Goal: Task Accomplishment & Management: Complete application form

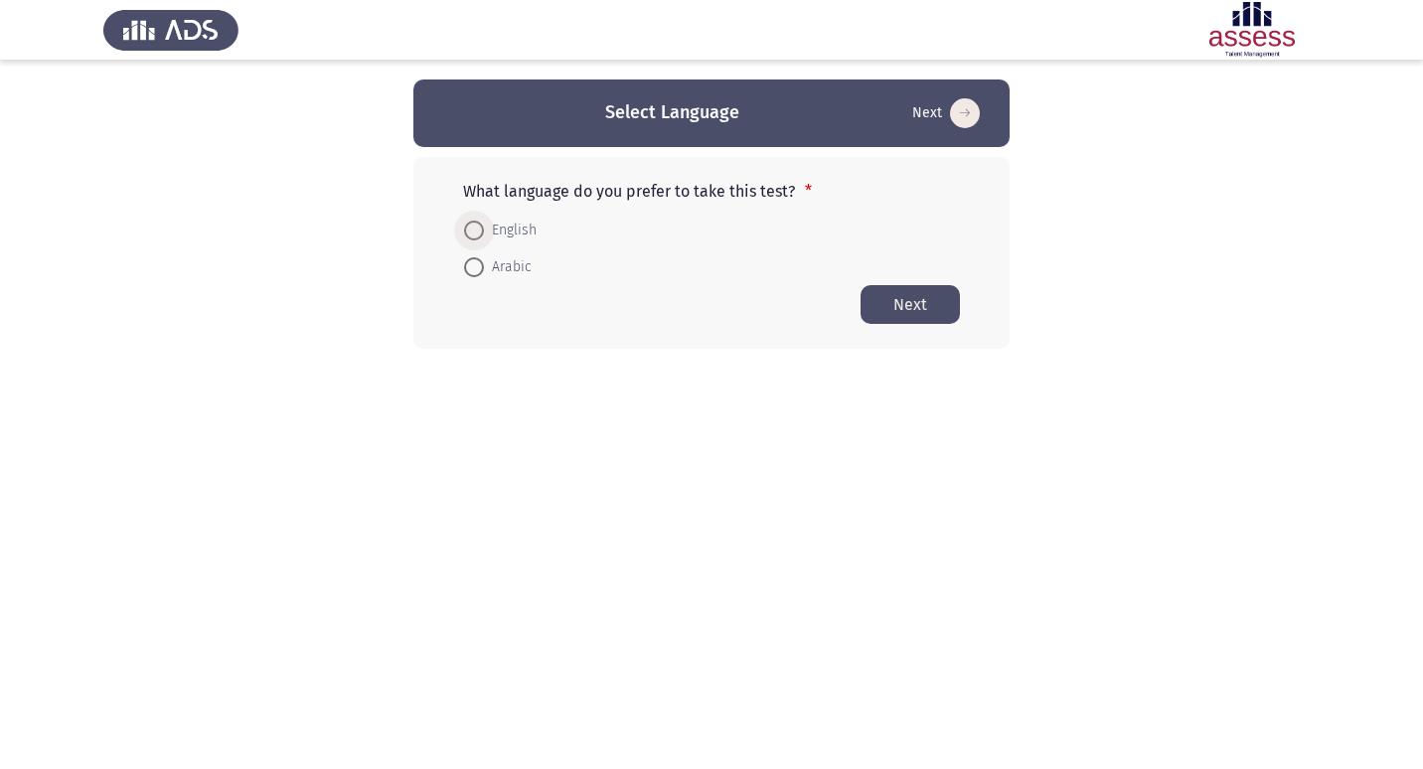
click at [513, 231] on span "English" at bounding box center [510, 231] width 53 height 24
click at [484, 231] on input "English" at bounding box center [474, 231] width 20 height 20
radio input "true"
click at [907, 310] on button "Next" at bounding box center [910, 303] width 99 height 39
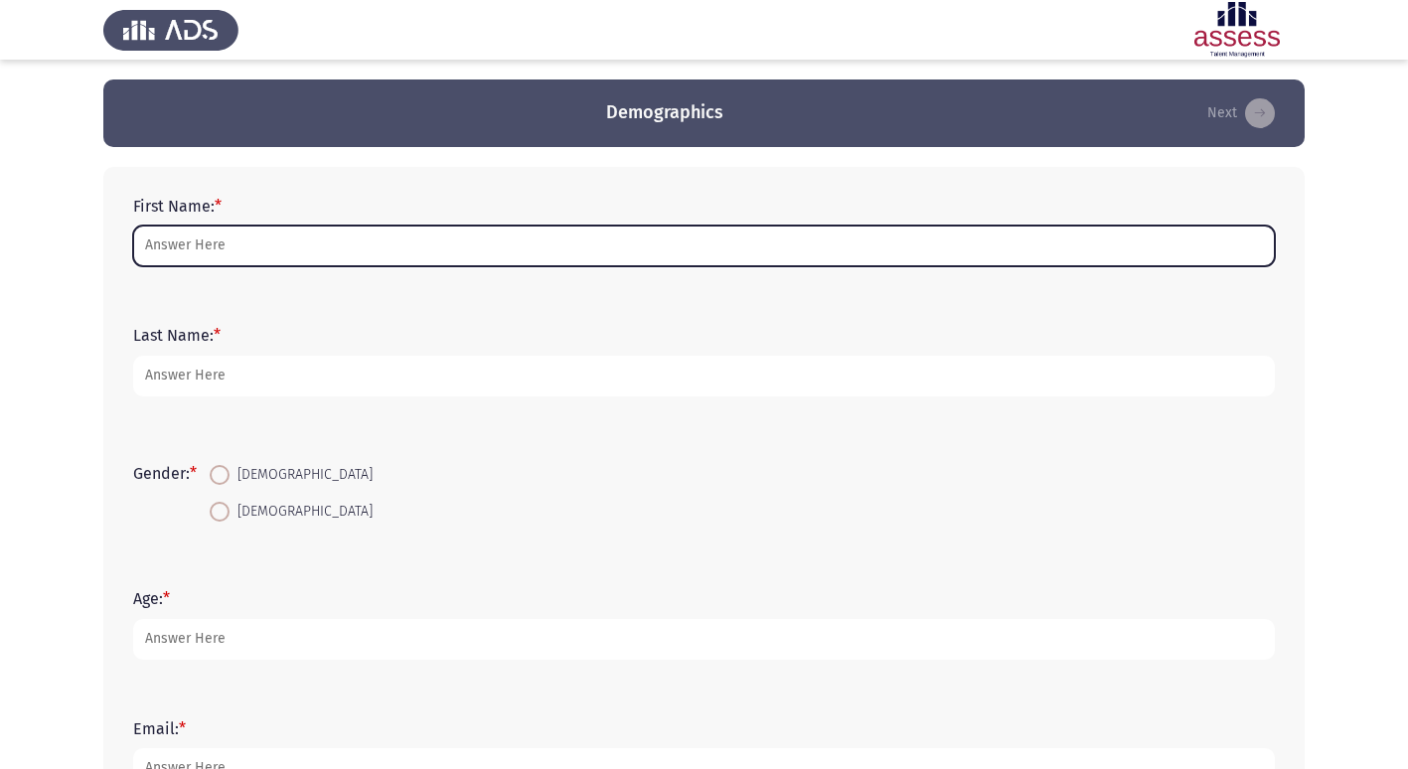
click at [217, 244] on input "First Name: *" at bounding box center [704, 246] width 1142 height 41
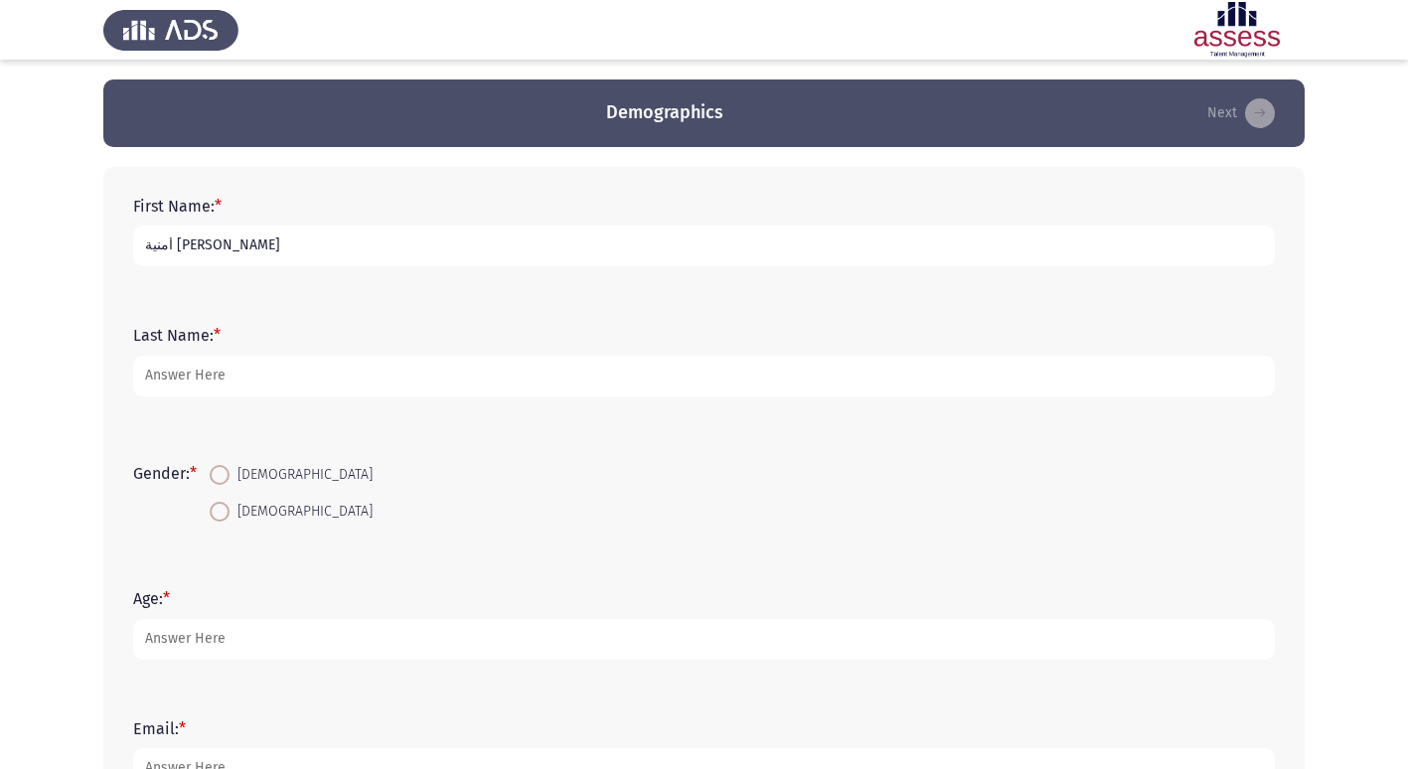
type input "أمنية [PERSON_NAME]"
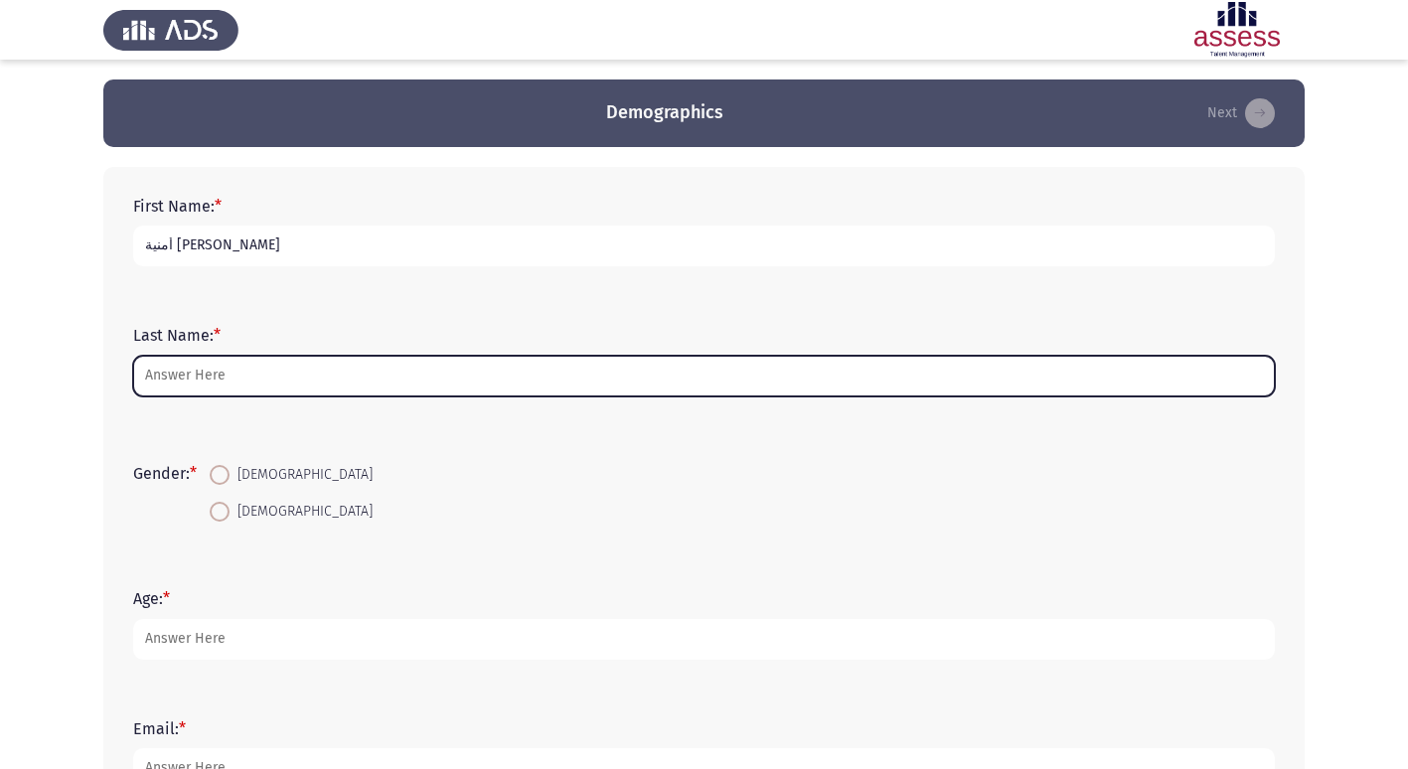
click at [221, 381] on input "Last Name: *" at bounding box center [704, 376] width 1142 height 41
click at [209, 377] on input "Last Name: *" at bounding box center [704, 376] width 1142 height 41
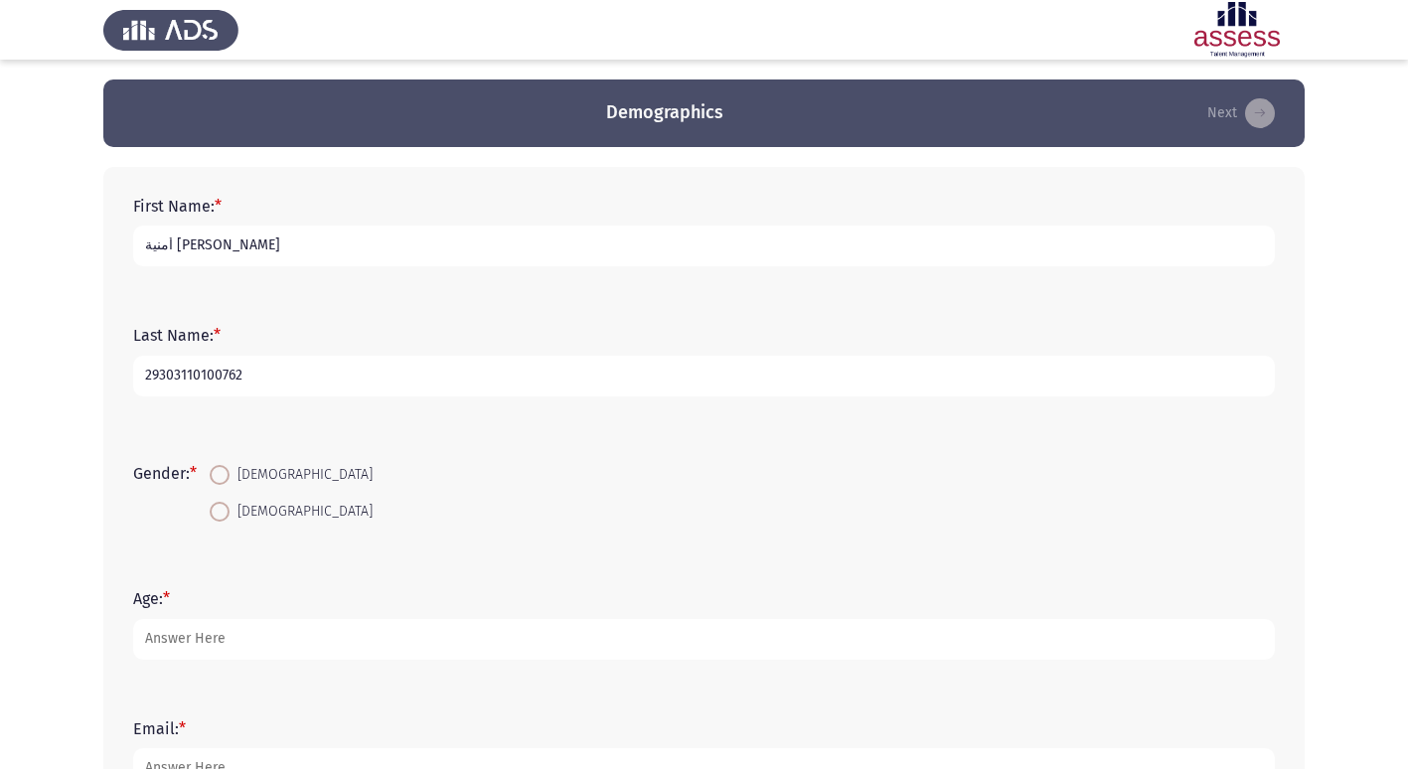
type input "29303110100762"
click at [262, 246] on input "أمنية [PERSON_NAME]" at bounding box center [704, 246] width 1142 height 41
click at [249, 389] on input "29303110100762" at bounding box center [704, 376] width 1142 height 41
click at [165, 375] on input "29303110100762" at bounding box center [704, 376] width 1142 height 41
click at [295, 378] on input "29303110100762" at bounding box center [704, 376] width 1142 height 41
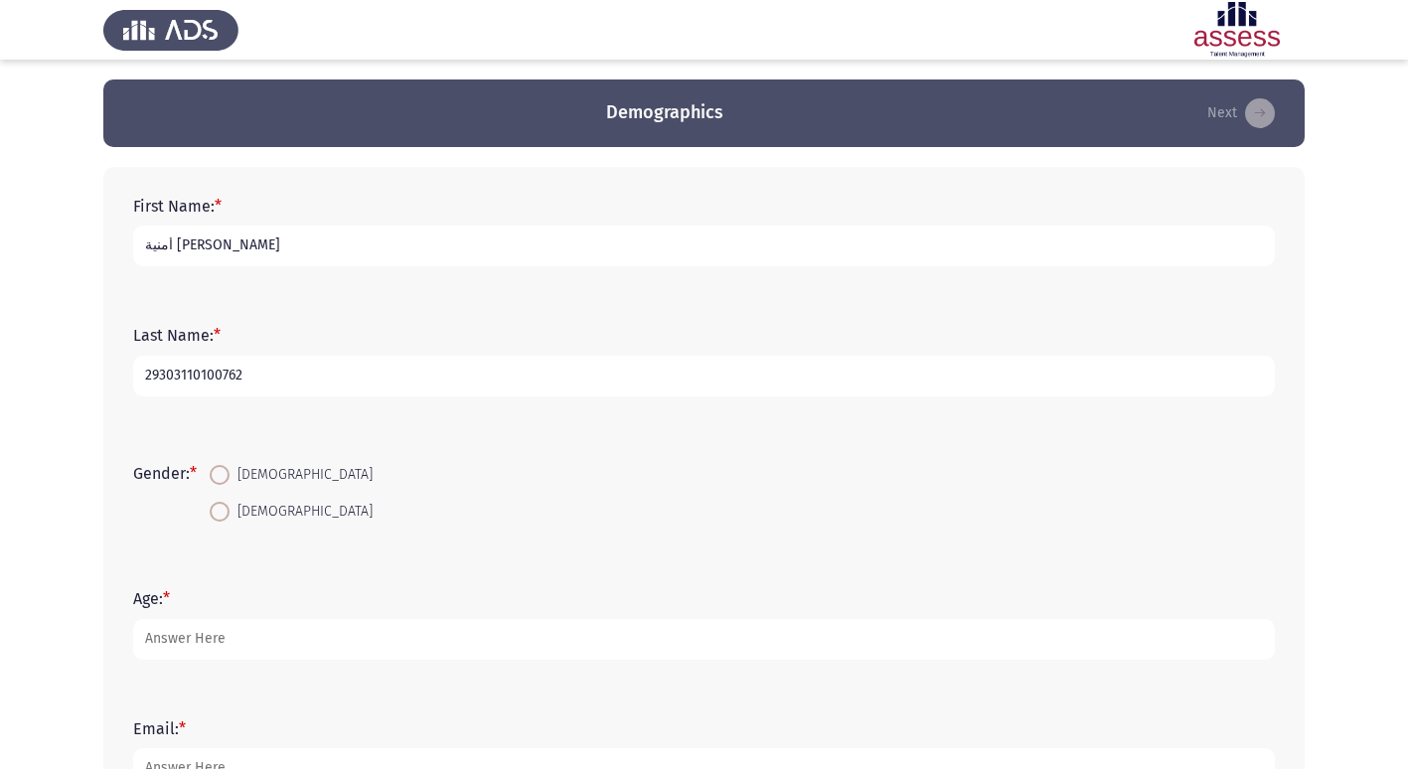
click at [165, 375] on input "29303110100762" at bounding box center [704, 376] width 1142 height 41
click at [181, 376] on input "29303110100762" at bounding box center [704, 376] width 1142 height 41
click at [193, 372] on input "29303110100762" at bounding box center [704, 376] width 1142 height 41
click at [219, 376] on input "29303110100762" at bounding box center [704, 376] width 1142 height 41
click at [248, 373] on input "29303110100762" at bounding box center [704, 376] width 1142 height 41
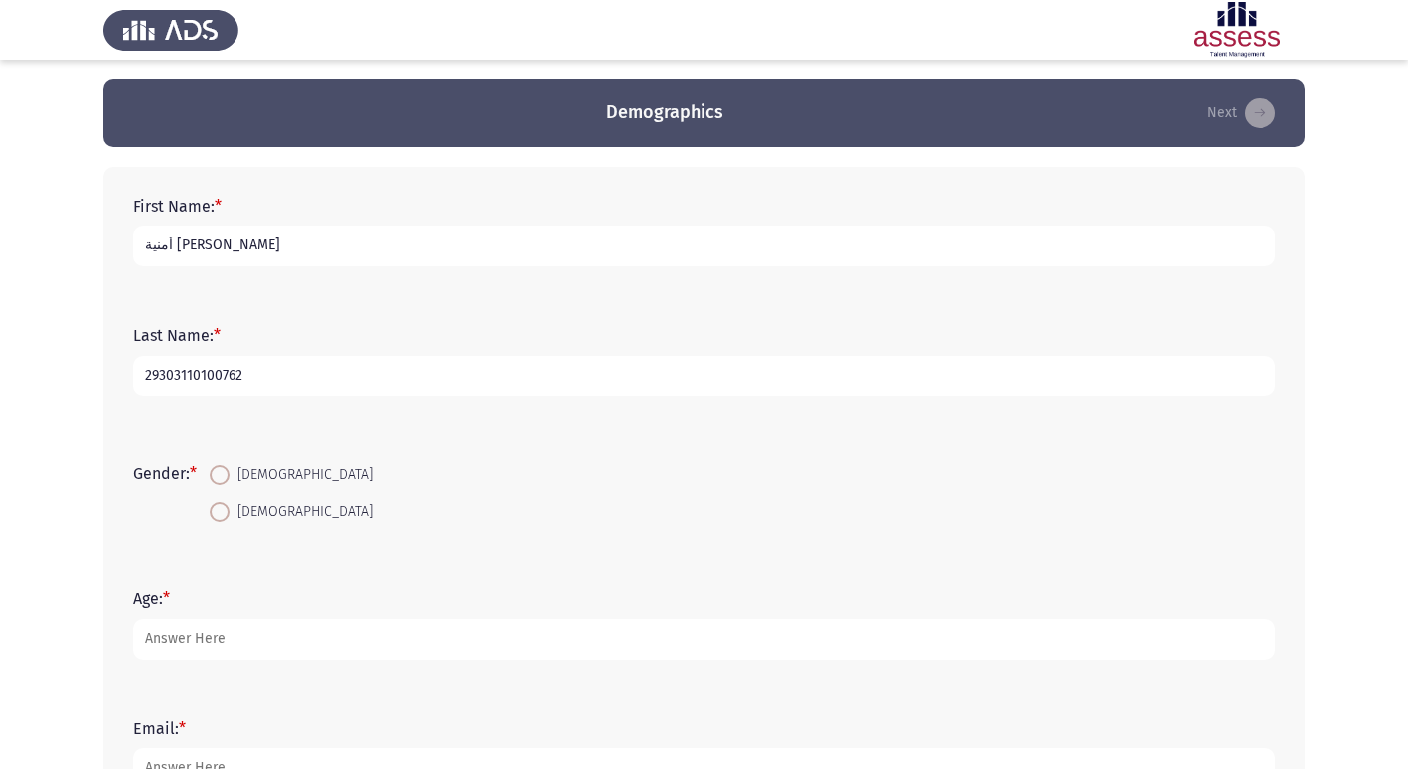
click at [77, 433] on app-assessment-container "Demographics Next First Name: * أمنية [PERSON_NAME] Last Name: * 29303110100762…" at bounding box center [704, 574] width 1408 height 988
click at [267, 474] on span "[DEMOGRAPHIC_DATA]" at bounding box center [301, 475] width 143 height 24
click at [230, 474] on input "[DEMOGRAPHIC_DATA]" at bounding box center [220, 475] width 20 height 20
radio input "true"
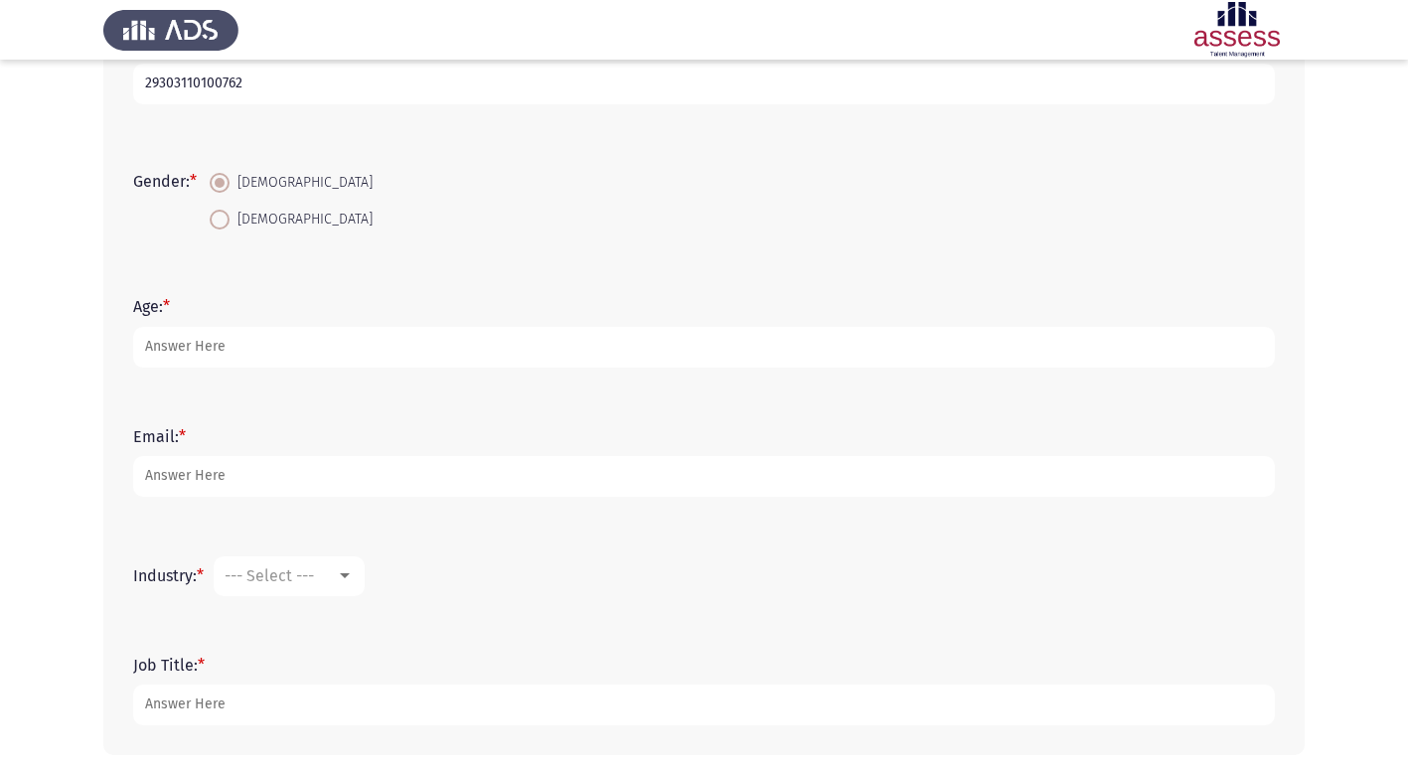
scroll to position [298, 0]
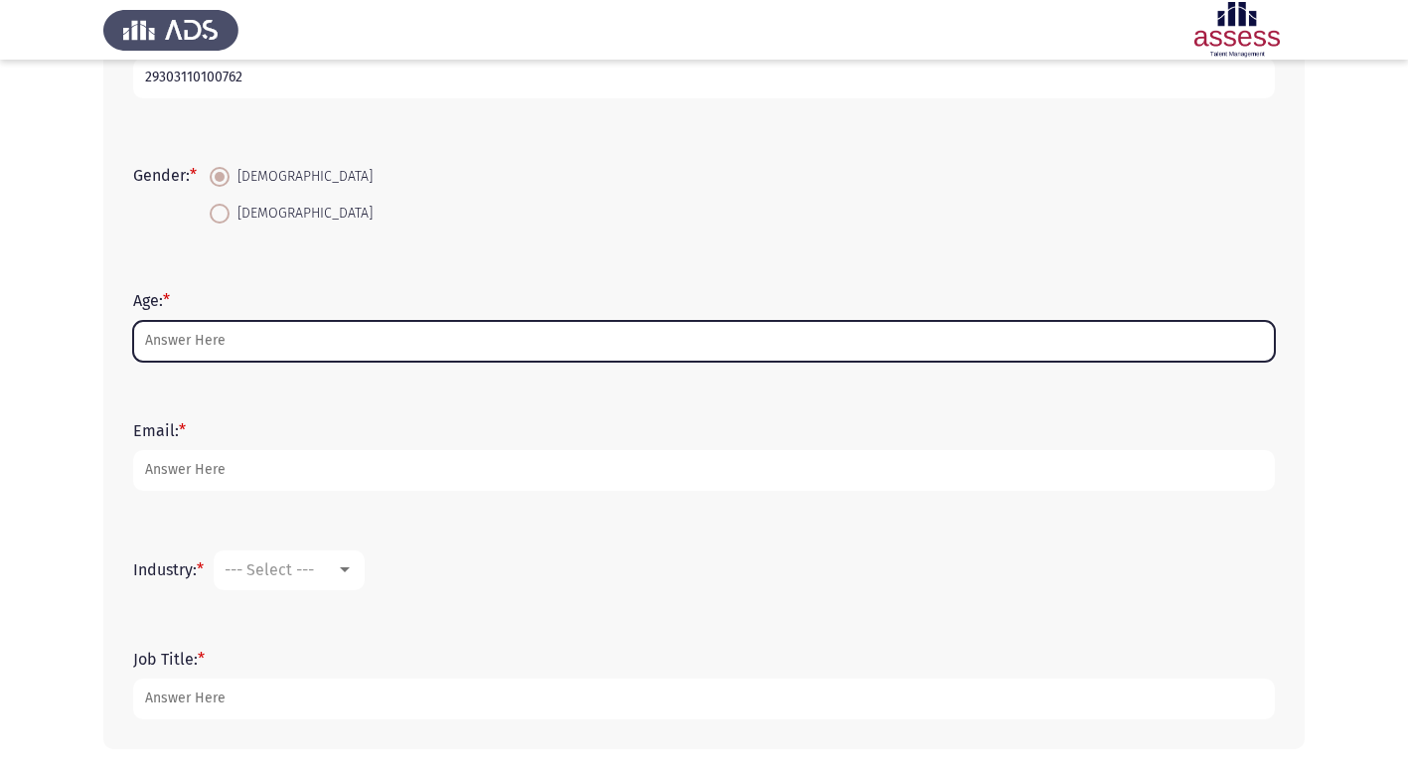
click at [188, 338] on input "Age: *" at bounding box center [704, 341] width 1142 height 41
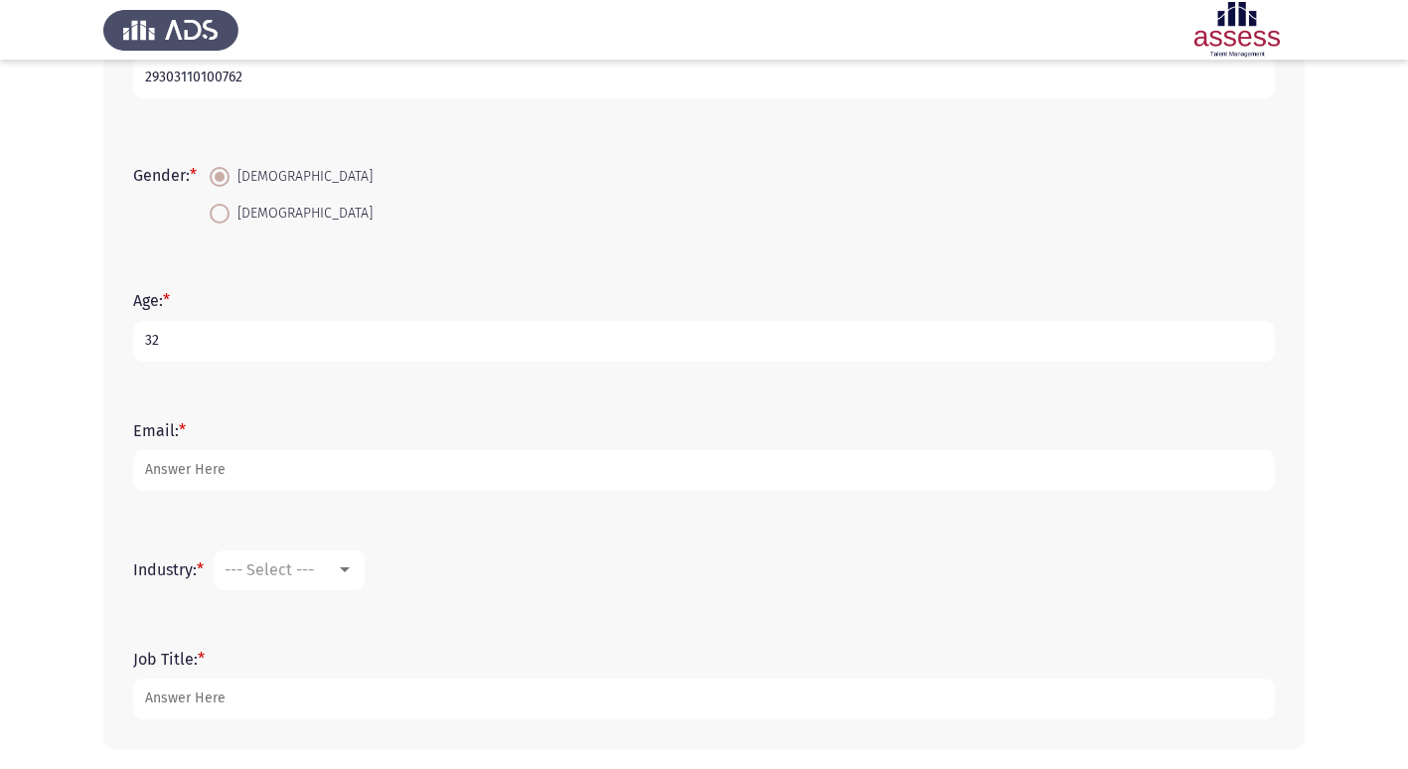
type input "32"
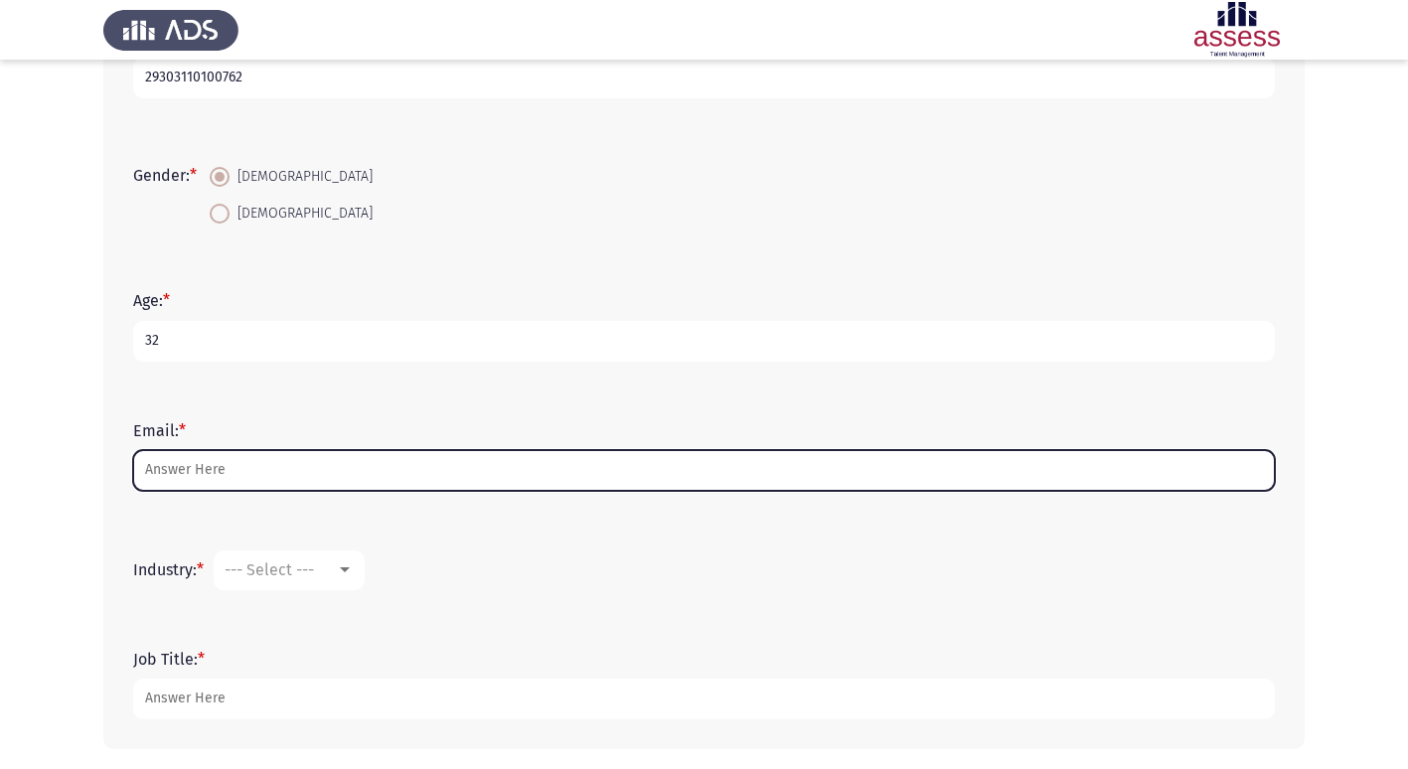
click at [175, 465] on input "Email: *" at bounding box center [704, 470] width 1142 height 41
type input "O"
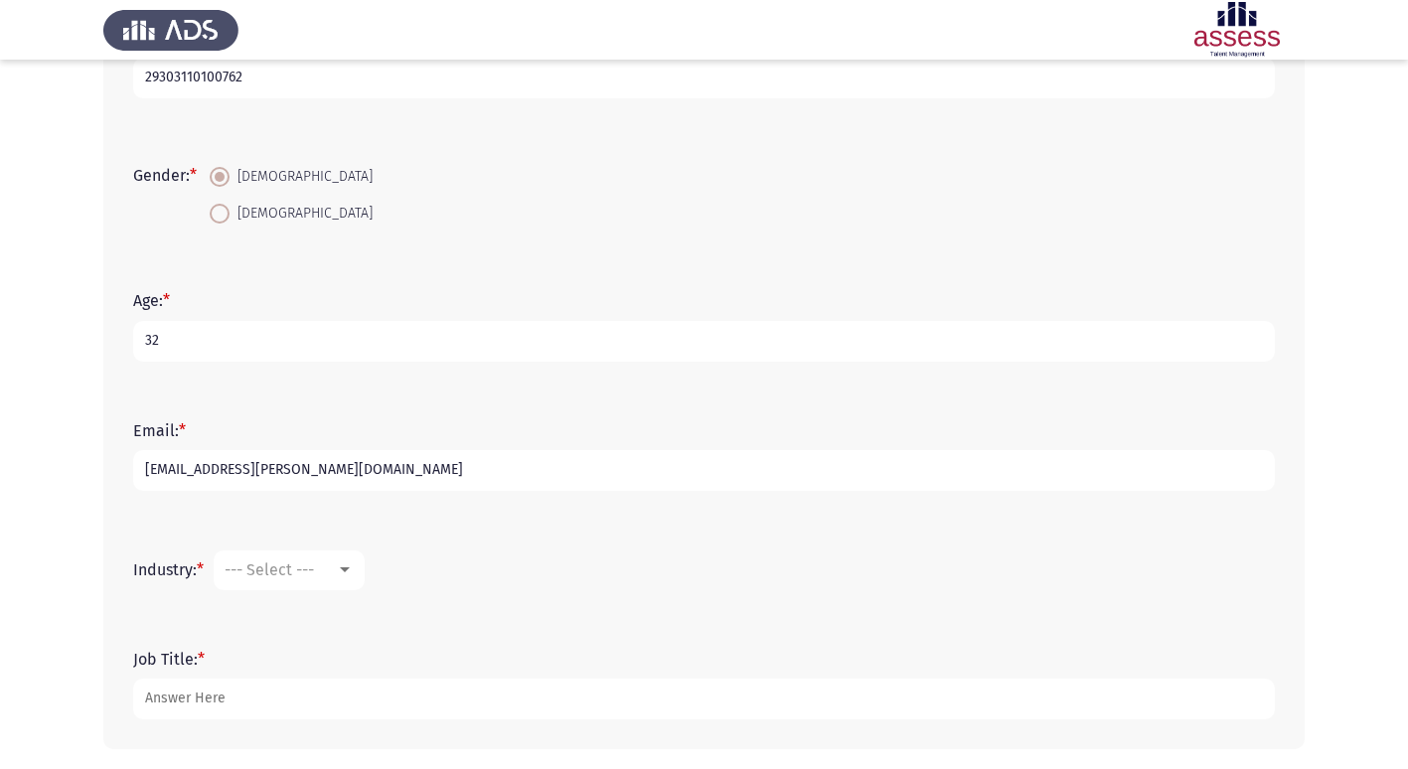
type input "[EMAIL_ADDRESS][PERSON_NAME][DOMAIN_NAME]"
click at [291, 565] on span "--- Select ---" at bounding box center [269, 570] width 89 height 19
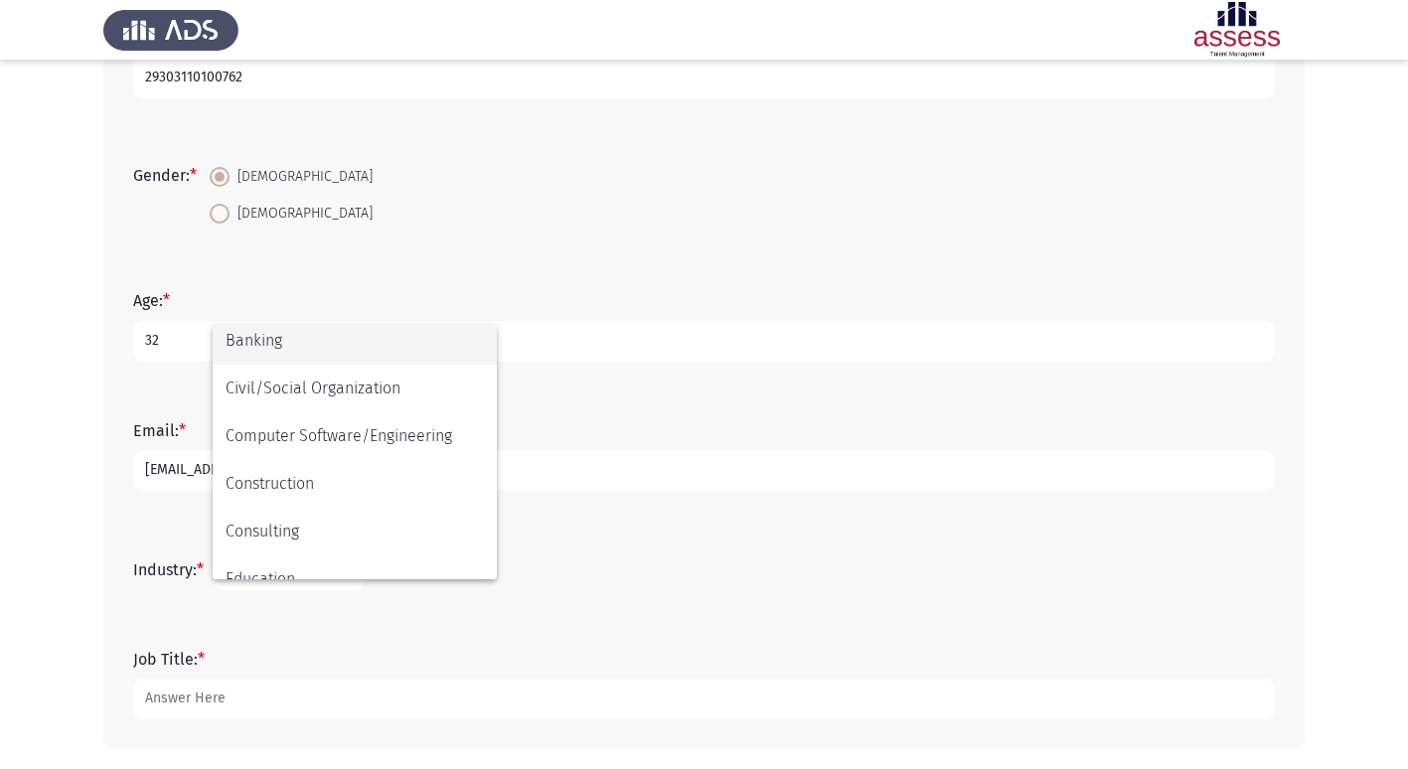
click at [259, 348] on span "Banking" at bounding box center [355, 341] width 258 height 48
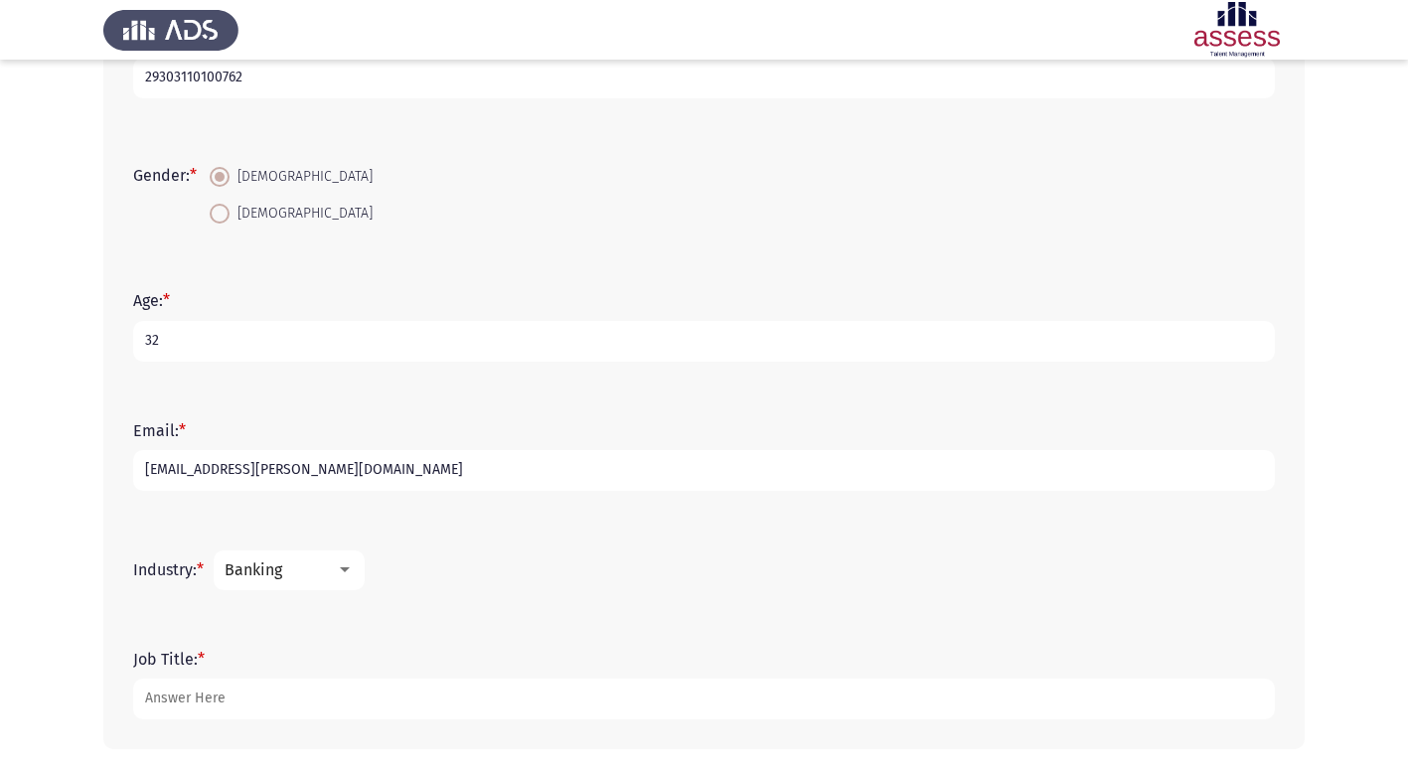
scroll to position [191, 0]
click at [40, 622] on app-assessment-container "Demographics Next First Name: * أمنية [PERSON_NAME] Last Name: * 29303110100762…" at bounding box center [704, 275] width 1408 height 988
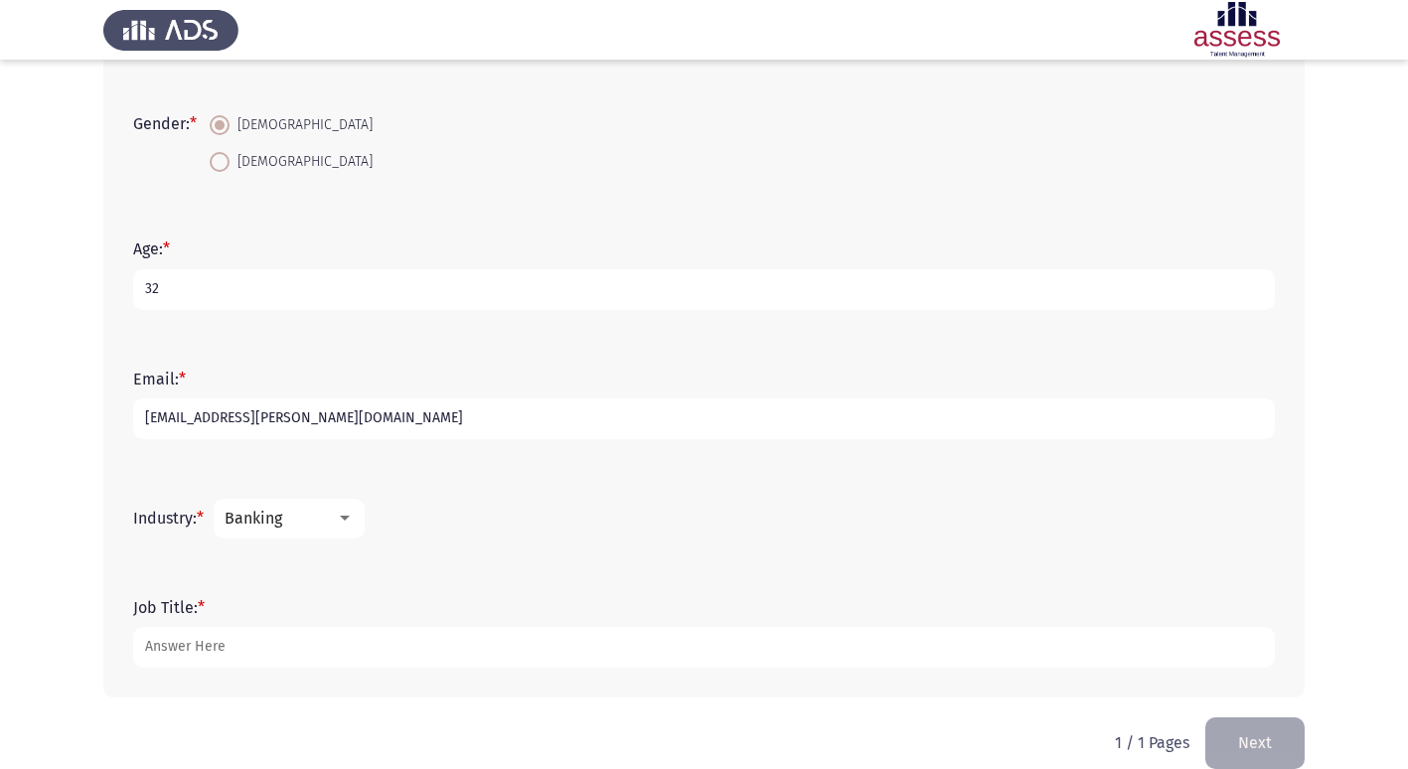
scroll to position [378, 0]
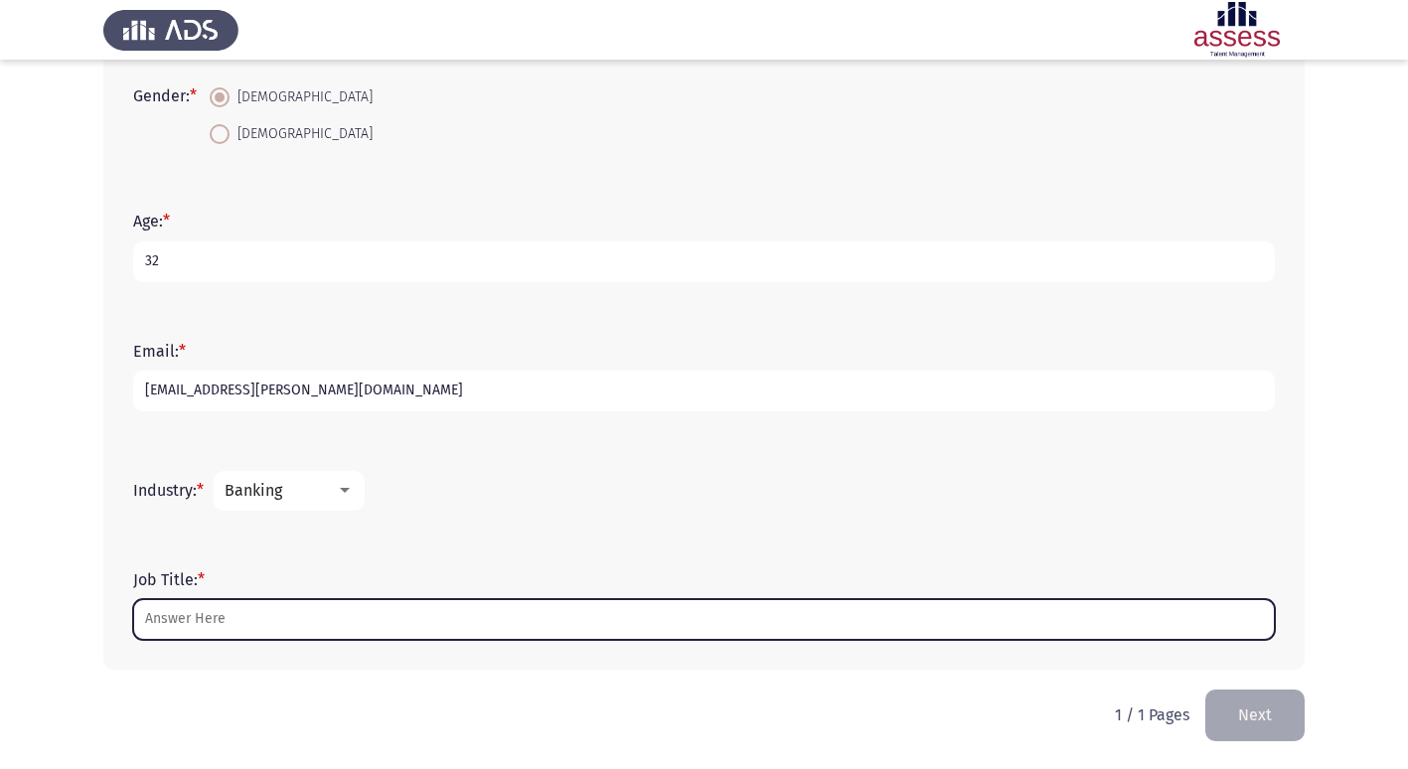
click at [205, 617] on input "Job Title: *" at bounding box center [704, 619] width 1142 height 41
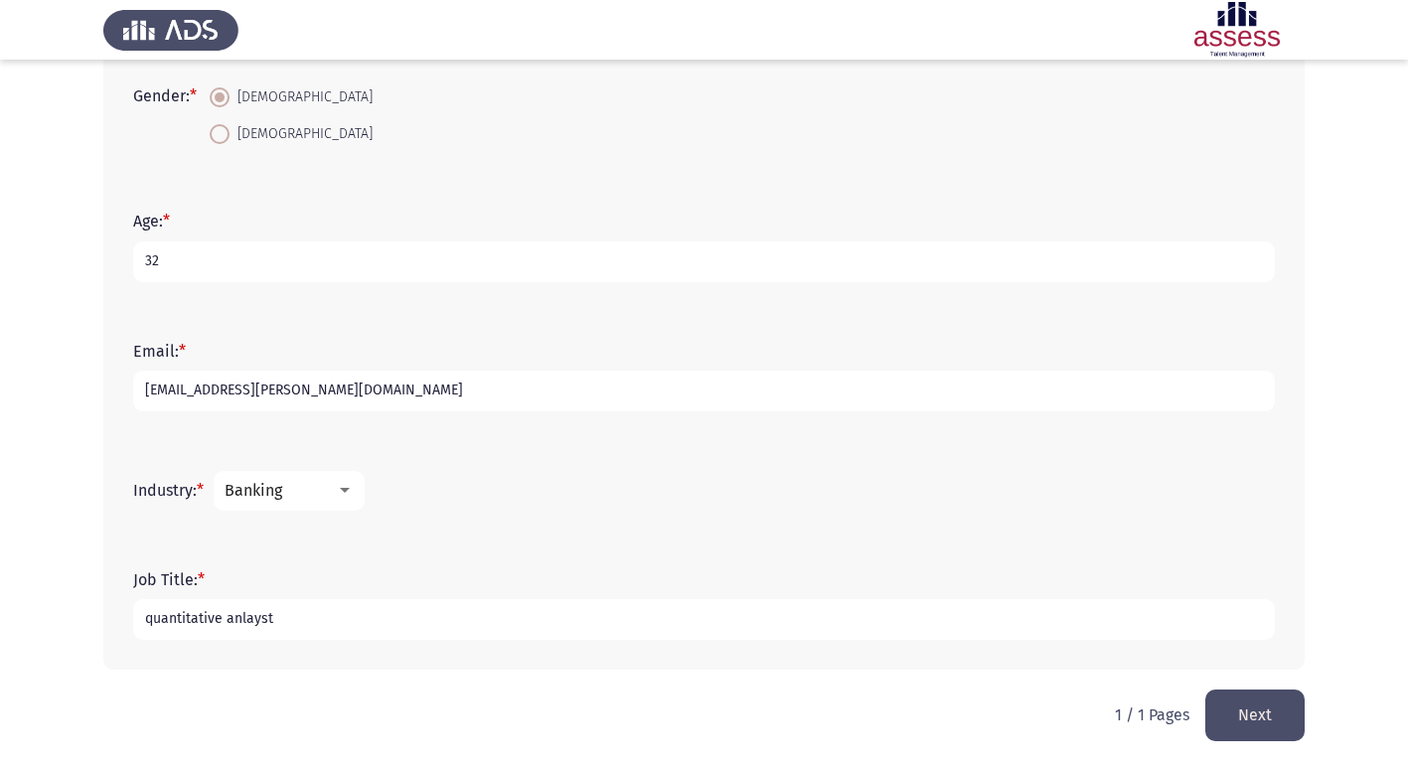
type input "quantitative anlayst"
click at [70, 598] on app-assessment-container "Demographics Next First Name: * أمنية [PERSON_NAME] Last Name: * 29303110100762…" at bounding box center [704, 196] width 1408 height 988
click at [1236, 723] on button "Next" at bounding box center [1255, 715] width 99 height 51
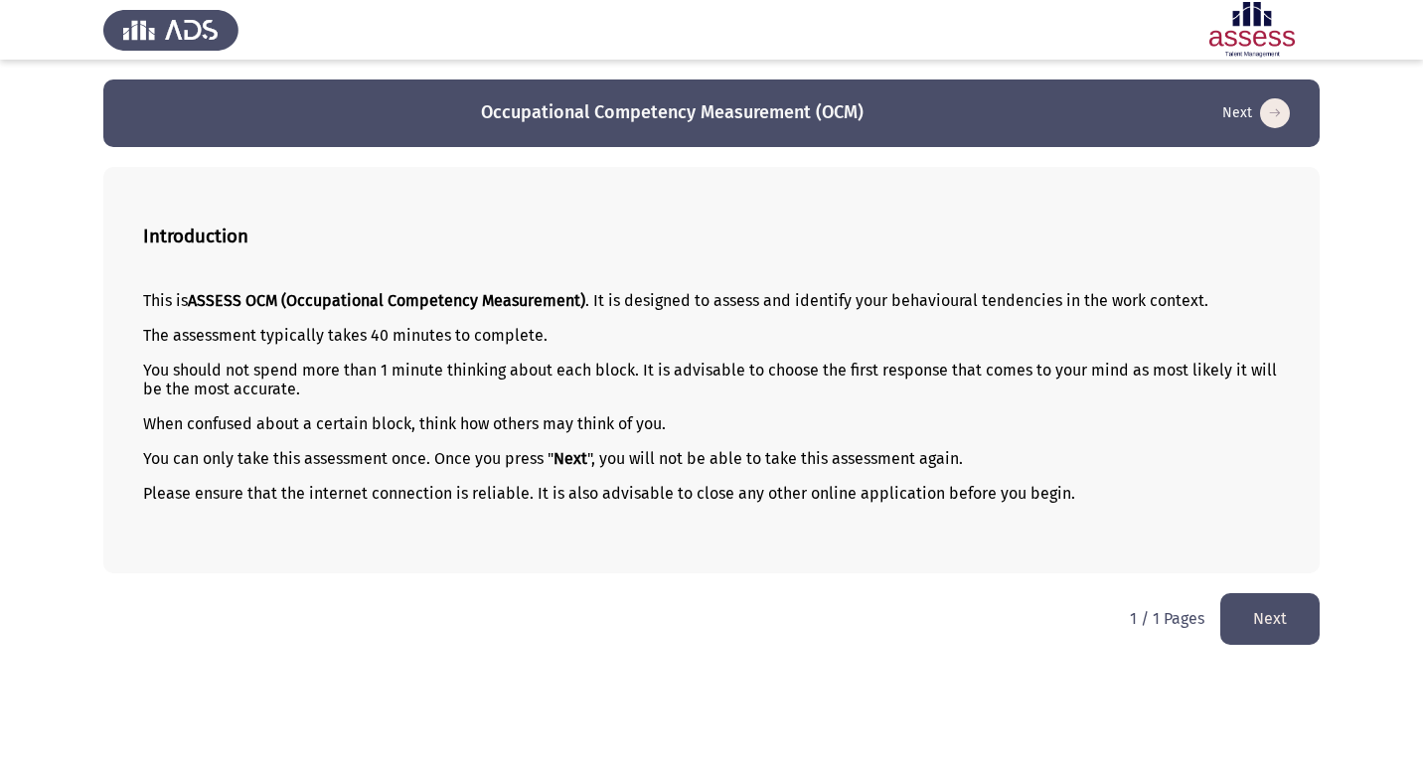
click at [1272, 621] on button "Next" at bounding box center [1269, 618] width 99 height 51
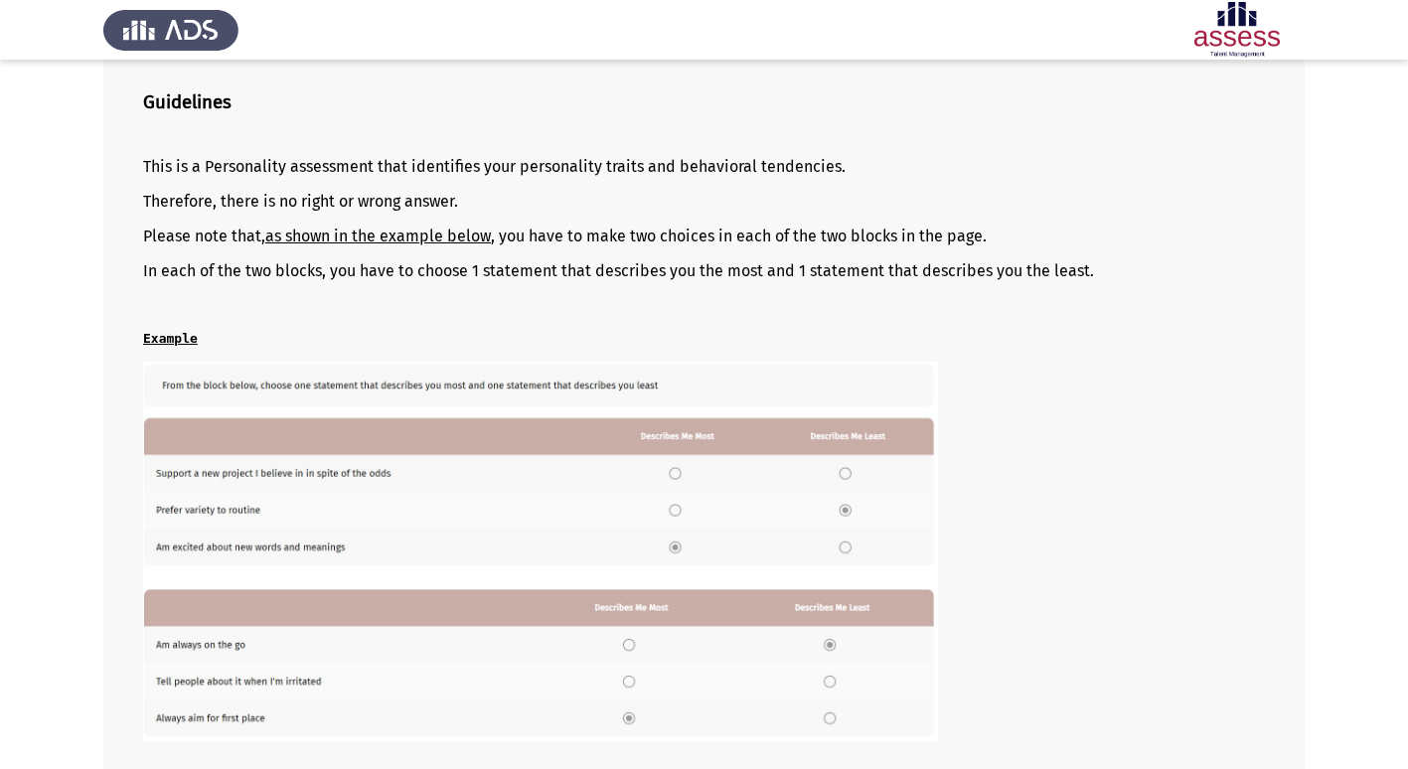
scroll to position [271, 0]
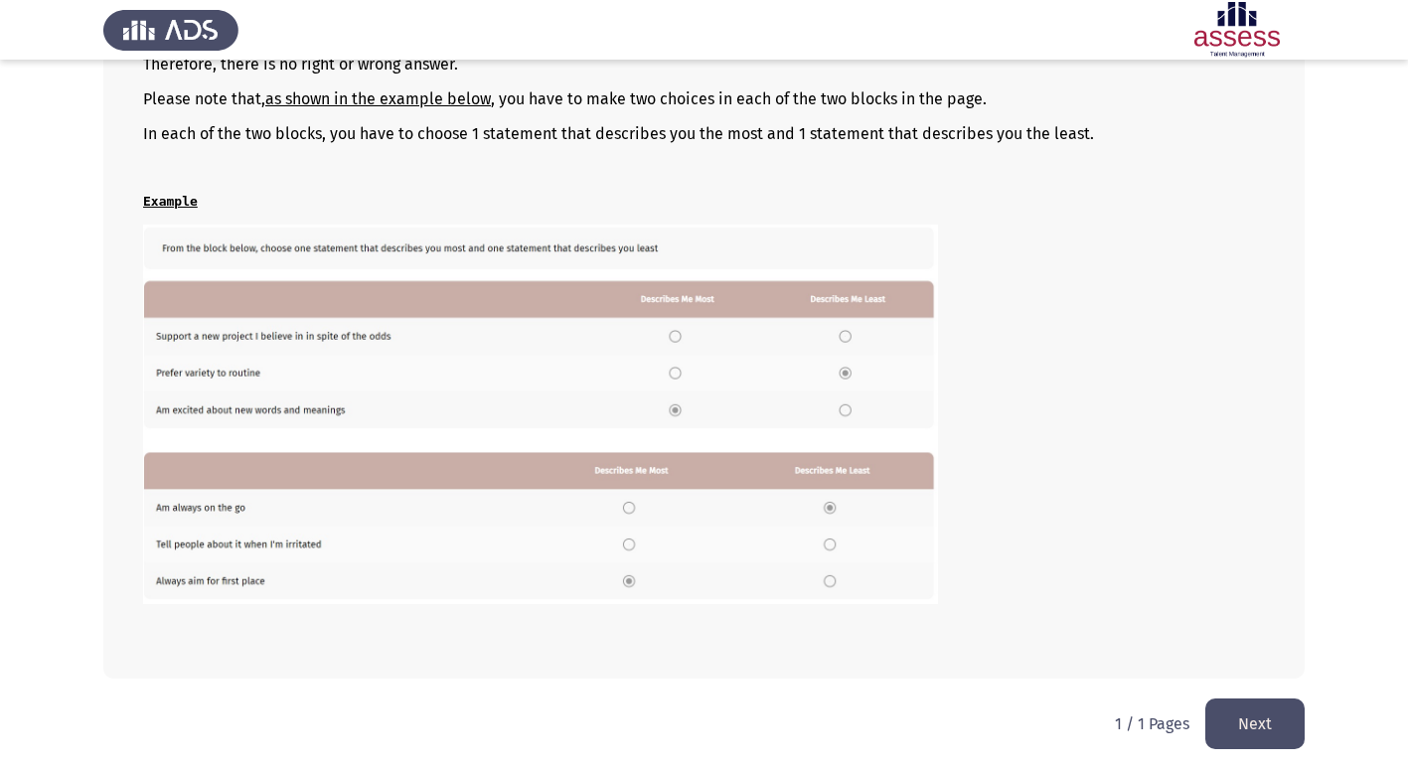
click at [1257, 730] on button "Next" at bounding box center [1255, 724] width 99 height 51
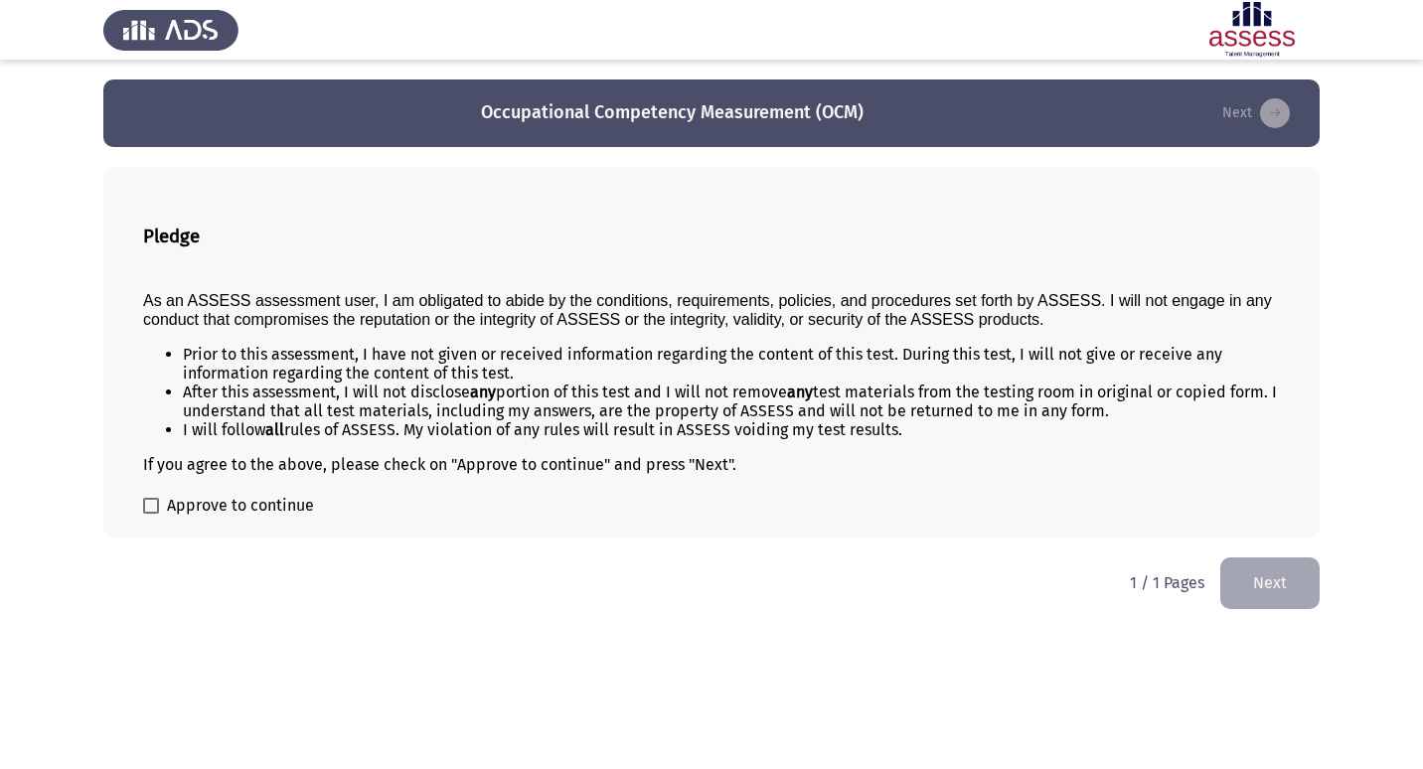
click at [158, 501] on span at bounding box center [151, 506] width 16 height 16
click at [151, 514] on input "Approve to continue" at bounding box center [150, 514] width 1 height 1
checkbox input "true"
click at [1269, 594] on button "Next" at bounding box center [1269, 583] width 99 height 51
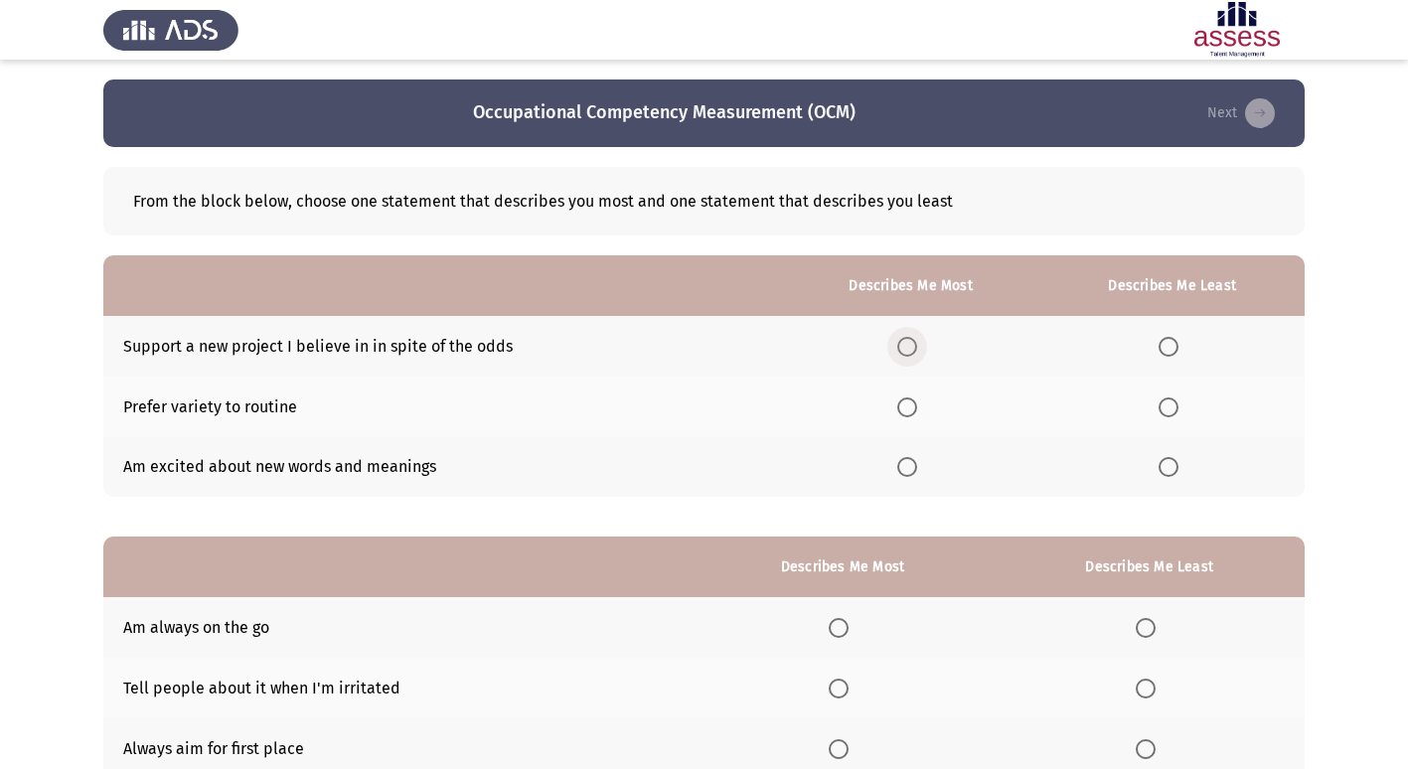
click at [912, 344] on span "Select an option" at bounding box center [907, 347] width 20 height 20
click at [912, 344] on input "Select an option" at bounding box center [907, 347] width 20 height 20
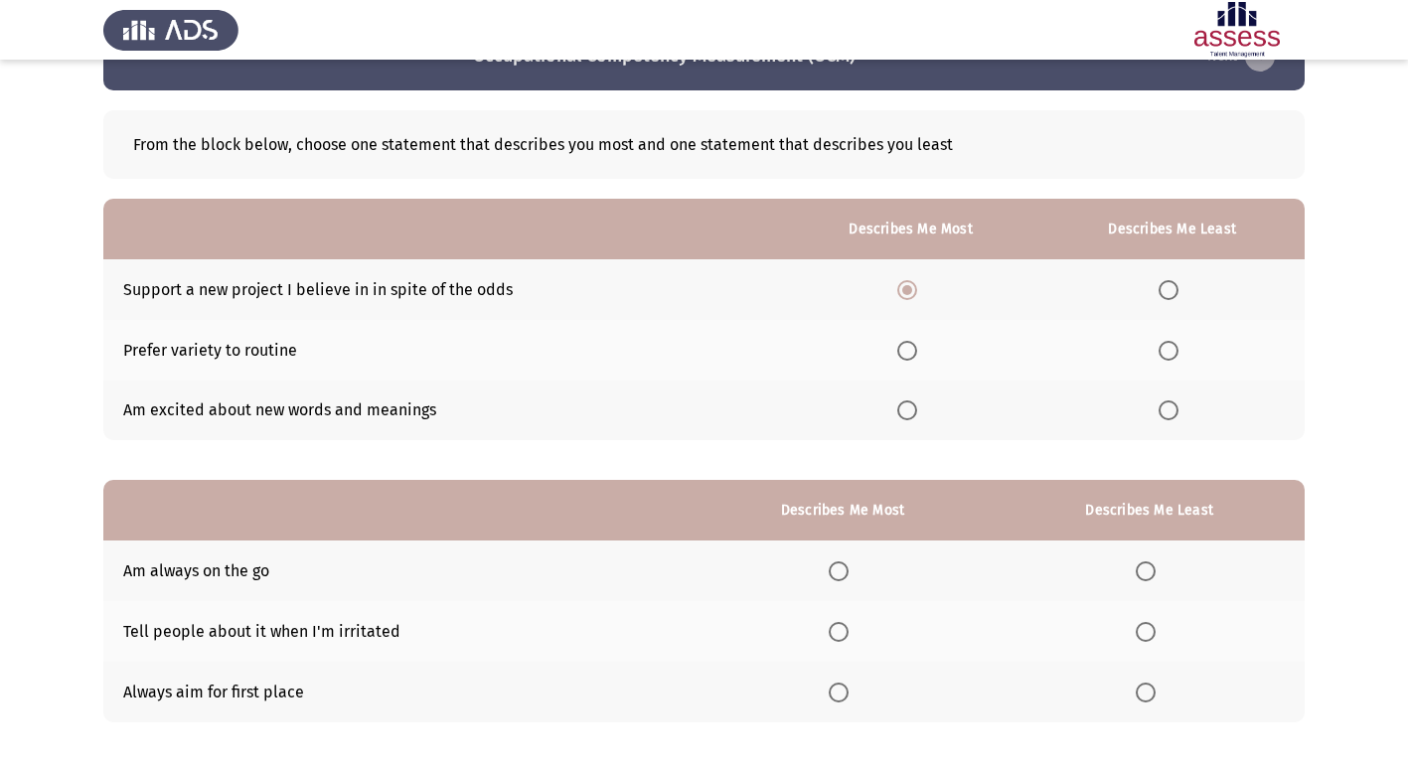
scroll to position [99, 0]
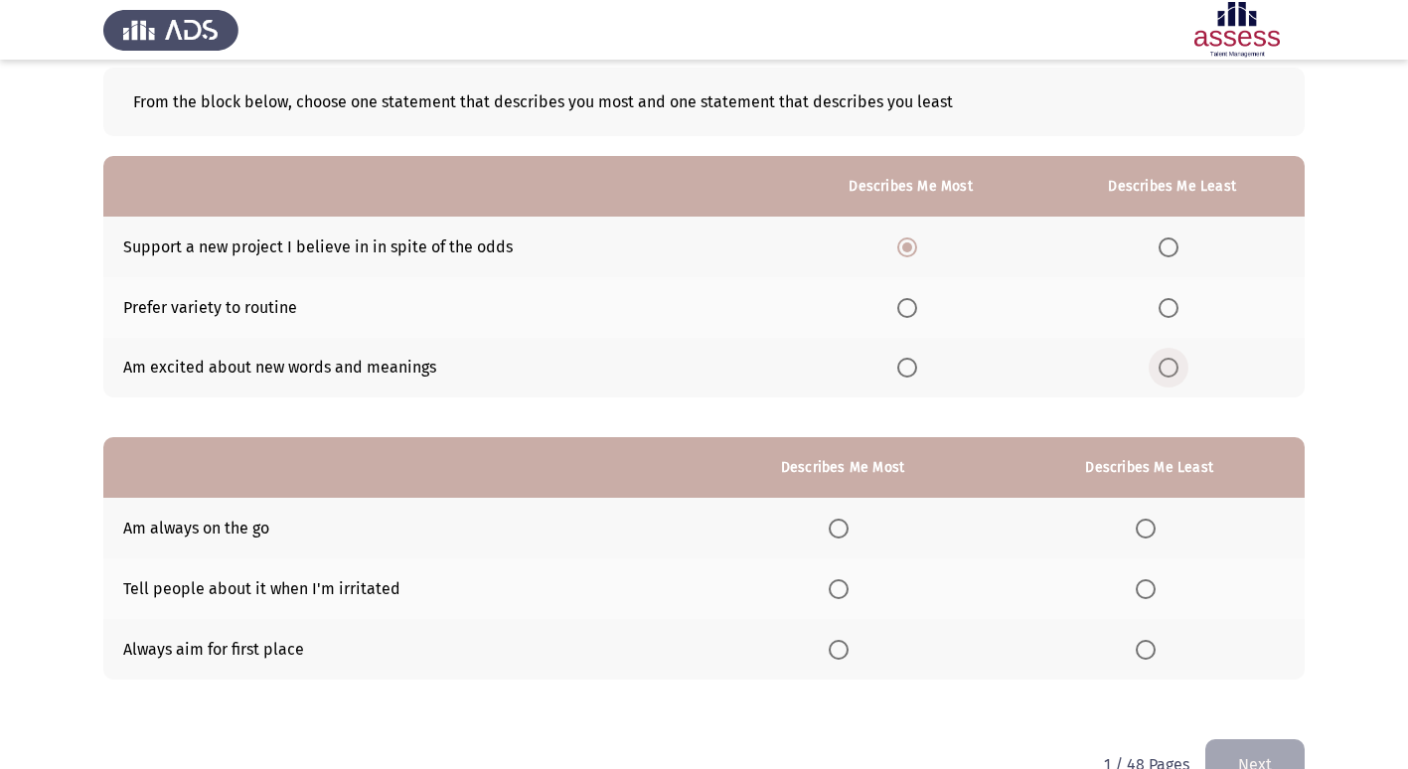
click at [1175, 377] on span "Select an option" at bounding box center [1169, 368] width 20 height 20
click at [1175, 377] on input "Select an option" at bounding box center [1169, 368] width 20 height 20
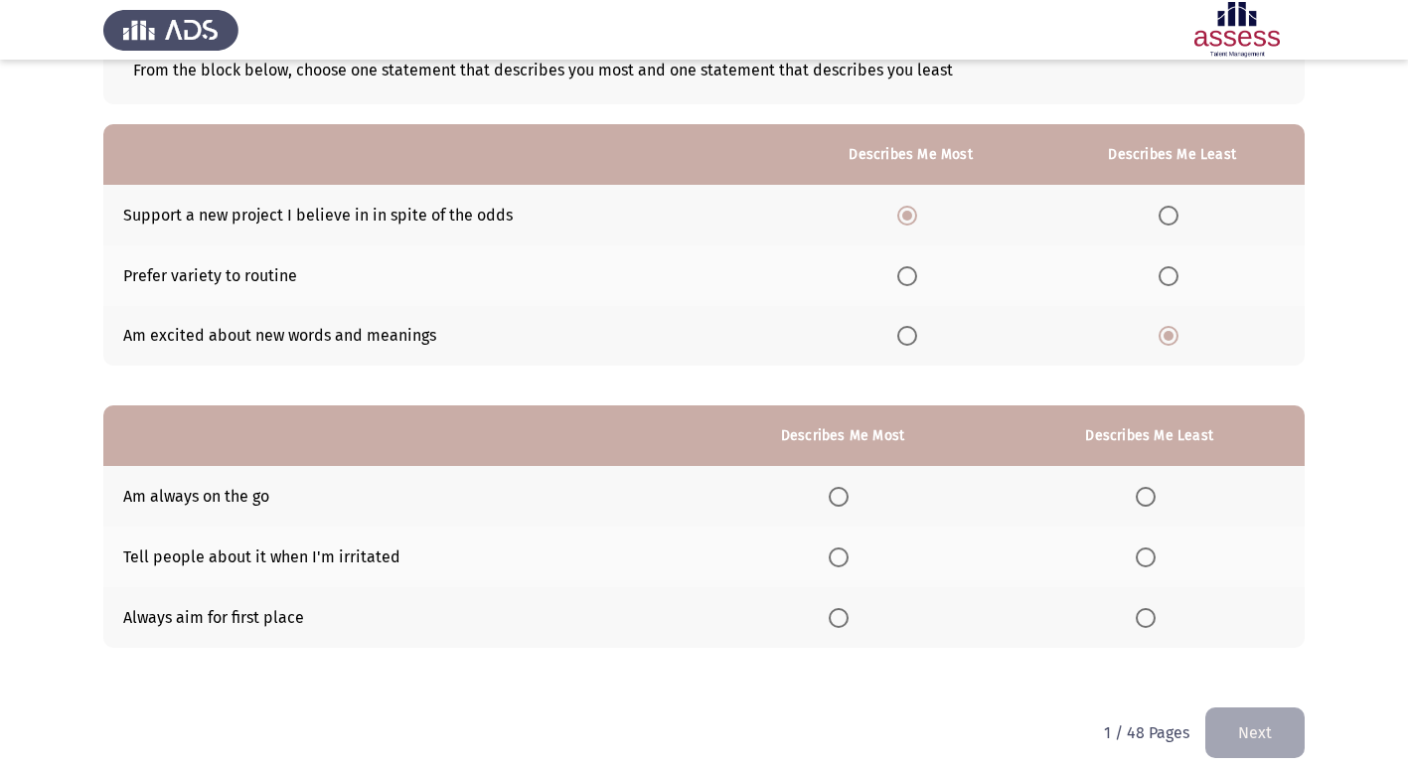
scroll to position [149, 0]
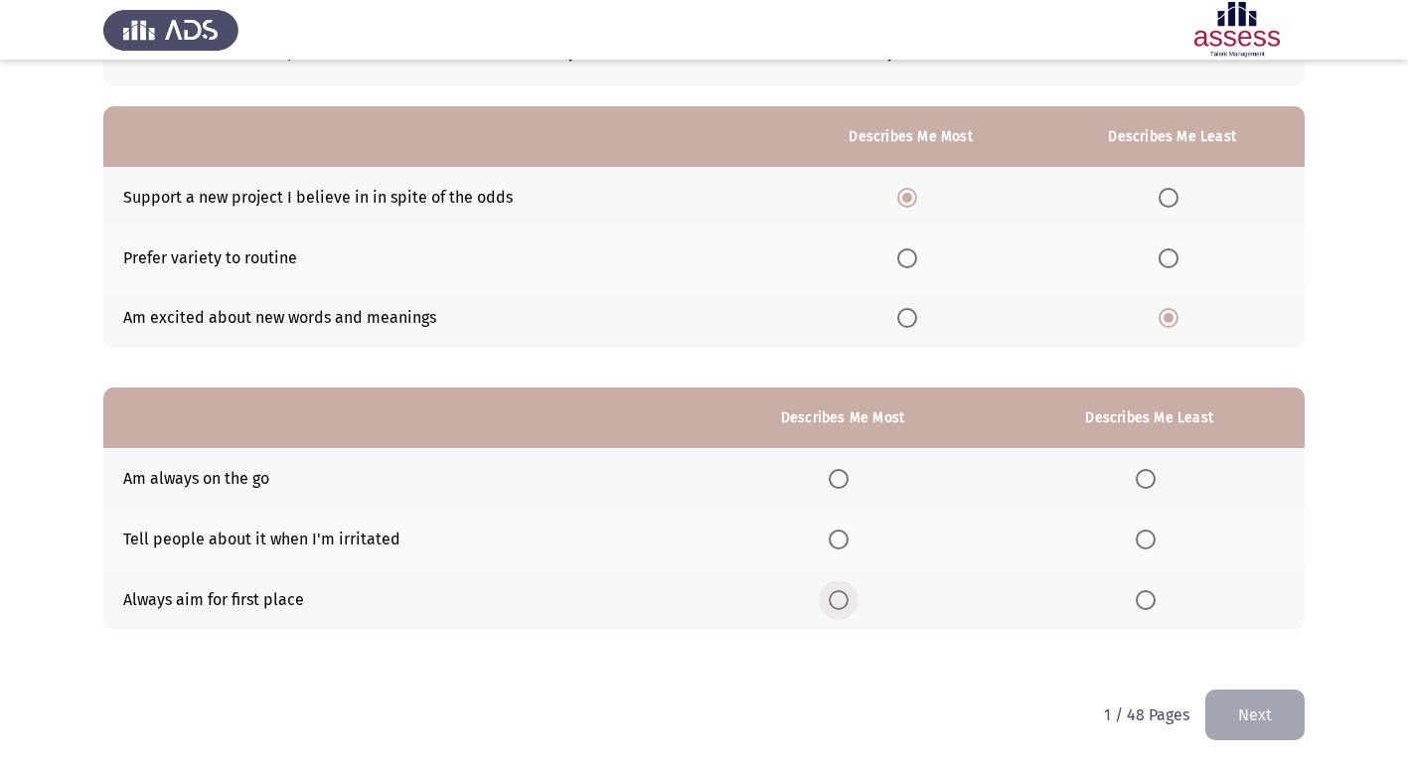
click at [832, 605] on span "Select an option" at bounding box center [839, 600] width 20 height 20
click at [832, 605] on input "Select an option" at bounding box center [839, 600] width 20 height 20
click at [1153, 481] on span "Select an option" at bounding box center [1146, 479] width 20 height 20
click at [1153, 481] on input "Select an option" at bounding box center [1146, 479] width 20 height 20
click at [1254, 728] on button "Next" at bounding box center [1255, 715] width 99 height 51
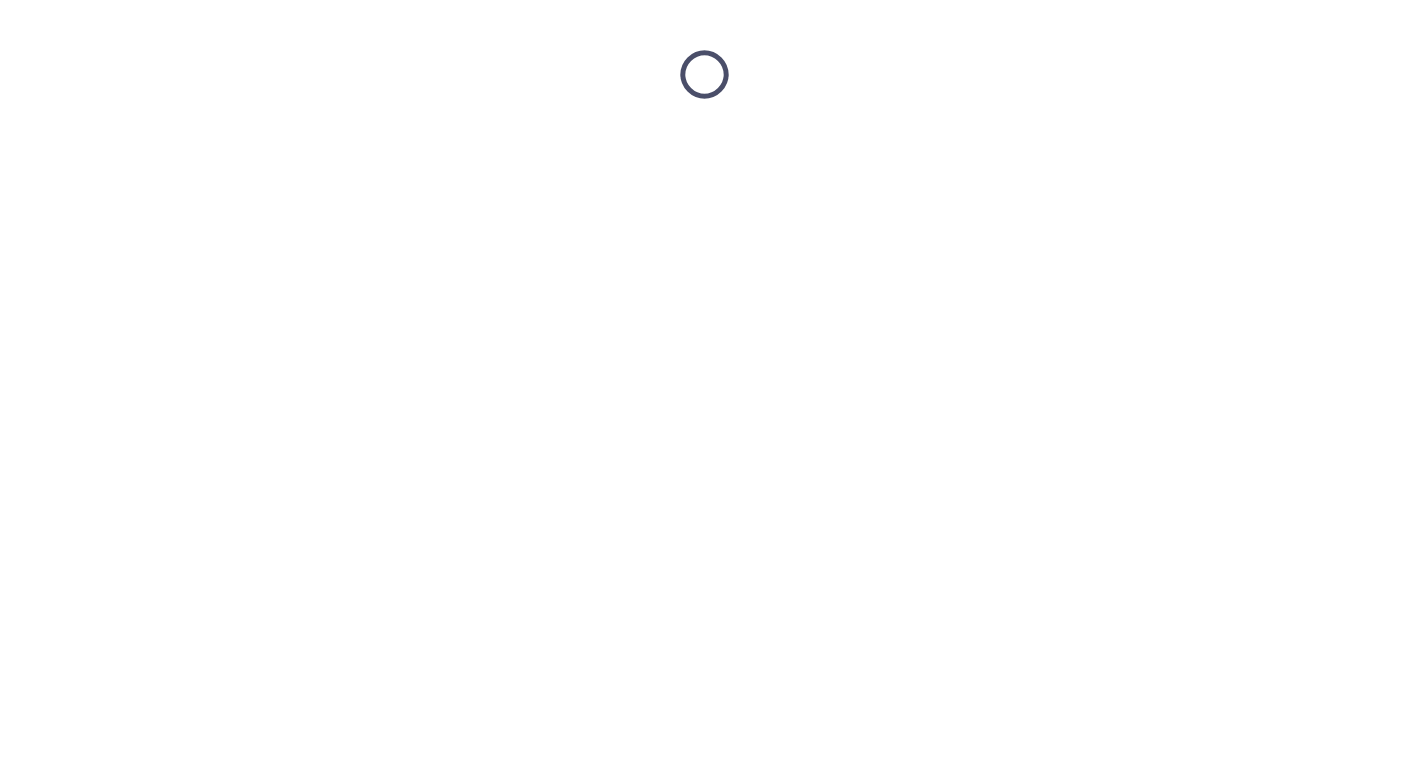
scroll to position [0, 0]
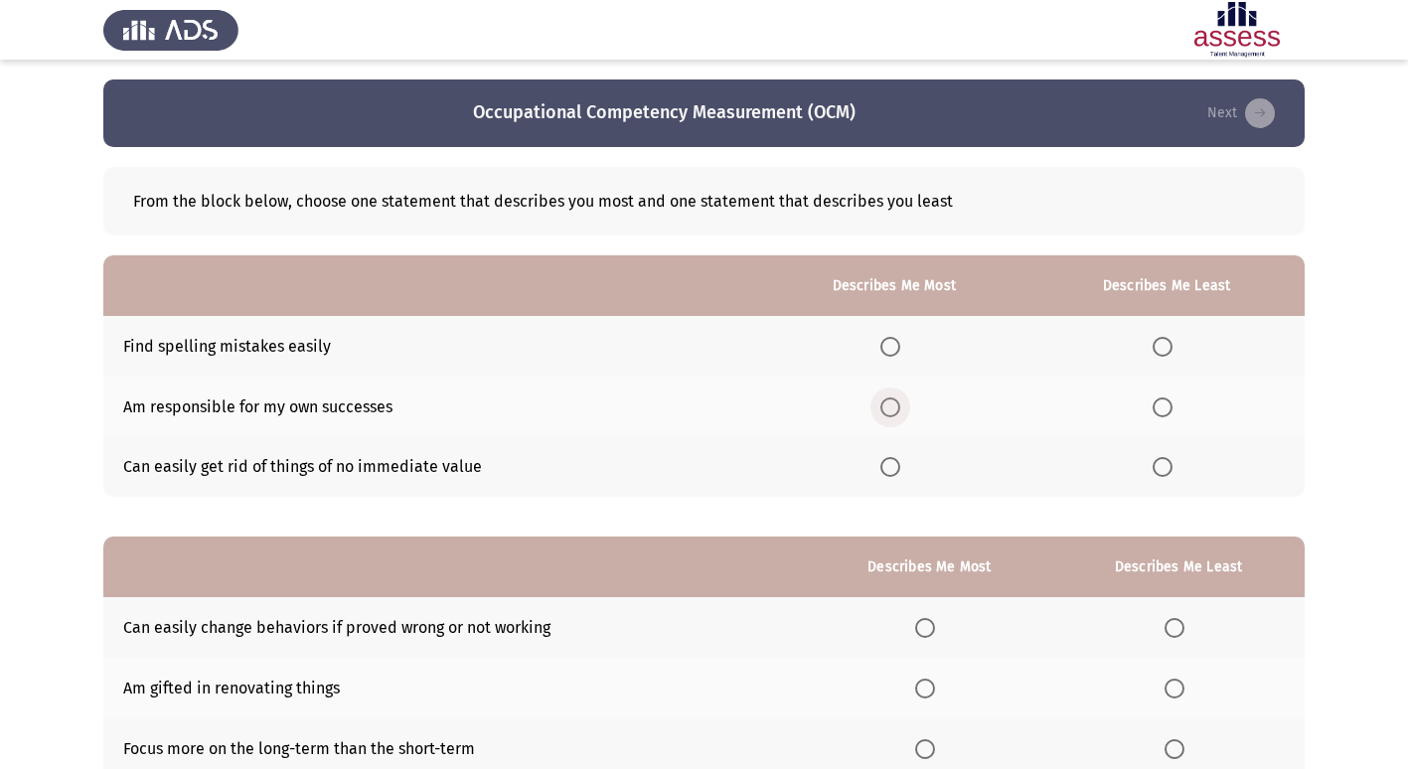
click at [894, 416] on span "Select an option" at bounding box center [891, 408] width 20 height 20
click at [894, 416] on input "Select an option" at bounding box center [891, 408] width 20 height 20
click at [899, 466] on span "Select an option" at bounding box center [891, 467] width 20 height 20
click at [899, 466] on input "Select an option" at bounding box center [891, 467] width 20 height 20
click at [1171, 350] on span "Select an option" at bounding box center [1163, 347] width 20 height 20
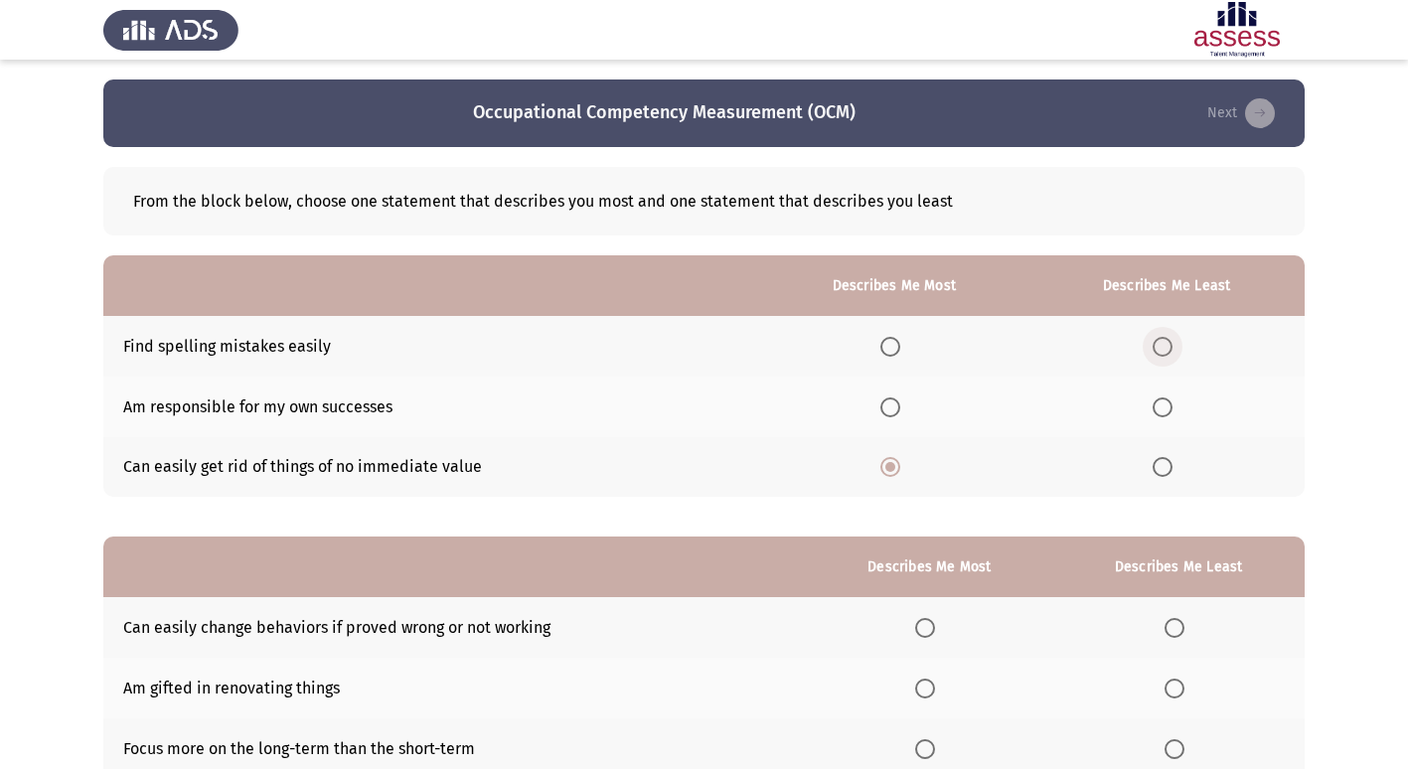
click at [1171, 350] on input "Select an option" at bounding box center [1163, 347] width 20 height 20
click at [900, 407] on span "Select an option" at bounding box center [891, 408] width 20 height 20
click at [900, 407] on input "Select an option" at bounding box center [891, 408] width 20 height 20
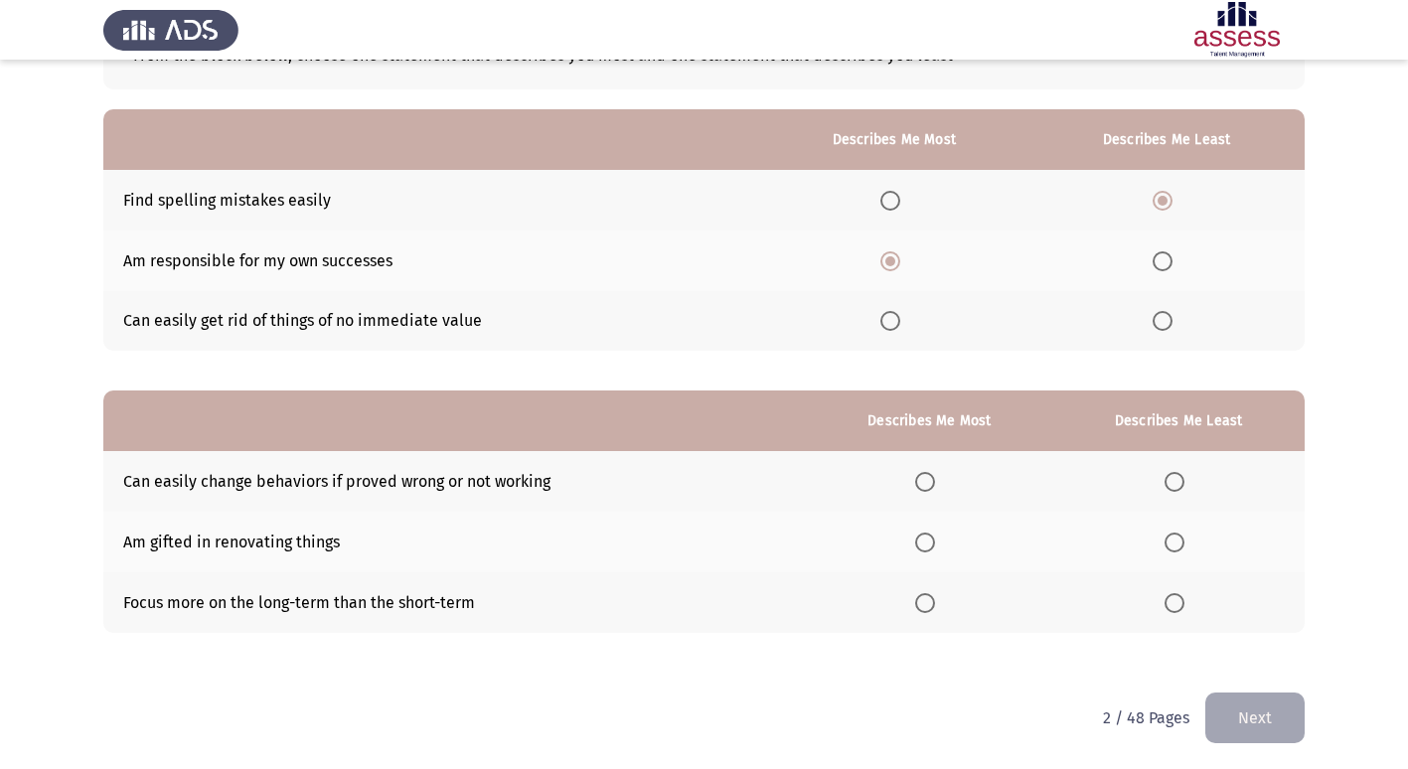
scroll to position [149, 0]
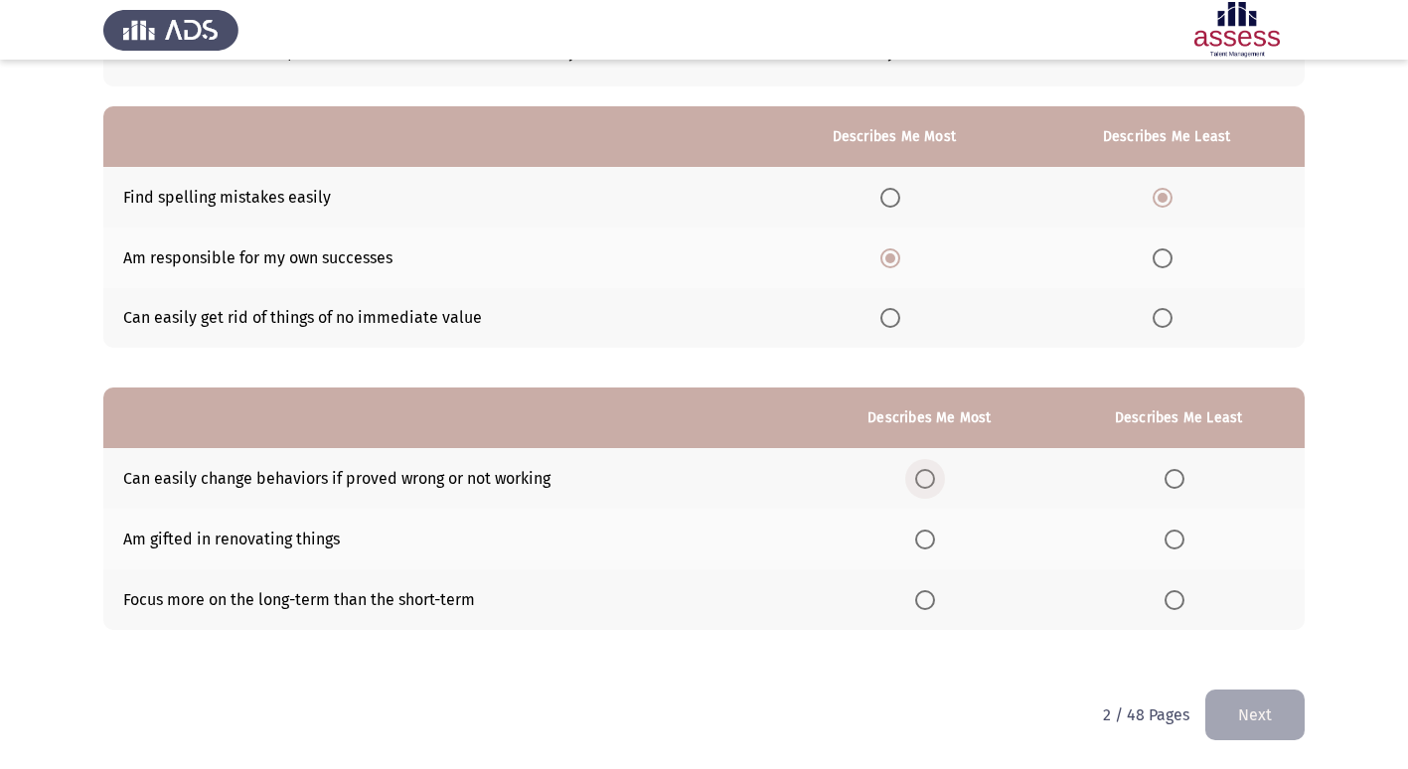
click at [925, 477] on span "Select an option" at bounding box center [925, 479] width 20 height 20
click at [925, 477] on input "Select an option" at bounding box center [925, 479] width 20 height 20
click at [1179, 542] on span "Select an option" at bounding box center [1175, 540] width 20 height 20
click at [1179, 542] on input "Select an option" at bounding box center [1175, 540] width 20 height 20
click at [1259, 720] on button "Next" at bounding box center [1255, 715] width 99 height 51
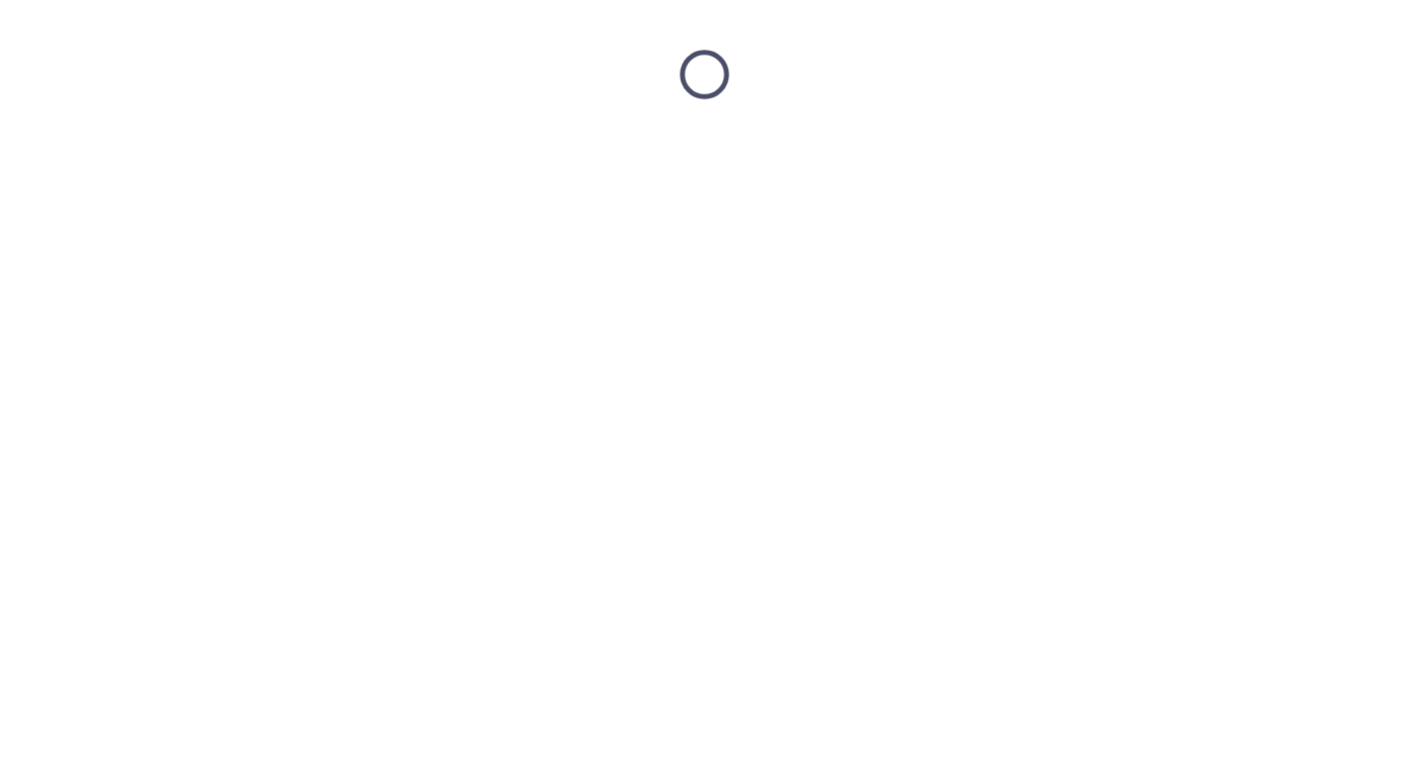
scroll to position [0, 0]
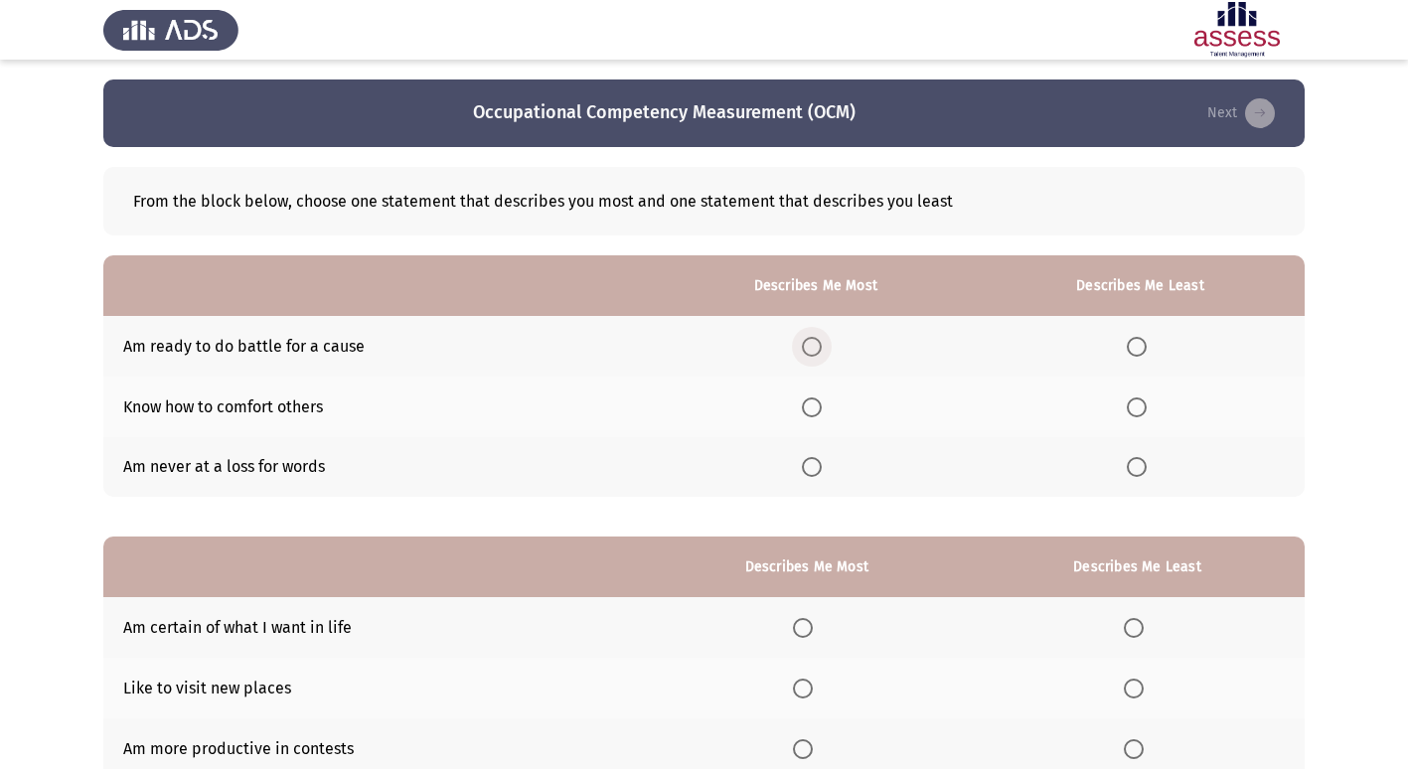
click at [816, 350] on span "Select an option" at bounding box center [812, 347] width 20 height 20
click at [816, 350] on input "Select an option" at bounding box center [812, 347] width 20 height 20
click at [1143, 469] on span "Select an option" at bounding box center [1137, 467] width 20 height 20
click at [1143, 469] on input "Select an option" at bounding box center [1137, 467] width 20 height 20
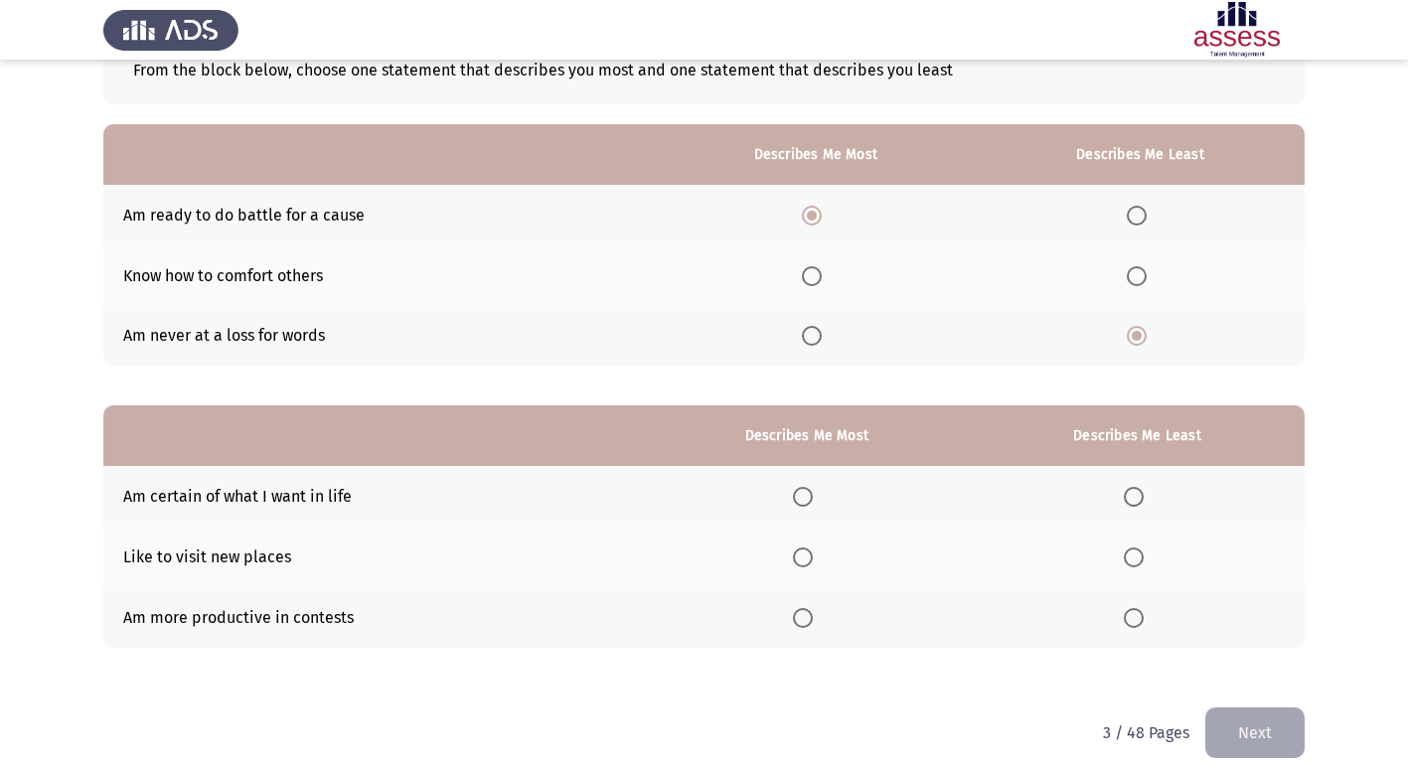
scroll to position [149, 0]
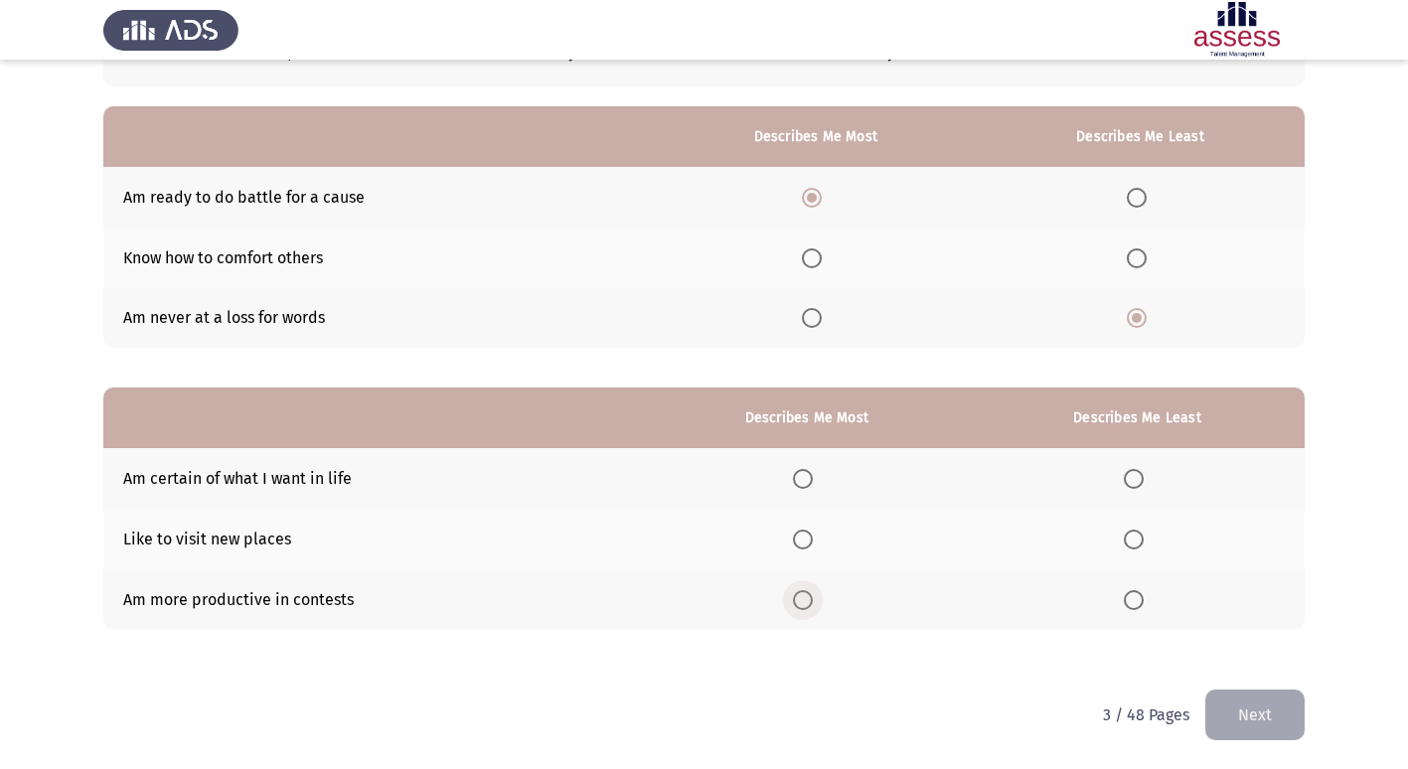
click at [807, 608] on span "Select an option" at bounding box center [803, 600] width 20 height 20
click at [807, 608] on input "Select an option" at bounding box center [803, 600] width 20 height 20
click at [1136, 546] on span "Select an option" at bounding box center [1134, 540] width 20 height 20
click at [1136, 546] on input "Select an option" at bounding box center [1134, 540] width 20 height 20
click at [1256, 709] on button "Next" at bounding box center [1255, 715] width 99 height 51
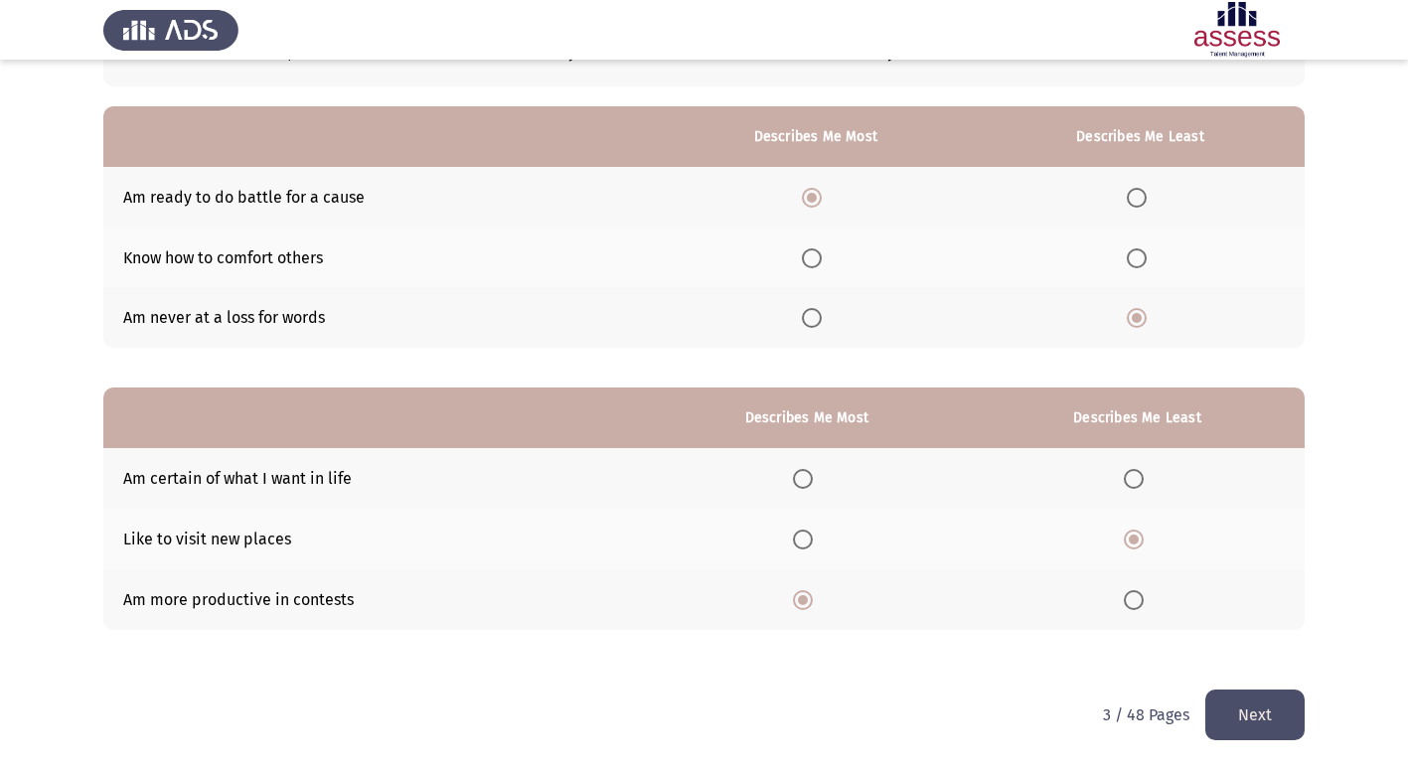
scroll to position [0, 0]
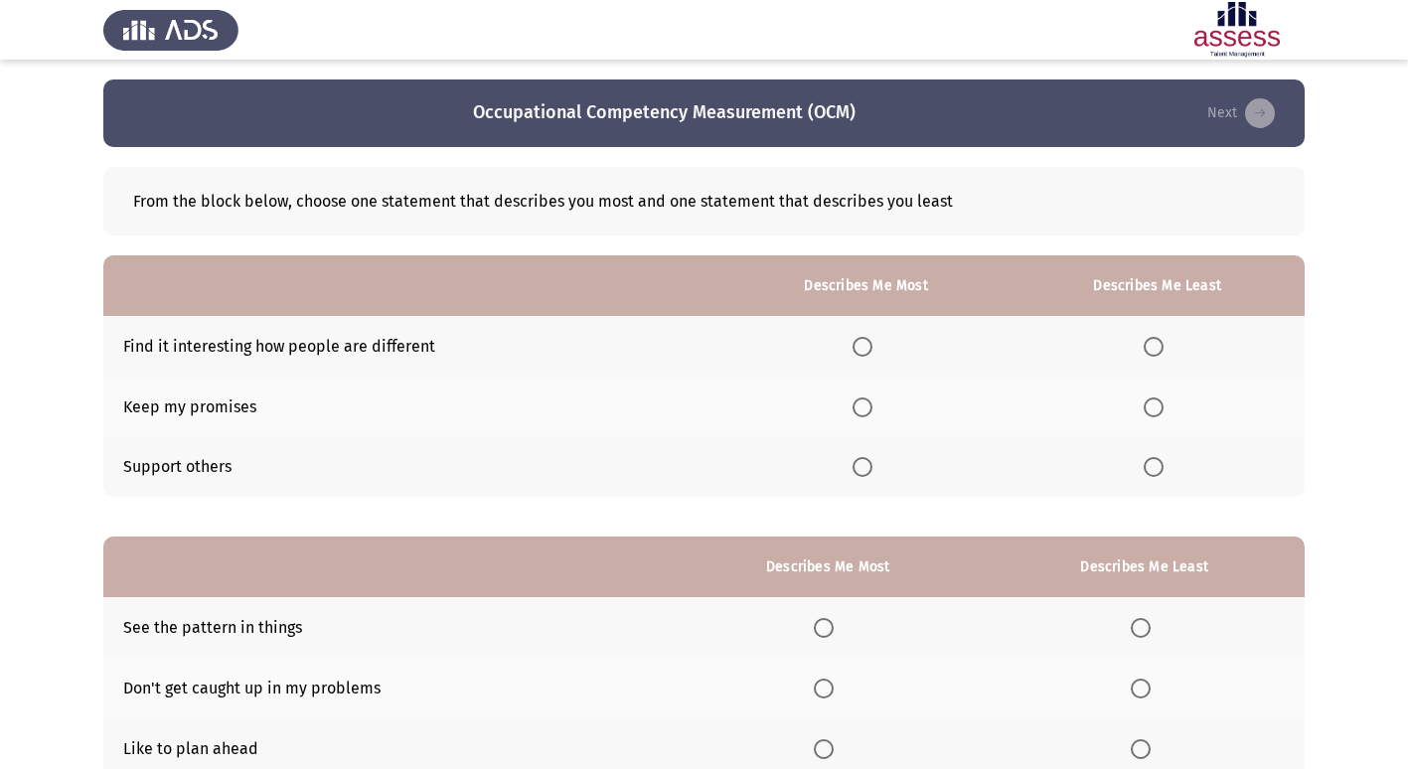
click at [863, 412] on span "Select an option" at bounding box center [863, 408] width 20 height 20
click at [863, 412] on input "Select an option" at bounding box center [863, 408] width 20 height 20
click at [1163, 360] on th at bounding box center [1157, 346] width 295 height 61
click at [1160, 350] on span "Select an option" at bounding box center [1154, 347] width 20 height 20
click at [1160, 350] on input "Select an option" at bounding box center [1154, 347] width 20 height 20
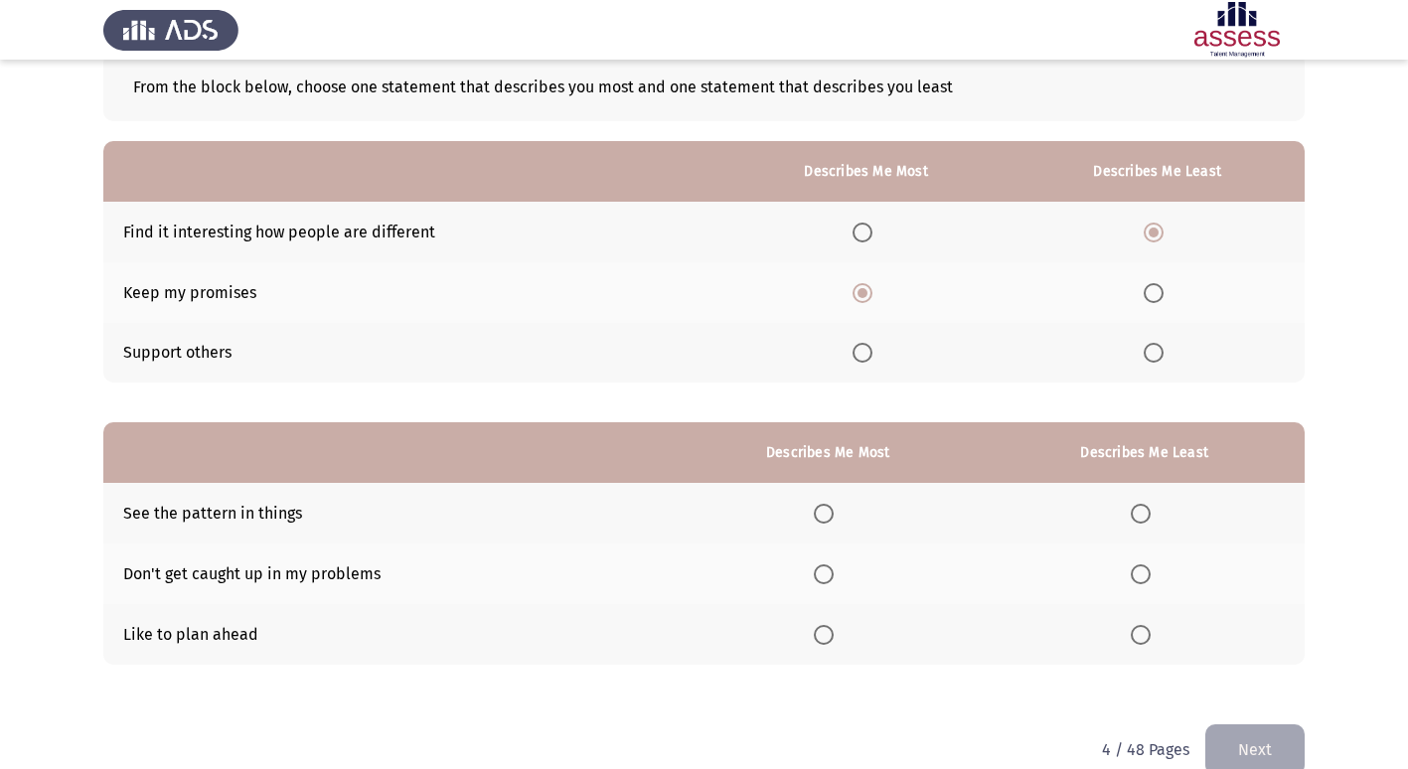
scroll to position [149, 0]
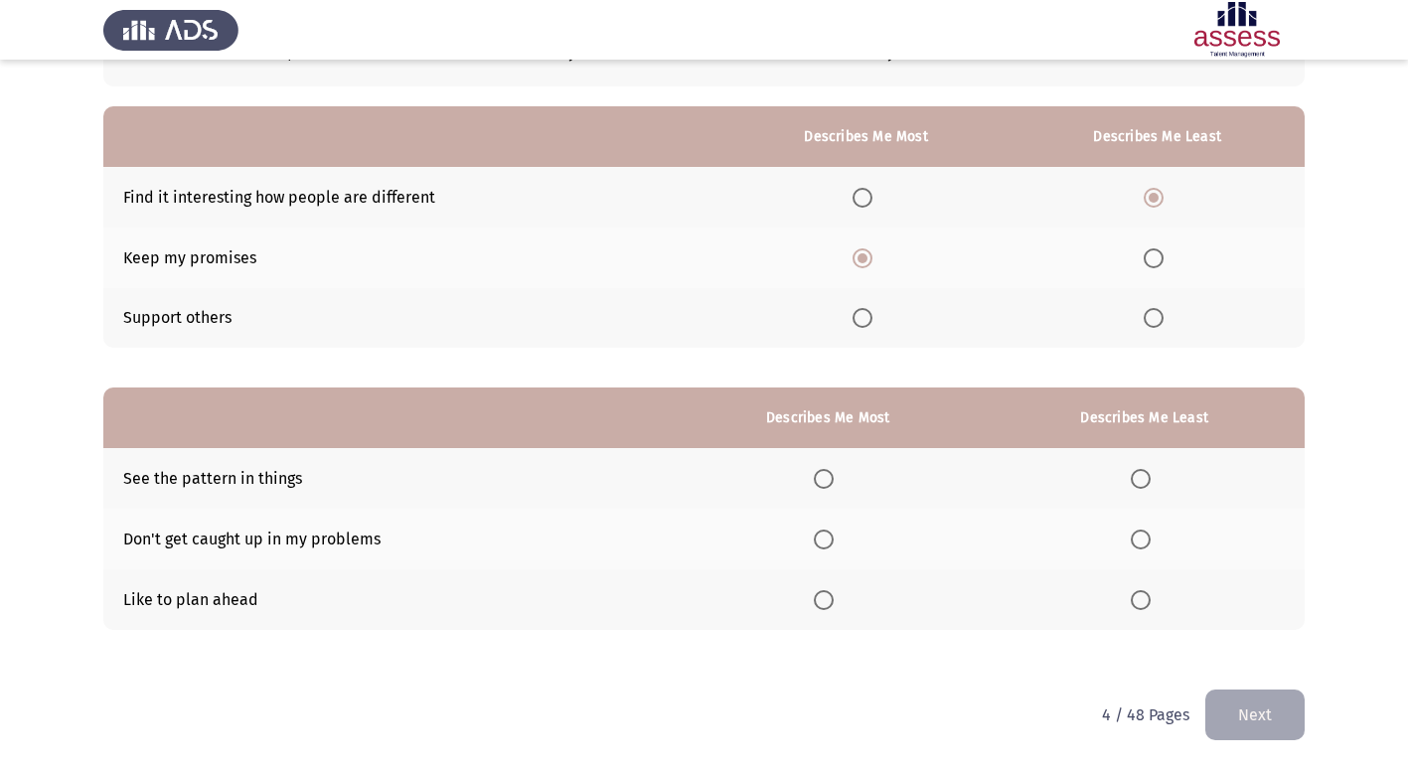
click at [826, 606] on span "Select an option" at bounding box center [824, 600] width 20 height 20
click at [826, 606] on input "Select an option" at bounding box center [824, 600] width 20 height 20
click at [1141, 472] on span "Select an option" at bounding box center [1141, 479] width 20 height 20
click at [1141, 472] on input "Select an option" at bounding box center [1141, 479] width 20 height 20
click at [1263, 715] on button "Next" at bounding box center [1255, 715] width 99 height 51
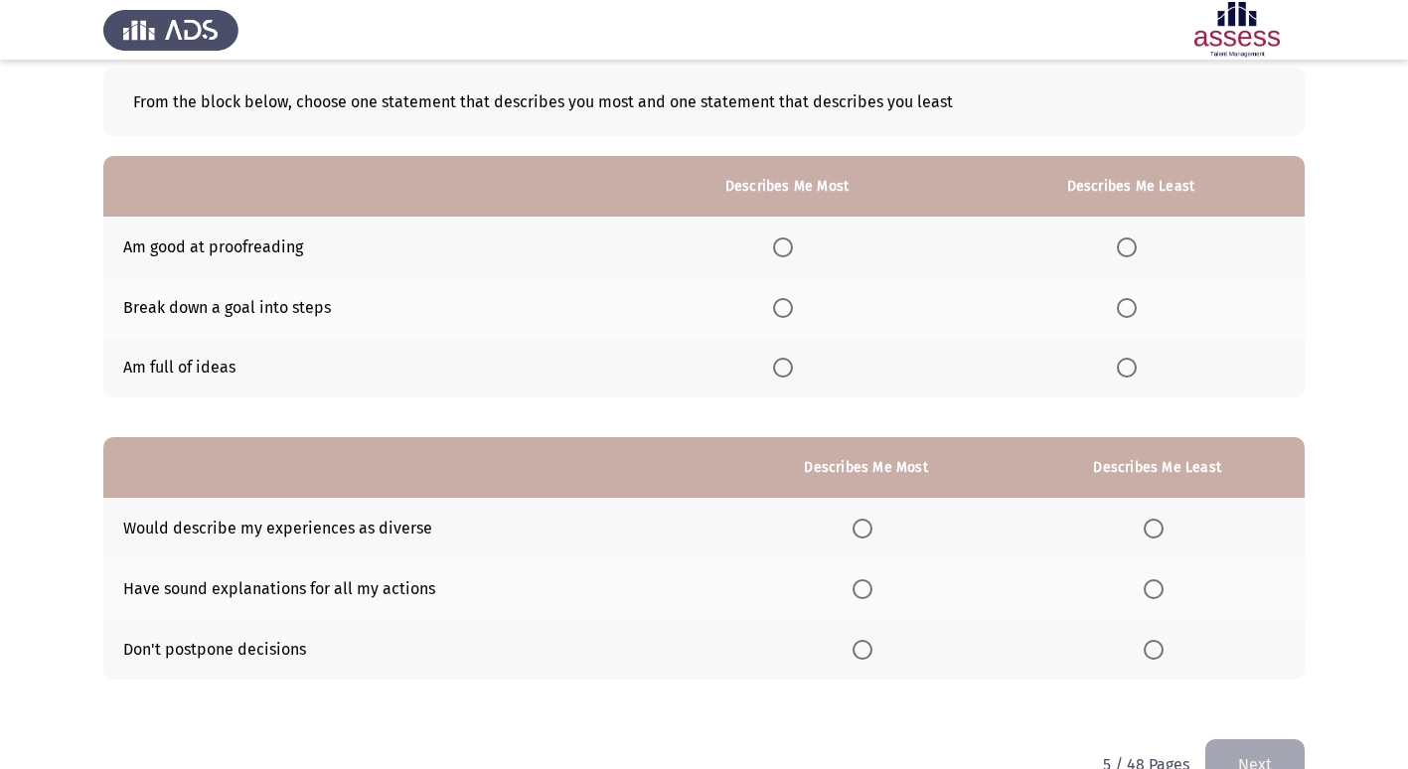
scroll to position [0, 0]
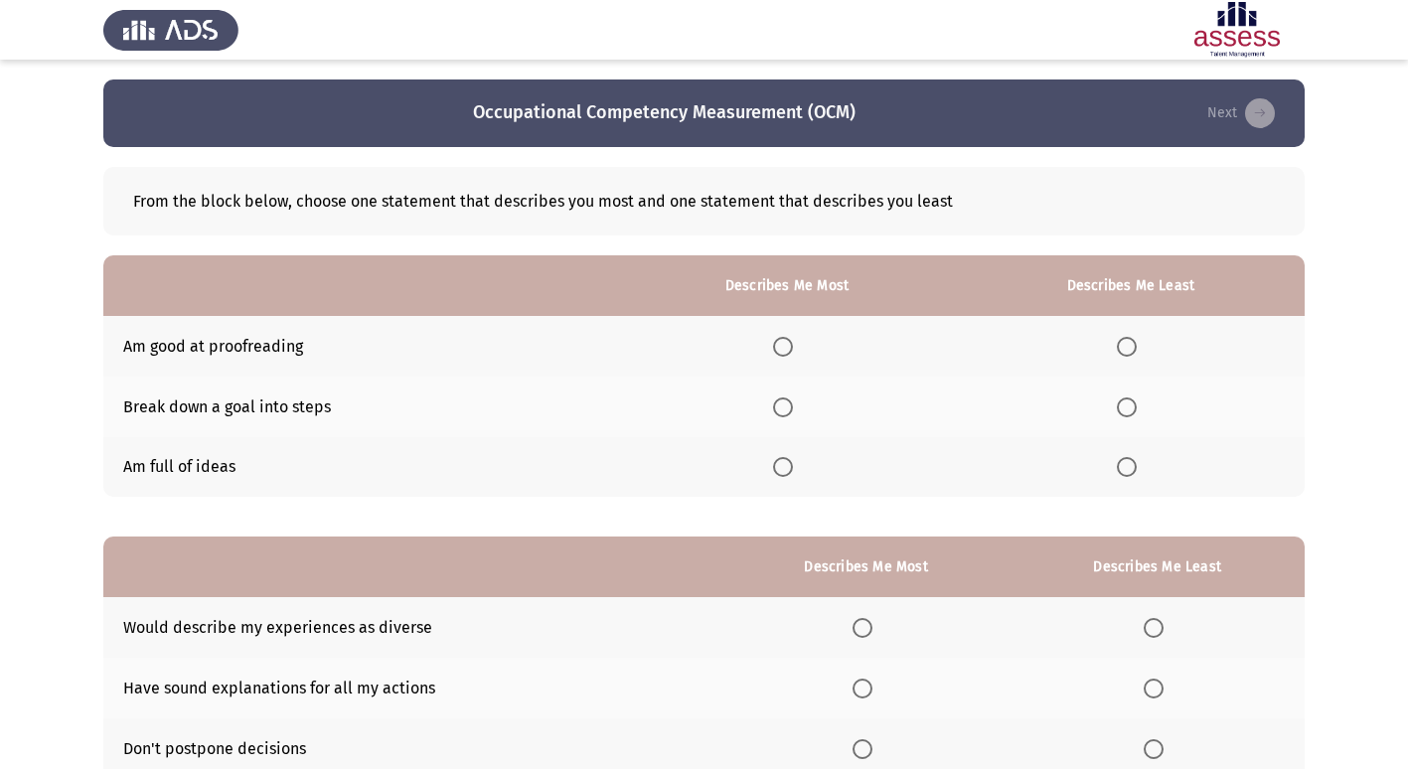
click at [792, 470] on span "Select an option" at bounding box center [783, 467] width 20 height 20
click at [792, 470] on input "Select an option" at bounding box center [783, 467] width 20 height 20
click at [1135, 348] on span "Select an option" at bounding box center [1127, 347] width 20 height 20
click at [1135, 348] on input "Select an option" at bounding box center [1127, 347] width 20 height 20
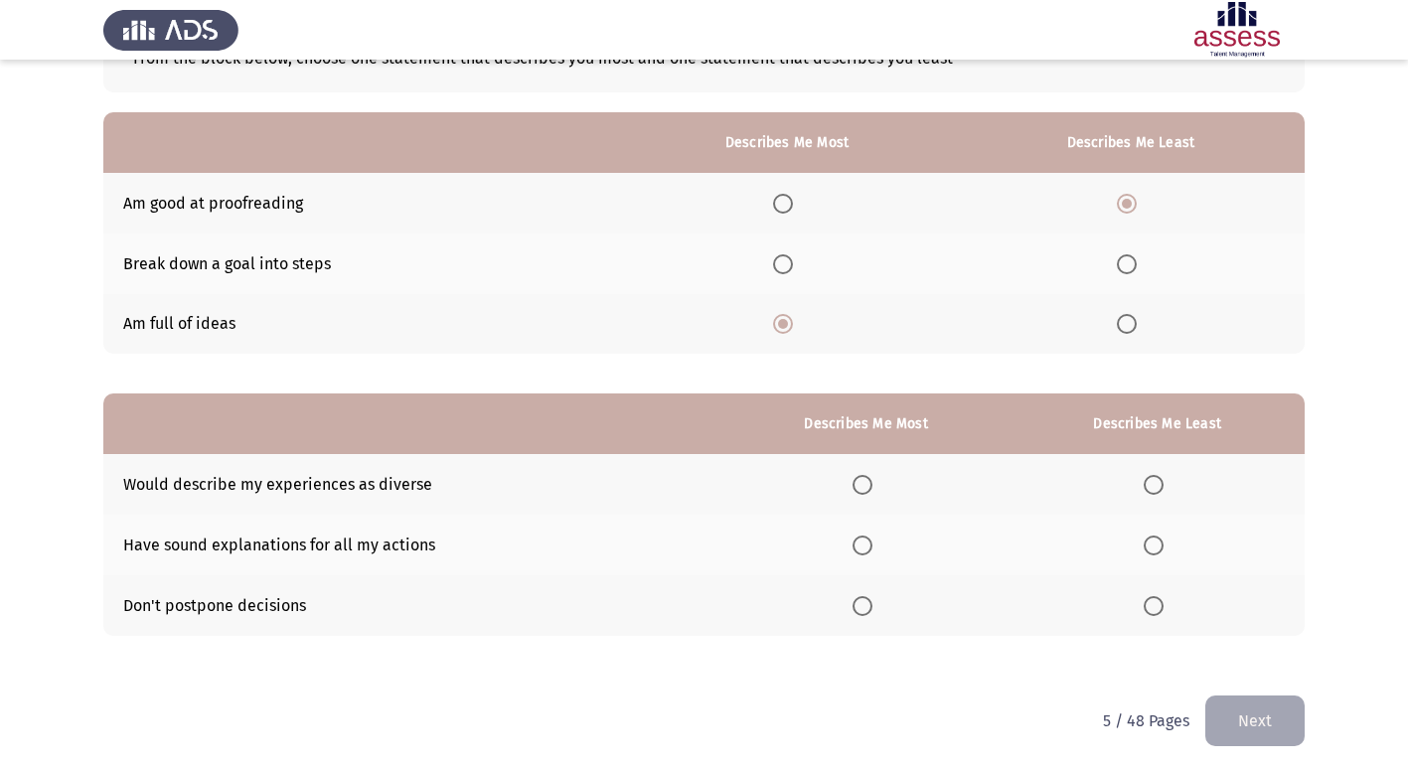
scroll to position [149, 0]
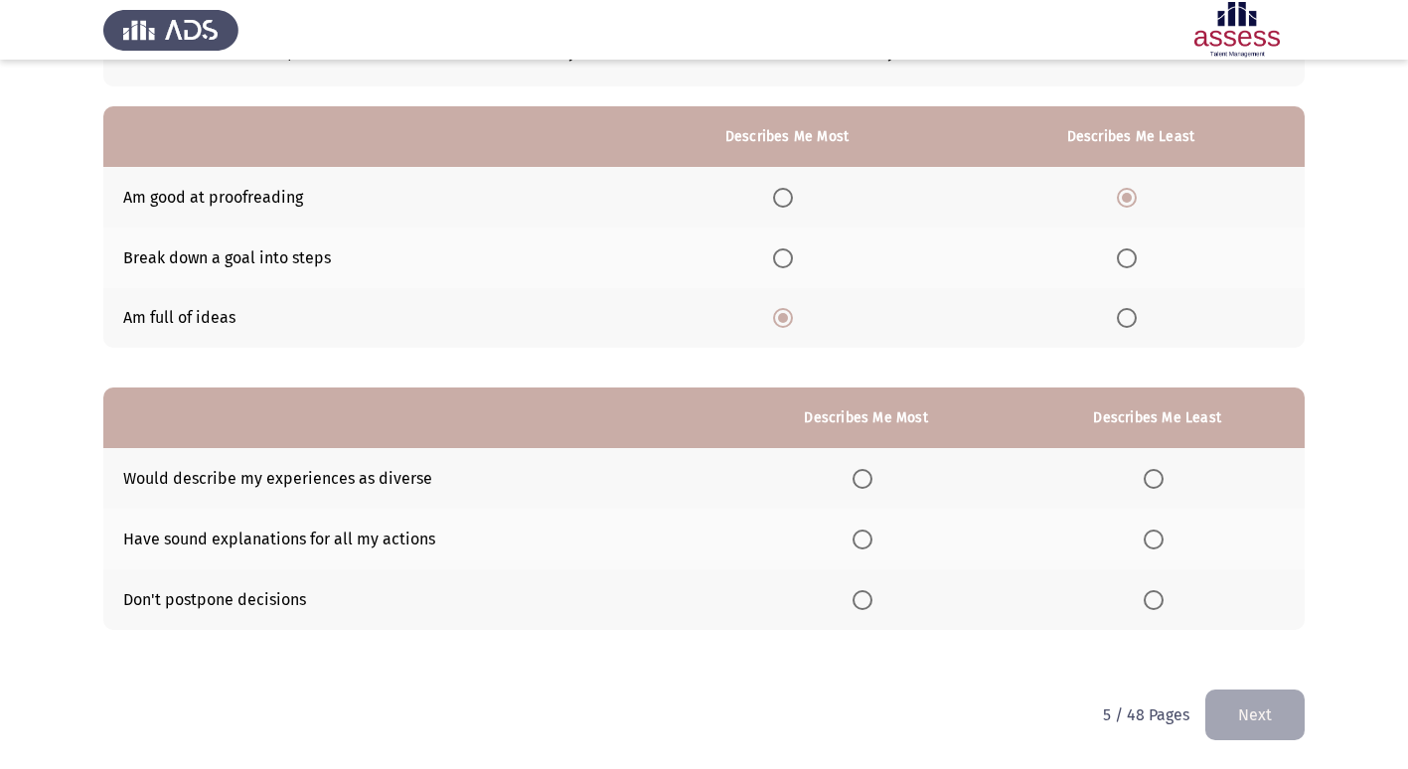
click at [867, 482] on span "Select an option" at bounding box center [863, 479] width 20 height 20
click at [867, 482] on input "Select an option" at bounding box center [863, 479] width 20 height 20
click at [1160, 600] on span "Select an option" at bounding box center [1154, 600] width 20 height 20
click at [1160, 600] on input "Select an option" at bounding box center [1154, 600] width 20 height 20
click at [1250, 716] on button "Next" at bounding box center [1255, 715] width 99 height 51
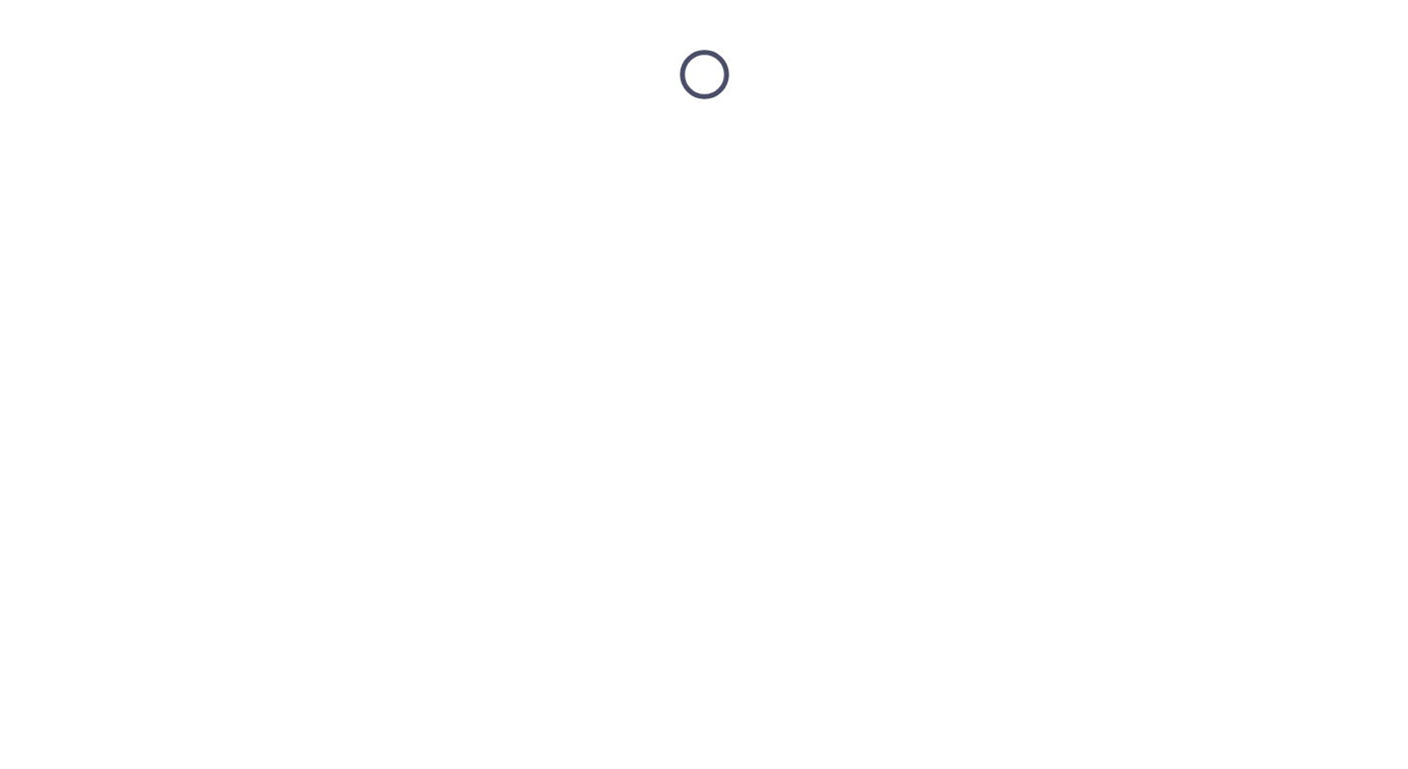
scroll to position [0, 0]
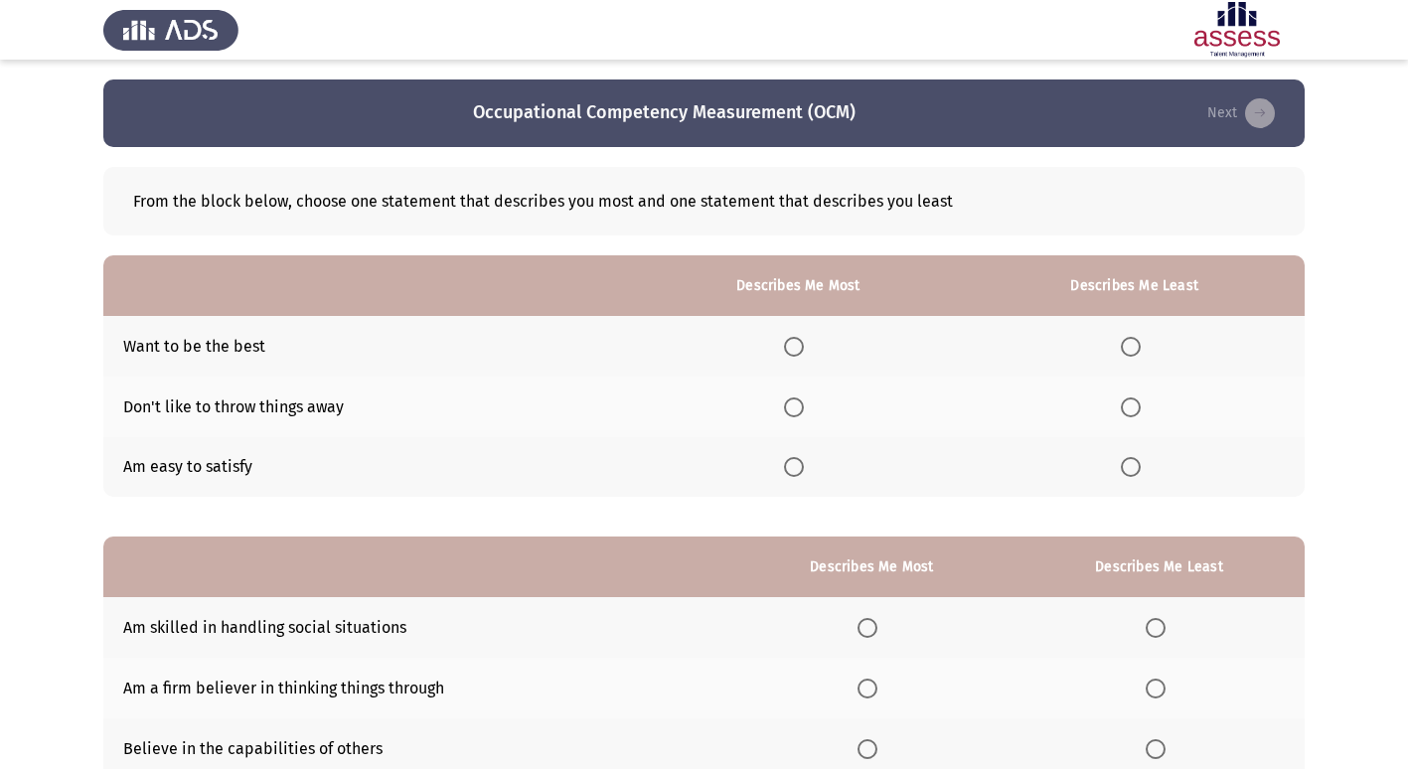
click at [798, 342] on span "Select an option" at bounding box center [794, 347] width 20 height 20
click at [798, 342] on input "Select an option" at bounding box center [794, 347] width 20 height 20
click at [1141, 406] on span "Select an option" at bounding box center [1131, 408] width 20 height 20
click at [1141, 406] on input "Select an option" at bounding box center [1131, 408] width 20 height 20
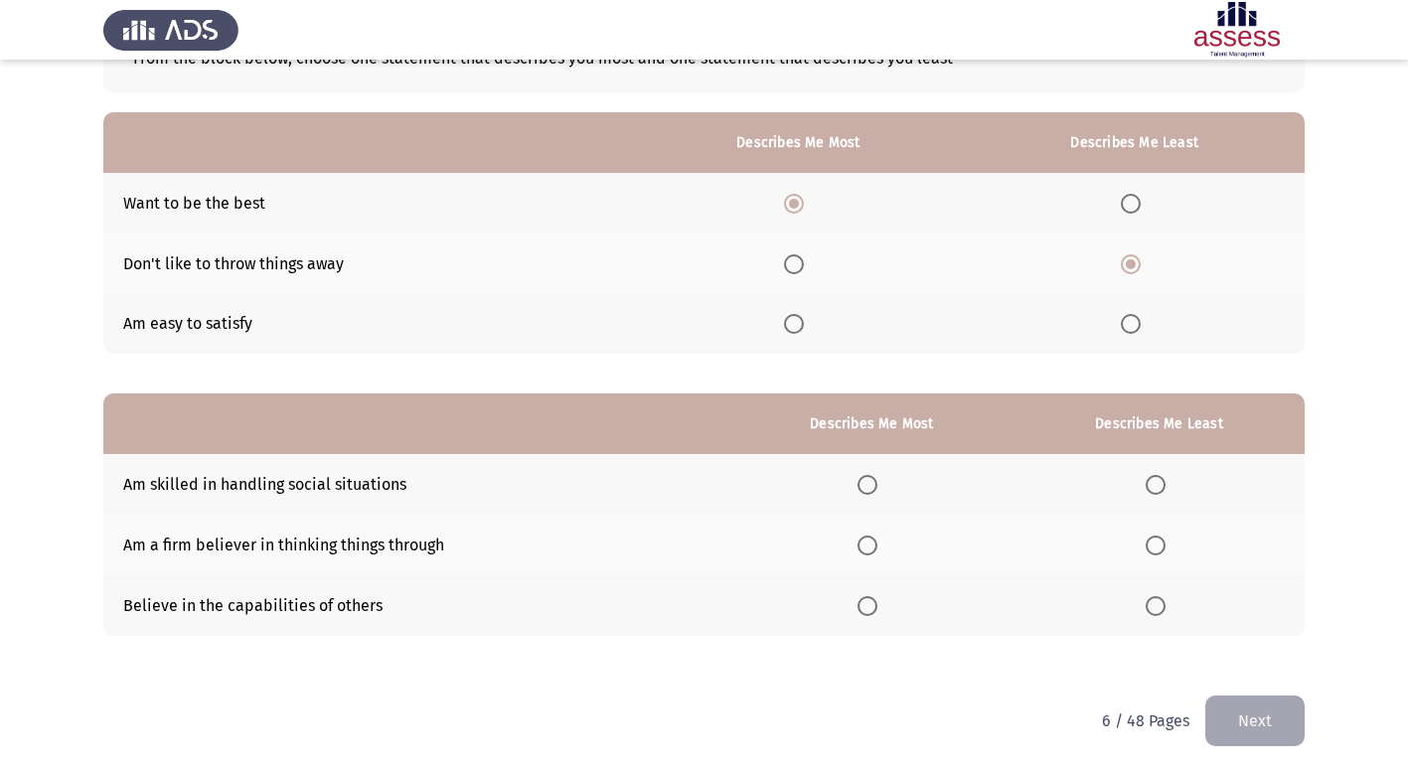
scroll to position [149, 0]
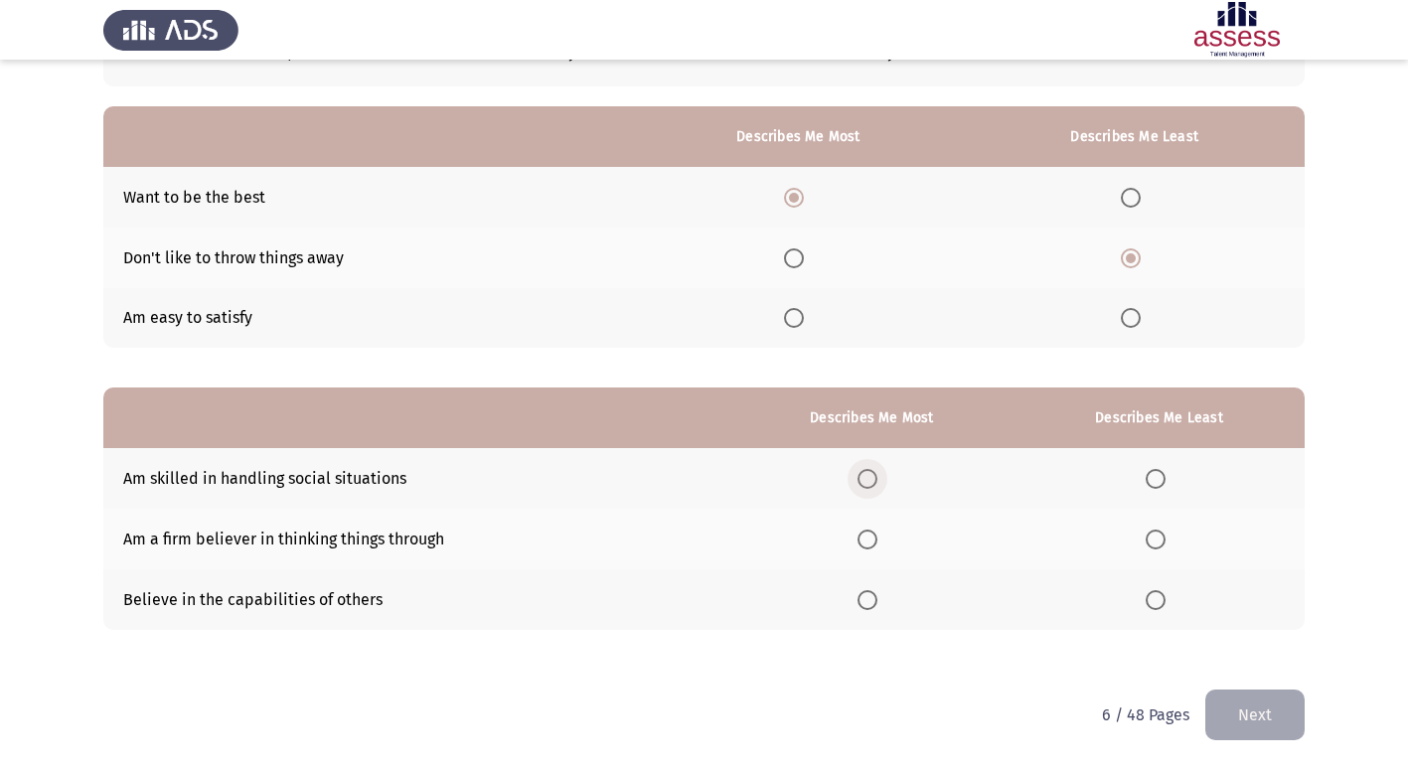
click at [868, 479] on span "Select an option" at bounding box center [868, 479] width 0 height 0
click at [874, 478] on input "Select an option" at bounding box center [868, 479] width 20 height 20
click at [1162, 602] on span "Select an option" at bounding box center [1156, 600] width 20 height 20
click at [1162, 602] on input "Select an option" at bounding box center [1156, 600] width 20 height 20
click at [1262, 721] on button "Next" at bounding box center [1255, 715] width 99 height 51
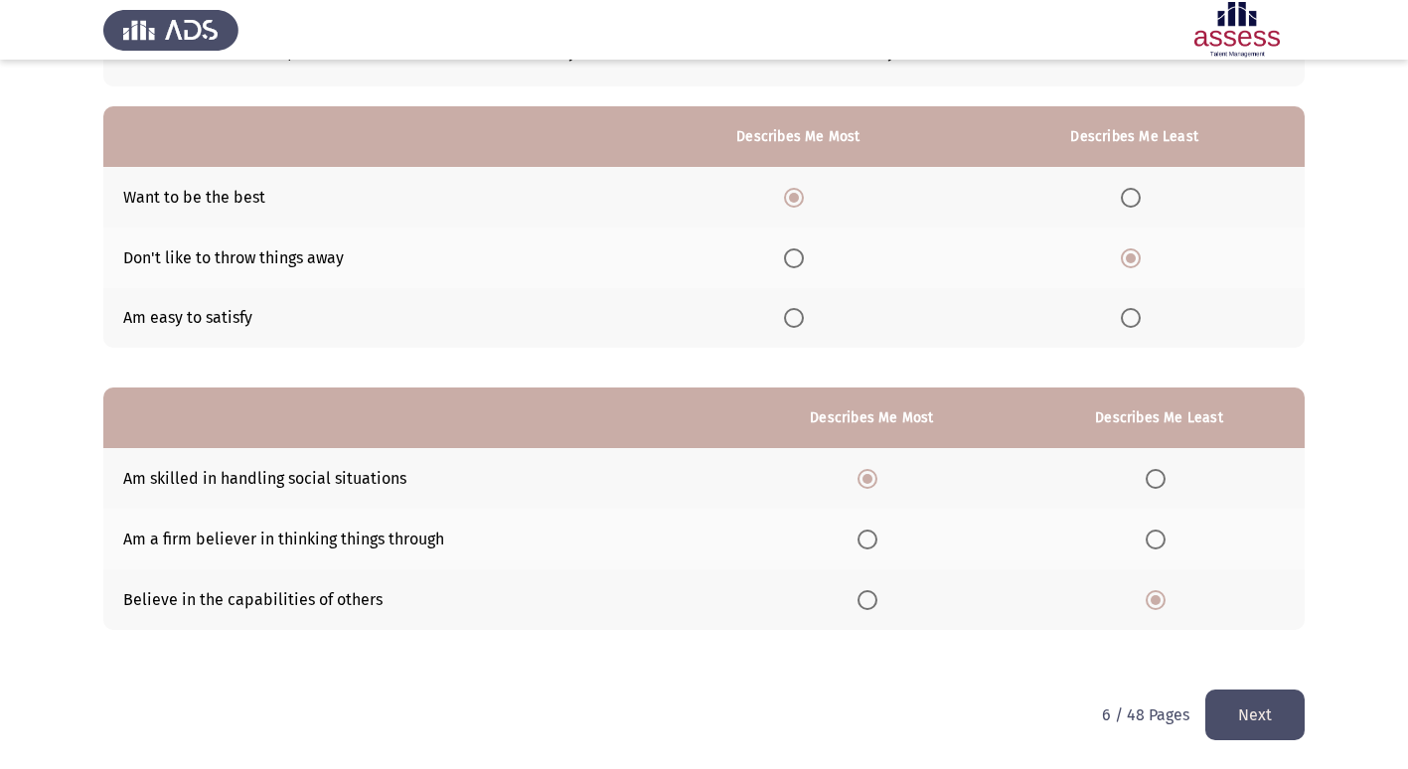
scroll to position [0, 0]
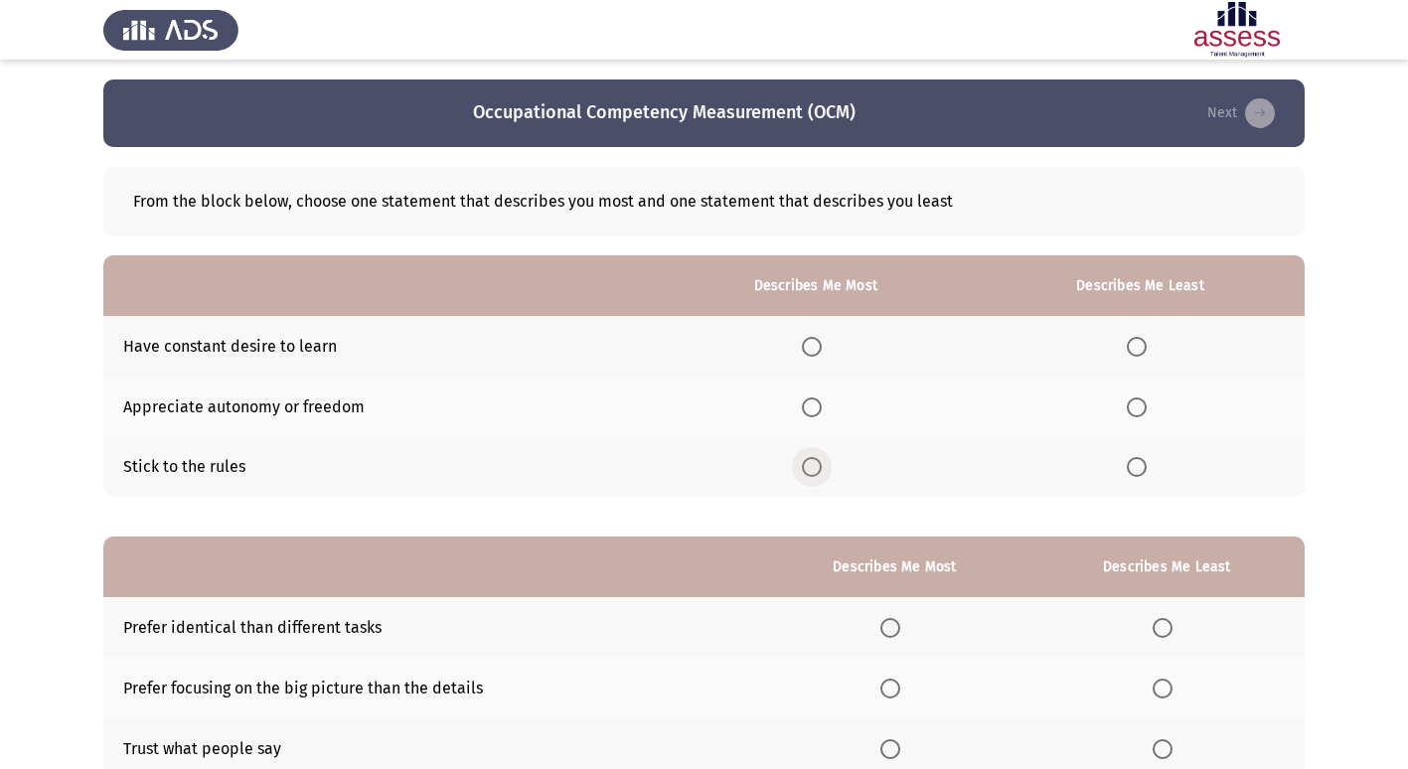
click at [813, 470] on span "Select an option" at bounding box center [812, 467] width 20 height 20
click at [813, 470] on input "Select an option" at bounding box center [812, 467] width 20 height 20
click at [1137, 407] on span "Select an option" at bounding box center [1137, 407] width 0 height 0
click at [1137, 406] on input "Select an option" at bounding box center [1137, 408] width 20 height 20
click at [1135, 349] on span "Select an option" at bounding box center [1137, 347] width 20 height 20
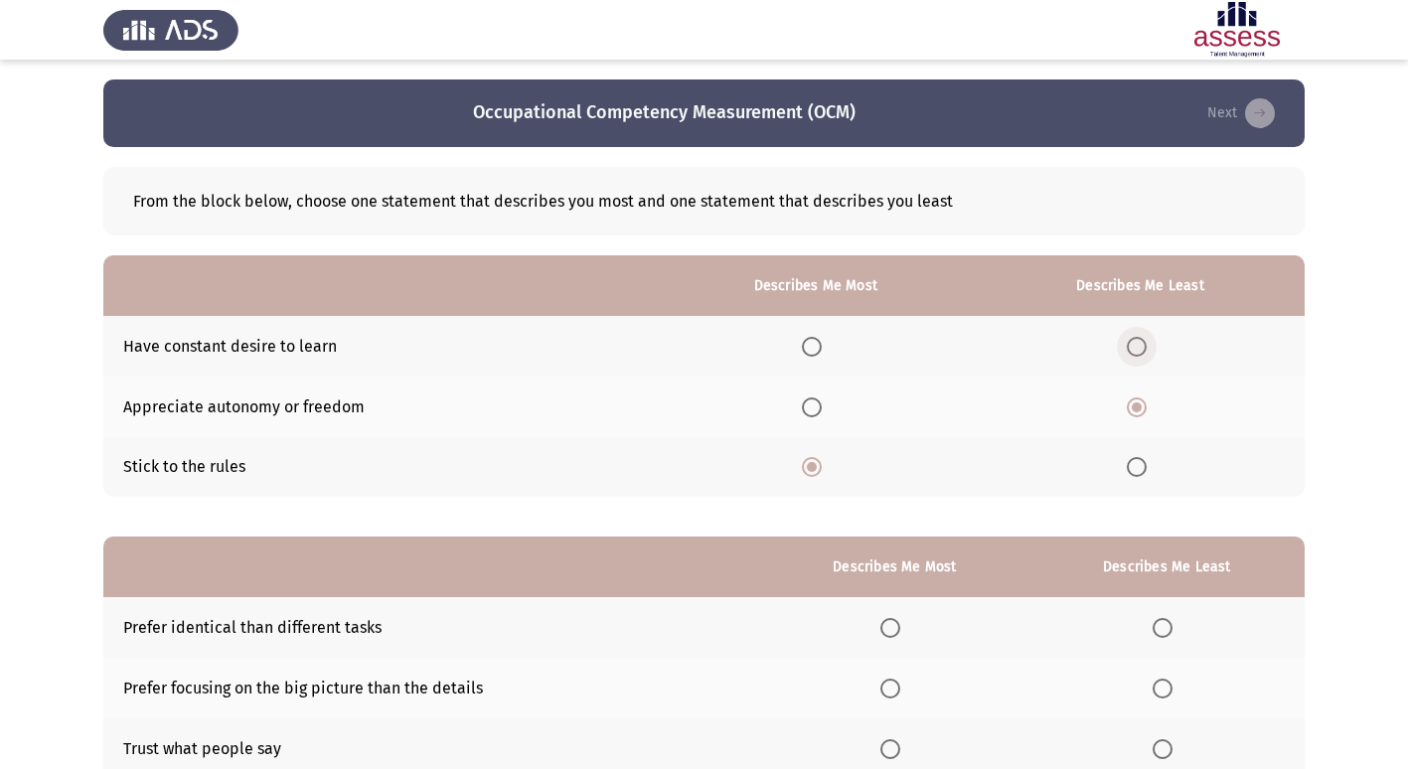
click at [1135, 349] on input "Select an option" at bounding box center [1137, 347] width 20 height 20
click at [812, 407] on span "Select an option" at bounding box center [812, 407] width 0 height 0
click at [815, 407] on input "Select an option" at bounding box center [812, 408] width 20 height 20
click at [809, 346] on span "Select an option" at bounding box center [812, 347] width 20 height 20
click at [809, 346] on input "Select an option" at bounding box center [812, 347] width 20 height 20
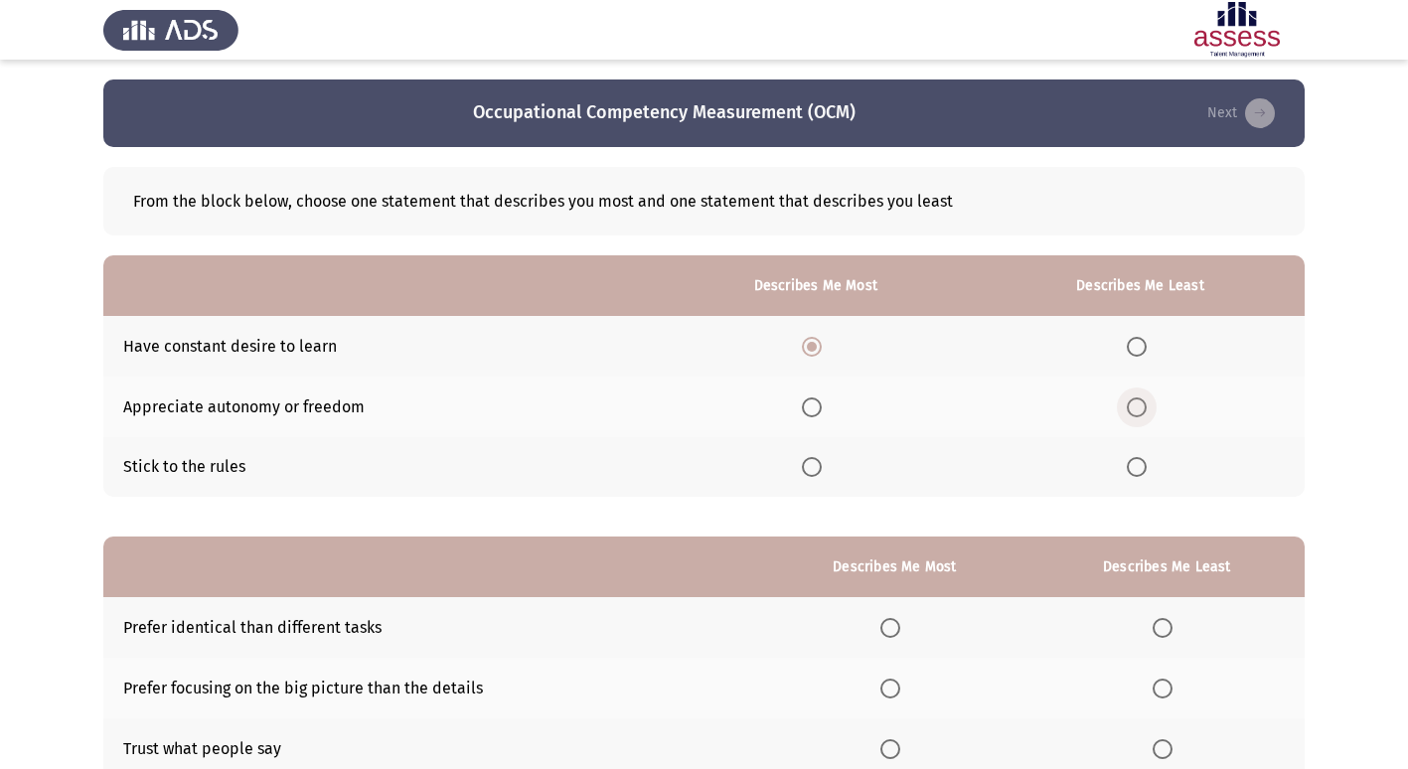
click at [1139, 409] on span "Select an option" at bounding box center [1137, 408] width 20 height 20
click at [1139, 409] on input "Select an option" at bounding box center [1137, 408] width 20 height 20
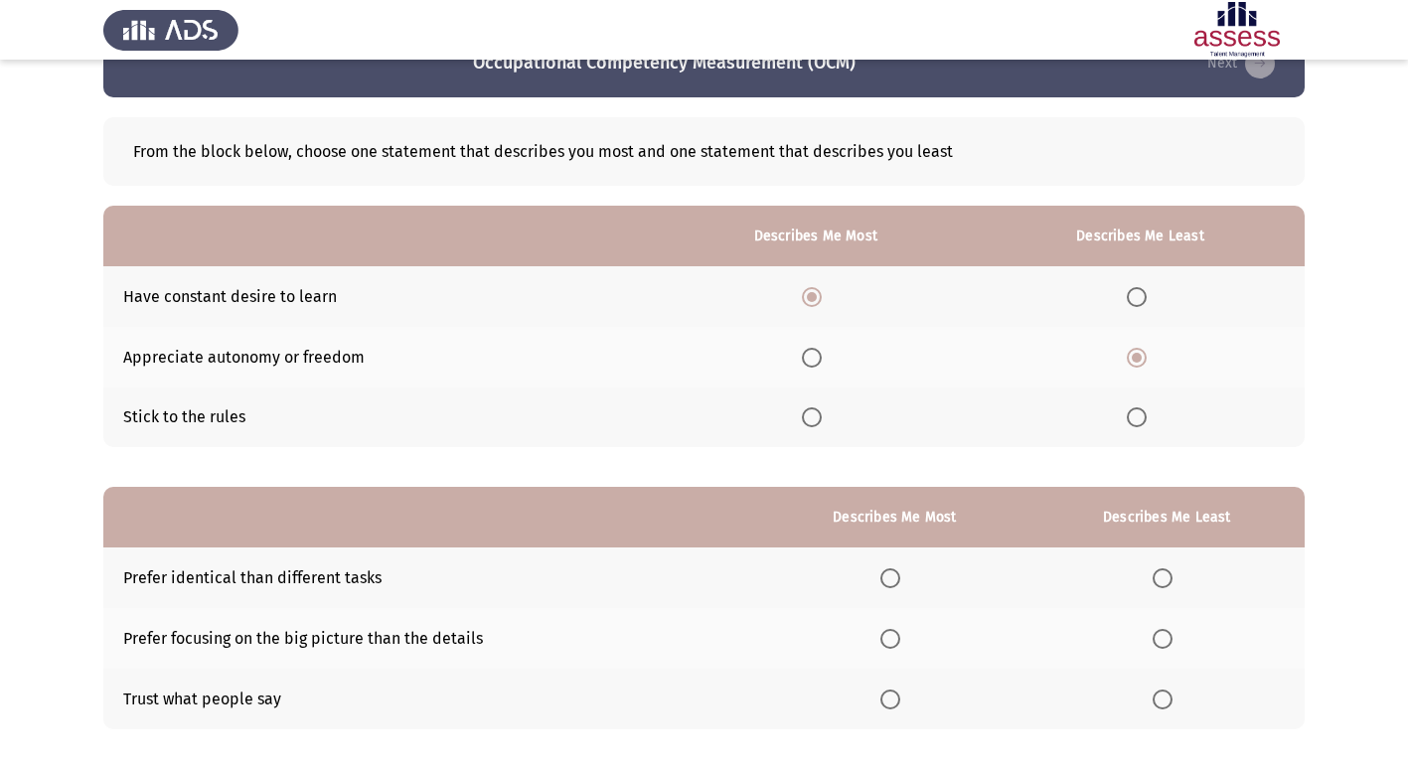
scroll to position [149, 0]
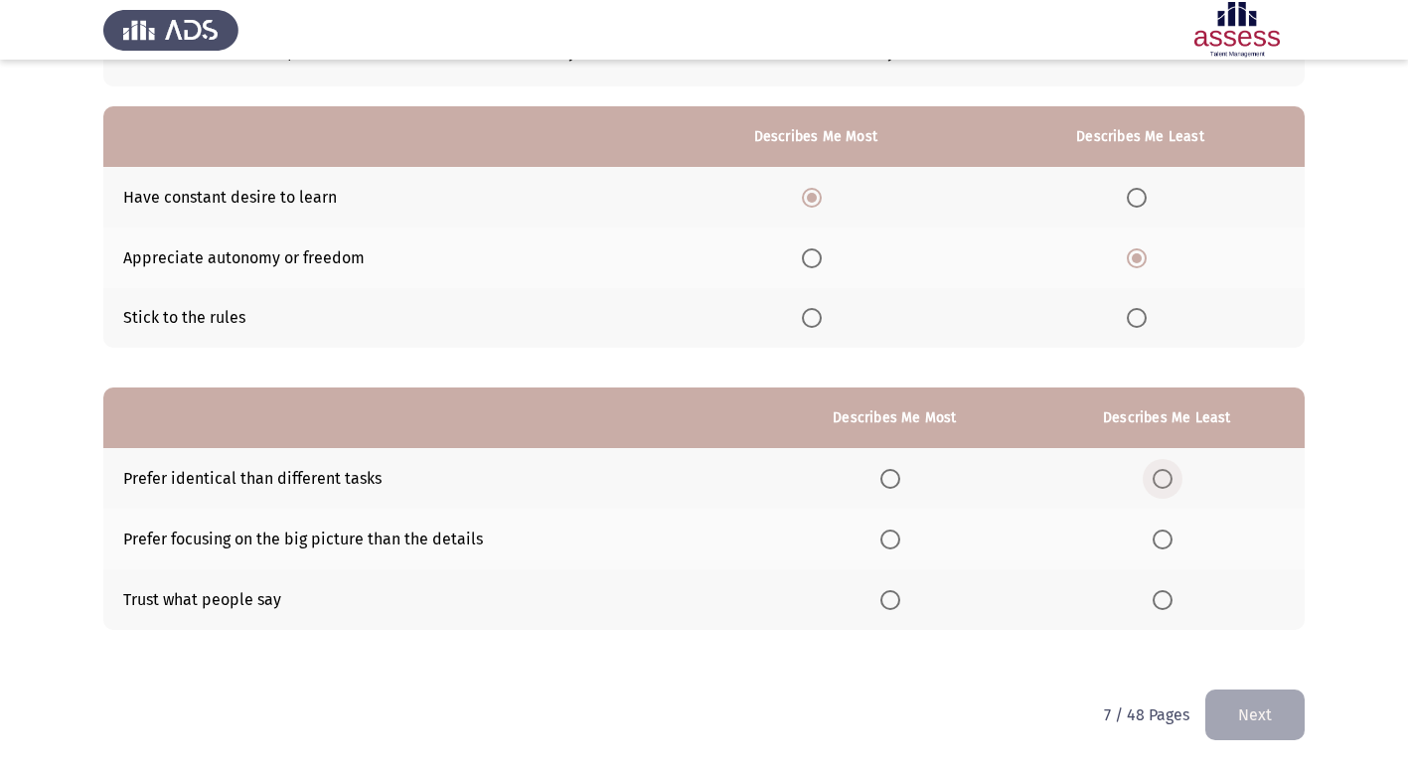
click at [1169, 479] on span "Select an option" at bounding box center [1163, 479] width 20 height 20
click at [1169, 479] on input "Select an option" at bounding box center [1163, 479] width 20 height 20
click at [900, 543] on span "Select an option" at bounding box center [891, 540] width 20 height 20
click at [900, 543] on input "Select an option" at bounding box center [891, 540] width 20 height 20
click at [1260, 717] on button "Next" at bounding box center [1255, 715] width 99 height 51
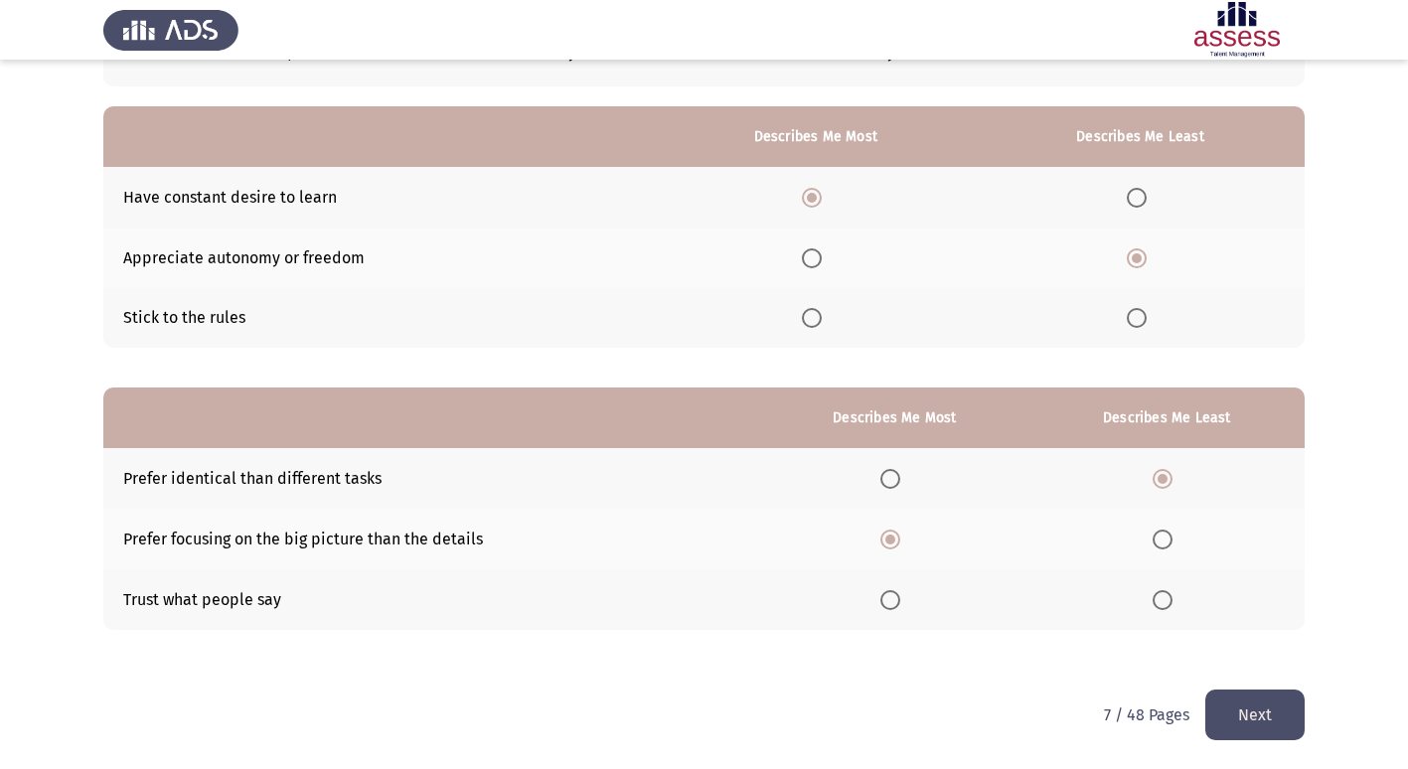
scroll to position [0, 0]
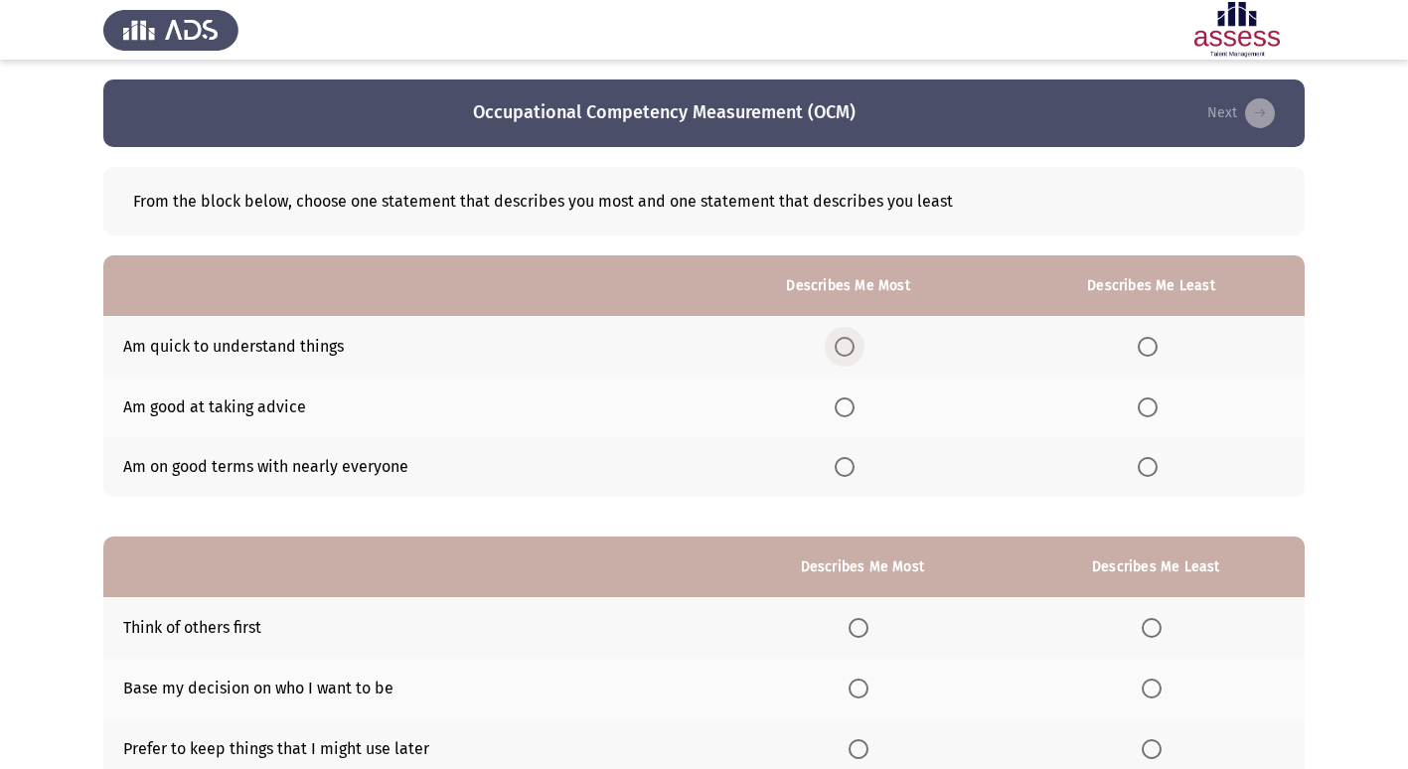
click at [855, 351] on span "Select an option" at bounding box center [845, 347] width 20 height 20
click at [855, 351] on input "Select an option" at bounding box center [845, 347] width 20 height 20
click at [1155, 400] on span "Select an option" at bounding box center [1148, 408] width 20 height 20
click at [1155, 400] on input "Select an option" at bounding box center [1148, 408] width 20 height 20
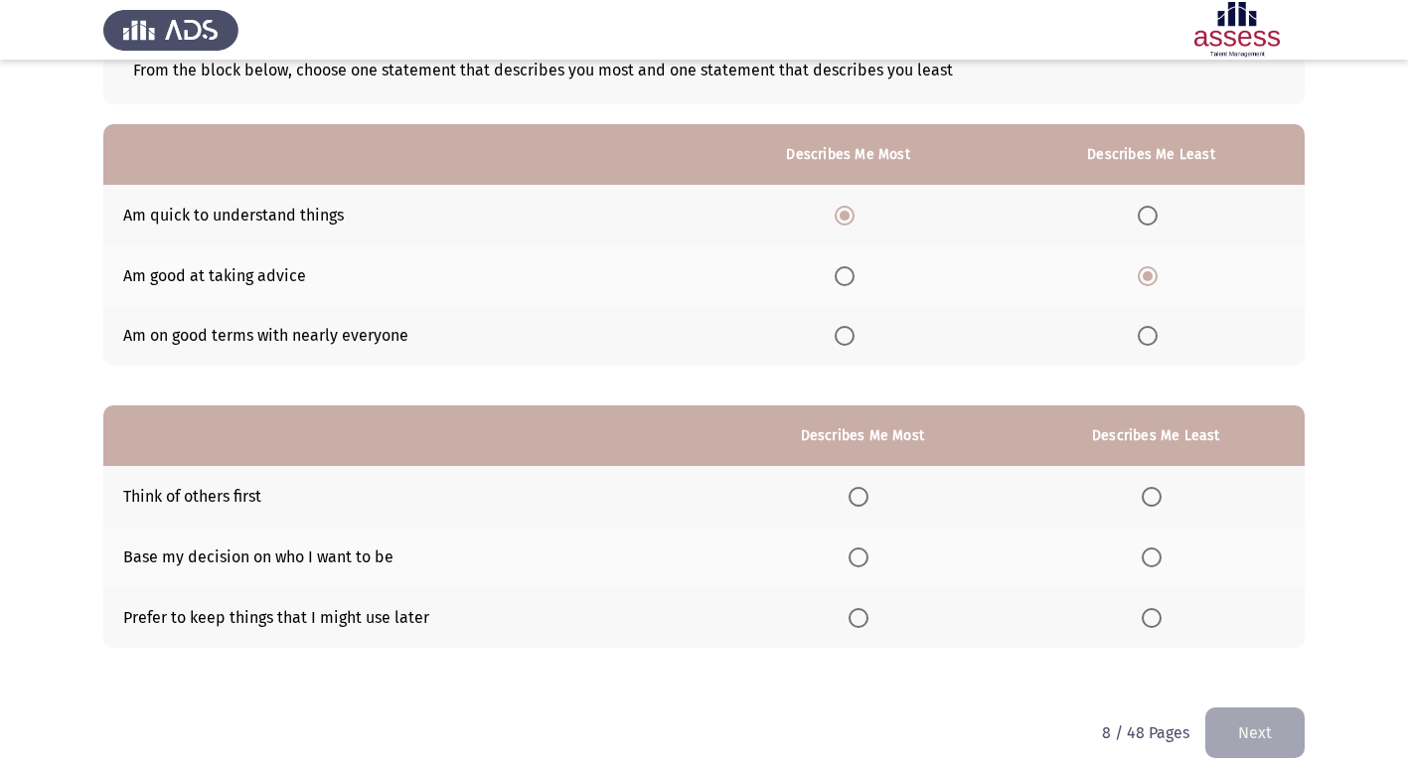
scroll to position [149, 0]
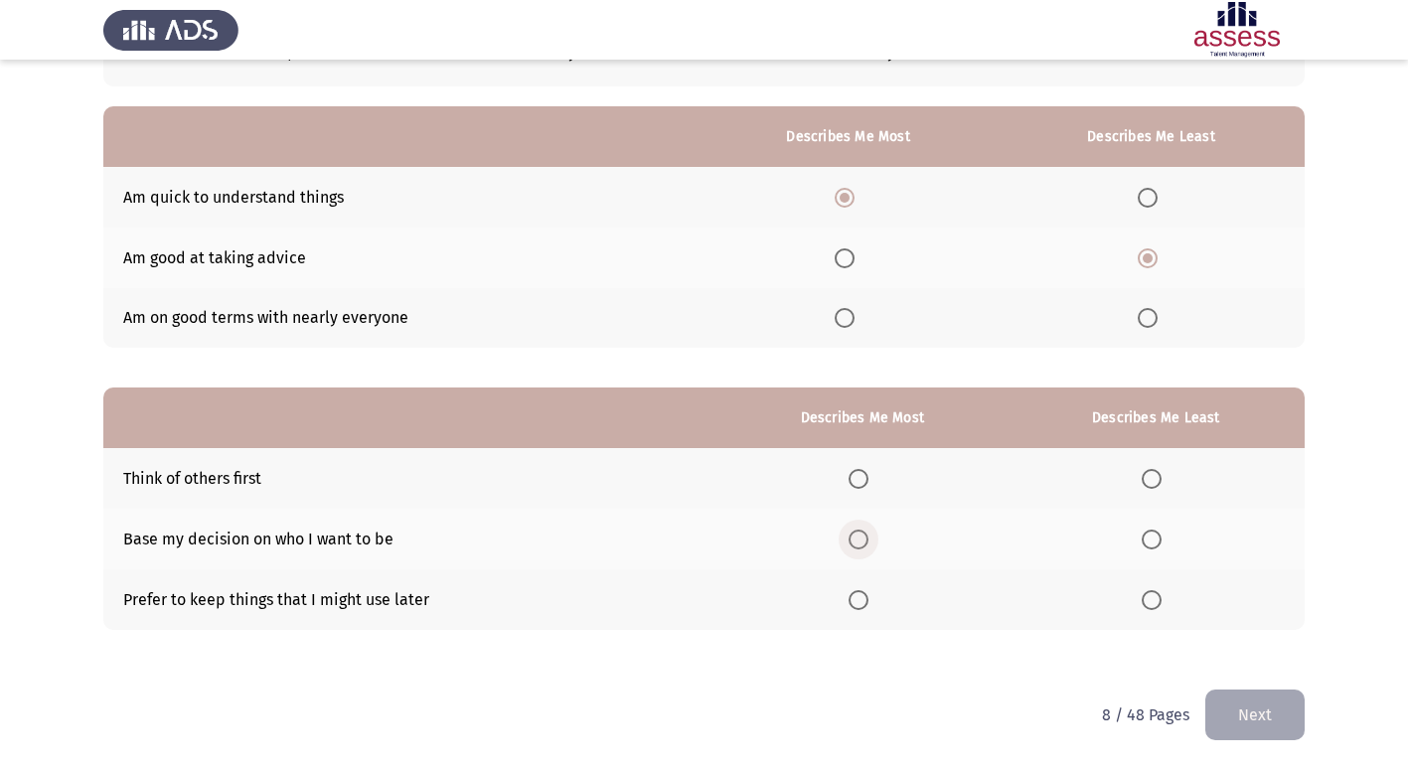
click at [866, 548] on span "Select an option" at bounding box center [859, 540] width 20 height 20
click at [866, 548] on input "Select an option" at bounding box center [859, 540] width 20 height 20
click at [1151, 597] on span "Select an option" at bounding box center [1152, 600] width 20 height 20
click at [1151, 597] on input "Select an option" at bounding box center [1152, 600] width 20 height 20
click at [1255, 714] on button "Next" at bounding box center [1255, 715] width 99 height 51
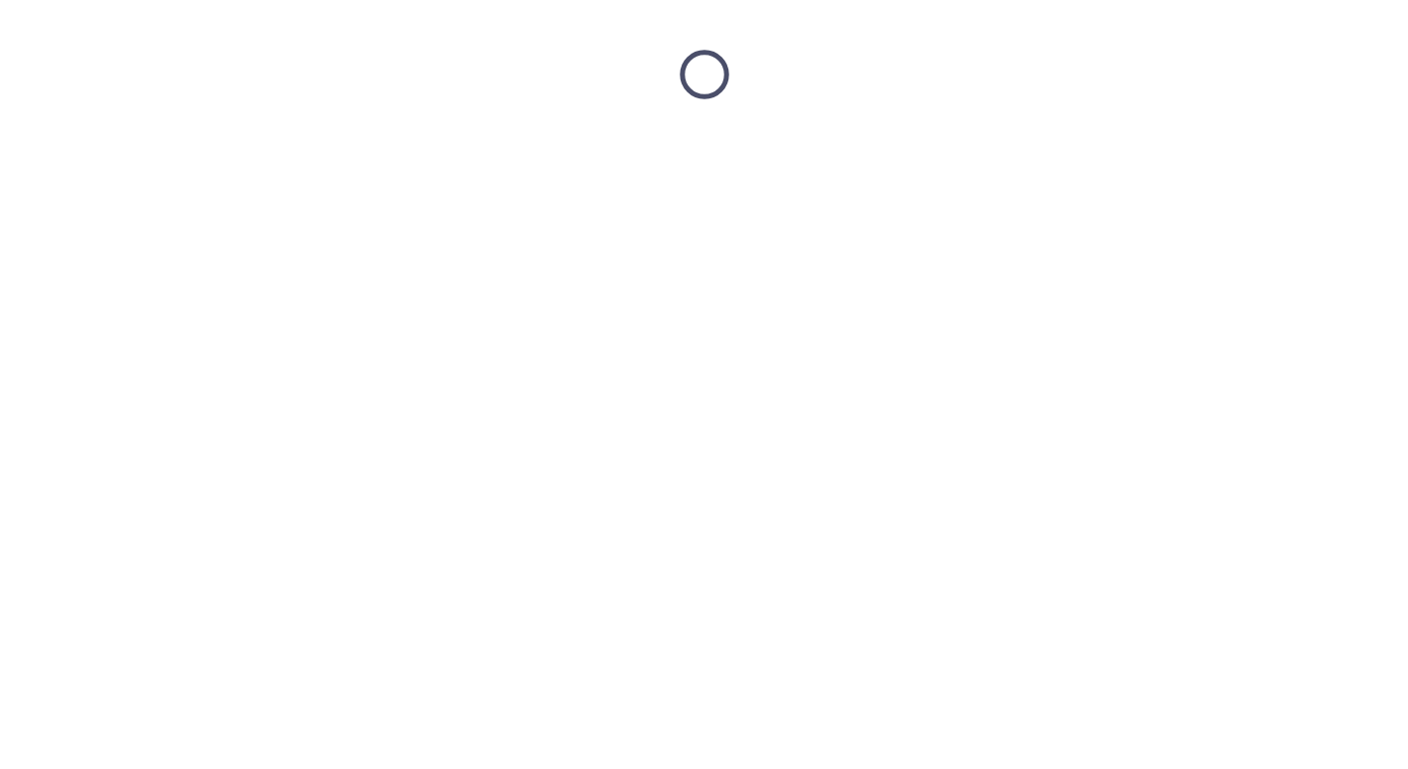
scroll to position [0, 0]
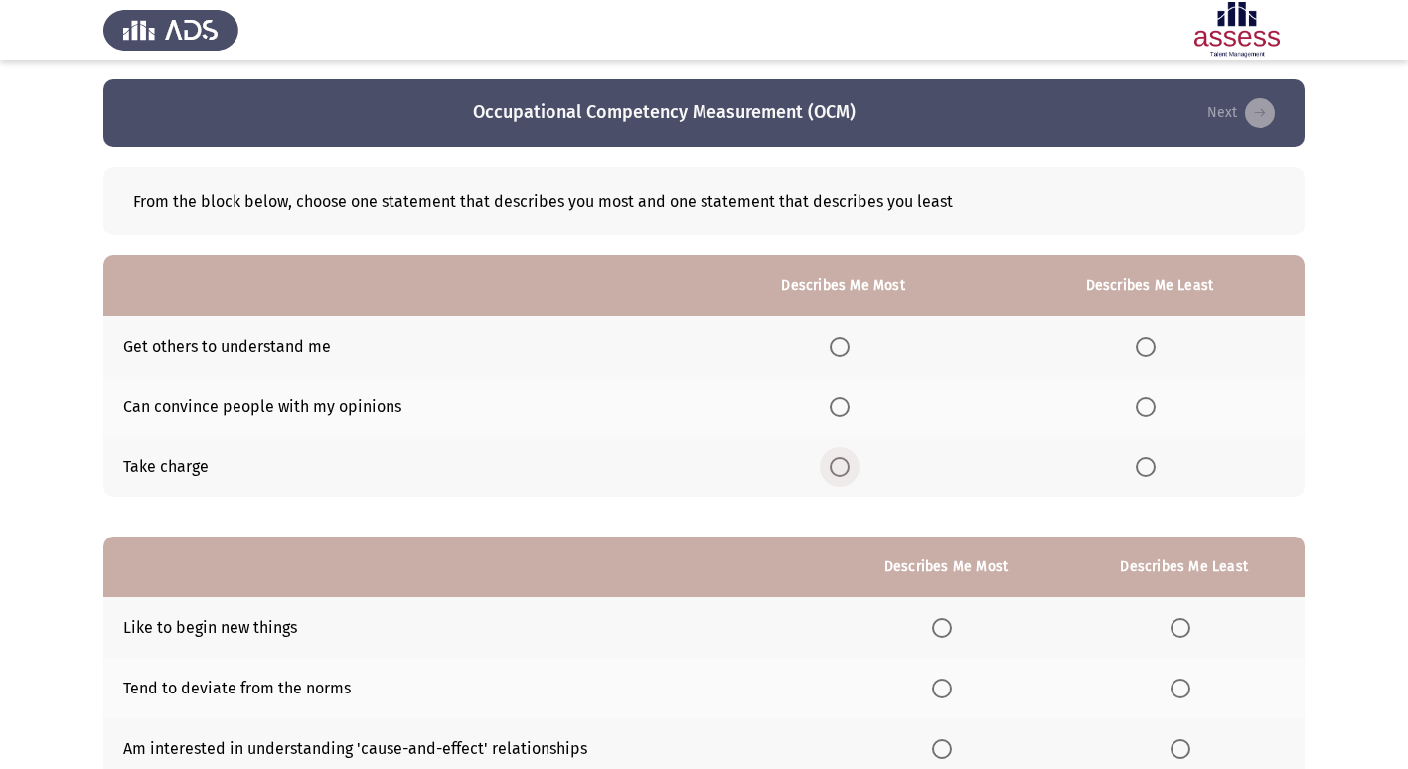
click at [847, 467] on span "Select an option" at bounding box center [840, 467] width 20 height 20
click at [847, 467] on input "Select an option" at bounding box center [840, 467] width 20 height 20
click at [1152, 343] on span "Select an option" at bounding box center [1146, 347] width 20 height 20
click at [1152, 343] on input "Select an option" at bounding box center [1146, 347] width 20 height 20
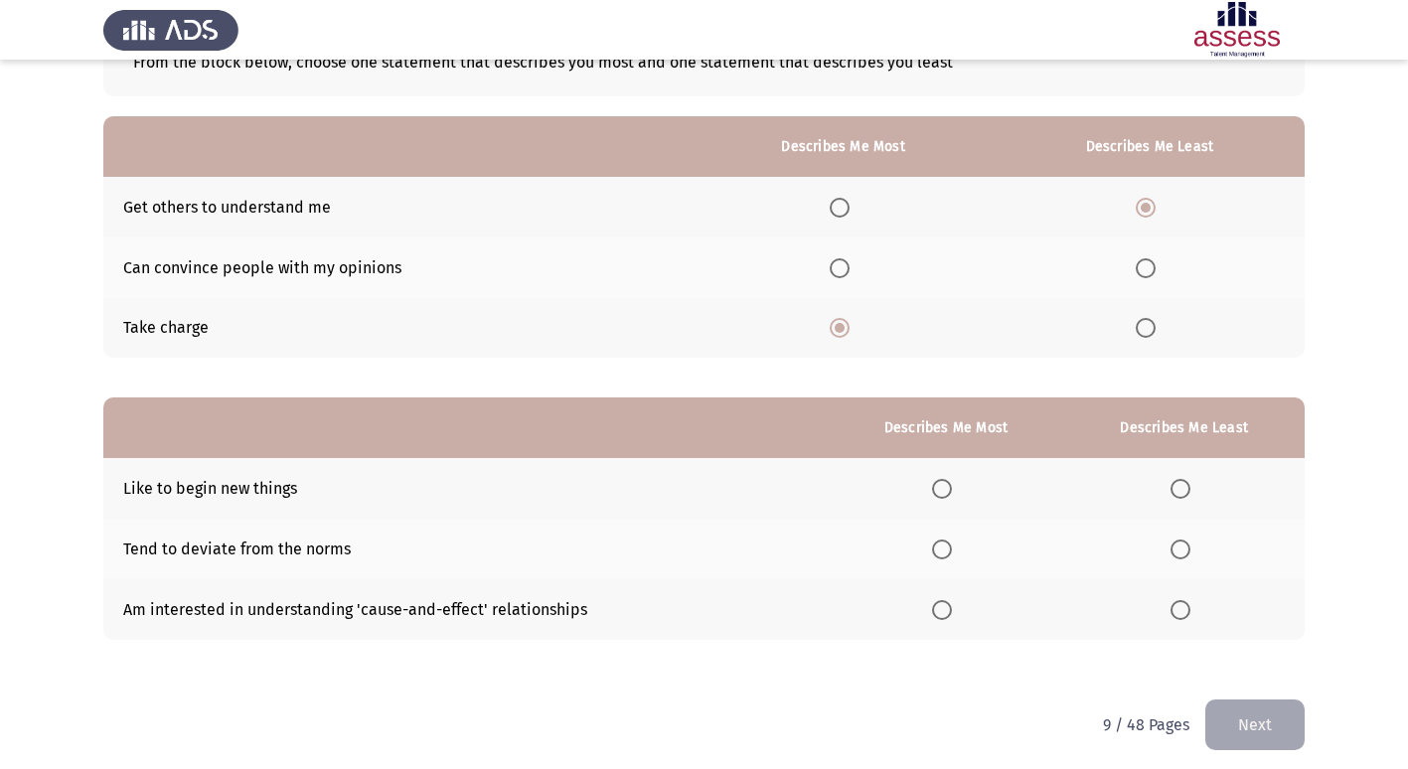
scroll to position [149, 0]
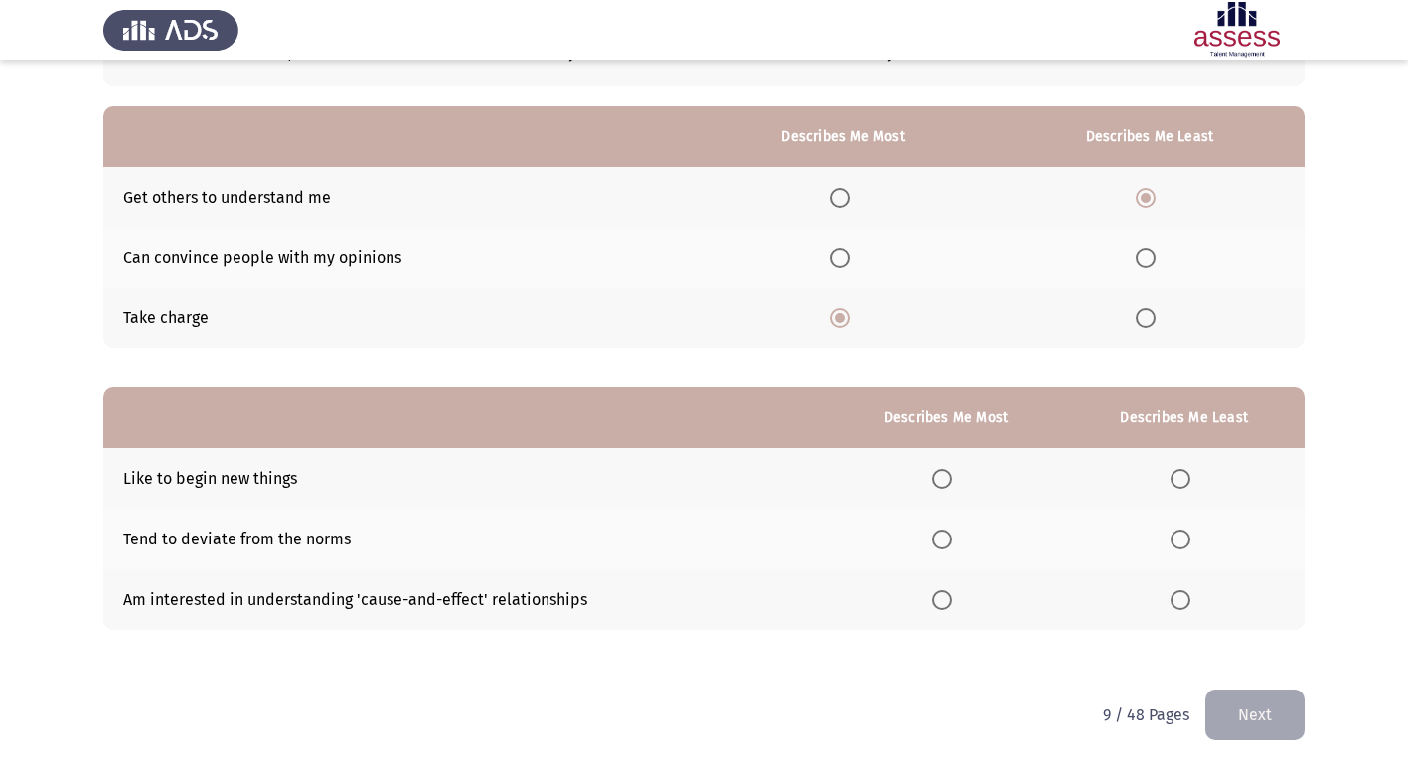
click at [1176, 546] on span "Select an option" at bounding box center [1181, 540] width 20 height 20
click at [1176, 546] on input "Select an option" at bounding box center [1181, 540] width 20 height 20
click at [952, 604] on span "Select an option" at bounding box center [942, 600] width 20 height 20
click at [952, 604] on input "Select an option" at bounding box center [942, 600] width 20 height 20
click at [1282, 726] on button "Next" at bounding box center [1255, 715] width 99 height 51
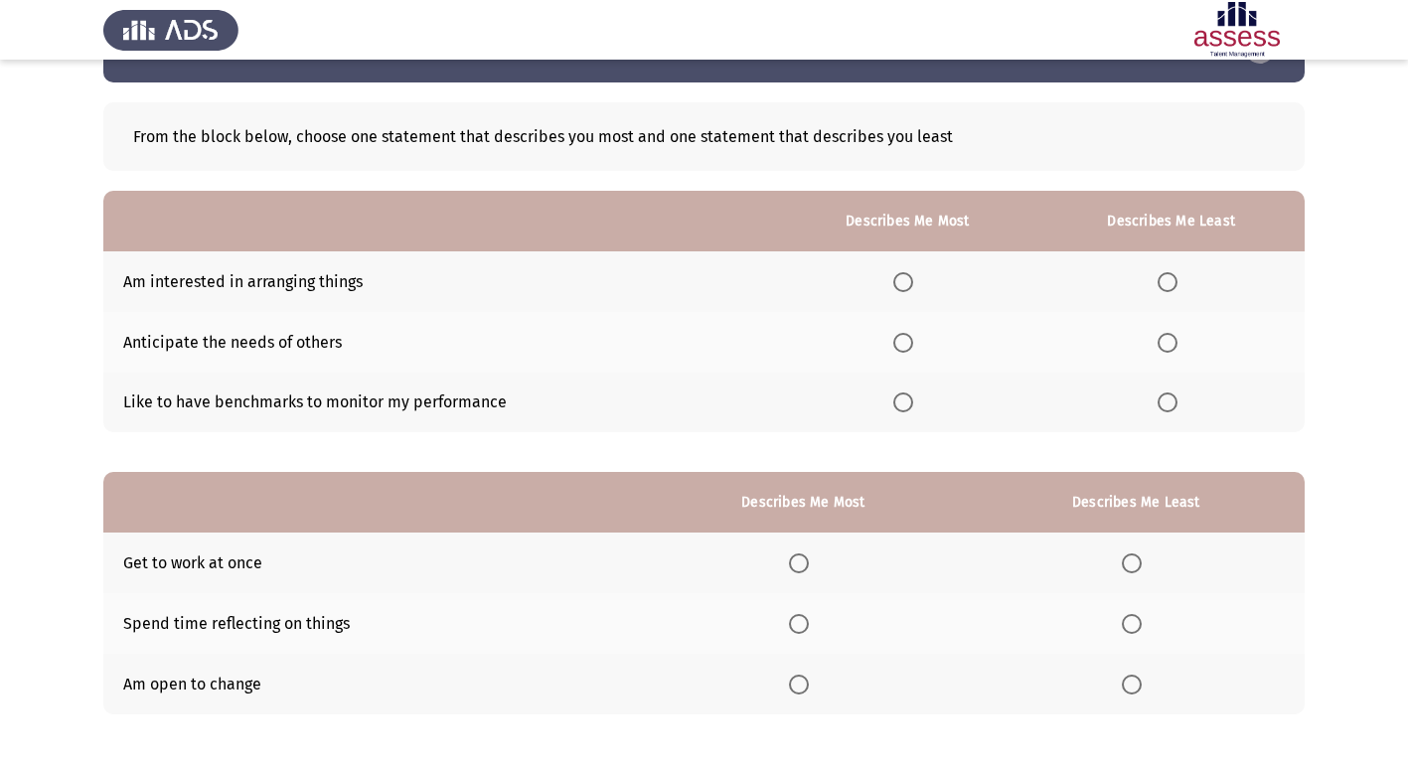
scroll to position [99, 0]
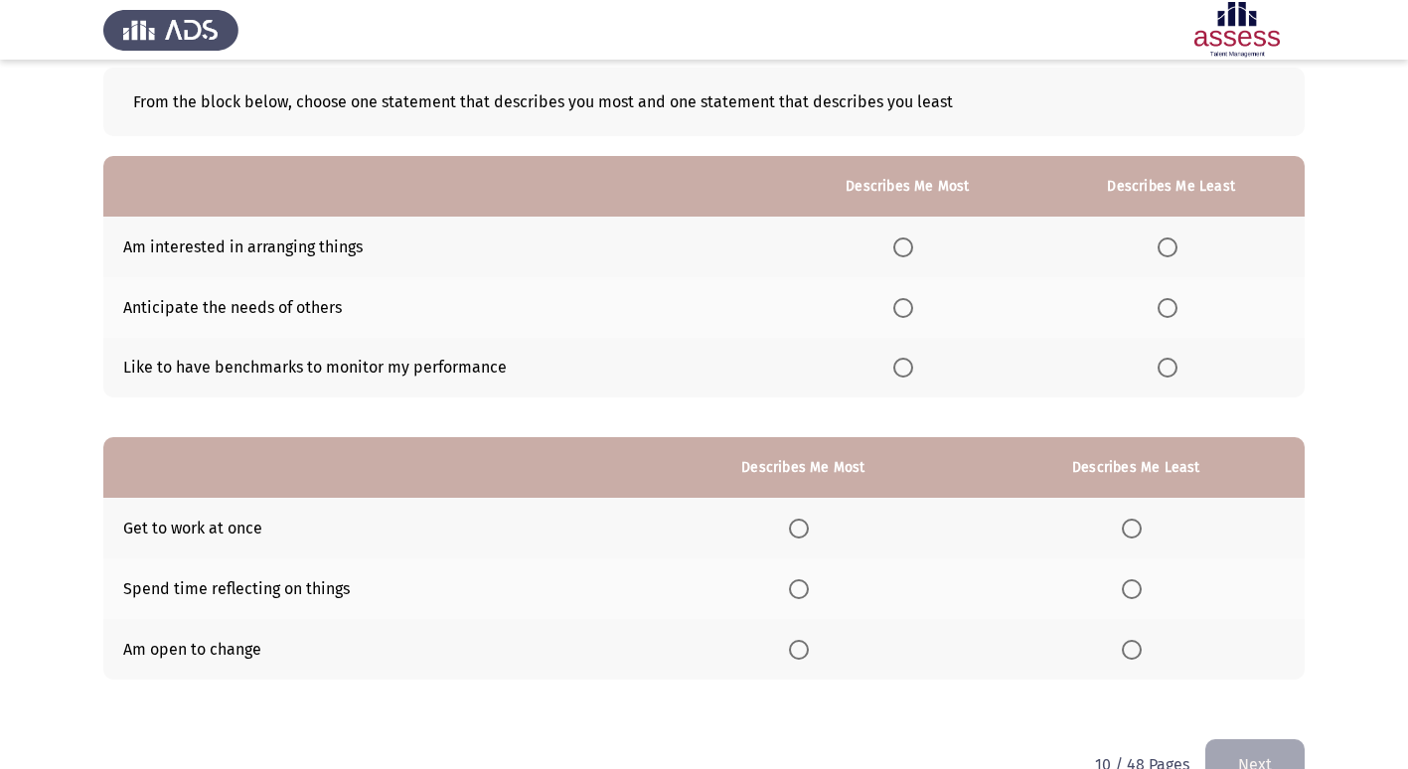
click at [1177, 244] on span "Select an option" at bounding box center [1168, 248] width 20 height 20
click at [1177, 244] on input "Select an option" at bounding box center [1168, 248] width 20 height 20
click at [912, 369] on span "Select an option" at bounding box center [904, 368] width 20 height 20
click at [912, 369] on input "Select an option" at bounding box center [904, 368] width 20 height 20
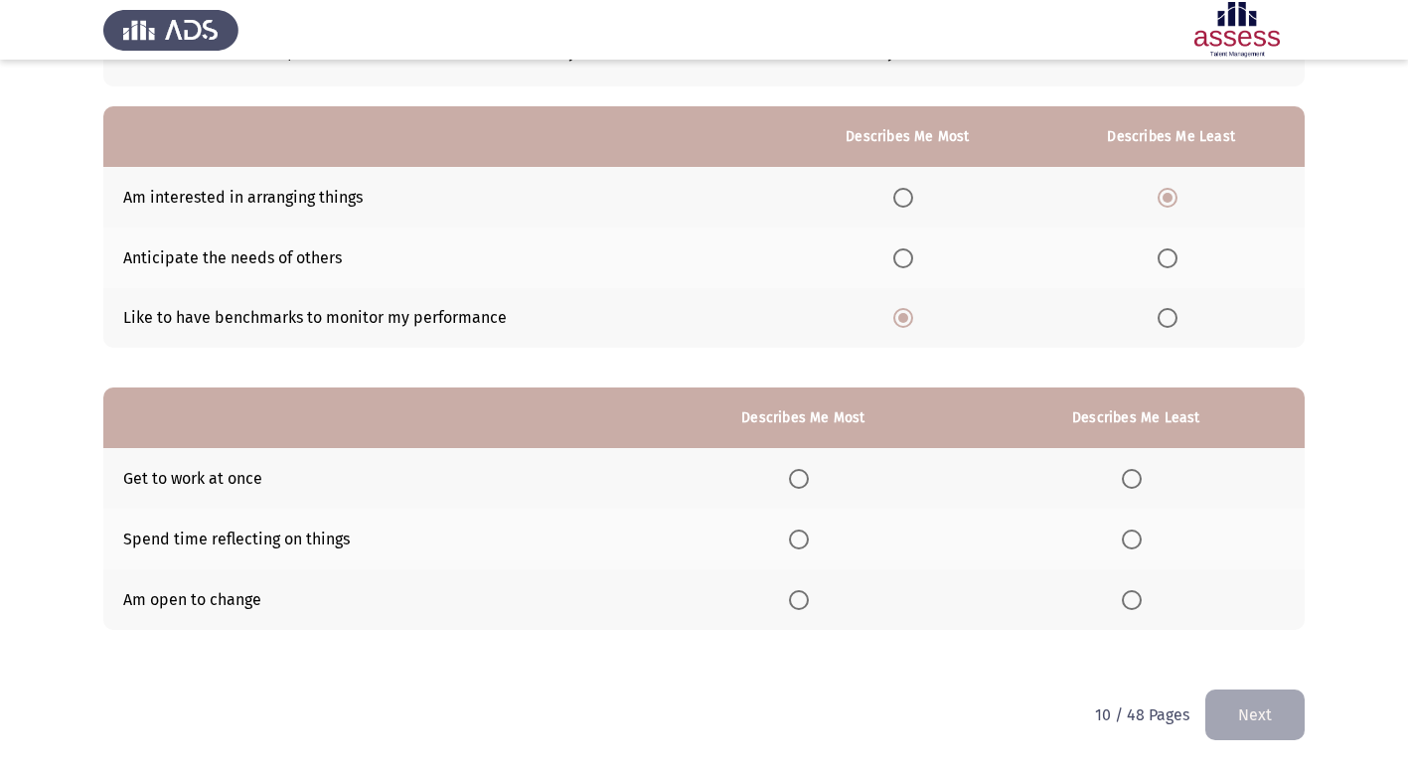
click at [809, 481] on span "Select an option" at bounding box center [799, 479] width 20 height 20
click at [809, 481] on input "Select an option" at bounding box center [799, 479] width 20 height 20
click at [1141, 540] on span "Select an option" at bounding box center [1132, 540] width 20 height 20
click at [1141, 540] on input "Select an option" at bounding box center [1132, 540] width 20 height 20
click at [1250, 717] on button "Next" at bounding box center [1255, 715] width 99 height 51
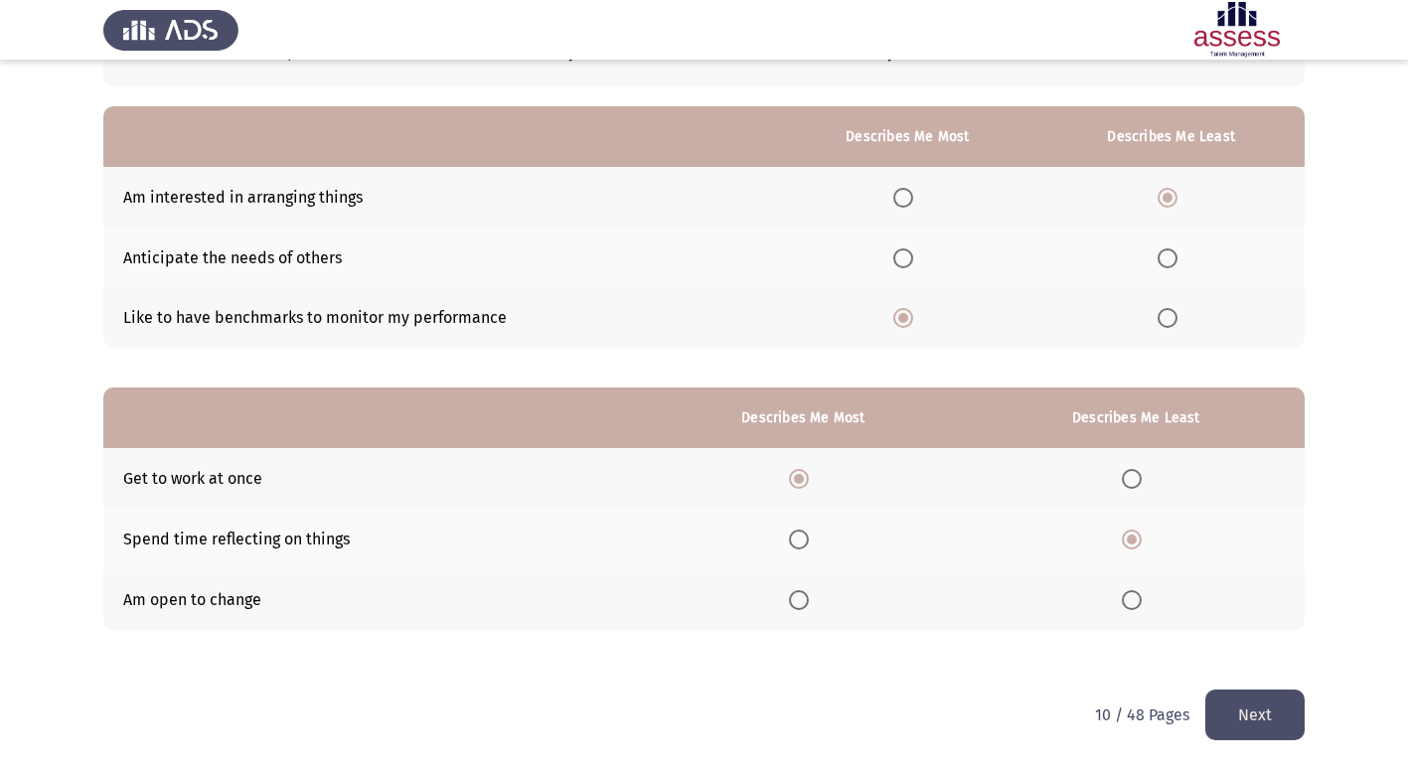
scroll to position [0, 0]
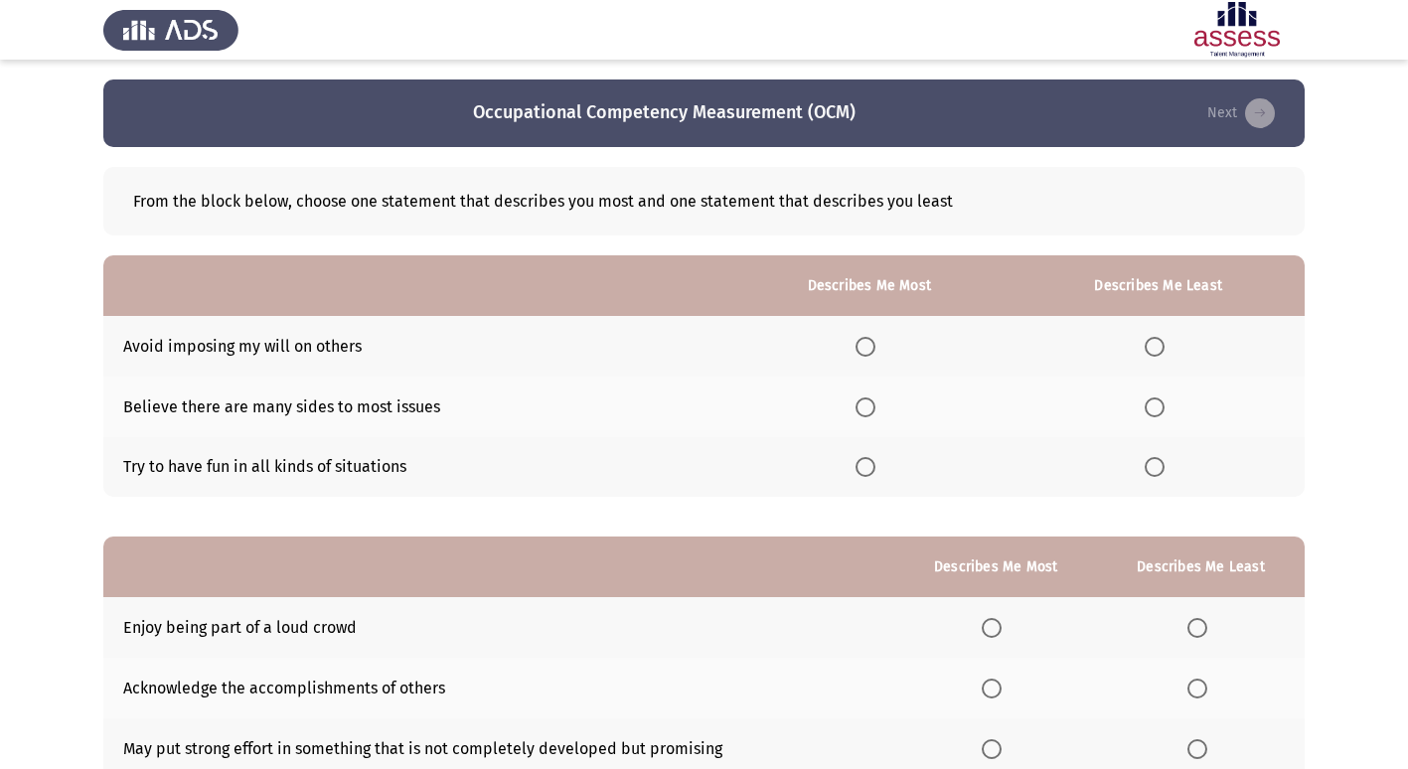
click at [872, 467] on span "Select an option" at bounding box center [866, 467] width 20 height 20
click at [872, 467] on input "Select an option" at bounding box center [866, 467] width 20 height 20
click at [1164, 344] on span "Select an option" at bounding box center [1155, 347] width 20 height 20
click at [1164, 344] on input "Select an option" at bounding box center [1155, 347] width 20 height 20
click at [1162, 465] on span "Select an option" at bounding box center [1155, 467] width 20 height 20
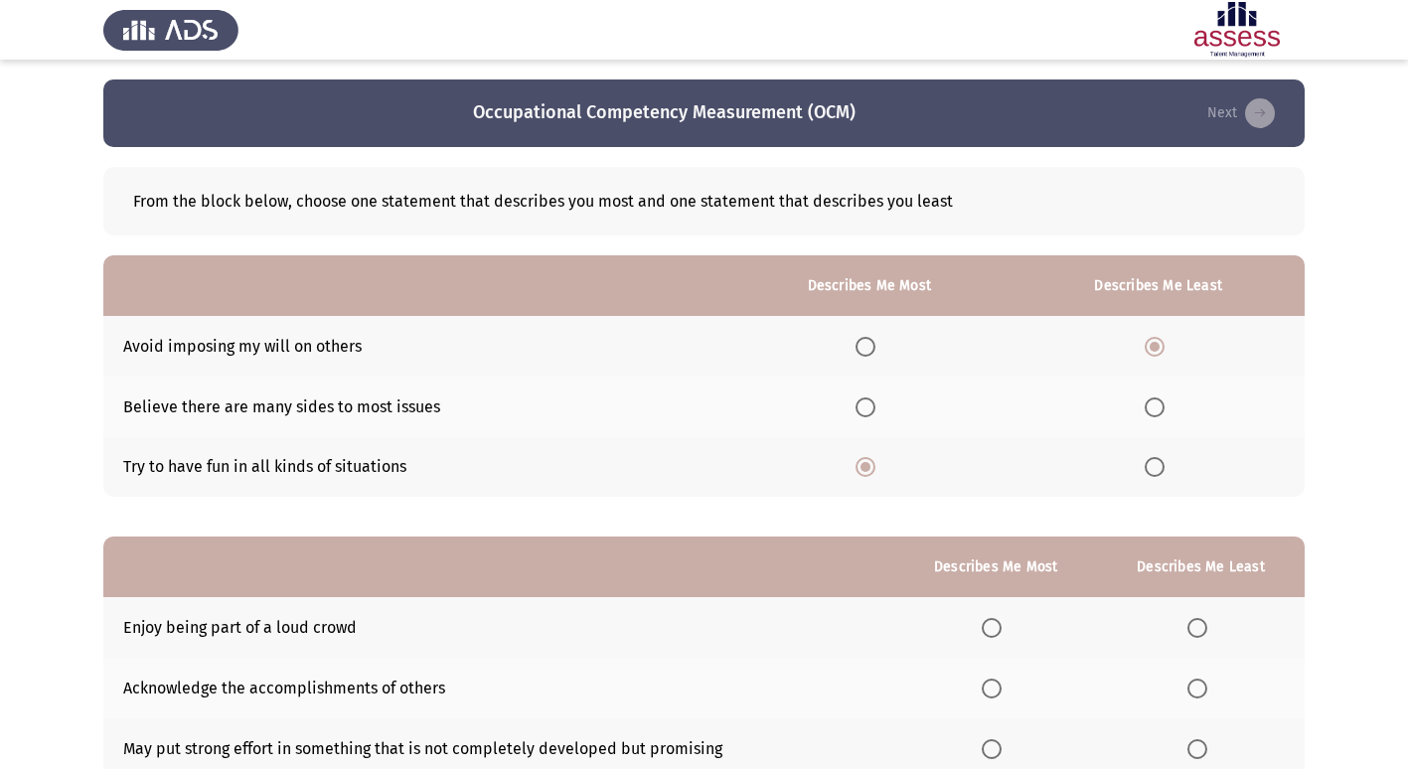
click at [1162, 465] on input "Select an option" at bounding box center [1155, 467] width 20 height 20
click at [876, 406] on span "Select an option" at bounding box center [866, 408] width 20 height 20
click at [876, 406] on input "Select an option" at bounding box center [866, 408] width 20 height 20
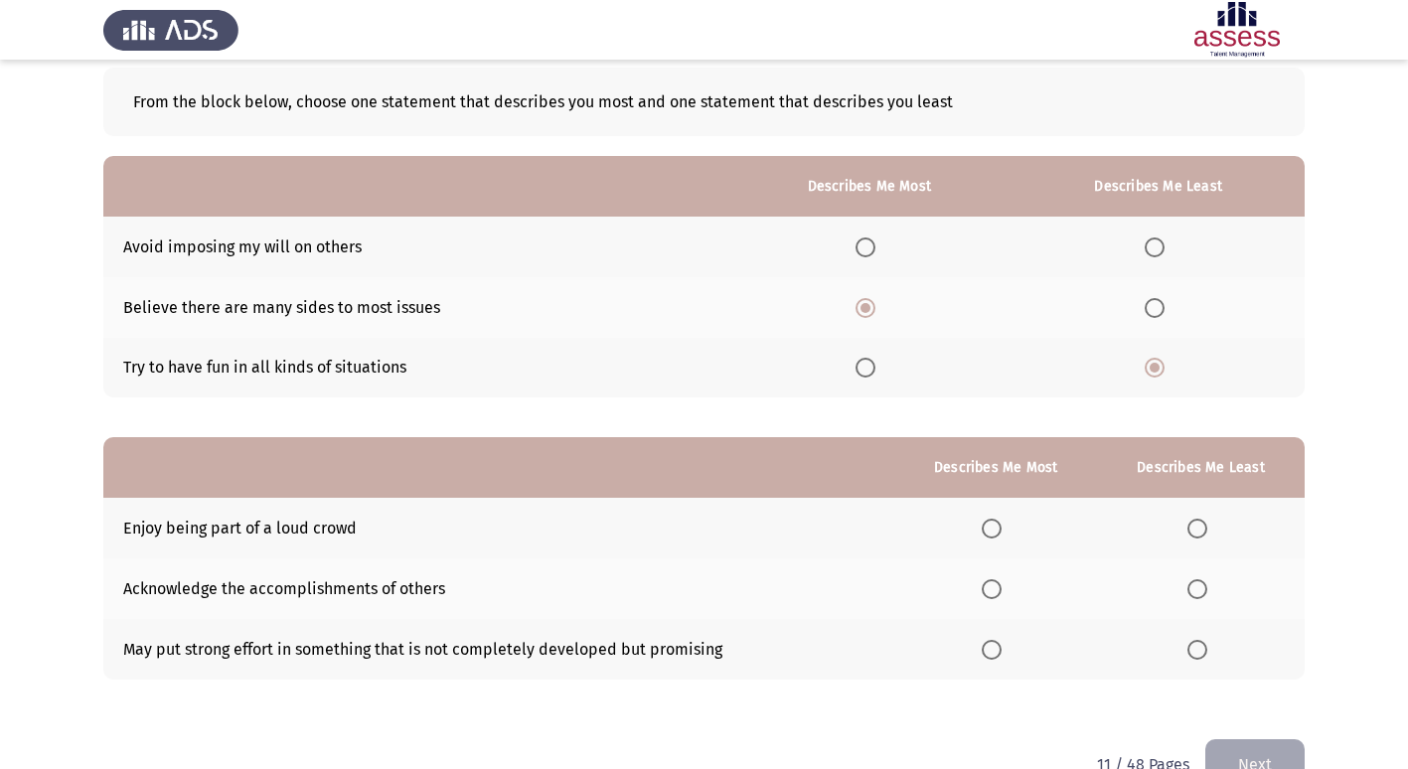
scroll to position [149, 0]
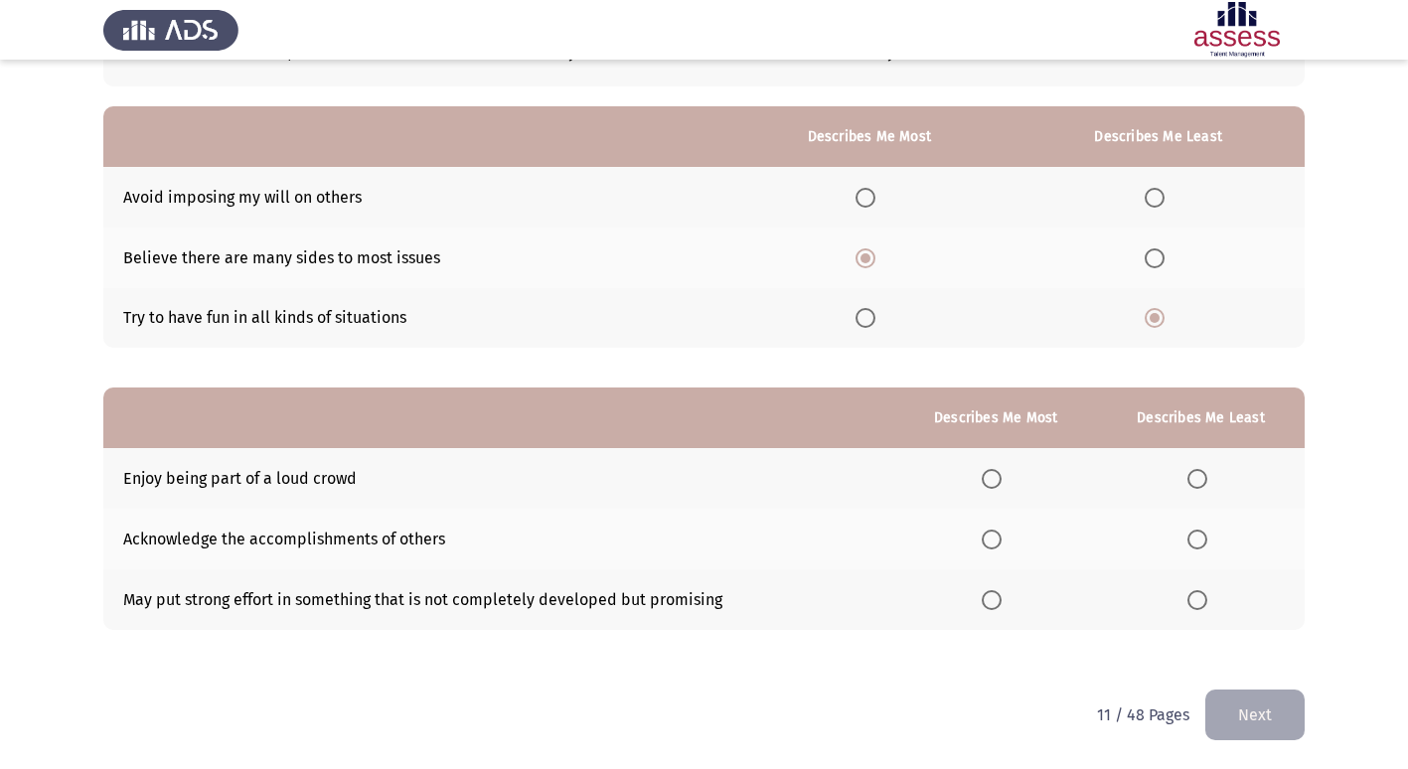
click at [996, 607] on span "Select an option" at bounding box center [992, 600] width 20 height 20
click at [996, 607] on input "Select an option" at bounding box center [992, 600] width 20 height 20
click at [1210, 477] on label "Select an option" at bounding box center [1202, 479] width 28 height 20
click at [1208, 477] on input "Select an option" at bounding box center [1198, 479] width 20 height 20
click at [1232, 722] on button "Next" at bounding box center [1255, 715] width 99 height 51
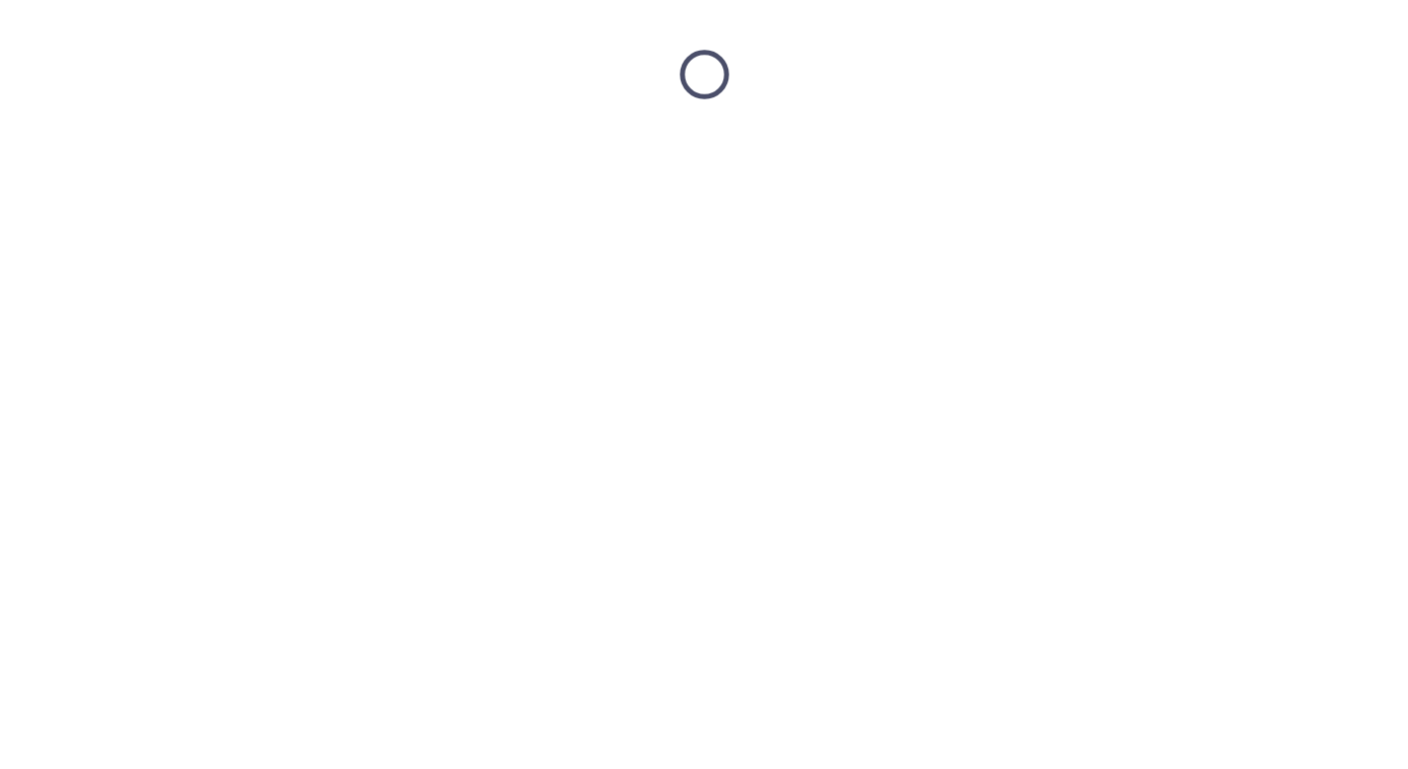
scroll to position [0, 0]
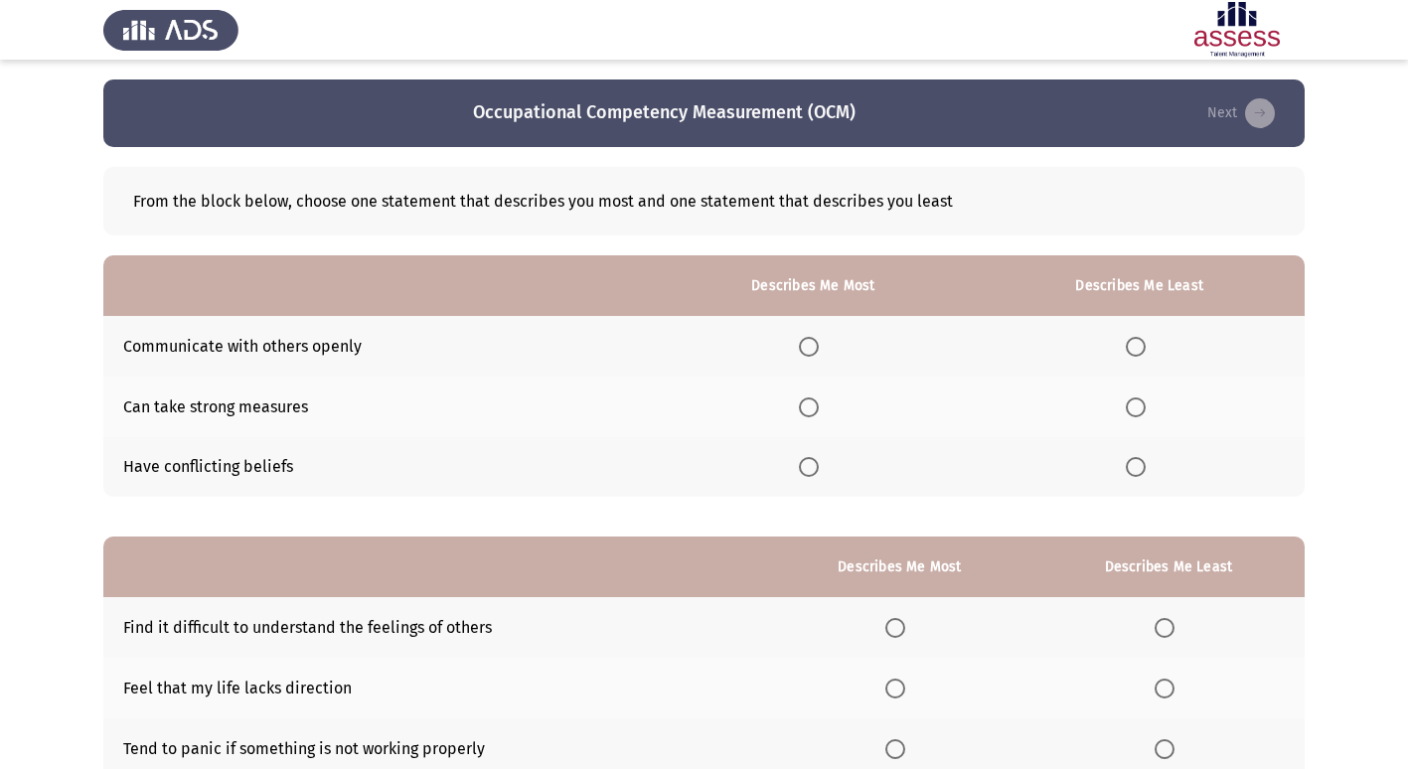
click at [819, 348] on span "Select an option" at bounding box center [809, 347] width 20 height 20
click at [819, 348] on input "Select an option" at bounding box center [809, 347] width 20 height 20
click at [1141, 471] on span "Select an option" at bounding box center [1136, 467] width 20 height 20
click at [1141, 471] on input "Select an option" at bounding box center [1136, 467] width 20 height 20
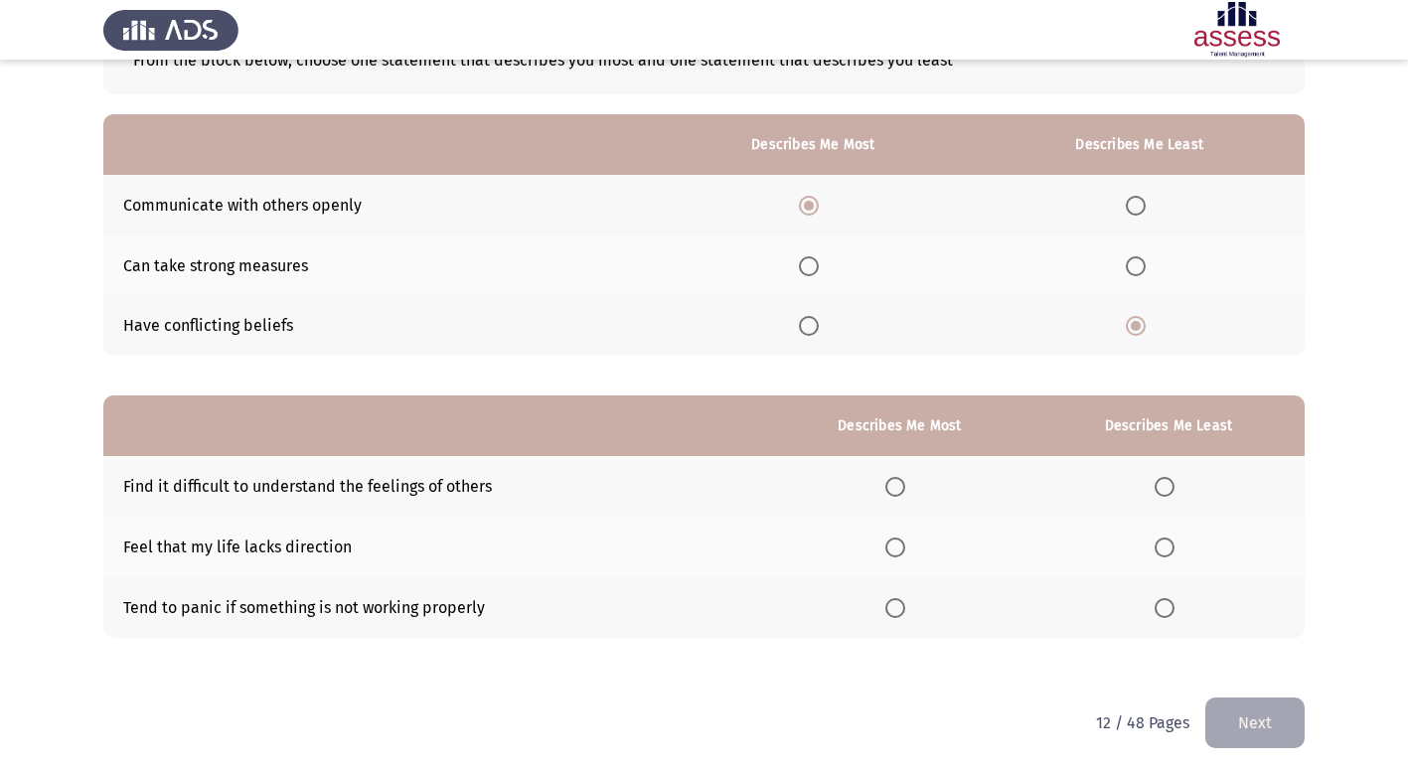
scroll to position [149, 0]
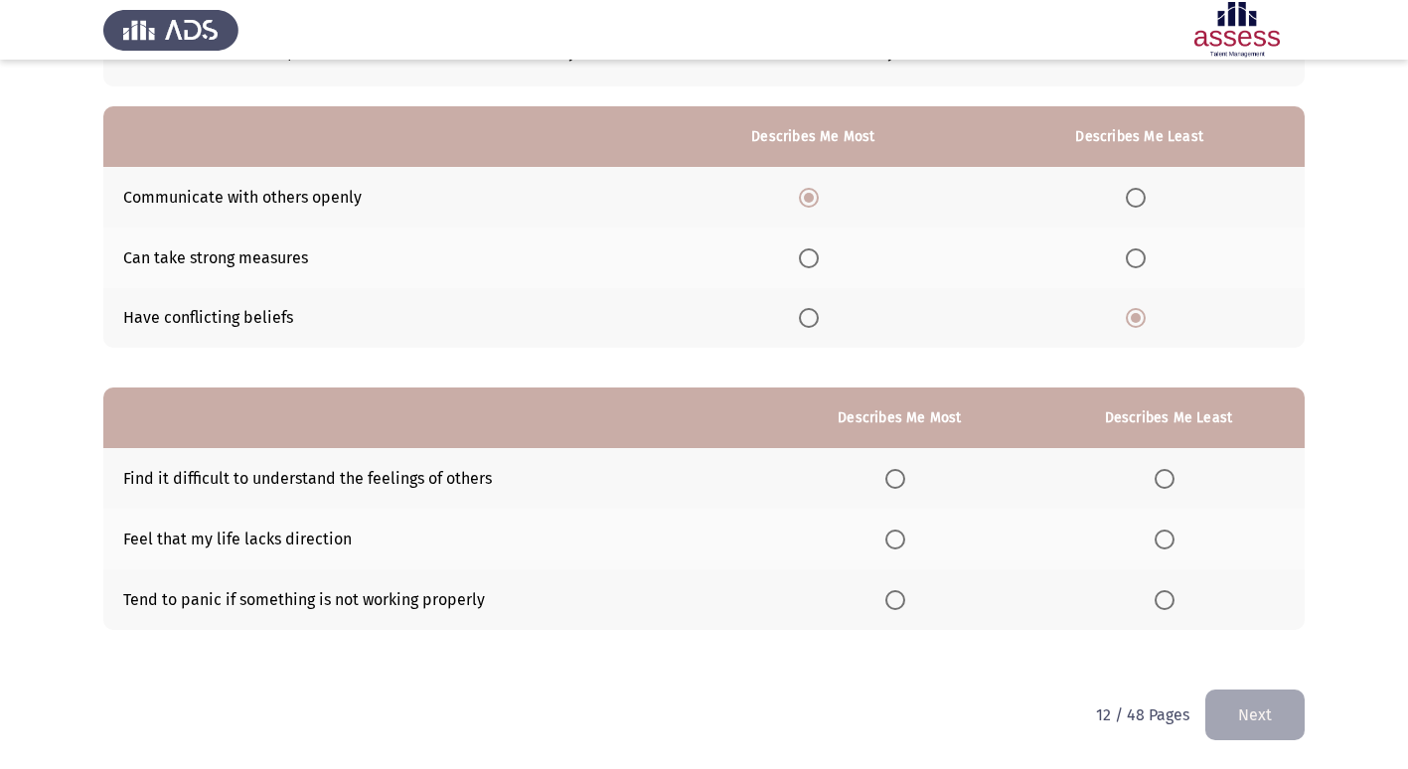
click at [1168, 474] on span "Select an option" at bounding box center [1165, 479] width 20 height 20
click at [1168, 474] on input "Select an option" at bounding box center [1165, 479] width 20 height 20
click at [905, 610] on th at bounding box center [899, 599] width 265 height 61
click at [904, 596] on span "Select an option" at bounding box center [896, 600] width 20 height 20
click at [904, 596] on input "Select an option" at bounding box center [896, 600] width 20 height 20
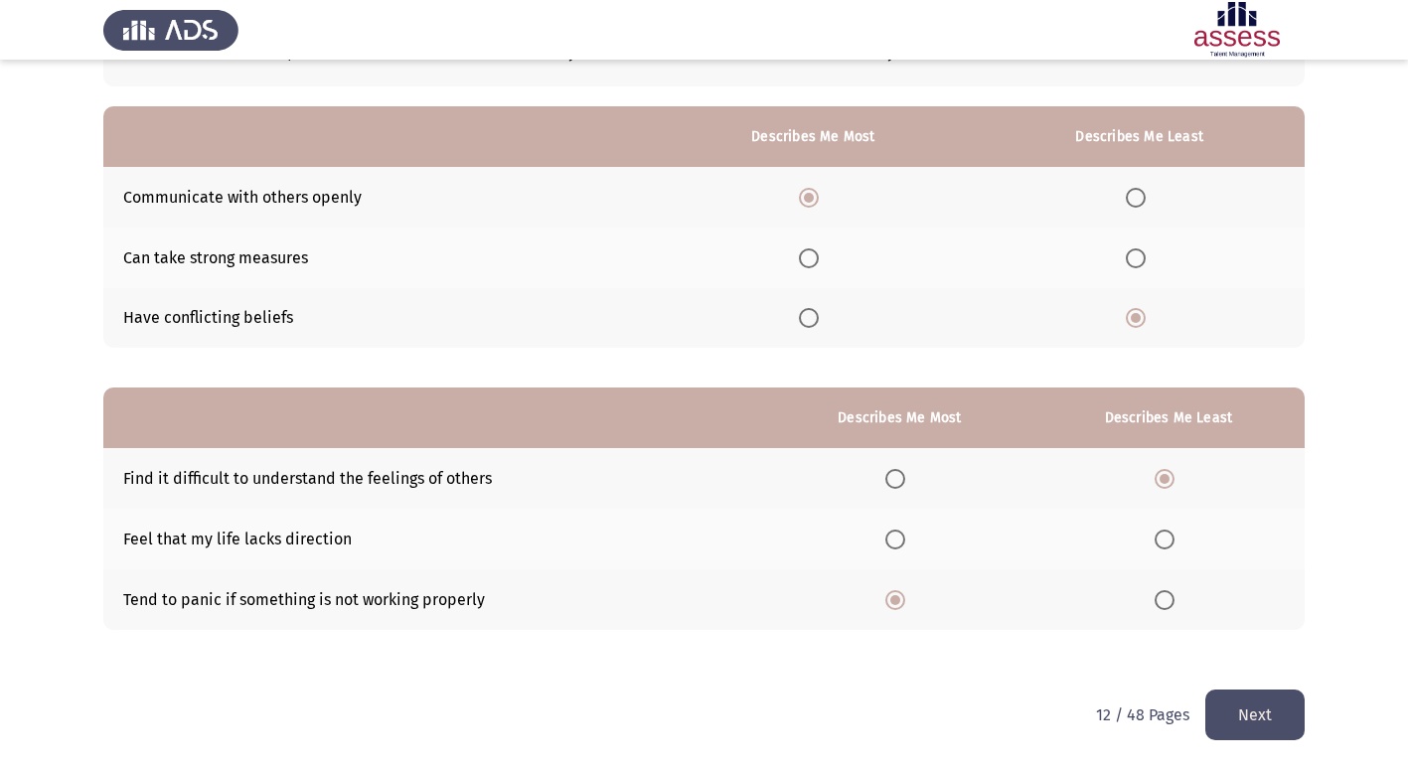
click at [1170, 603] on span "Select an option" at bounding box center [1165, 600] width 20 height 20
click at [1170, 603] on input "Select an option" at bounding box center [1165, 600] width 20 height 20
click at [1161, 538] on span "Select an option" at bounding box center [1165, 540] width 20 height 20
click at [1161, 538] on input "Select an option" at bounding box center [1165, 540] width 20 height 20
click at [898, 481] on span "Select an option" at bounding box center [896, 479] width 20 height 20
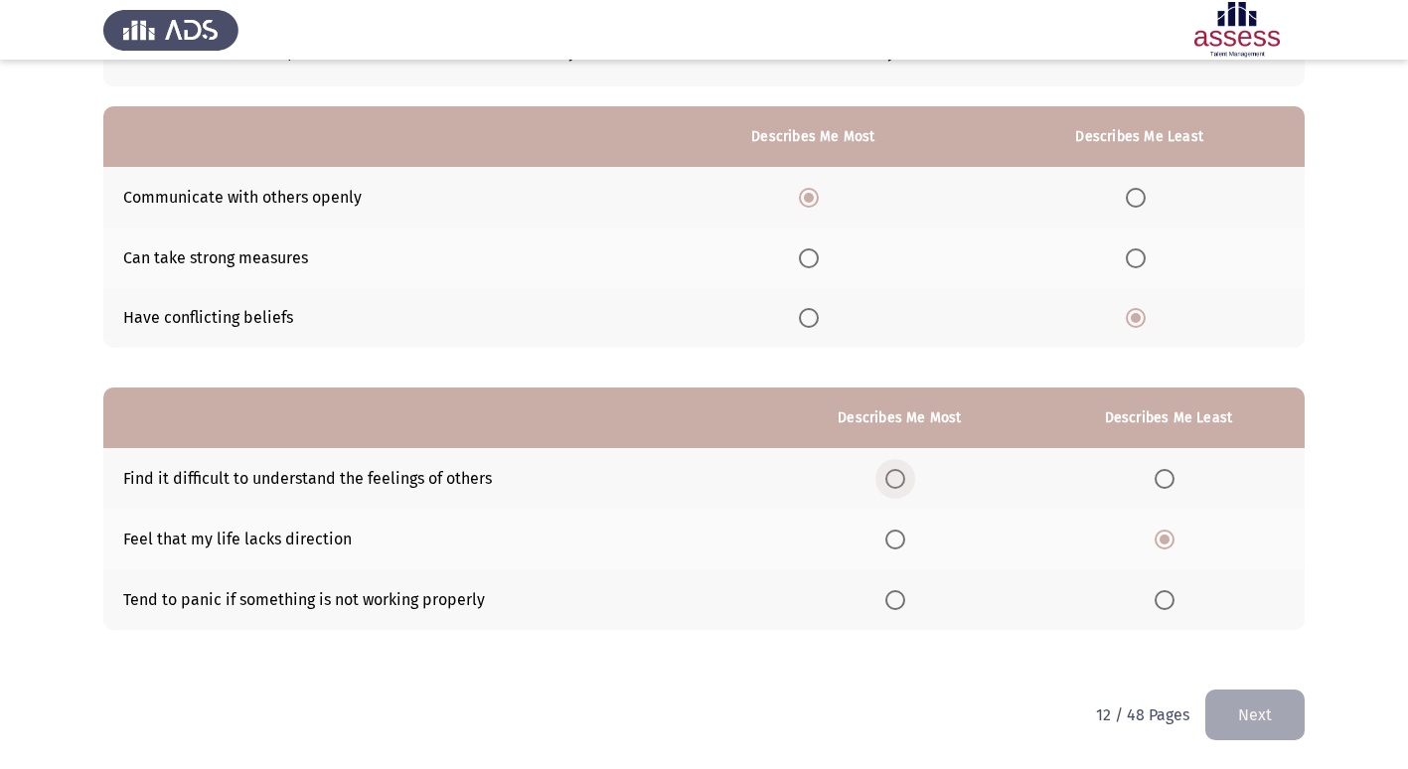
click at [898, 481] on input "Select an option" at bounding box center [896, 479] width 20 height 20
click at [1260, 714] on button "Next" at bounding box center [1255, 715] width 99 height 51
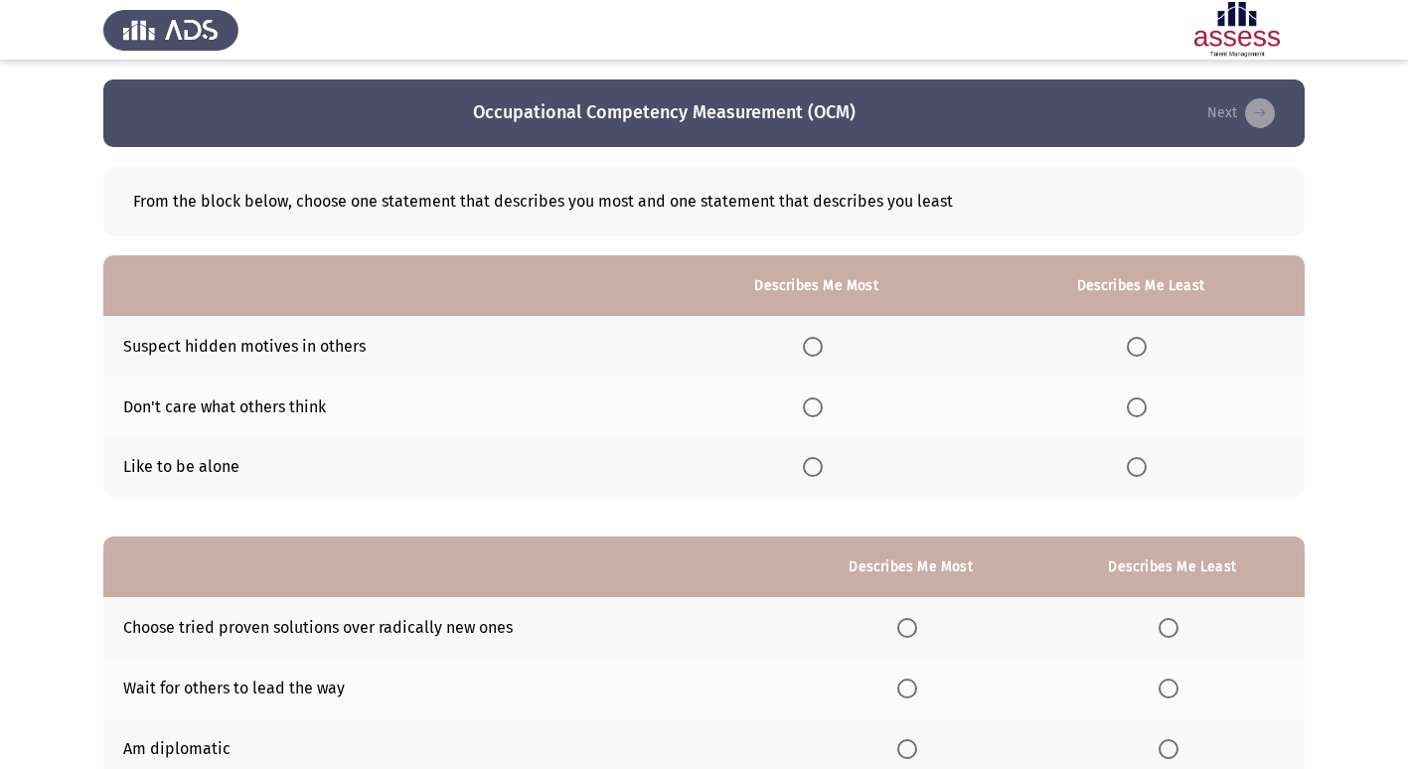
click at [814, 411] on span "Select an option" at bounding box center [813, 408] width 20 height 20
click at [814, 411] on input "Select an option" at bounding box center [813, 408] width 20 height 20
click at [1144, 471] on span "Select an option" at bounding box center [1137, 467] width 20 height 20
click at [1144, 471] on input "Select an option" at bounding box center [1137, 467] width 20 height 20
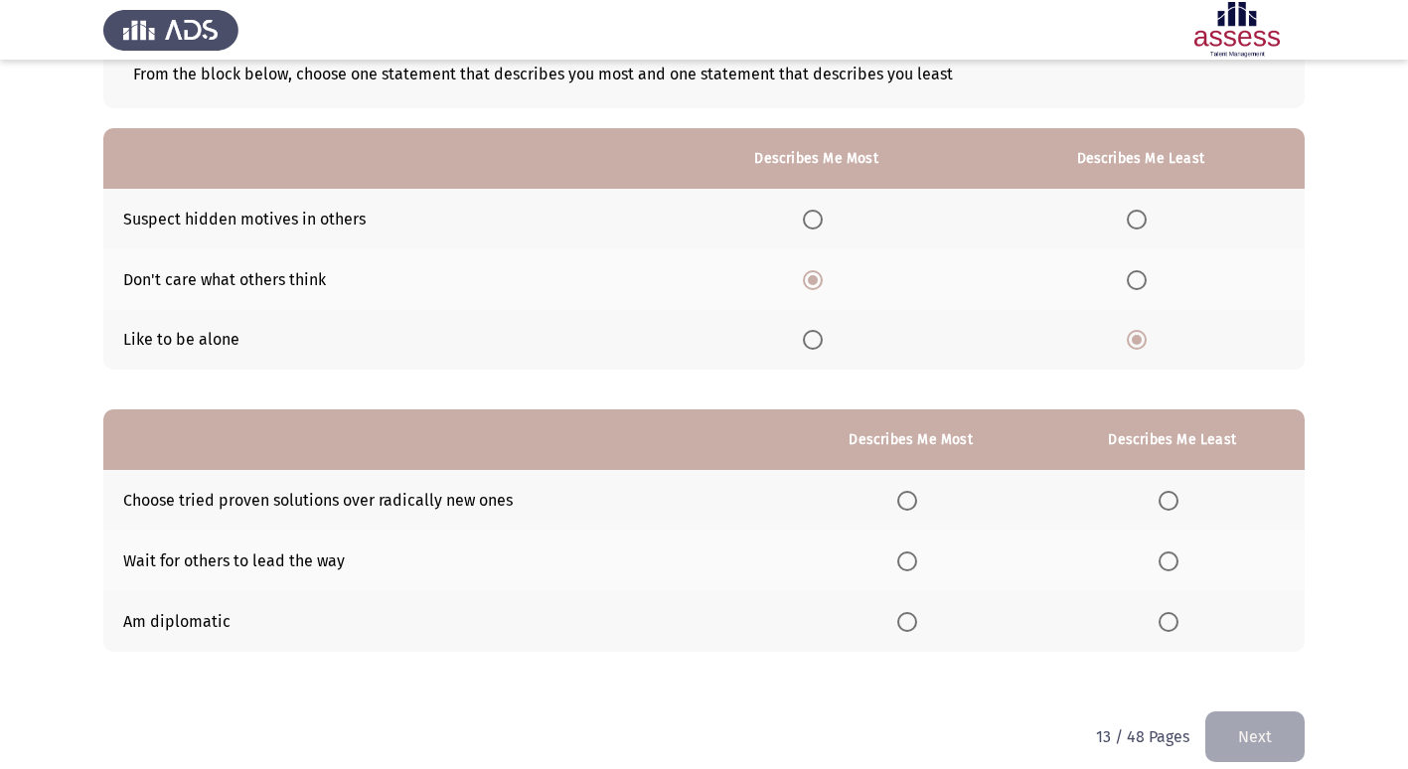
scroll to position [149, 0]
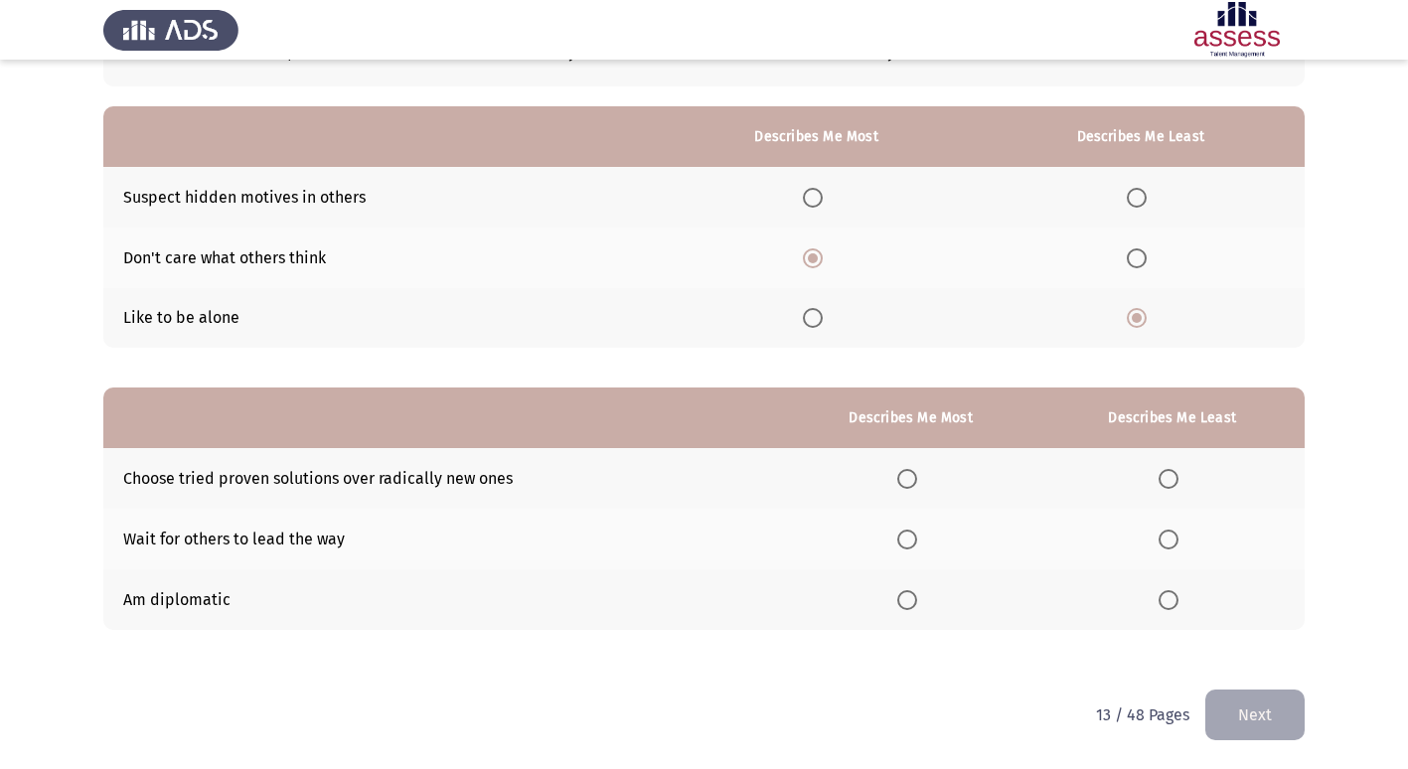
click at [917, 605] on span "Select an option" at bounding box center [907, 600] width 20 height 20
click at [917, 605] on input "Select an option" at bounding box center [907, 600] width 20 height 20
click at [1169, 540] on span "Select an option" at bounding box center [1169, 540] width 0 height 0
click at [1171, 540] on input "Select an option" at bounding box center [1169, 540] width 20 height 20
click at [910, 468] on mat-radio-button "Select an option" at bounding box center [911, 478] width 28 height 21
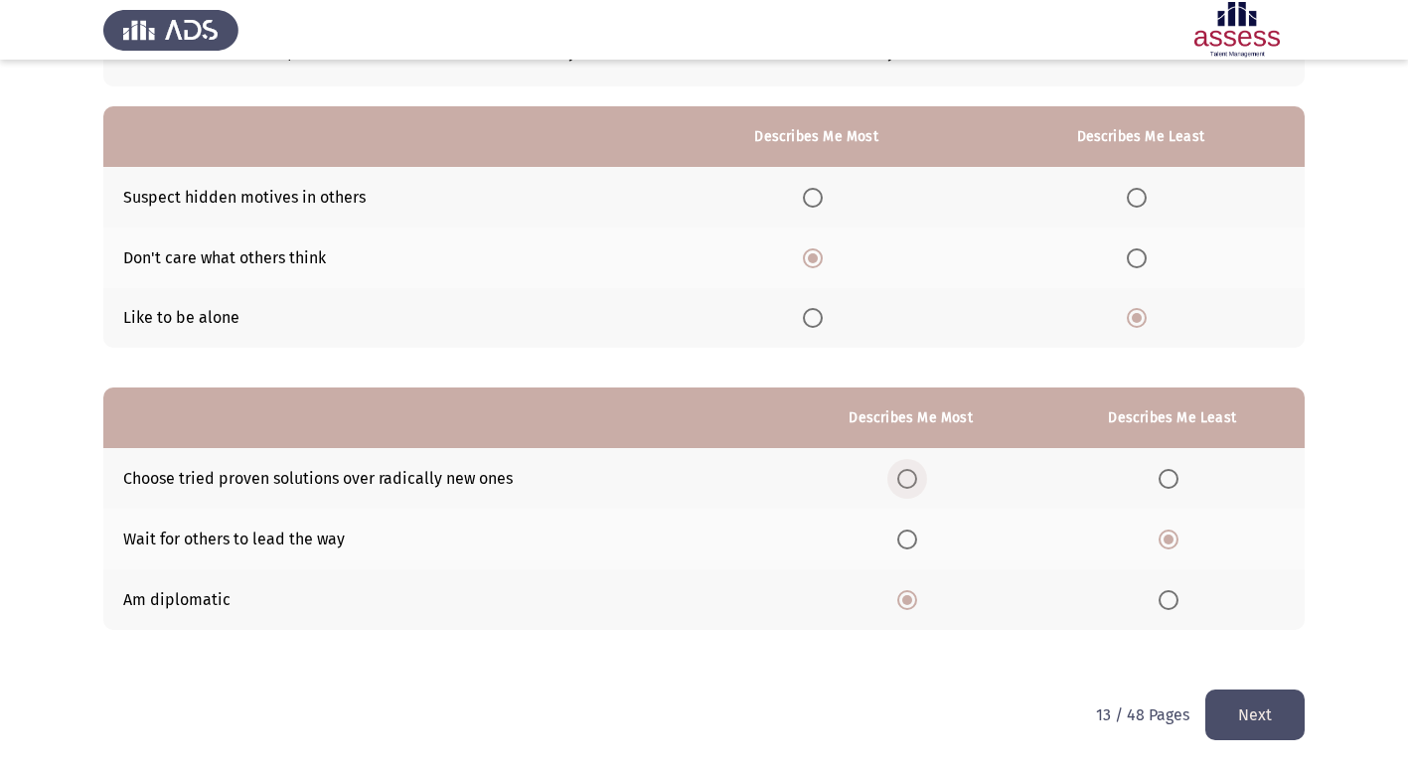
click at [917, 482] on span "Select an option" at bounding box center [907, 479] width 20 height 20
click at [917, 482] on input "Select an option" at bounding box center [907, 479] width 20 height 20
click at [1262, 718] on button "Next" at bounding box center [1255, 715] width 99 height 51
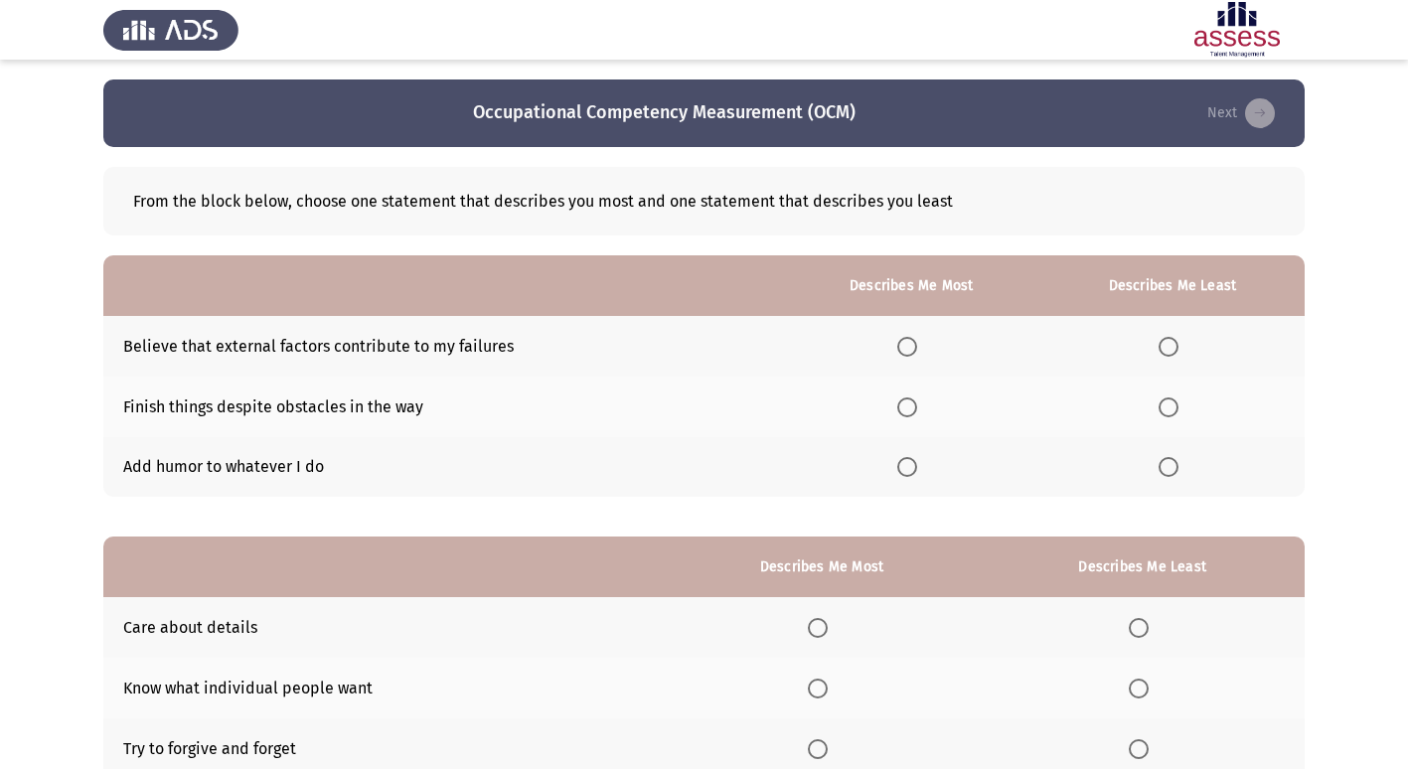
click at [1175, 345] on span "Select an option" at bounding box center [1169, 347] width 20 height 20
click at [1175, 345] on input "Select an option" at bounding box center [1169, 347] width 20 height 20
click at [912, 409] on span "Select an option" at bounding box center [907, 408] width 20 height 20
click at [912, 409] on input "Select an option" at bounding box center [907, 408] width 20 height 20
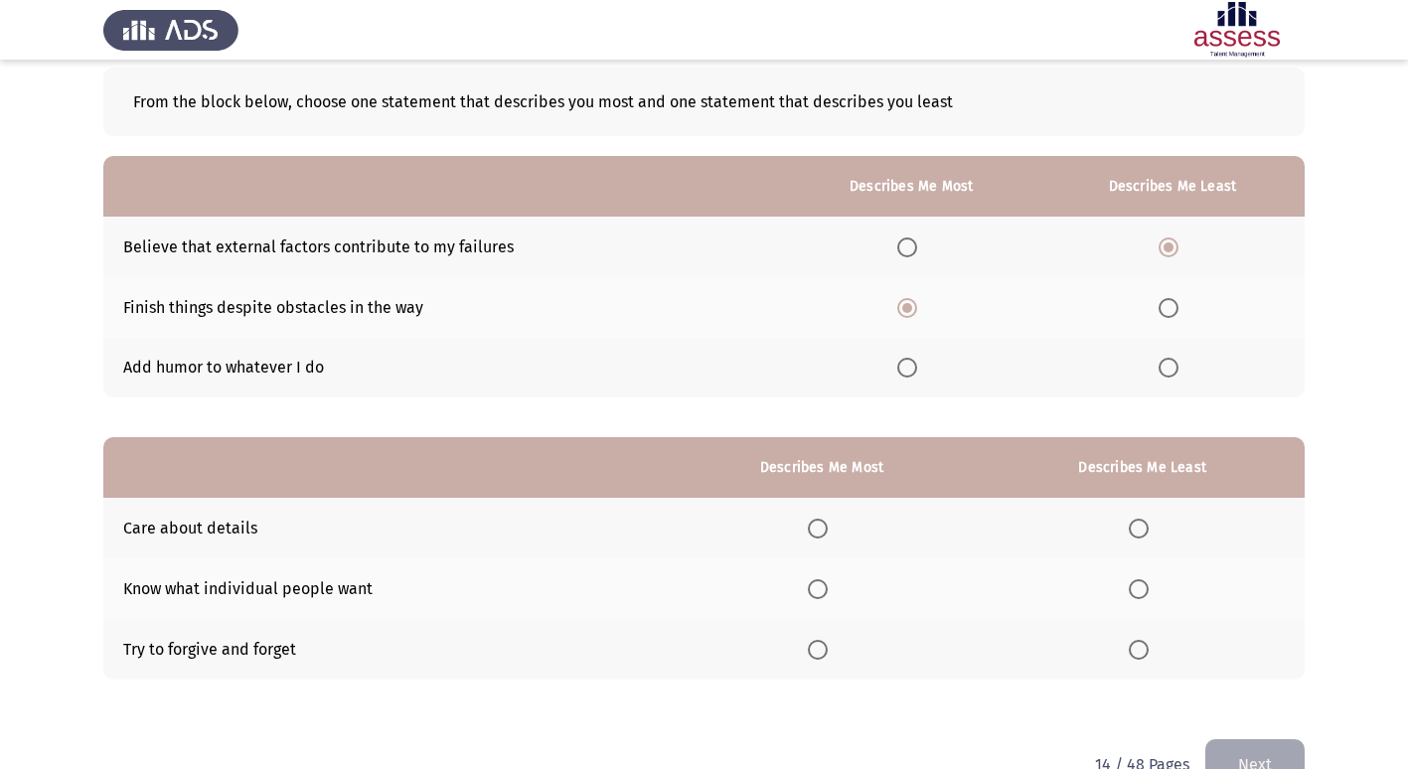
scroll to position [149, 0]
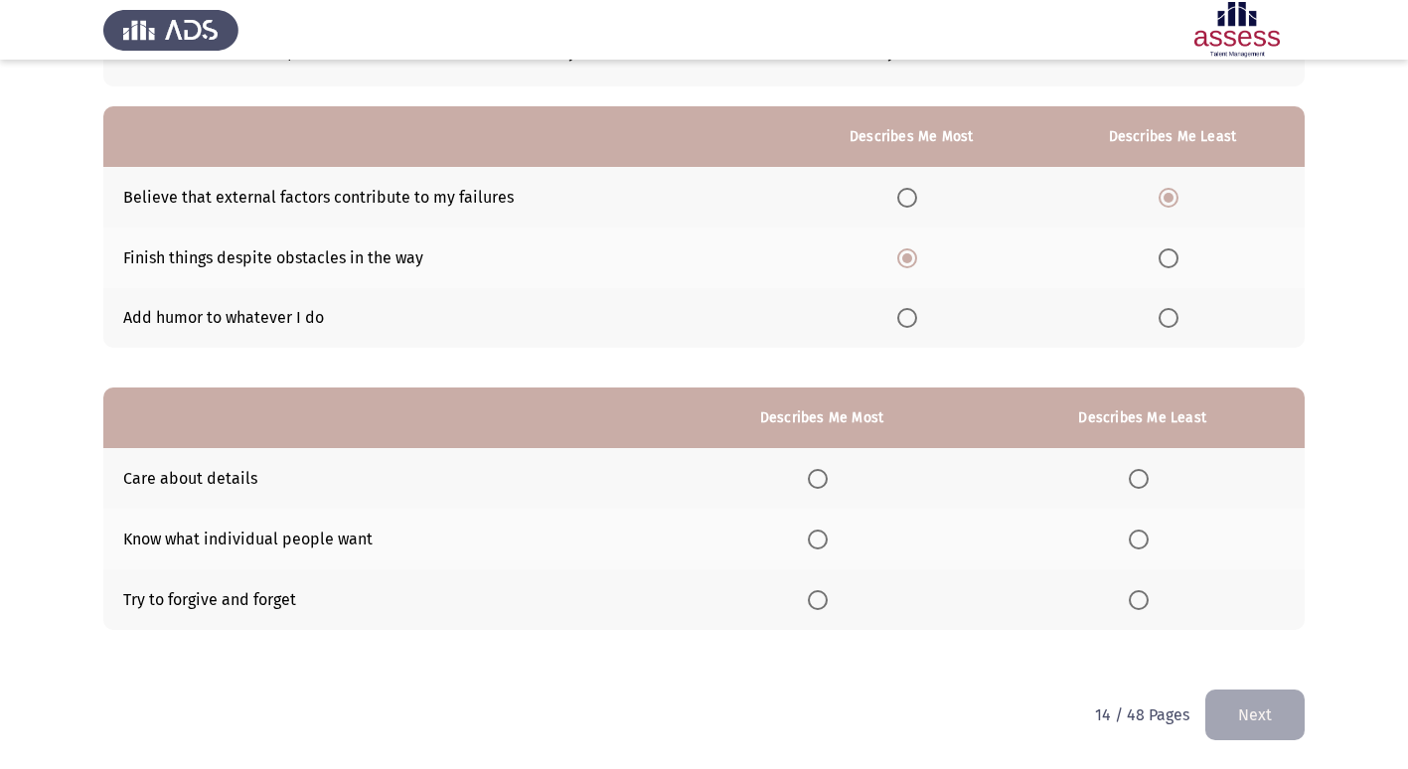
click at [1144, 479] on span "Select an option" at bounding box center [1139, 479] width 20 height 20
click at [1144, 479] on input "Select an option" at bounding box center [1139, 479] width 20 height 20
drag, startPoint x: 123, startPoint y: 538, endPoint x: 320, endPoint y: 542, distance: 196.8
click at [320, 542] on td "Know what individual people want" at bounding box center [383, 539] width 561 height 61
click at [819, 605] on span "Select an option" at bounding box center [818, 600] width 20 height 20
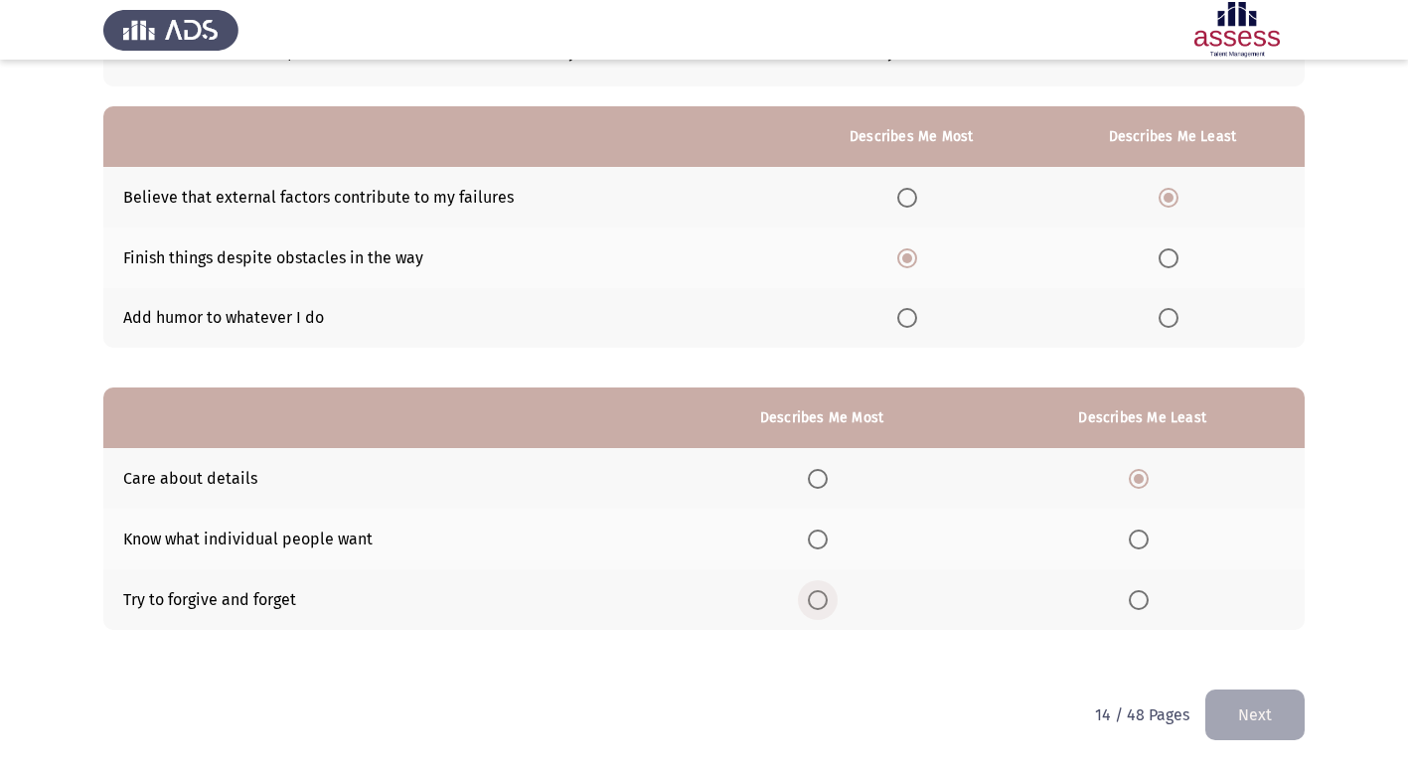
click at [819, 605] on input "Select an option" at bounding box center [818, 600] width 20 height 20
click at [1262, 721] on button "Next" at bounding box center [1255, 715] width 99 height 51
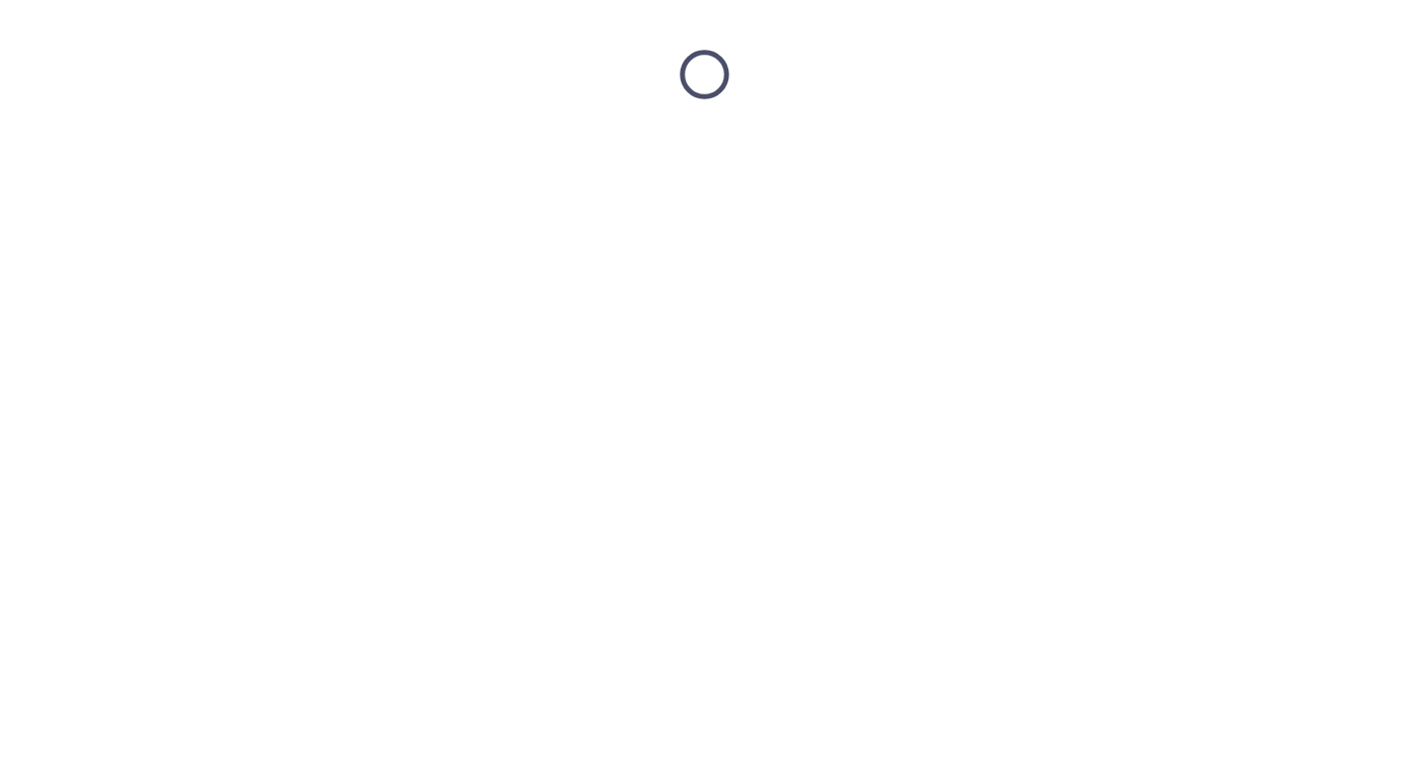
scroll to position [0, 0]
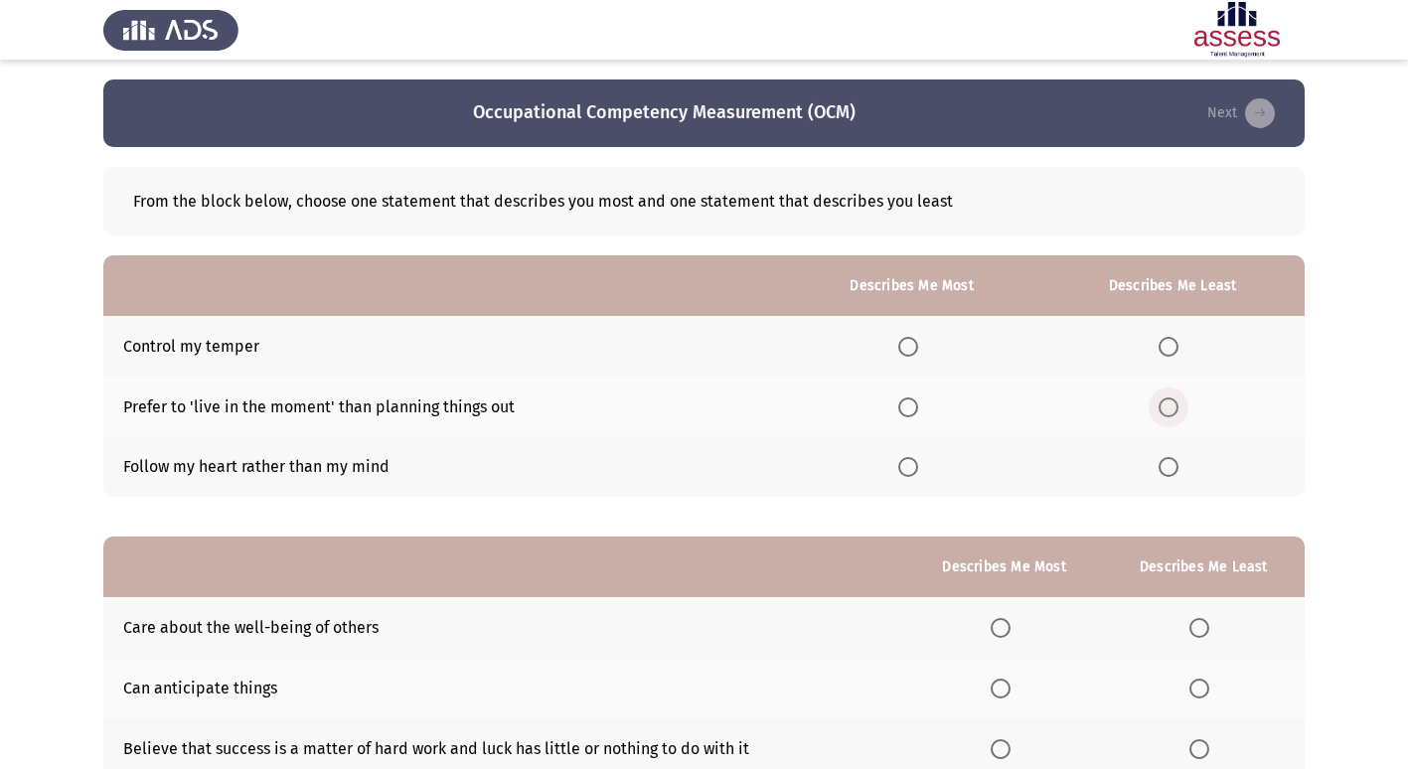
click at [1179, 411] on span "Select an option" at bounding box center [1169, 408] width 20 height 20
click at [1179, 411] on input "Select an option" at bounding box center [1169, 408] width 20 height 20
click at [905, 352] on span "Select an option" at bounding box center [908, 347] width 20 height 20
click at [905, 352] on input "Select an option" at bounding box center [908, 347] width 20 height 20
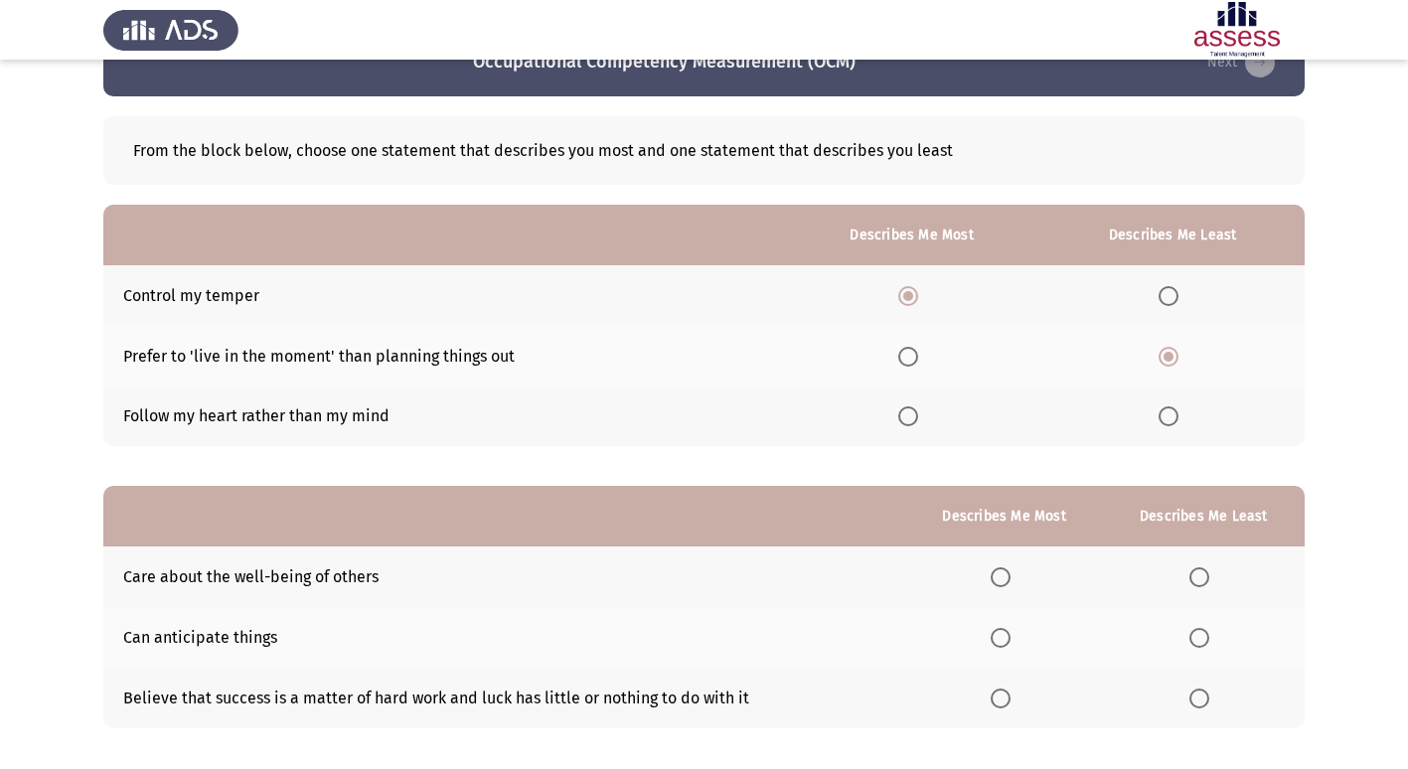
scroll to position [50, 0]
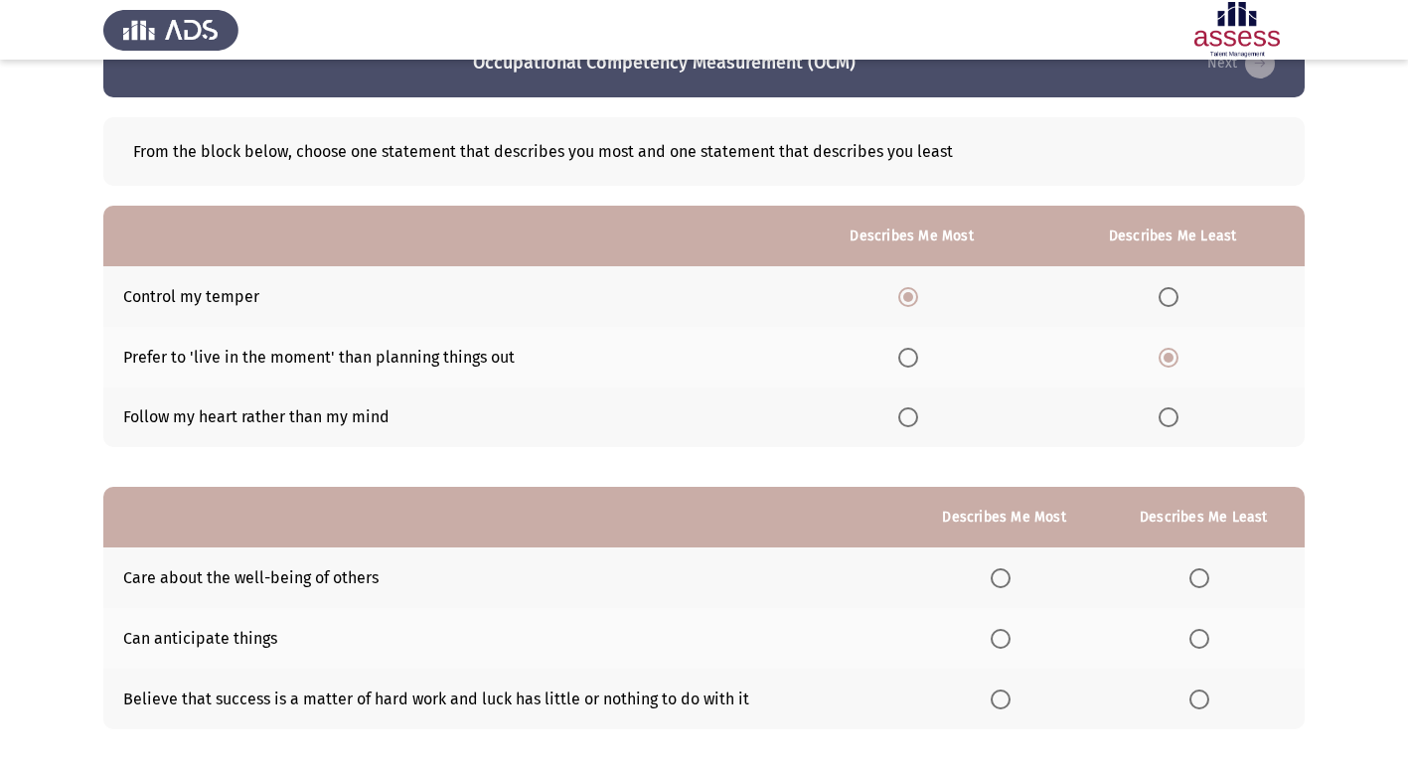
click at [1007, 582] on span "Select an option" at bounding box center [1001, 579] width 20 height 20
click at [1007, 582] on input "Select an option" at bounding box center [1001, 579] width 20 height 20
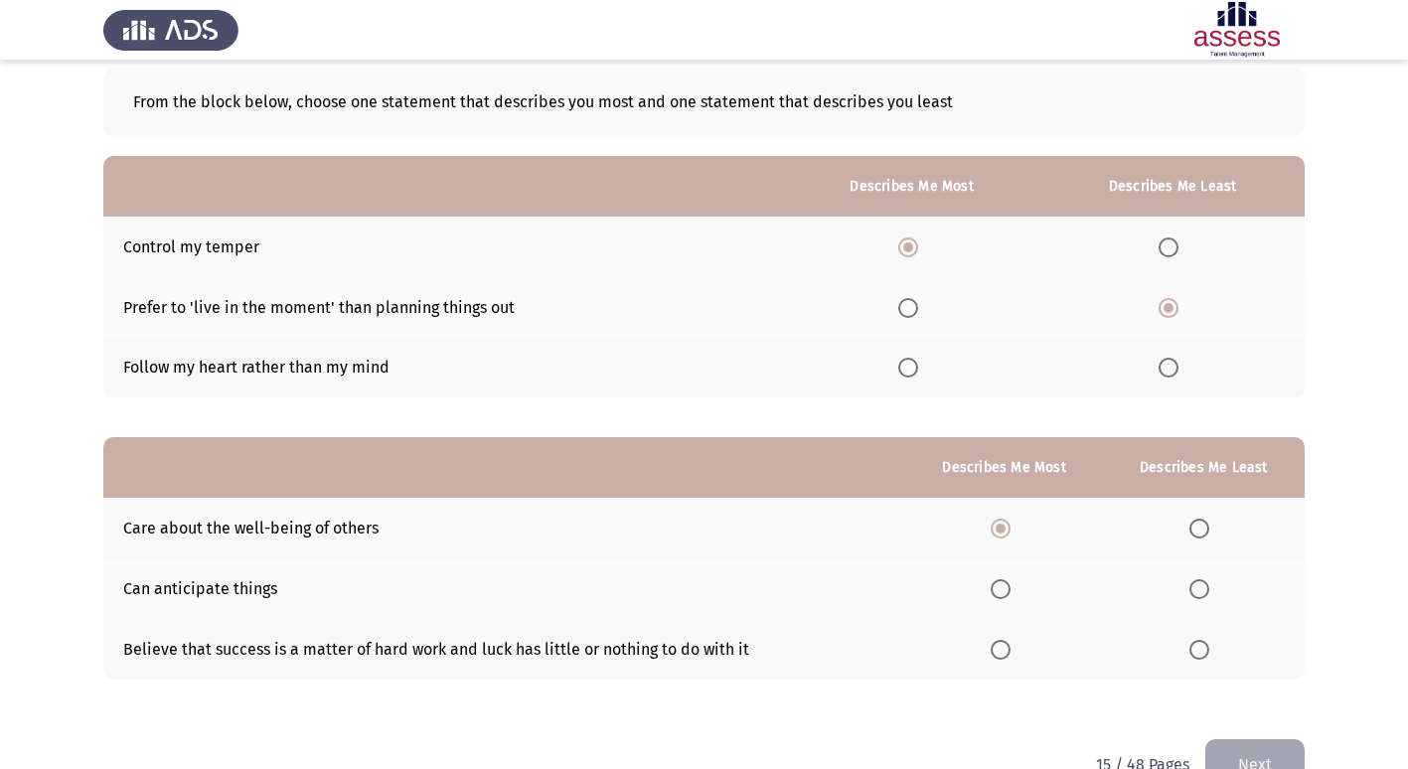
click at [1197, 589] on span "Select an option" at bounding box center [1200, 589] width 20 height 20
click at [1197, 589] on input "Select an option" at bounding box center [1200, 589] width 20 height 20
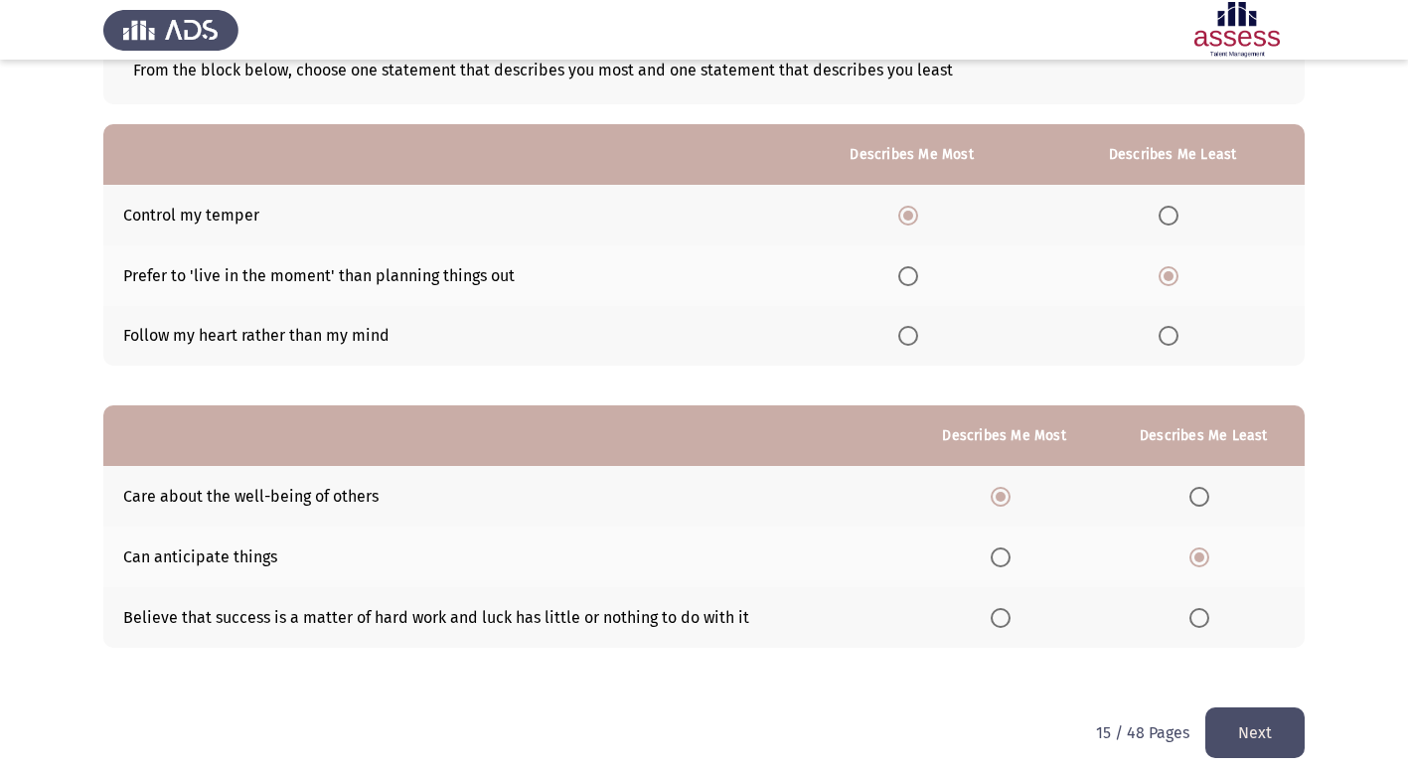
scroll to position [149, 0]
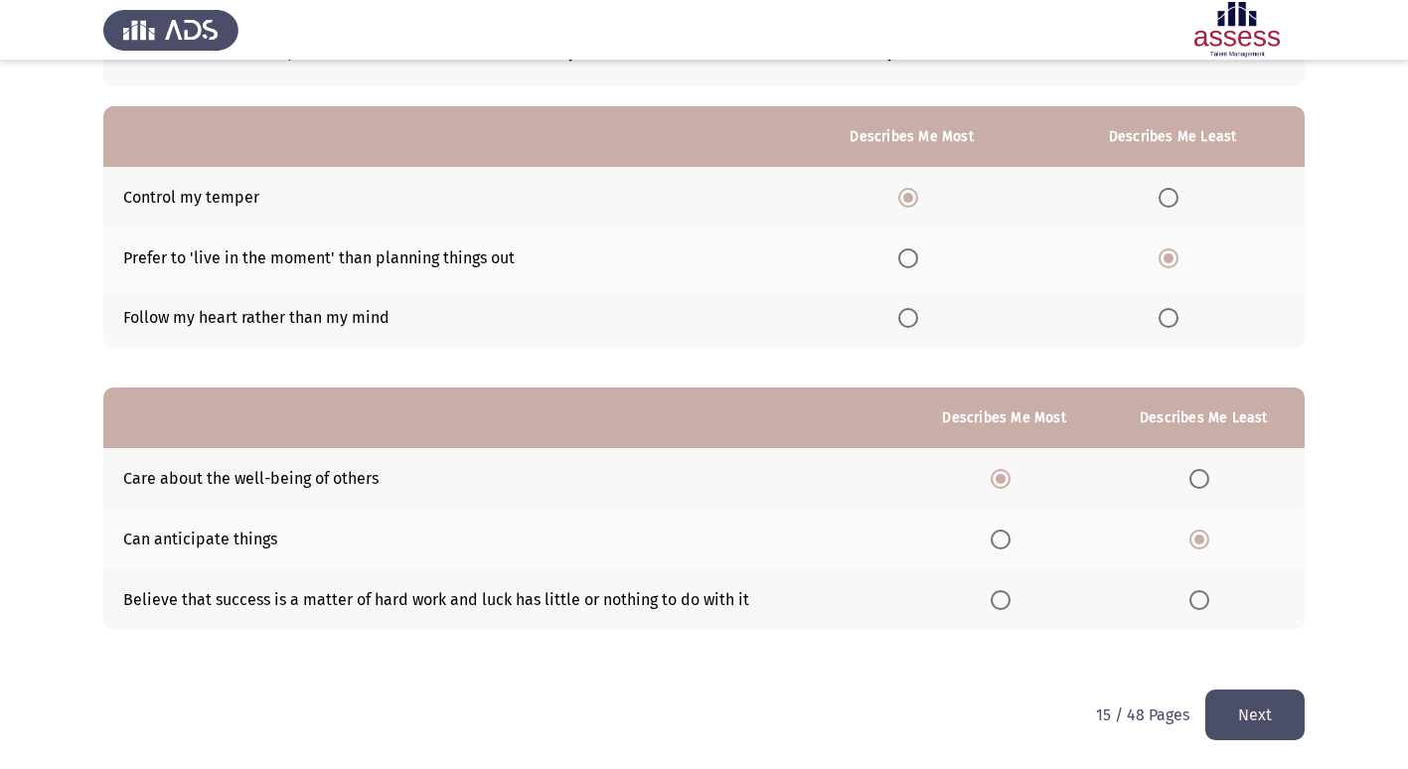
click at [1254, 710] on button "Next" at bounding box center [1255, 715] width 99 height 51
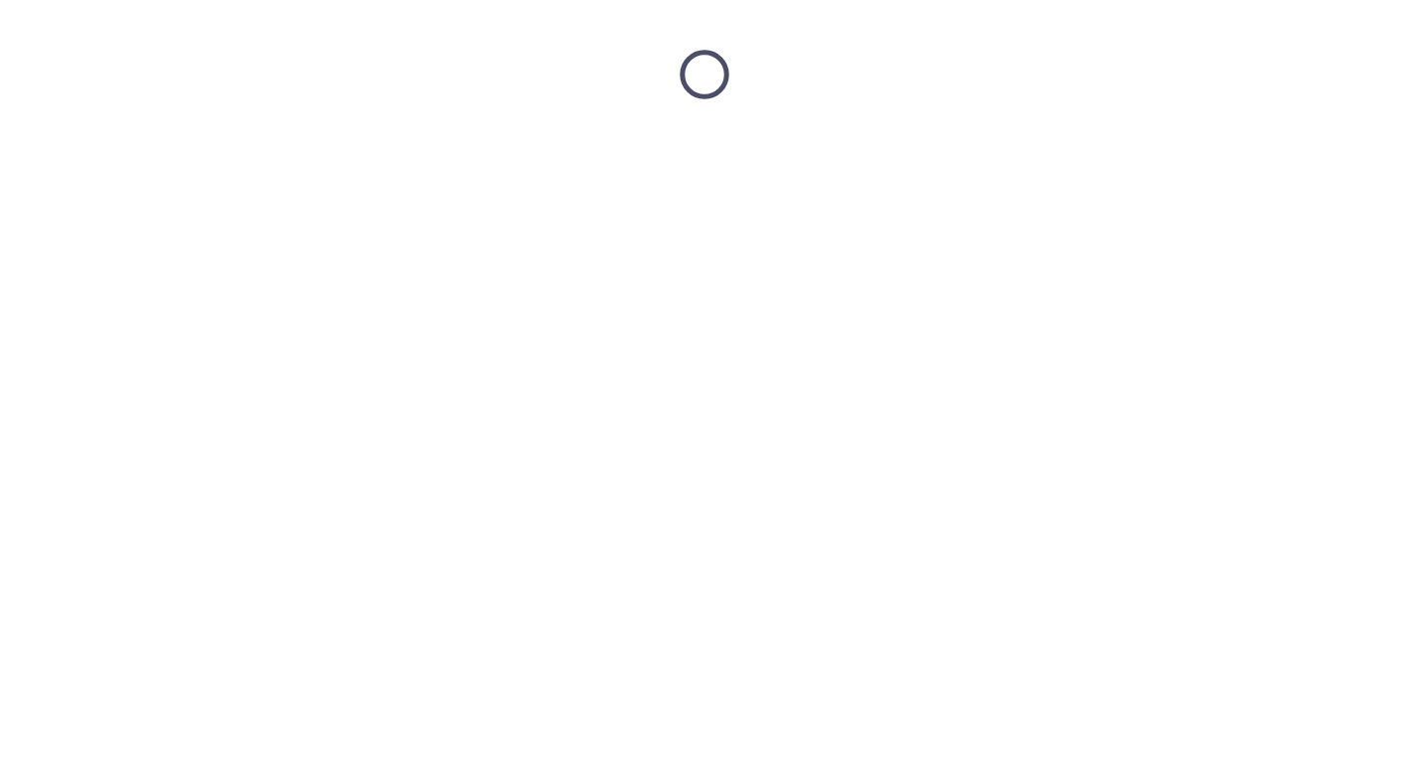
scroll to position [0, 0]
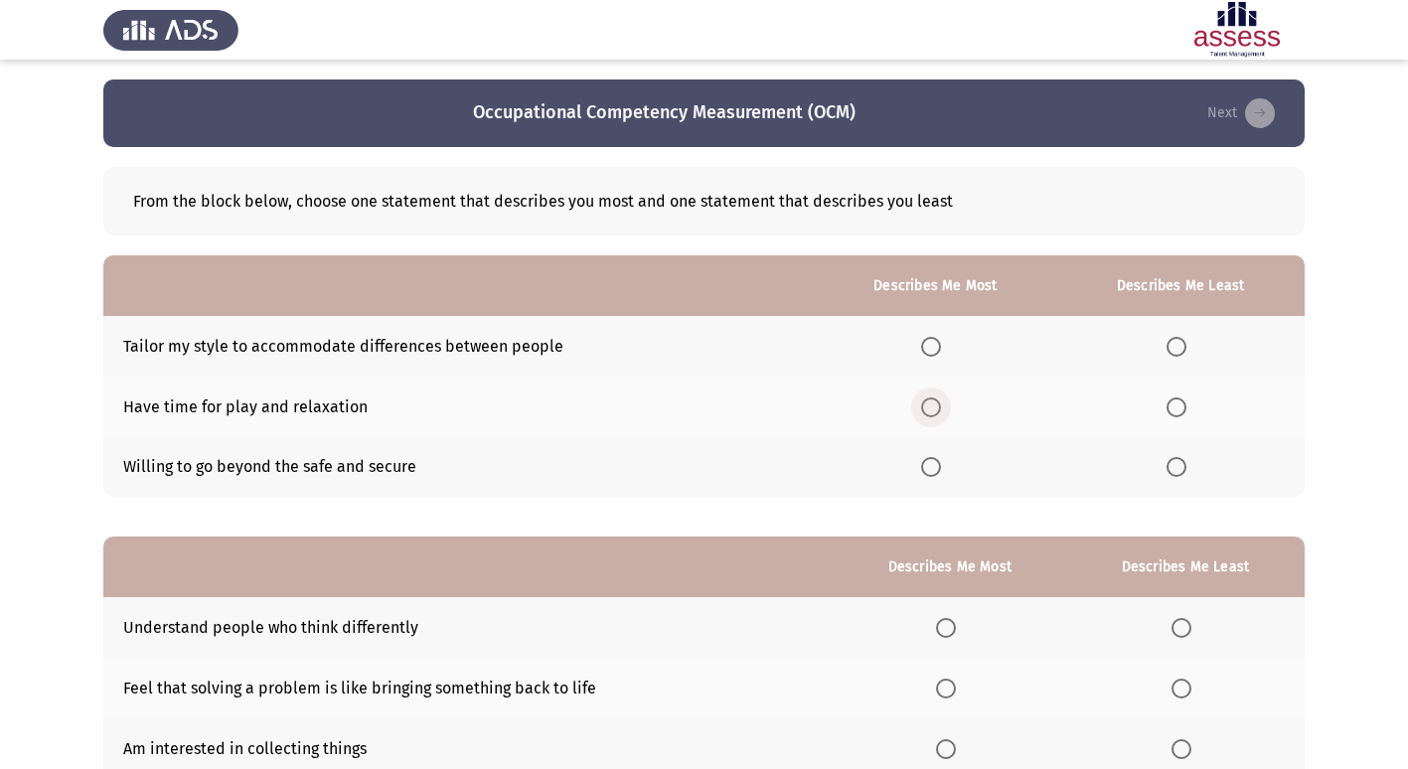
click at [940, 408] on span "Select an option" at bounding box center [931, 408] width 20 height 20
click at [940, 408] on input "Select an option" at bounding box center [931, 408] width 20 height 20
click at [1177, 337] on span "Select an option" at bounding box center [1177, 347] width 20 height 20
click at [1177, 337] on input "Select an option" at bounding box center [1177, 347] width 20 height 20
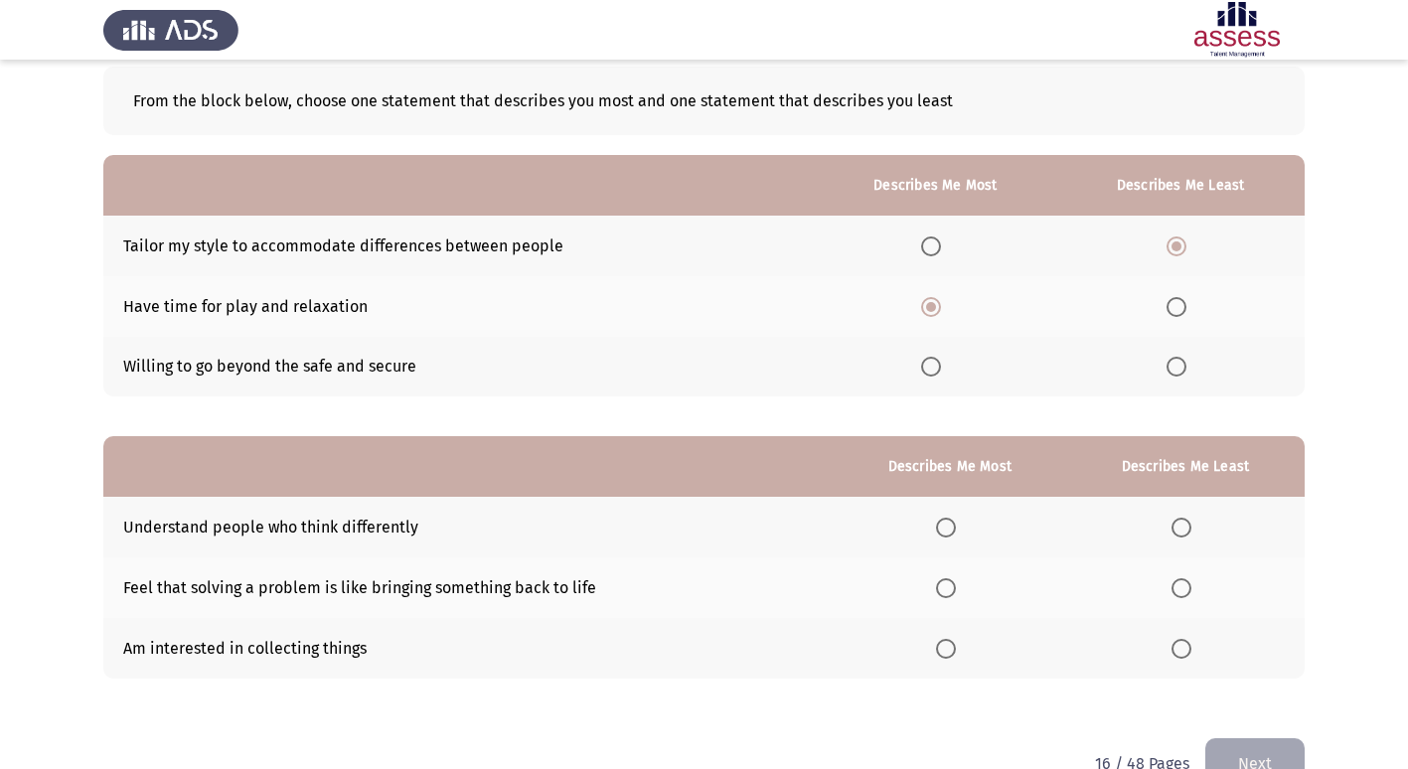
scroll to position [149, 0]
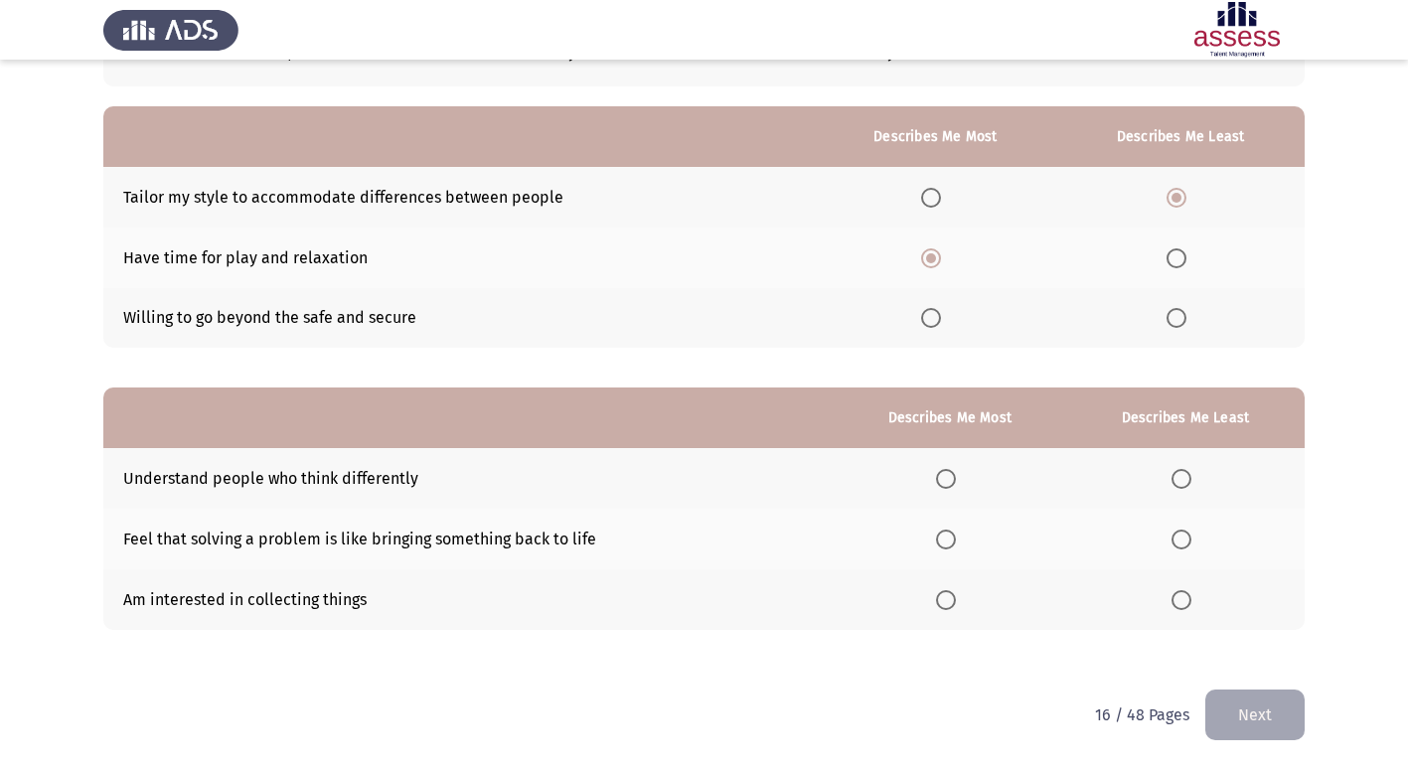
click at [1181, 606] on span "Select an option" at bounding box center [1182, 600] width 20 height 20
click at [1181, 606] on input "Select an option" at bounding box center [1182, 600] width 20 height 20
click at [950, 481] on span "Select an option" at bounding box center [946, 479] width 20 height 20
click at [950, 481] on input "Select an option" at bounding box center [946, 479] width 20 height 20
click at [1243, 730] on button "Next" at bounding box center [1255, 715] width 99 height 51
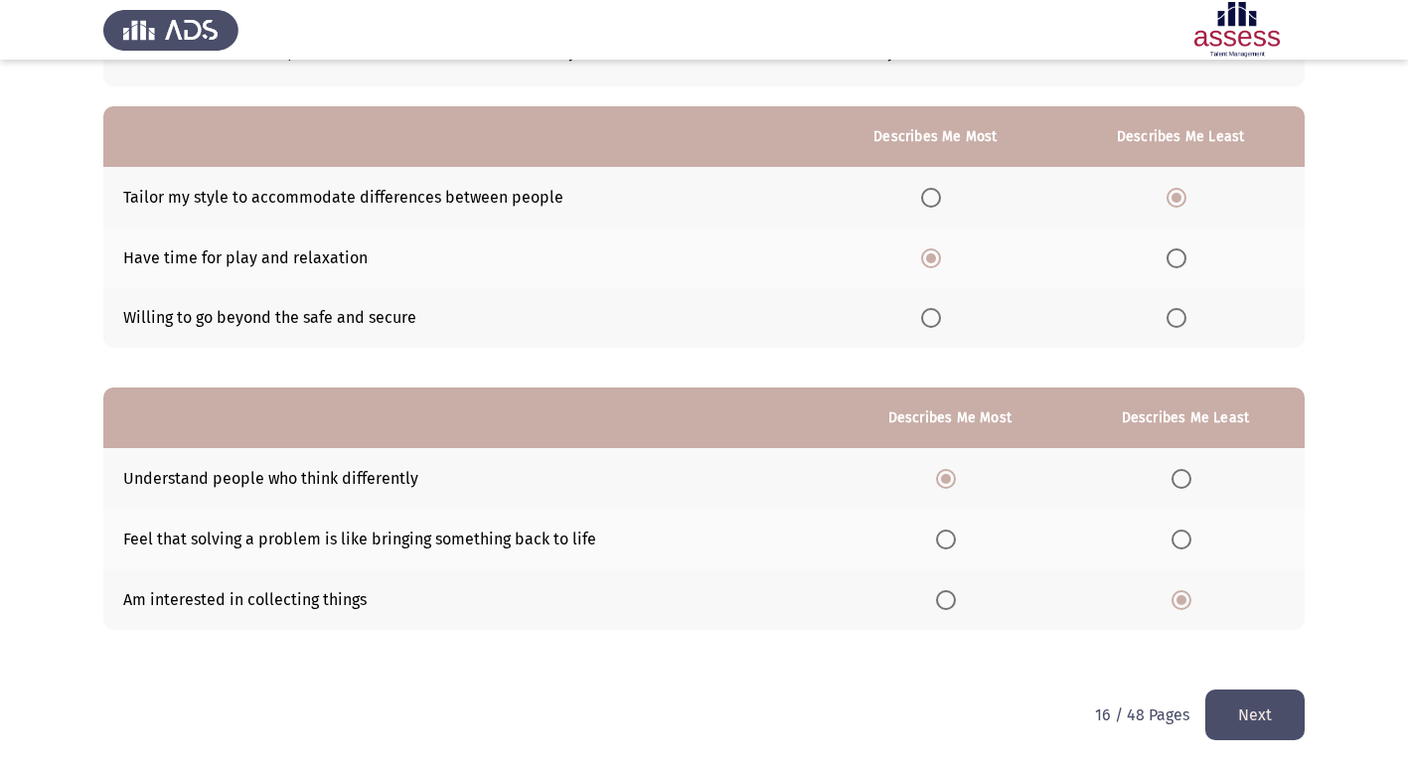
scroll to position [0, 0]
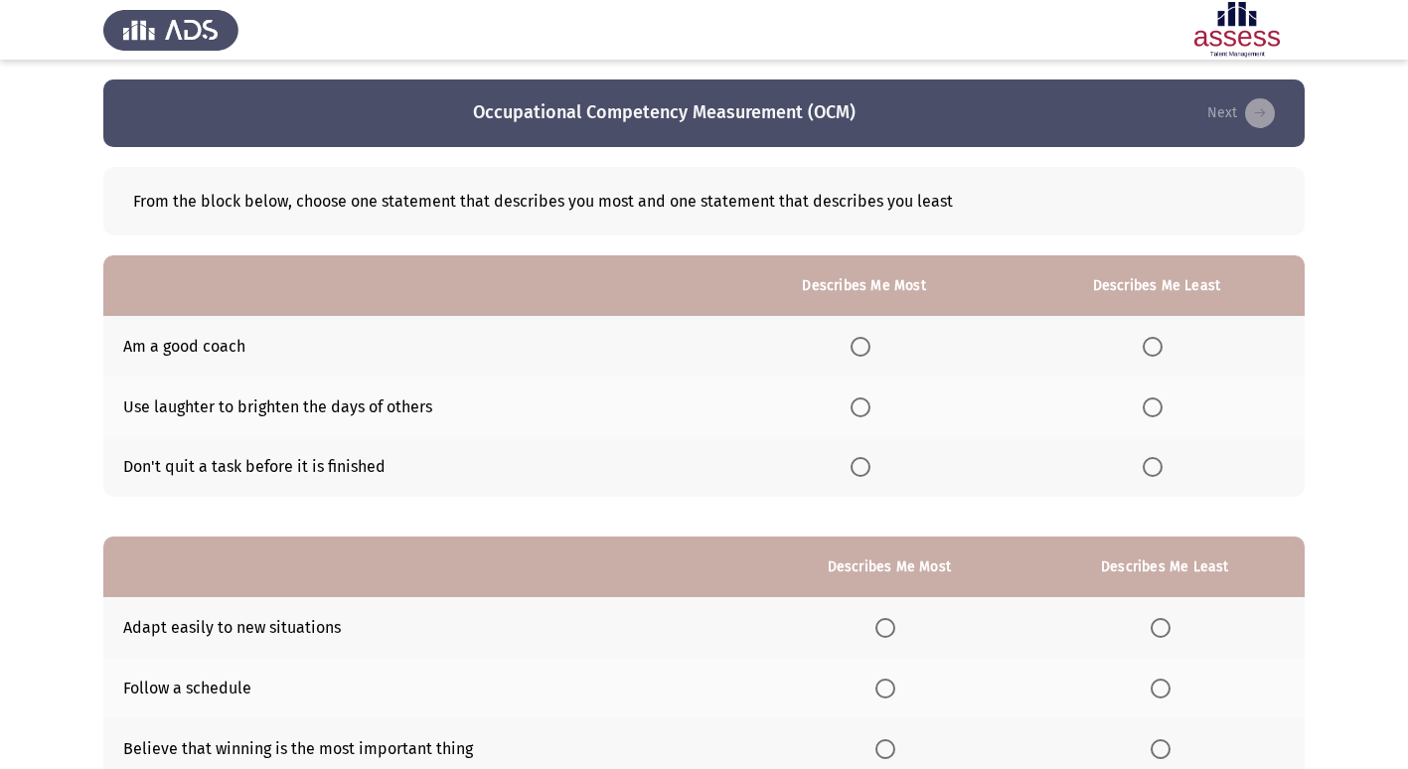
click at [868, 462] on span "Select an option" at bounding box center [861, 467] width 20 height 20
click at [868, 462] on input "Select an option" at bounding box center [861, 467] width 20 height 20
click at [1151, 342] on span "Select an option" at bounding box center [1153, 347] width 20 height 20
click at [1151, 342] on input "Select an option" at bounding box center [1153, 347] width 20 height 20
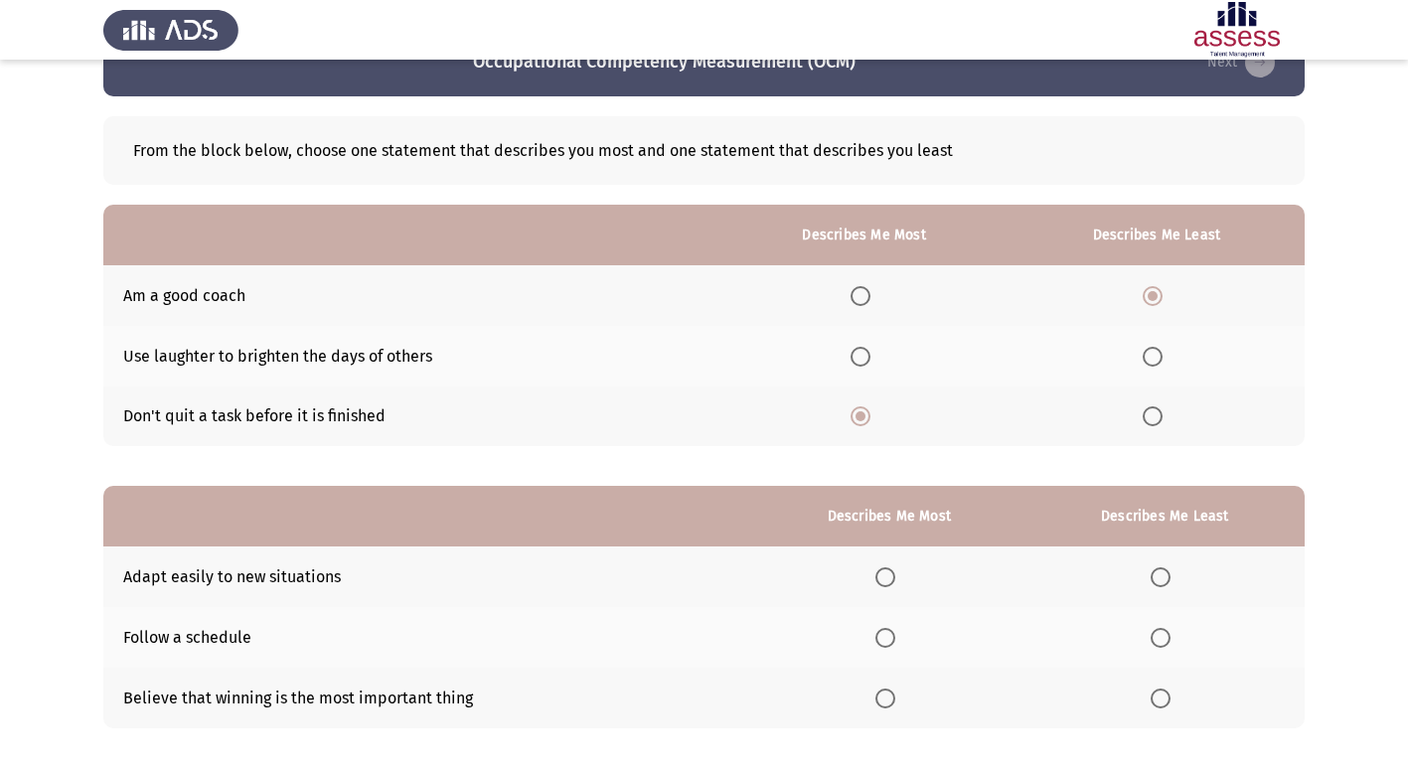
scroll to position [50, 0]
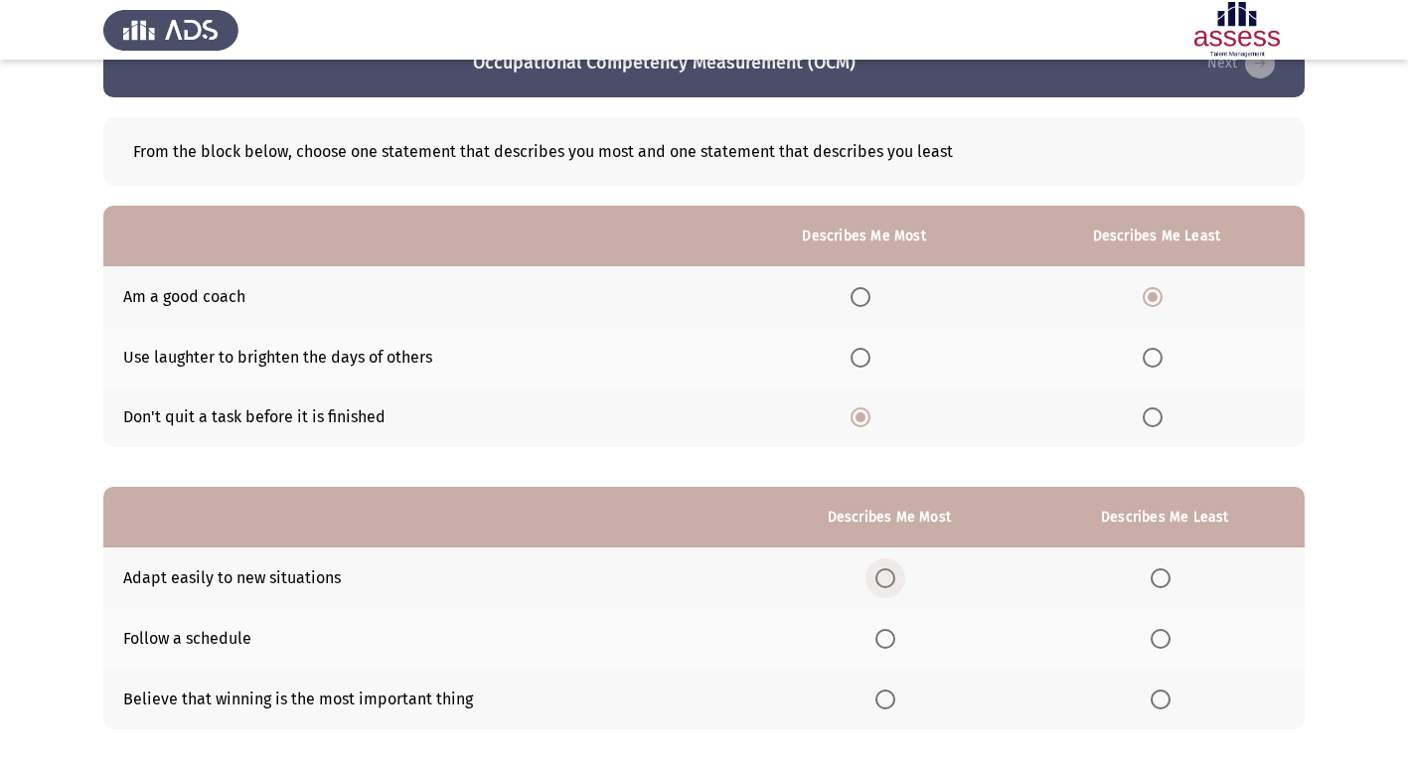
click at [892, 578] on span "Select an option" at bounding box center [886, 579] width 20 height 20
click at [892, 578] on input "Select an option" at bounding box center [886, 579] width 20 height 20
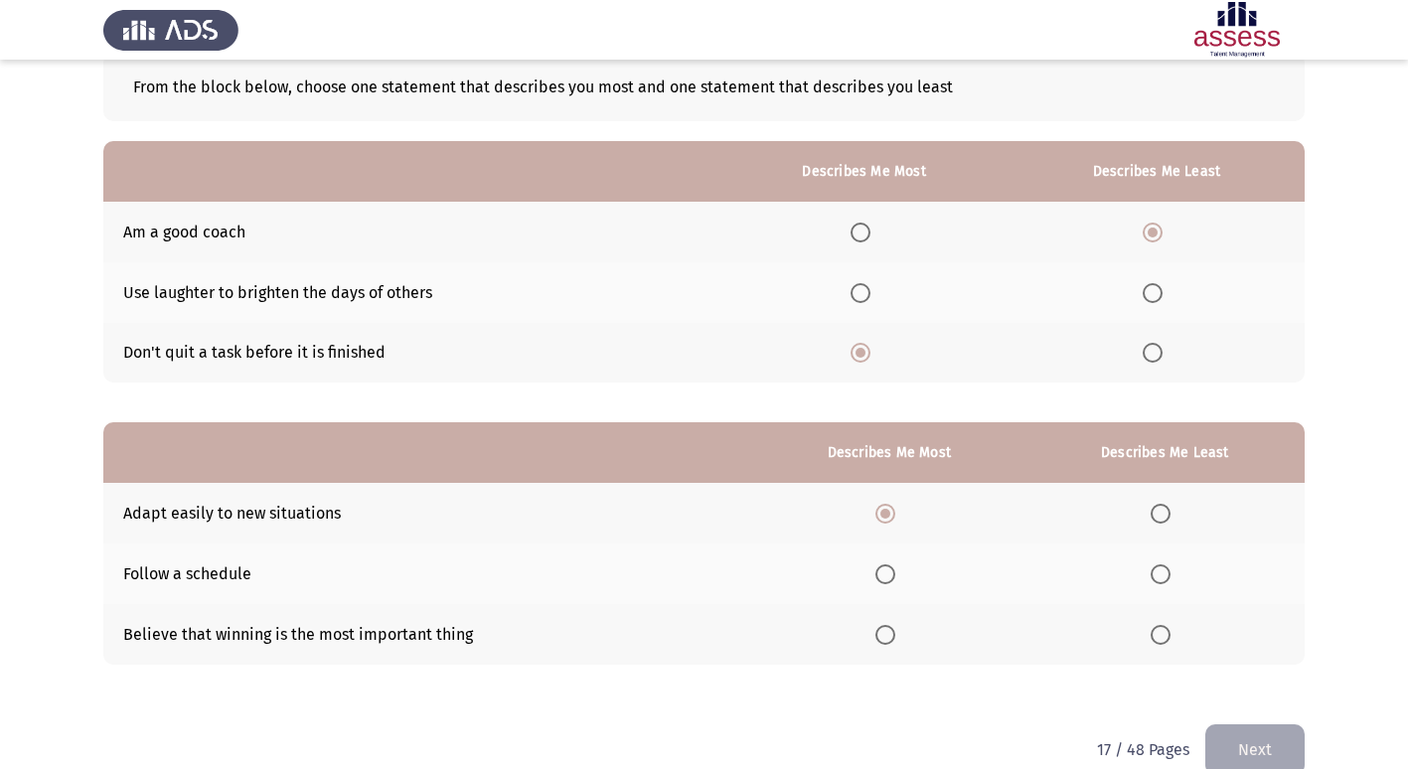
scroll to position [149, 0]
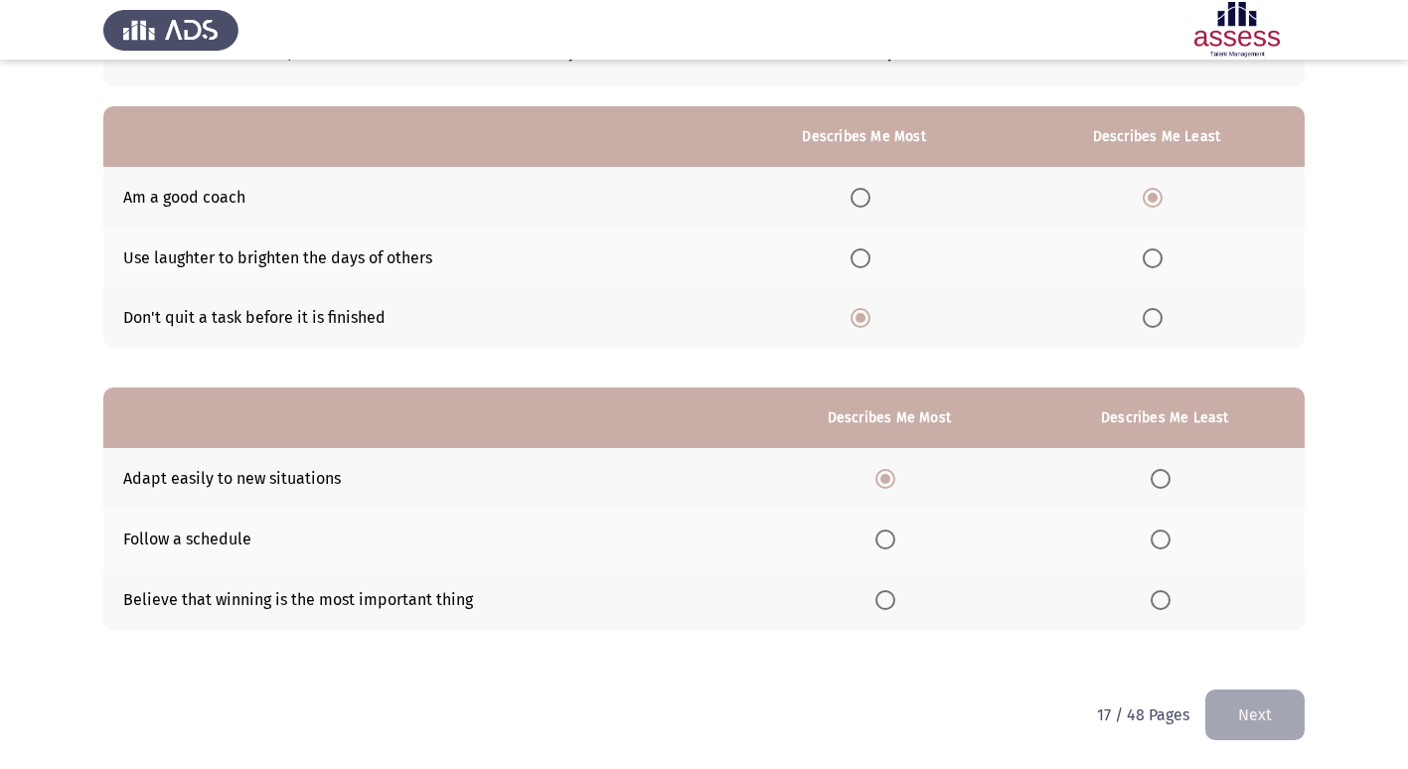
click at [1165, 543] on span "Select an option" at bounding box center [1161, 540] width 20 height 20
click at [1165, 543] on input "Select an option" at bounding box center [1161, 540] width 20 height 20
click at [1169, 592] on span "Select an option" at bounding box center [1161, 600] width 20 height 20
click at [1169, 592] on input "Select an option" at bounding box center [1161, 600] width 20 height 20
click at [1243, 711] on button "Next" at bounding box center [1255, 715] width 99 height 51
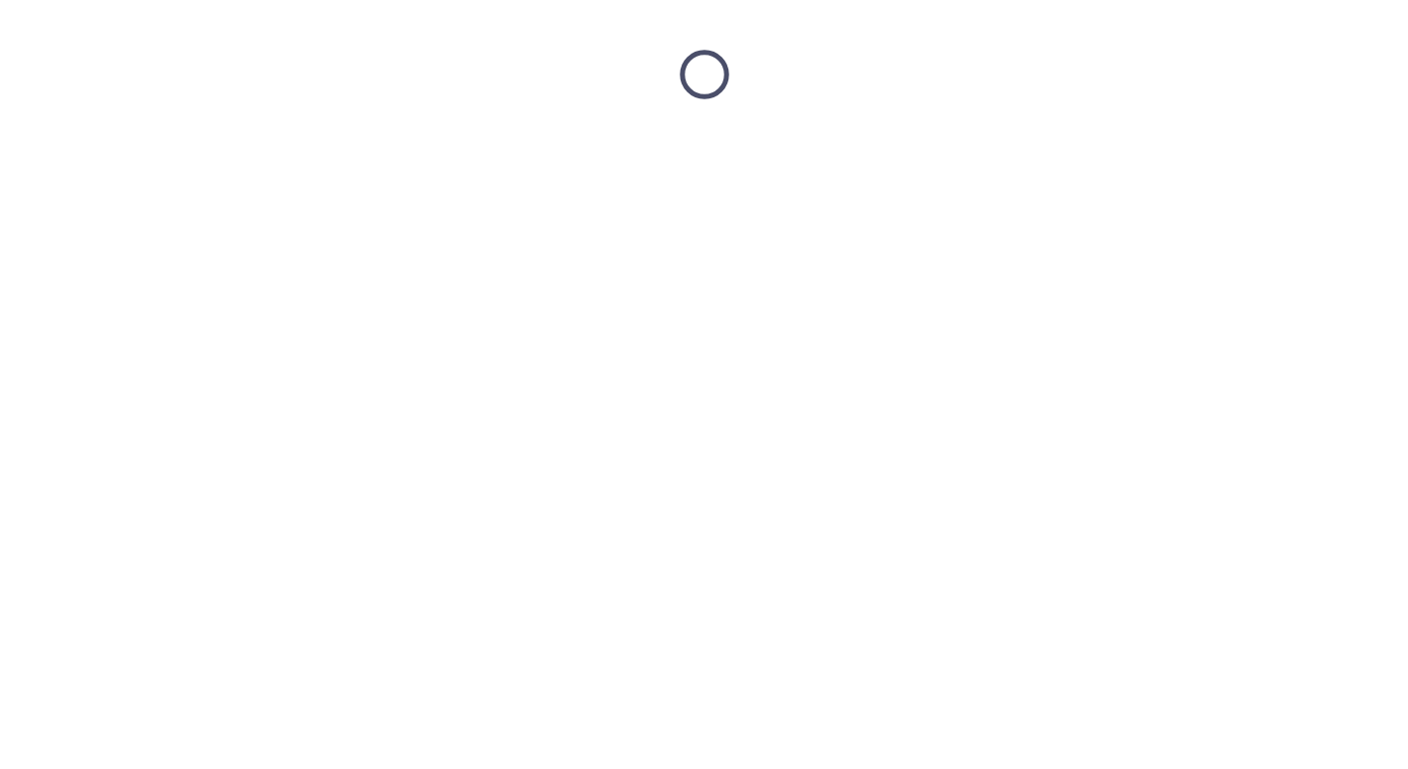
scroll to position [0, 0]
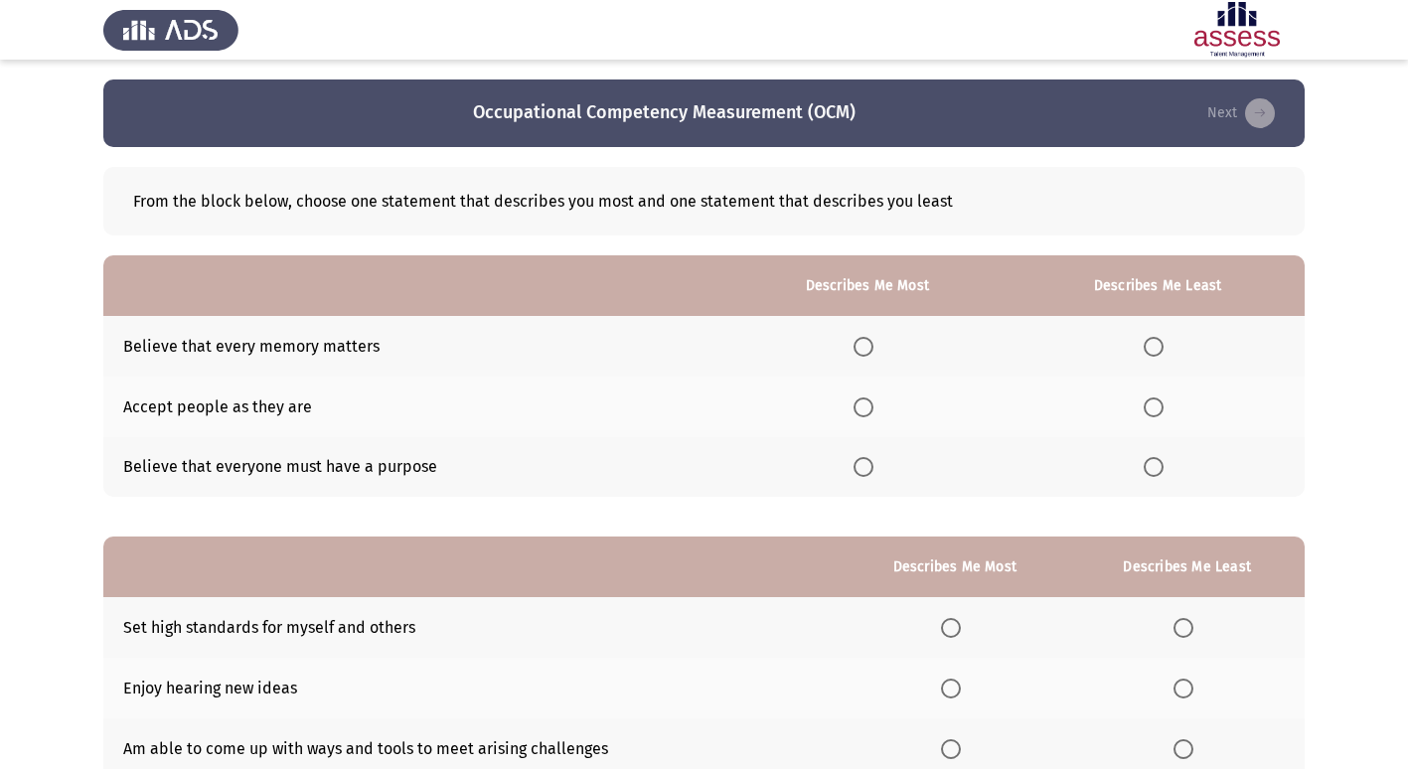
click at [863, 346] on span "Select an option" at bounding box center [864, 347] width 20 height 20
click at [863, 346] on input "Select an option" at bounding box center [864, 347] width 20 height 20
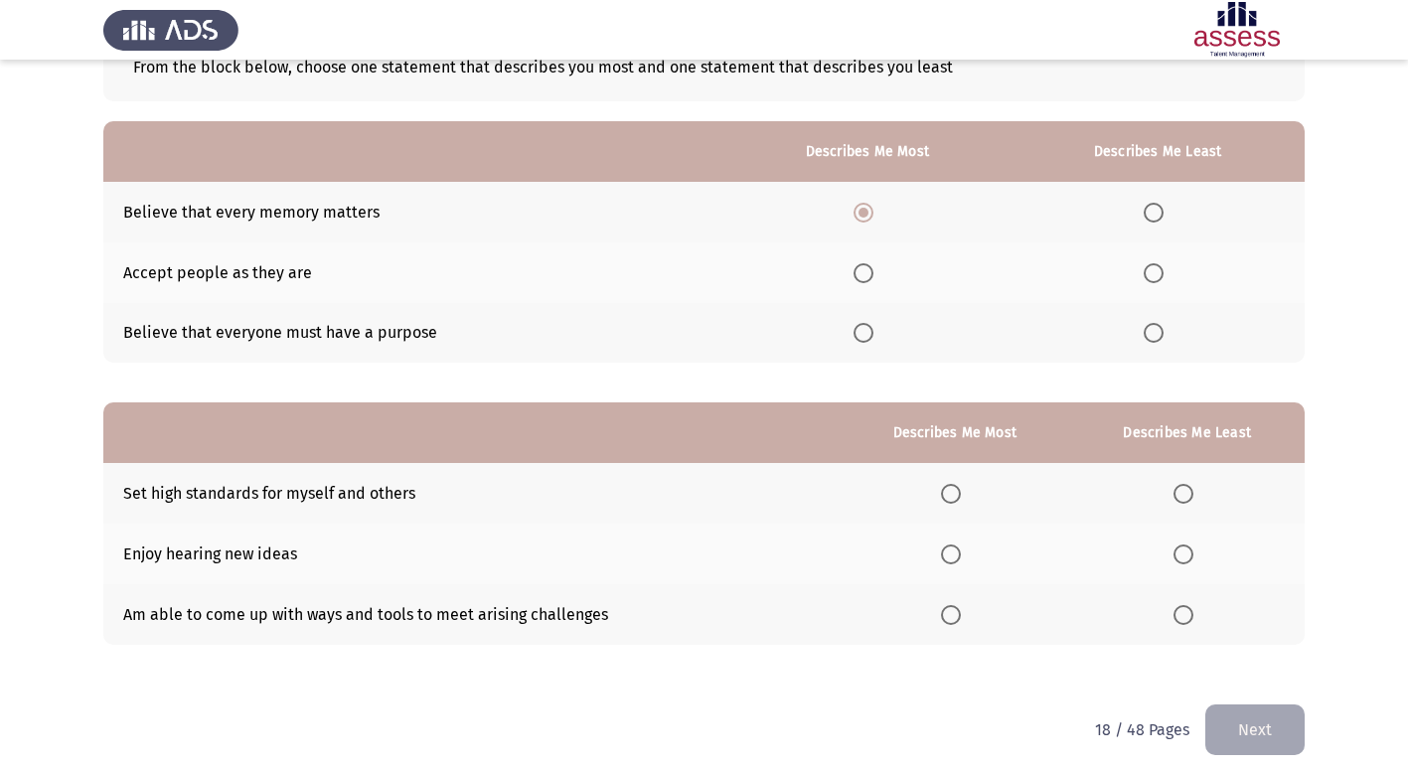
scroll to position [149, 0]
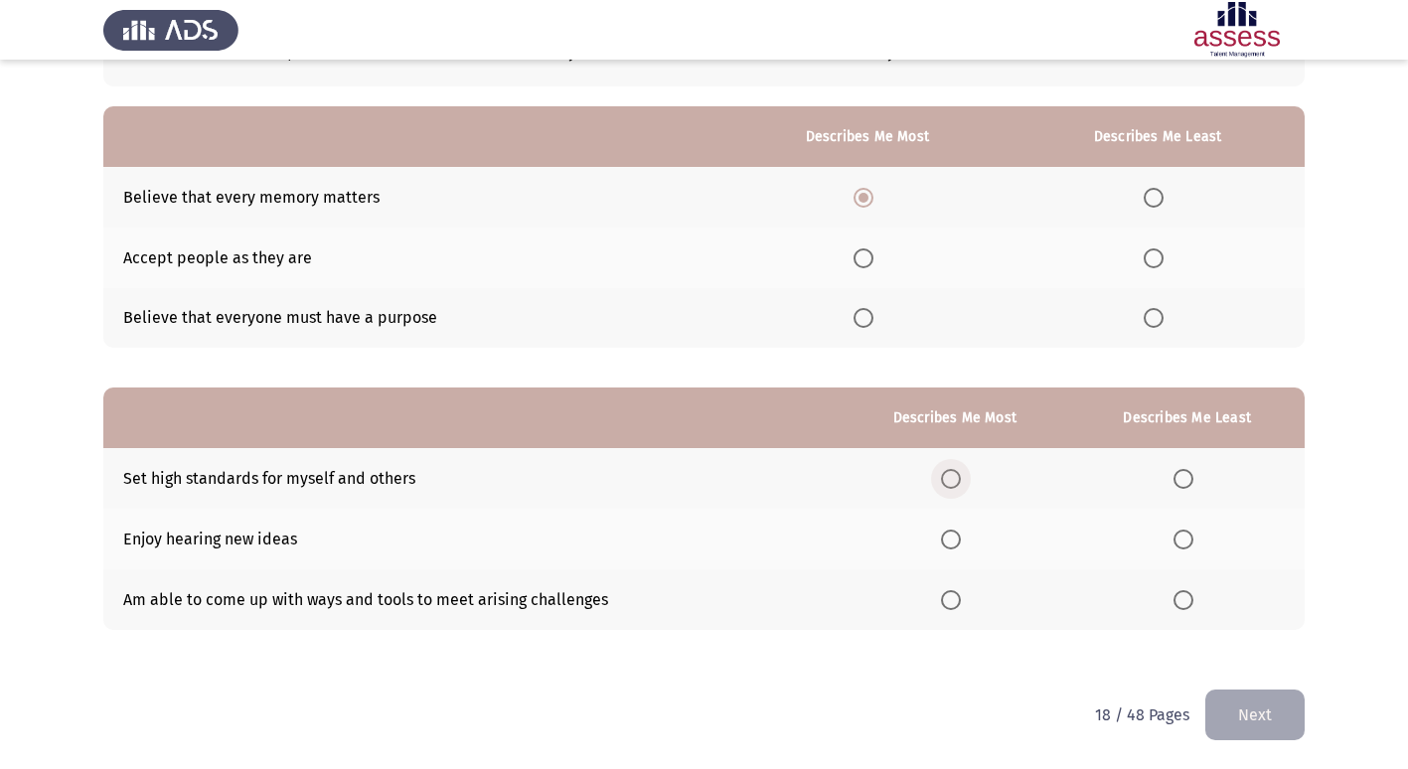
click at [954, 480] on span "Select an option" at bounding box center [951, 479] width 20 height 20
click at [954, 480] on input "Select an option" at bounding box center [951, 479] width 20 height 20
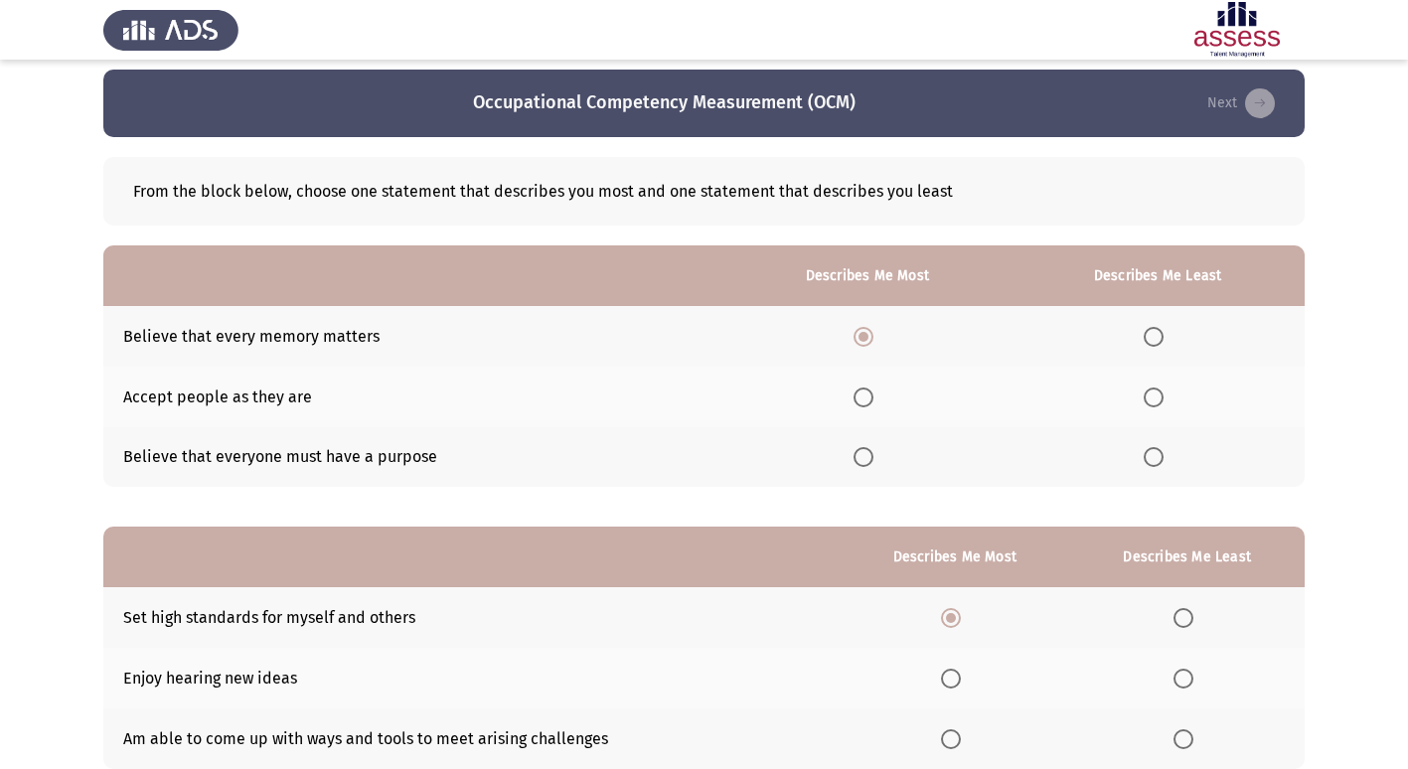
scroll to position [0, 0]
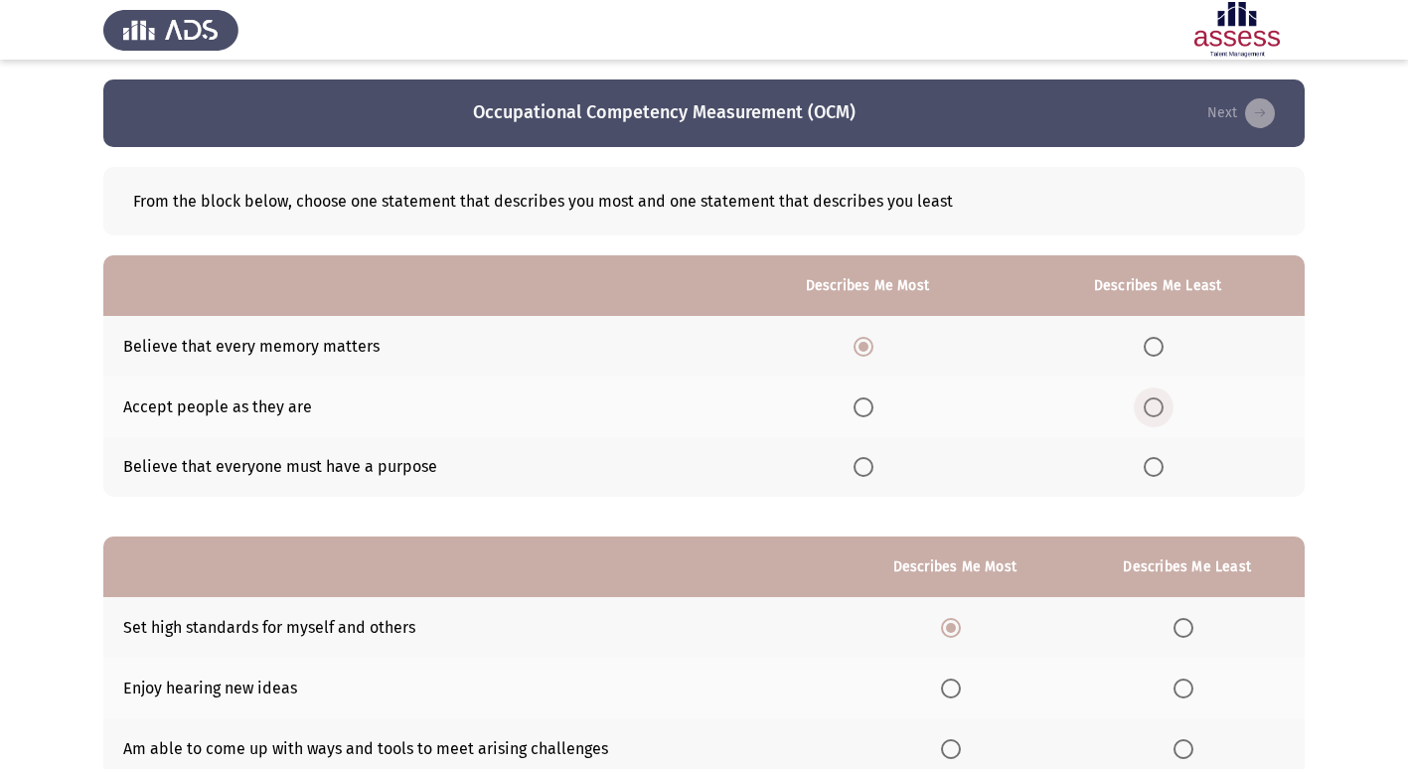
click at [1158, 406] on span "Select an option" at bounding box center [1154, 408] width 20 height 20
click at [1158, 406] on input "Select an option" at bounding box center [1154, 408] width 20 height 20
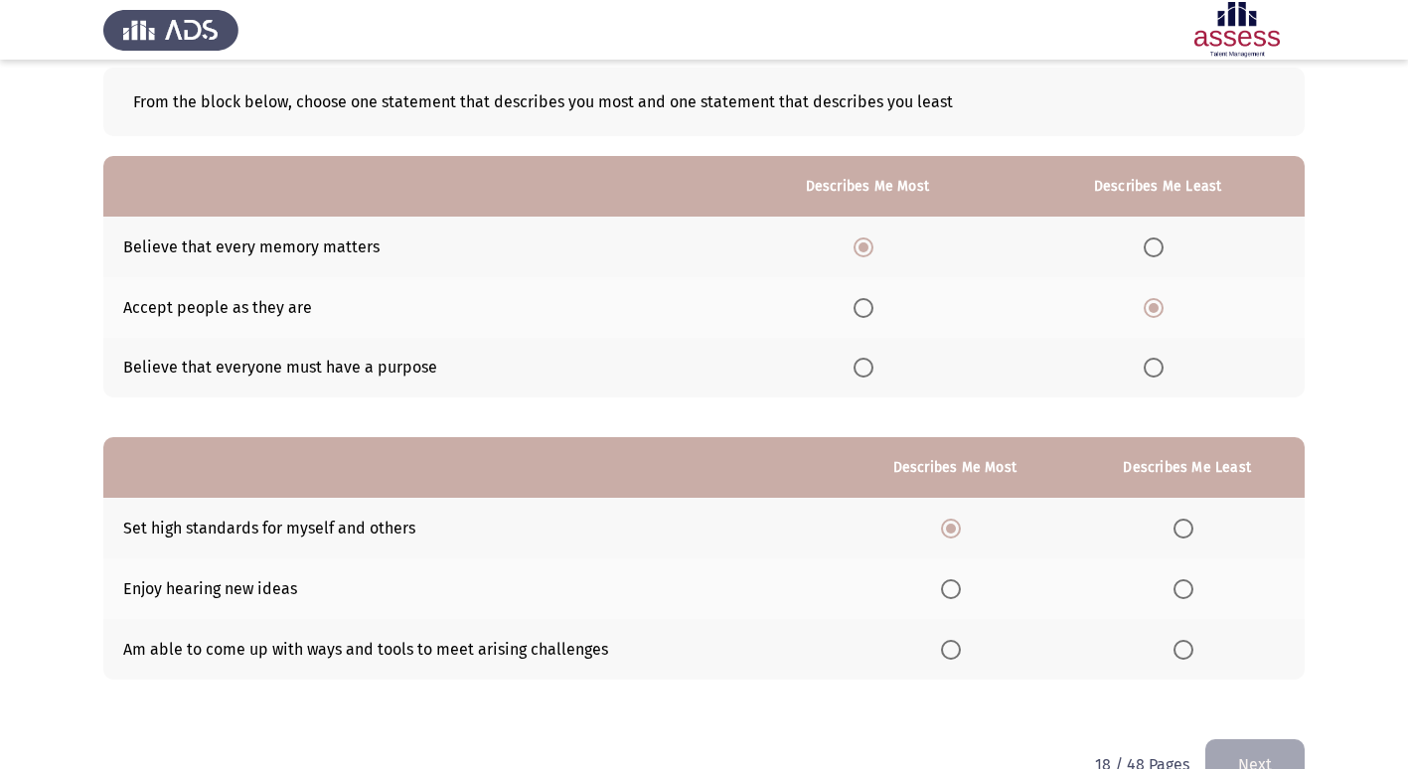
scroll to position [149, 0]
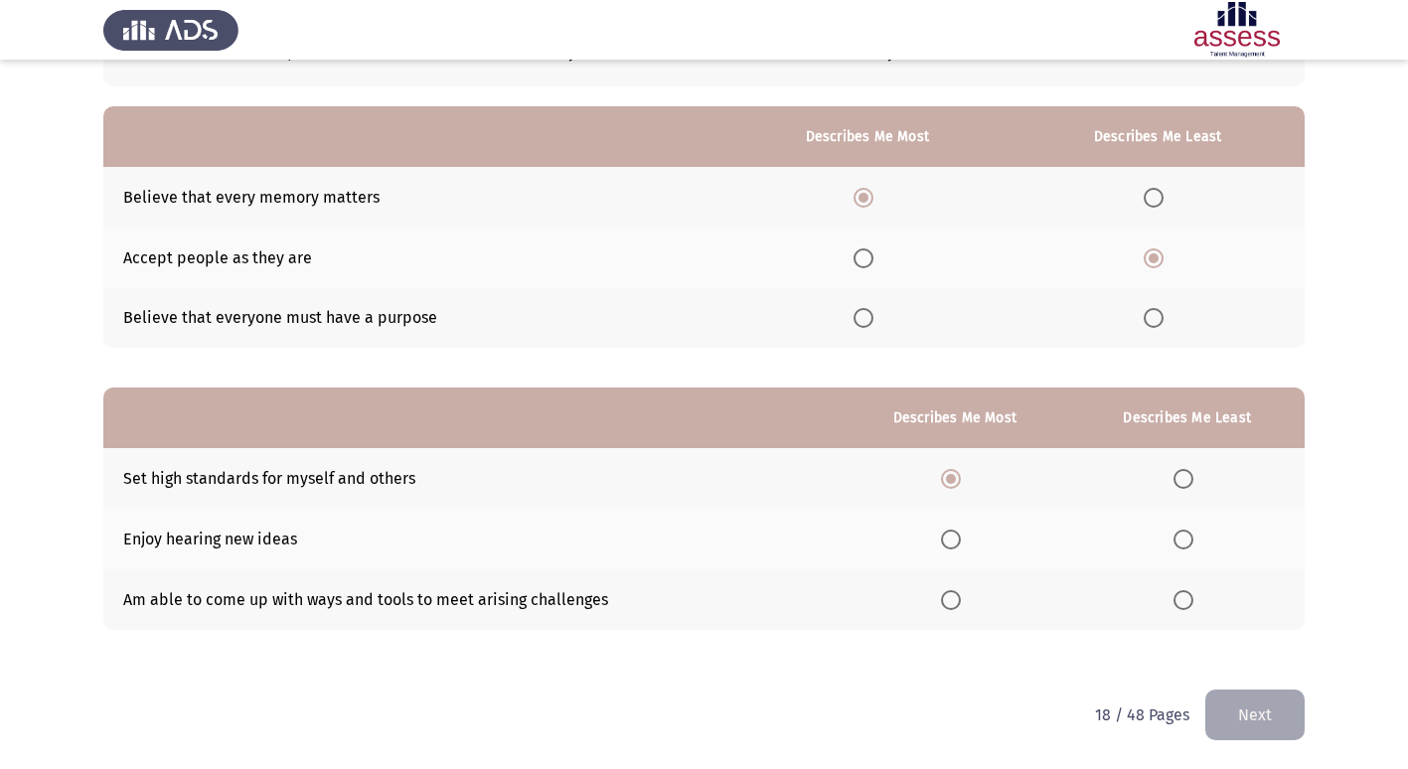
click at [1186, 537] on span "Select an option" at bounding box center [1184, 540] width 20 height 20
click at [1186, 537] on input "Select an option" at bounding box center [1184, 540] width 20 height 20
click at [1269, 725] on button "Next" at bounding box center [1255, 715] width 99 height 51
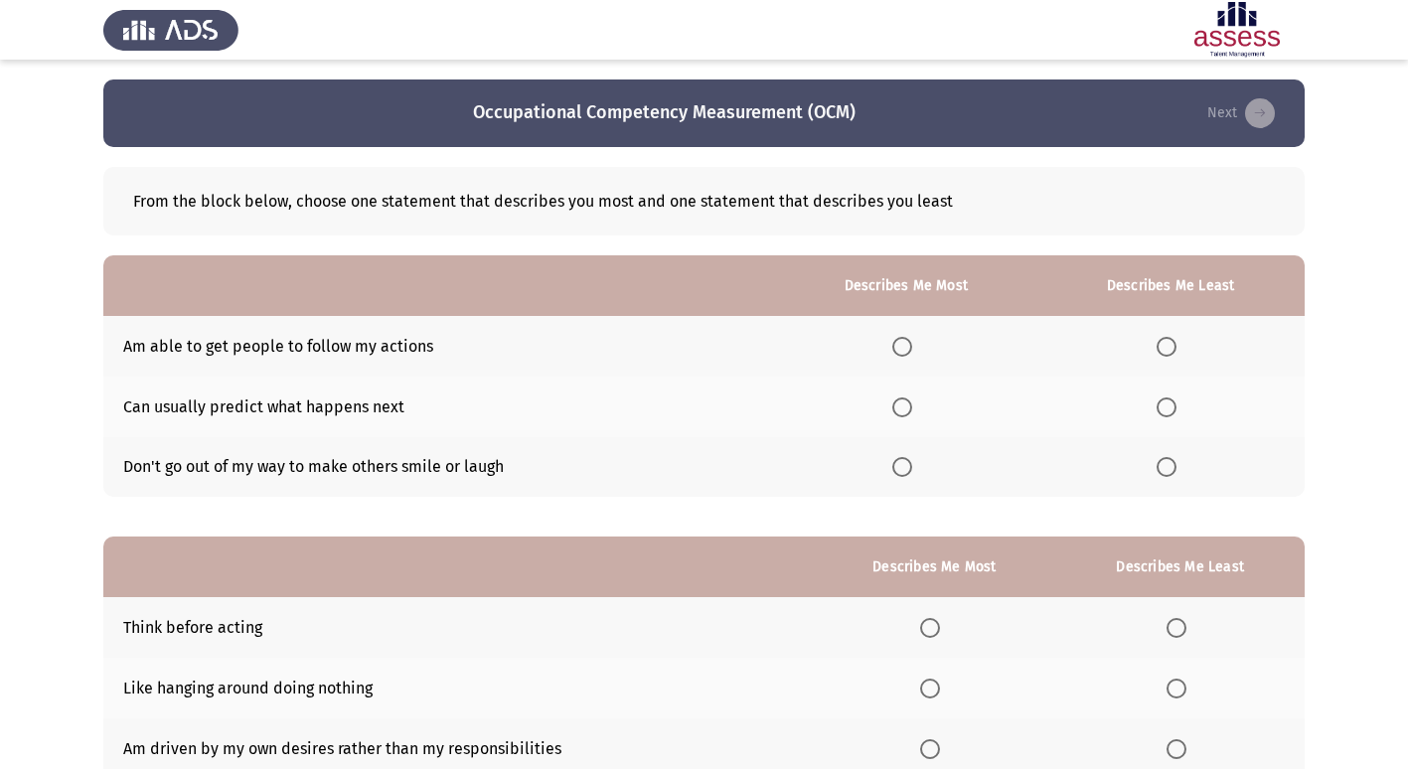
click at [912, 347] on span "Select an option" at bounding box center [903, 347] width 20 height 20
click at [912, 347] on input "Select an option" at bounding box center [903, 347] width 20 height 20
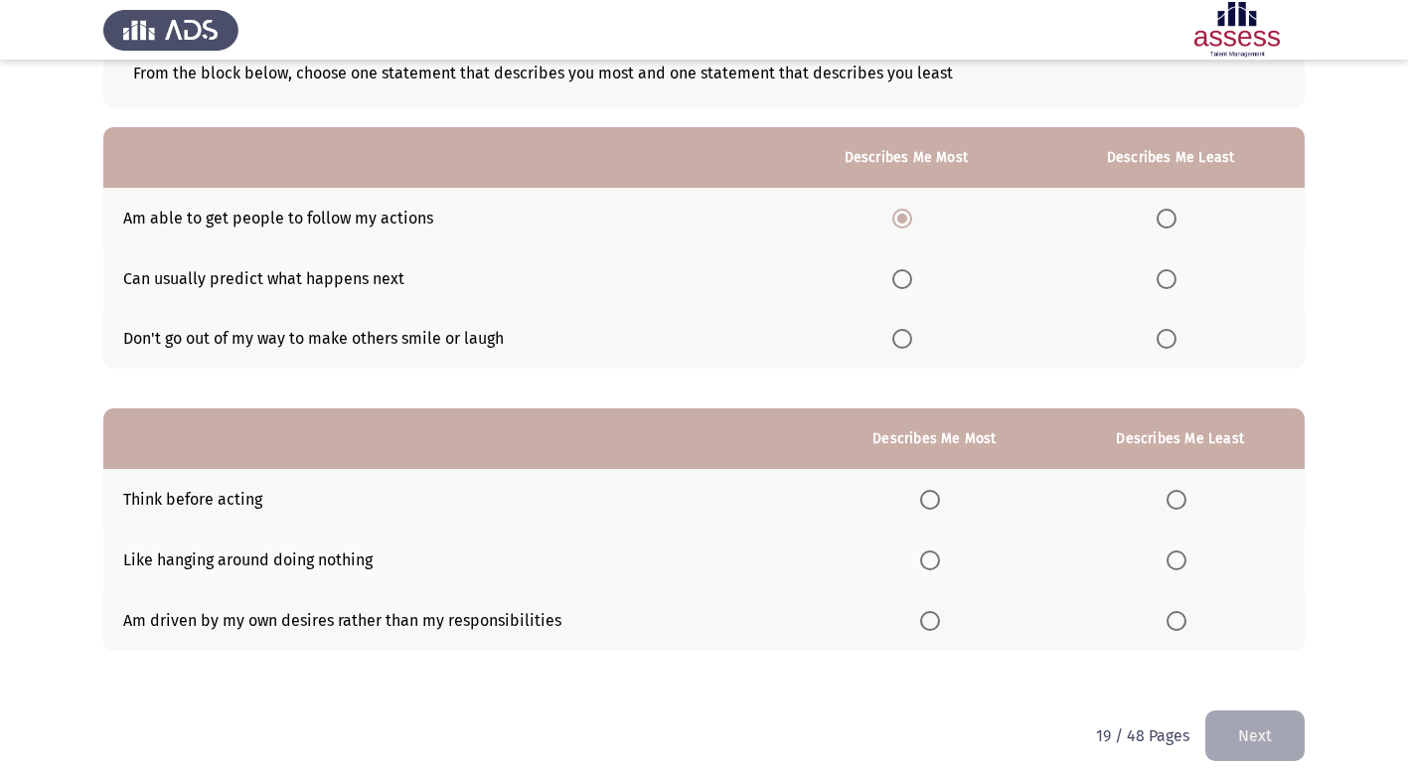
scroll to position [149, 0]
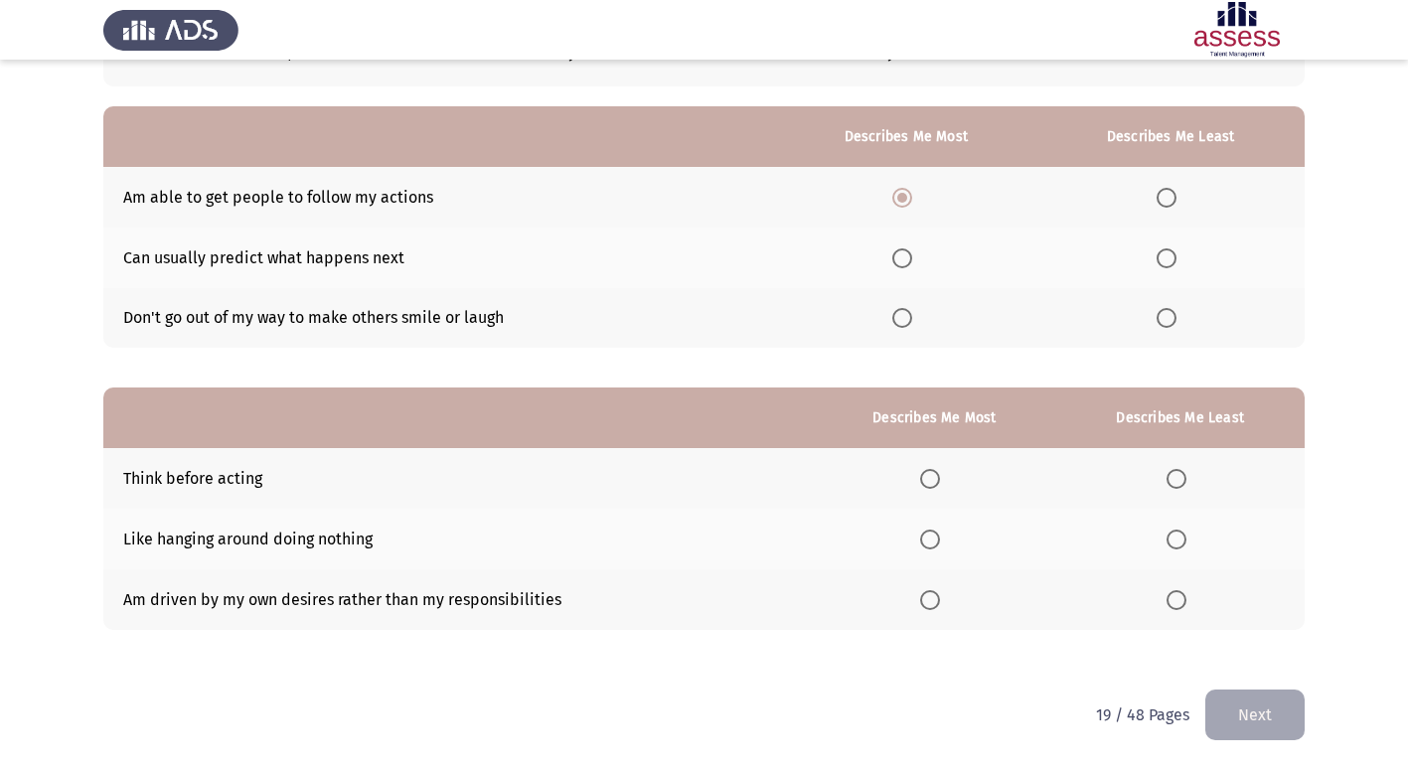
click at [938, 481] on span "Select an option" at bounding box center [930, 479] width 20 height 20
click at [938, 481] on input "Select an option" at bounding box center [930, 479] width 20 height 20
click at [1179, 546] on span "Select an option" at bounding box center [1177, 540] width 20 height 20
click at [1179, 546] on input "Select an option" at bounding box center [1177, 540] width 20 height 20
click at [1187, 599] on span "Select an option" at bounding box center [1177, 600] width 20 height 20
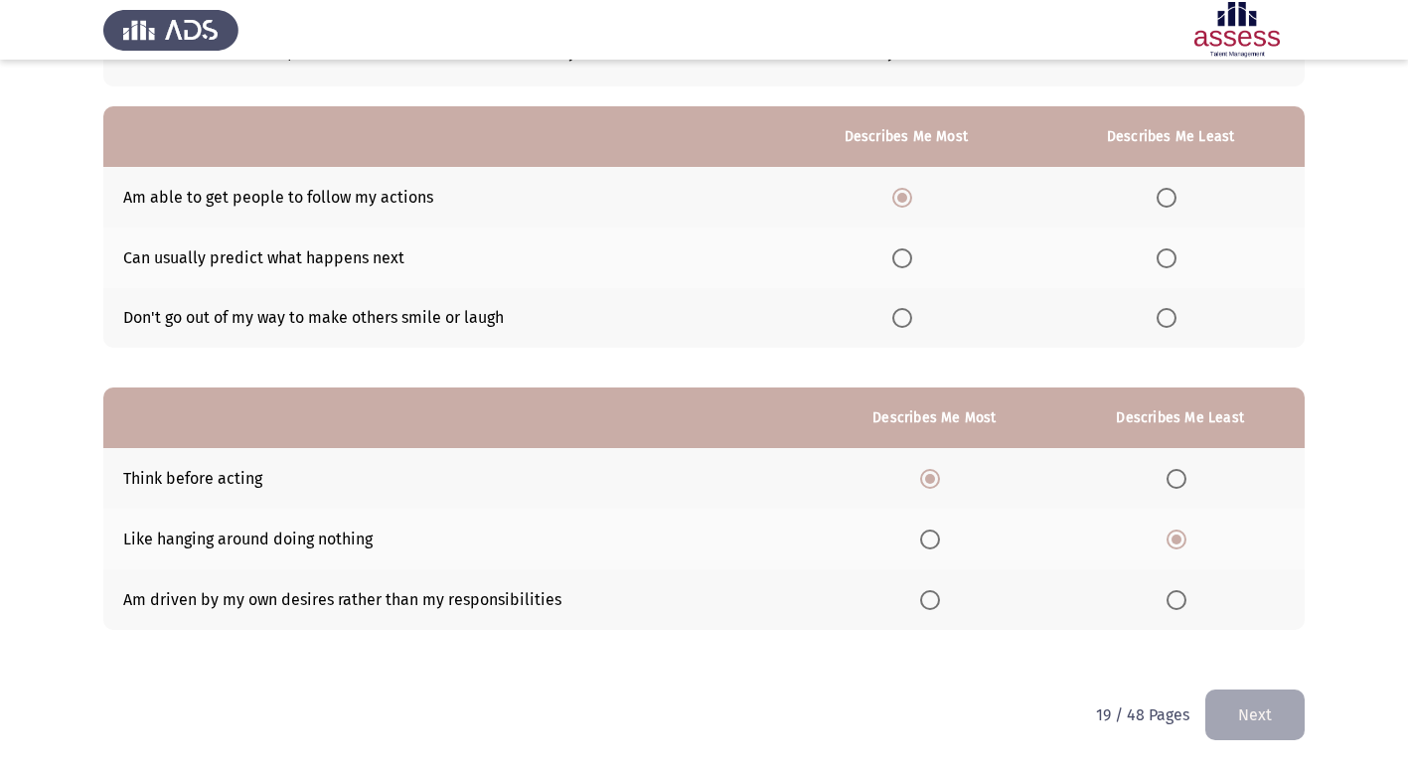
click at [1187, 599] on input "Select an option" at bounding box center [1177, 600] width 20 height 20
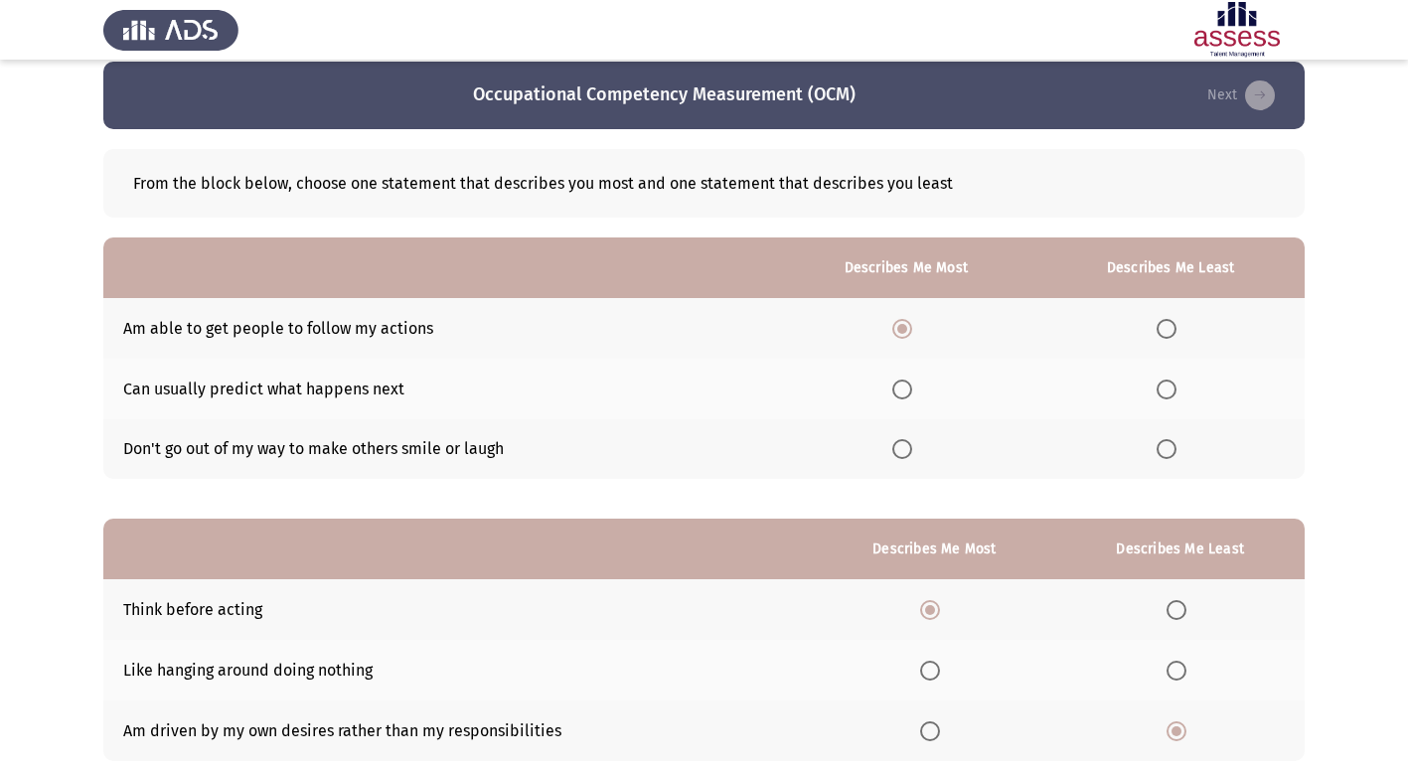
scroll to position [0, 0]
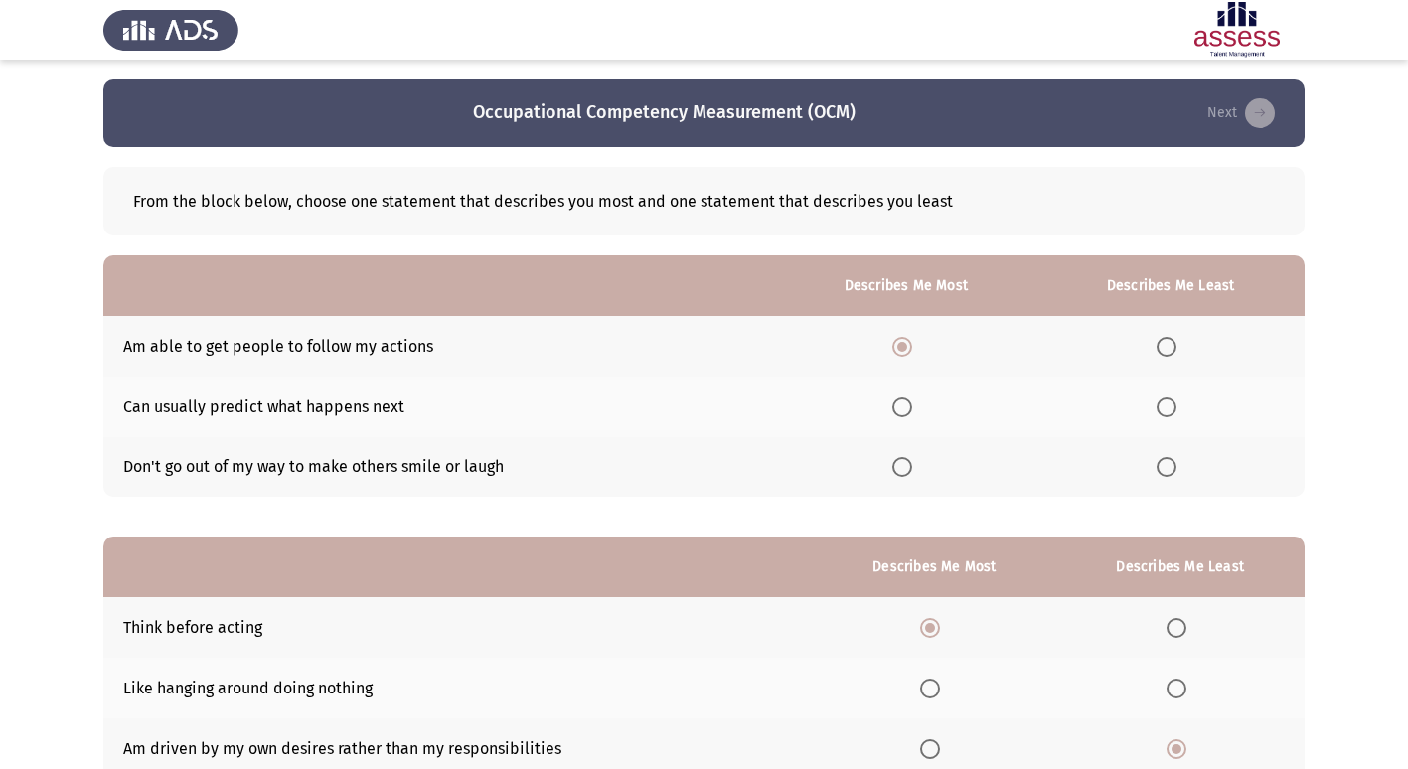
click at [907, 474] on span "Select an option" at bounding box center [903, 467] width 20 height 20
click at [907, 474] on input "Select an option" at bounding box center [903, 467] width 20 height 20
click at [1175, 347] on span "Select an option" at bounding box center [1167, 347] width 20 height 20
click at [1175, 347] on input "Select an option" at bounding box center [1167, 347] width 20 height 20
click at [1170, 404] on span "Select an option" at bounding box center [1167, 408] width 20 height 20
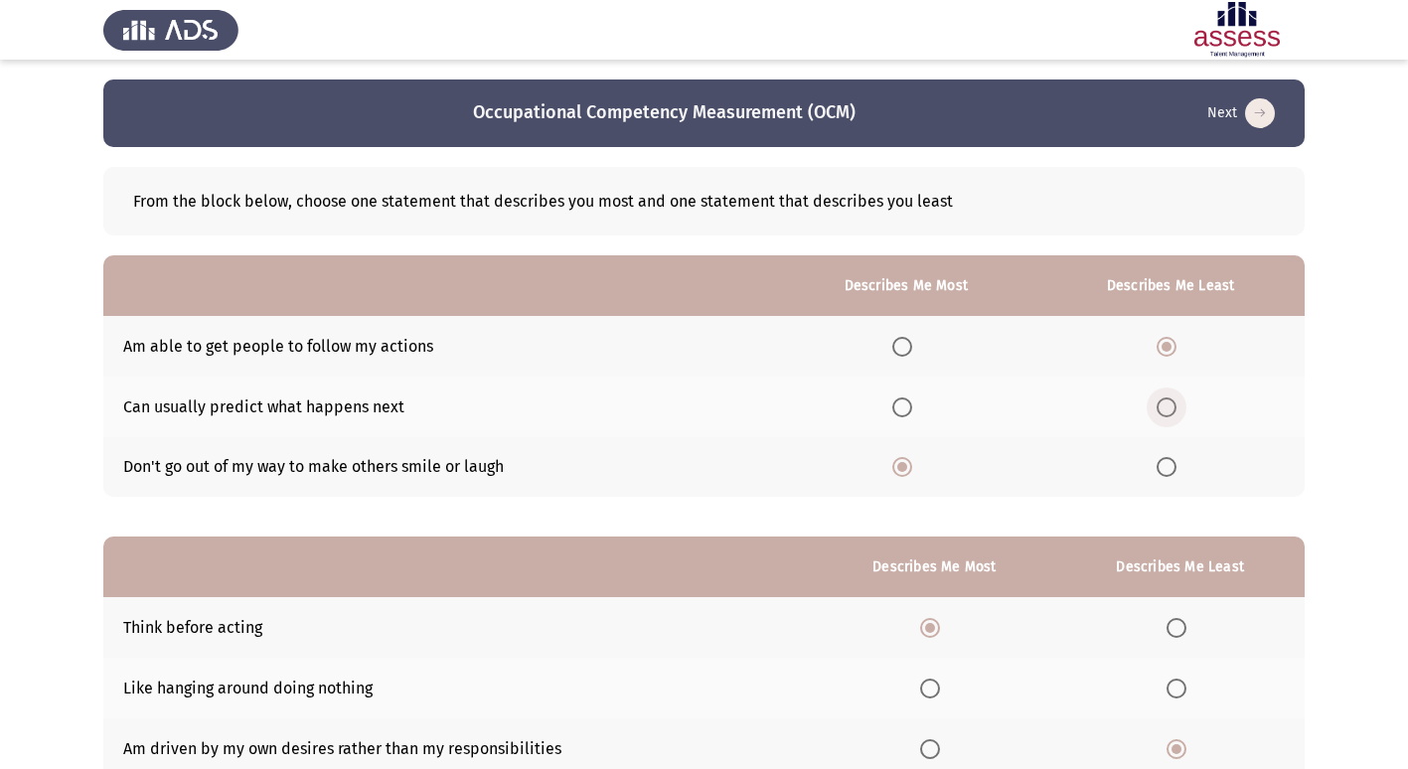
click at [1170, 404] on input "Select an option" at bounding box center [1167, 408] width 20 height 20
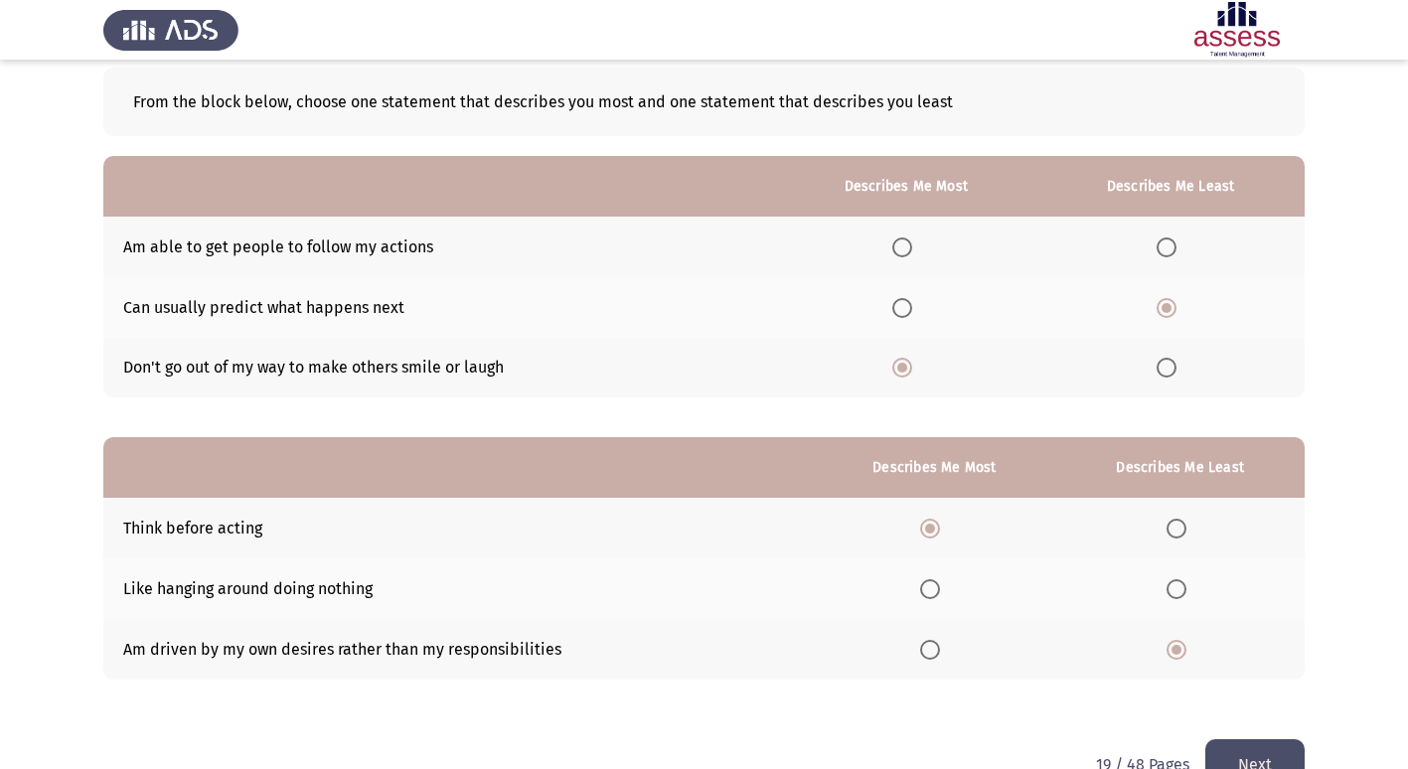
scroll to position [149, 0]
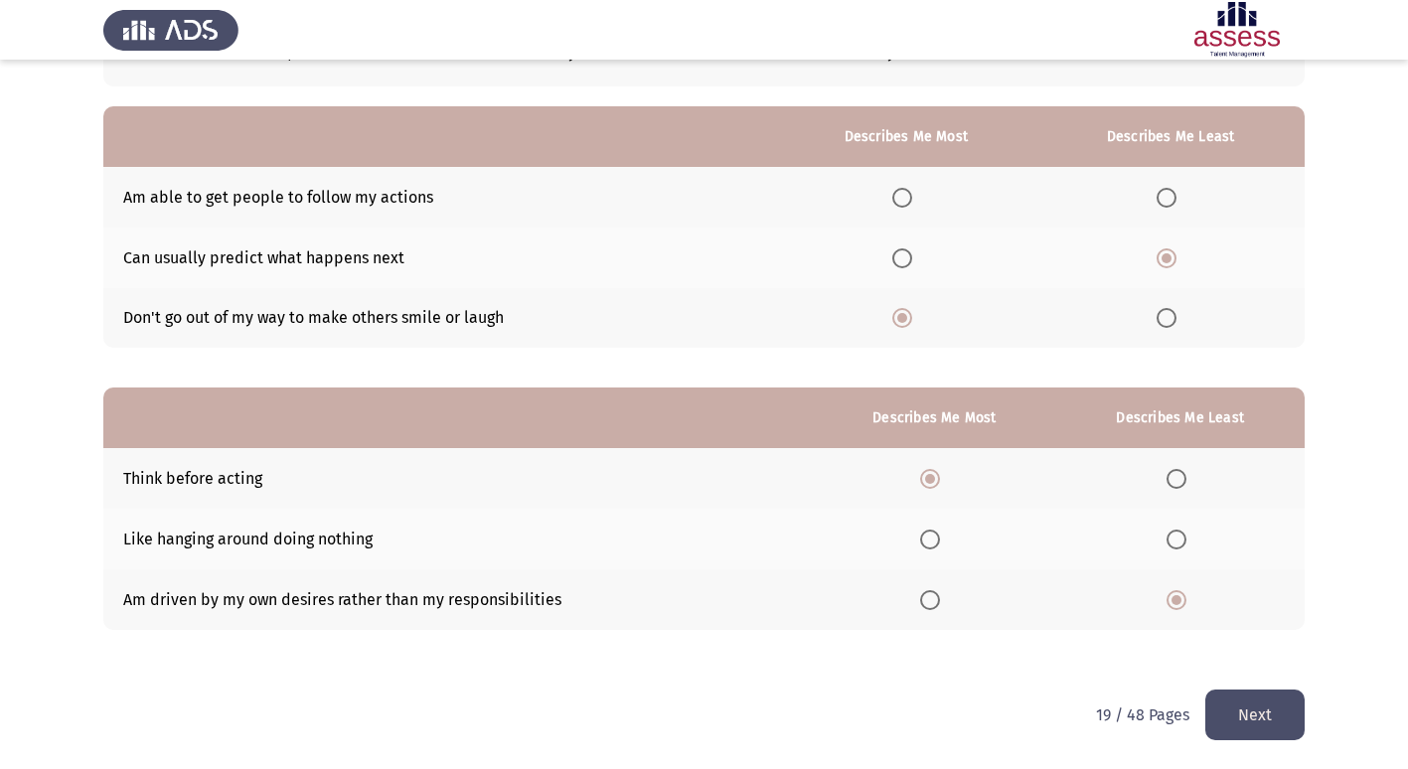
click at [1242, 714] on button "Next" at bounding box center [1255, 715] width 99 height 51
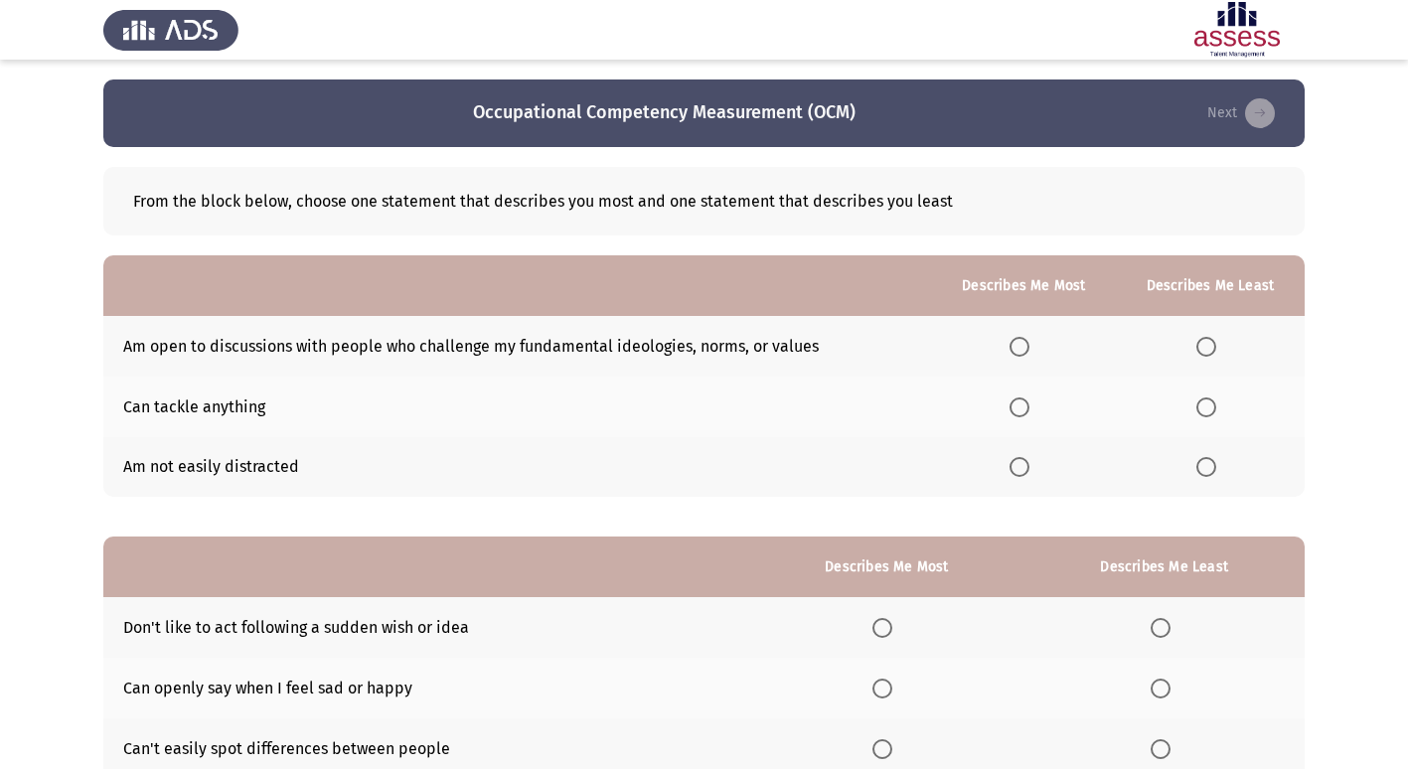
drag, startPoint x: 124, startPoint y: 469, endPoint x: 329, endPoint y: 466, distance: 204.8
click at [329, 466] on td "Am not easily distracted" at bounding box center [517, 467] width 829 height 61
click at [1038, 348] on label "Select an option" at bounding box center [1024, 347] width 28 height 20
click at [1030, 348] on input "Select an option" at bounding box center [1020, 347] width 20 height 20
click at [1214, 466] on span "Select an option" at bounding box center [1207, 467] width 20 height 20
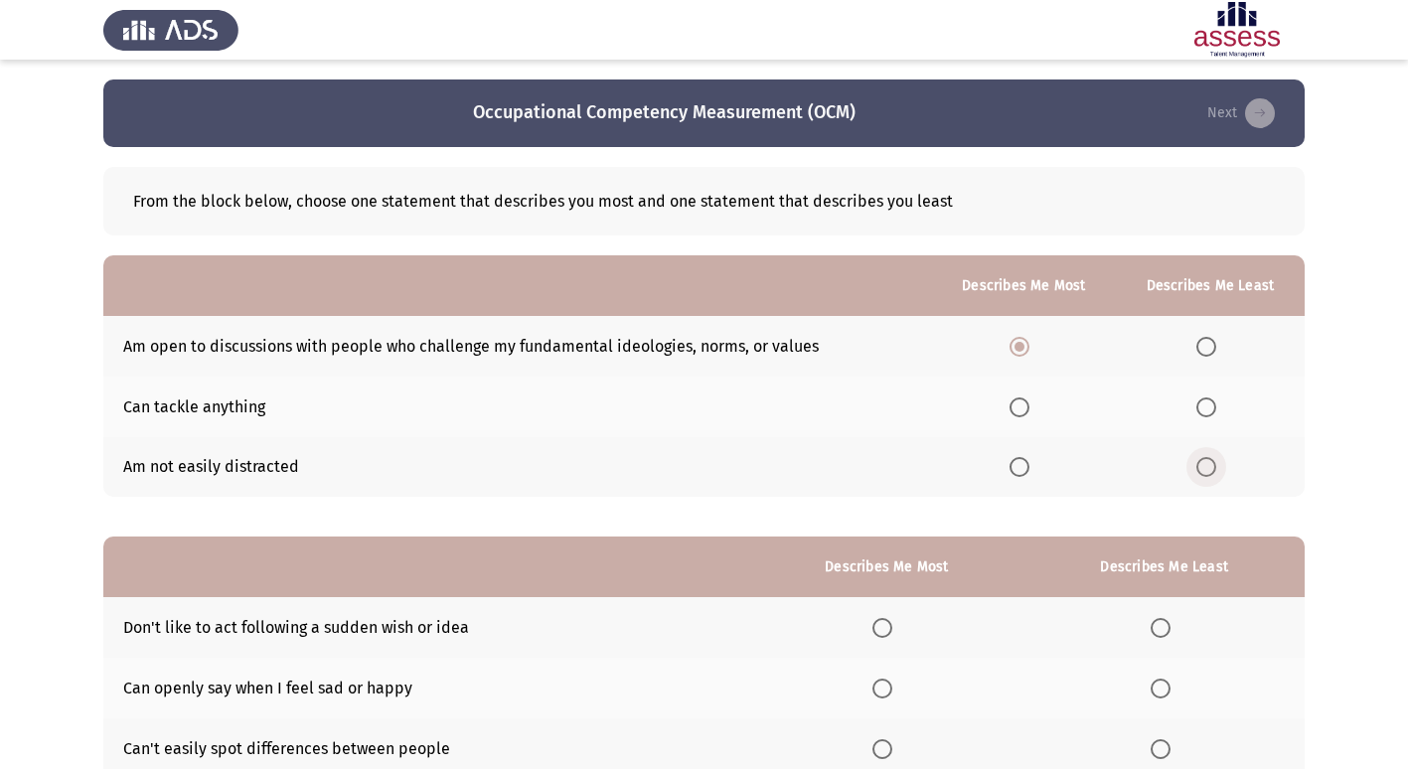
click at [1214, 466] on input "Select an option" at bounding box center [1207, 467] width 20 height 20
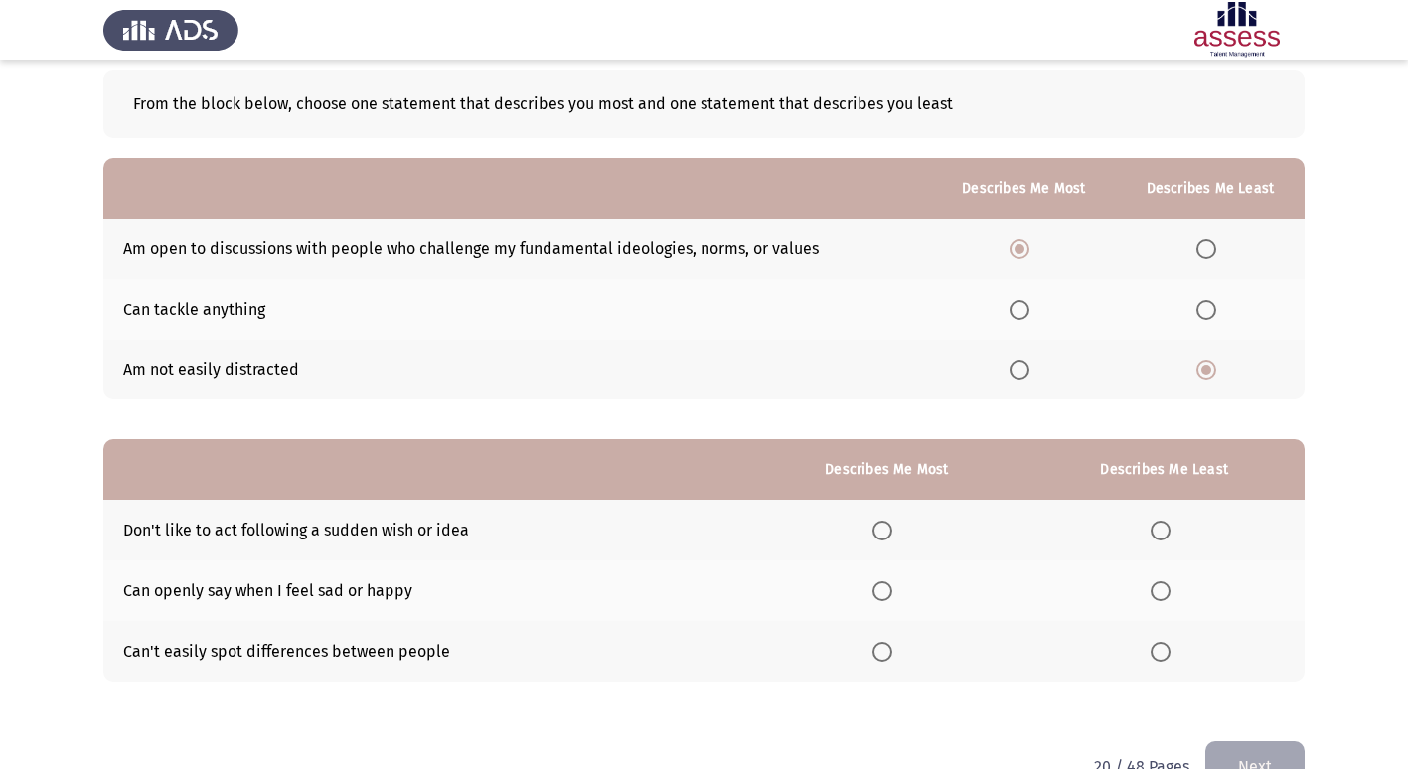
scroll to position [50, 0]
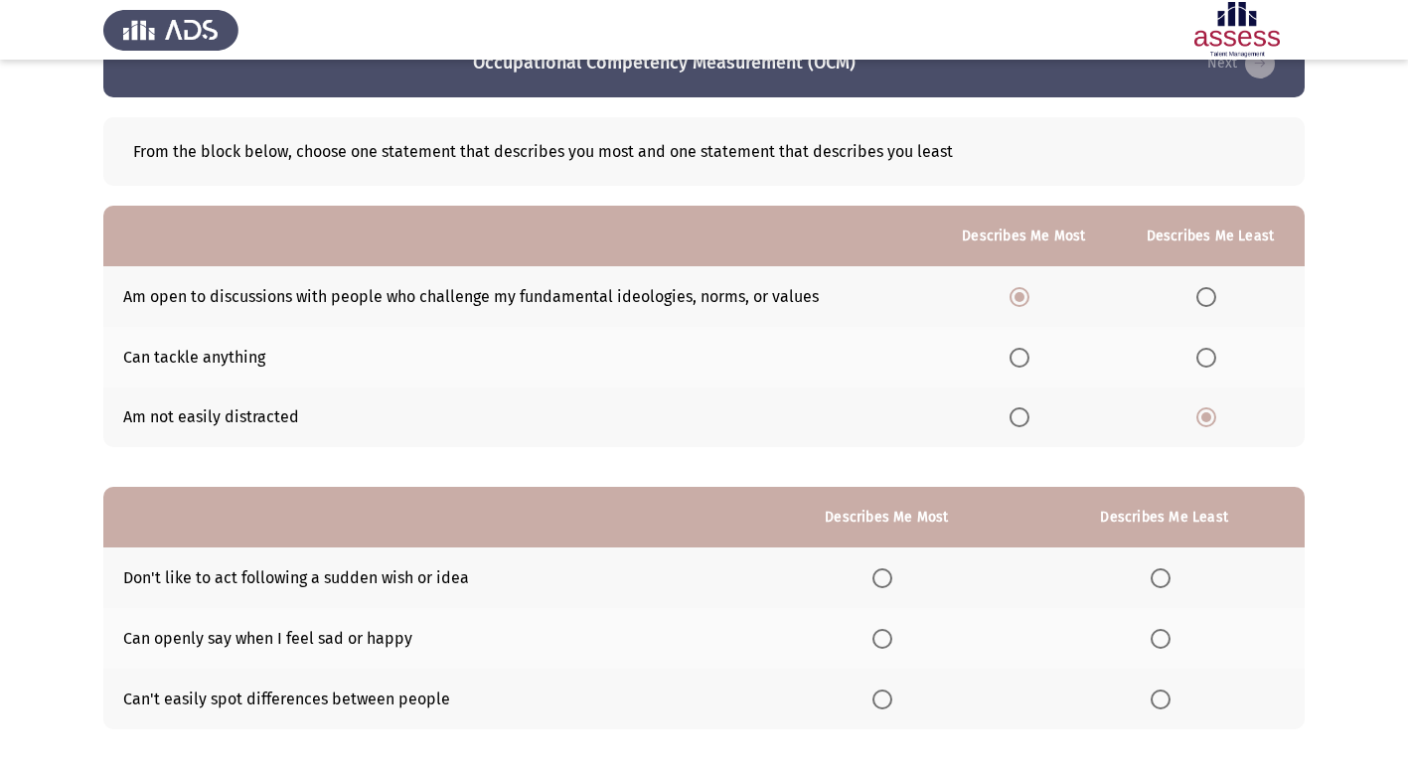
click at [1026, 355] on span "Select an option" at bounding box center [1020, 358] width 20 height 20
click at [1026, 355] on input "Select an option" at bounding box center [1020, 358] width 20 height 20
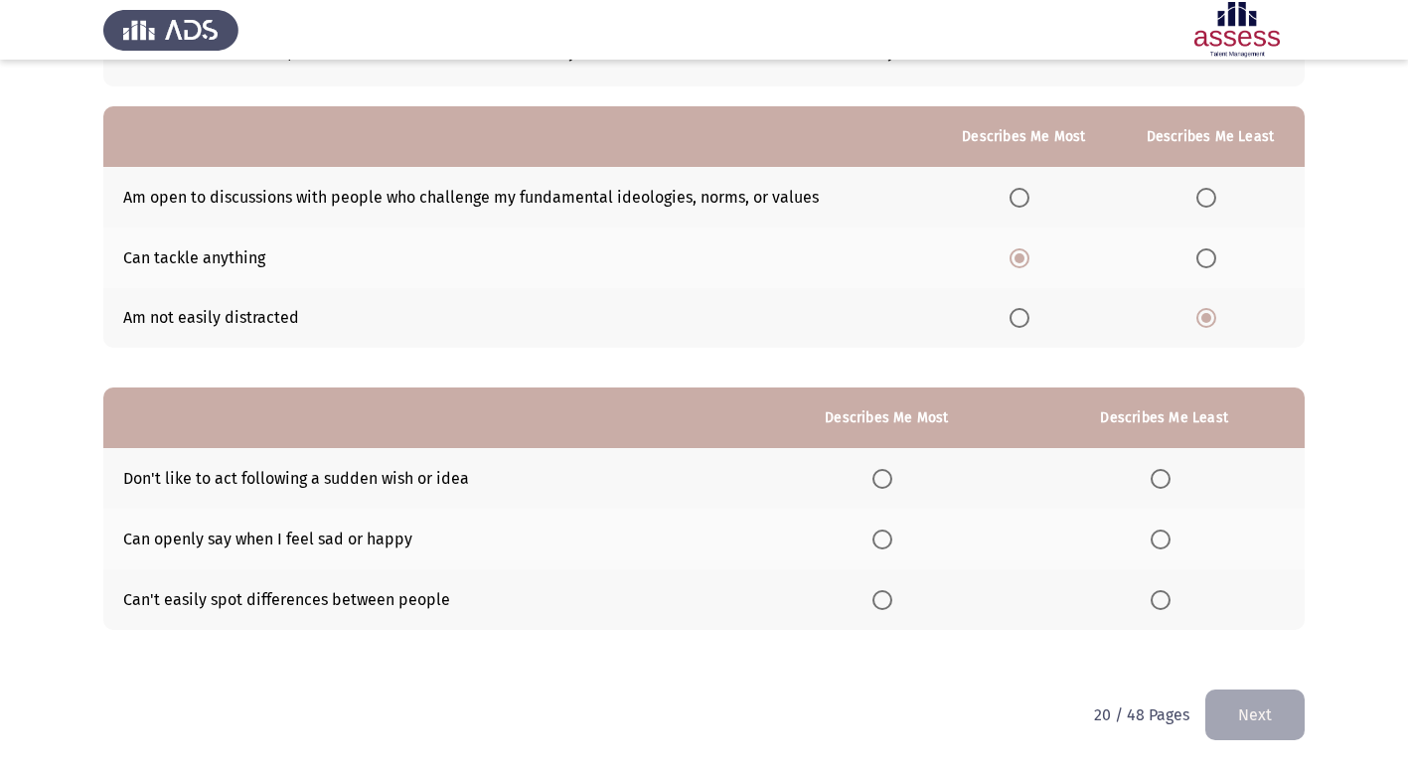
click at [1212, 195] on span "Select an option" at bounding box center [1207, 198] width 20 height 20
click at [1212, 195] on input "Select an option" at bounding box center [1207, 198] width 20 height 20
click at [888, 545] on span "Select an option" at bounding box center [883, 540] width 20 height 20
click at [888, 545] on input "Select an option" at bounding box center [883, 540] width 20 height 20
click at [1164, 602] on span "Select an option" at bounding box center [1161, 600] width 20 height 20
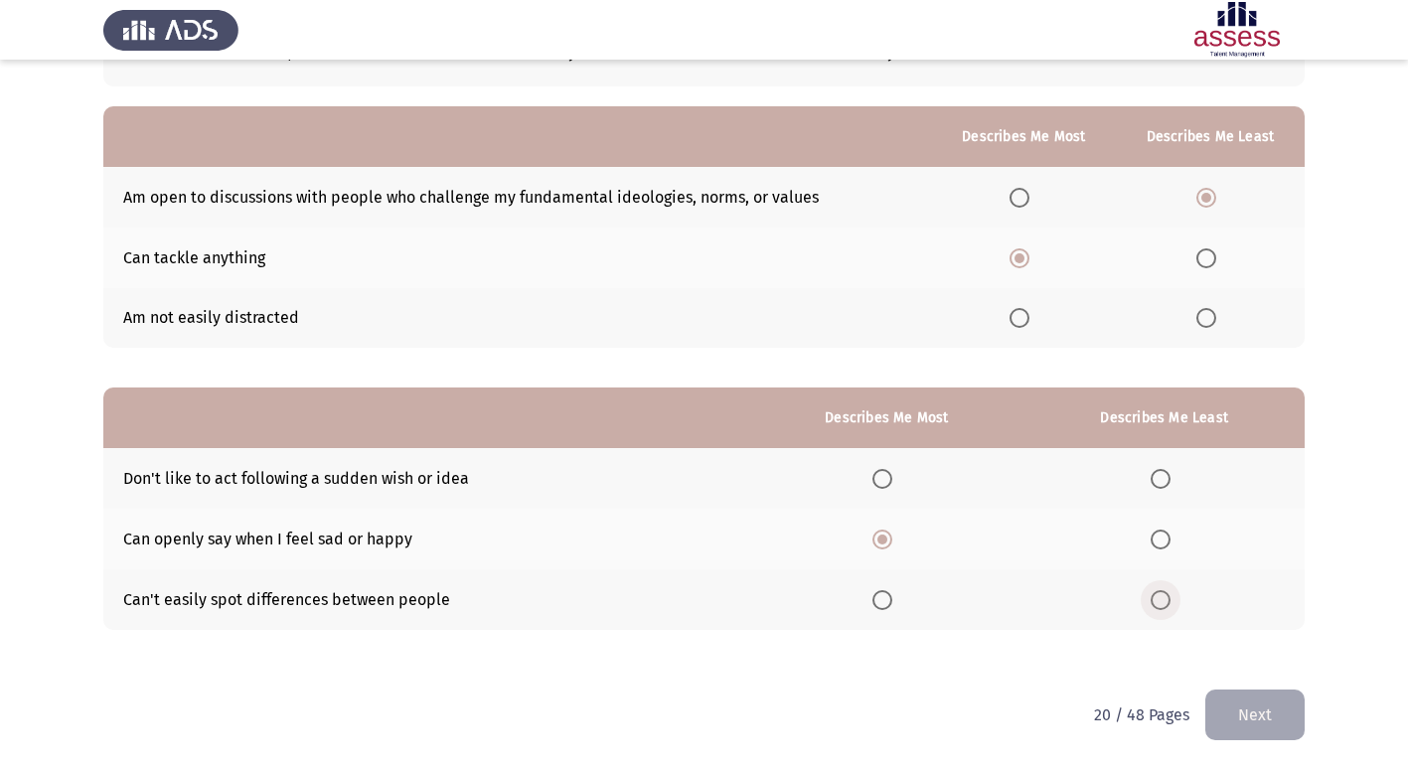
click at [1164, 602] on input "Select an option" at bounding box center [1161, 600] width 20 height 20
click at [1272, 718] on button "Next" at bounding box center [1255, 715] width 99 height 51
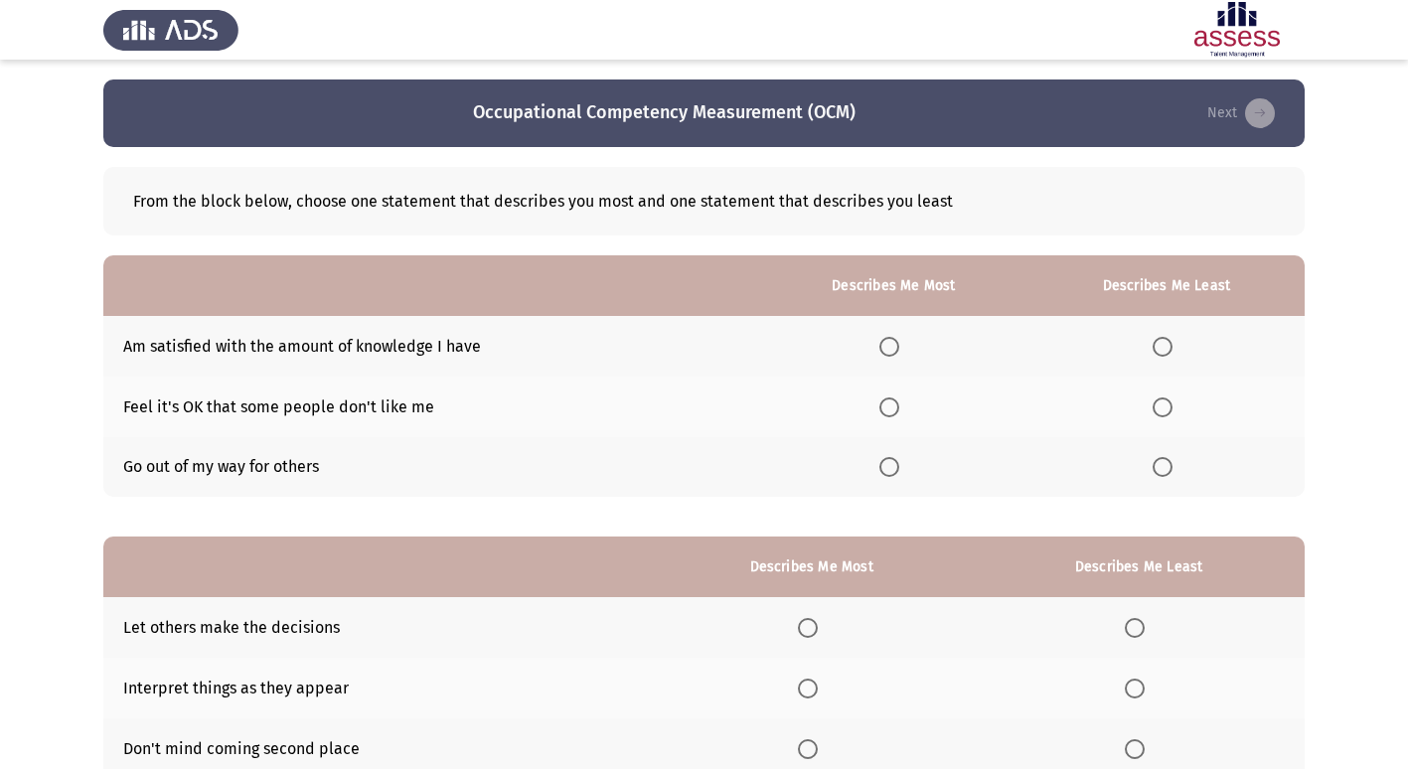
click at [897, 411] on span "Select an option" at bounding box center [890, 408] width 20 height 20
click at [897, 411] on input "Select an option" at bounding box center [890, 408] width 20 height 20
click at [1160, 469] on span "Select an option" at bounding box center [1163, 467] width 20 height 20
click at [1160, 469] on input "Select an option" at bounding box center [1163, 467] width 20 height 20
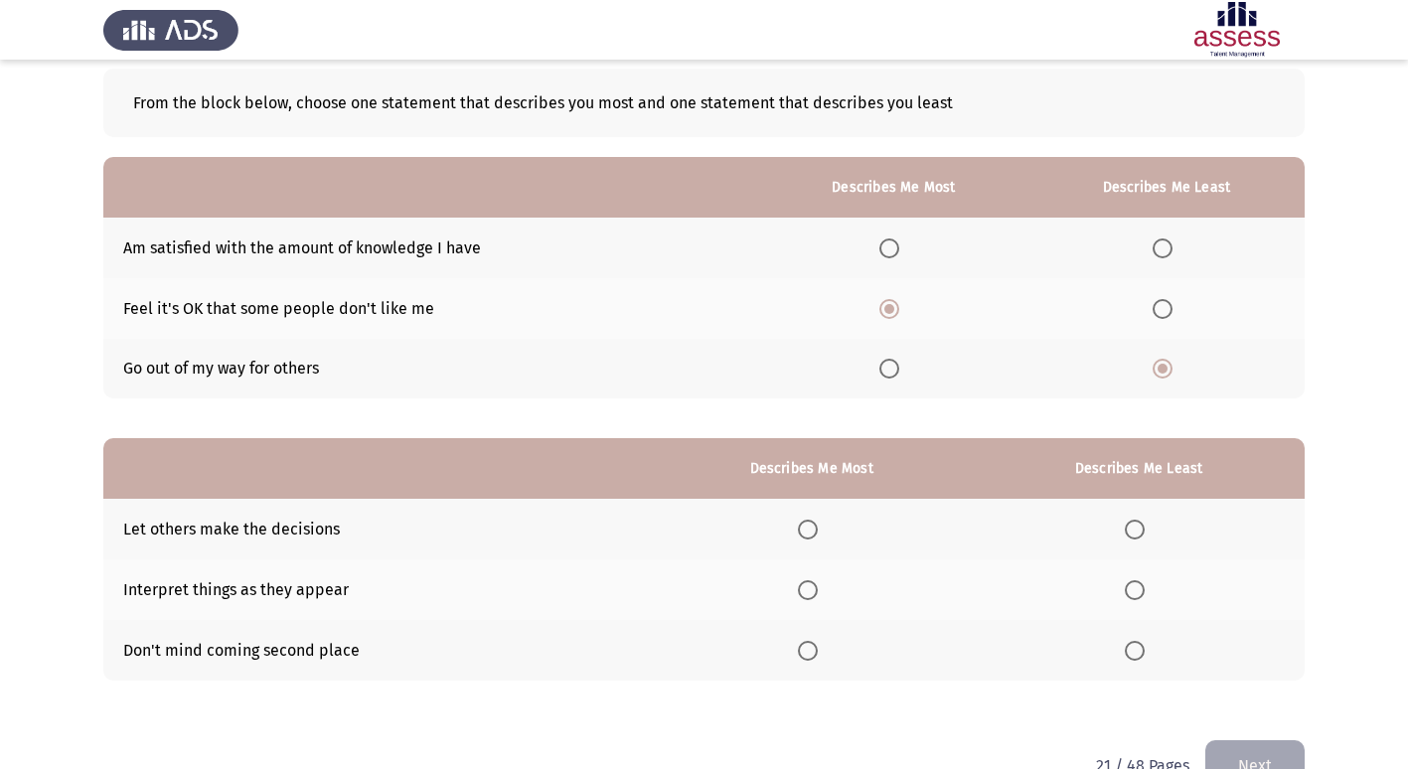
scroll to position [50, 0]
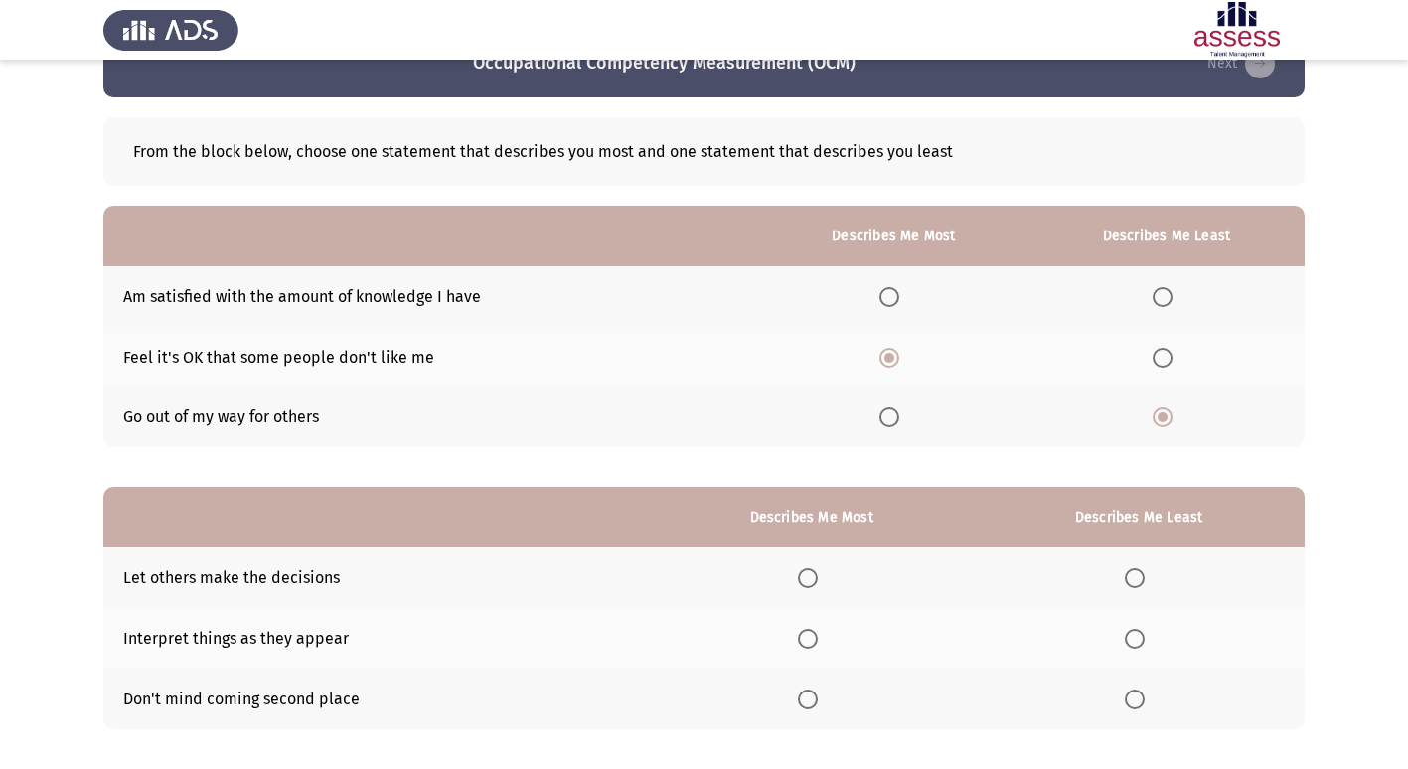
click at [817, 640] on span "Select an option" at bounding box center [808, 639] width 20 height 20
click at [817, 640] on input "Select an option" at bounding box center [808, 639] width 20 height 20
click at [1141, 587] on span "Select an option" at bounding box center [1135, 579] width 20 height 20
click at [1141, 587] on input "Select an option" at bounding box center [1135, 579] width 20 height 20
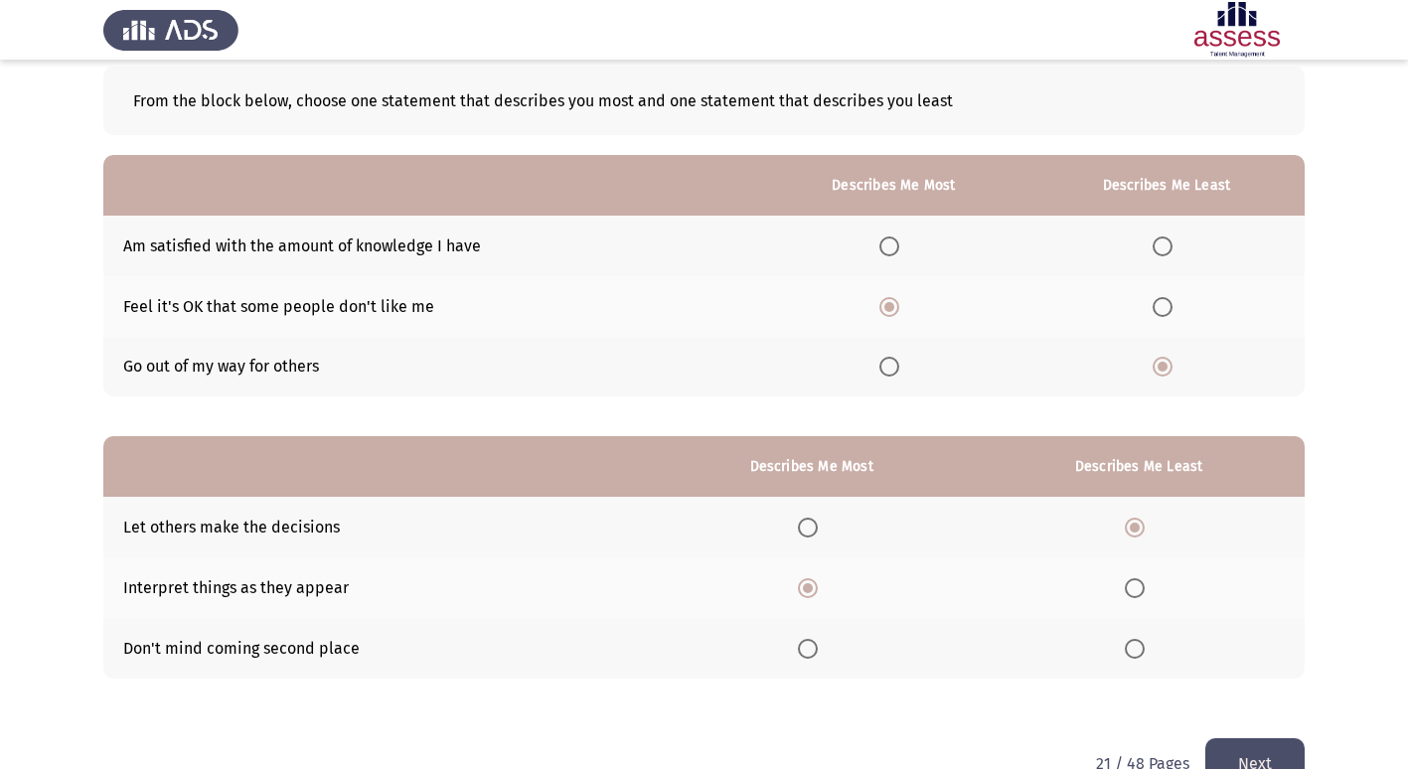
scroll to position [149, 0]
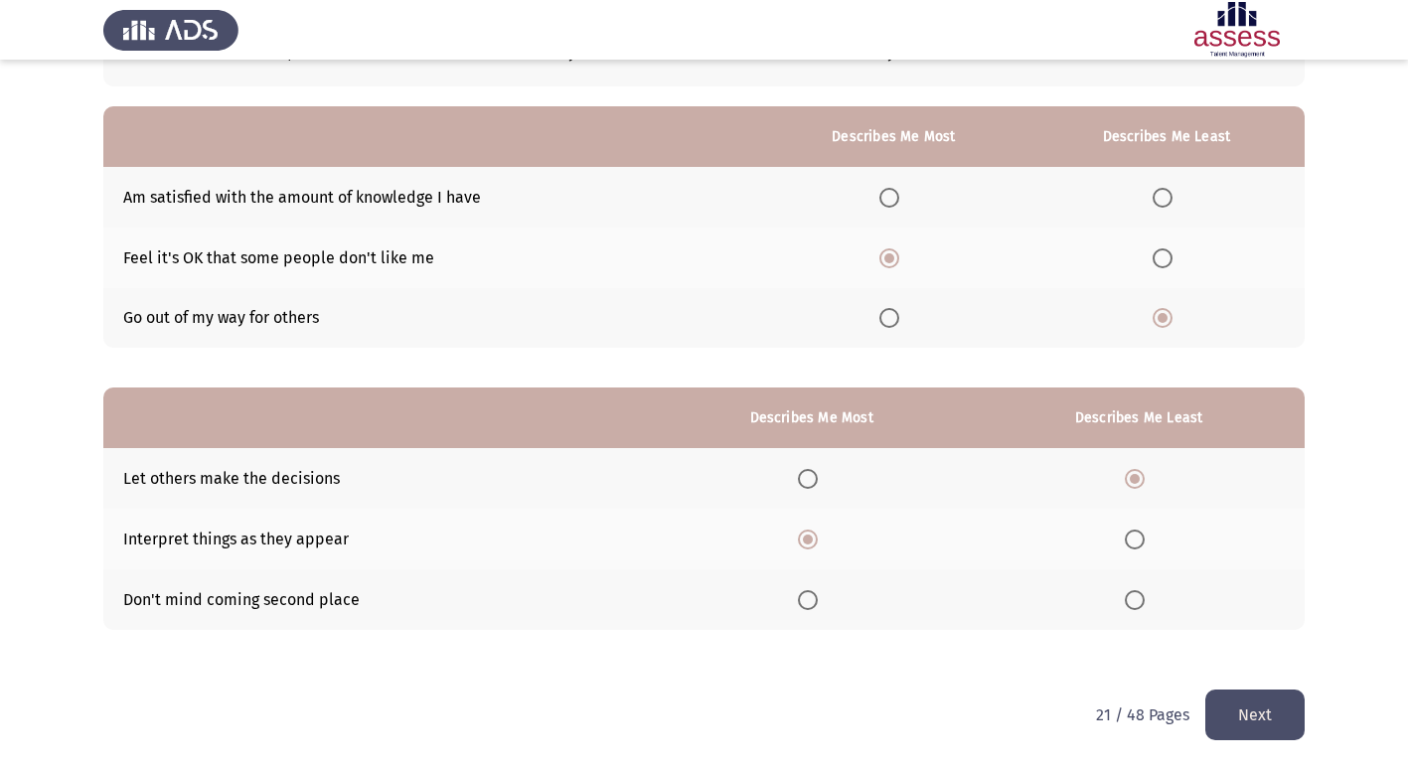
click at [1252, 726] on button "Next" at bounding box center [1255, 715] width 99 height 51
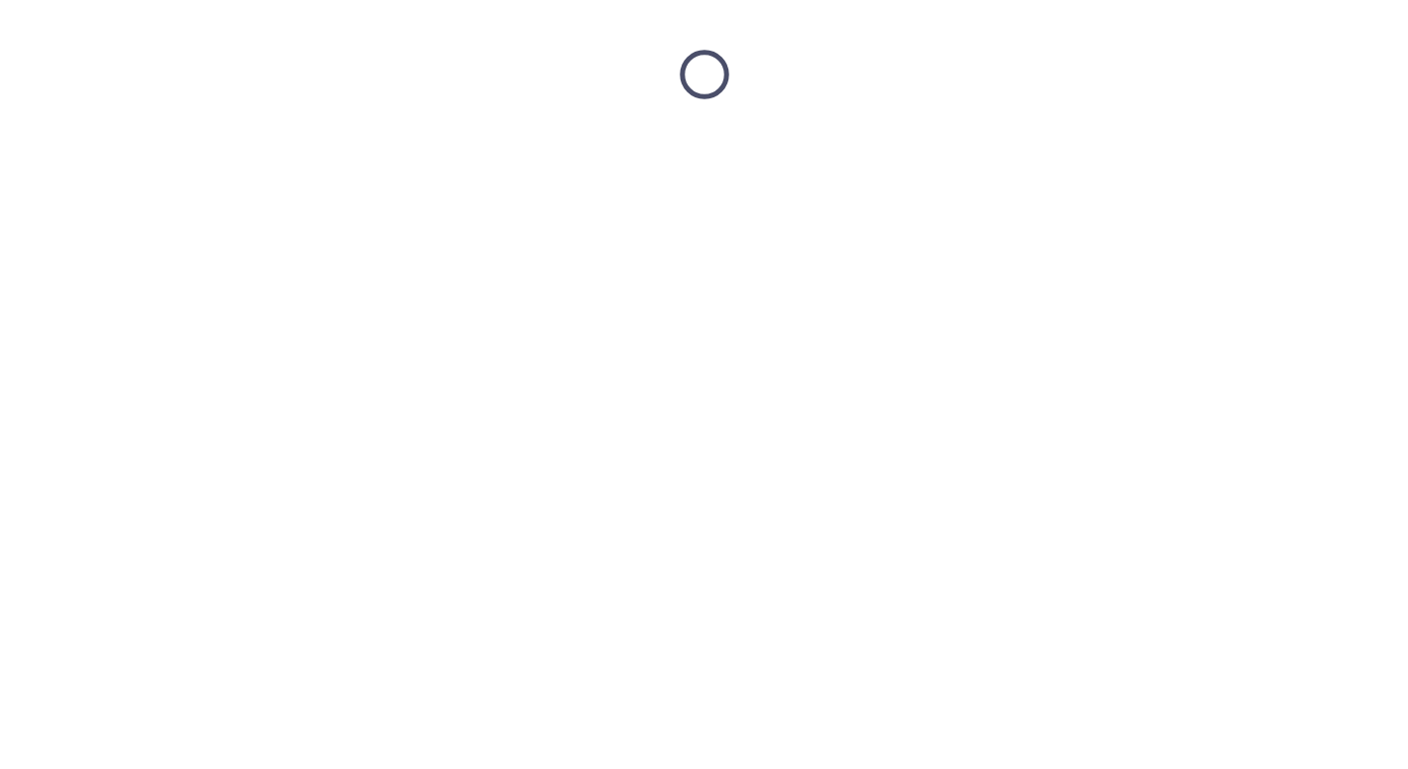
scroll to position [0, 0]
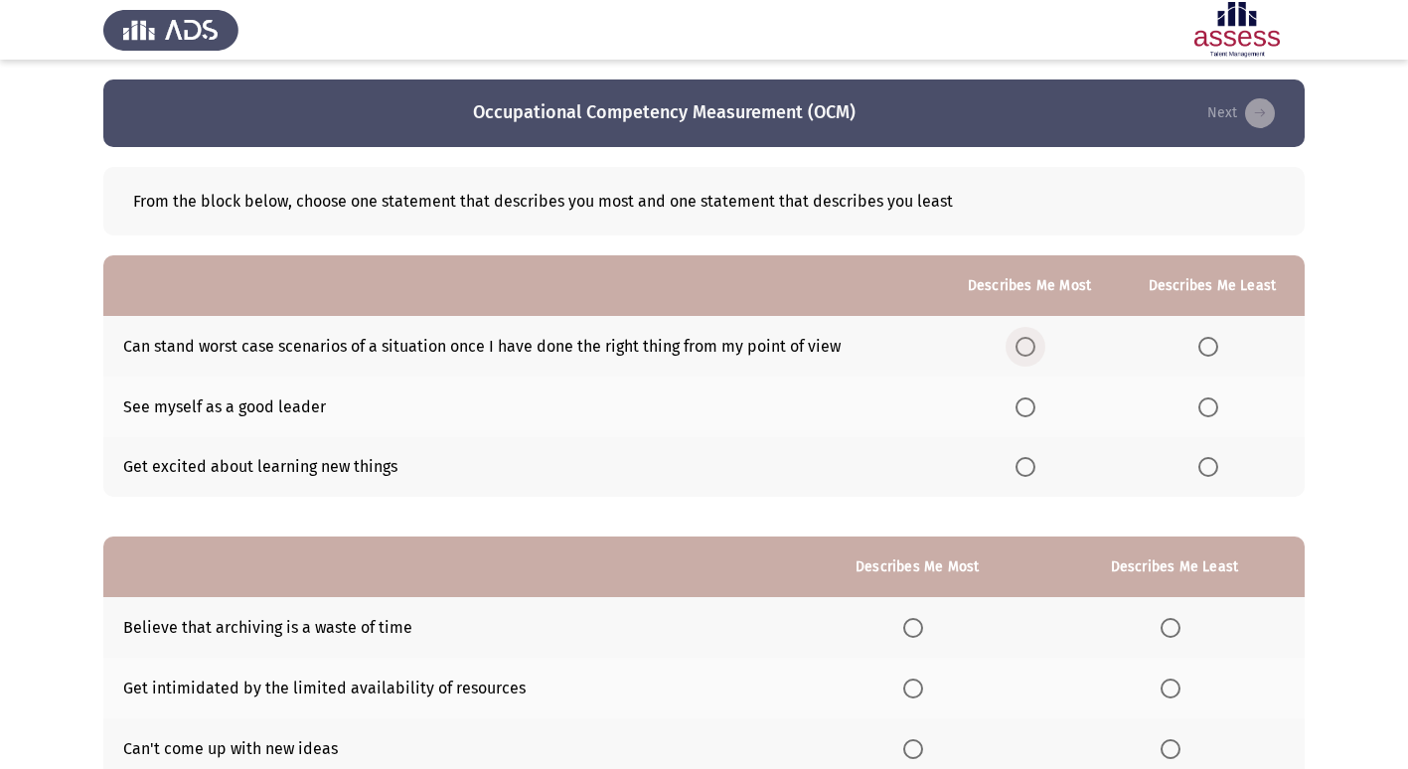
click at [1035, 351] on span "Select an option" at bounding box center [1026, 347] width 20 height 20
click at [1035, 351] on input "Select an option" at bounding box center [1026, 347] width 20 height 20
click at [1033, 409] on span "Select an option" at bounding box center [1026, 408] width 20 height 20
click at [1033, 409] on input "Select an option" at bounding box center [1026, 408] width 20 height 20
click at [1217, 466] on span "Select an option" at bounding box center [1209, 467] width 20 height 20
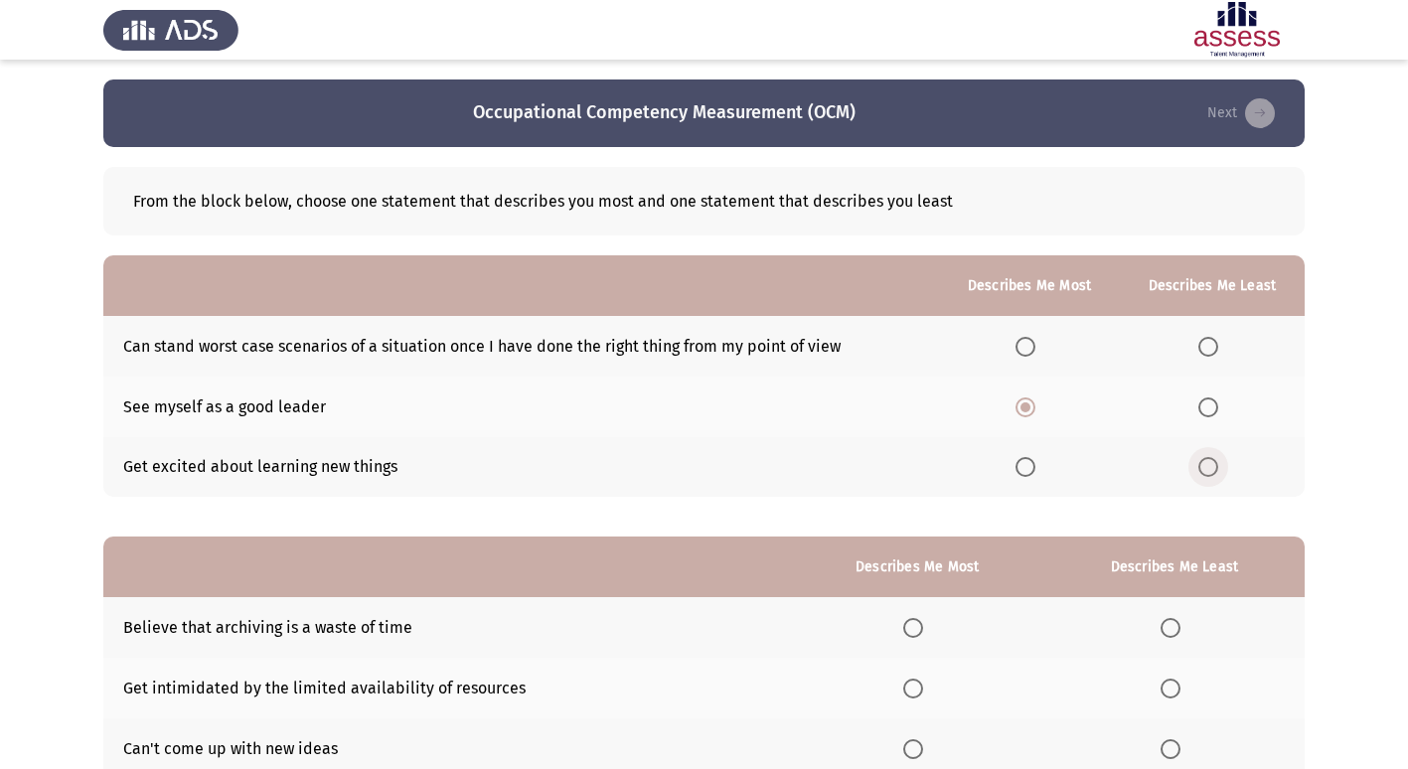
click at [1217, 466] on input "Select an option" at bounding box center [1209, 467] width 20 height 20
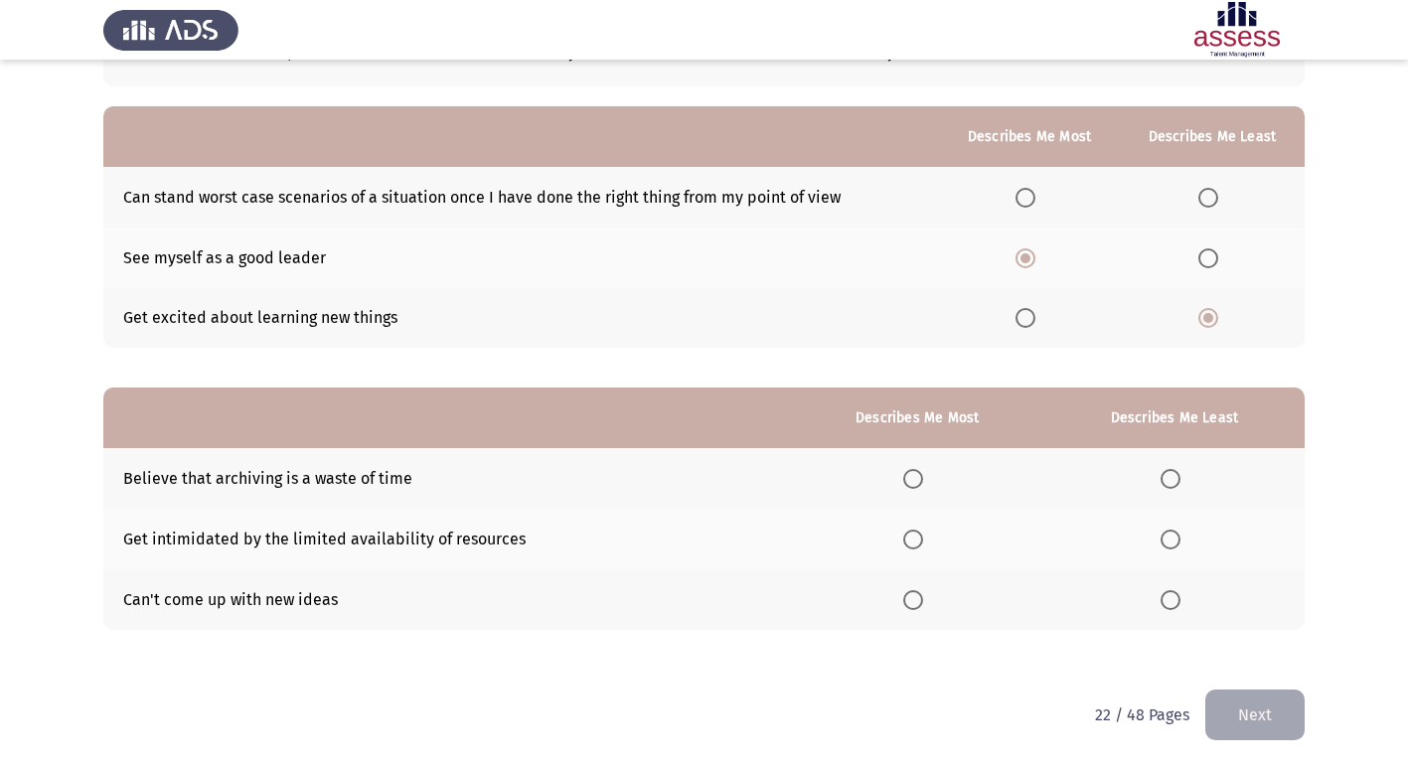
scroll to position [50, 0]
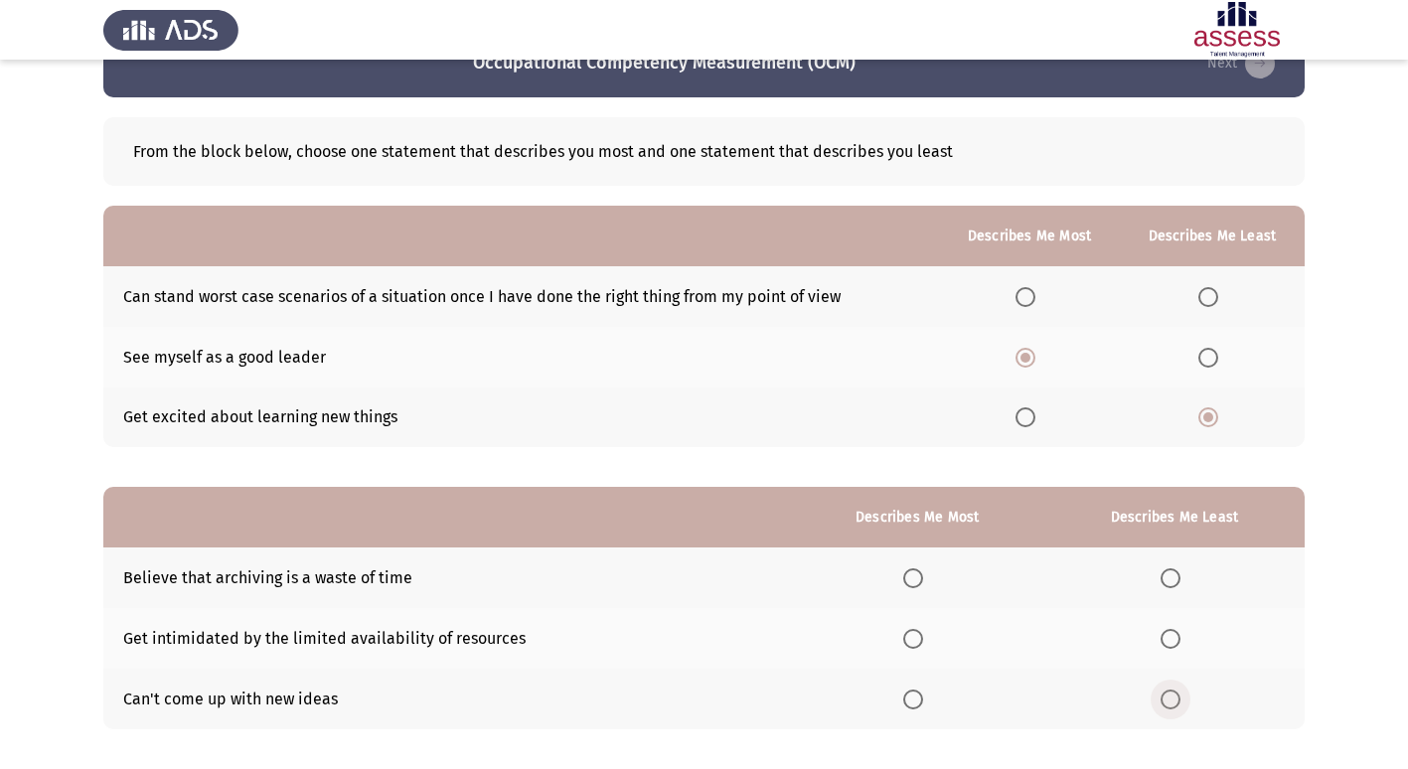
click at [1173, 704] on span "Select an option" at bounding box center [1171, 700] width 20 height 20
click at [1173, 704] on input "Select an option" at bounding box center [1171, 700] width 20 height 20
click at [916, 641] on span "Select an option" at bounding box center [913, 639] width 20 height 20
click at [916, 641] on input "Select an option" at bounding box center [913, 639] width 20 height 20
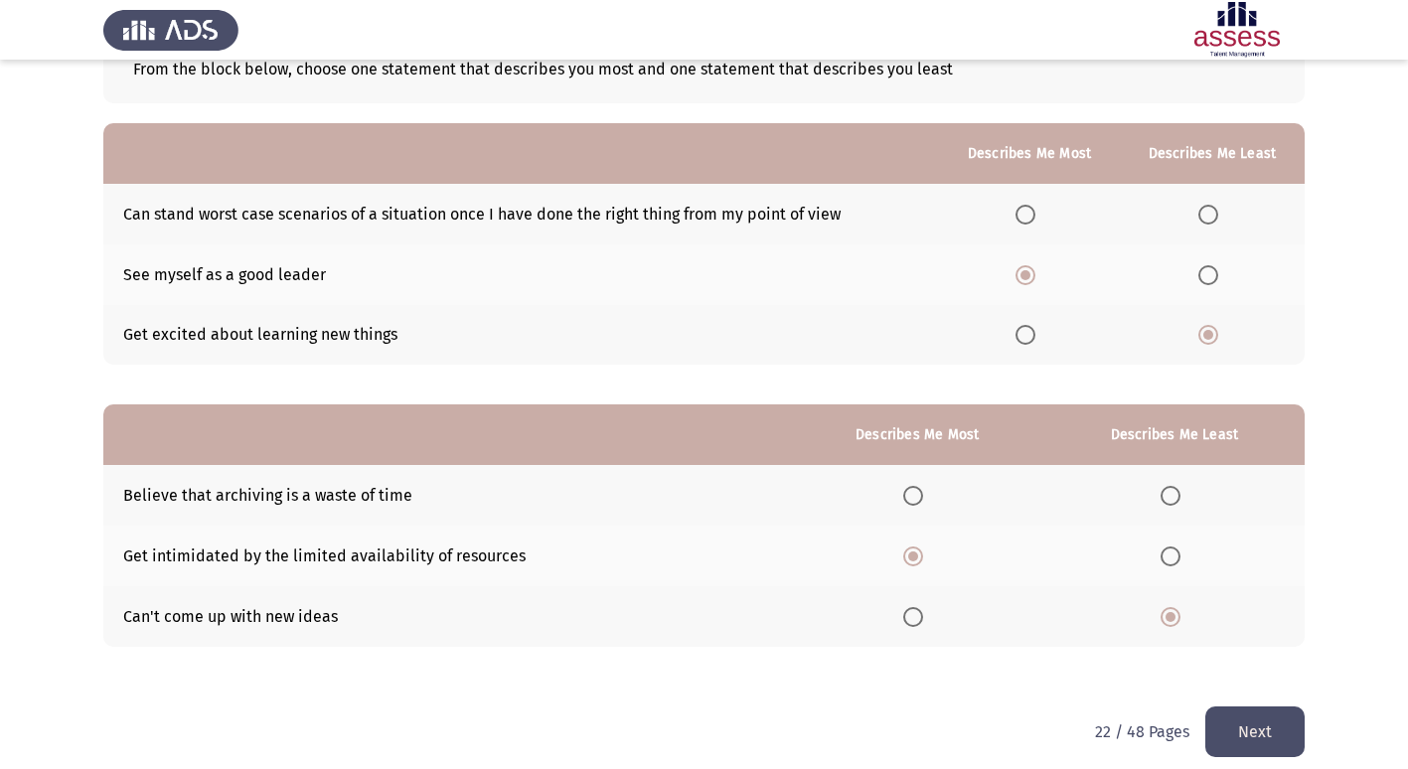
scroll to position [149, 0]
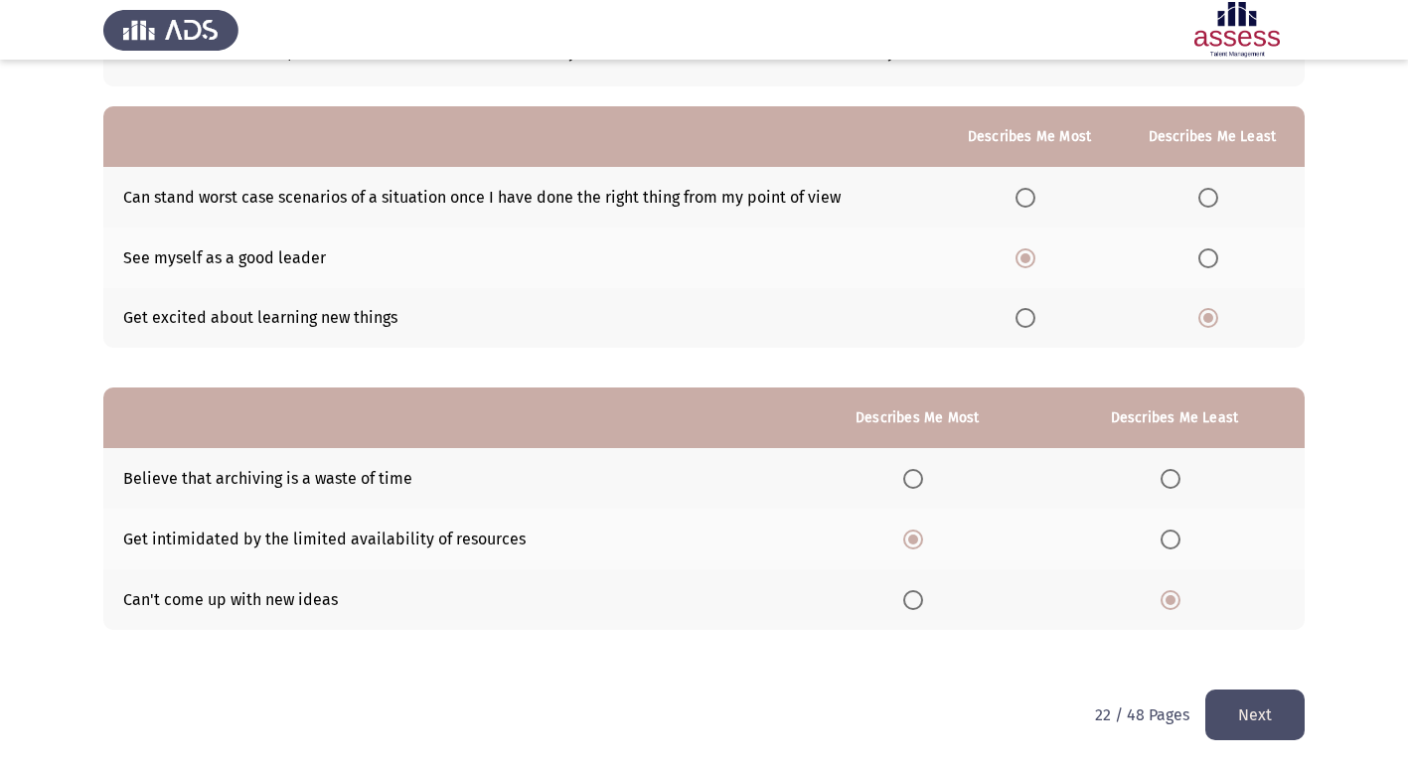
click at [1257, 709] on button "Next" at bounding box center [1255, 715] width 99 height 51
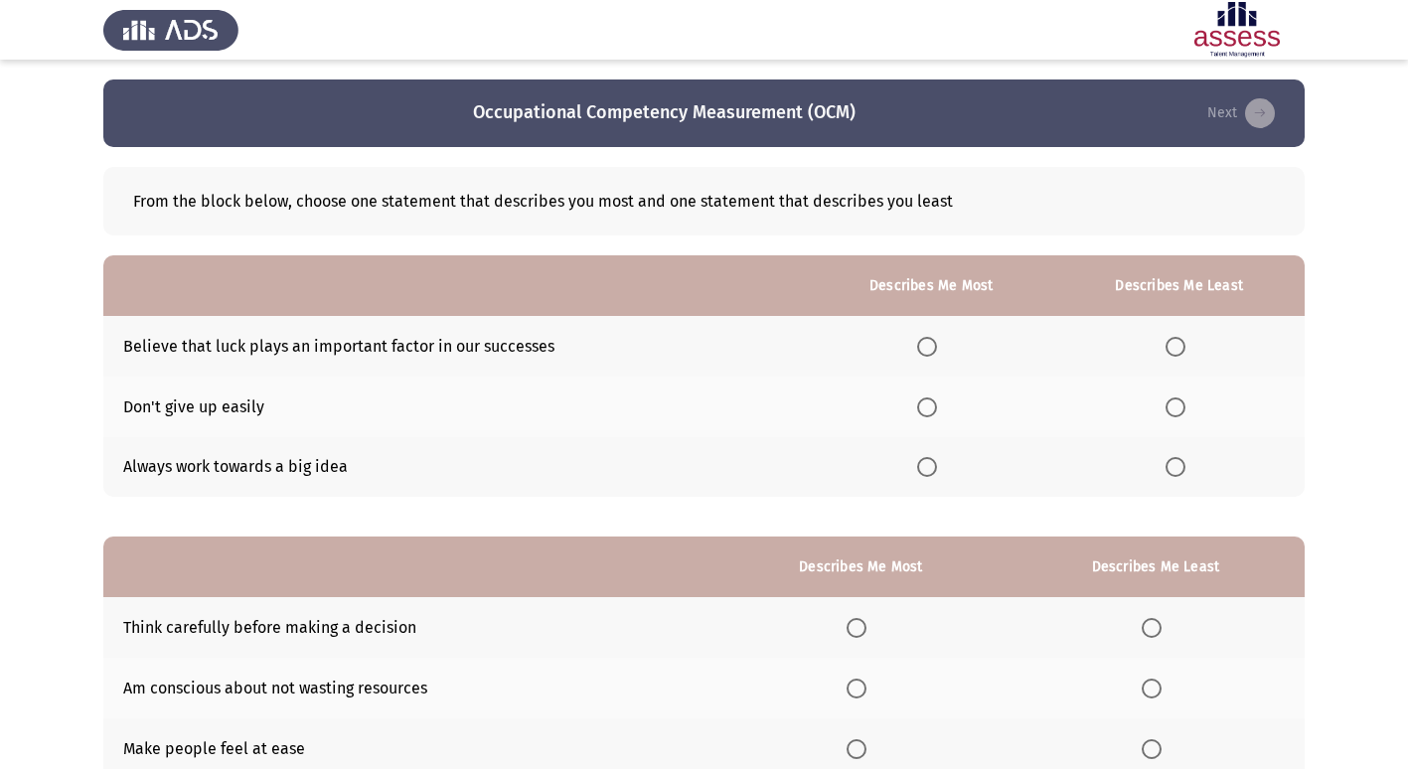
click at [937, 412] on span "Select an option" at bounding box center [927, 408] width 20 height 20
click at [937, 412] on input "Select an option" at bounding box center [927, 408] width 20 height 20
click at [1179, 348] on span "Select an option" at bounding box center [1176, 347] width 20 height 20
click at [1179, 348] on input "Select an option" at bounding box center [1176, 347] width 20 height 20
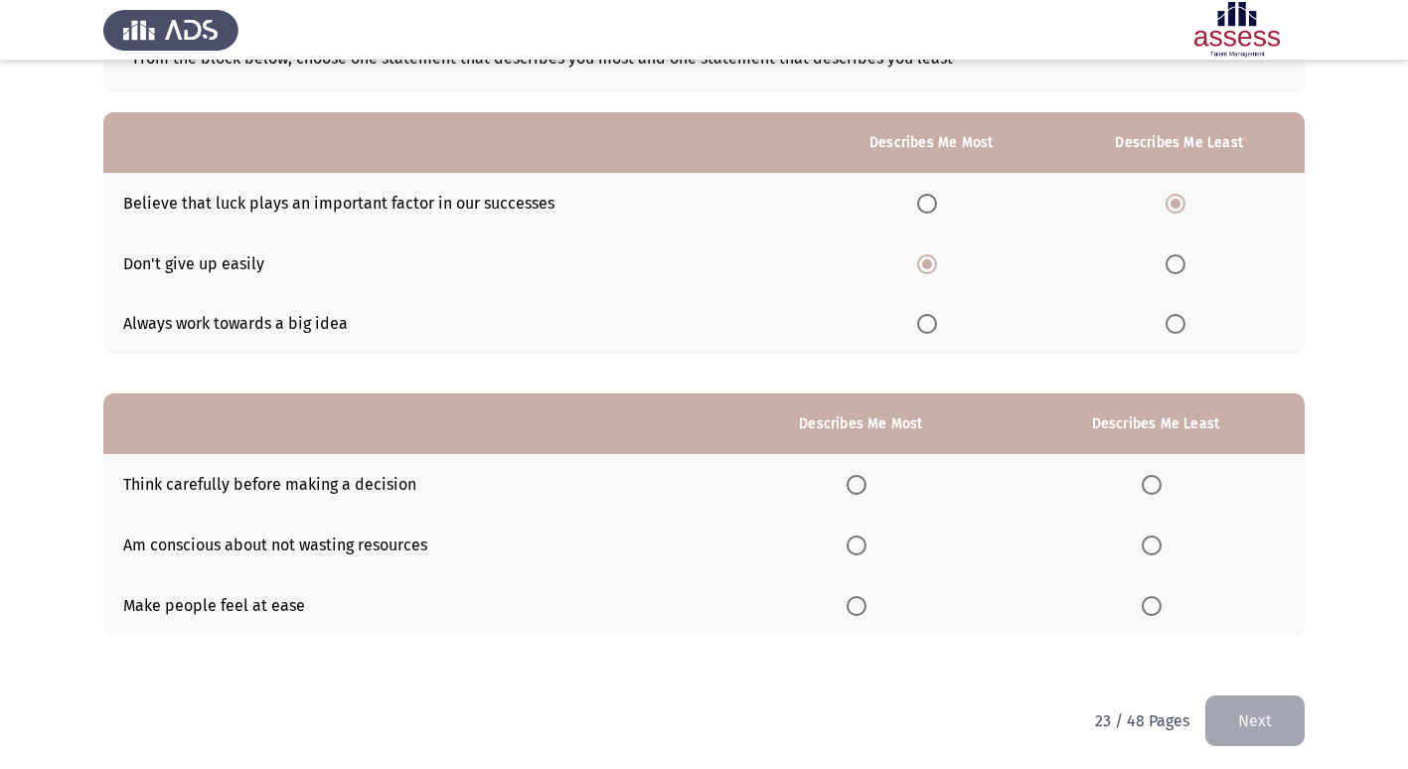
scroll to position [149, 0]
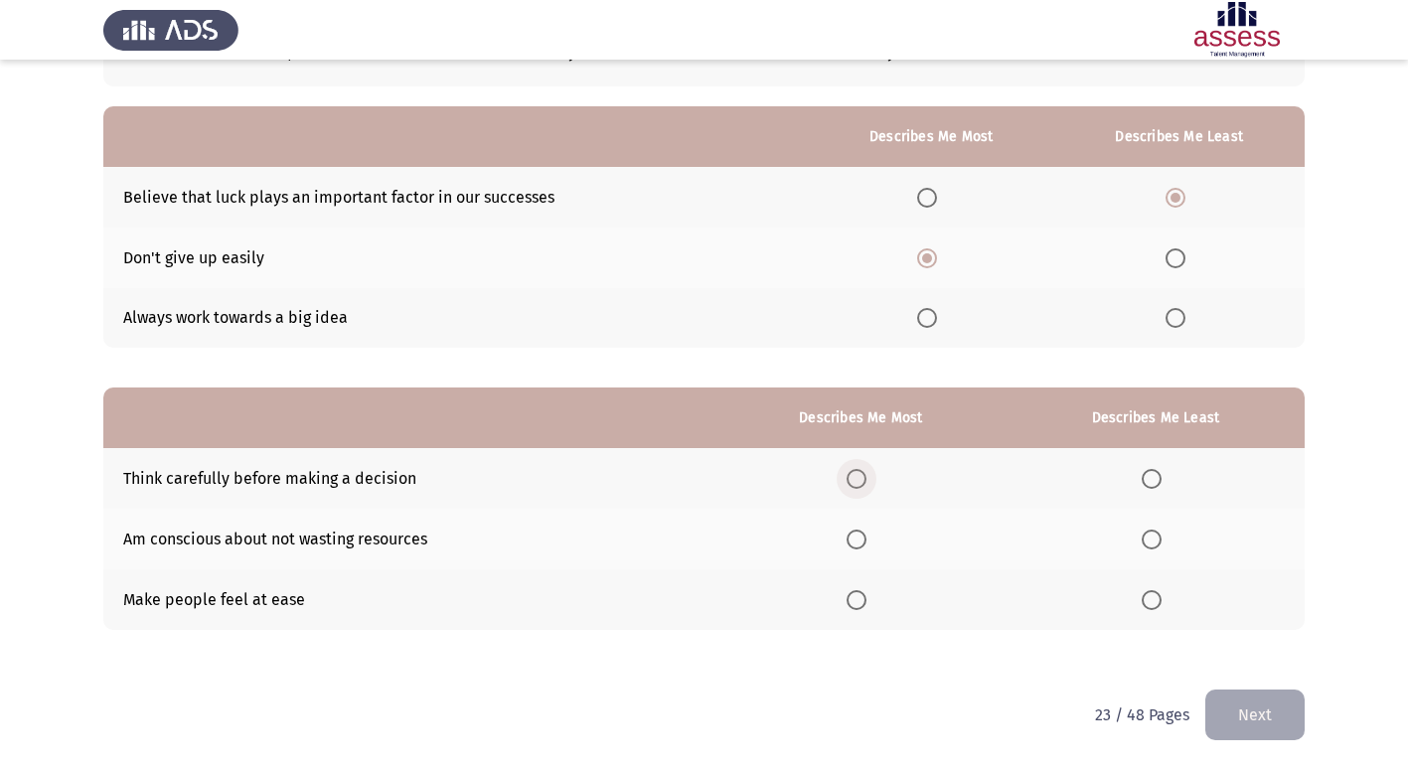
click at [861, 480] on span "Select an option" at bounding box center [857, 479] width 20 height 20
click at [861, 480] on input "Select an option" at bounding box center [857, 479] width 20 height 20
click at [1157, 539] on span "Select an option" at bounding box center [1152, 540] width 20 height 20
click at [1157, 539] on input "Select an option" at bounding box center [1152, 540] width 20 height 20
click at [860, 542] on span "Select an option" at bounding box center [857, 540] width 20 height 20
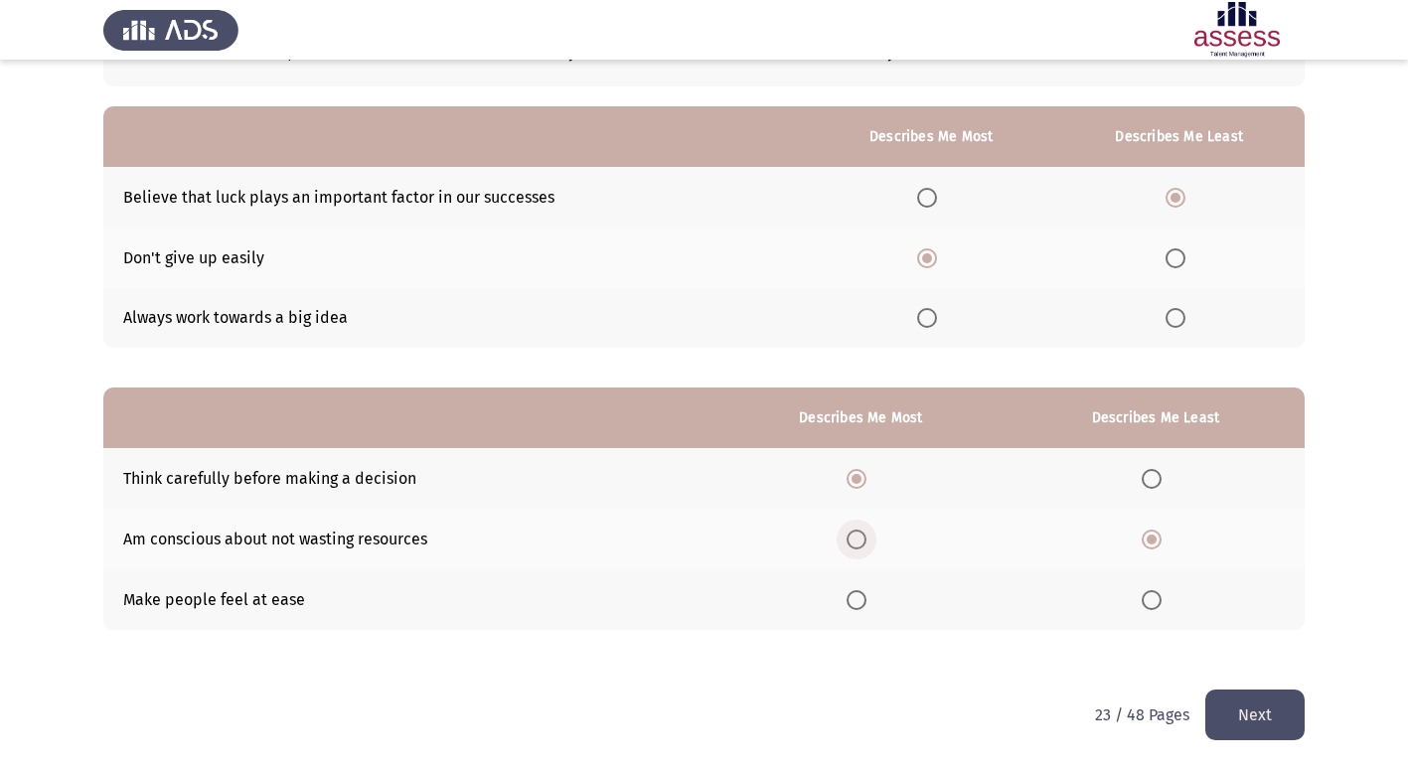
click at [860, 542] on input "Select an option" at bounding box center [857, 540] width 20 height 20
click at [1155, 484] on span "Select an option" at bounding box center [1152, 479] width 20 height 20
click at [1155, 484] on input "Select an option" at bounding box center [1152, 479] width 20 height 20
click at [866, 485] on span "Select an option" at bounding box center [857, 479] width 20 height 20
click at [866, 485] on input "Select an option" at bounding box center [857, 479] width 20 height 20
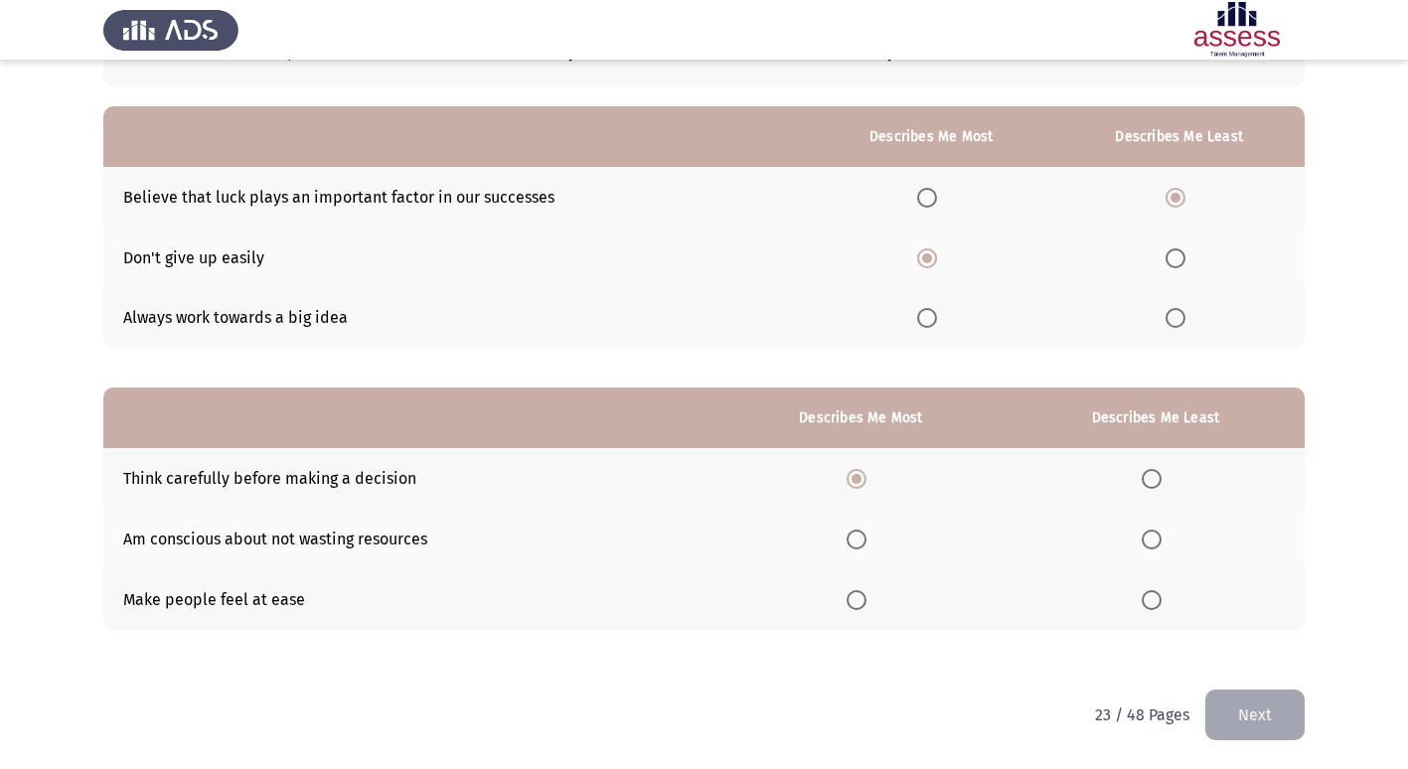
click at [1158, 546] on span "Select an option" at bounding box center [1152, 540] width 20 height 20
click at [1158, 546] on input "Select an option" at bounding box center [1152, 540] width 20 height 20
click at [1283, 724] on button "Next" at bounding box center [1255, 715] width 99 height 51
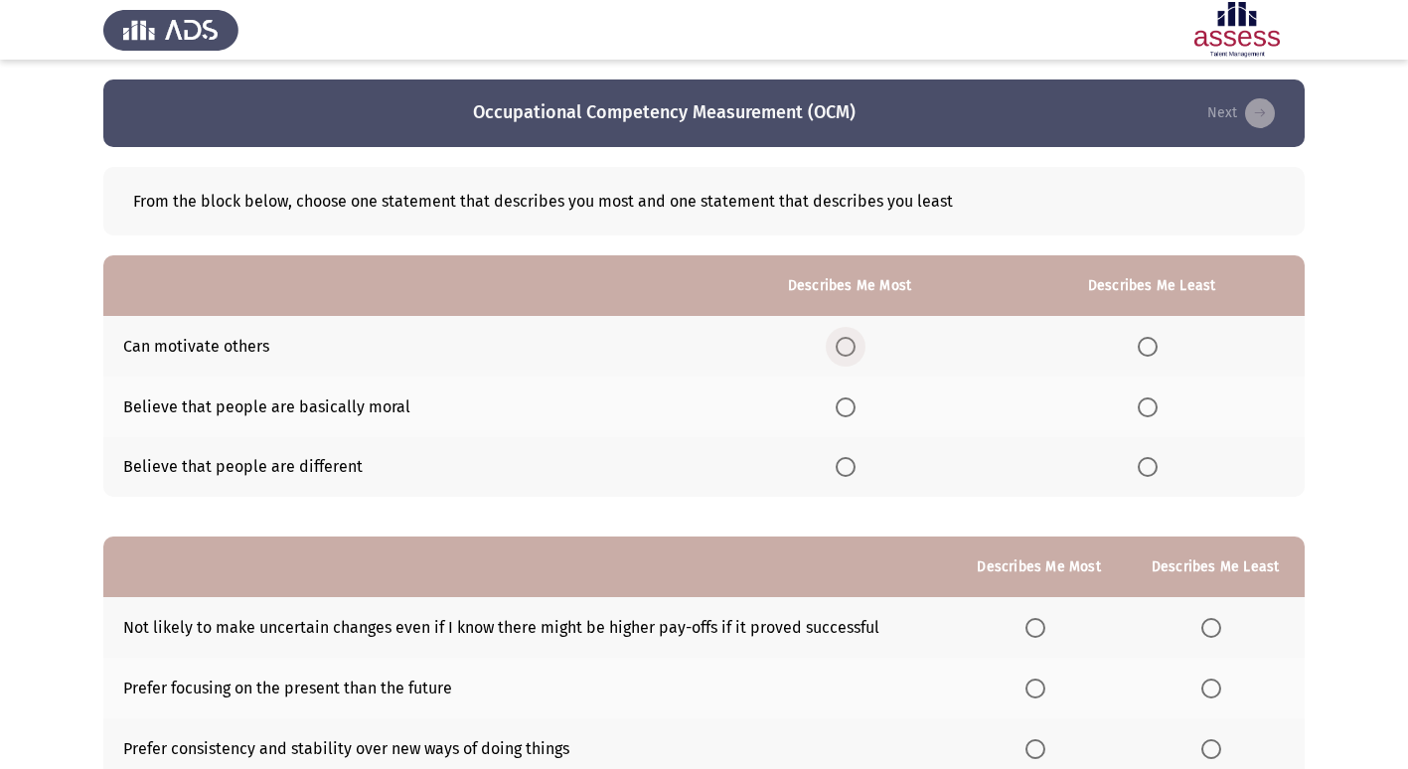
click at [843, 348] on span "Select an option" at bounding box center [846, 347] width 20 height 20
click at [843, 348] on input "Select an option" at bounding box center [846, 347] width 20 height 20
click at [1153, 405] on span "Select an option" at bounding box center [1148, 408] width 20 height 20
click at [1153, 405] on input "Select an option" at bounding box center [1148, 408] width 20 height 20
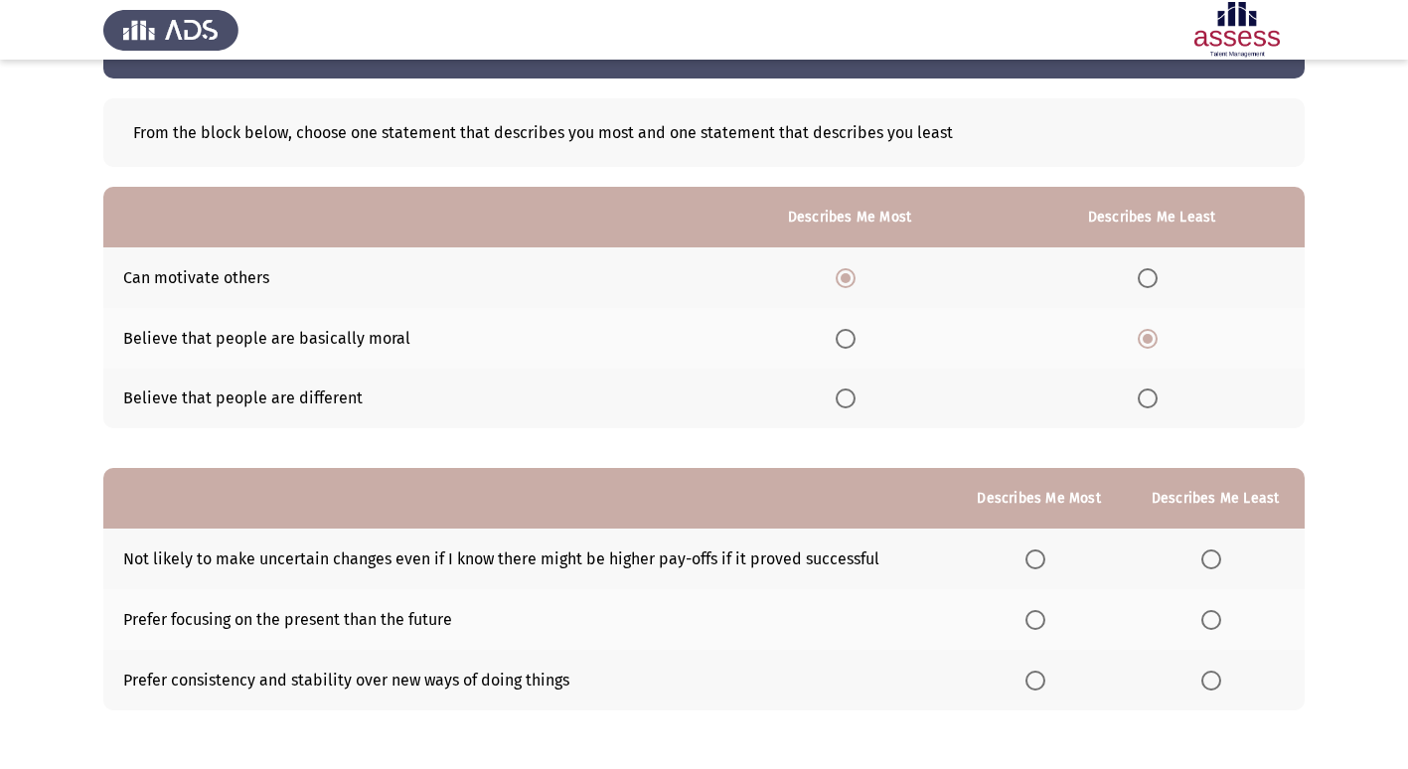
scroll to position [149, 0]
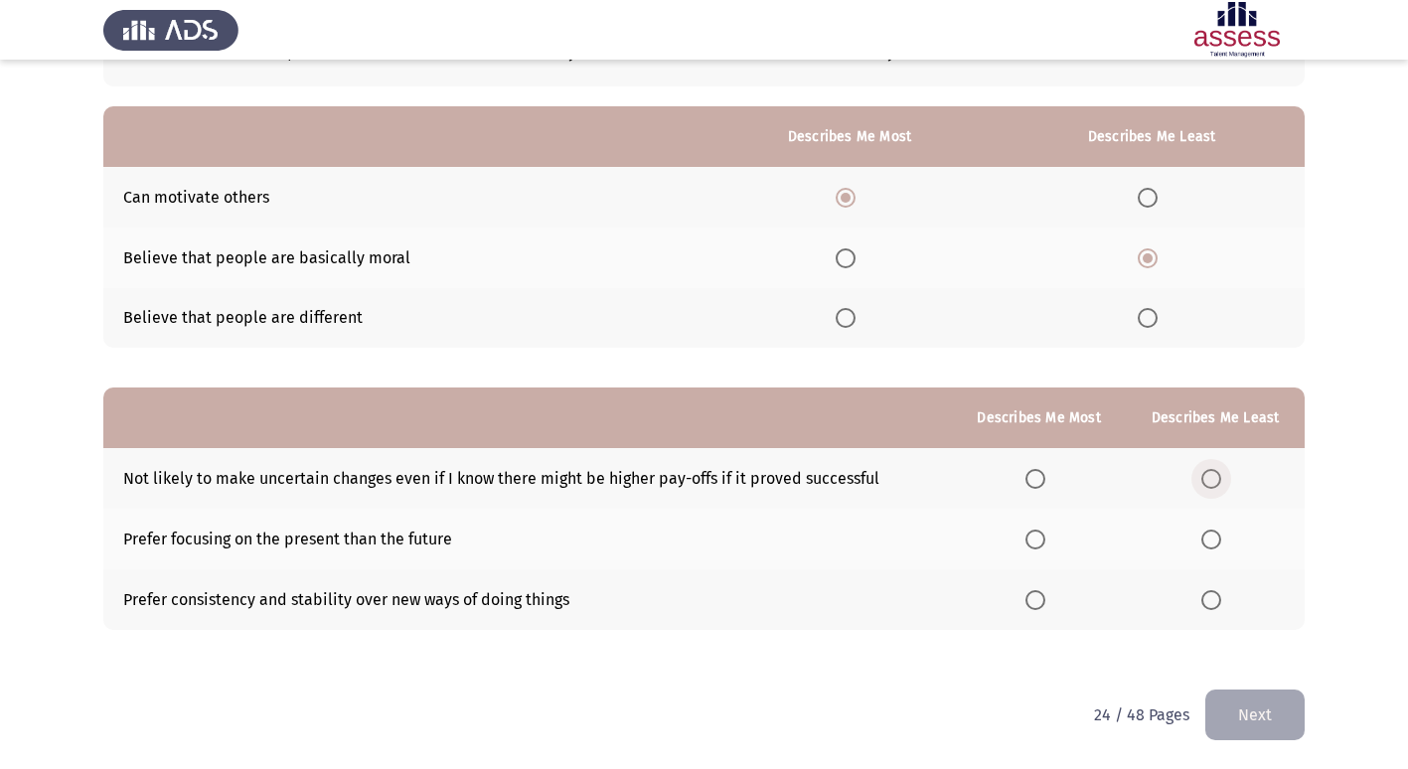
click at [1218, 478] on span "Select an option" at bounding box center [1212, 479] width 20 height 20
click at [1218, 478] on input "Select an option" at bounding box center [1212, 479] width 20 height 20
click at [1212, 541] on span "Select an option" at bounding box center [1212, 540] width 20 height 20
click at [1212, 541] on input "Select an option" at bounding box center [1212, 540] width 20 height 20
click at [1217, 479] on span "Select an option" at bounding box center [1212, 479] width 20 height 20
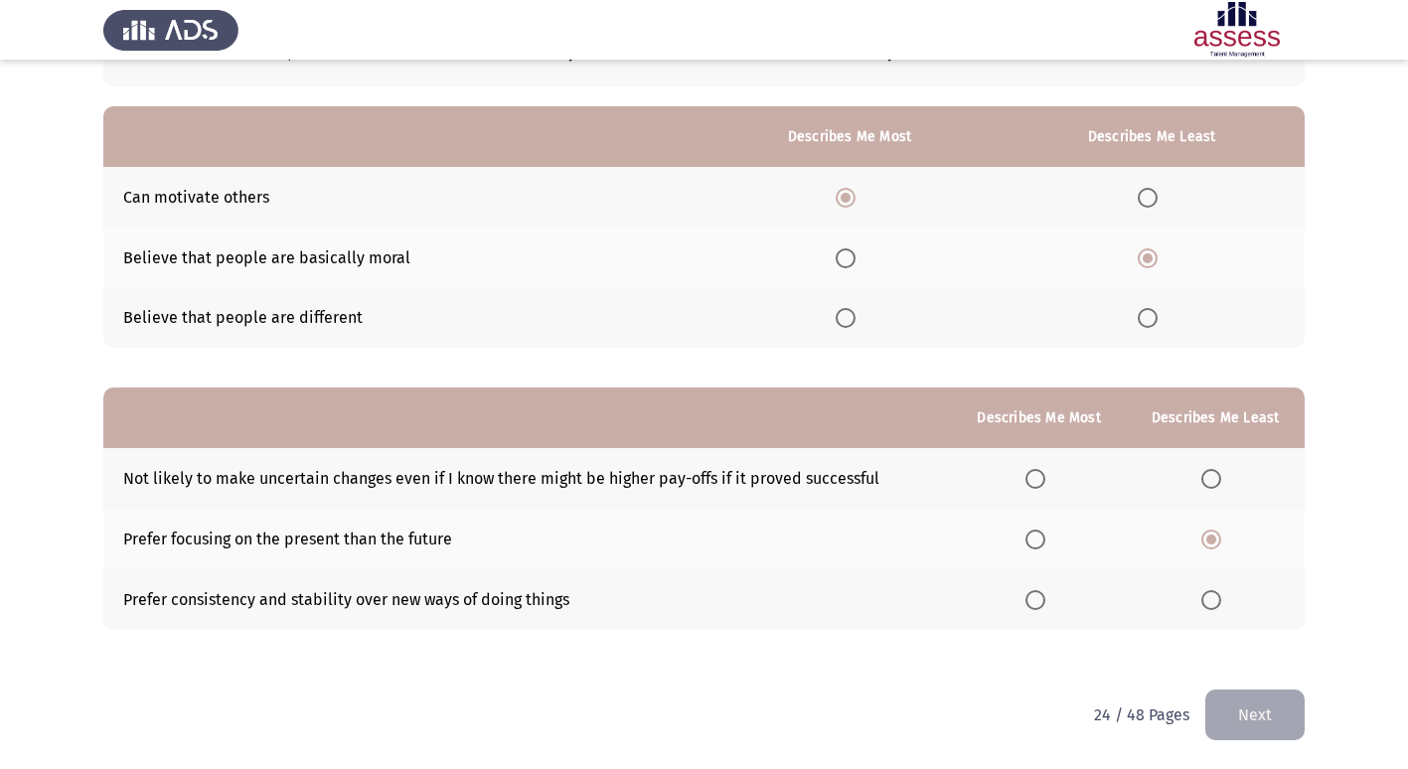
click at [1217, 479] on input "Select an option" at bounding box center [1212, 479] width 20 height 20
click at [1040, 547] on span "Select an option" at bounding box center [1036, 540] width 20 height 20
click at [1040, 547] on input "Select an option" at bounding box center [1036, 540] width 20 height 20
click at [1213, 604] on span "Select an option" at bounding box center [1212, 600] width 20 height 20
click at [1213, 604] on input "Select an option" at bounding box center [1212, 600] width 20 height 20
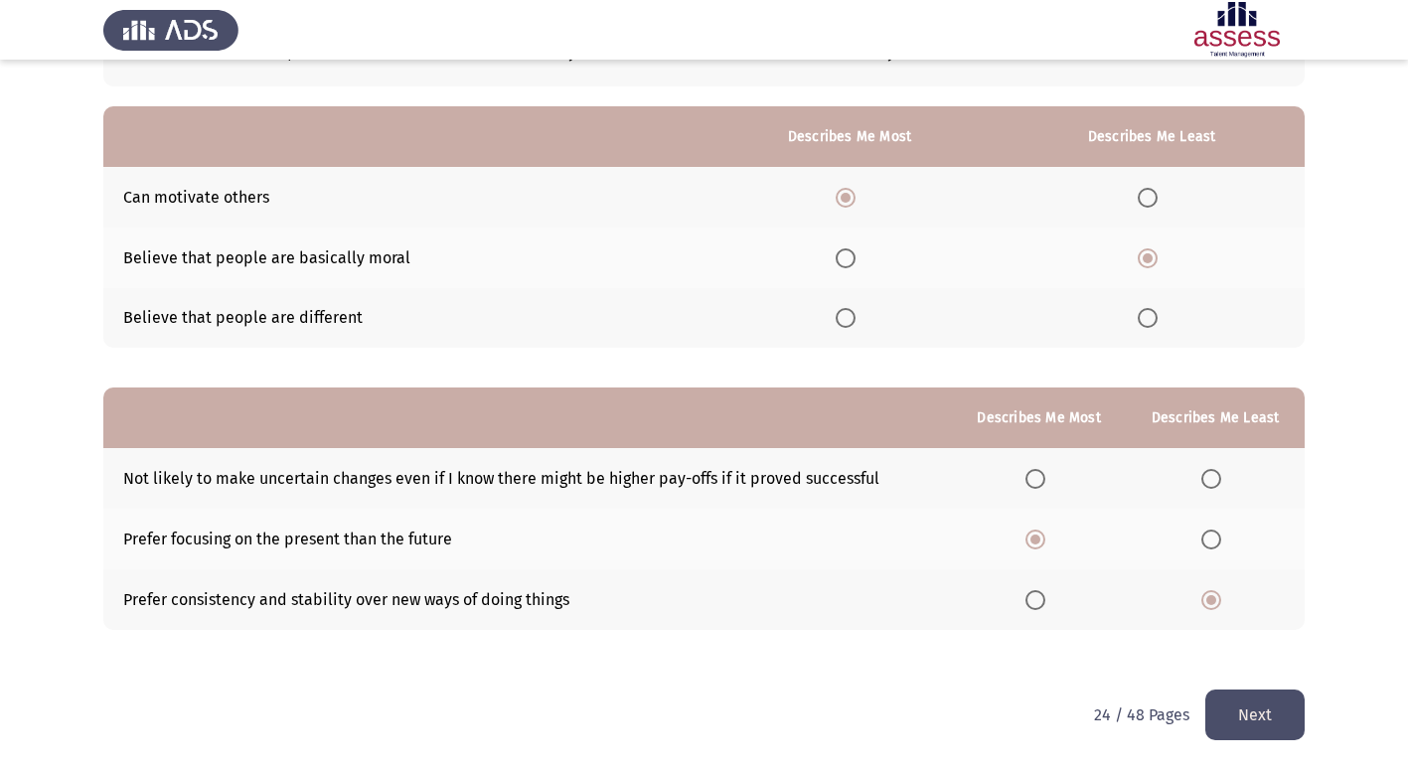
click at [1253, 724] on button "Next" at bounding box center [1255, 715] width 99 height 51
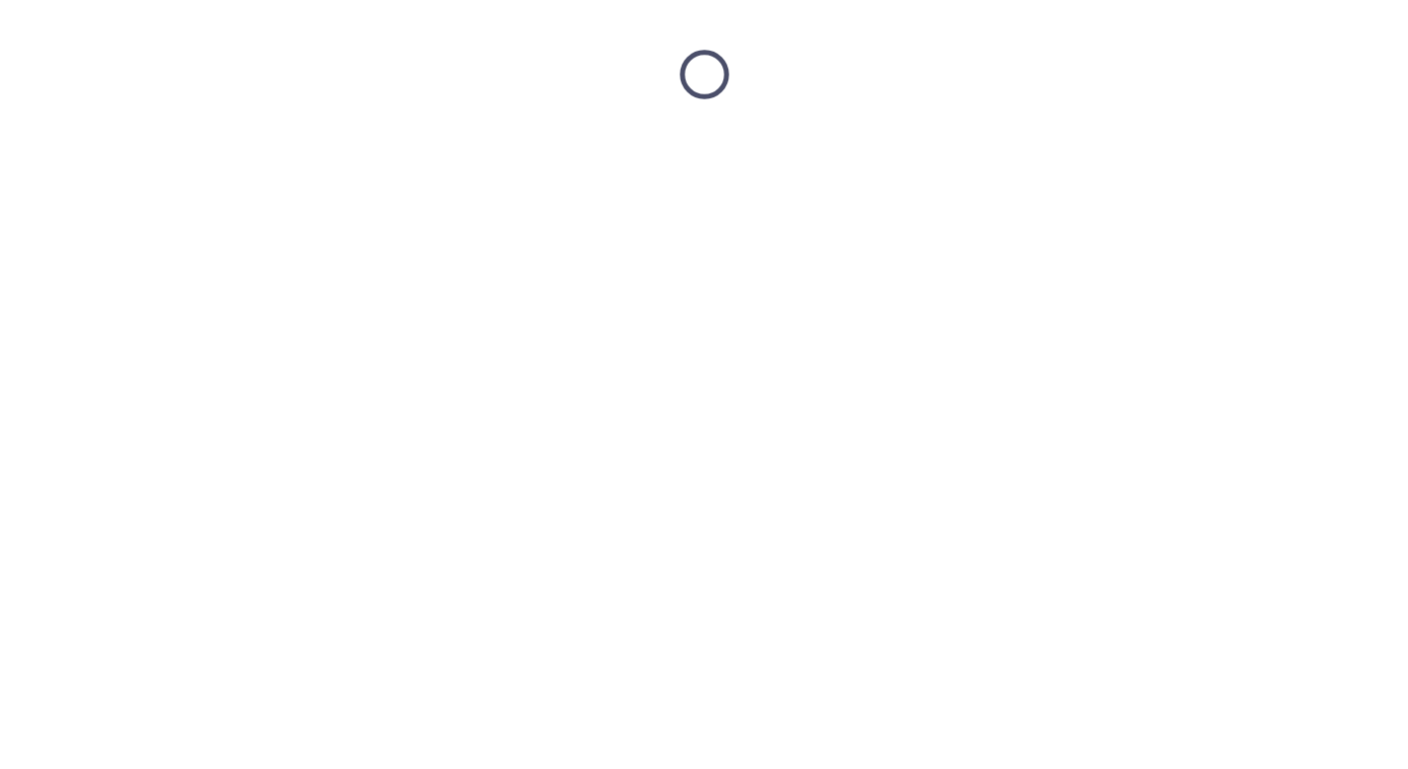
scroll to position [0, 0]
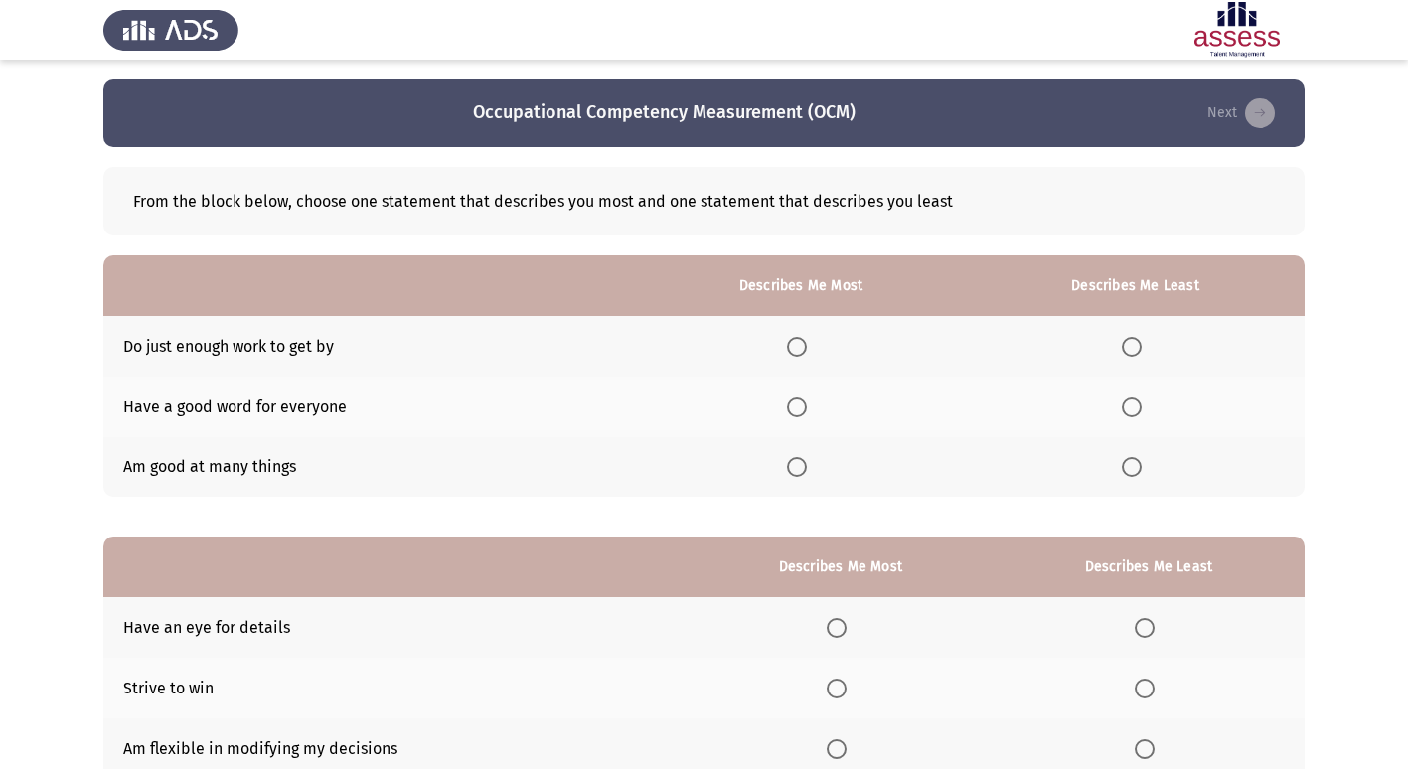
click at [804, 469] on span "Select an option" at bounding box center [797, 467] width 20 height 20
click at [804, 469] on input "Select an option" at bounding box center [797, 467] width 20 height 20
click at [1128, 337] on span "Select an option" at bounding box center [1132, 347] width 20 height 20
click at [1128, 337] on input "Select an option" at bounding box center [1132, 347] width 20 height 20
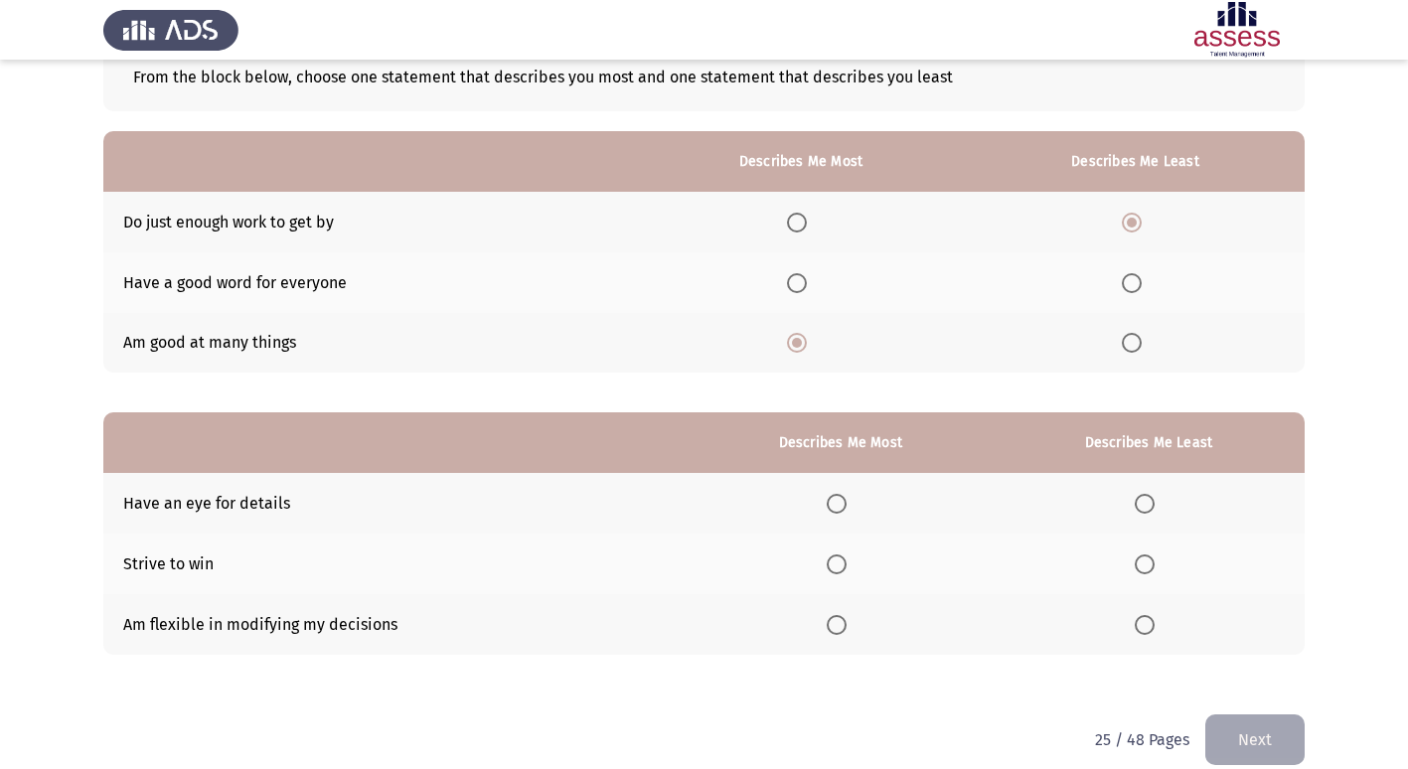
scroll to position [149, 0]
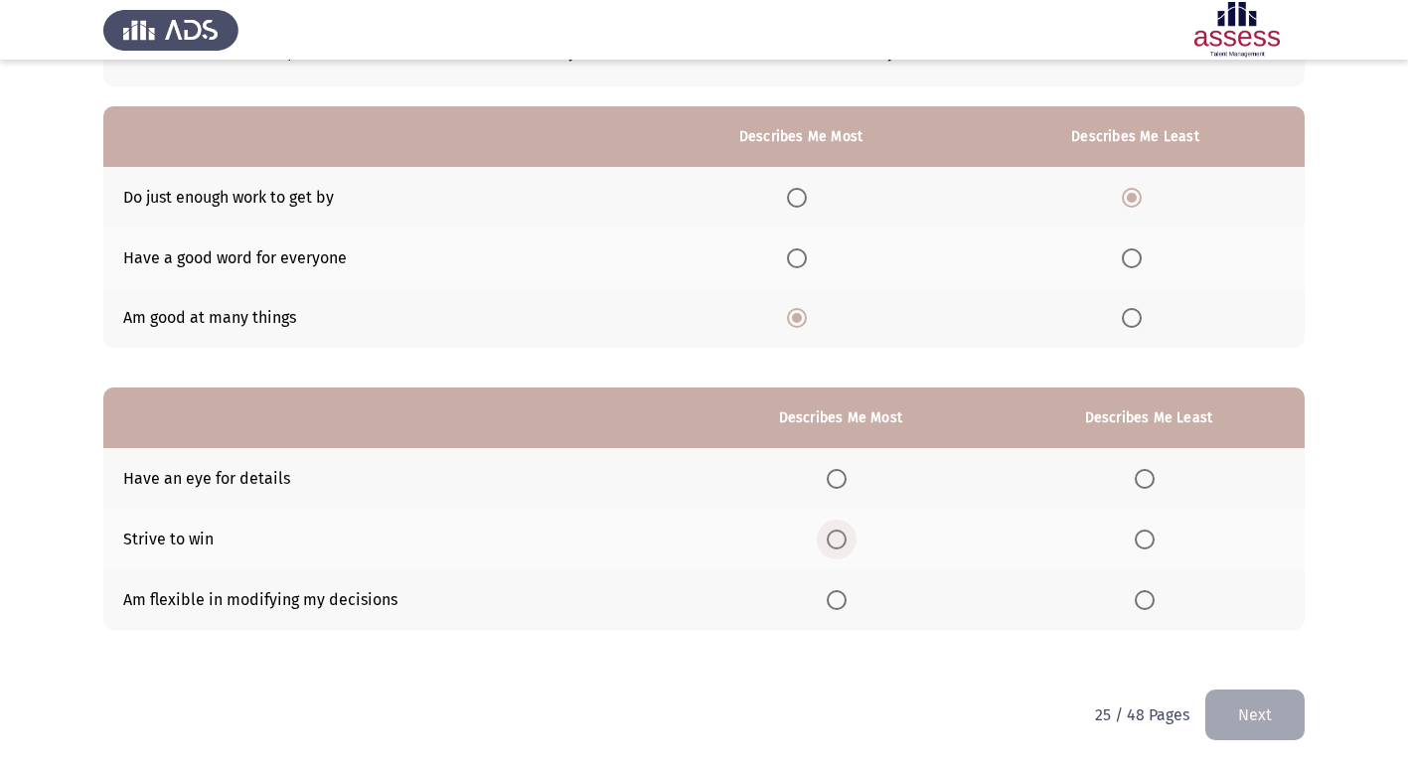
click at [841, 544] on span "Select an option" at bounding box center [837, 540] width 20 height 20
click at [841, 544] on input "Select an option" at bounding box center [837, 540] width 20 height 20
click at [1152, 481] on span "Select an option" at bounding box center [1145, 479] width 20 height 20
click at [1152, 481] on input "Select an option" at bounding box center [1145, 479] width 20 height 20
click at [1265, 715] on button "Next" at bounding box center [1255, 715] width 99 height 51
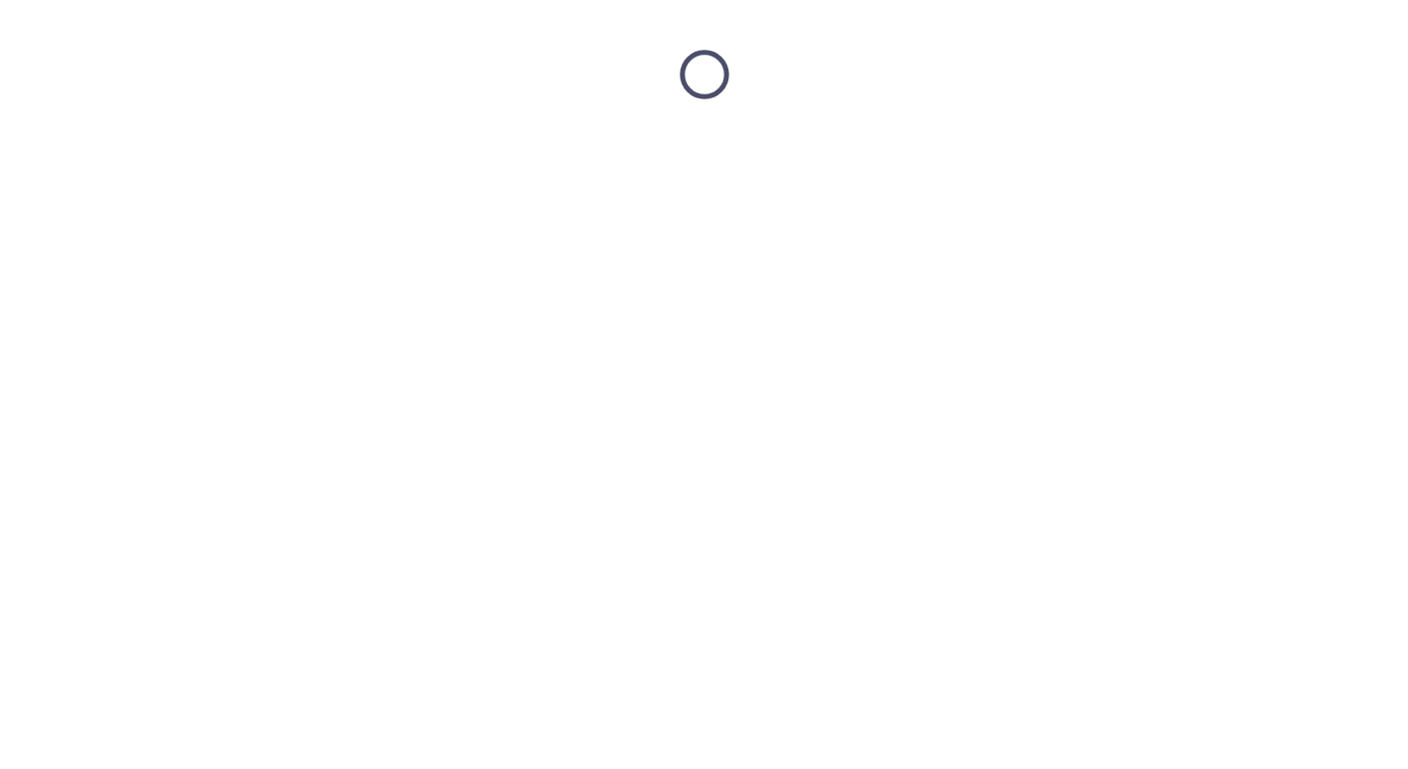
scroll to position [0, 0]
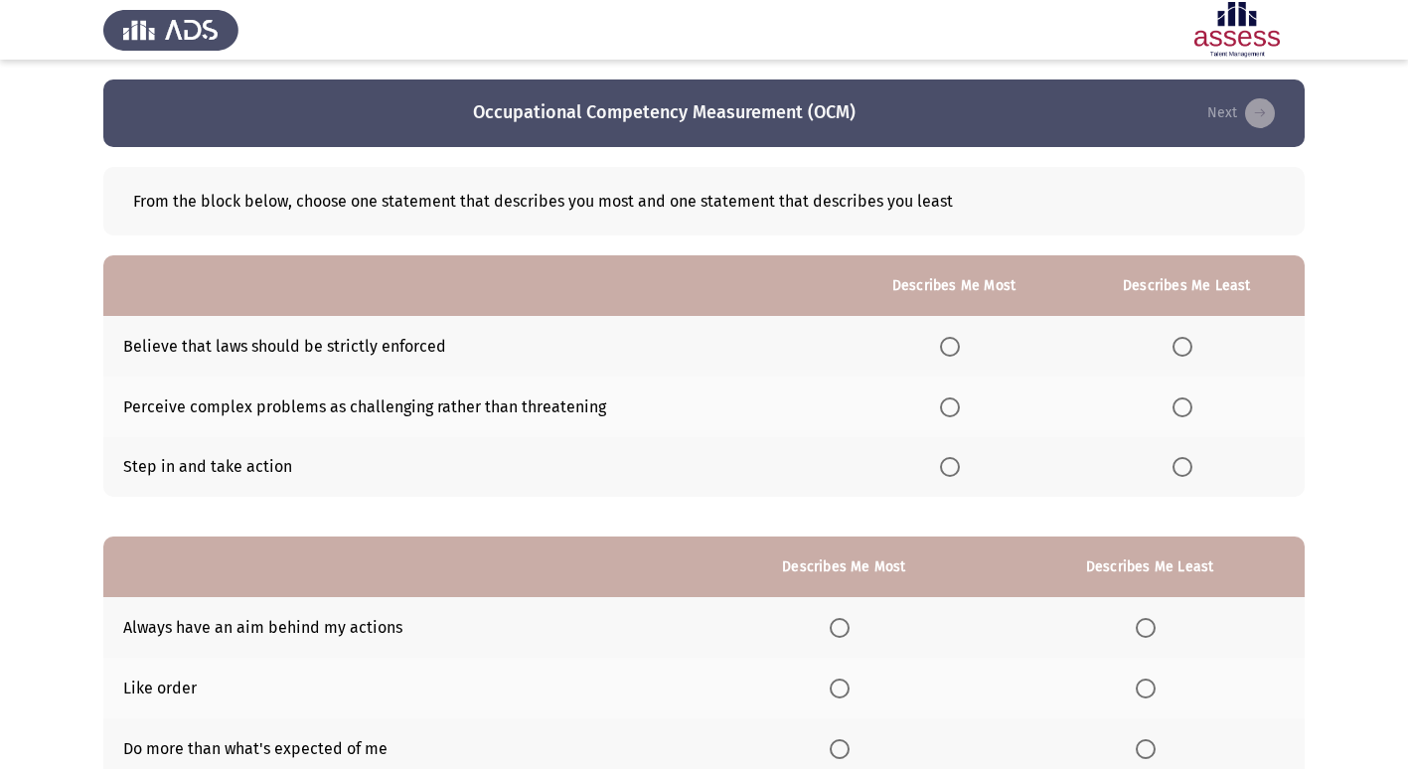
click at [948, 472] on span "Select an option" at bounding box center [950, 467] width 20 height 20
click at [948, 472] on input "Select an option" at bounding box center [950, 467] width 20 height 20
click at [1181, 415] on span "Select an option" at bounding box center [1183, 408] width 20 height 20
click at [1181, 415] on input "Select an option" at bounding box center [1183, 408] width 20 height 20
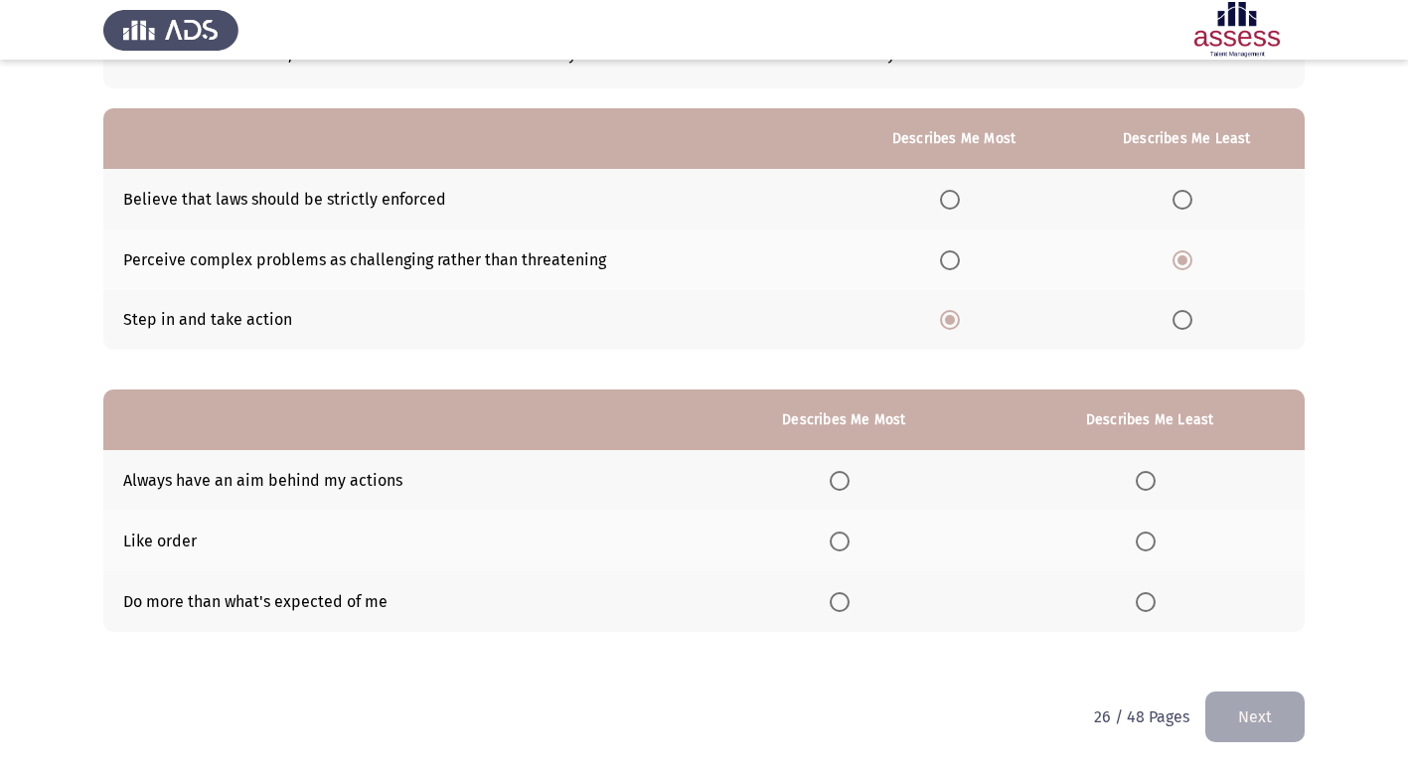
scroll to position [149, 0]
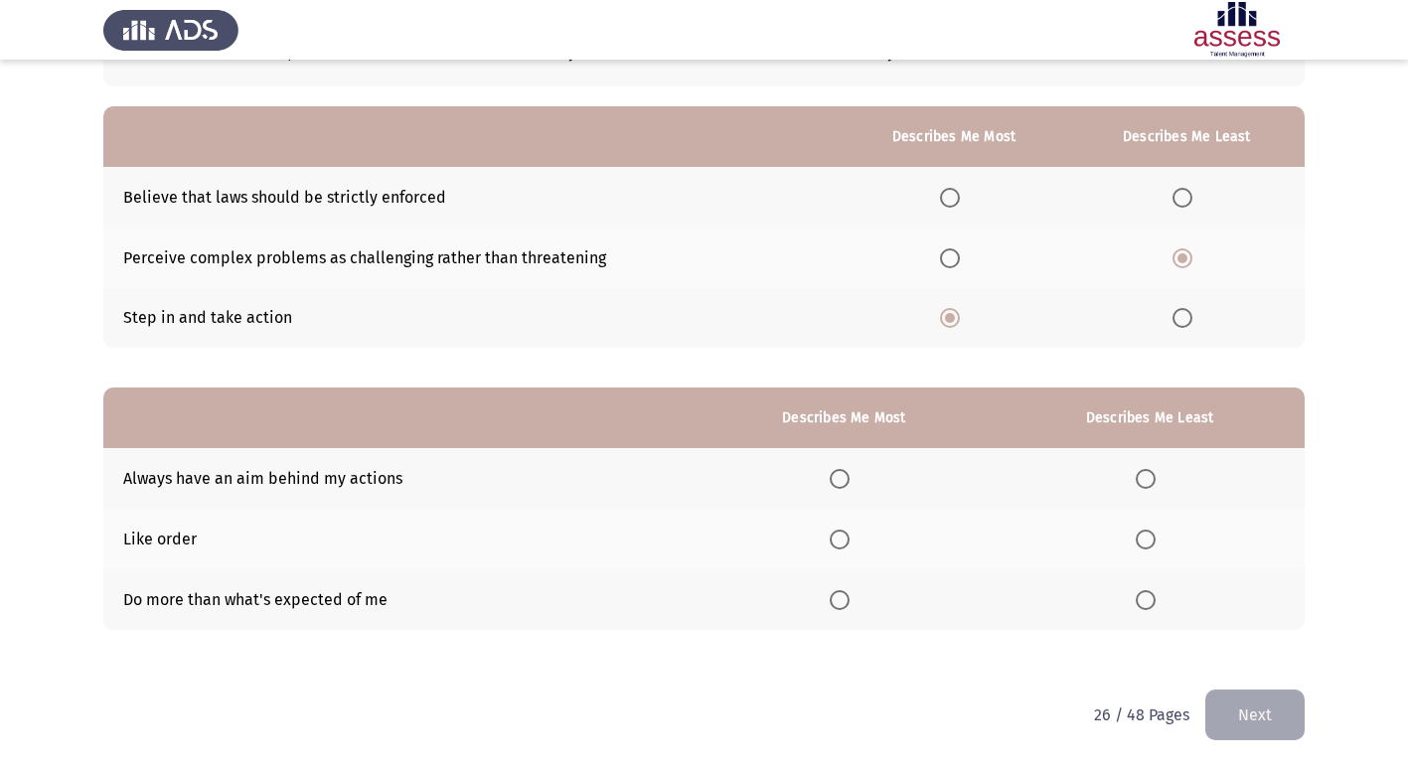
click at [844, 606] on span "Select an option" at bounding box center [840, 600] width 20 height 20
click at [844, 606] on input "Select an option" at bounding box center [840, 600] width 20 height 20
click at [1150, 483] on span "Select an option" at bounding box center [1146, 479] width 20 height 20
click at [1150, 483] on input "Select an option" at bounding box center [1146, 479] width 20 height 20
click at [1140, 542] on span "Select an option" at bounding box center [1146, 540] width 20 height 20
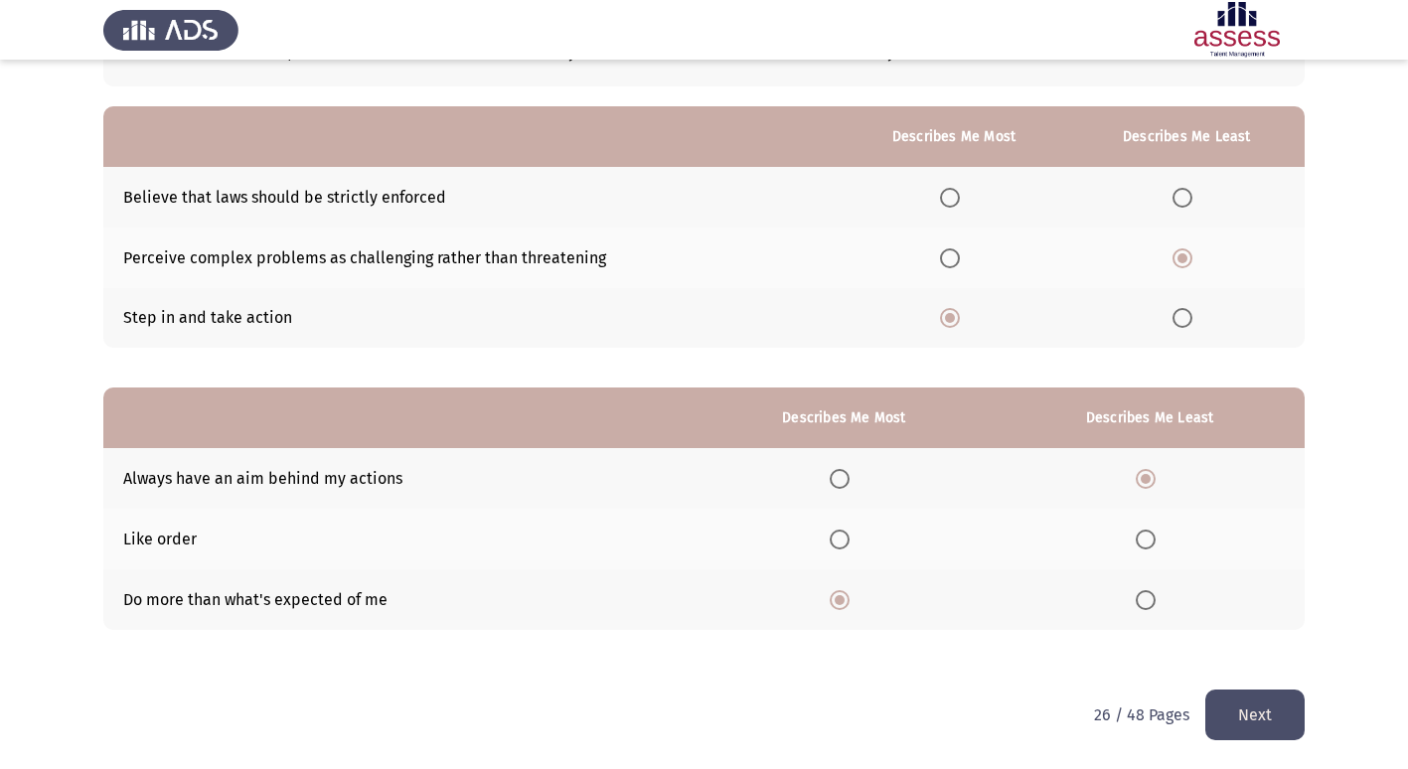
click at [1140, 542] on input "Select an option" at bounding box center [1146, 540] width 20 height 20
click at [1236, 717] on button "Next" at bounding box center [1255, 715] width 99 height 51
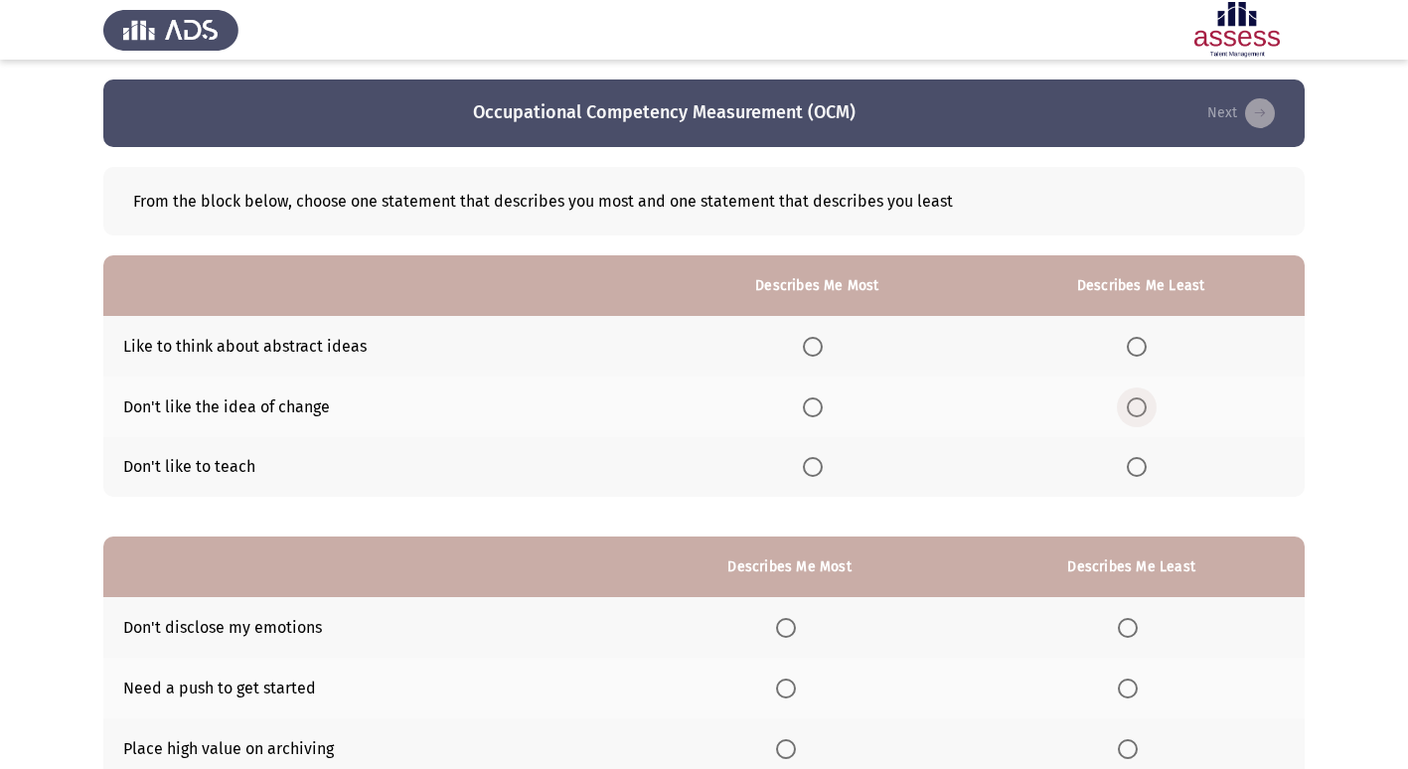
click at [1141, 409] on span "Select an option" at bounding box center [1137, 408] width 20 height 20
click at [1141, 409] on input "Select an option" at bounding box center [1137, 408] width 20 height 20
click at [815, 463] on span "Select an option" at bounding box center [813, 467] width 20 height 20
click at [815, 463] on input "Select an option" at bounding box center [813, 467] width 20 height 20
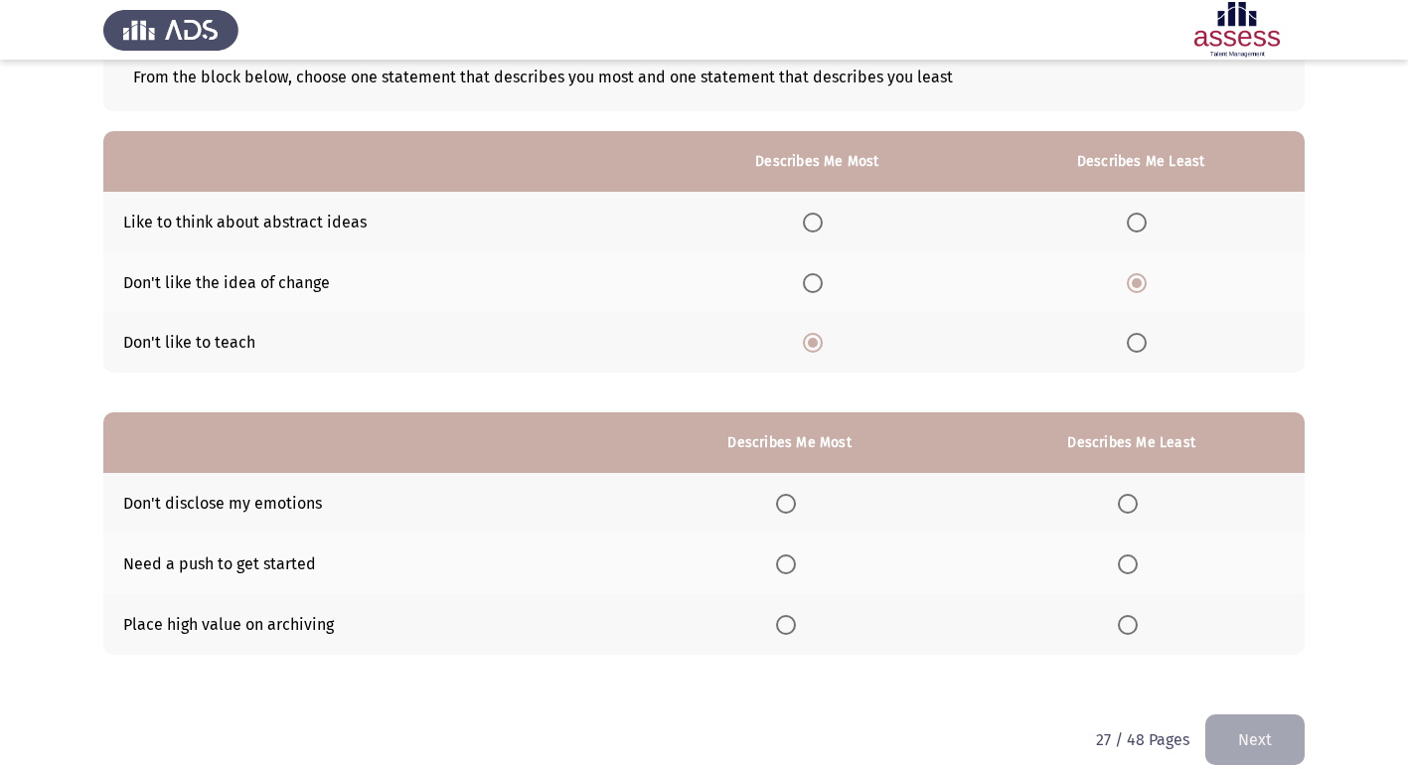
scroll to position [149, 0]
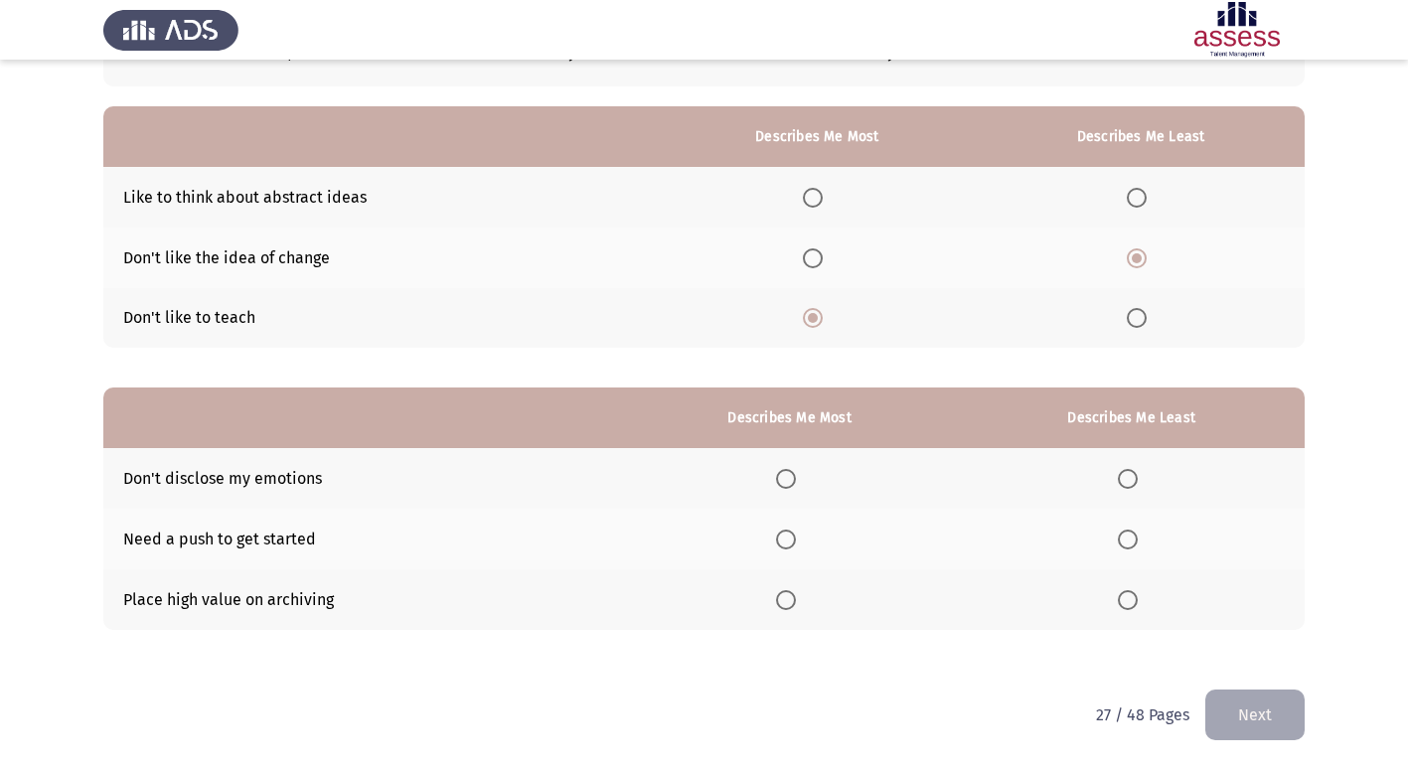
click at [1134, 547] on span "Select an option" at bounding box center [1128, 540] width 20 height 20
click at [1134, 547] on input "Select an option" at bounding box center [1128, 540] width 20 height 20
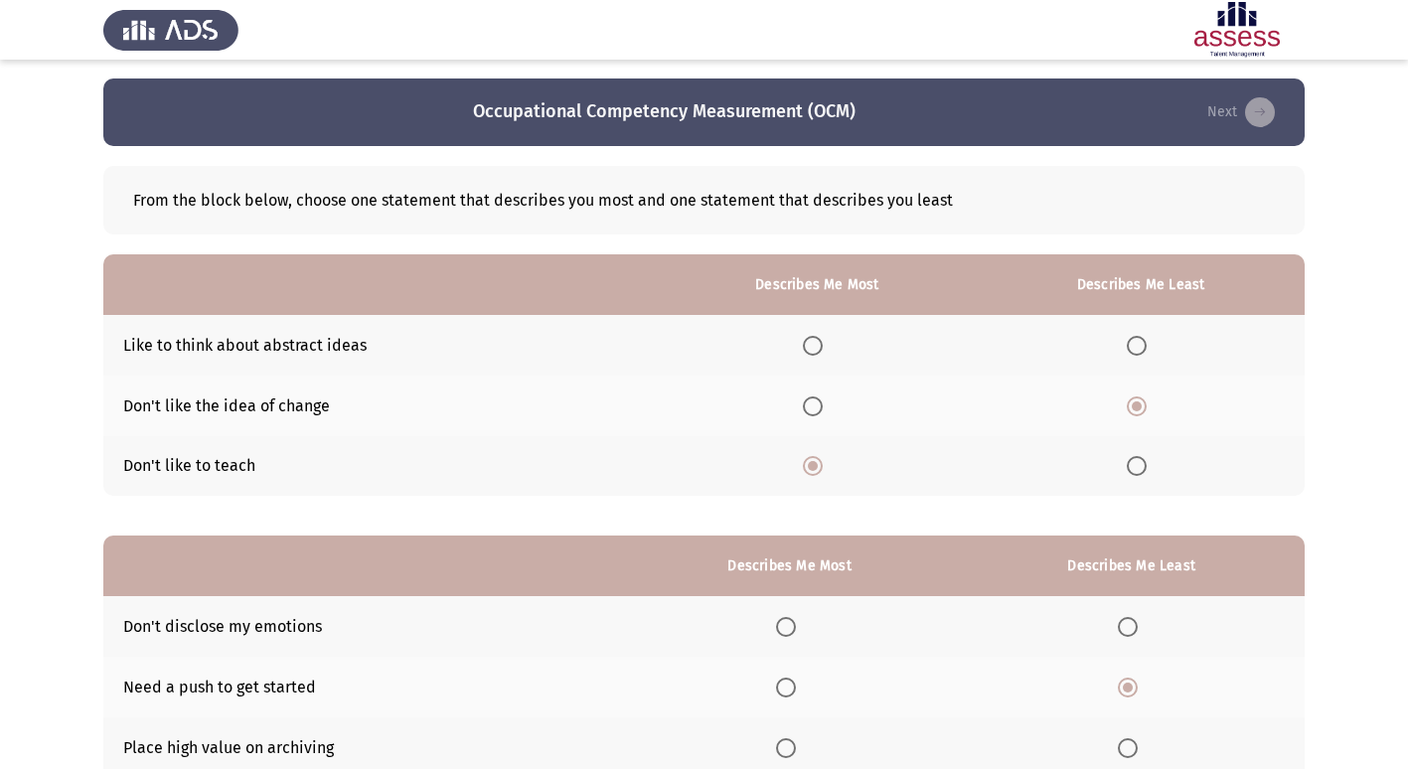
scroll to position [0, 0]
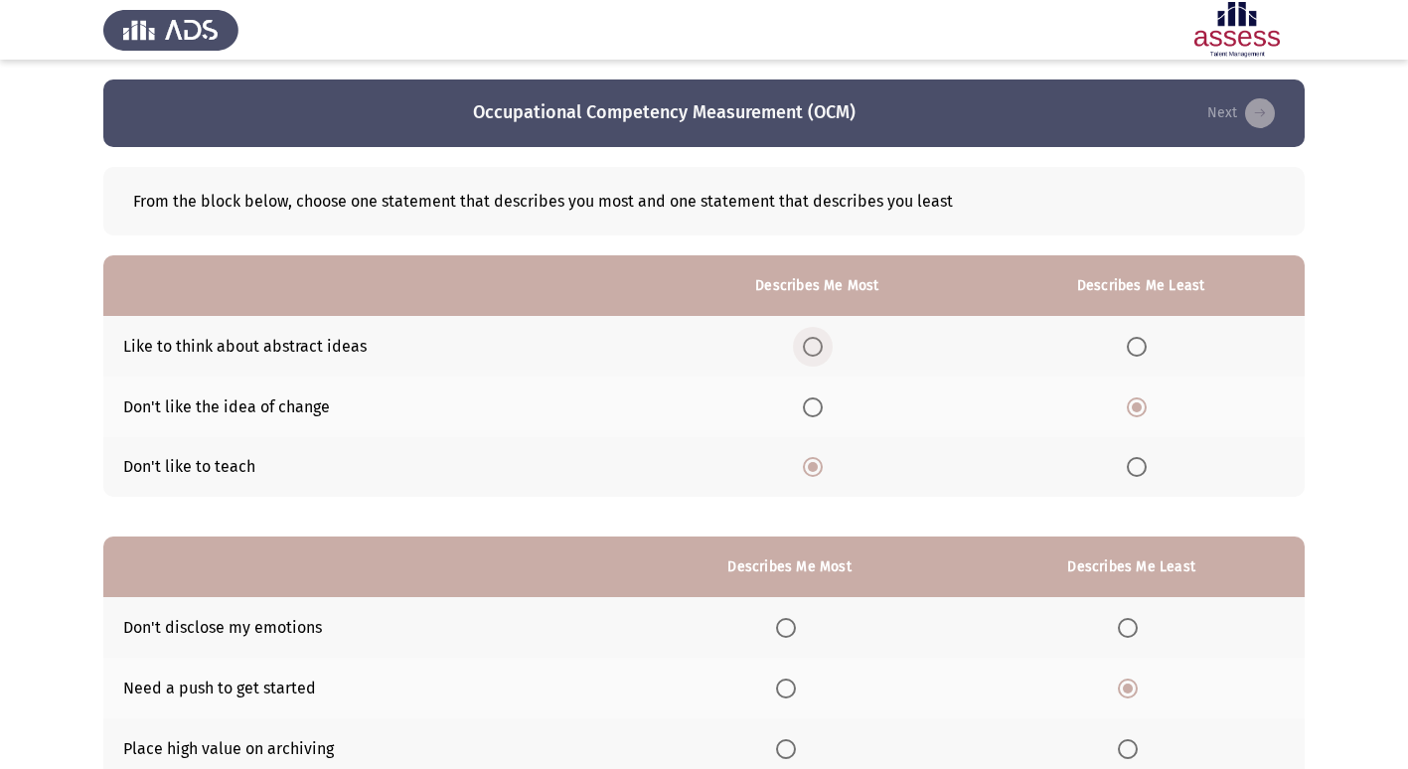
click at [823, 343] on span "Select an option" at bounding box center [813, 347] width 20 height 20
click at [823, 343] on input "Select an option" at bounding box center [813, 347] width 20 height 20
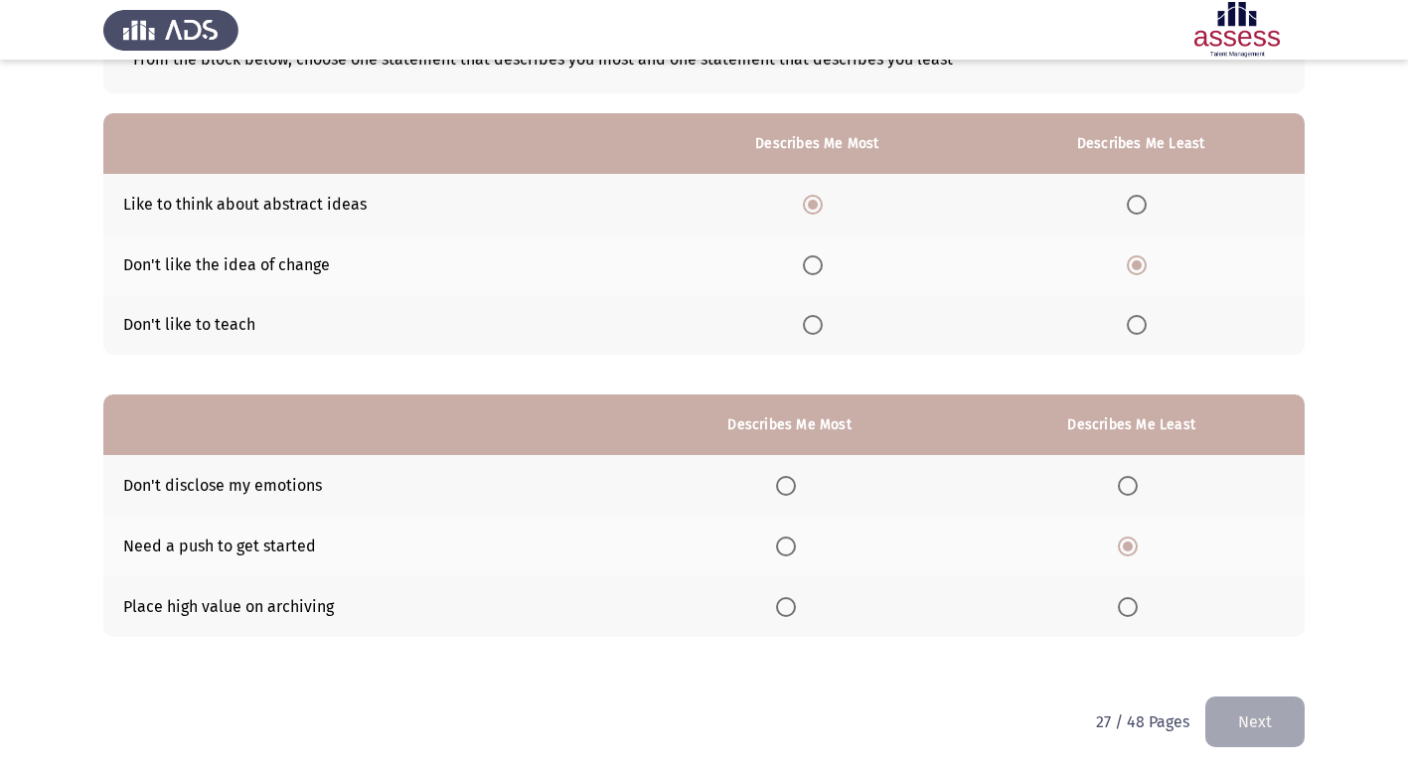
scroll to position [149, 0]
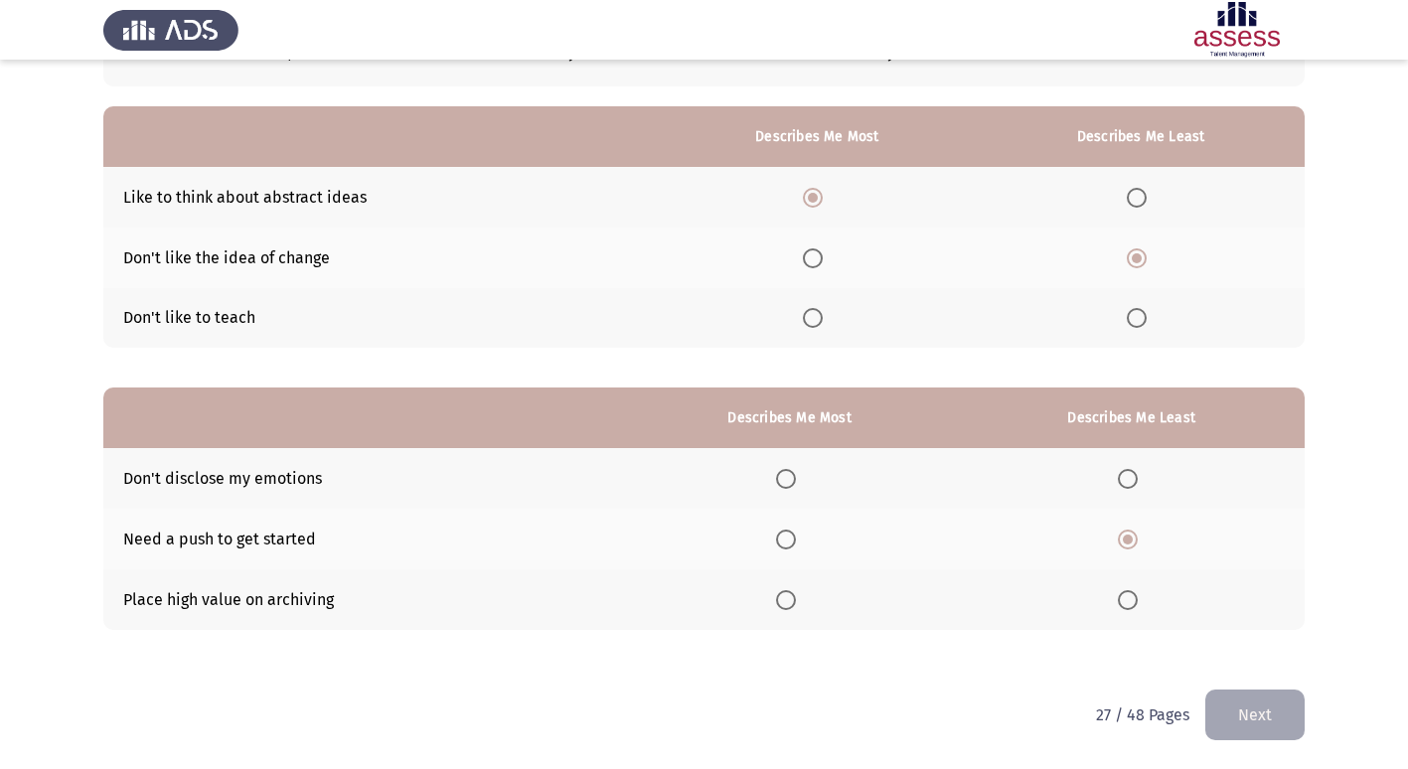
click at [796, 608] on span "Select an option" at bounding box center [786, 600] width 20 height 20
click at [796, 608] on input "Select an option" at bounding box center [786, 600] width 20 height 20
click at [1245, 721] on button "Next" at bounding box center [1255, 715] width 99 height 51
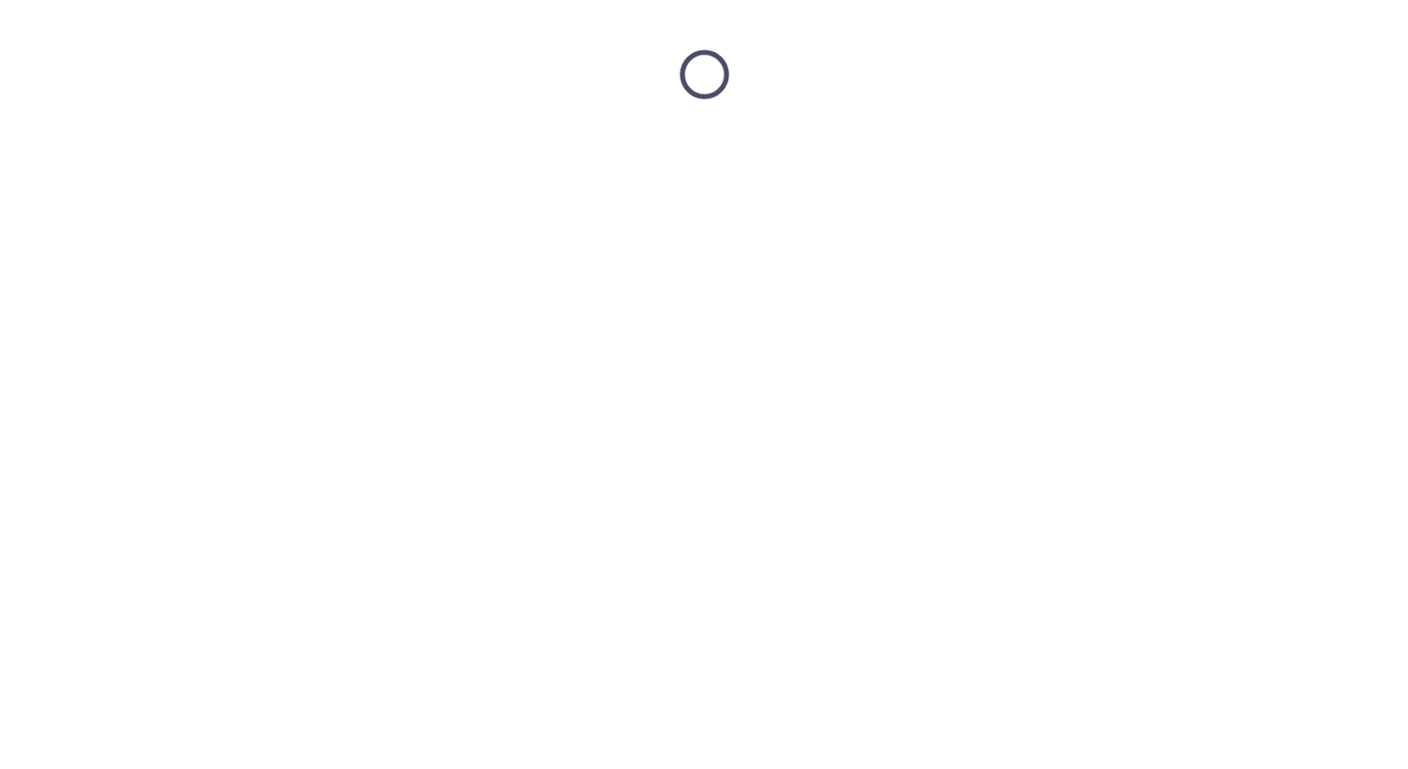
scroll to position [0, 0]
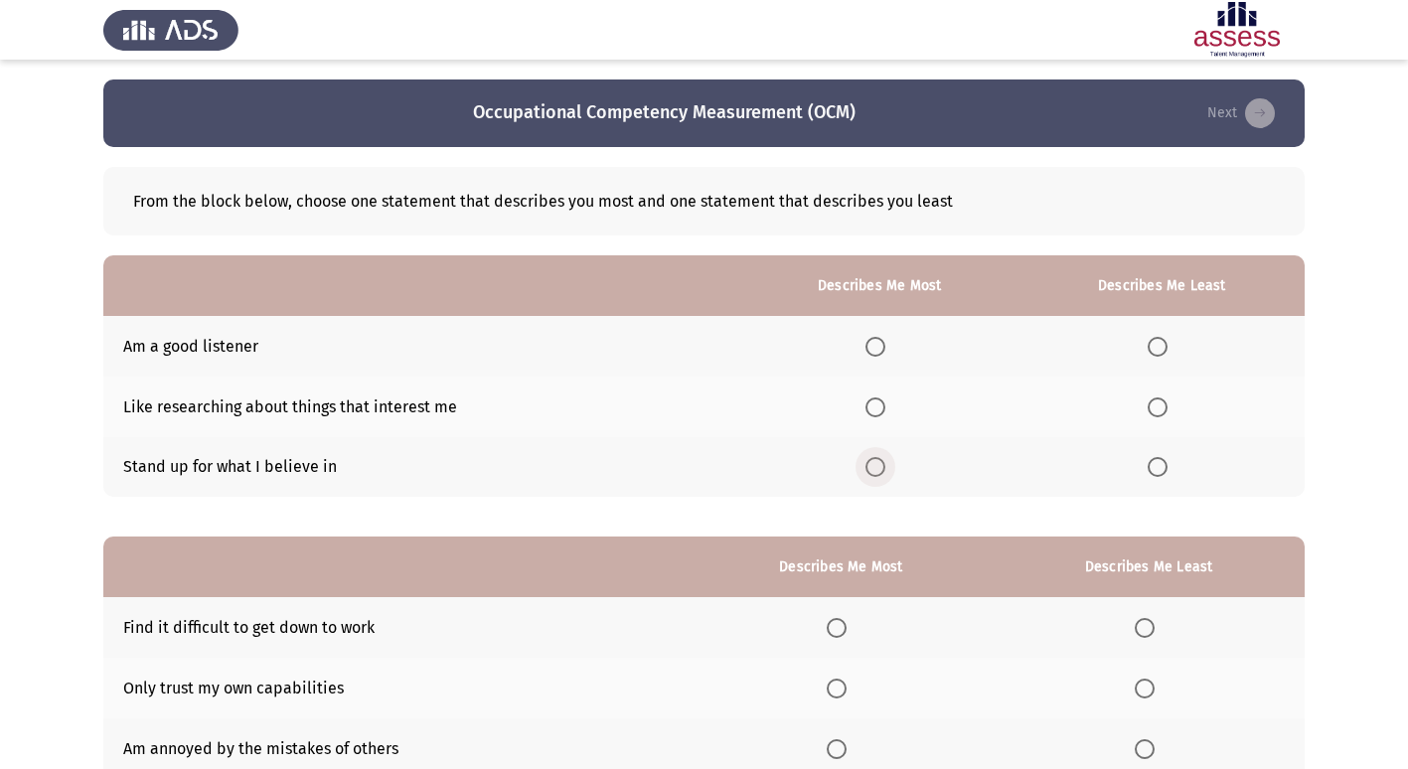
click at [884, 474] on span "Select an option" at bounding box center [876, 467] width 20 height 20
click at [884, 474] on input "Select an option" at bounding box center [876, 467] width 20 height 20
click at [1166, 337] on span "Select an option" at bounding box center [1158, 347] width 20 height 20
click at [1166, 337] on input "Select an option" at bounding box center [1158, 347] width 20 height 20
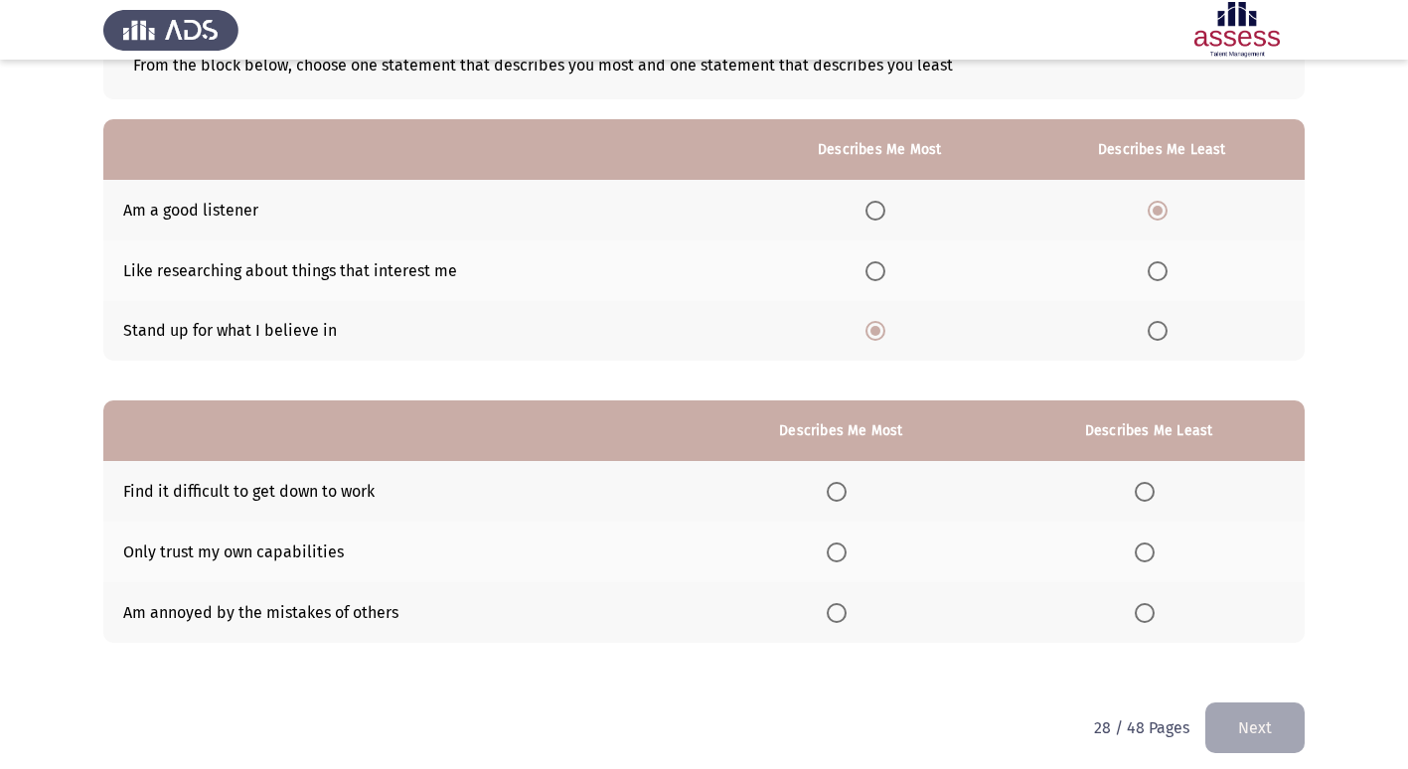
scroll to position [149, 0]
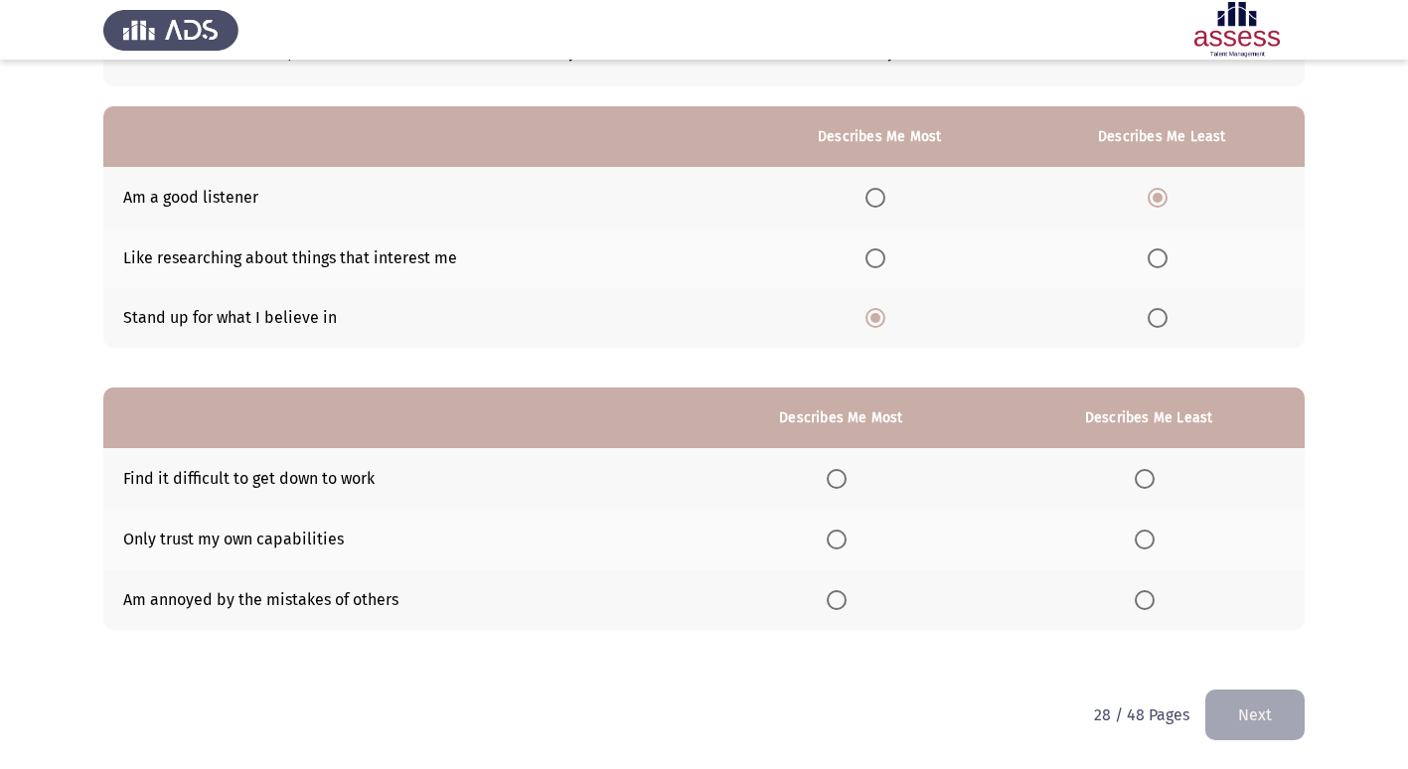
click at [1144, 479] on span "Select an option" at bounding box center [1145, 479] width 20 height 20
click at [1144, 479] on input "Select an option" at bounding box center [1145, 479] width 20 height 20
click at [847, 546] on span "Select an option" at bounding box center [837, 540] width 20 height 20
click at [847, 546] on input "Select an option" at bounding box center [837, 540] width 20 height 20
click at [1226, 715] on button "Next" at bounding box center [1255, 715] width 99 height 51
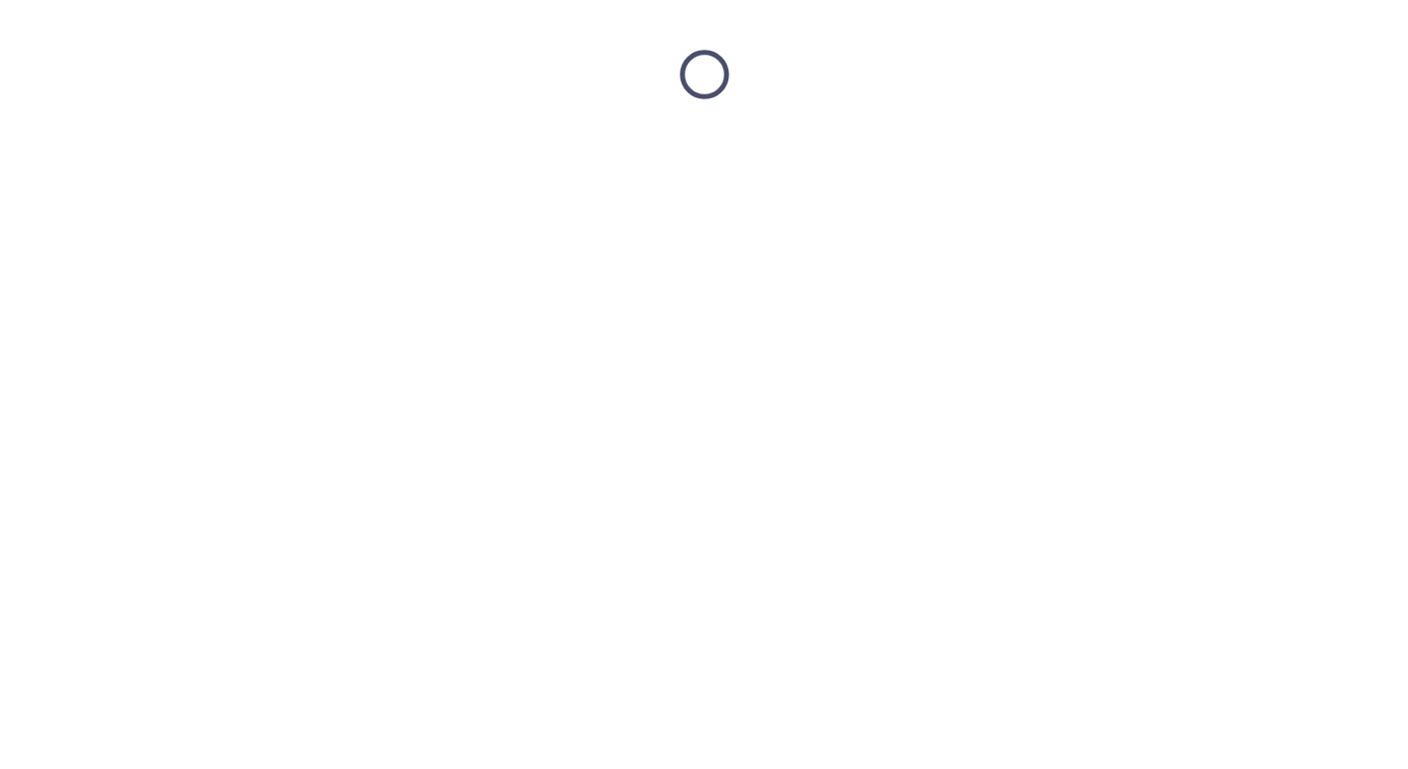
scroll to position [0, 0]
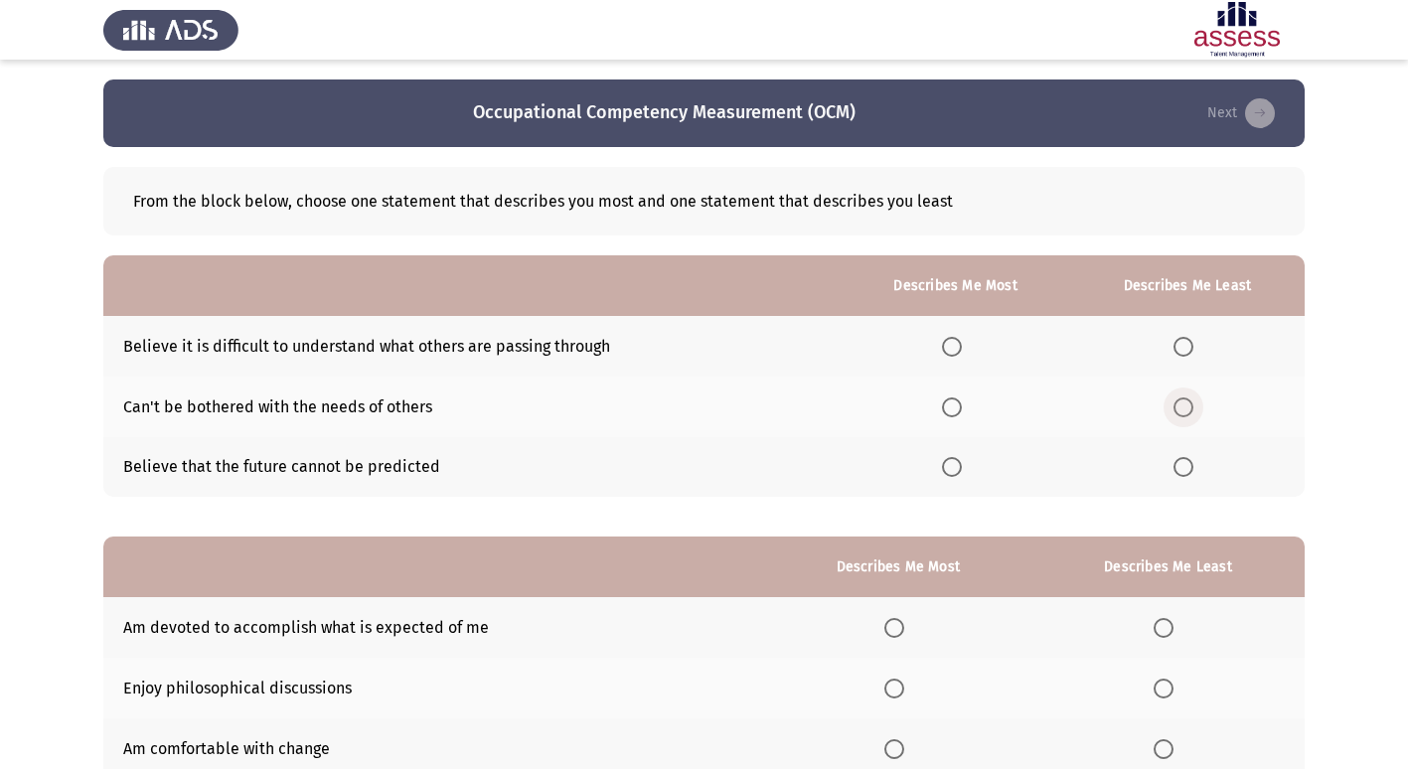
click at [1186, 408] on span "Select an option" at bounding box center [1184, 408] width 20 height 20
click at [1186, 408] on input "Select an option" at bounding box center [1184, 408] width 20 height 20
click at [952, 467] on span "Select an option" at bounding box center [952, 467] width 0 height 0
click at [956, 467] on input "Select an option" at bounding box center [952, 467] width 20 height 20
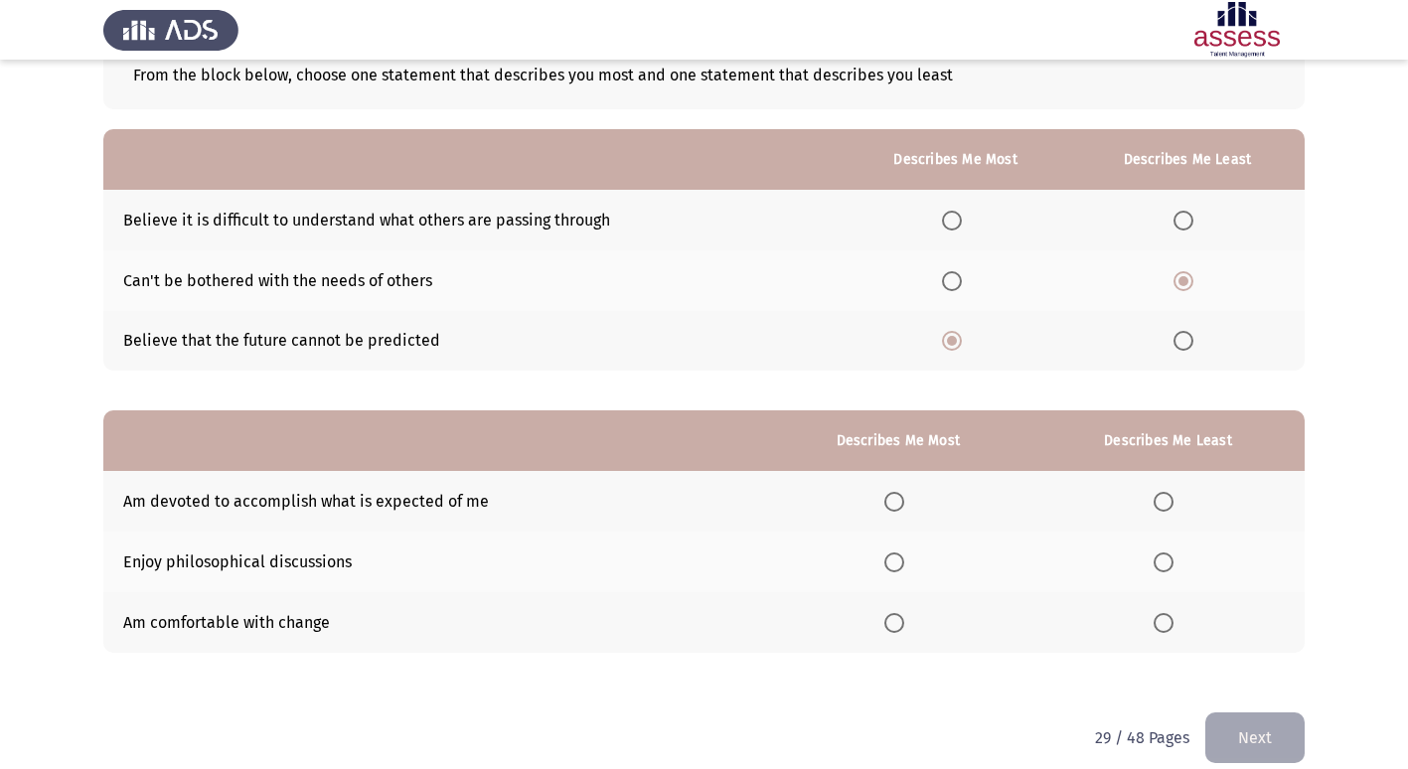
scroll to position [149, 0]
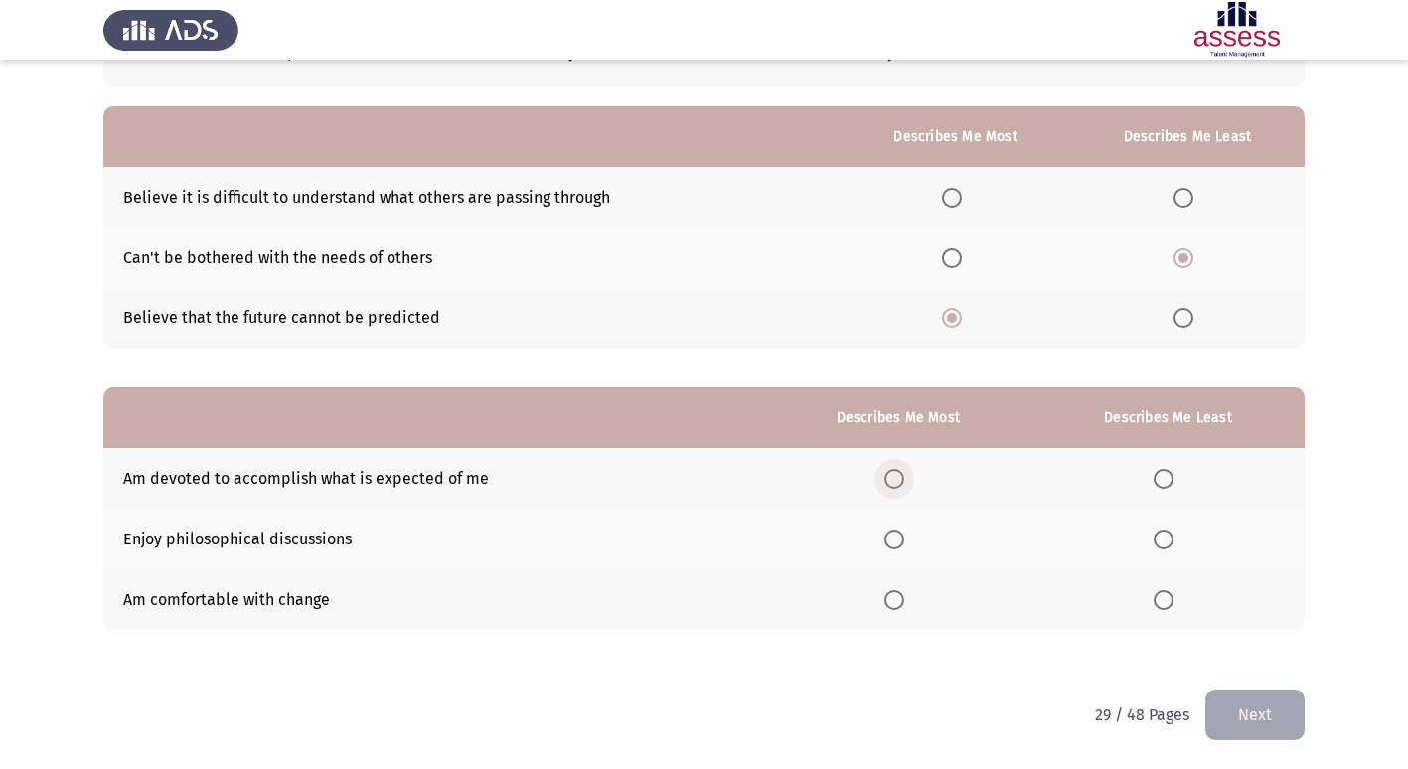
click at [899, 485] on span "Select an option" at bounding box center [895, 479] width 20 height 20
click at [899, 485] on input "Select an option" at bounding box center [895, 479] width 20 height 20
click at [1168, 539] on span "Select an option" at bounding box center [1164, 540] width 20 height 20
click at [1168, 539] on input "Select an option" at bounding box center [1164, 540] width 20 height 20
click at [1246, 719] on button "Next" at bounding box center [1255, 715] width 99 height 51
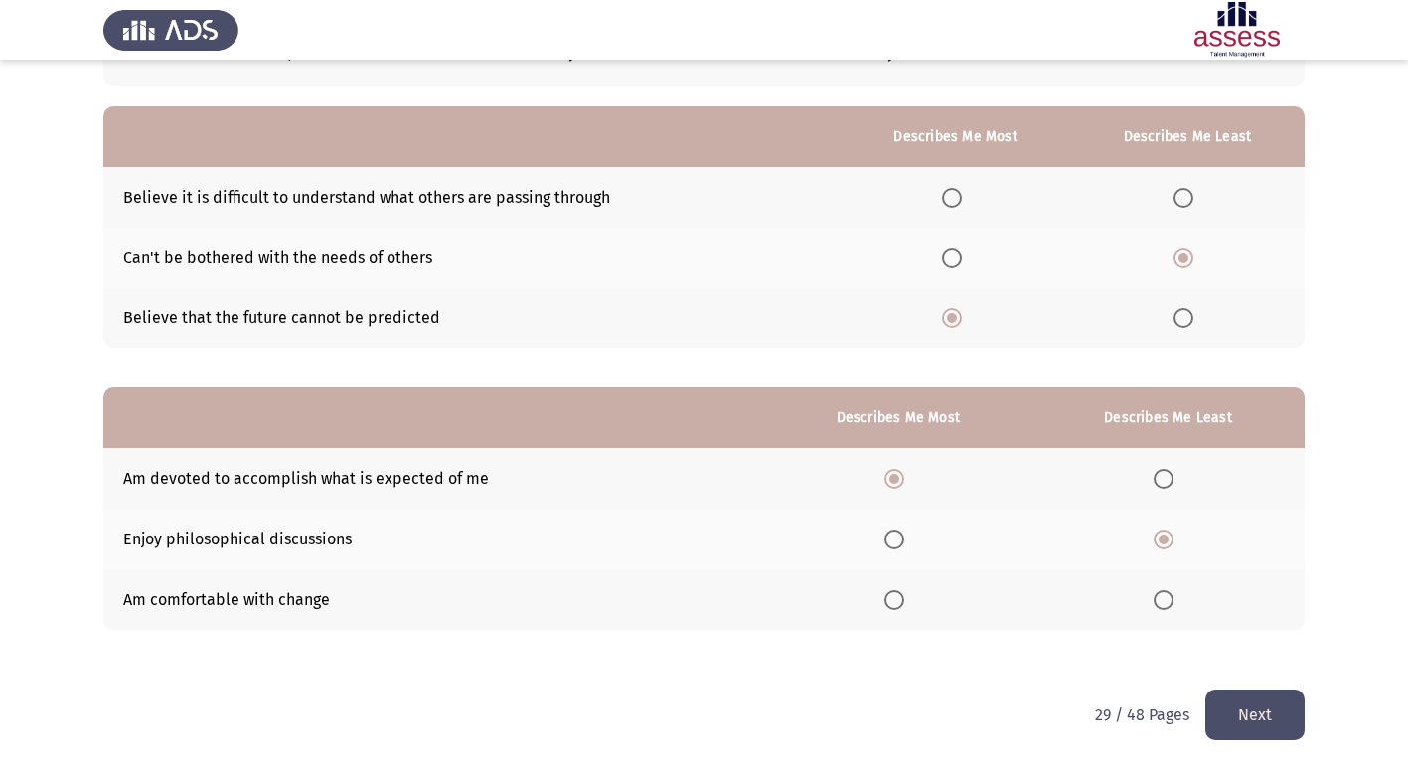
scroll to position [0, 0]
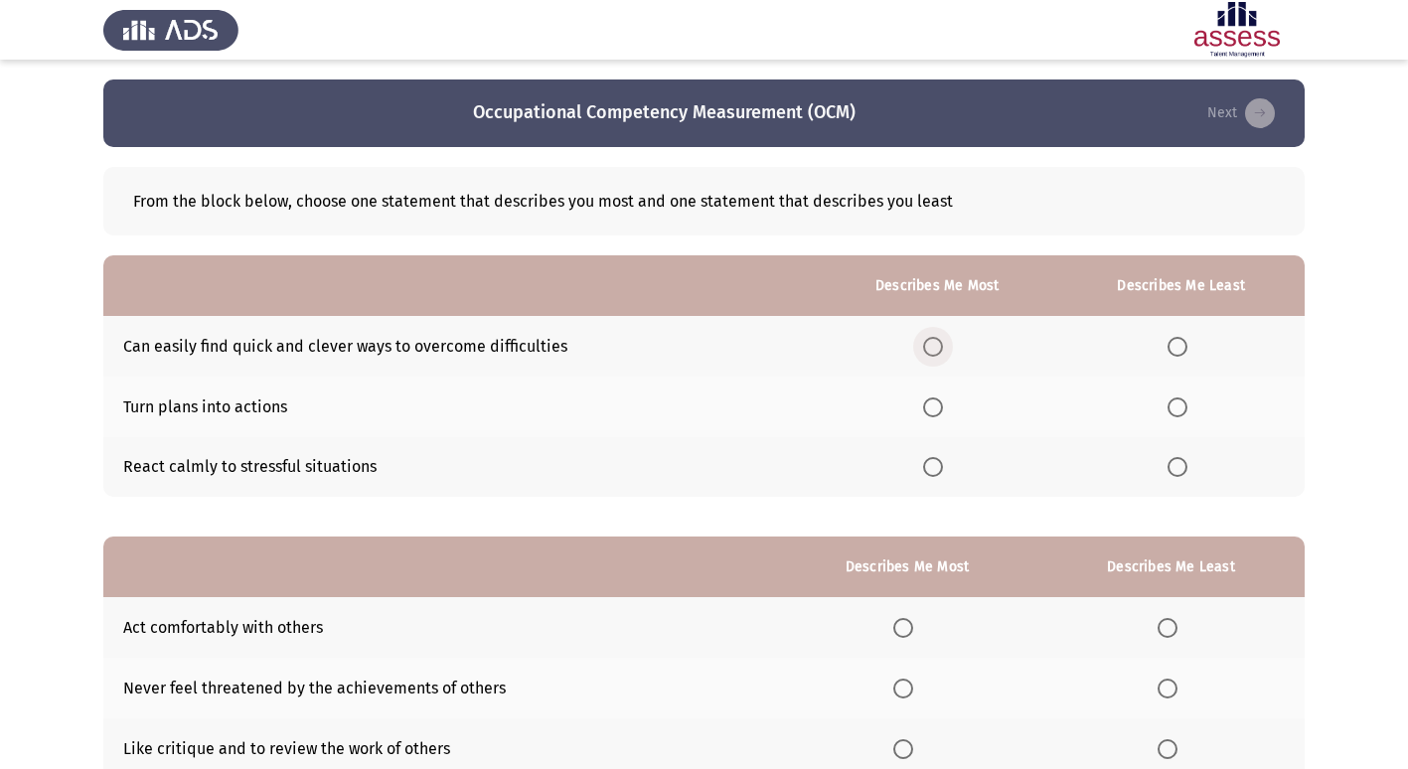
click at [940, 346] on span "Select an option" at bounding box center [933, 347] width 20 height 20
click at [940, 346] on input "Select an option" at bounding box center [933, 347] width 20 height 20
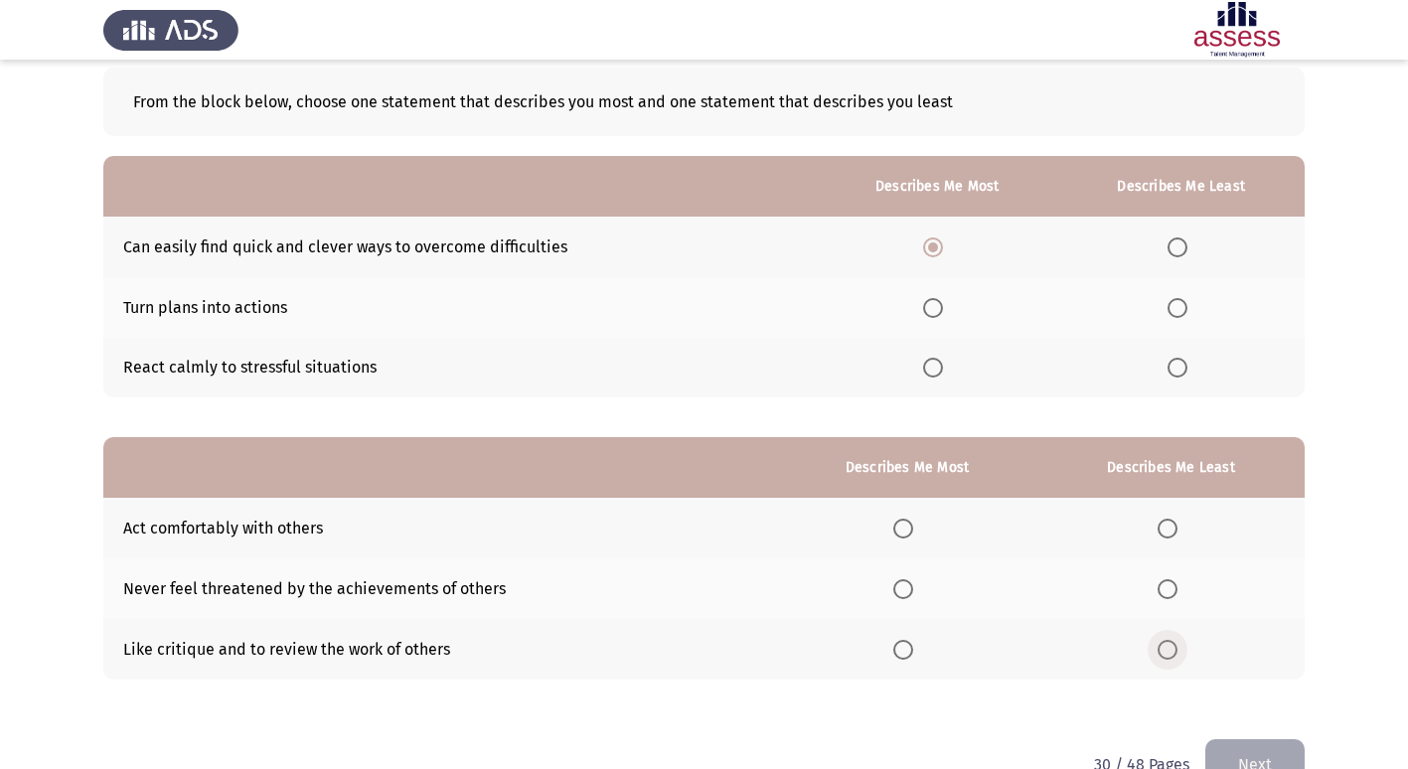
click at [1170, 650] on span "Select an option" at bounding box center [1168, 650] width 20 height 20
click at [1170, 650] on input "Select an option" at bounding box center [1168, 650] width 20 height 20
click at [898, 524] on span "Select an option" at bounding box center [904, 529] width 20 height 20
click at [898, 524] on input "Select an option" at bounding box center [904, 529] width 20 height 20
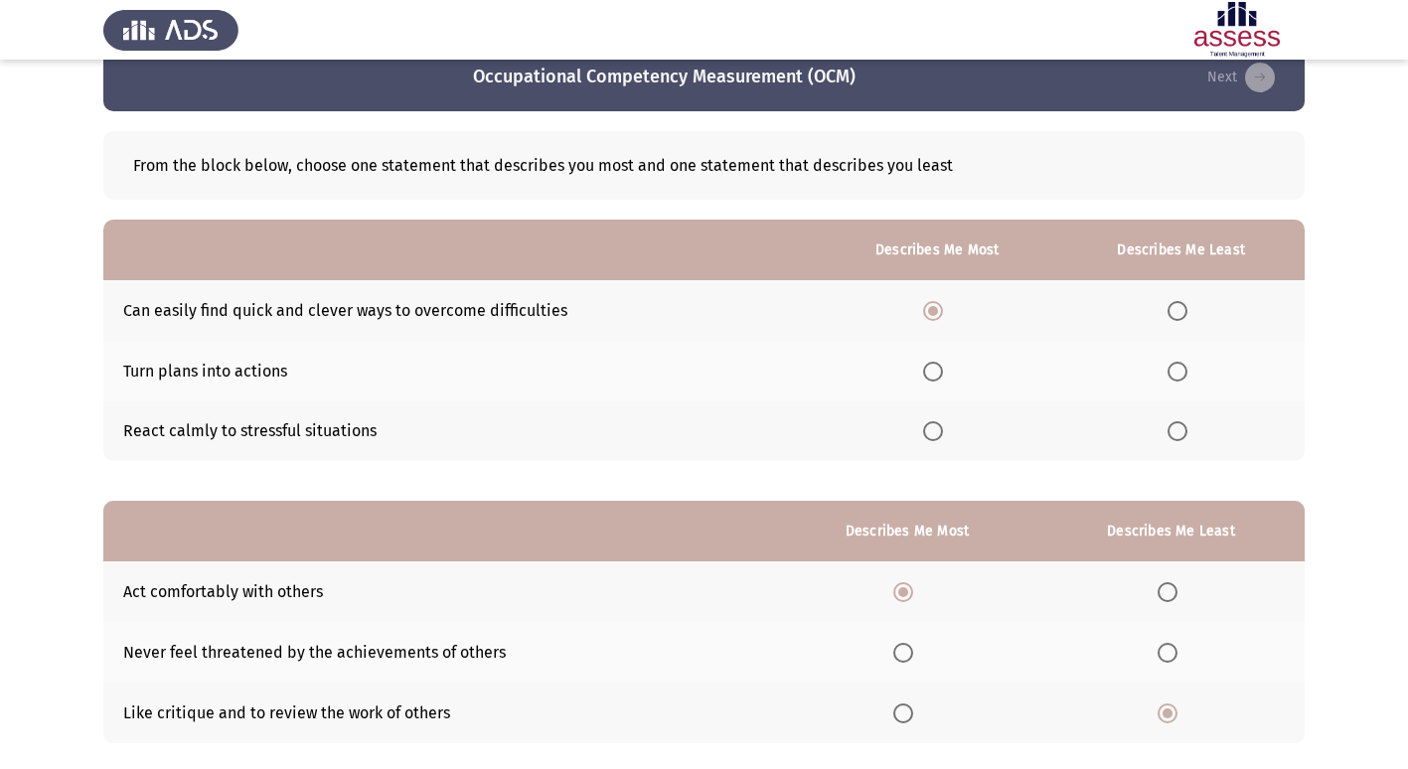
scroll to position [0, 0]
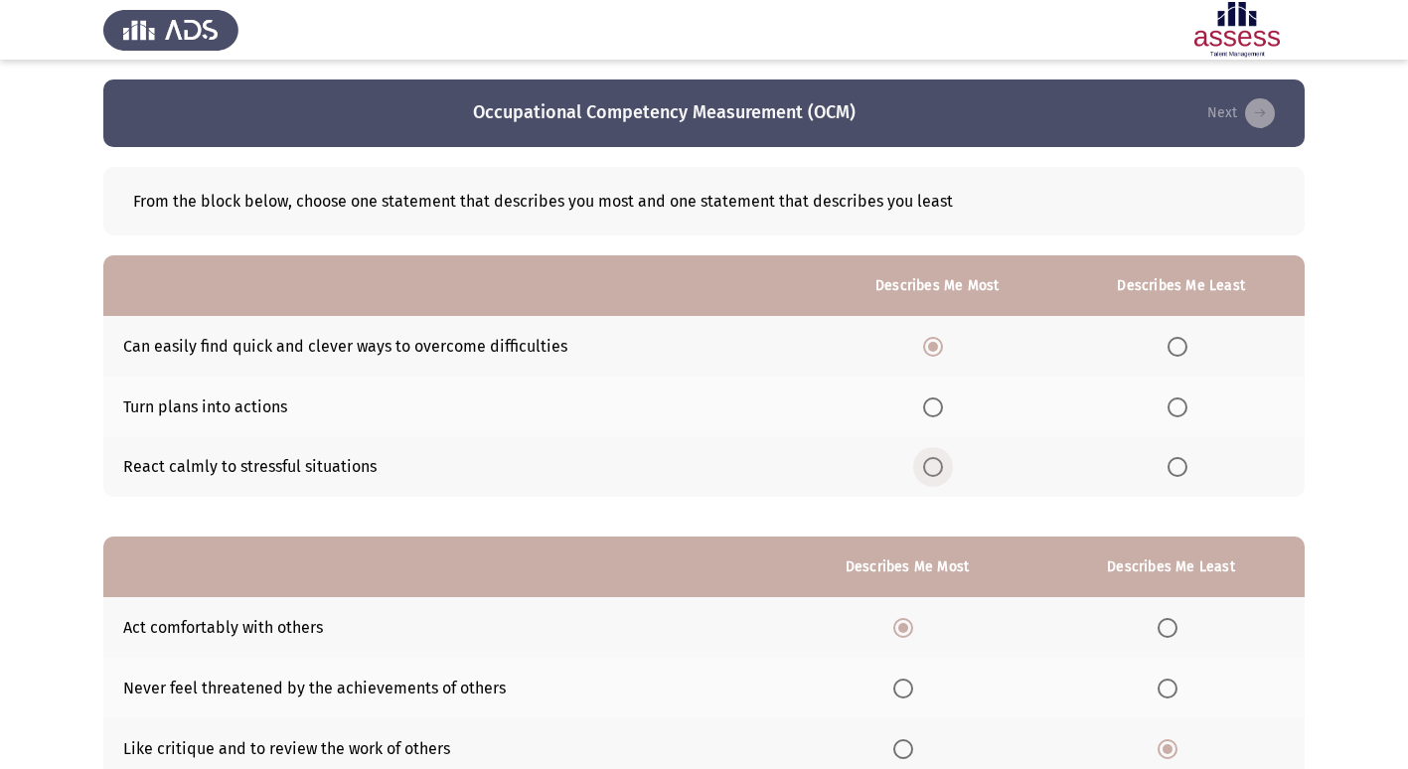
click at [929, 470] on span "Select an option" at bounding box center [933, 467] width 20 height 20
click at [929, 470] on input "Select an option" at bounding box center [933, 467] width 20 height 20
click at [934, 353] on span "Select an option" at bounding box center [933, 347] width 20 height 20
click at [934, 353] on input "Select an option" at bounding box center [933, 347] width 20 height 20
click at [929, 404] on span "Select an option" at bounding box center [933, 408] width 20 height 20
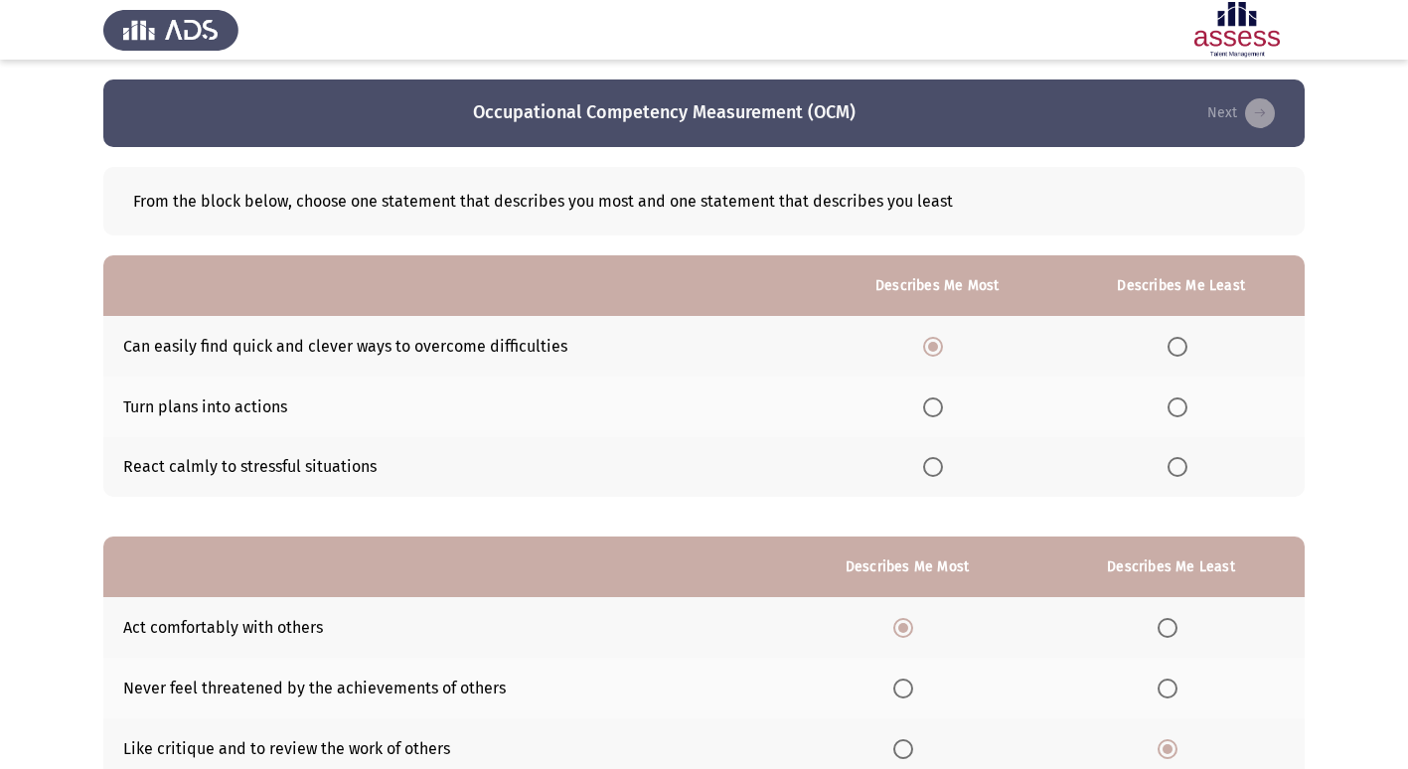
click at [929, 404] on input "Select an option" at bounding box center [933, 408] width 20 height 20
click at [1175, 473] on span "Select an option" at bounding box center [1178, 467] width 20 height 20
click at [1175, 473] on input "Select an option" at bounding box center [1178, 467] width 20 height 20
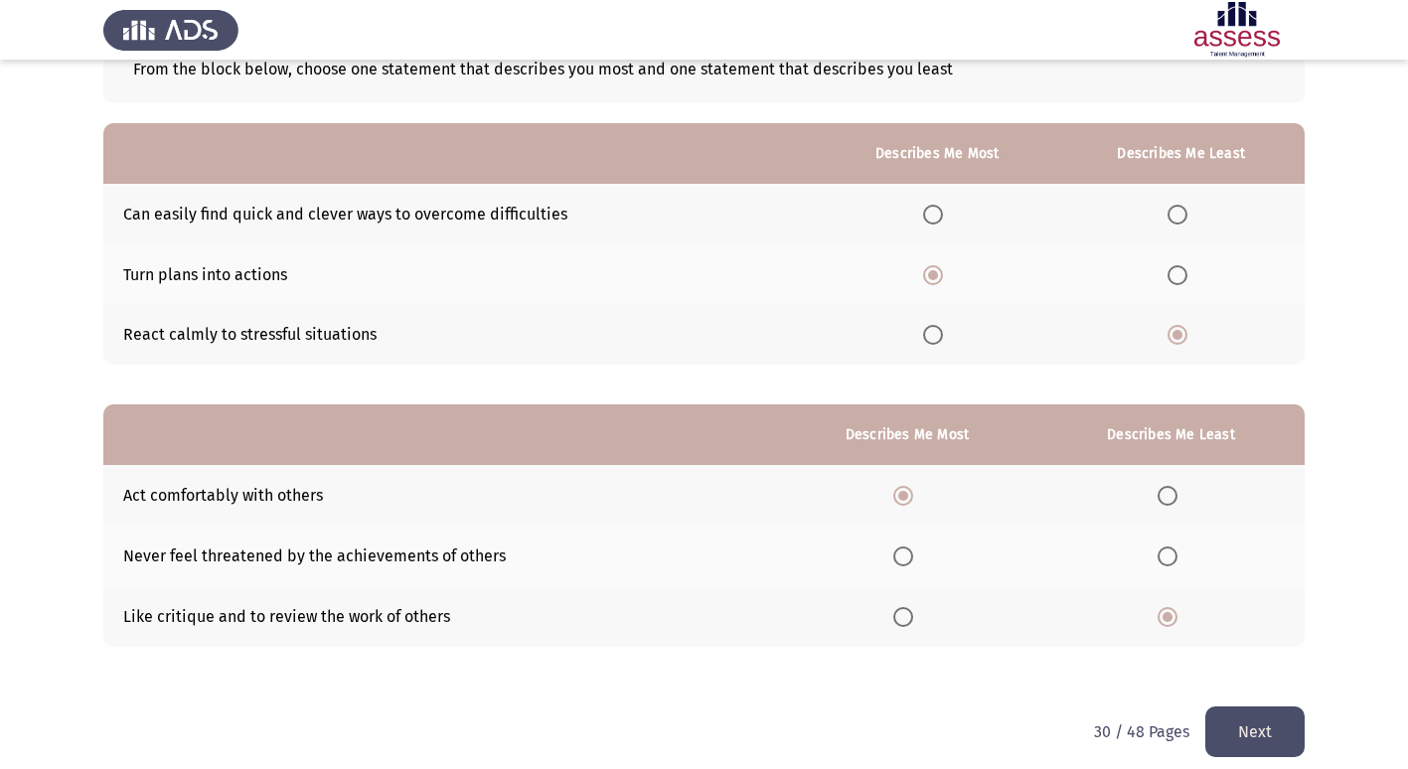
scroll to position [149, 0]
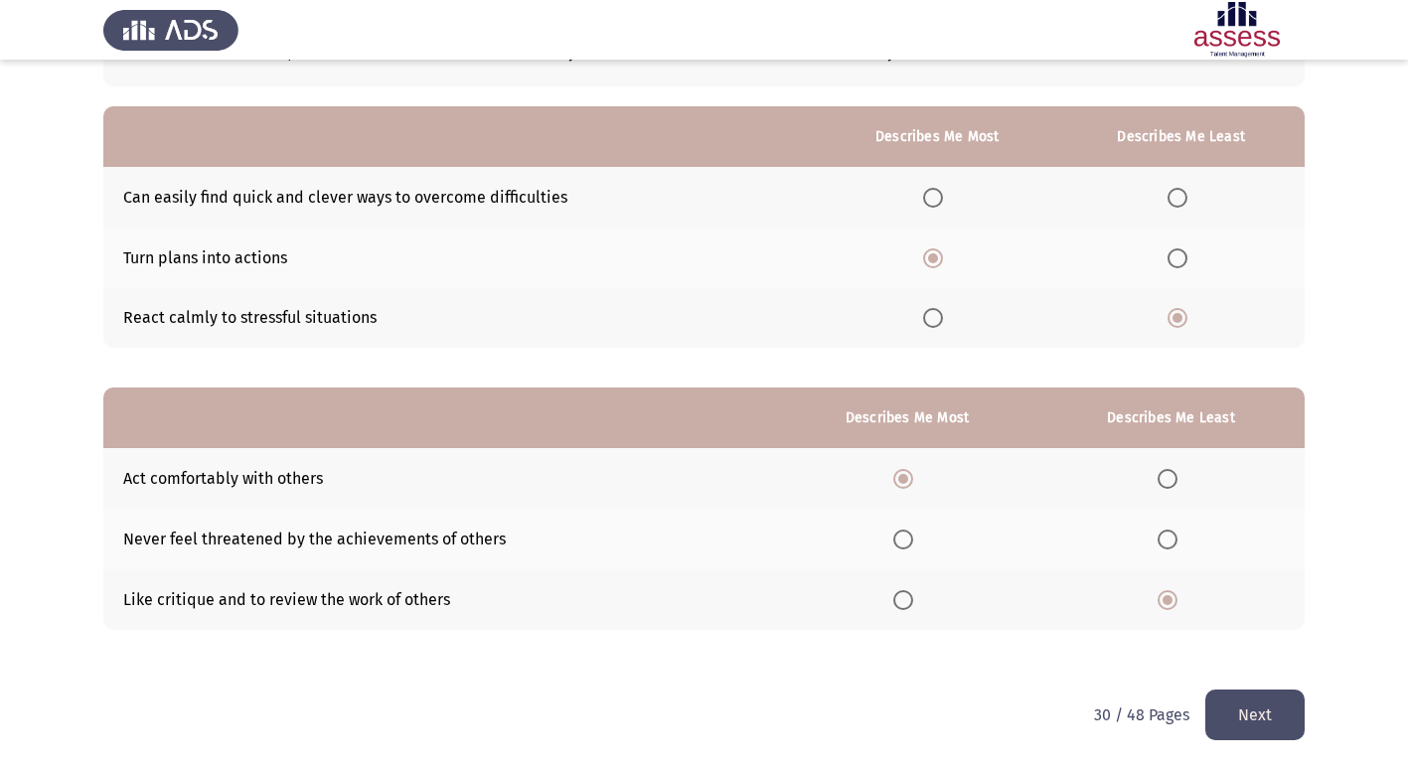
click at [1271, 708] on button "Next" at bounding box center [1255, 715] width 99 height 51
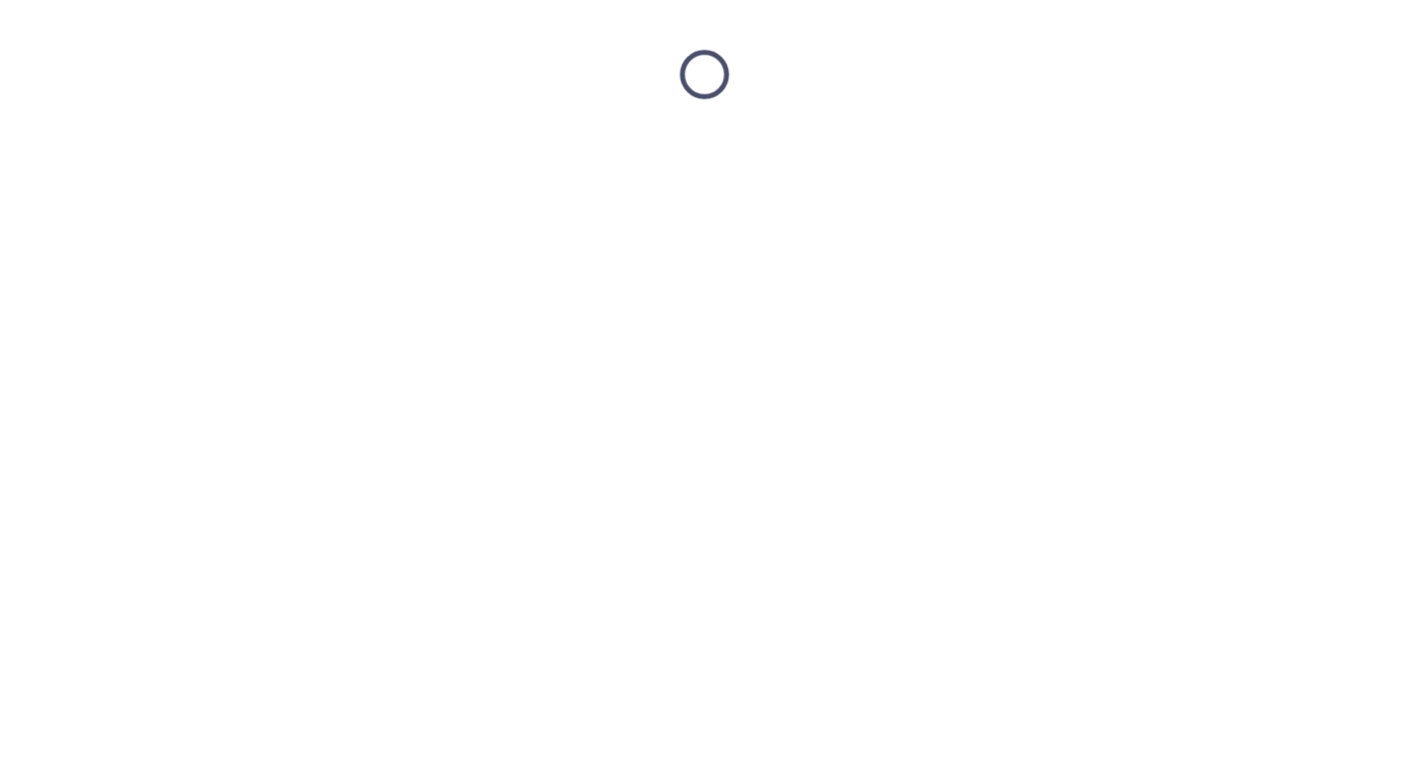
scroll to position [0, 0]
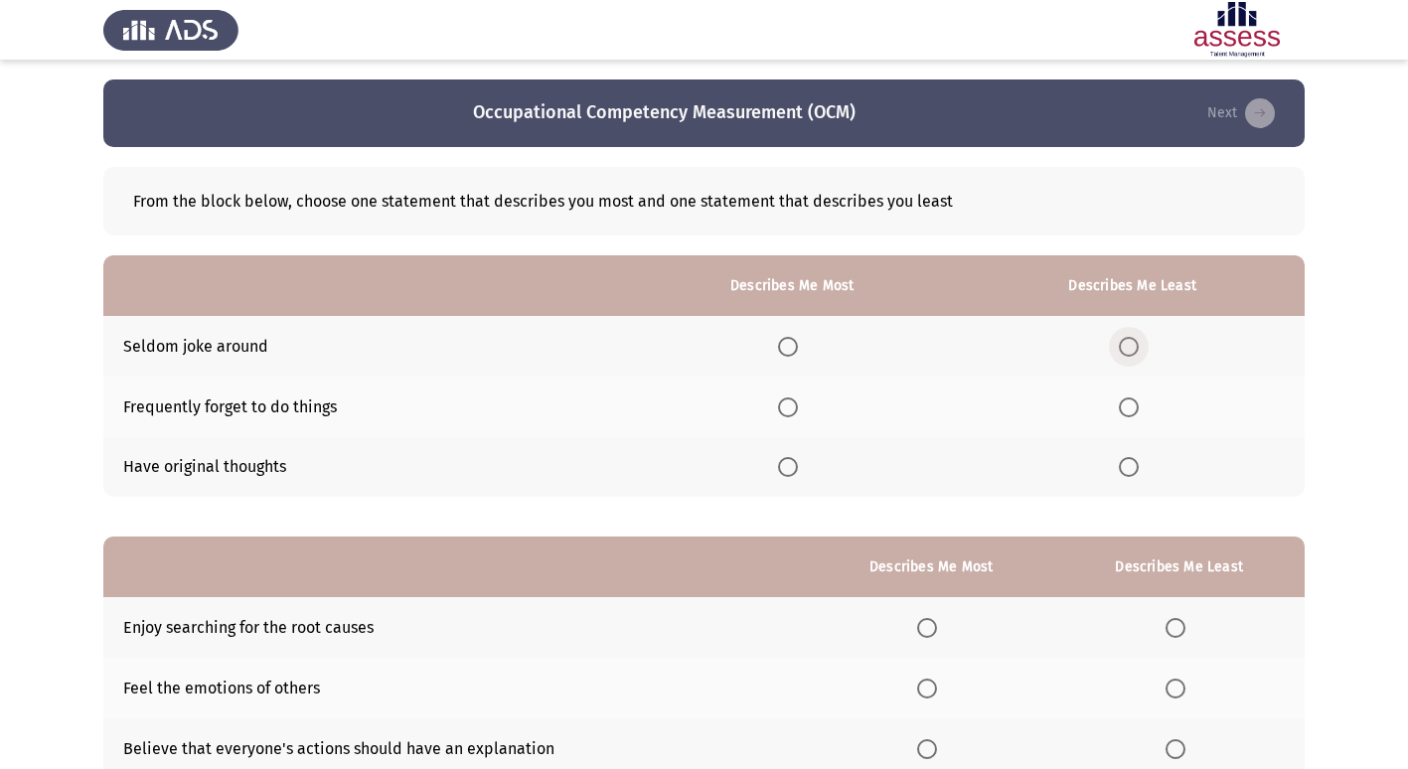
click at [1138, 347] on span "Select an option" at bounding box center [1129, 347] width 20 height 20
click at [1138, 347] on input "Select an option" at bounding box center [1129, 347] width 20 height 20
click at [796, 467] on span "Select an option" at bounding box center [788, 467] width 20 height 20
click at [796, 467] on input "Select an option" at bounding box center [788, 467] width 20 height 20
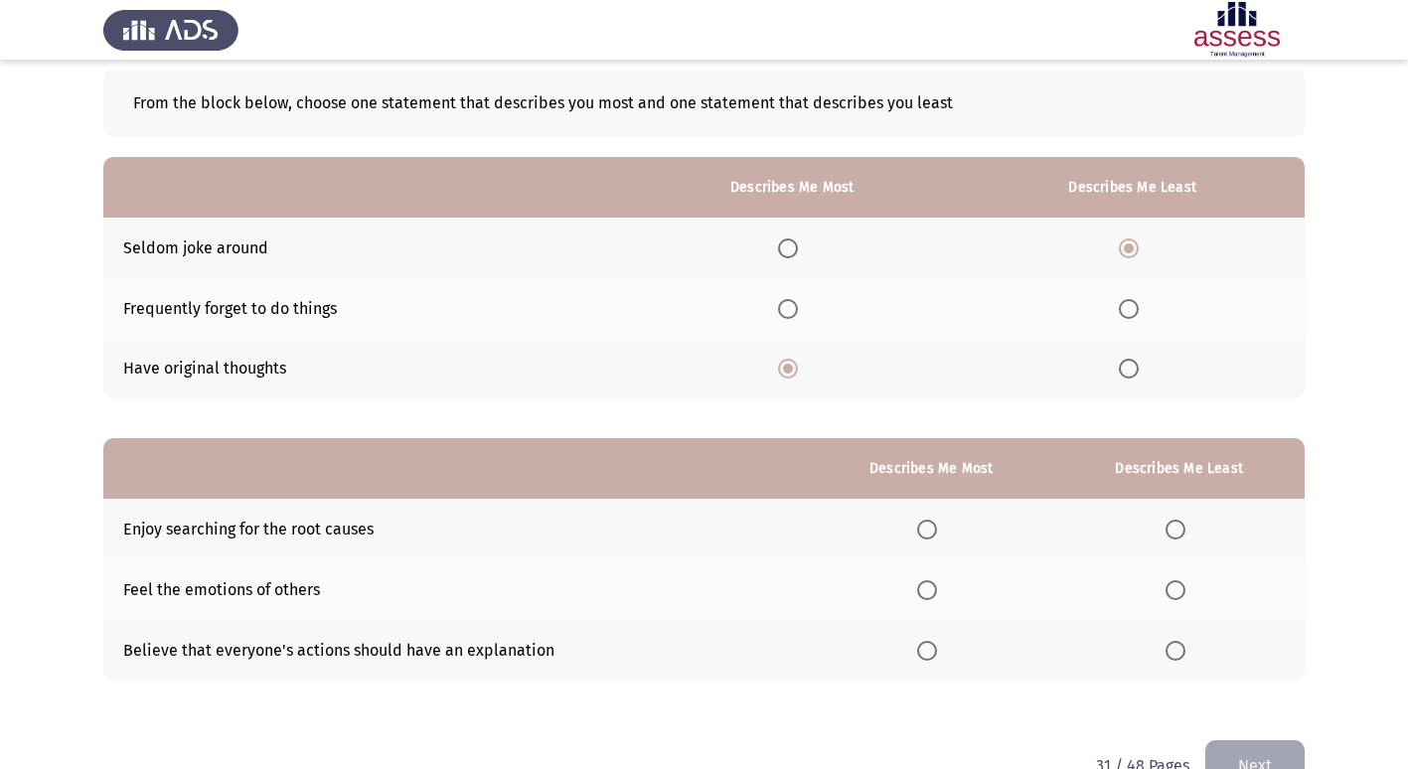
scroll to position [50, 0]
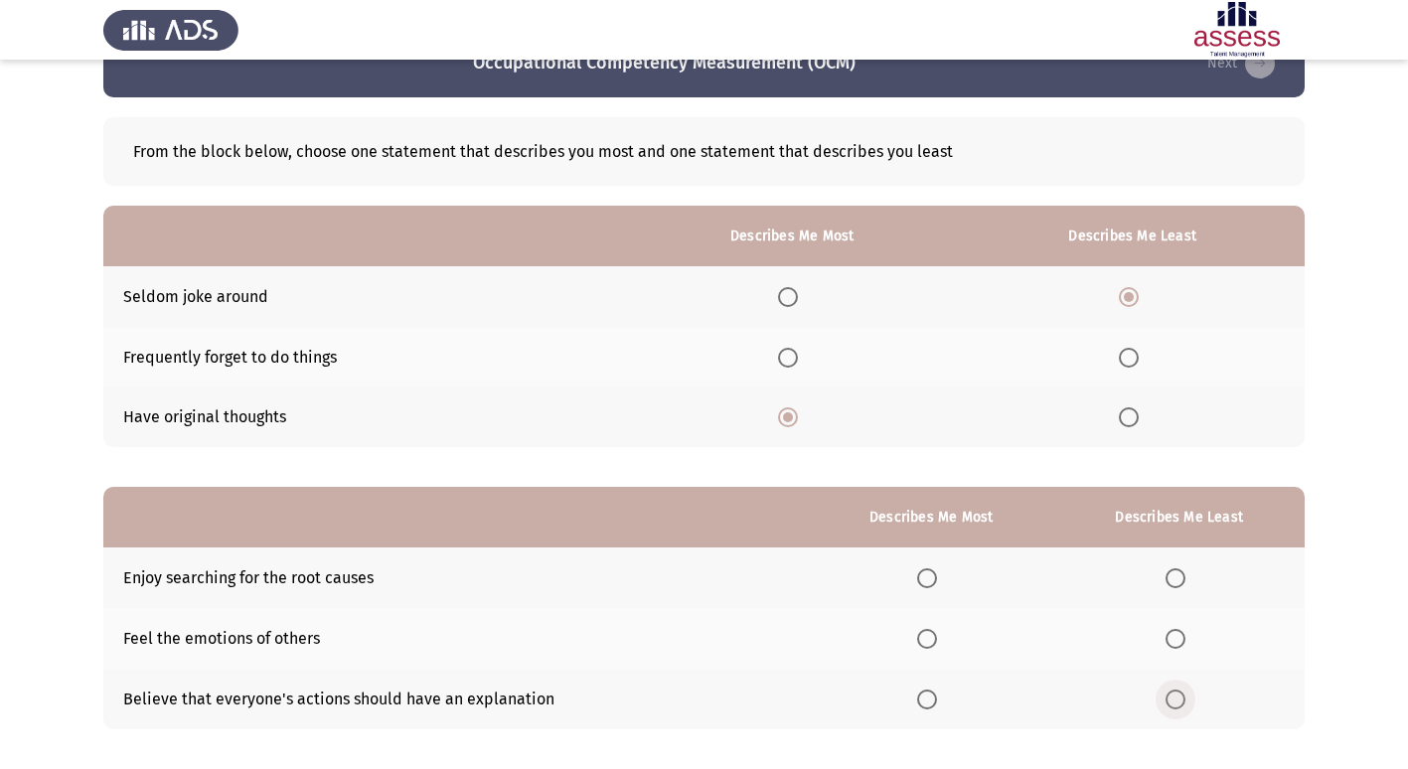
click at [1172, 702] on span "Select an option" at bounding box center [1176, 700] width 20 height 20
click at [1172, 702] on input "Select an option" at bounding box center [1176, 700] width 20 height 20
click at [924, 578] on span "Select an option" at bounding box center [927, 579] width 20 height 20
click at [924, 578] on input "Select an option" at bounding box center [927, 579] width 20 height 20
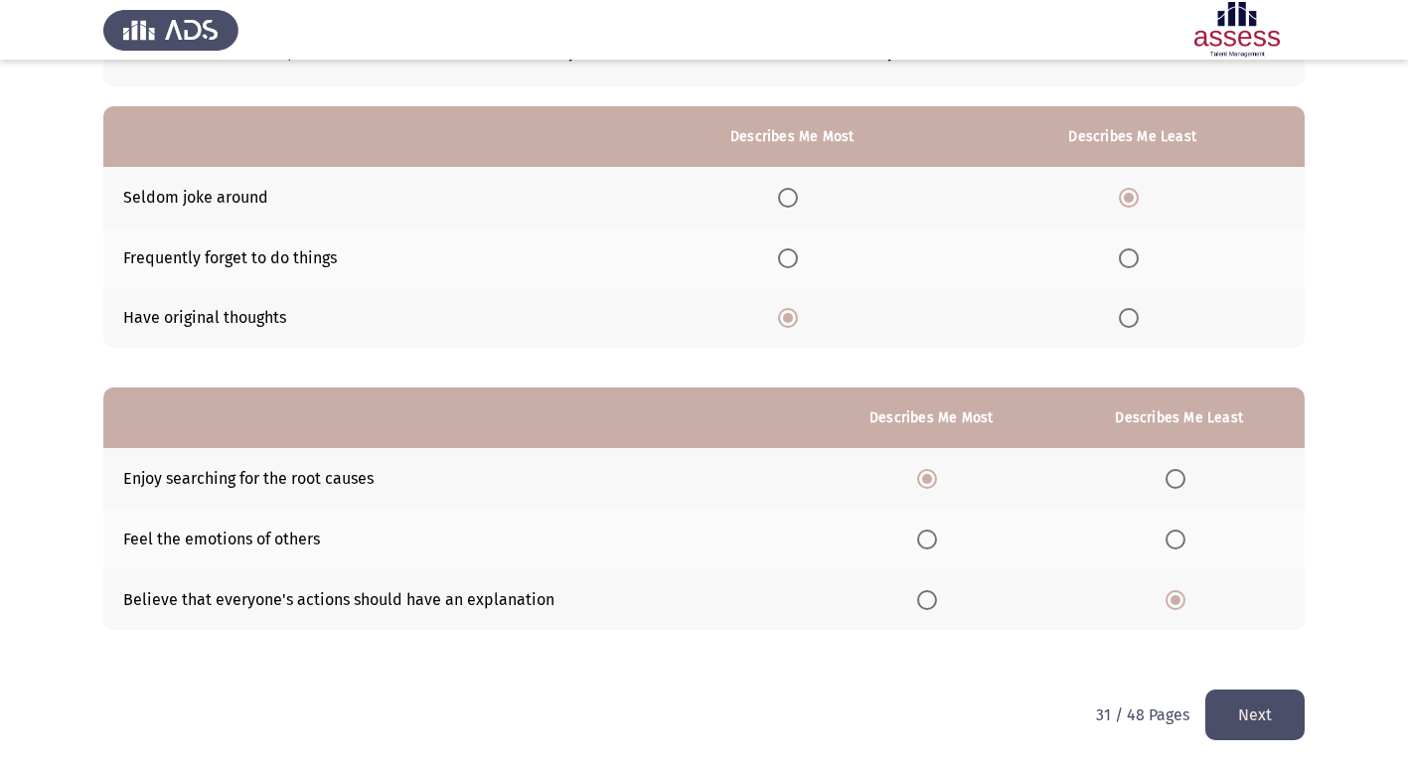
click at [1244, 716] on button "Next" at bounding box center [1255, 715] width 99 height 51
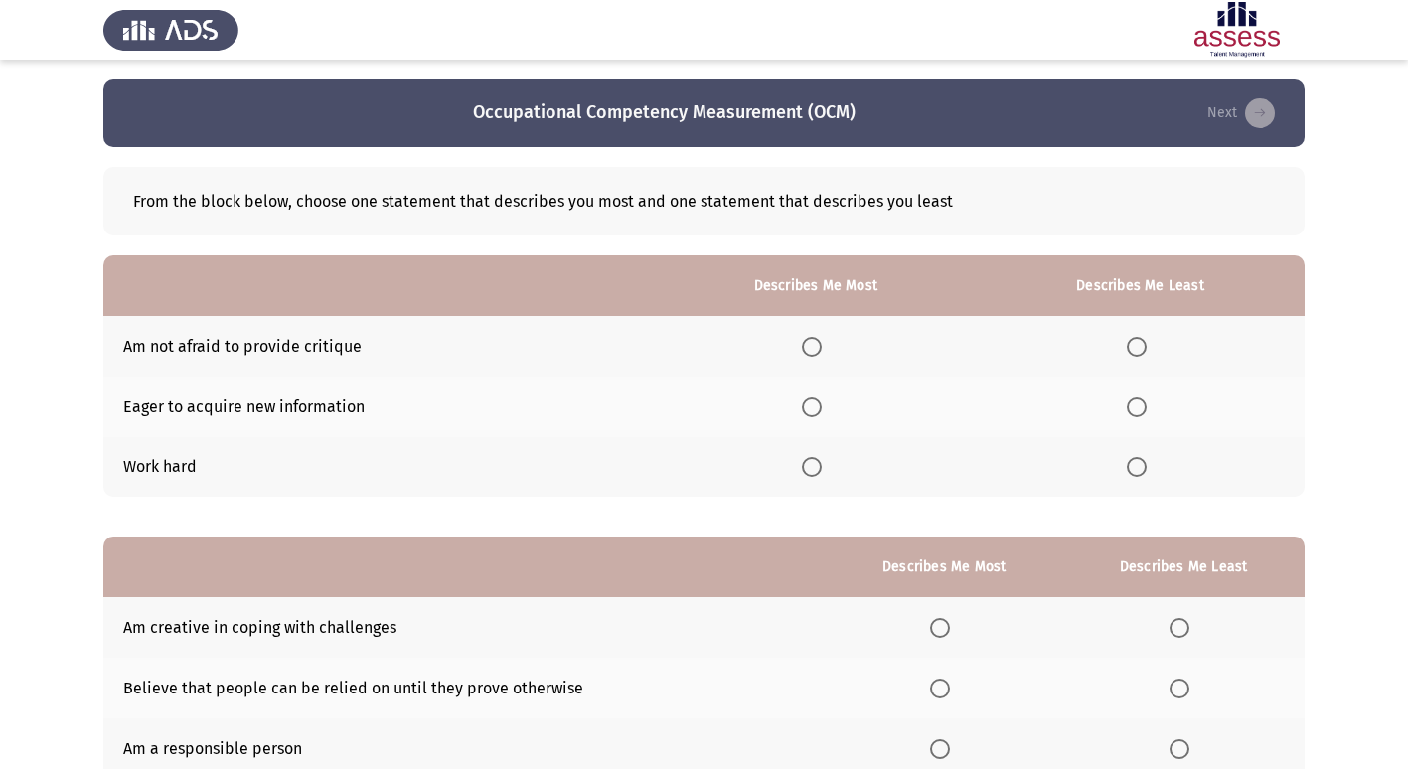
click at [813, 470] on span "Select an option" at bounding box center [812, 467] width 20 height 20
click at [813, 470] on input "Select an option" at bounding box center [812, 467] width 20 height 20
click at [1134, 344] on span "Select an option" at bounding box center [1137, 347] width 20 height 20
click at [1134, 344] on input "Select an option" at bounding box center [1137, 347] width 20 height 20
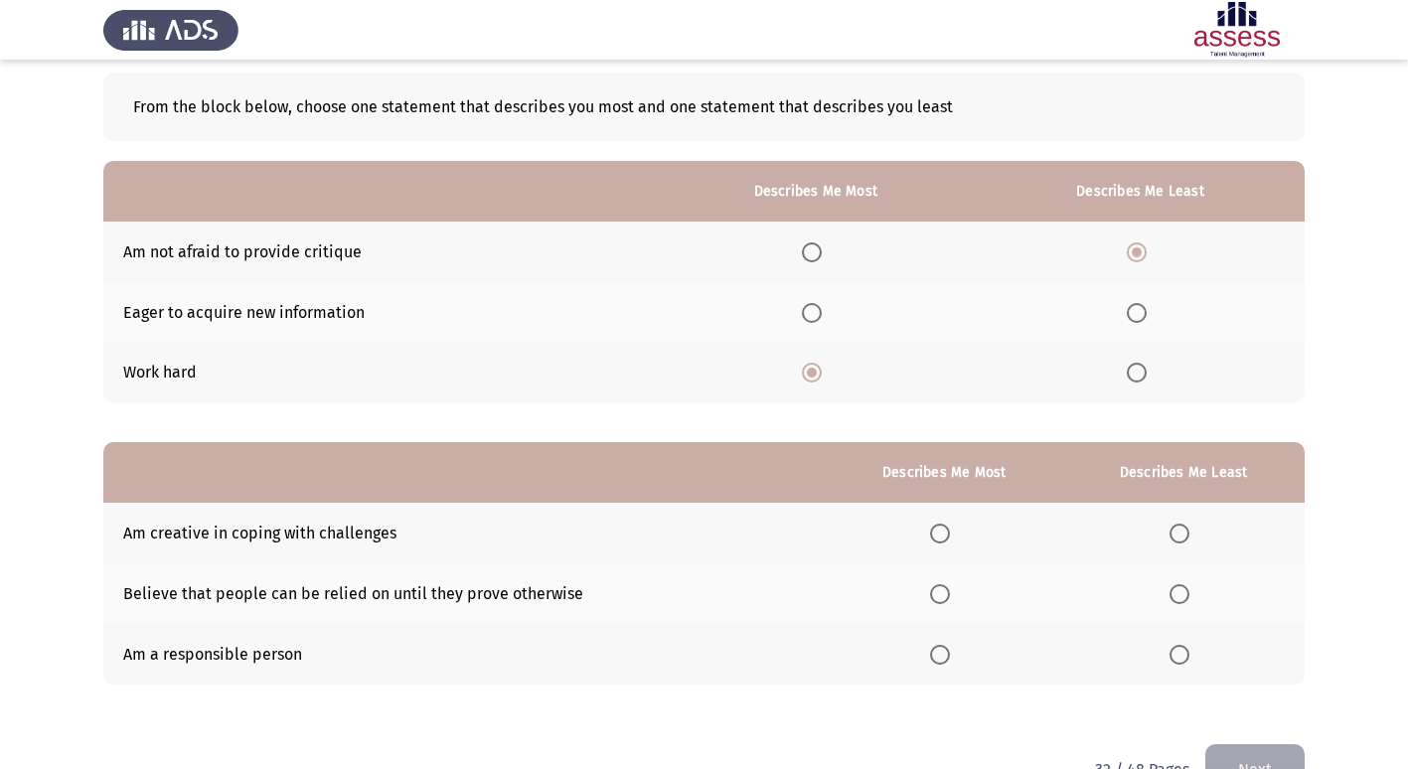
scroll to position [50, 0]
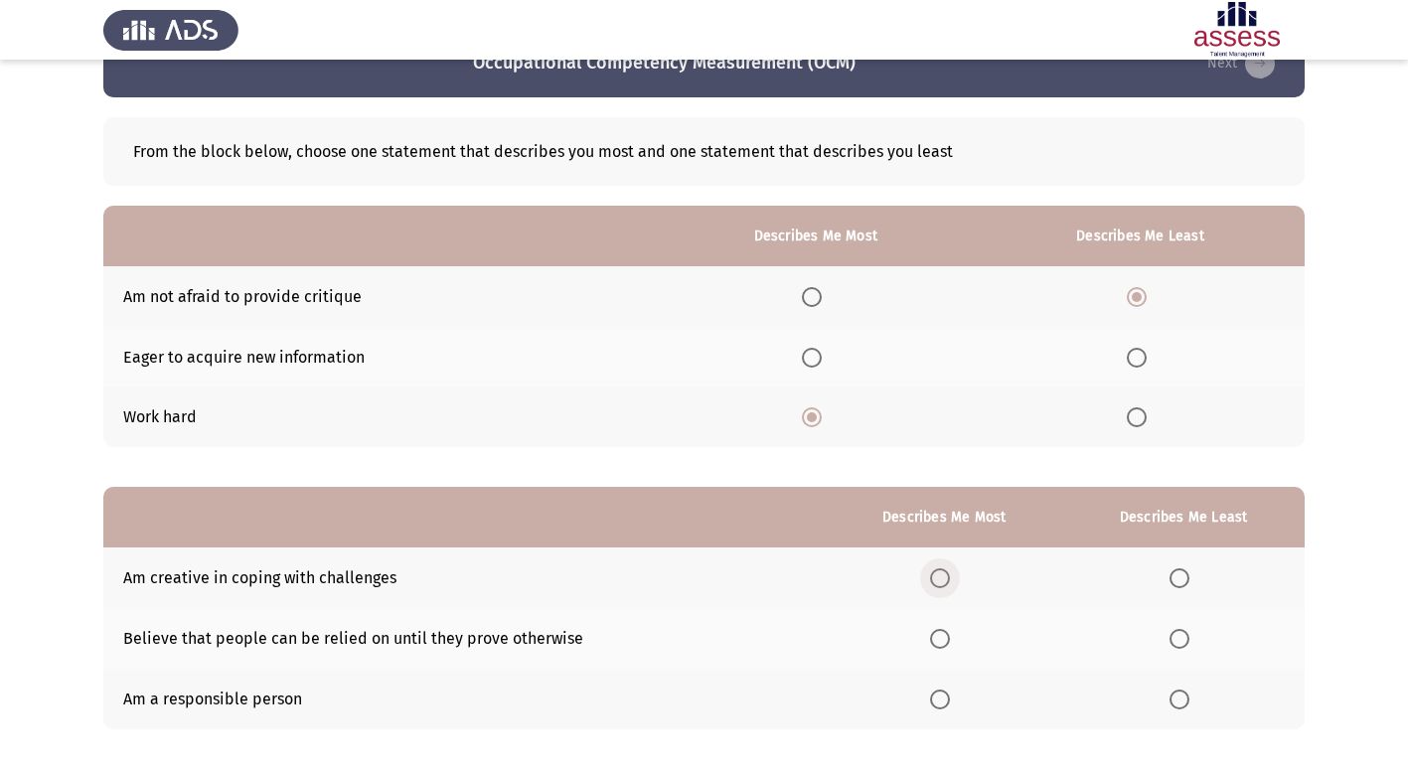
click at [945, 578] on span "Select an option" at bounding box center [940, 579] width 20 height 20
click at [945, 578] on input "Select an option" at bounding box center [940, 579] width 20 height 20
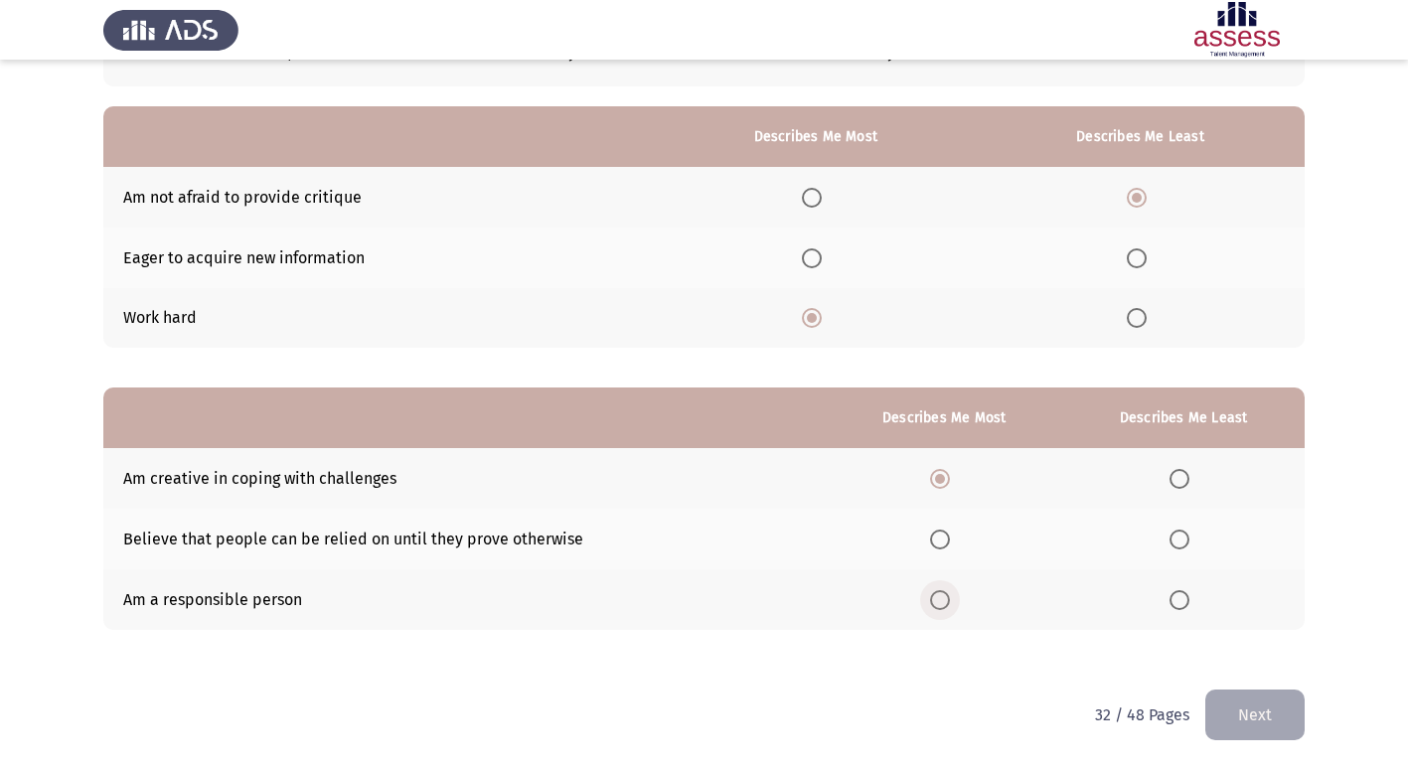
click at [945, 607] on span "Select an option" at bounding box center [940, 600] width 20 height 20
click at [945, 607] on input "Select an option" at bounding box center [940, 600] width 20 height 20
click at [1192, 544] on label "Select an option" at bounding box center [1184, 540] width 28 height 20
click at [1190, 544] on input "Select an option" at bounding box center [1180, 540] width 20 height 20
click at [1233, 710] on button "Next" at bounding box center [1255, 715] width 99 height 51
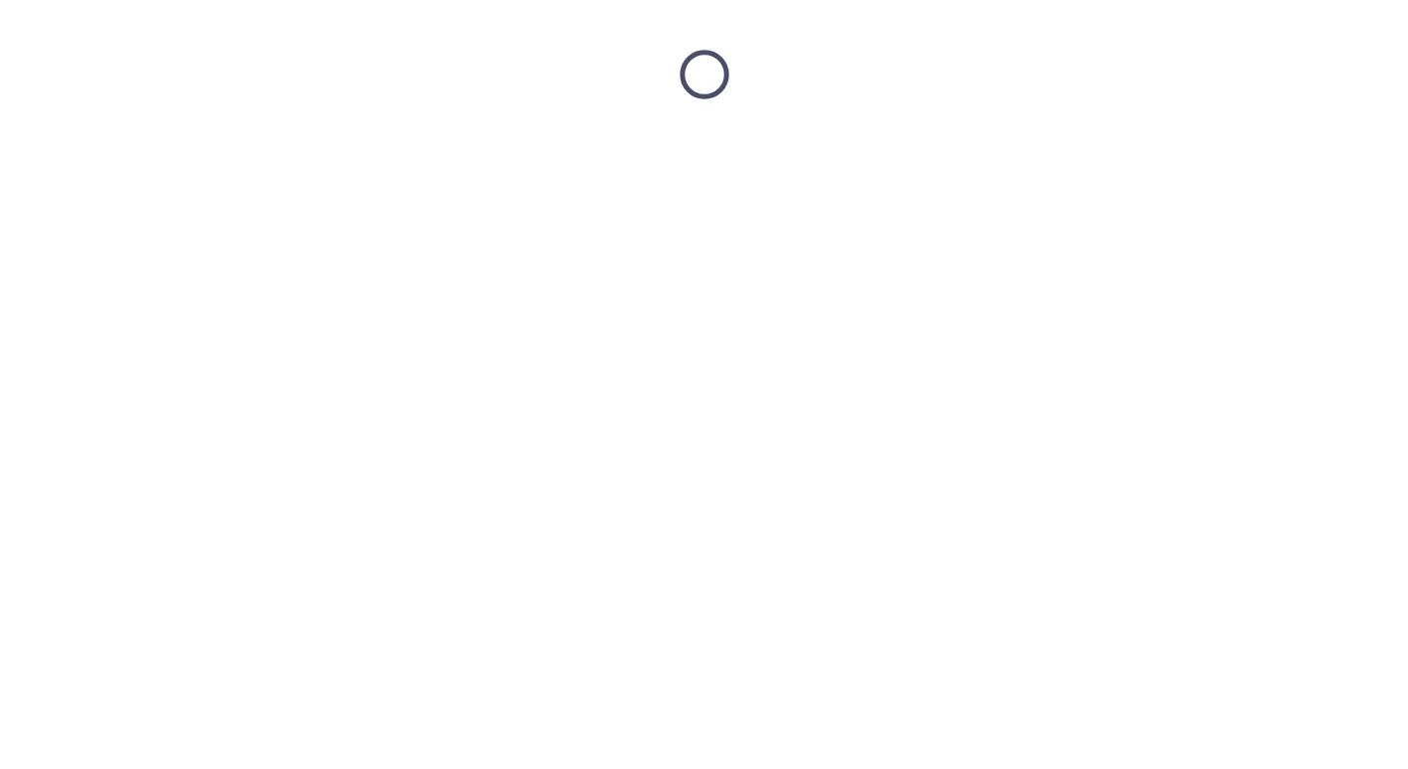
scroll to position [0, 0]
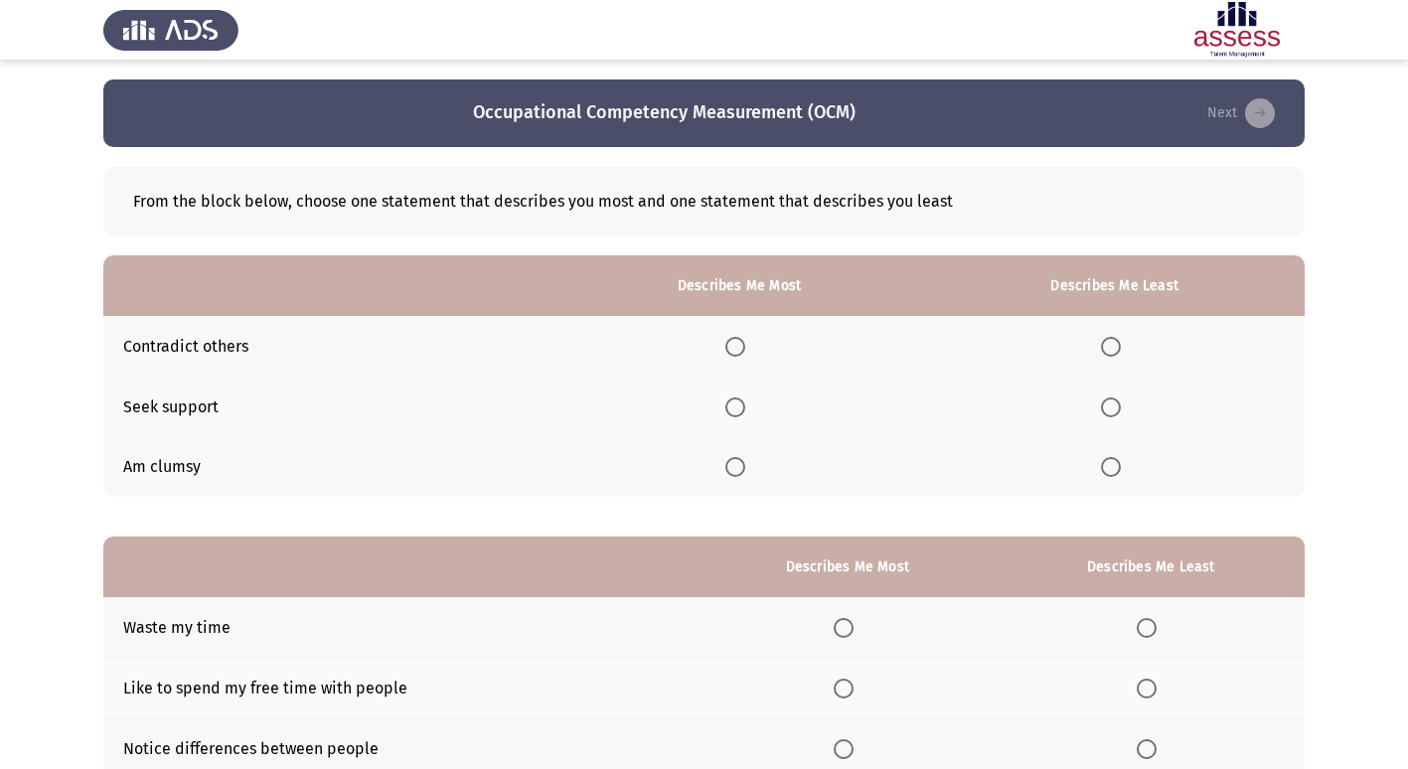
click at [1113, 342] on span "Select an option" at bounding box center [1111, 347] width 20 height 20
click at [1113, 342] on input "Select an option" at bounding box center [1111, 347] width 20 height 20
click at [736, 406] on span "Select an option" at bounding box center [736, 408] width 20 height 20
click at [736, 406] on input "Select an option" at bounding box center [736, 408] width 20 height 20
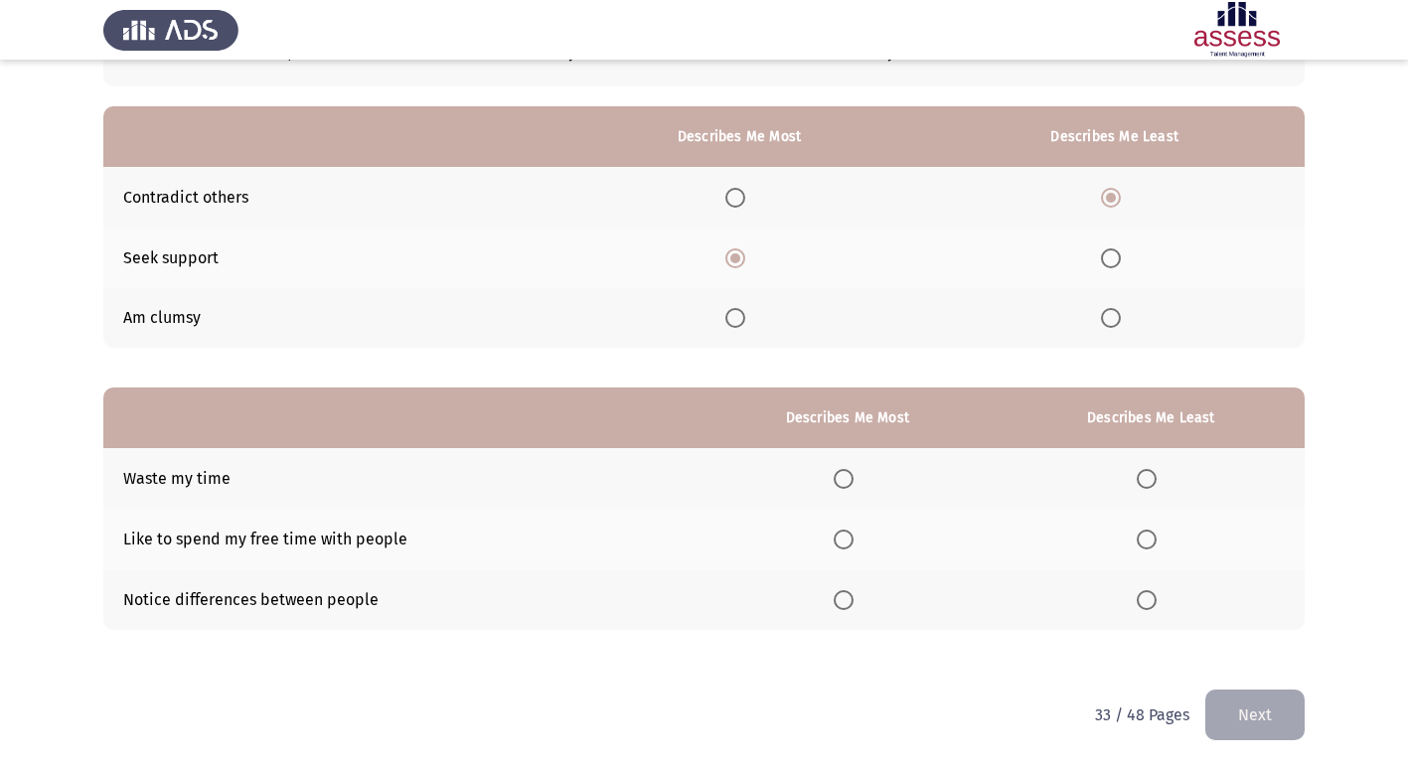
scroll to position [50, 0]
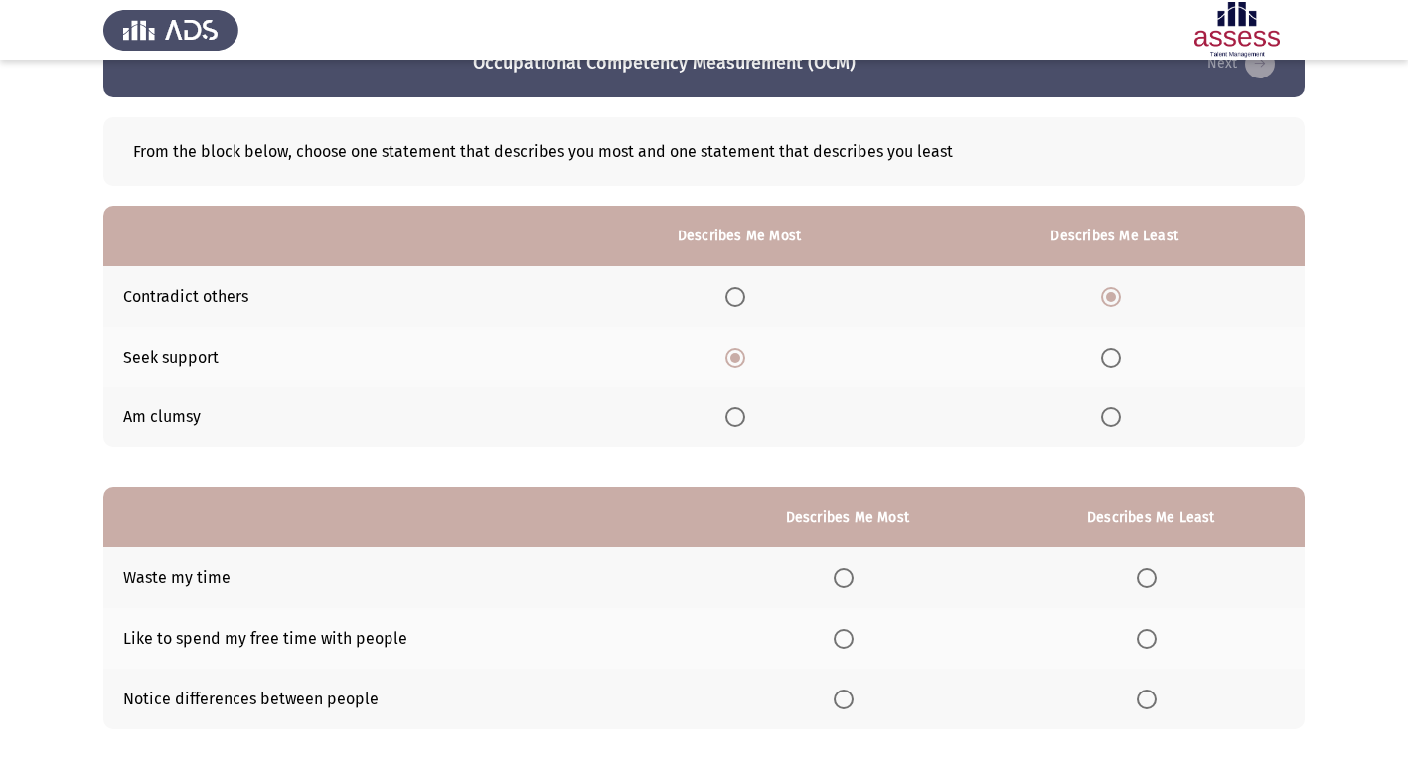
click at [844, 632] on span "Select an option" at bounding box center [844, 639] width 20 height 20
click at [844, 632] on input "Select an option" at bounding box center [844, 639] width 20 height 20
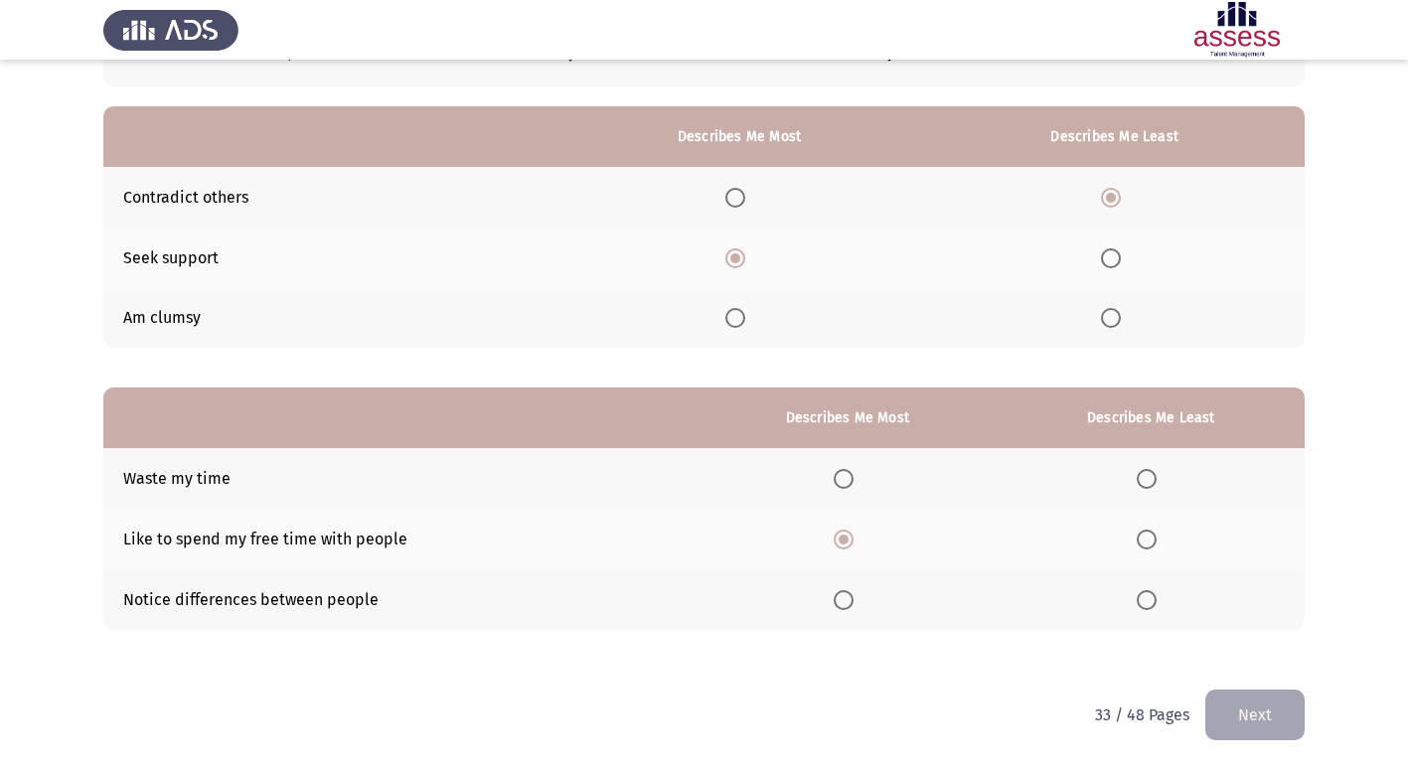
click at [1146, 475] on span "Select an option" at bounding box center [1147, 479] width 20 height 20
click at [1146, 475] on input "Select an option" at bounding box center [1147, 479] width 20 height 20
click at [1261, 720] on button "Next" at bounding box center [1255, 715] width 99 height 51
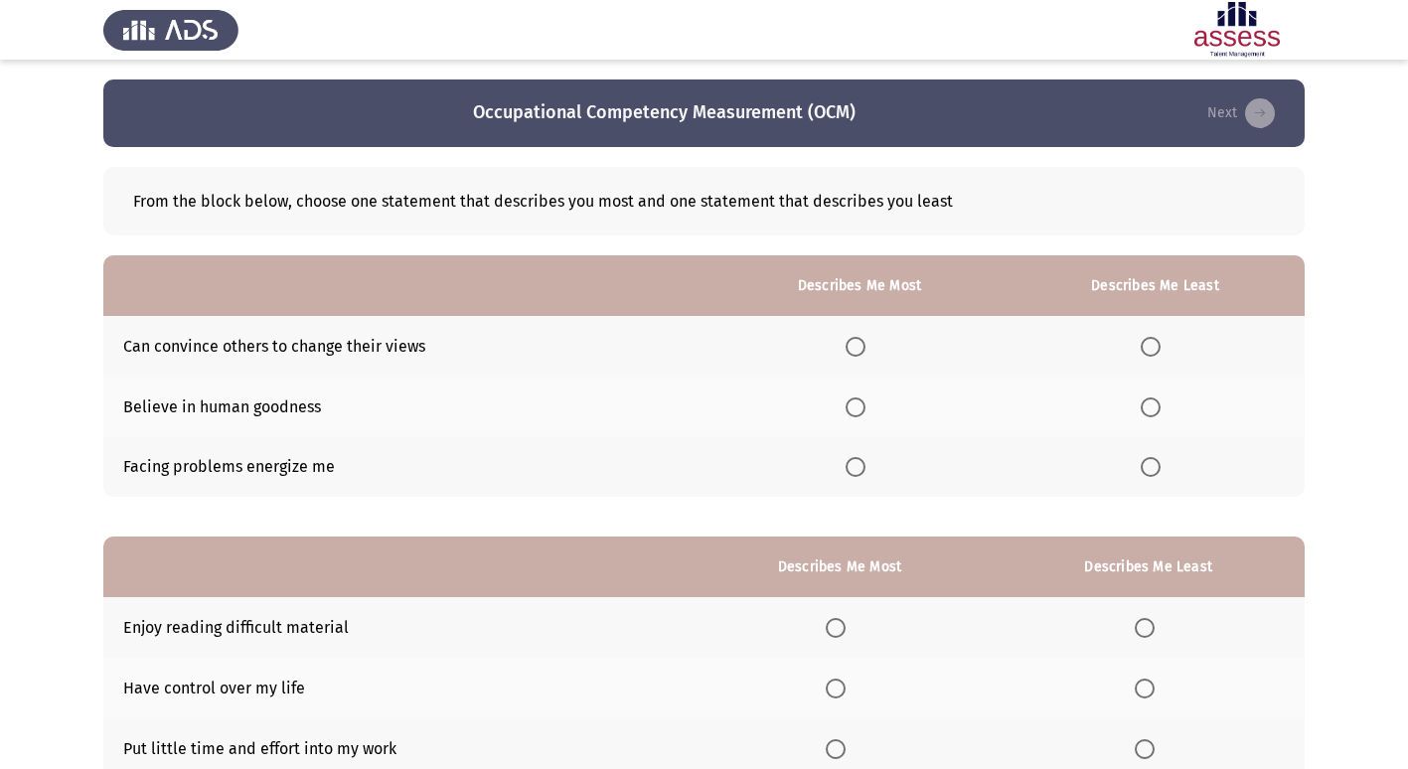
click at [866, 474] on span "Select an option" at bounding box center [856, 467] width 20 height 20
click at [866, 474] on input "Select an option" at bounding box center [856, 467] width 20 height 20
click at [1158, 407] on span "Select an option" at bounding box center [1151, 408] width 20 height 20
click at [1158, 407] on input "Select an option" at bounding box center [1151, 408] width 20 height 20
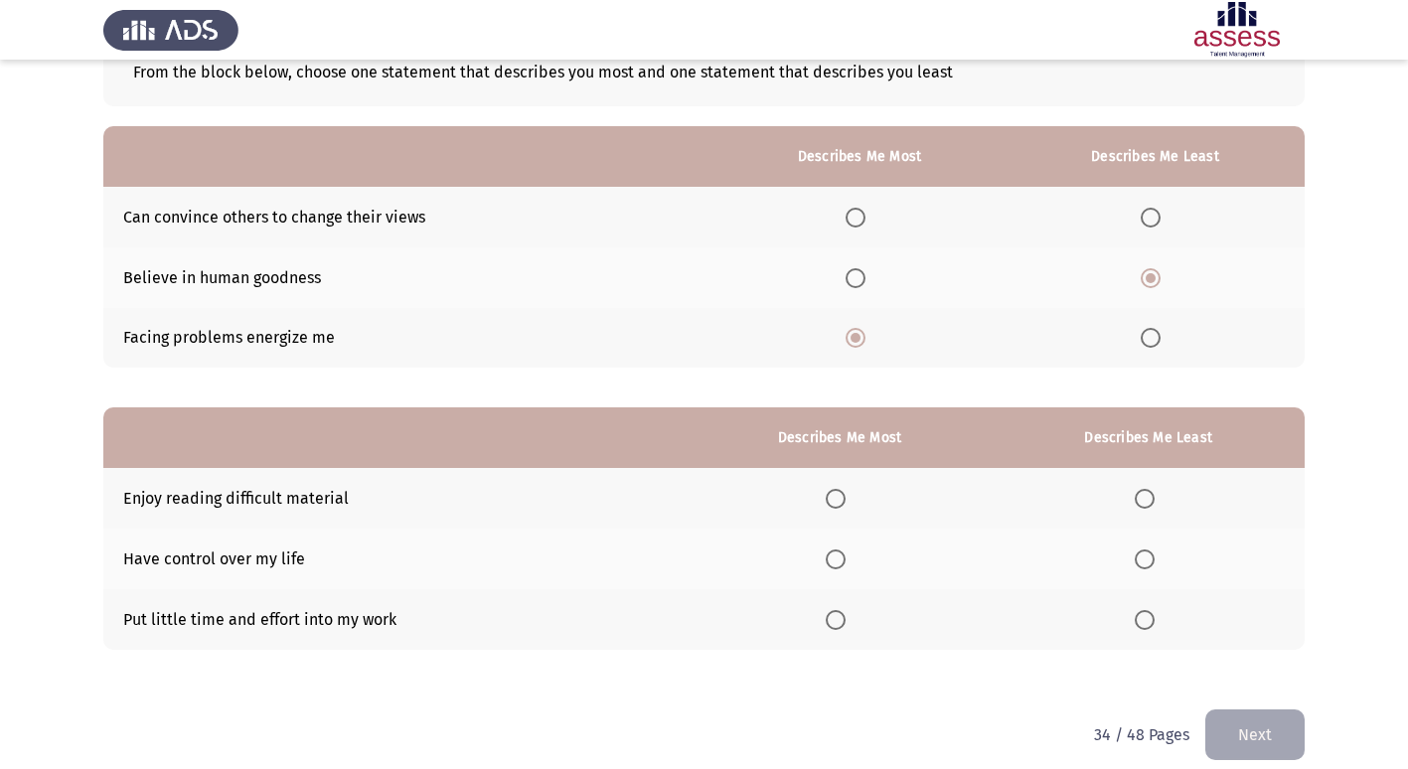
scroll to position [149, 0]
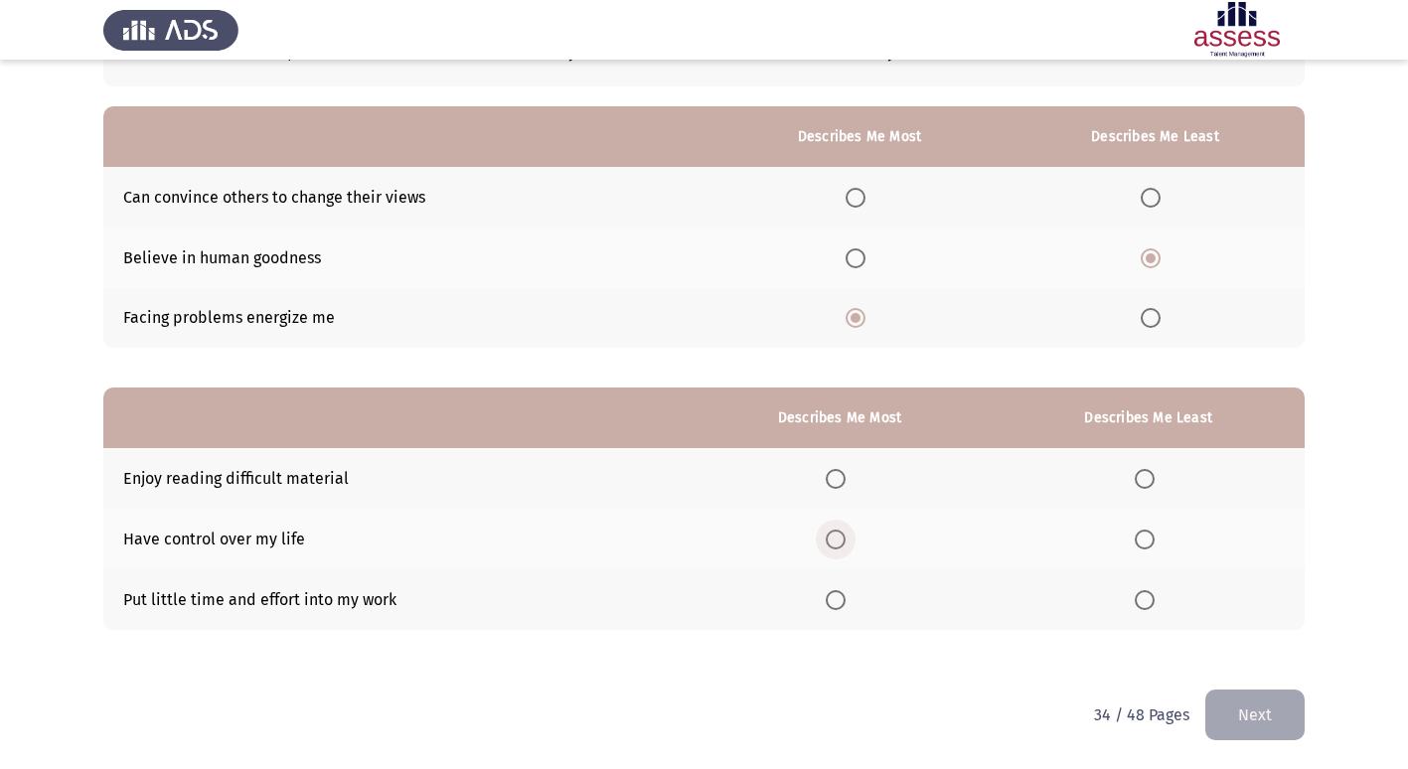
click at [837, 537] on span "Select an option" at bounding box center [836, 540] width 20 height 20
click at [837, 537] on input "Select an option" at bounding box center [836, 540] width 20 height 20
click at [1148, 604] on span "Select an option" at bounding box center [1145, 600] width 20 height 20
click at [1148, 604] on input "Select an option" at bounding box center [1145, 600] width 20 height 20
click at [1262, 729] on button "Next" at bounding box center [1255, 715] width 99 height 51
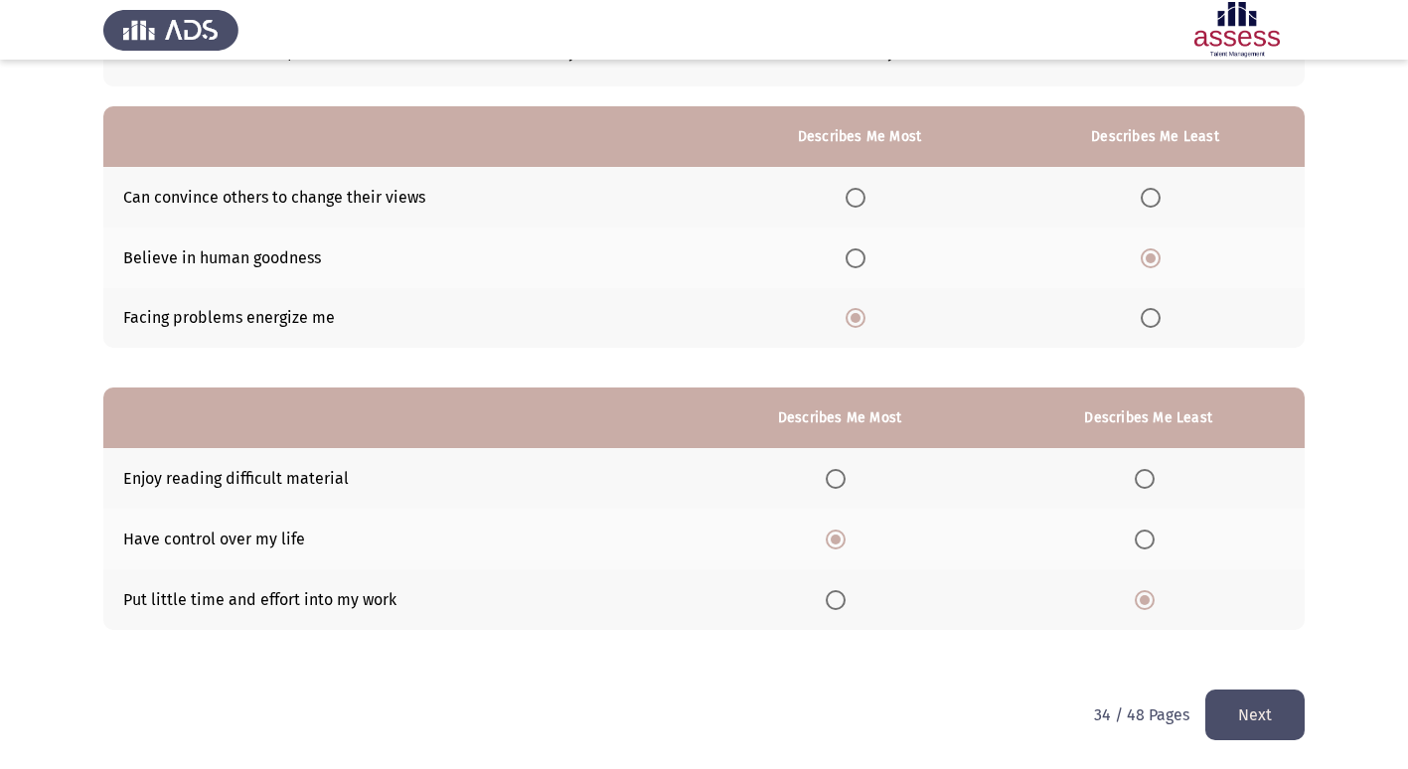
scroll to position [0, 0]
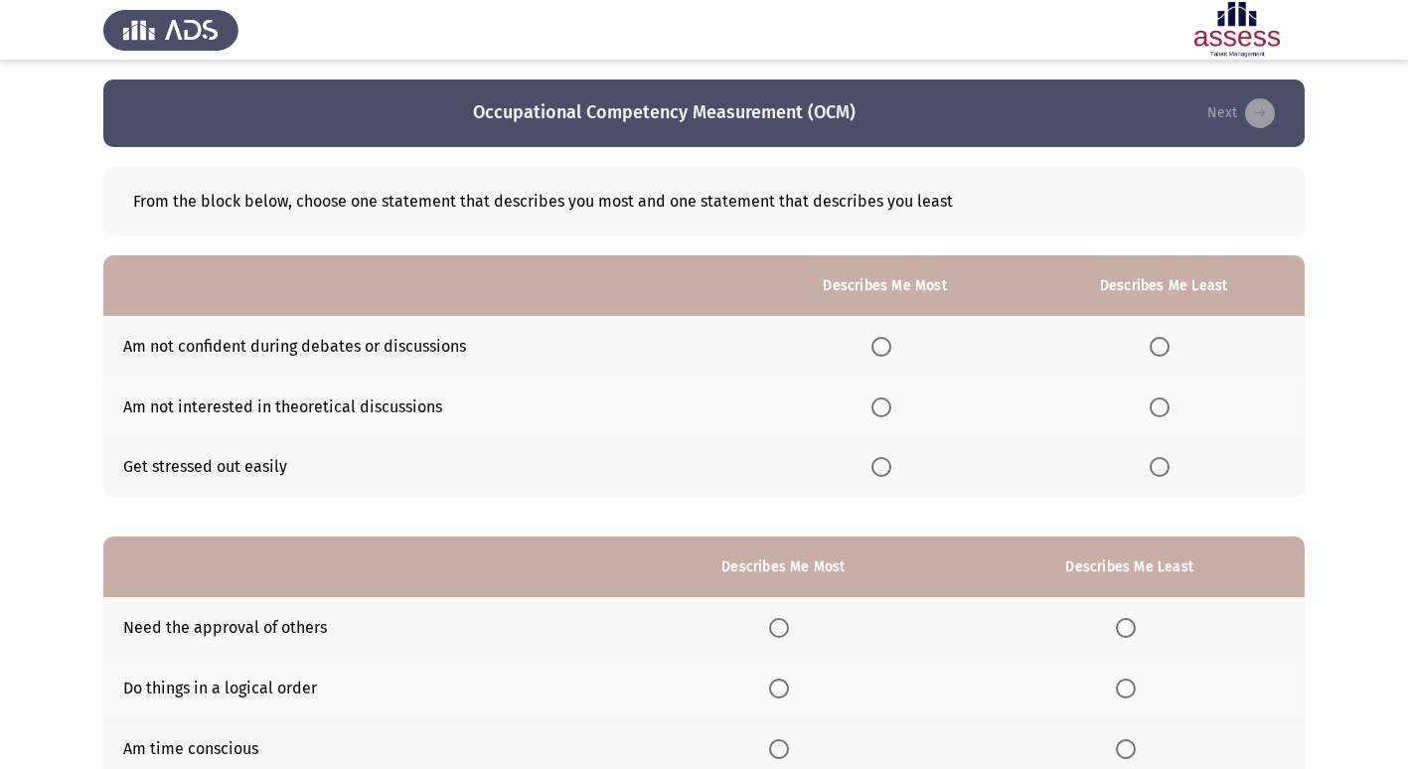
click at [1161, 465] on span "Select an option" at bounding box center [1160, 467] width 20 height 20
click at [1161, 465] on input "Select an option" at bounding box center [1160, 467] width 20 height 20
click at [1166, 410] on span "Select an option" at bounding box center [1160, 408] width 20 height 20
click at [1166, 410] on input "Select an option" at bounding box center [1160, 408] width 20 height 20
click at [1168, 352] on span "Select an option" at bounding box center [1160, 347] width 20 height 20
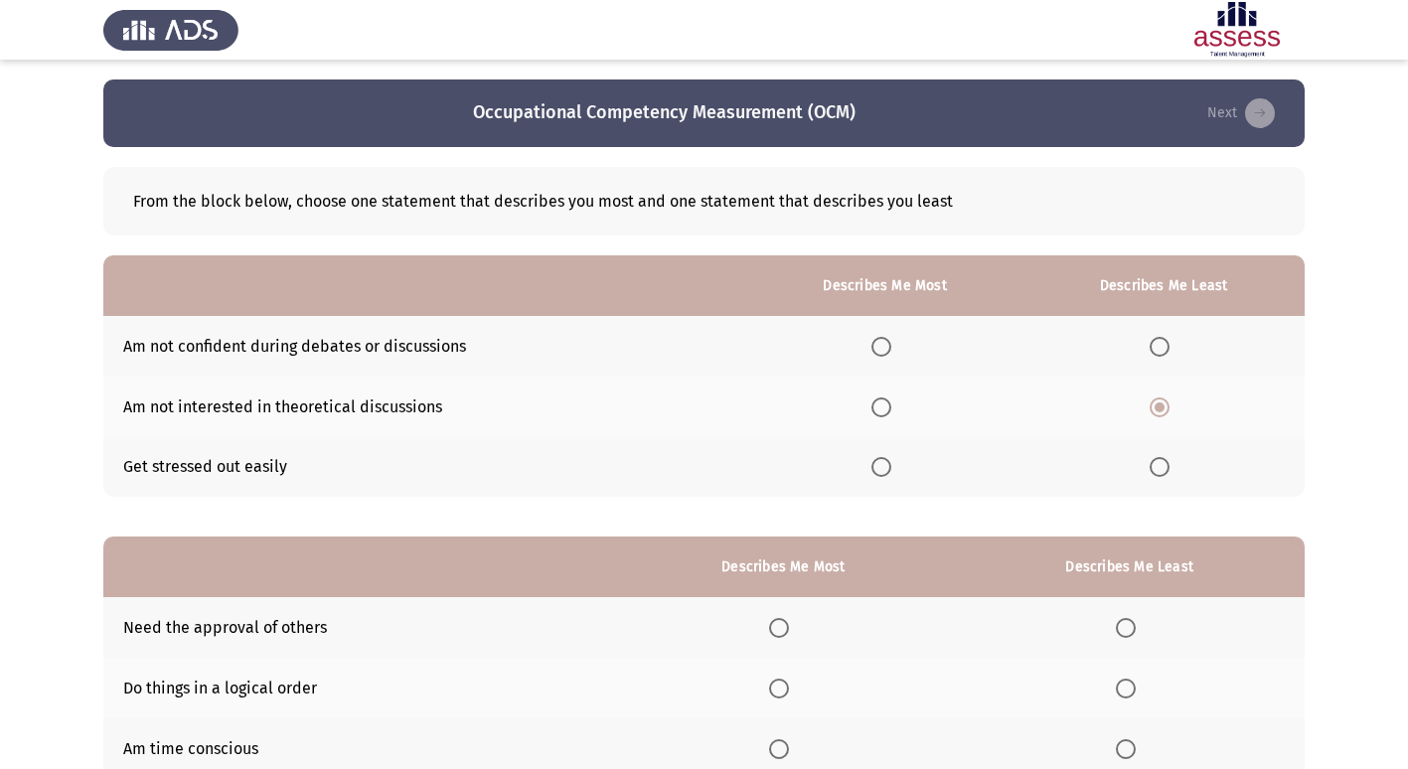
click at [1168, 352] on input "Select an option" at bounding box center [1160, 347] width 20 height 20
click at [884, 414] on span "Select an option" at bounding box center [882, 408] width 20 height 20
click at [884, 414] on input "Select an option" at bounding box center [882, 408] width 20 height 20
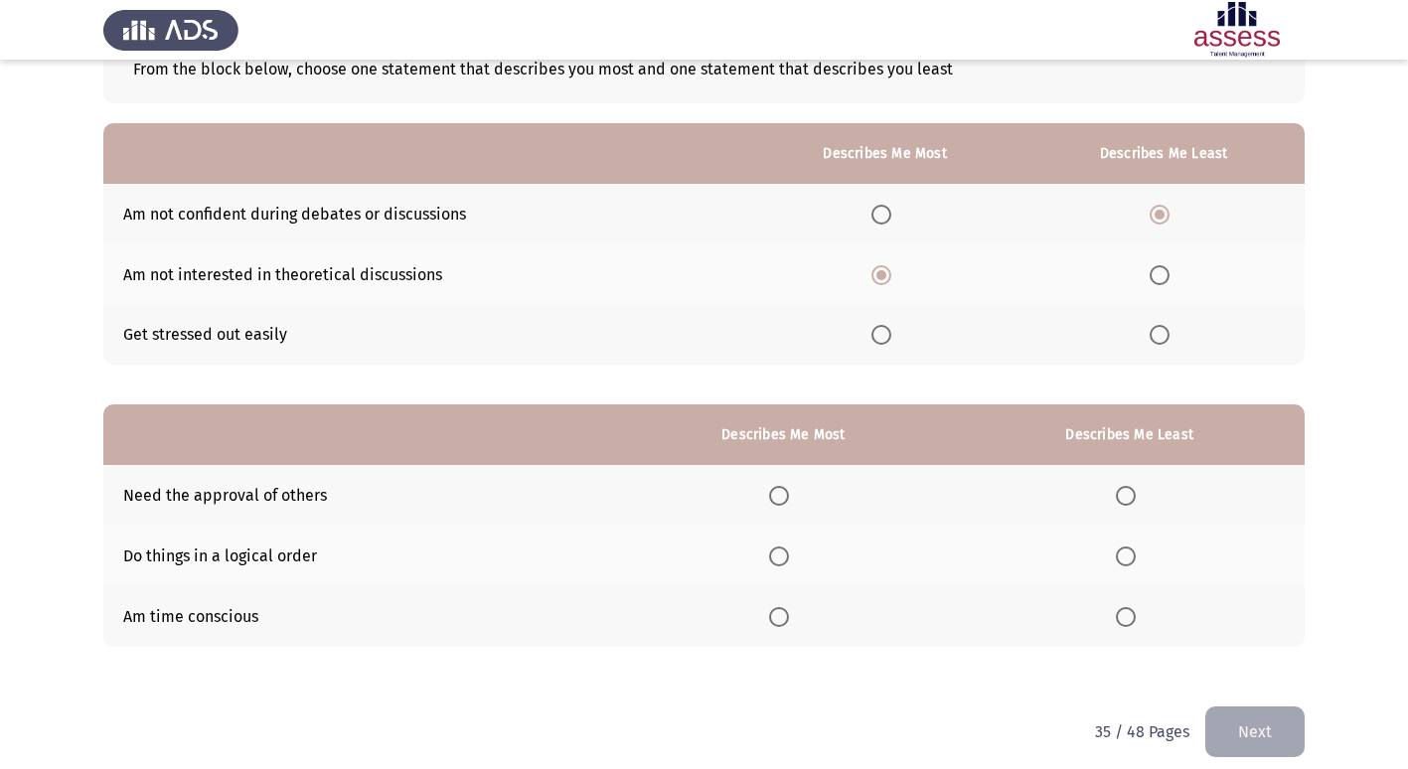
scroll to position [149, 0]
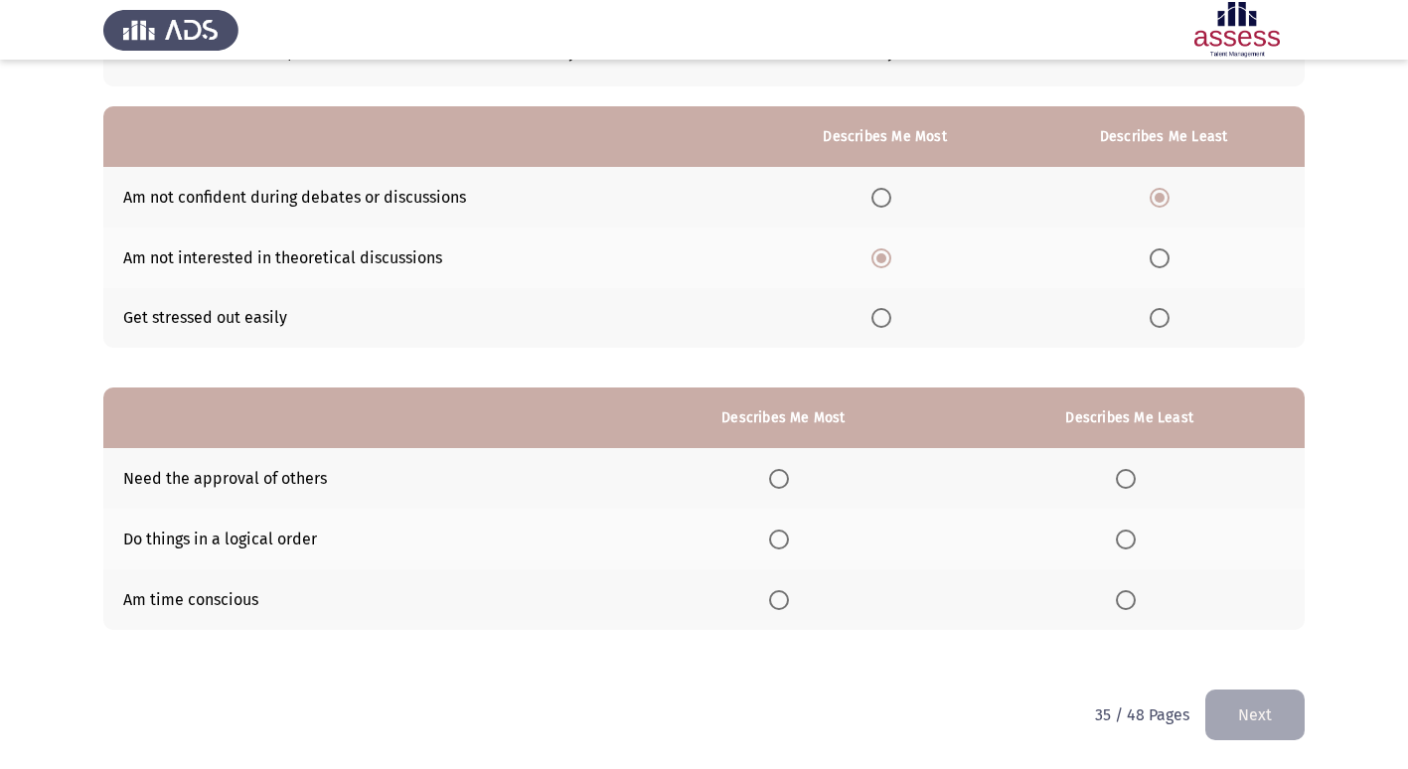
click at [780, 544] on span "Select an option" at bounding box center [779, 540] width 20 height 20
click at [780, 544] on input "Select an option" at bounding box center [779, 540] width 20 height 20
click at [1127, 480] on span "Select an option" at bounding box center [1126, 479] width 20 height 20
click at [1127, 480] on input "Select an option" at bounding box center [1126, 479] width 20 height 20
click at [1250, 725] on button "Next" at bounding box center [1255, 715] width 99 height 51
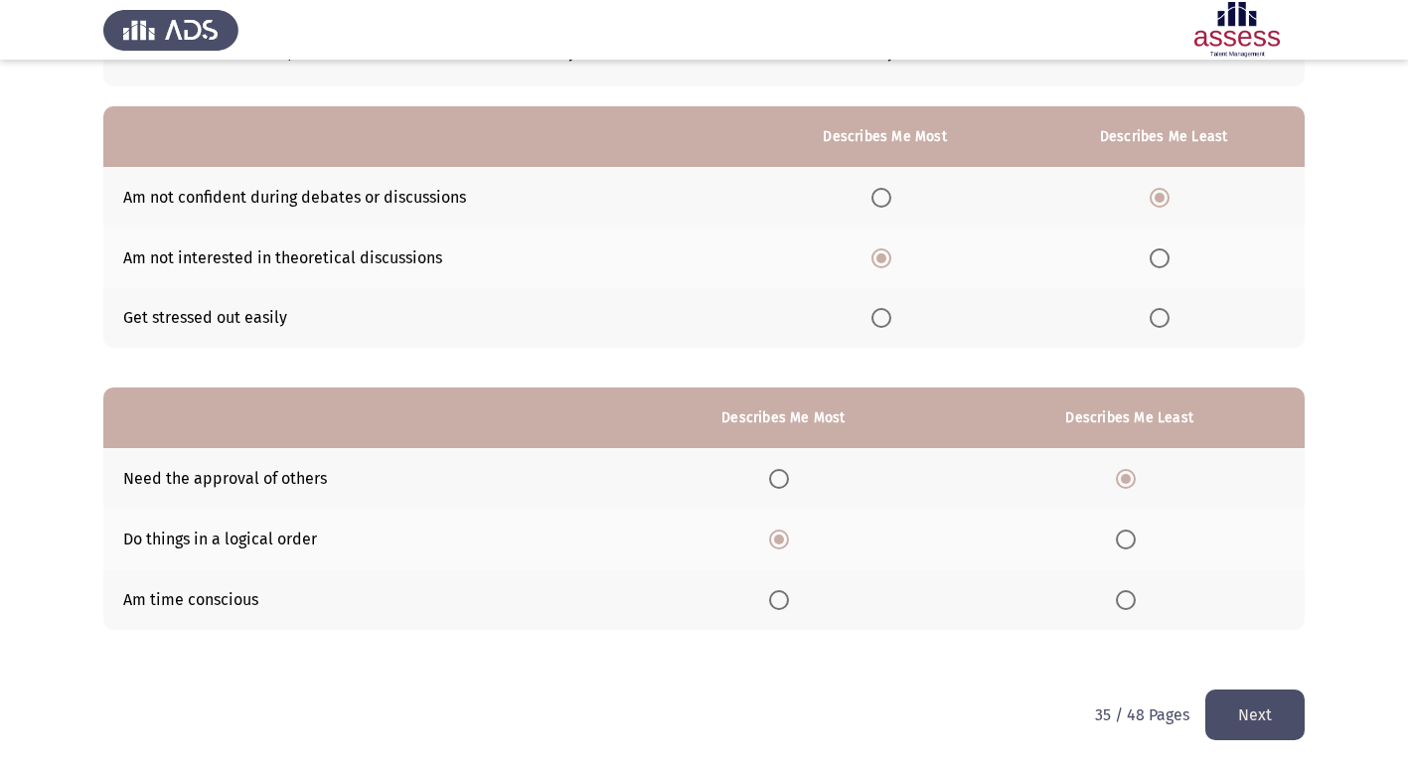
scroll to position [0, 0]
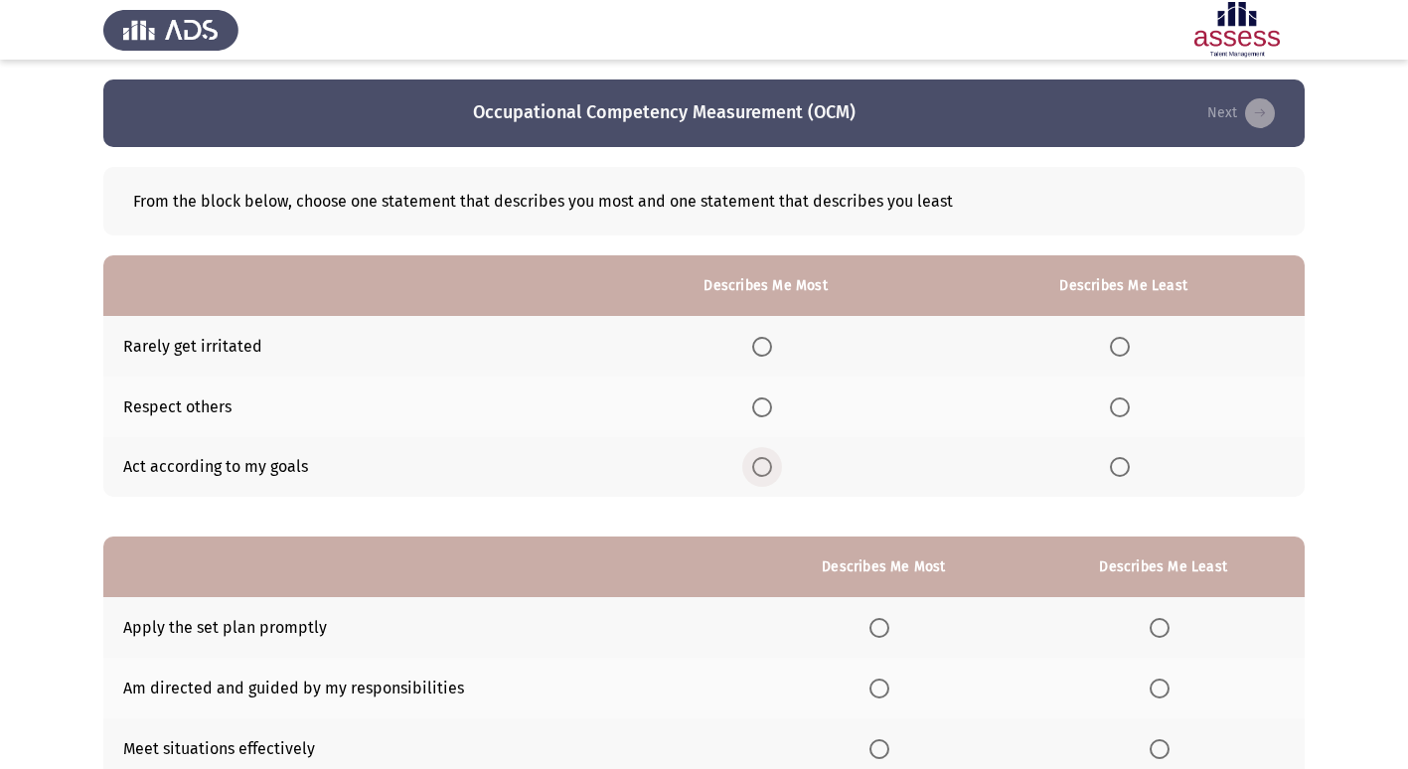
click at [767, 462] on span "Select an option" at bounding box center [762, 467] width 20 height 20
click at [767, 462] on input "Select an option" at bounding box center [762, 467] width 20 height 20
click at [1123, 350] on span "Select an option" at bounding box center [1120, 347] width 20 height 20
click at [1123, 350] on input "Select an option" at bounding box center [1120, 347] width 20 height 20
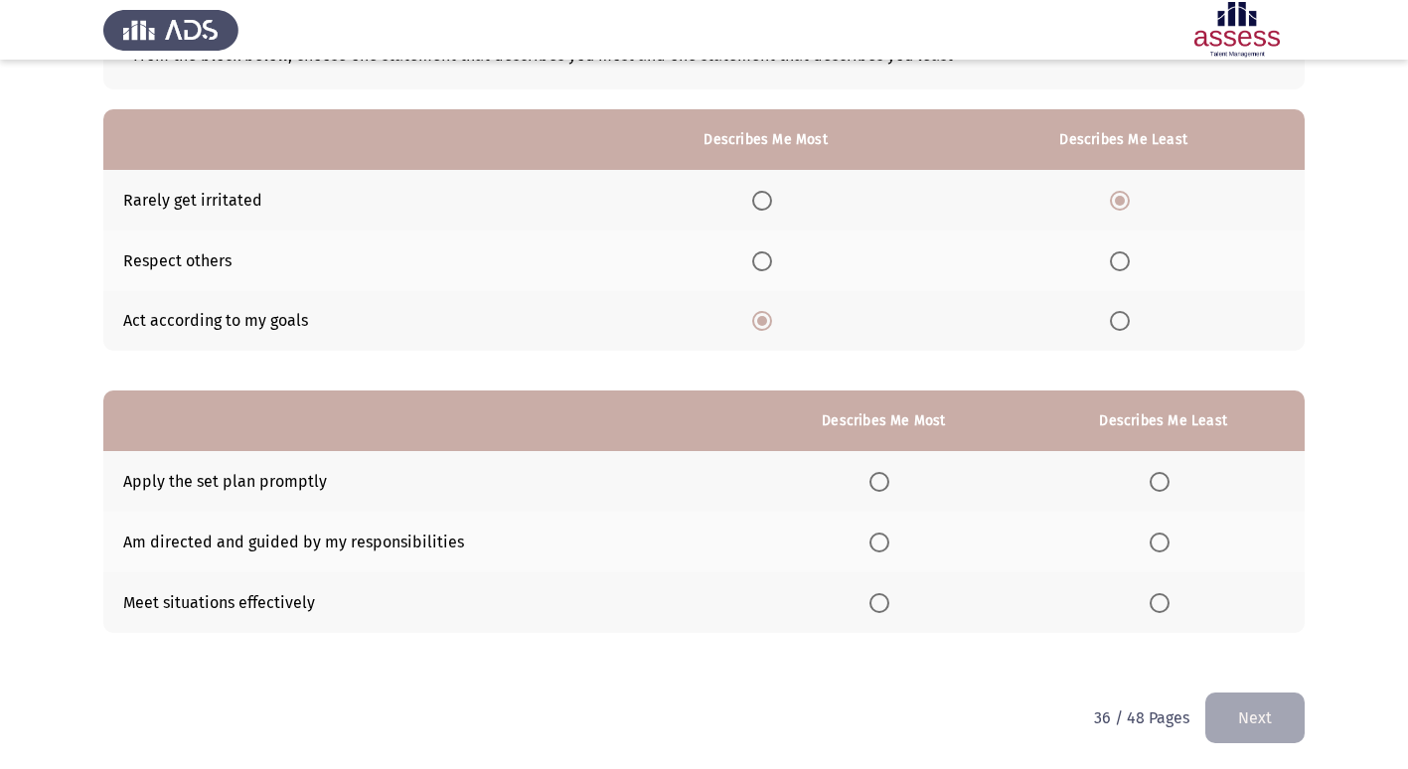
scroll to position [149, 0]
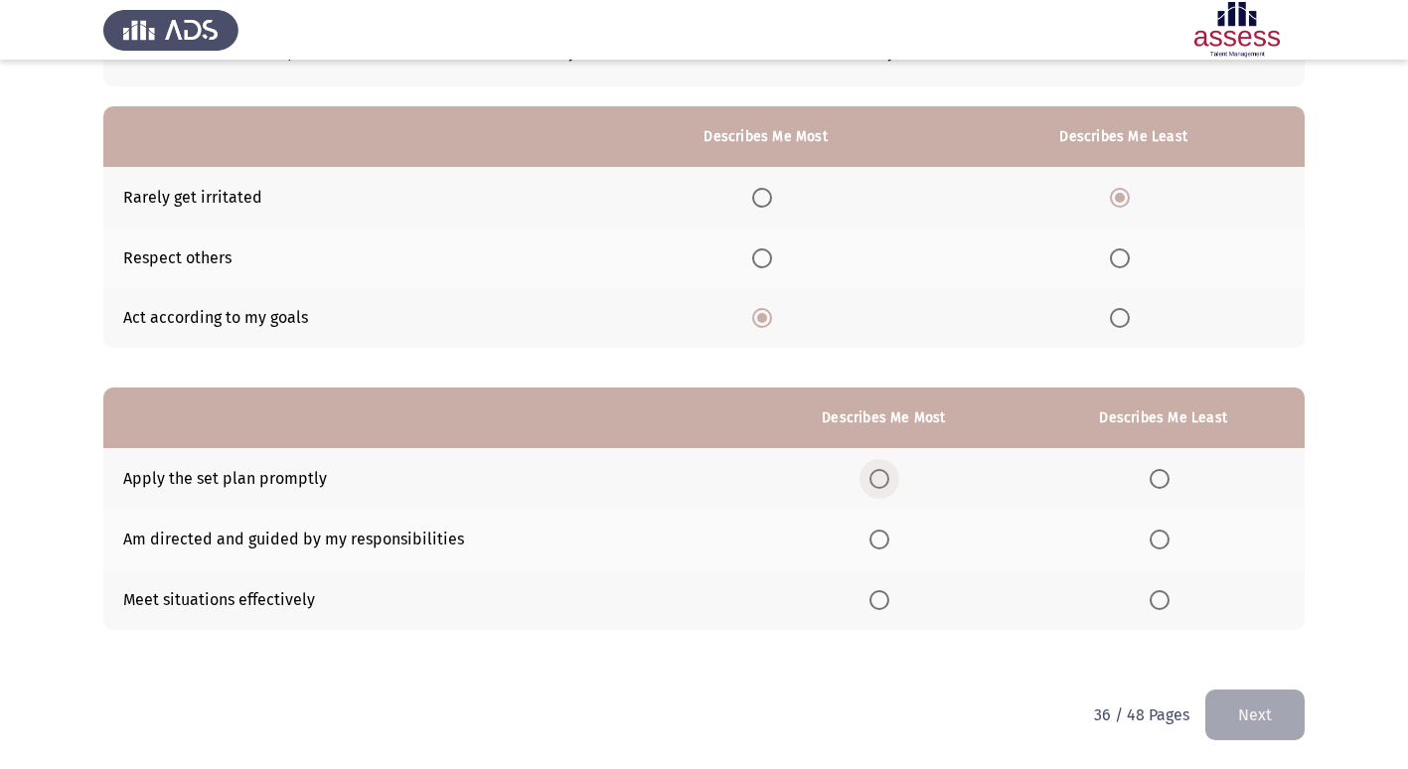
click at [885, 481] on span "Select an option" at bounding box center [880, 479] width 20 height 20
click at [885, 481] on input "Select an option" at bounding box center [880, 479] width 20 height 20
click at [1165, 605] on span "Select an option" at bounding box center [1160, 600] width 20 height 20
click at [1165, 605] on input "Select an option" at bounding box center [1160, 600] width 20 height 20
click at [880, 536] on span "Select an option" at bounding box center [880, 540] width 20 height 20
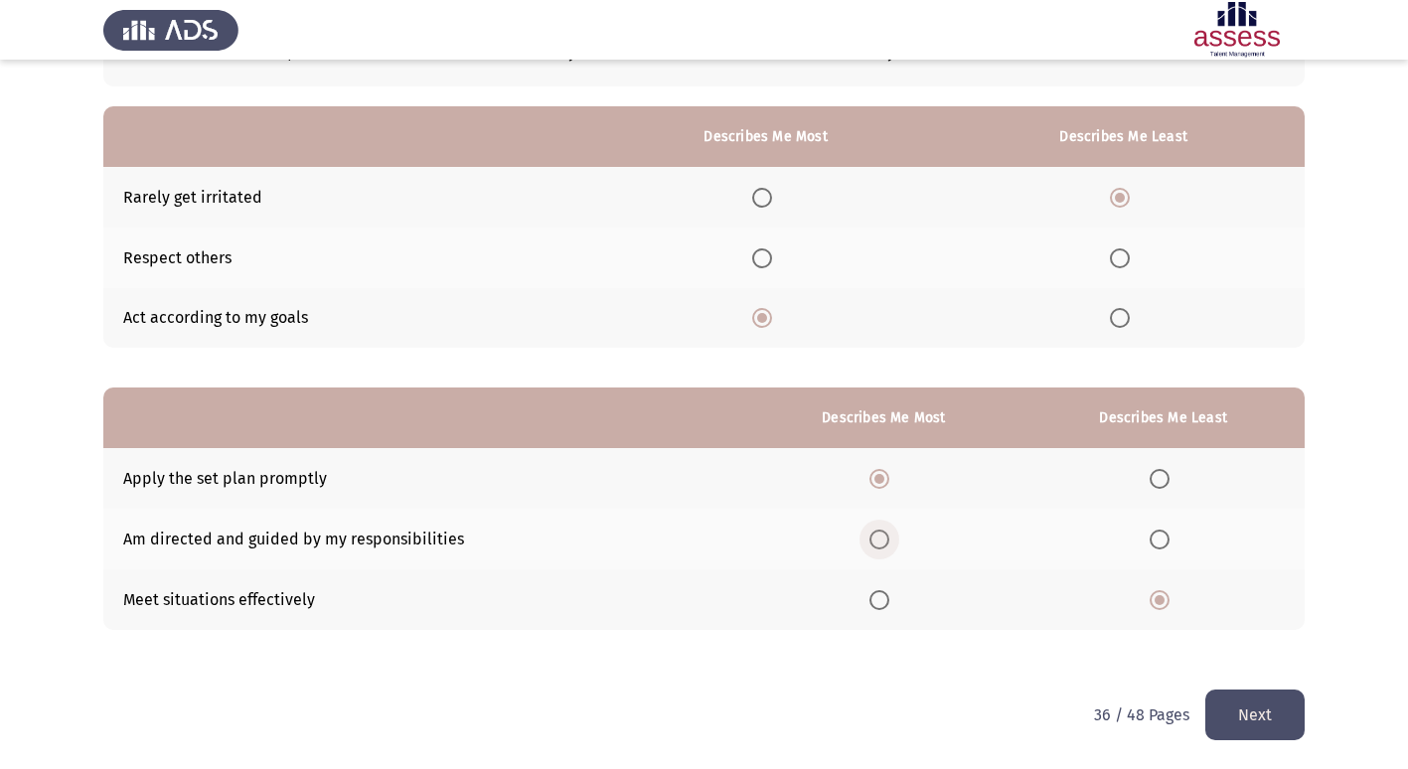
click at [880, 536] on input "Select an option" at bounding box center [880, 540] width 20 height 20
click at [1284, 732] on button "Next" at bounding box center [1255, 715] width 99 height 51
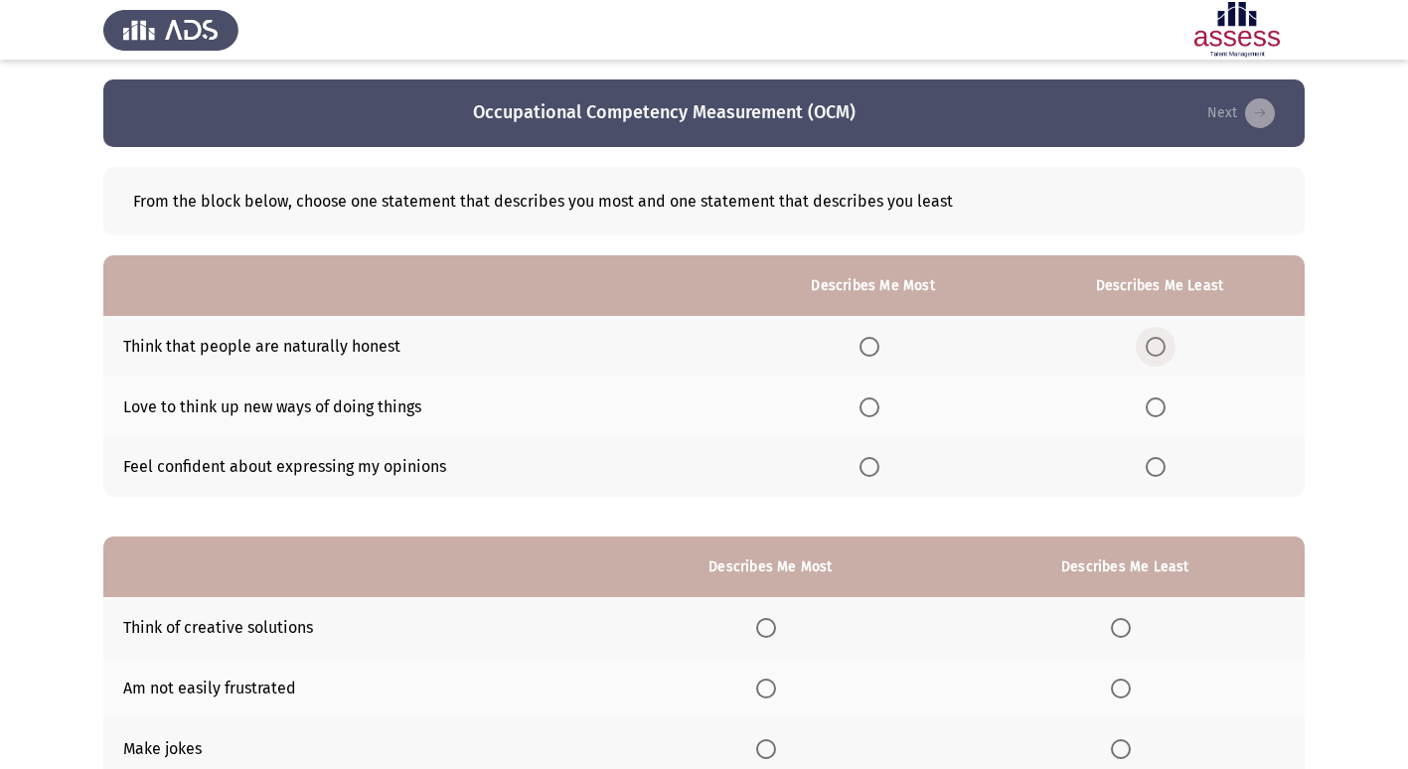
click at [1157, 339] on span "Select an option" at bounding box center [1156, 347] width 20 height 20
click at [1157, 339] on input "Select an option" at bounding box center [1156, 347] width 20 height 20
click at [866, 471] on span "Select an option" at bounding box center [870, 467] width 20 height 20
click at [866, 471] on input "Select an option" at bounding box center [870, 467] width 20 height 20
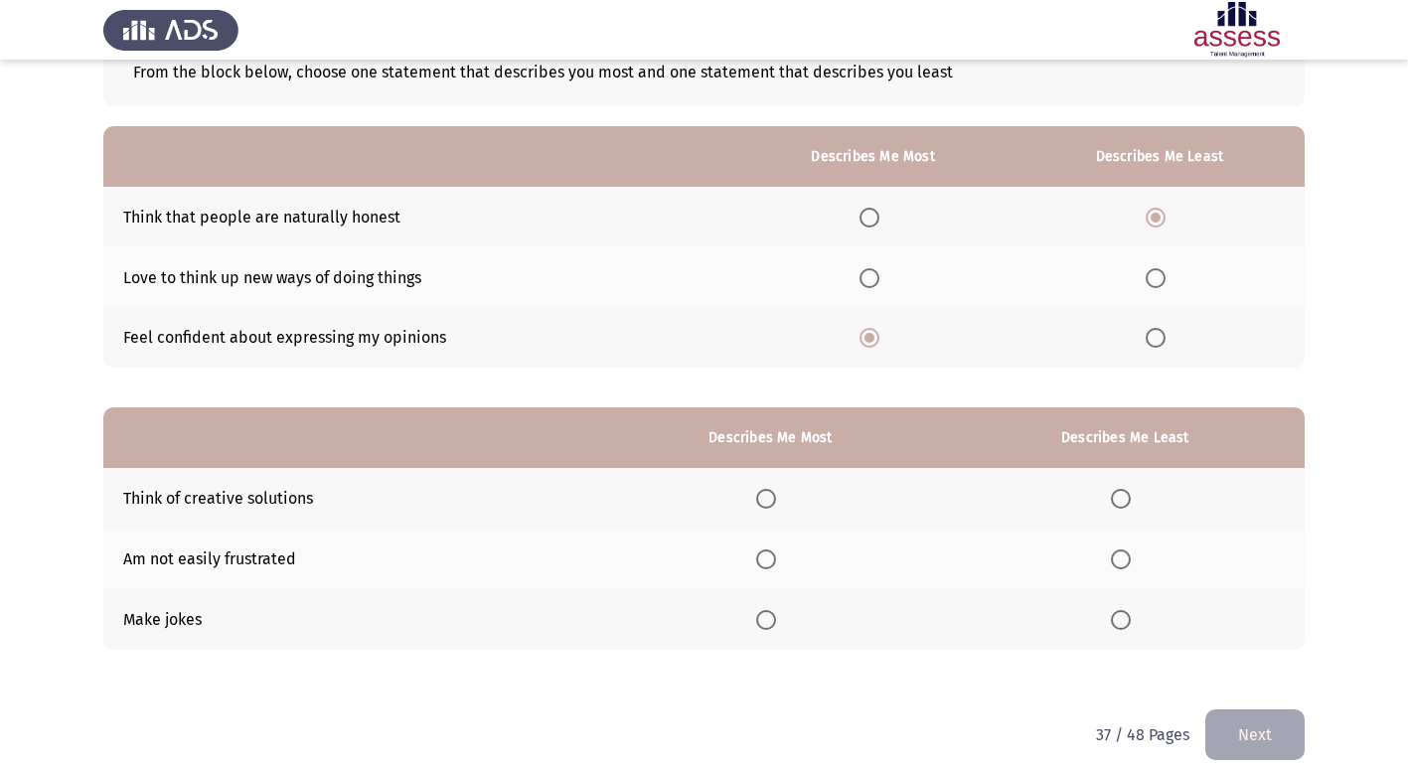
scroll to position [149, 0]
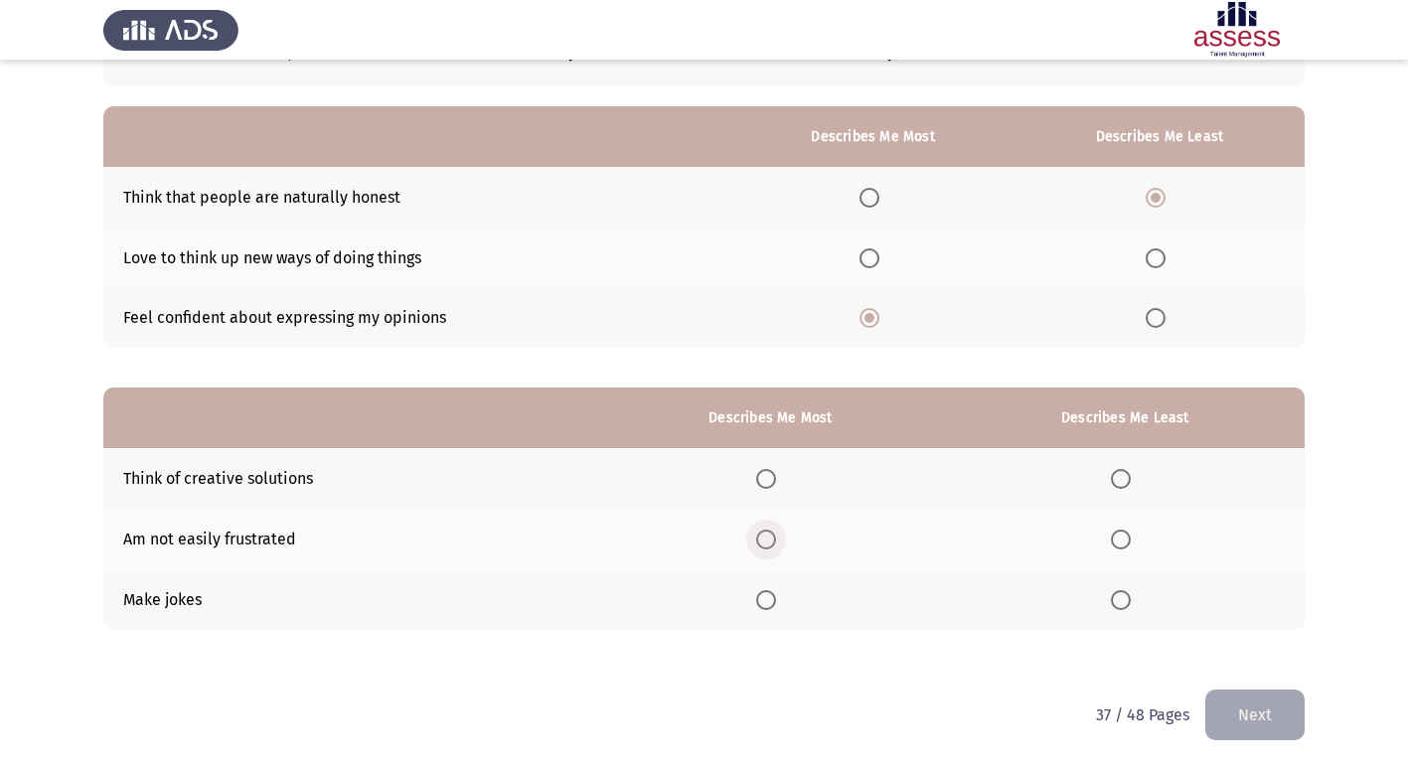
click at [776, 548] on span "Select an option" at bounding box center [766, 540] width 20 height 20
click at [776, 548] on input "Select an option" at bounding box center [766, 540] width 20 height 20
click at [1129, 480] on span "Select an option" at bounding box center [1121, 479] width 20 height 20
click at [1129, 480] on input "Select an option" at bounding box center [1121, 479] width 20 height 20
click at [776, 480] on span "Select an option" at bounding box center [766, 479] width 20 height 20
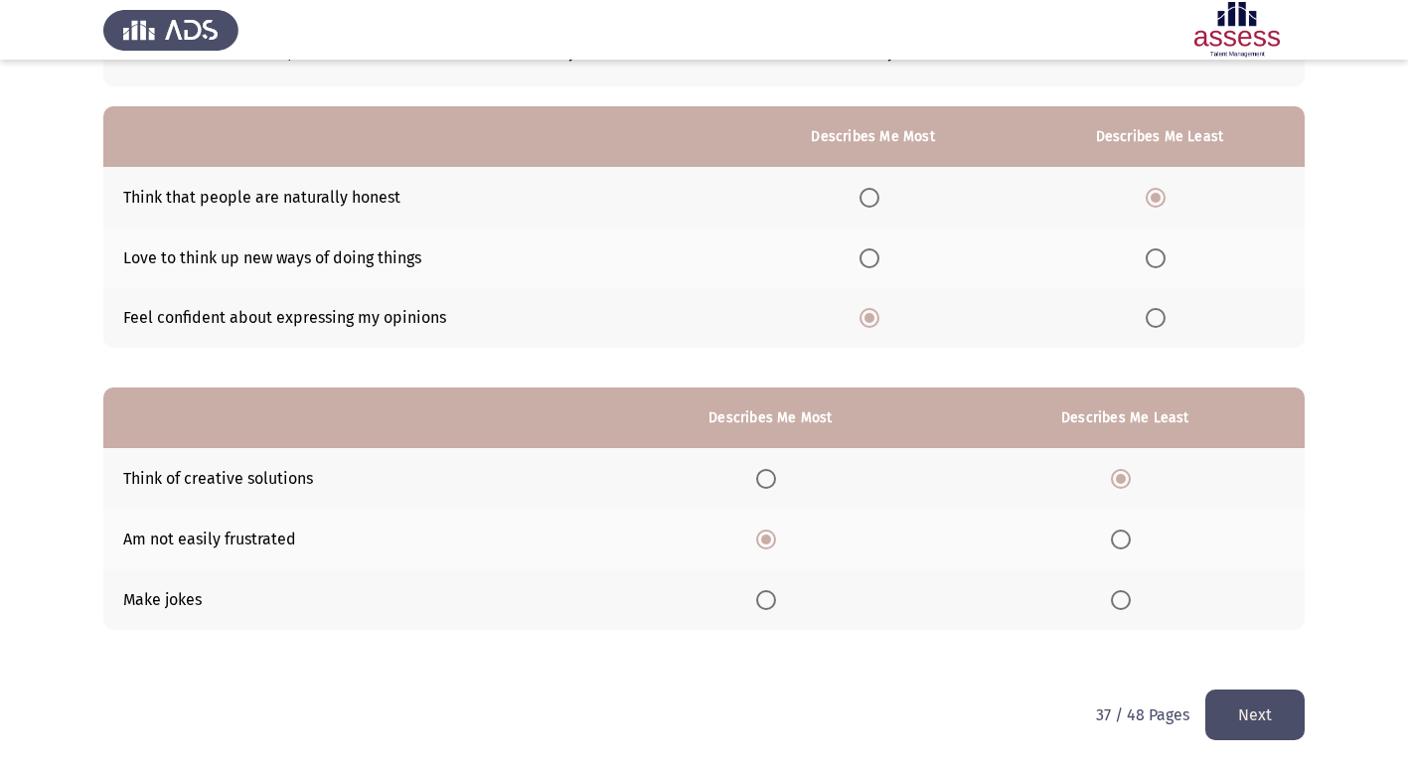
click at [776, 480] on input "Select an option" at bounding box center [766, 479] width 20 height 20
click at [1125, 547] on span "Select an option" at bounding box center [1121, 540] width 20 height 20
click at [1125, 547] on input "Select an option" at bounding box center [1121, 540] width 20 height 20
click at [1135, 596] on label "Select an option" at bounding box center [1125, 600] width 28 height 20
click at [1131, 596] on input "Select an option" at bounding box center [1121, 600] width 20 height 20
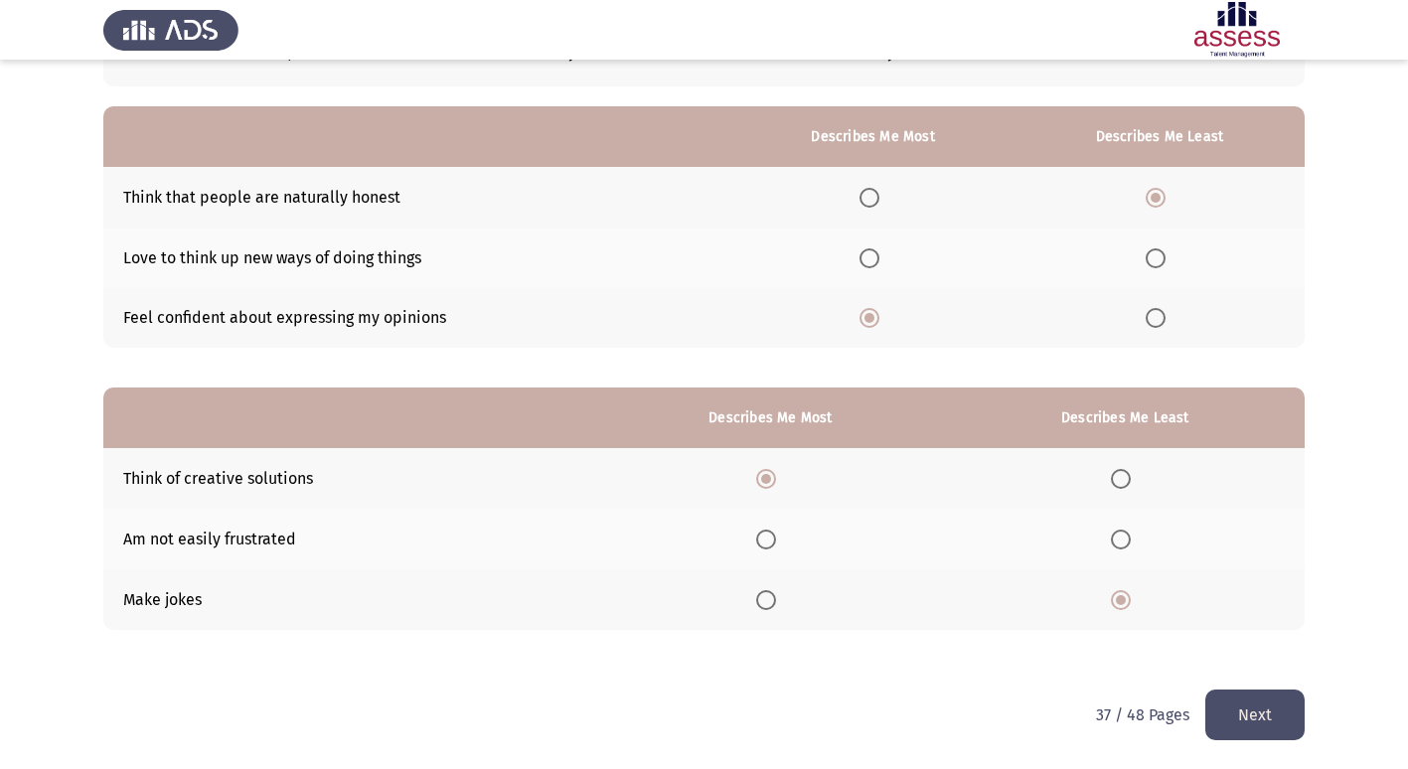
click at [1261, 712] on button "Next" at bounding box center [1255, 715] width 99 height 51
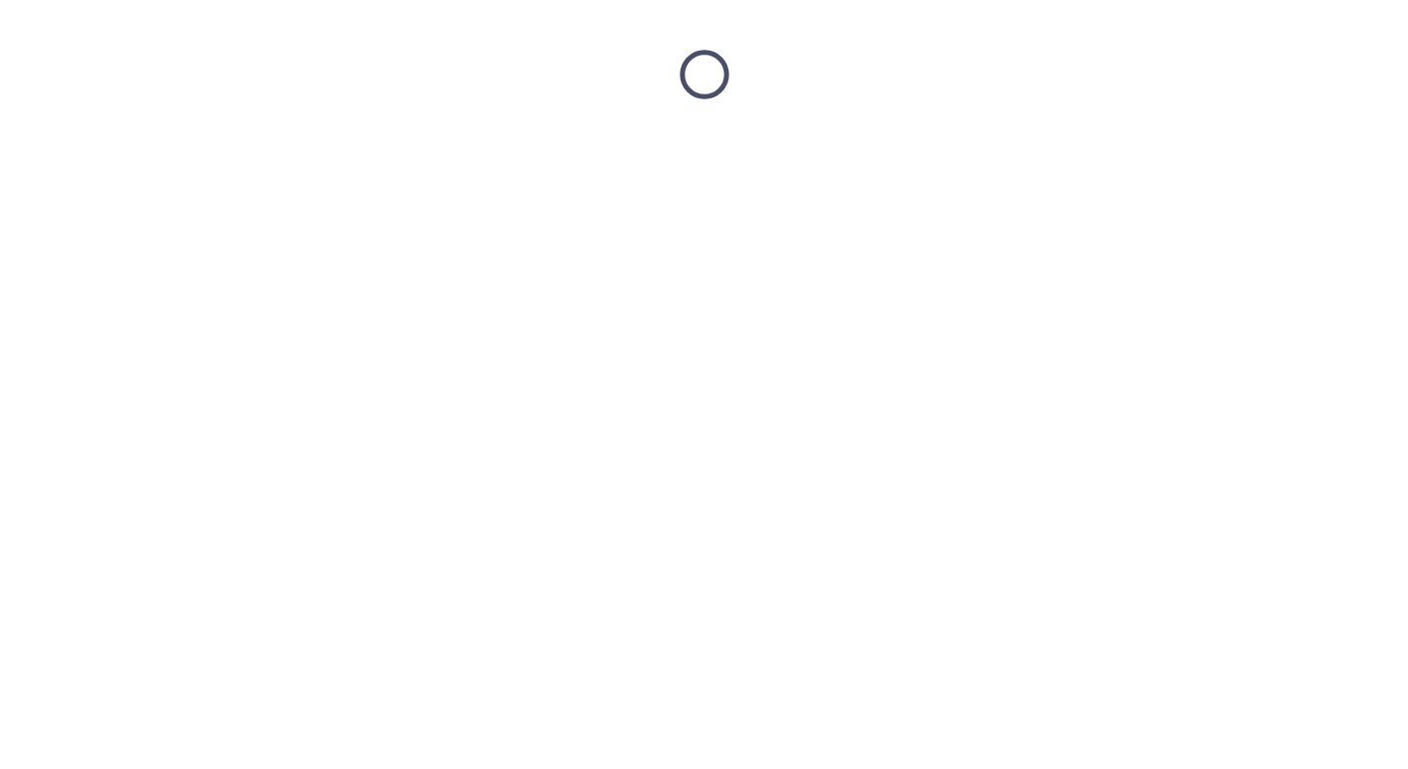
scroll to position [0, 0]
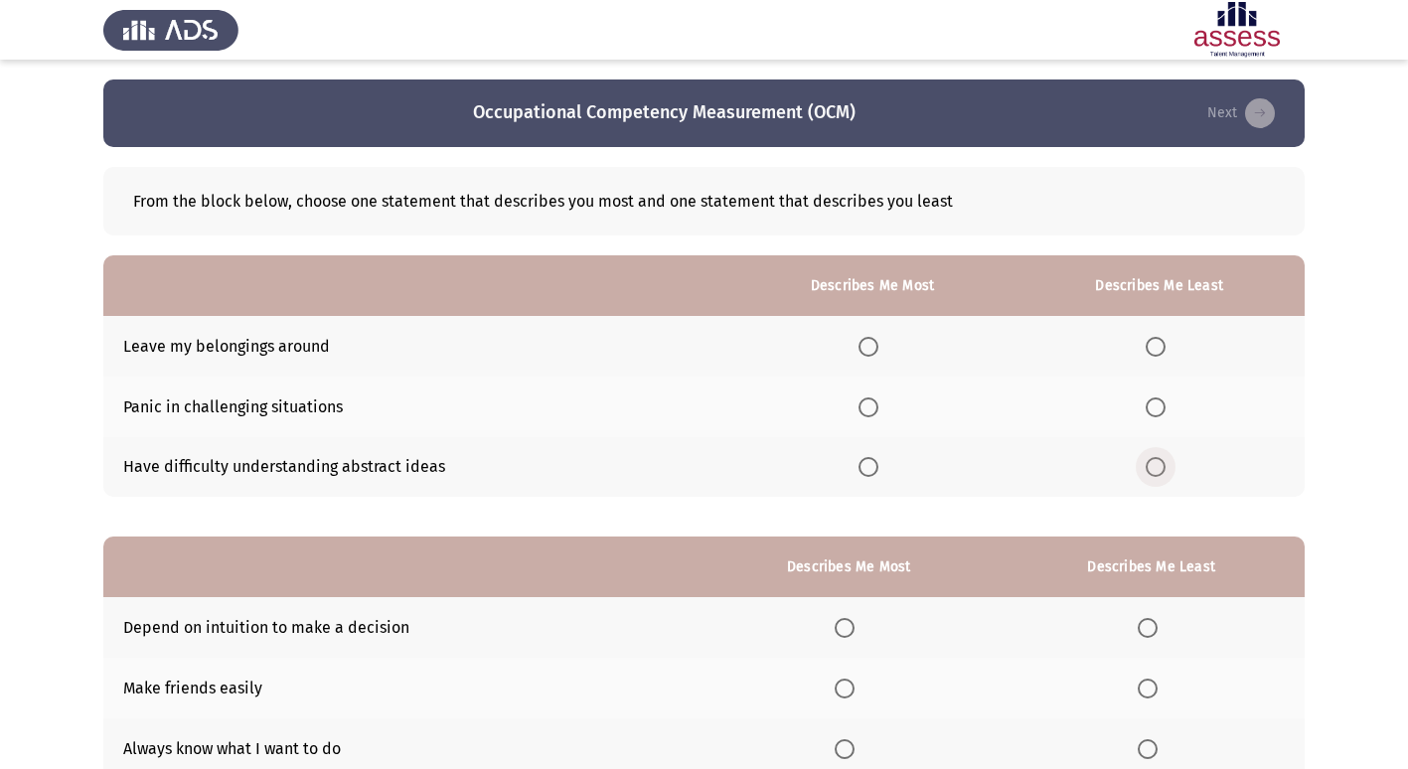
click at [1165, 471] on span "Select an option" at bounding box center [1156, 467] width 20 height 20
click at [1165, 471] on input "Select an option" at bounding box center [1156, 467] width 20 height 20
click at [1155, 415] on span "Select an option" at bounding box center [1156, 408] width 20 height 20
click at [1155, 415] on input "Select an option" at bounding box center [1156, 408] width 20 height 20
click at [879, 476] on span "Select an option" at bounding box center [869, 467] width 20 height 20
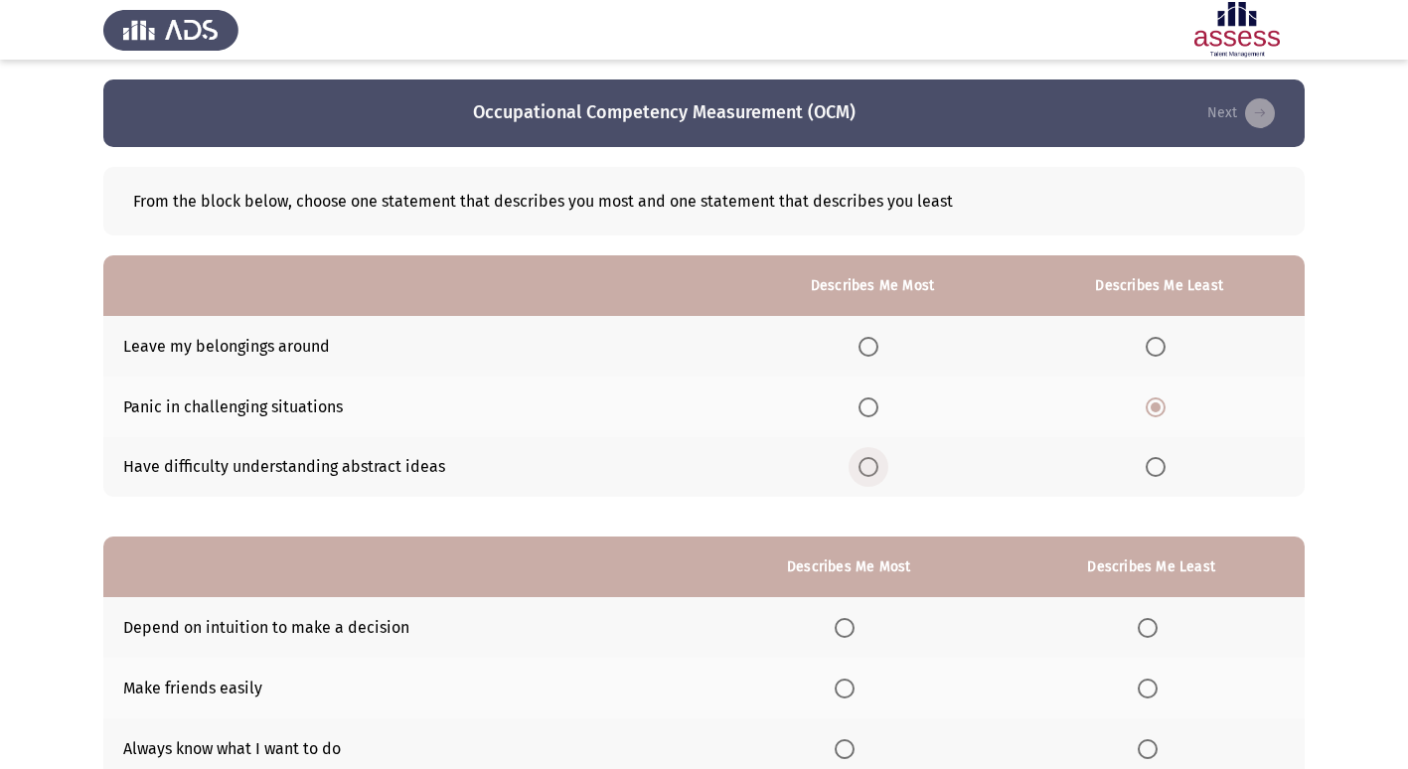
click at [879, 476] on input "Select an option" at bounding box center [869, 467] width 20 height 20
click at [1156, 351] on span "Select an option" at bounding box center [1156, 347] width 20 height 20
click at [1156, 351] on input "Select an option" at bounding box center [1156, 347] width 20 height 20
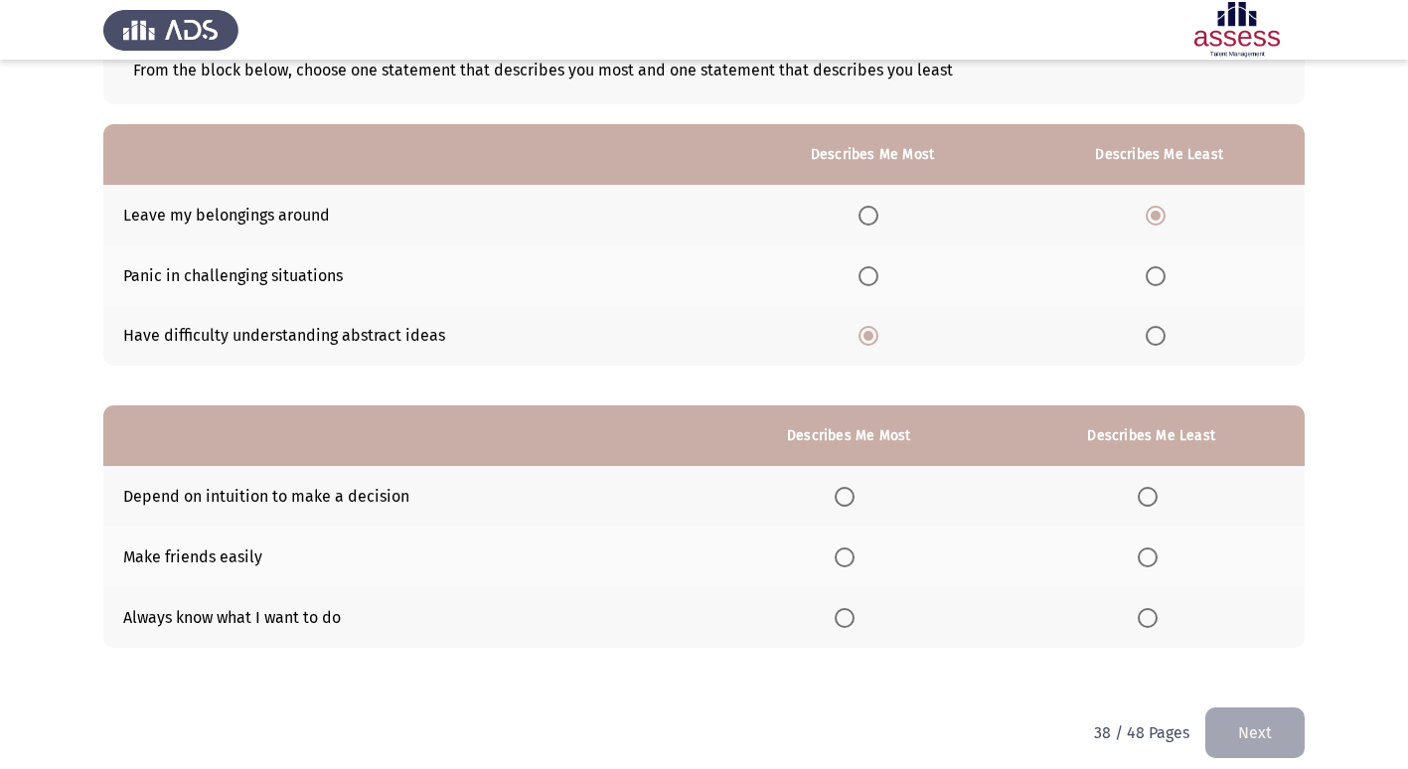
scroll to position [149, 0]
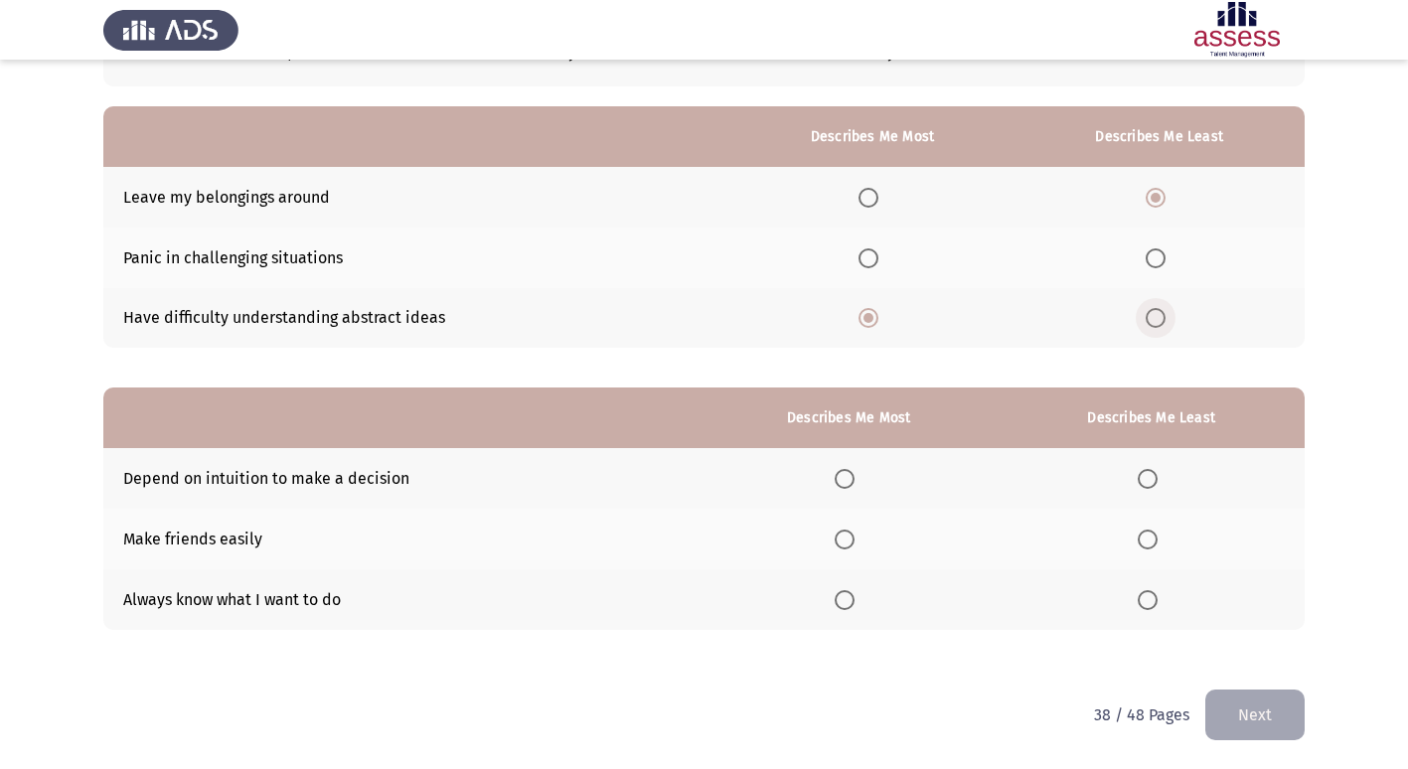
click at [1158, 328] on span "Select an option" at bounding box center [1156, 318] width 20 height 20
click at [1158, 328] on input "Select an option" at bounding box center [1156, 318] width 20 height 20
click at [1150, 604] on span "Select an option" at bounding box center [1148, 600] width 20 height 20
click at [1150, 604] on input "Select an option" at bounding box center [1148, 600] width 20 height 20
click at [849, 542] on span "Select an option" at bounding box center [845, 540] width 20 height 20
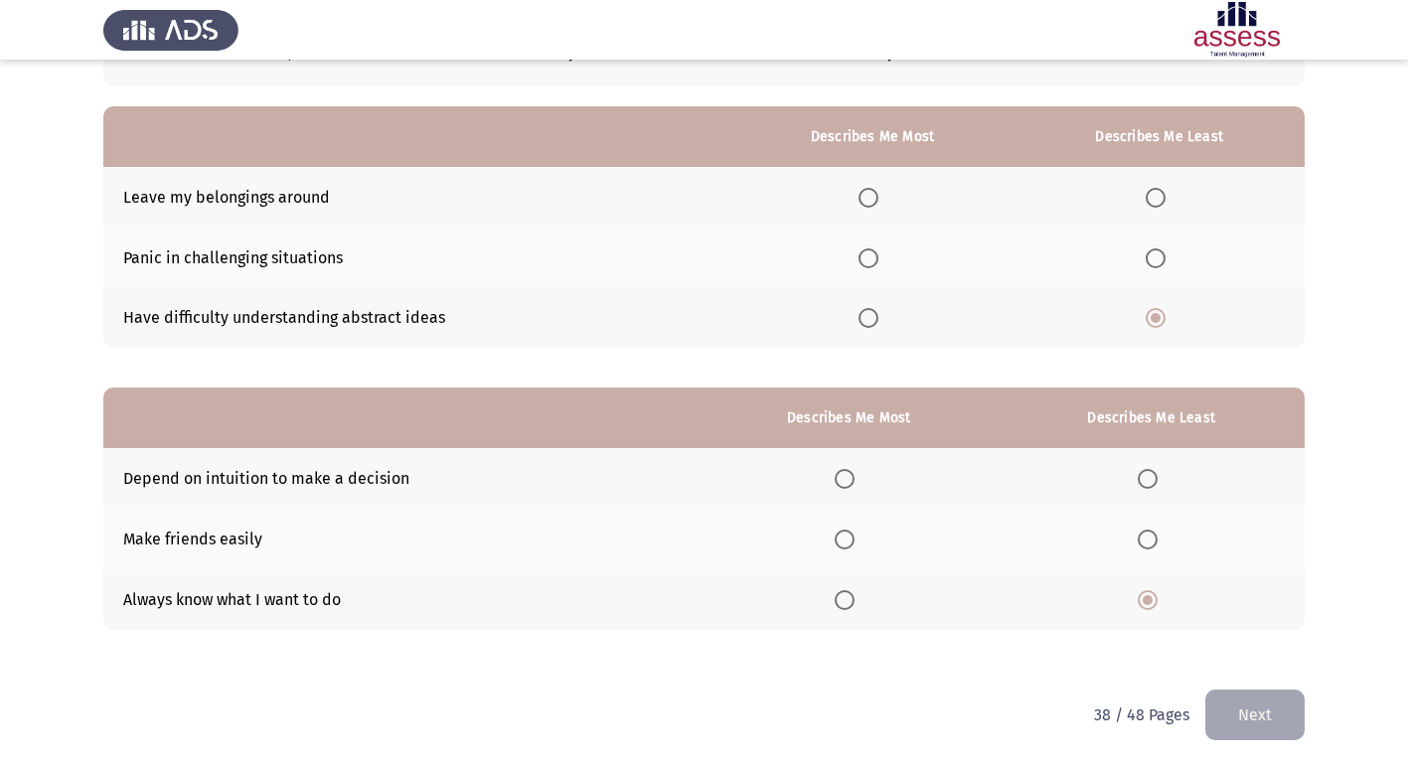
click at [849, 542] on input "Select an option" at bounding box center [845, 540] width 20 height 20
click at [1151, 200] on span "Select an option" at bounding box center [1156, 198] width 20 height 20
click at [1151, 200] on input "Select an option" at bounding box center [1156, 198] width 20 height 20
click at [875, 315] on span "Select an option" at bounding box center [869, 318] width 20 height 20
click at [875, 315] on input "Select an option" at bounding box center [869, 318] width 20 height 20
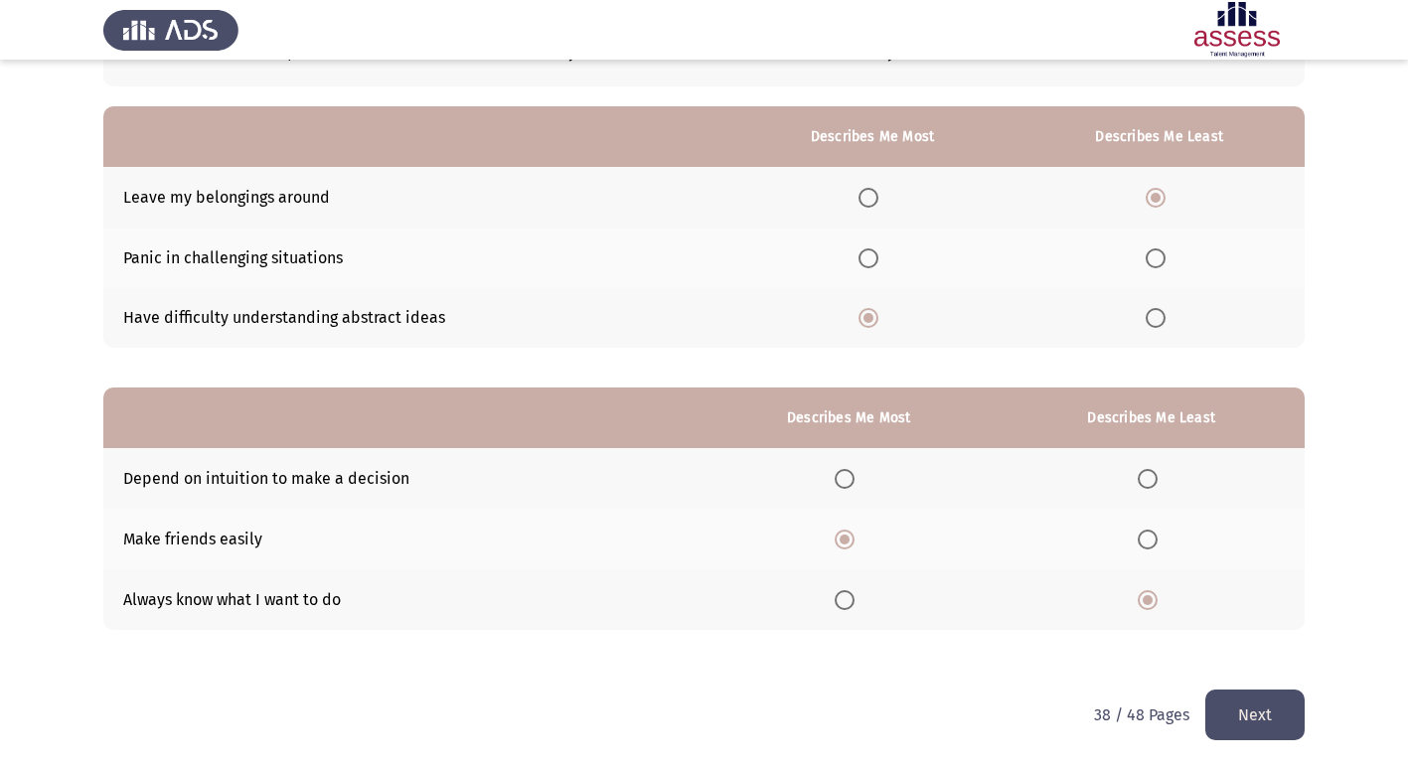
click at [1267, 715] on button "Next" at bounding box center [1255, 715] width 99 height 51
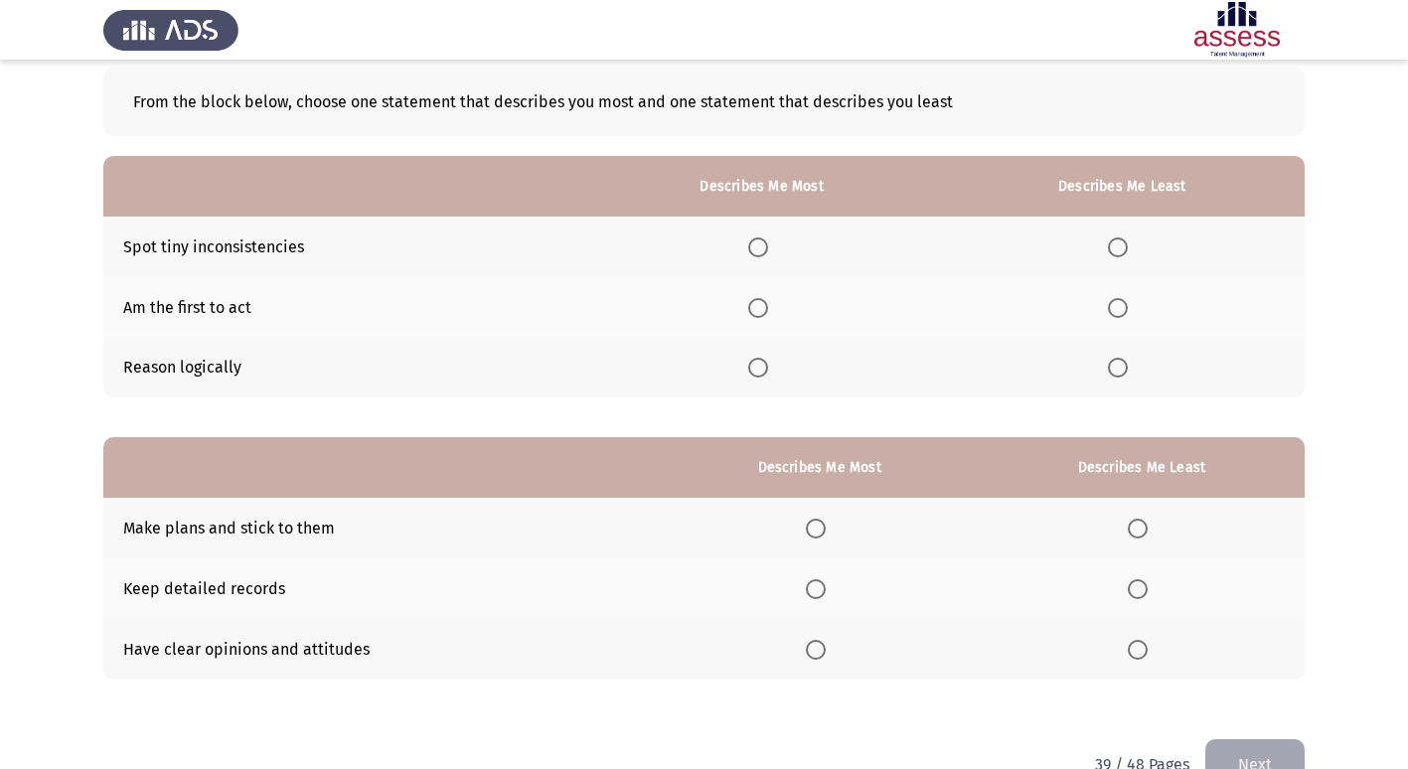
scroll to position [0, 0]
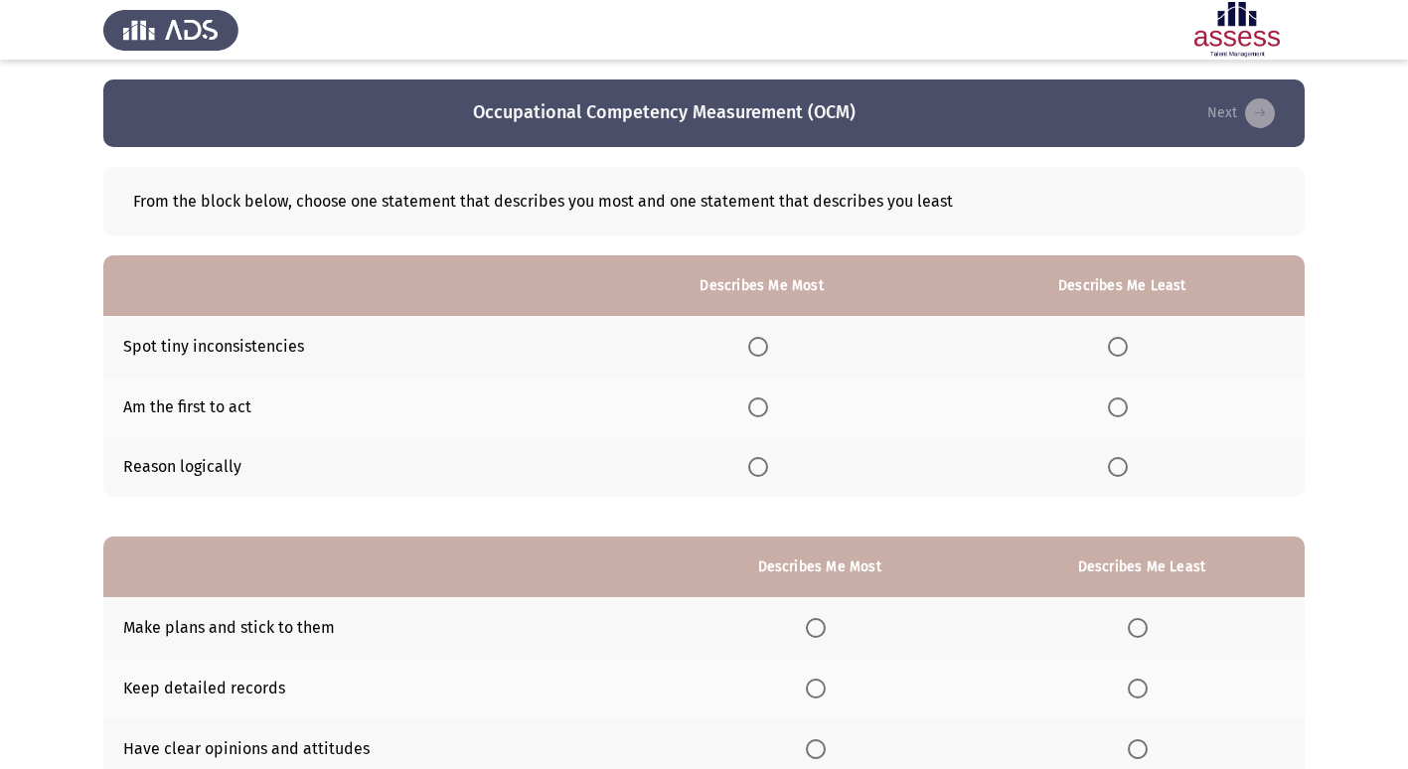
click at [756, 475] on span "Select an option" at bounding box center [758, 467] width 20 height 20
click at [756, 475] on input "Select an option" at bounding box center [758, 467] width 20 height 20
click at [1121, 348] on span "Select an option" at bounding box center [1118, 347] width 20 height 20
click at [1121, 348] on input "Select an option" at bounding box center [1118, 347] width 20 height 20
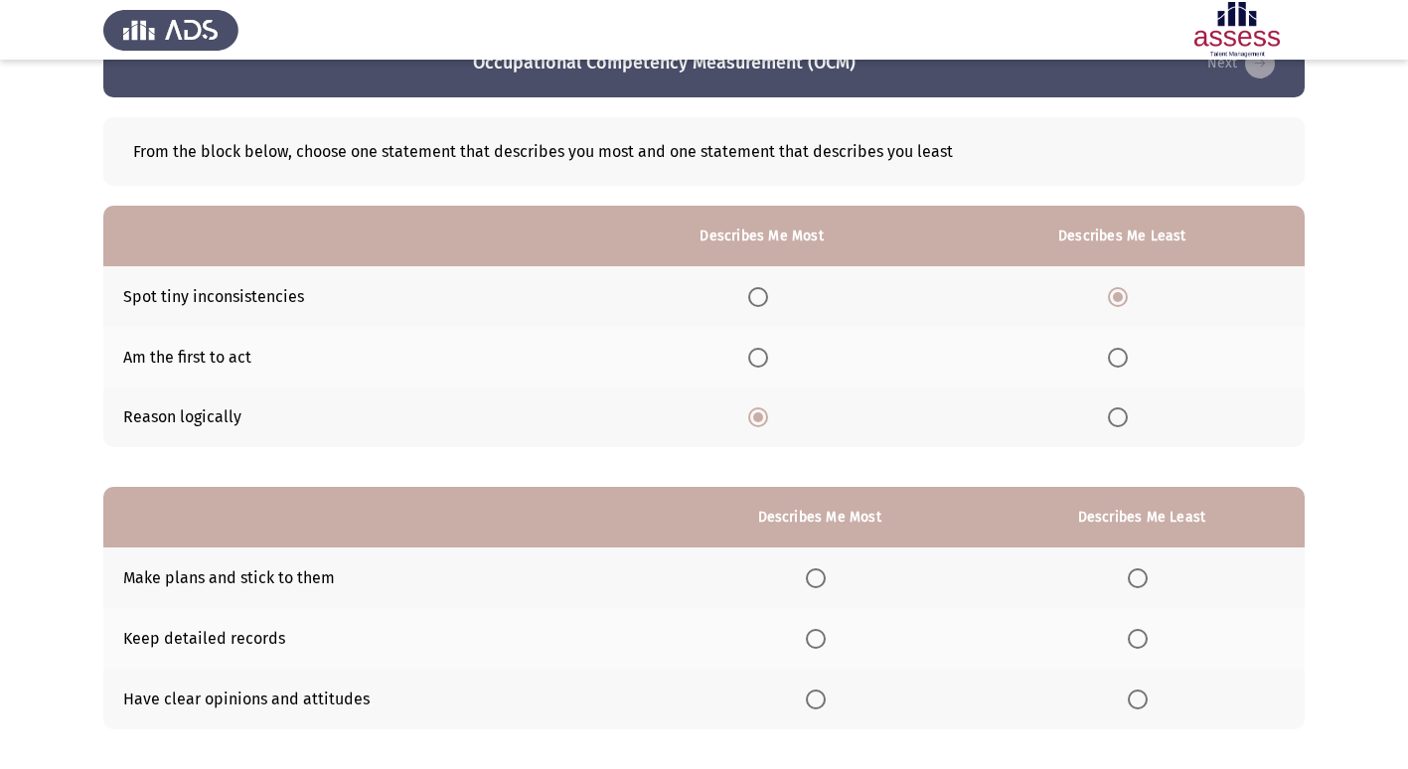
scroll to position [149, 0]
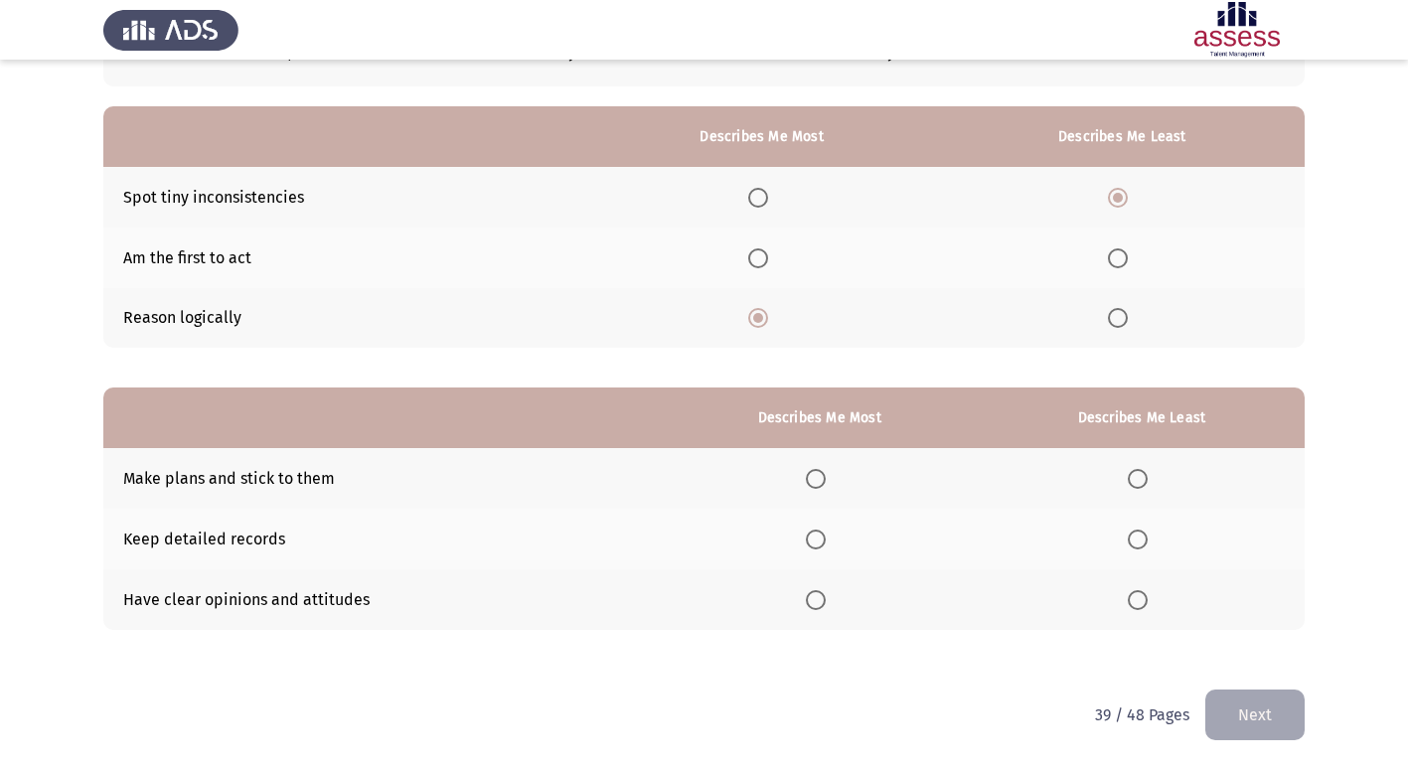
click at [825, 596] on span "Select an option" at bounding box center [816, 600] width 20 height 20
click at [825, 596] on input "Select an option" at bounding box center [816, 600] width 20 height 20
click at [1143, 539] on span "Select an option" at bounding box center [1138, 540] width 20 height 20
click at [1143, 539] on input "Select an option" at bounding box center [1138, 540] width 20 height 20
click at [1247, 733] on button "Next" at bounding box center [1255, 715] width 99 height 51
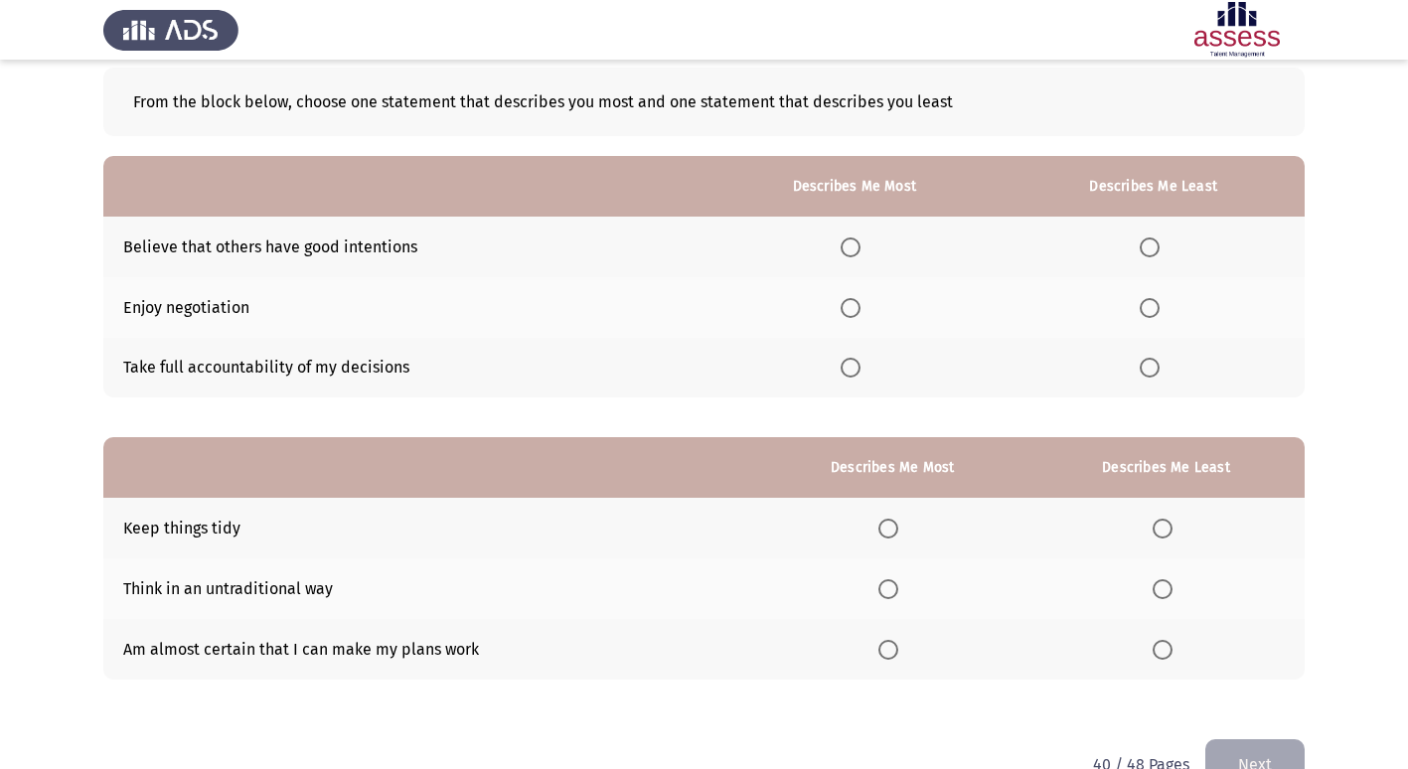
scroll to position [0, 0]
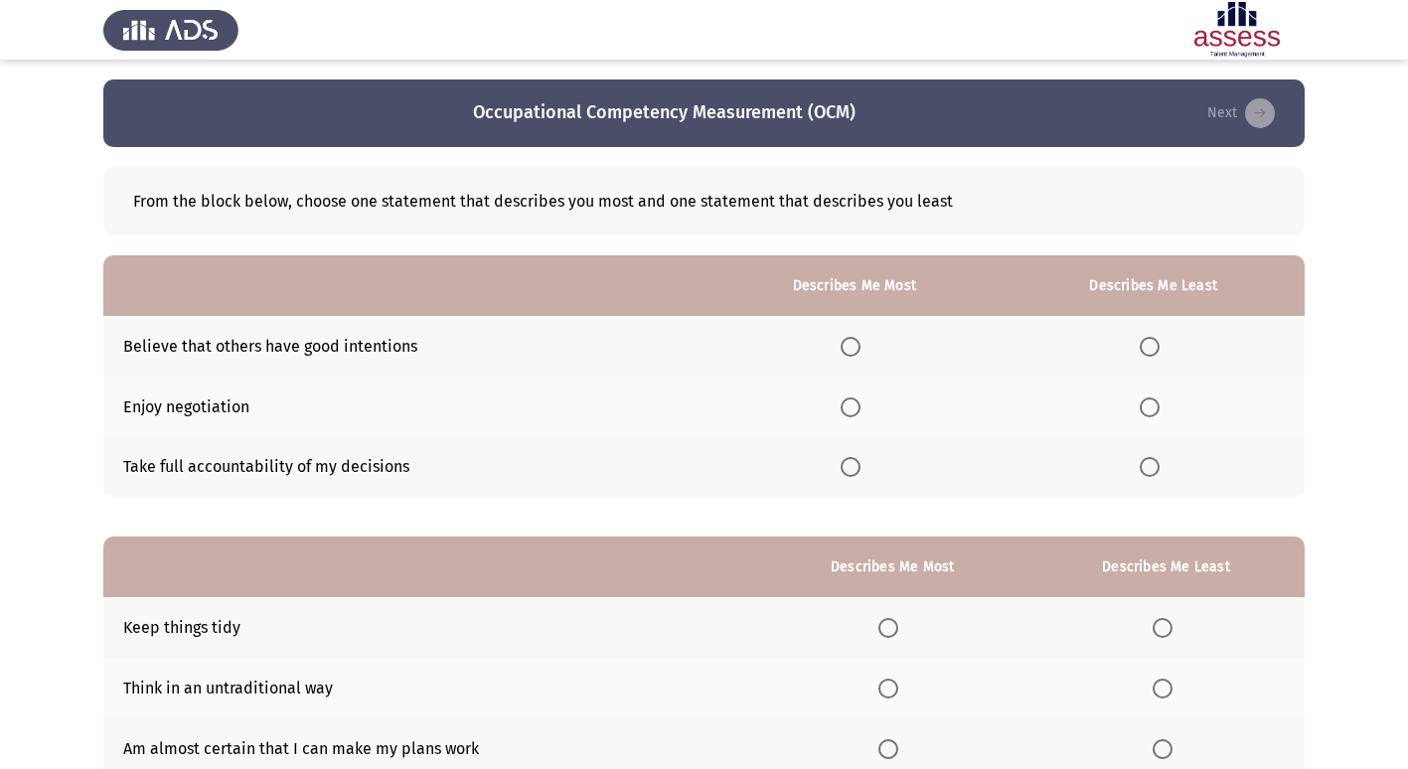
click at [858, 475] on span "Select an option" at bounding box center [851, 467] width 20 height 20
click at [858, 475] on input "Select an option" at bounding box center [851, 467] width 20 height 20
click at [1153, 350] on span "Select an option" at bounding box center [1150, 347] width 20 height 20
click at [1153, 350] on input "Select an option" at bounding box center [1150, 347] width 20 height 20
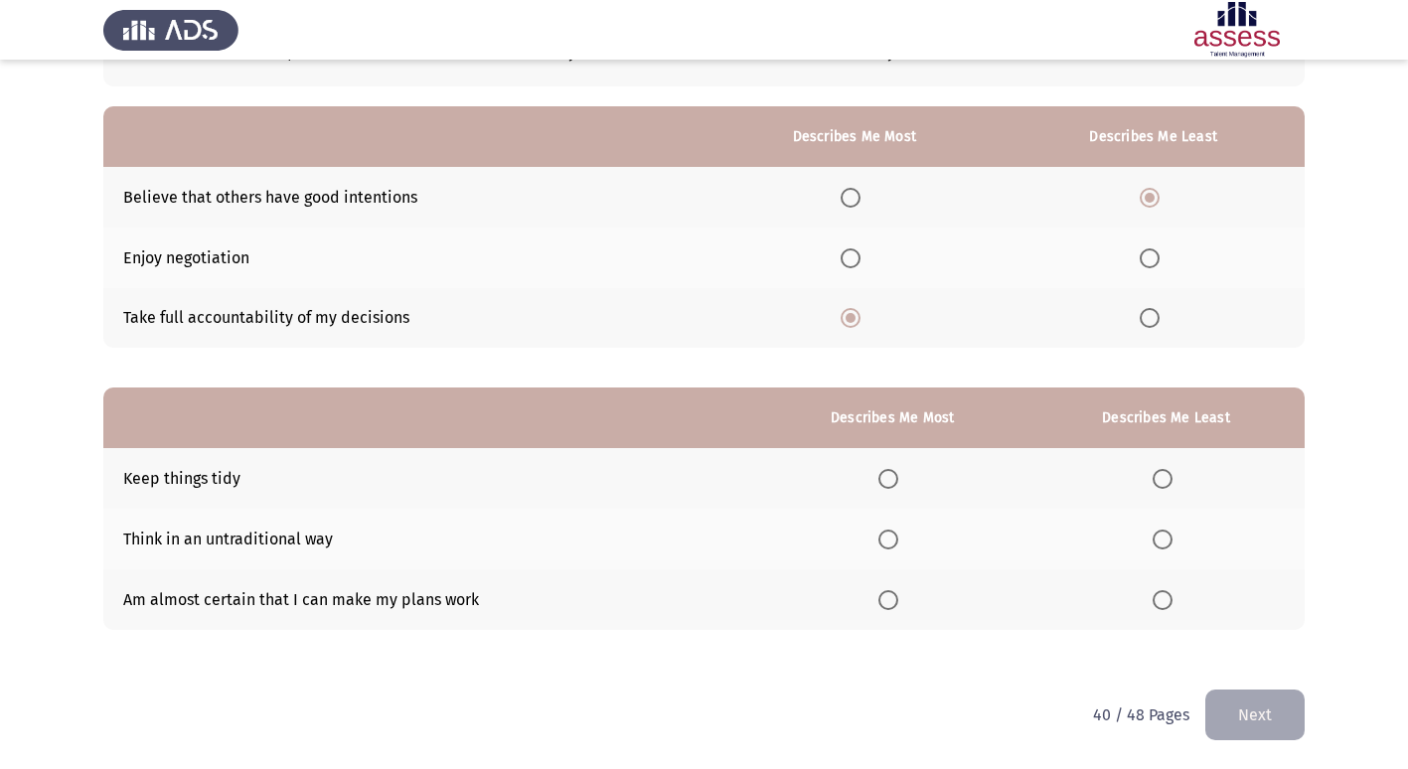
scroll to position [50, 0]
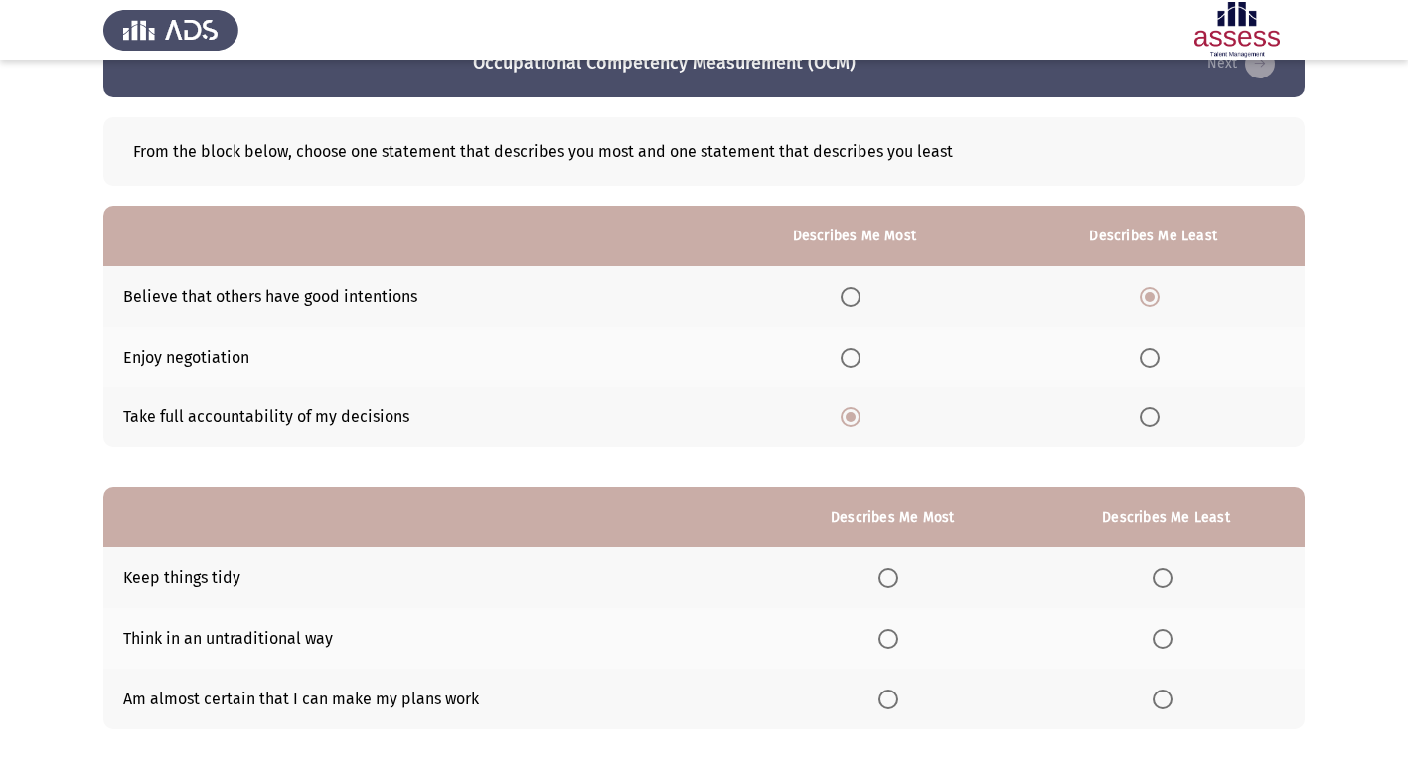
click at [1161, 586] on span "Select an option" at bounding box center [1163, 579] width 20 height 20
click at [1161, 586] on input "Select an option" at bounding box center [1163, 579] width 20 height 20
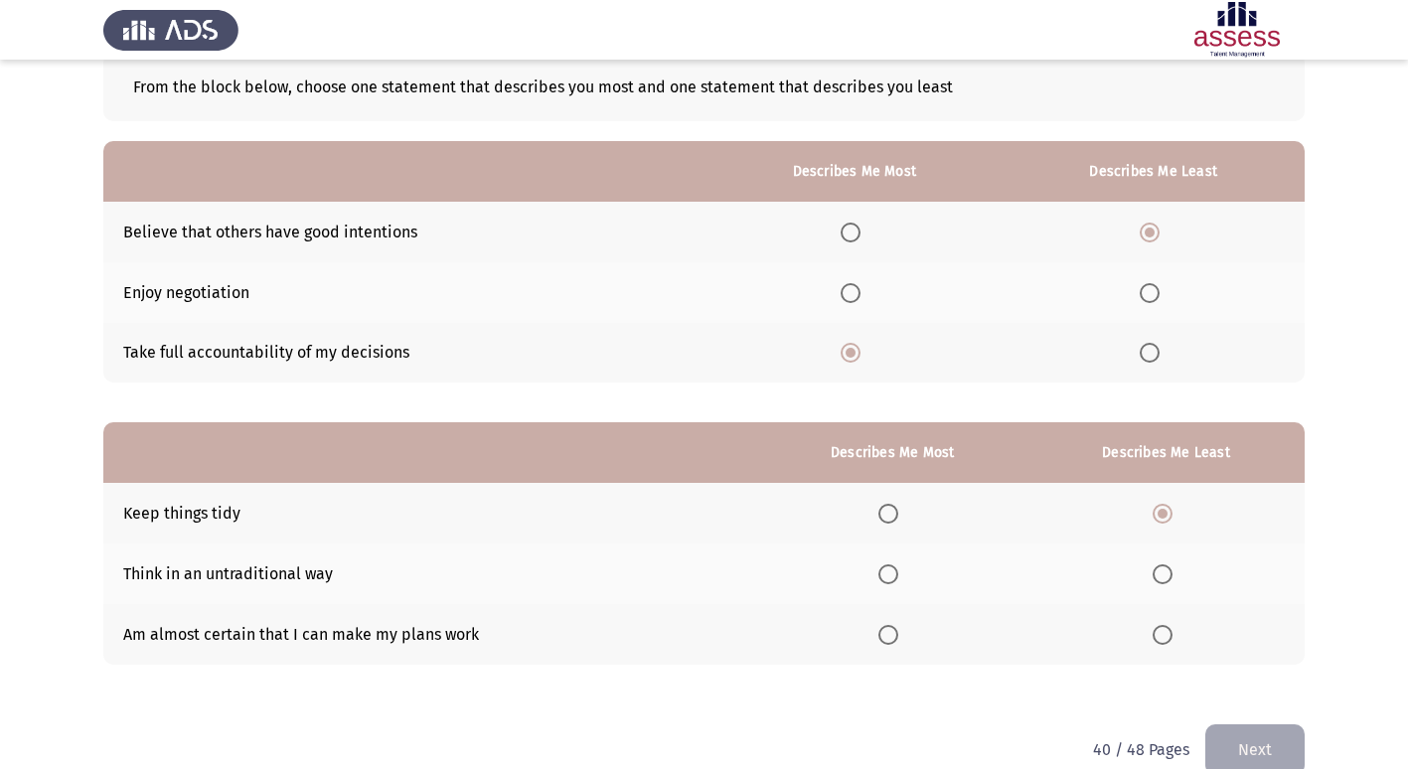
scroll to position [149, 0]
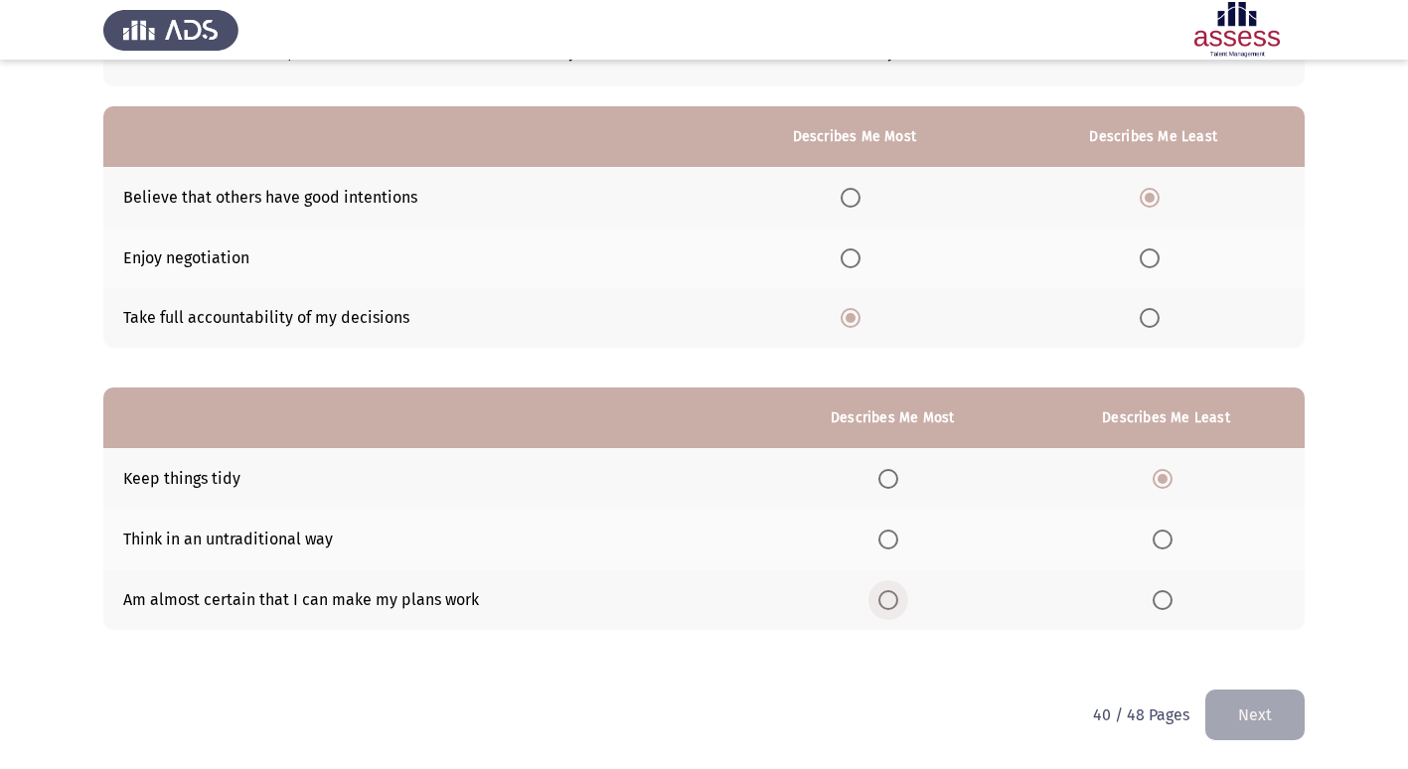
click at [895, 602] on span "Select an option" at bounding box center [889, 600] width 20 height 20
click at [895, 602] on input "Select an option" at bounding box center [889, 600] width 20 height 20
click at [1225, 713] on button "Next" at bounding box center [1255, 715] width 99 height 51
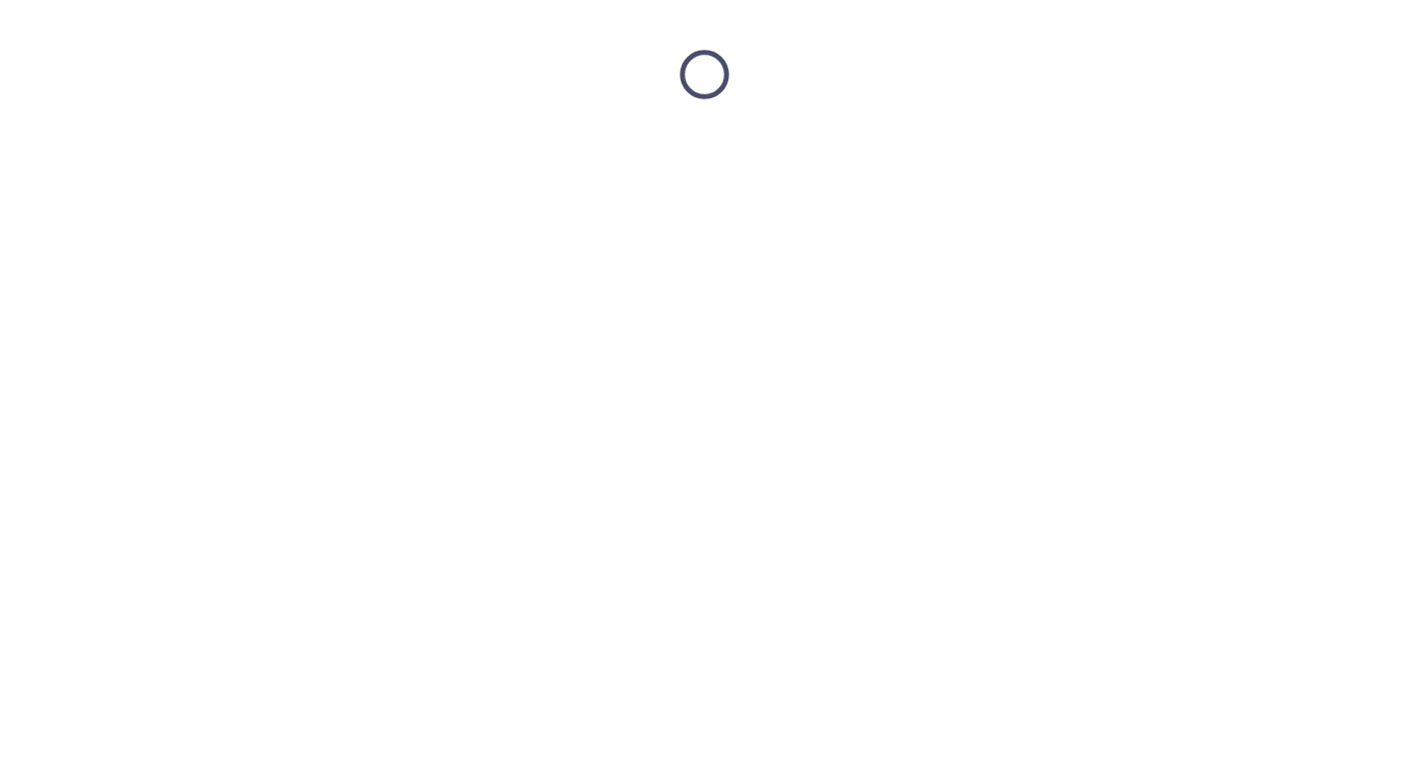
scroll to position [0, 0]
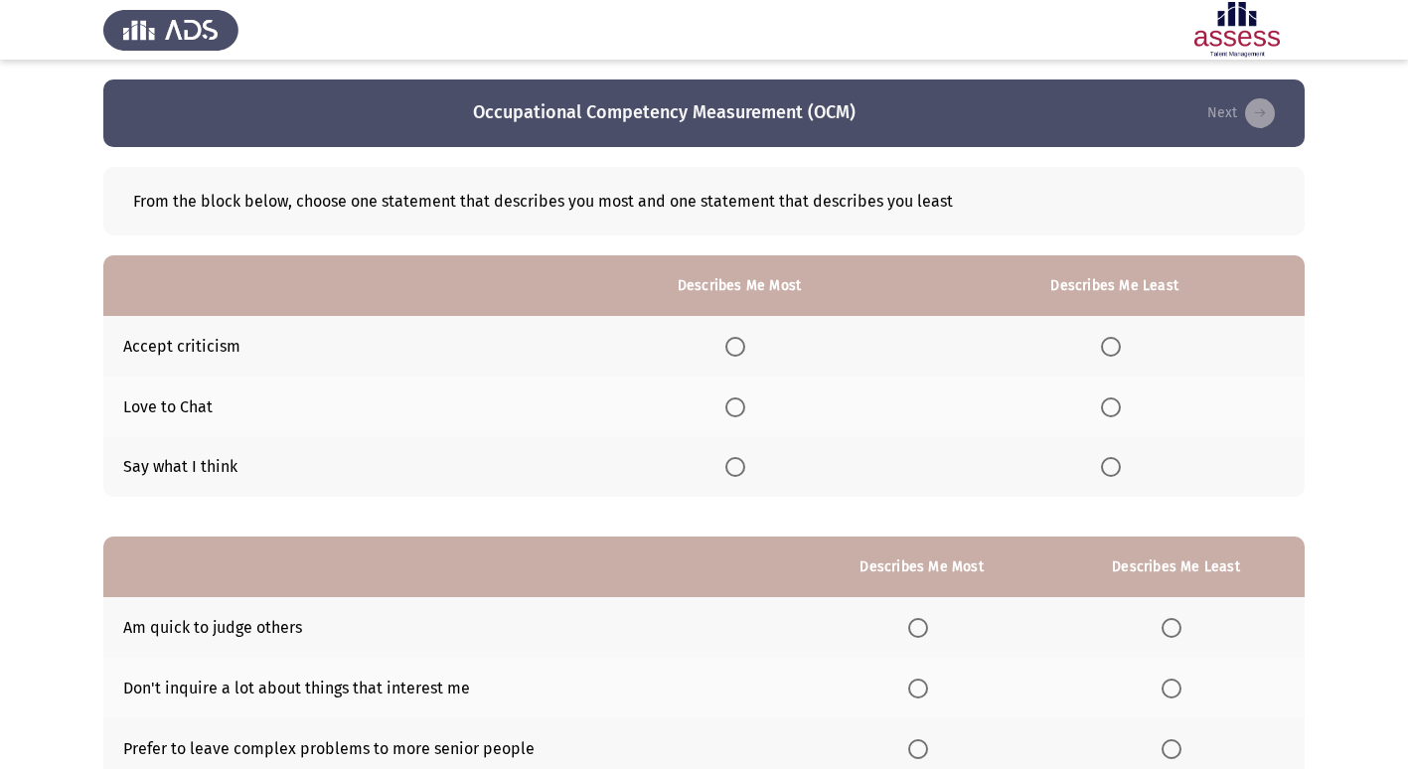
click at [1116, 415] on span "Select an option" at bounding box center [1111, 408] width 20 height 20
click at [1116, 415] on input "Select an option" at bounding box center [1111, 408] width 20 height 20
click at [733, 474] on span "Select an option" at bounding box center [736, 467] width 20 height 20
click at [733, 474] on input "Select an option" at bounding box center [736, 467] width 20 height 20
click at [740, 348] on span "Select an option" at bounding box center [736, 347] width 20 height 20
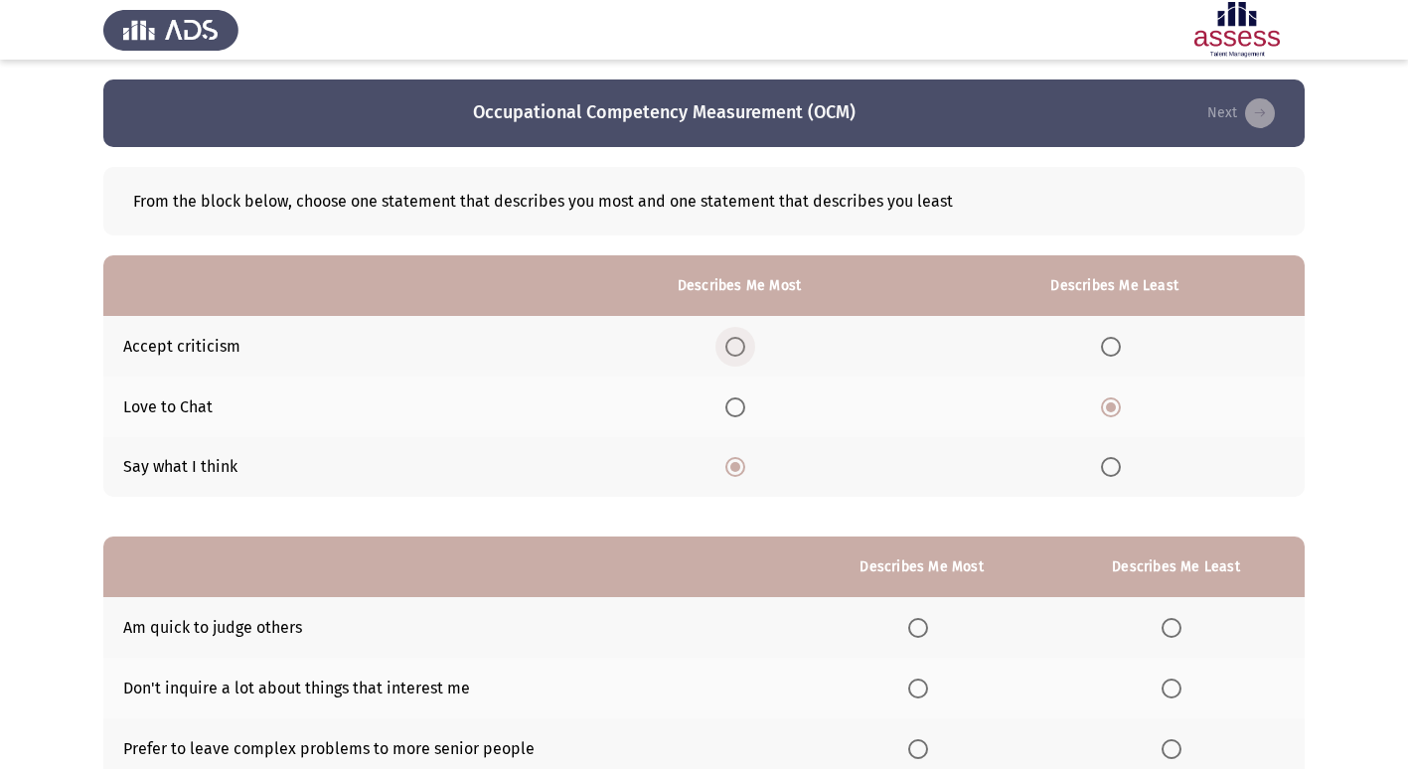
click at [740, 348] on input "Select an option" at bounding box center [736, 347] width 20 height 20
click at [743, 474] on span "Select an option" at bounding box center [736, 467] width 20 height 20
click at [743, 474] on input "Select an option" at bounding box center [736, 467] width 20 height 20
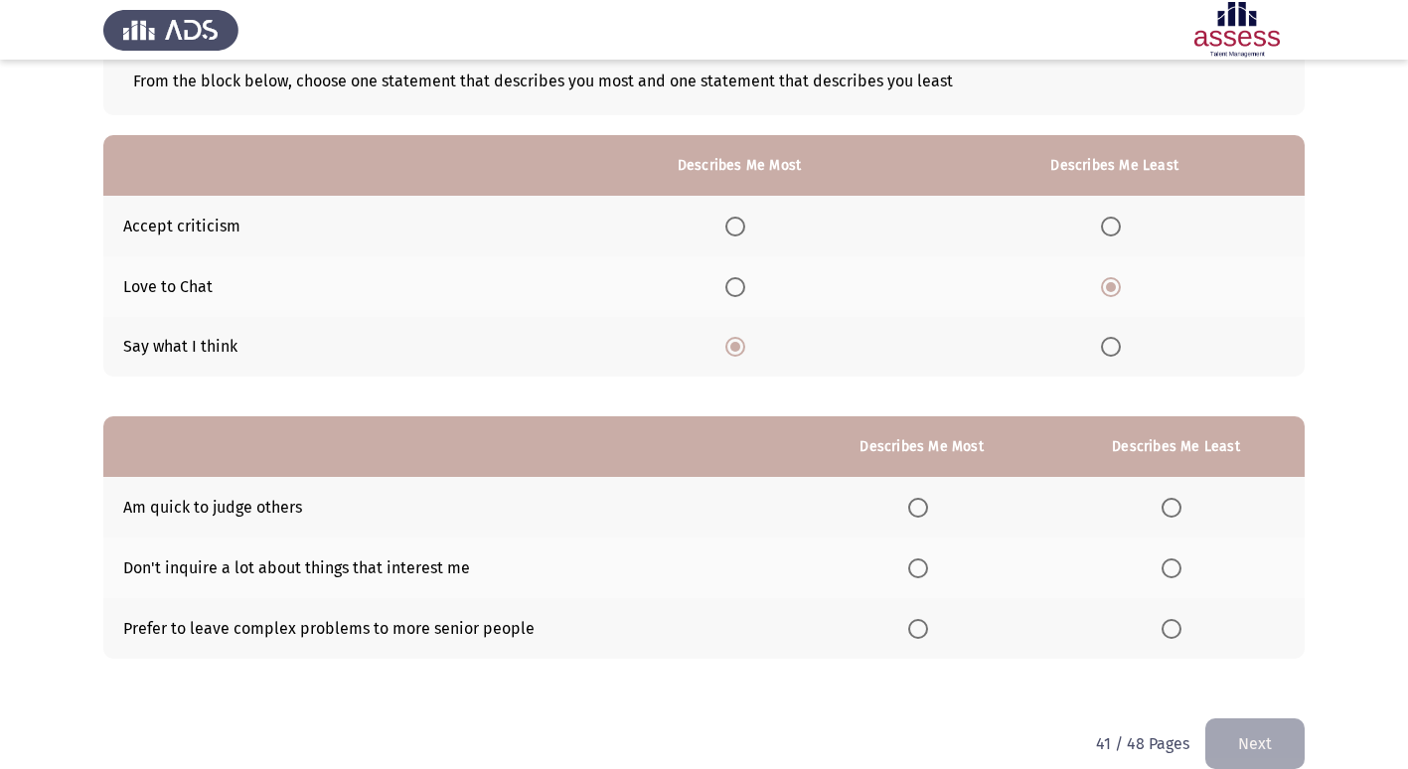
scroll to position [149, 0]
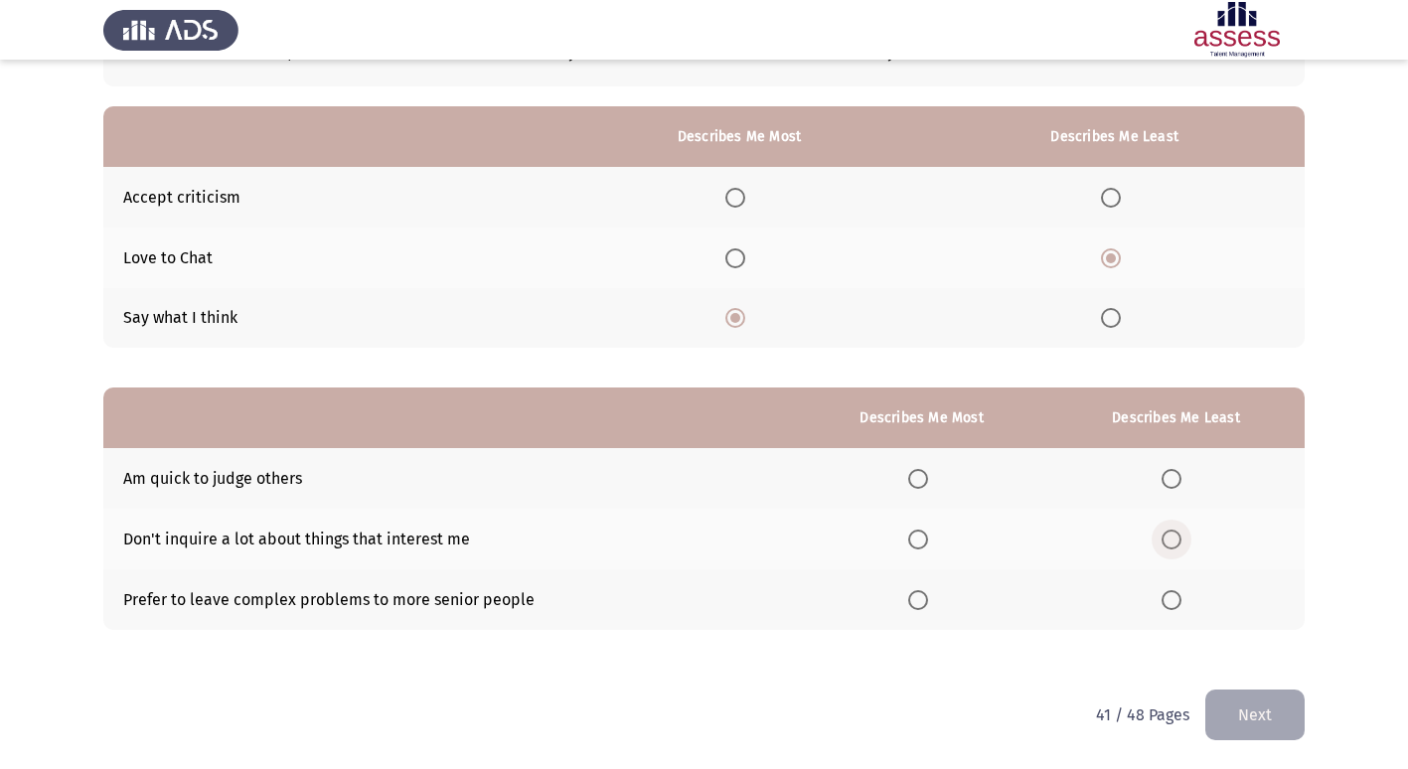
click at [1175, 544] on span "Select an option" at bounding box center [1172, 540] width 20 height 20
click at [1175, 544] on input "Select an option" at bounding box center [1172, 540] width 20 height 20
click at [1177, 475] on span "Select an option" at bounding box center [1172, 479] width 20 height 20
click at [1177, 475] on input "Select an option" at bounding box center [1172, 479] width 20 height 20
click at [921, 608] on span "Select an option" at bounding box center [918, 600] width 20 height 20
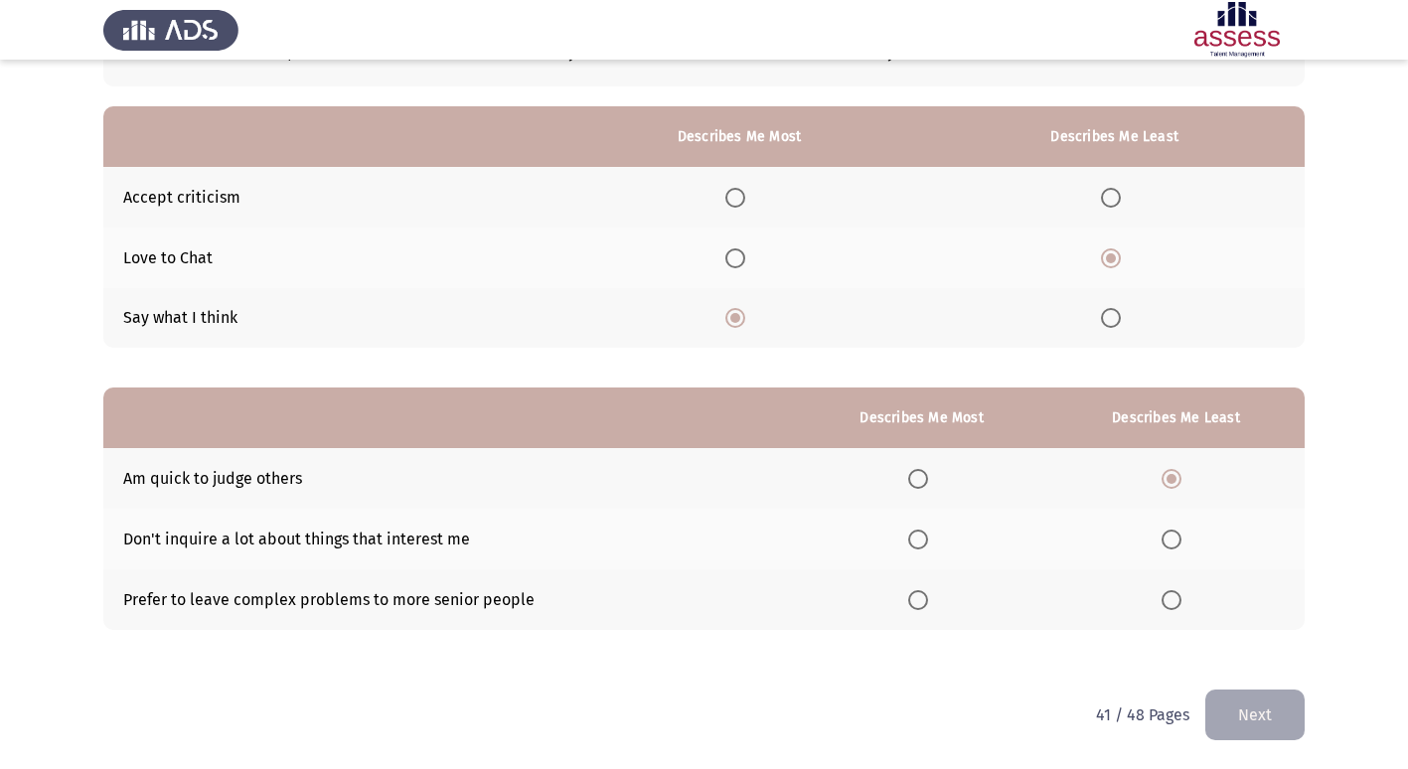
click at [921, 608] on input "Select an option" at bounding box center [918, 600] width 20 height 20
click at [1230, 715] on button "Next" at bounding box center [1255, 715] width 99 height 51
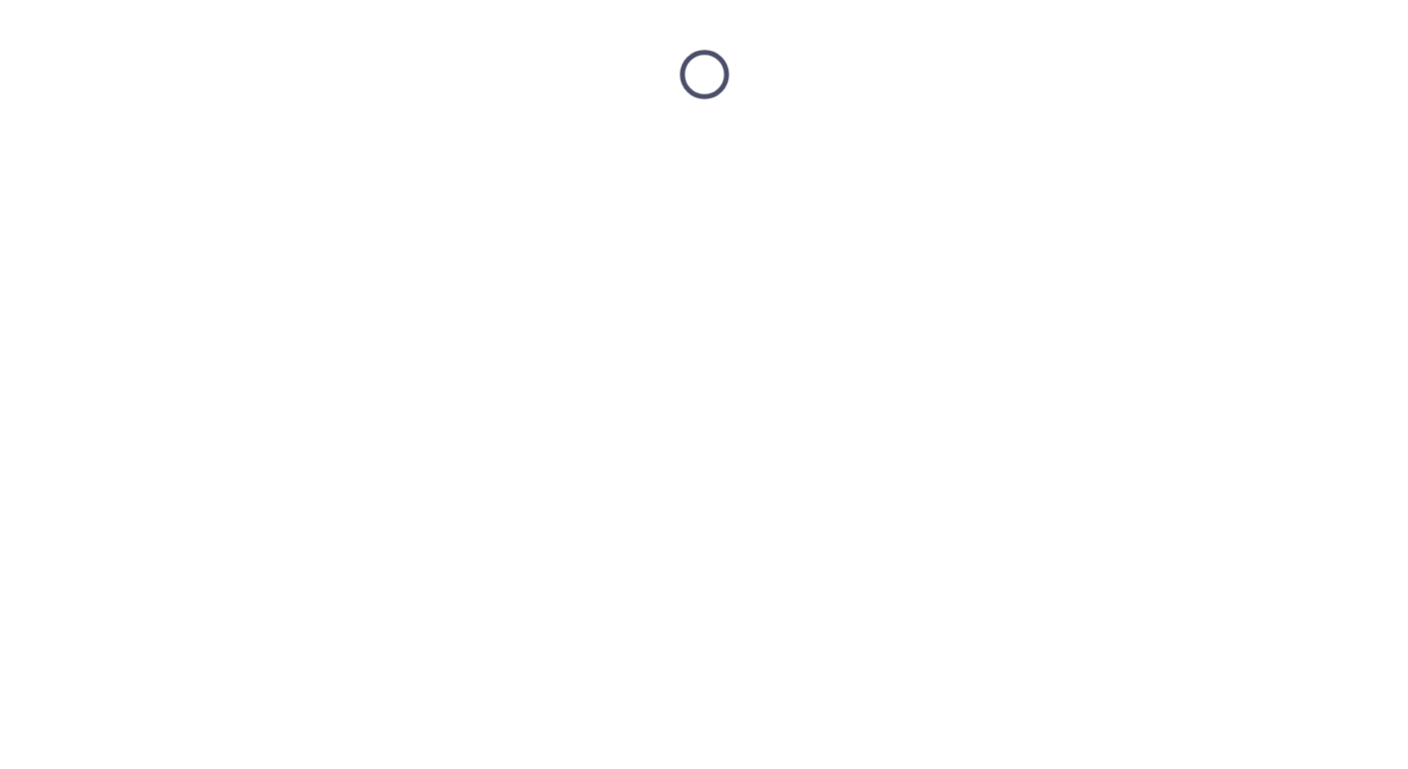
scroll to position [0, 0]
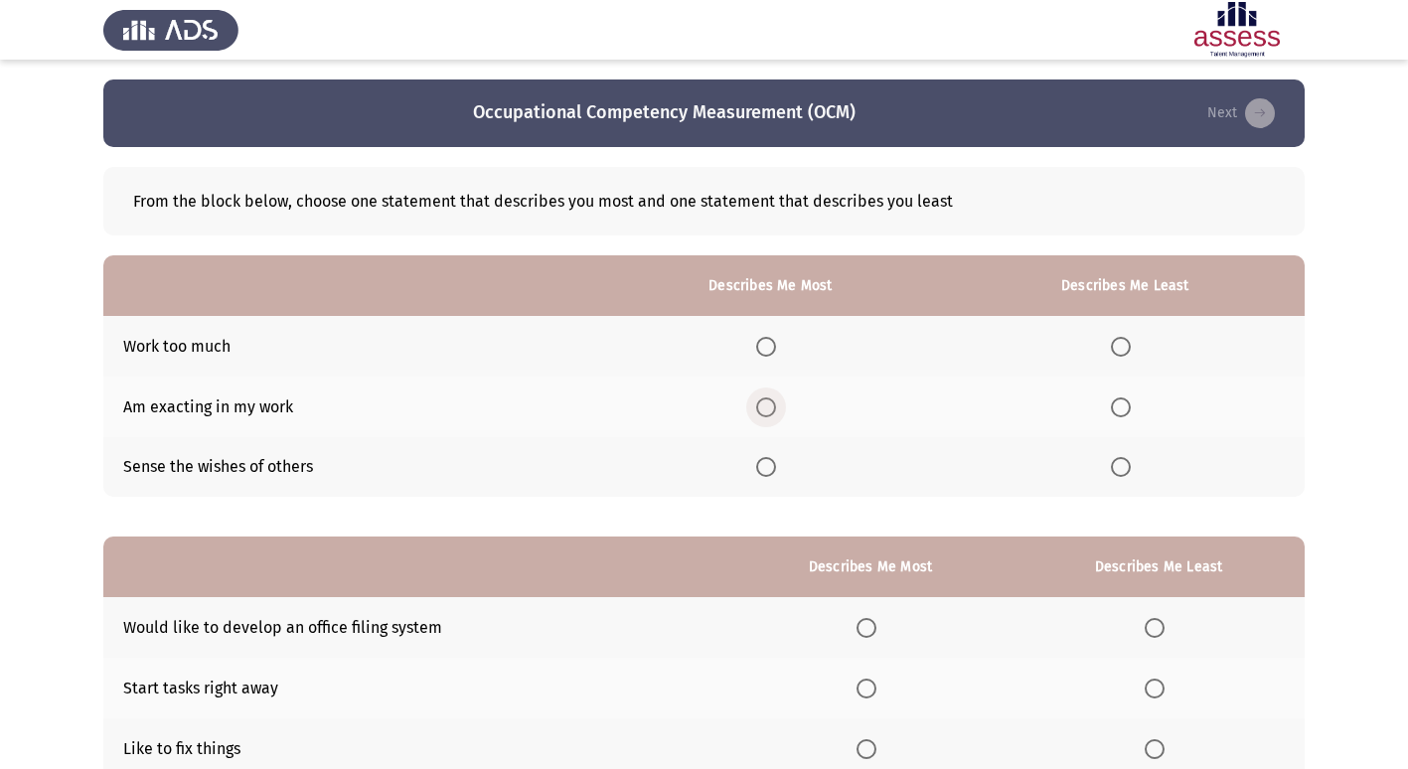
click at [773, 405] on span "Select an option" at bounding box center [766, 408] width 20 height 20
click at [773, 405] on input "Select an option" at bounding box center [766, 408] width 20 height 20
click at [1131, 473] on span "Select an option" at bounding box center [1121, 467] width 20 height 20
click at [1131, 473] on input "Select an option" at bounding box center [1121, 467] width 20 height 20
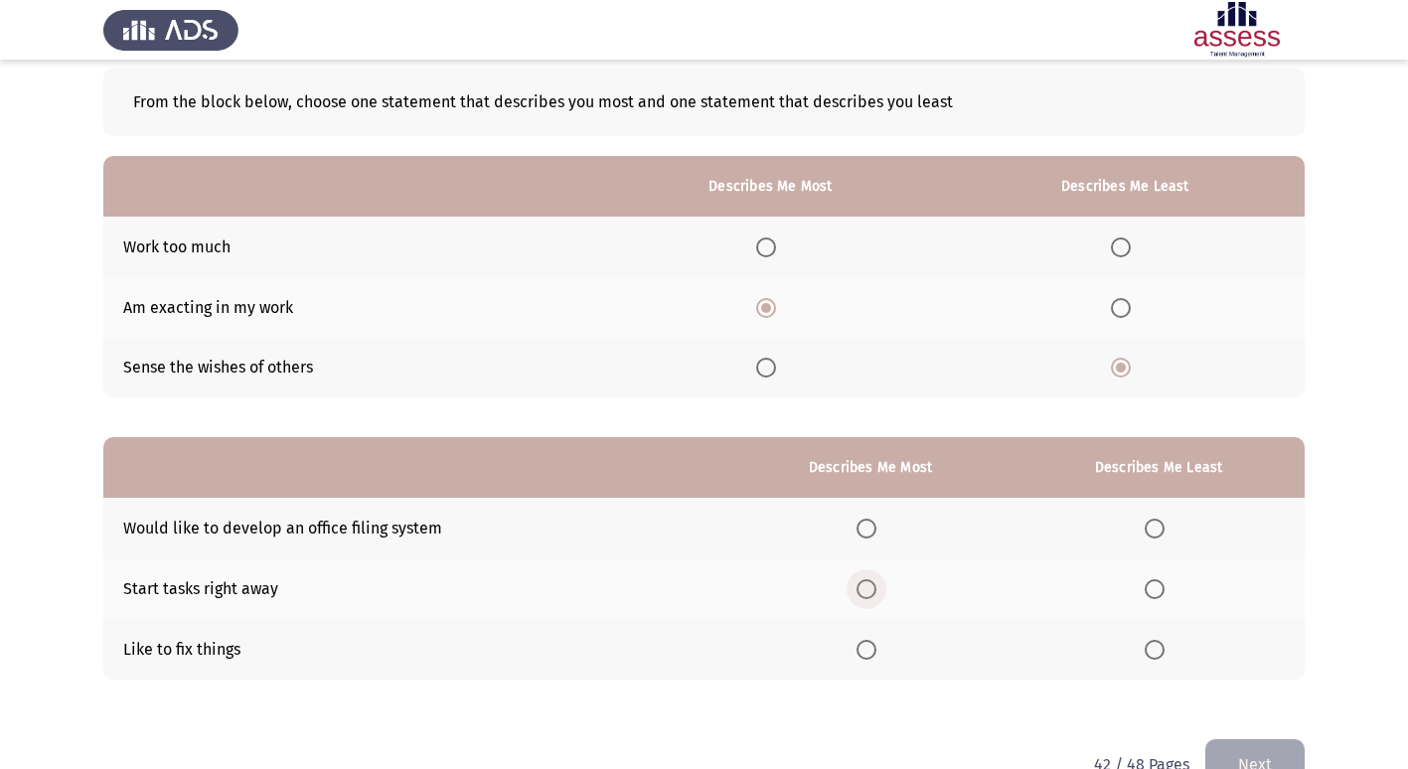
click at [866, 590] on span "Select an option" at bounding box center [867, 589] width 20 height 20
click at [866, 590] on input "Select an option" at bounding box center [867, 589] width 20 height 20
click at [1155, 525] on span "Select an option" at bounding box center [1155, 529] width 20 height 20
click at [1155, 525] on input "Select an option" at bounding box center [1155, 529] width 20 height 20
click at [1244, 752] on button "Next" at bounding box center [1255, 764] width 99 height 51
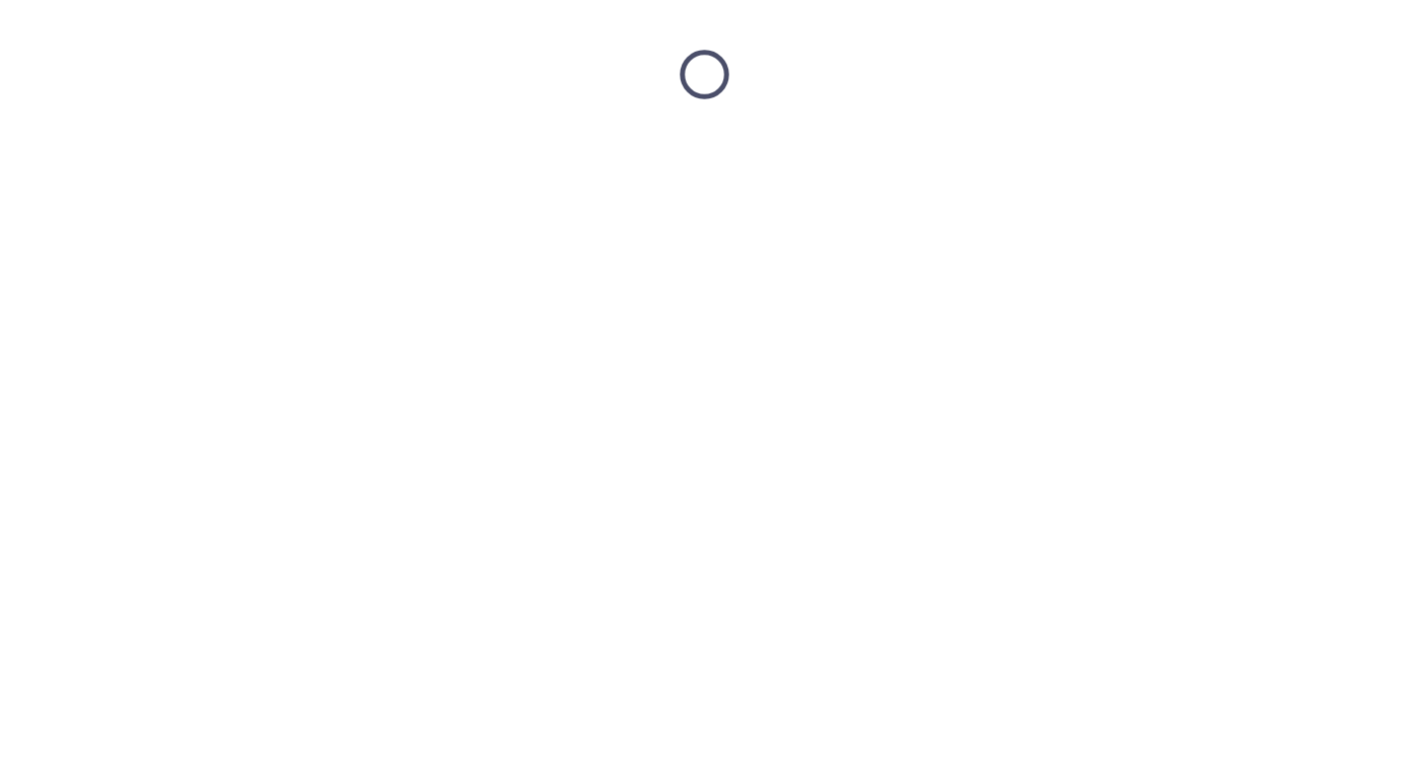
scroll to position [0, 0]
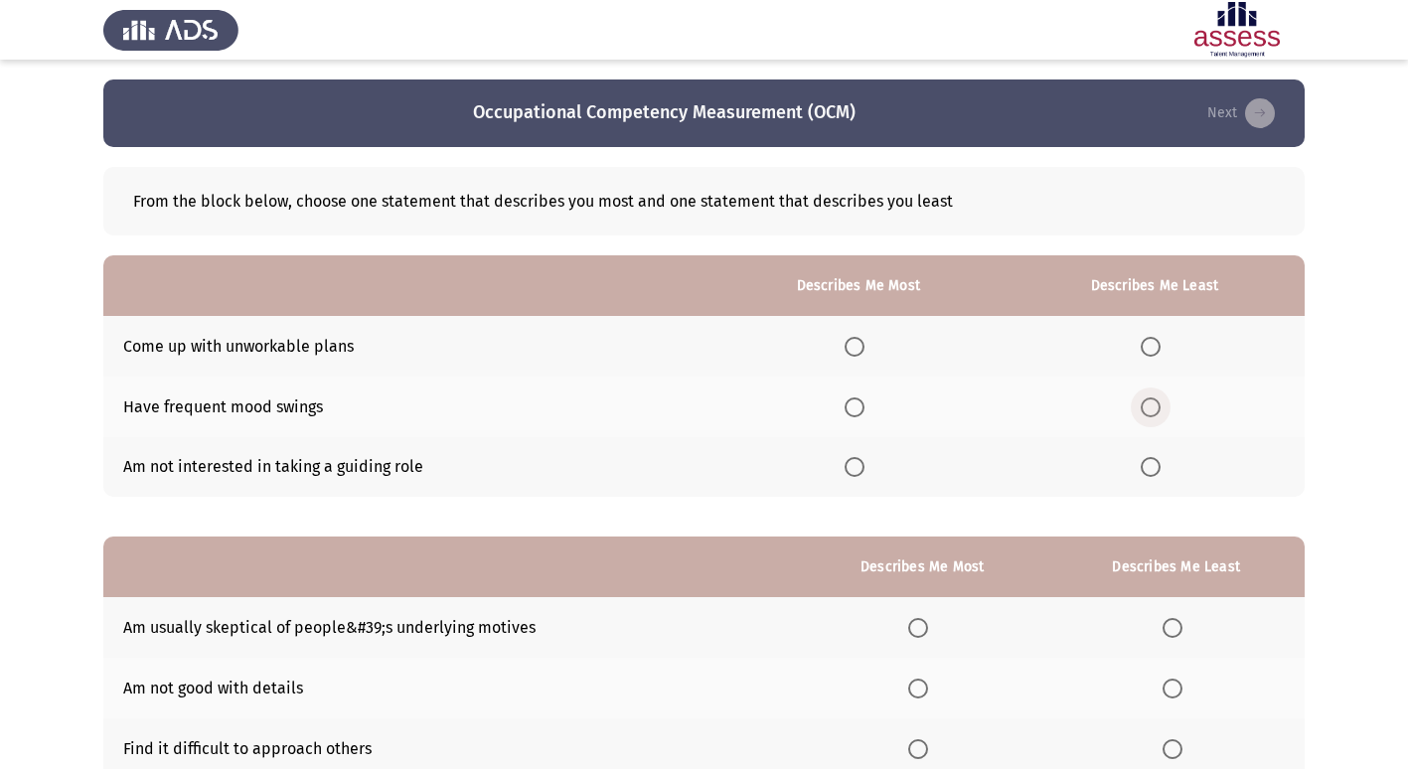
click at [1150, 412] on span "Select an option" at bounding box center [1151, 408] width 20 height 20
click at [1150, 412] on input "Select an option" at bounding box center [1151, 408] width 20 height 20
click at [1155, 469] on span "Select an option" at bounding box center [1151, 467] width 20 height 20
click at [1155, 469] on input "Select an option" at bounding box center [1151, 467] width 20 height 20
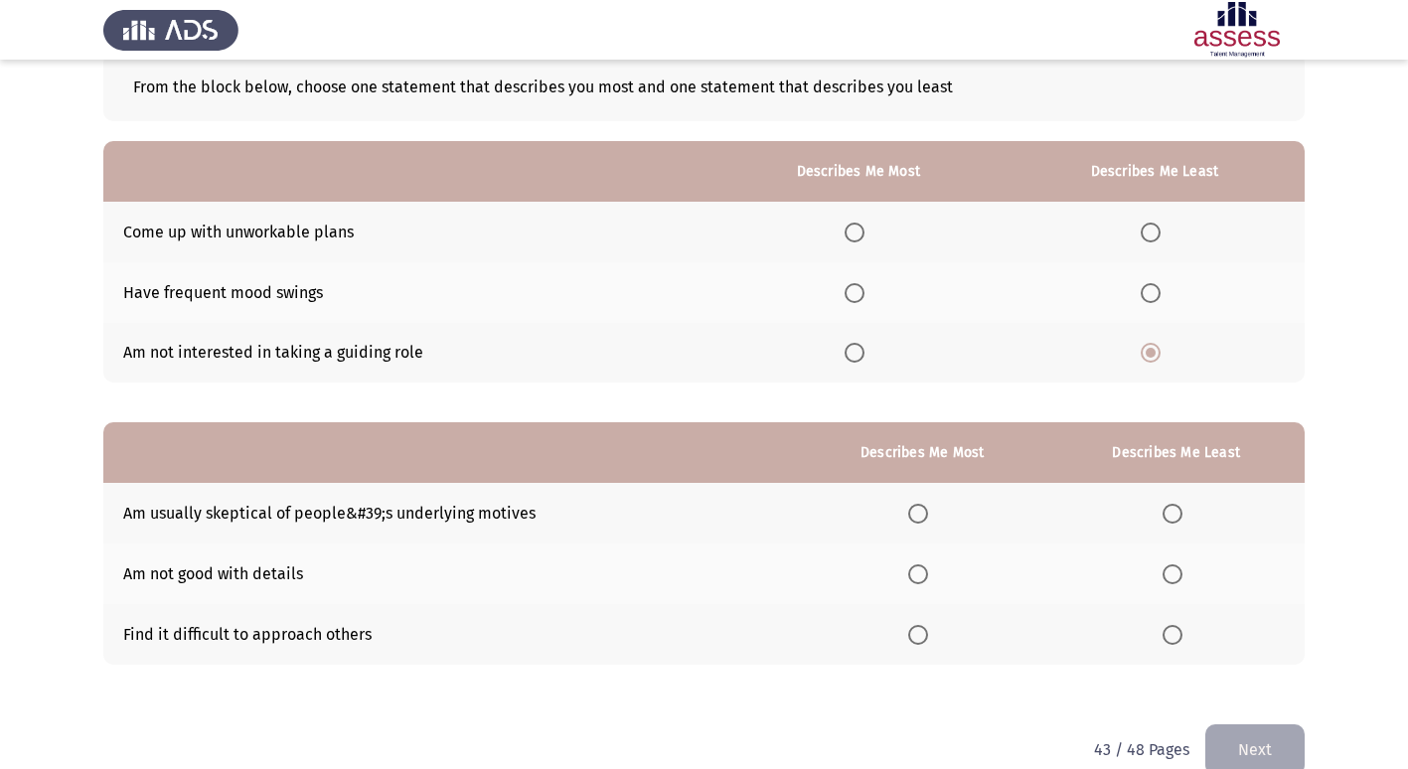
scroll to position [149, 0]
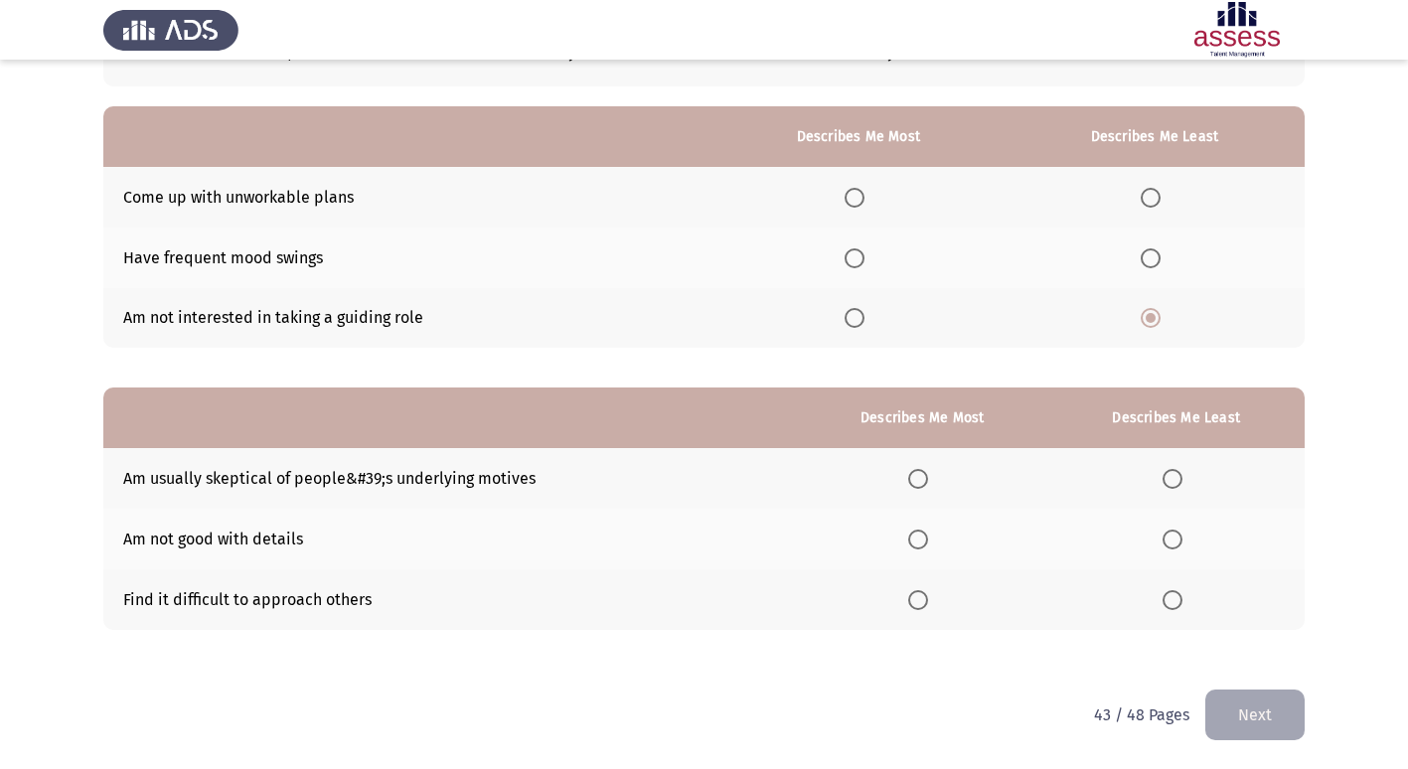
click at [1175, 600] on span "Select an option" at bounding box center [1173, 600] width 20 height 20
click at [1175, 600] on input "Select an option" at bounding box center [1173, 600] width 20 height 20
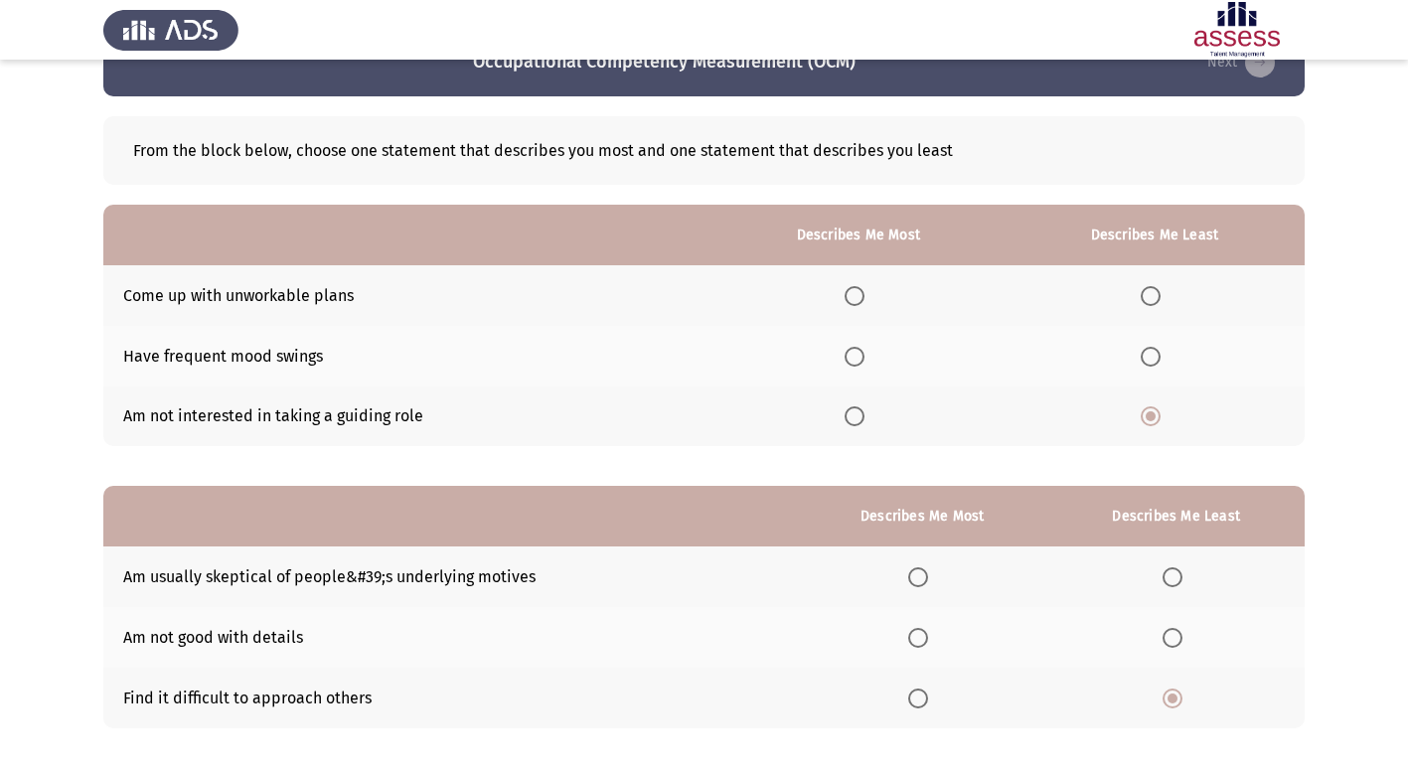
scroll to position [50, 0]
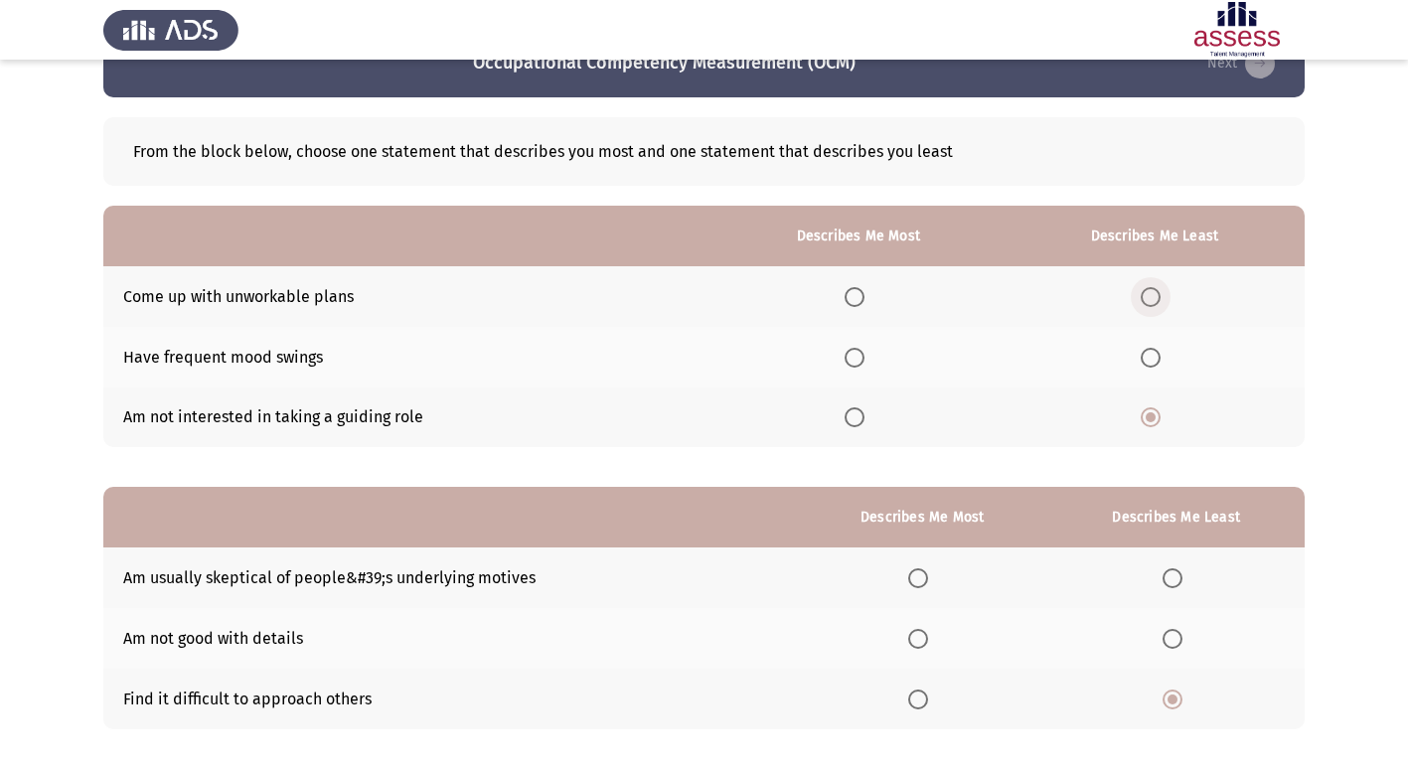
click at [1156, 299] on span "Select an option" at bounding box center [1151, 297] width 20 height 20
click at [1156, 299] on input "Select an option" at bounding box center [1151, 297] width 20 height 20
click at [859, 414] on span "Select an option" at bounding box center [855, 417] width 20 height 20
click at [859, 414] on input "Select an option" at bounding box center [855, 417] width 20 height 20
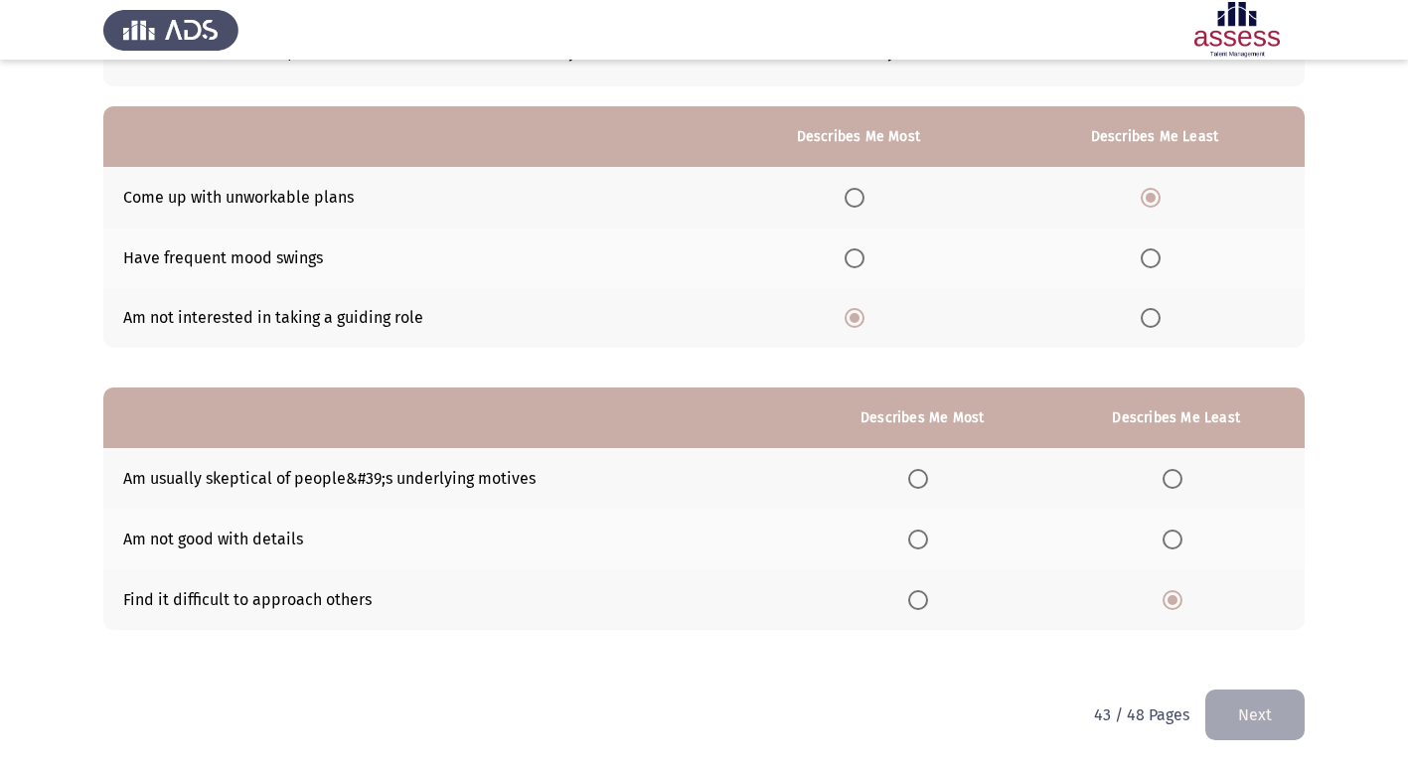
click at [927, 480] on span "Select an option" at bounding box center [918, 479] width 20 height 20
click at [927, 480] on input "Select an option" at bounding box center [918, 479] width 20 height 20
click at [914, 537] on span "Select an option" at bounding box center [918, 540] width 20 height 20
click at [914, 537] on input "Select an option" at bounding box center [918, 540] width 20 height 20
click at [1146, 317] on span "Select an option" at bounding box center [1151, 318] width 20 height 20
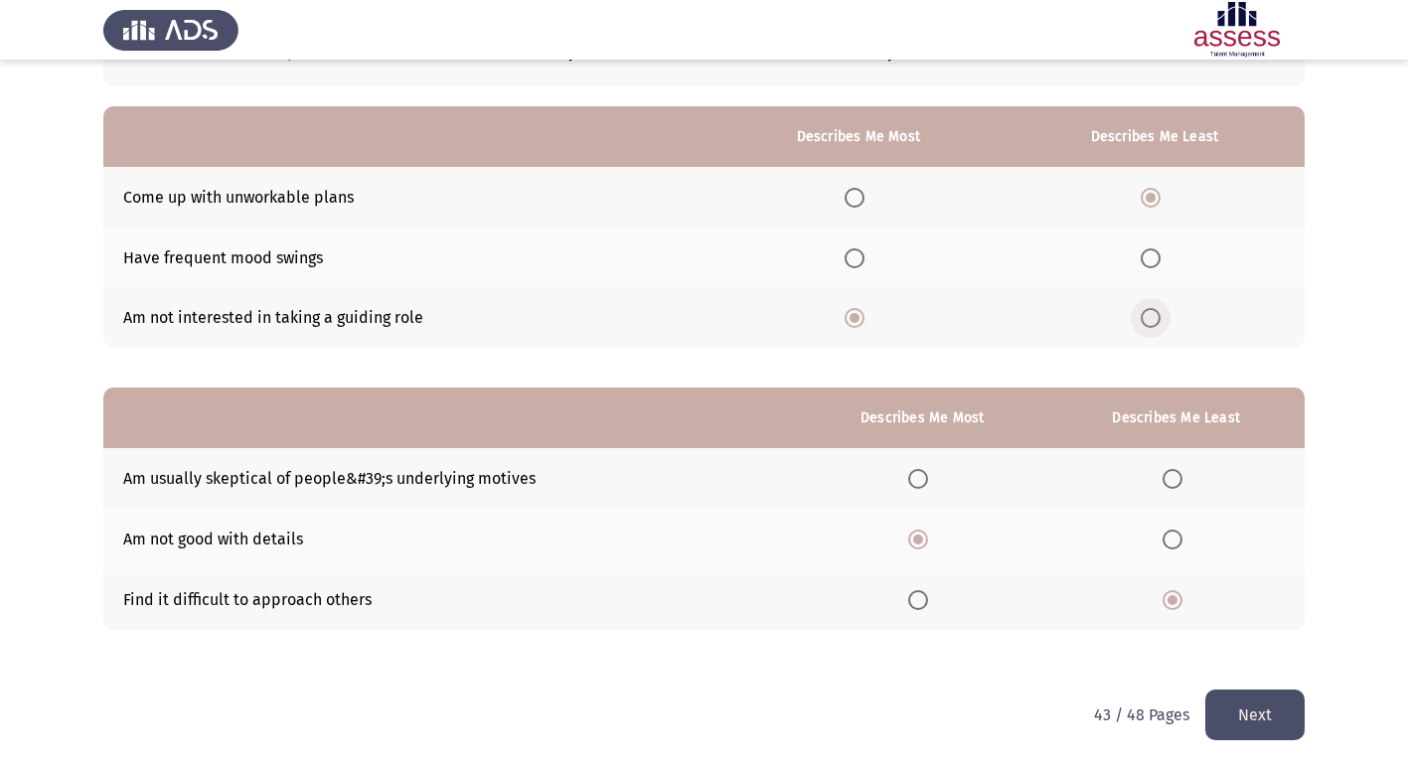
click at [1146, 317] on input "Select an option" at bounding box center [1151, 318] width 20 height 20
click at [1147, 260] on span "Select an option" at bounding box center [1151, 258] width 20 height 20
click at [1147, 260] on input "Select an option" at bounding box center [1151, 258] width 20 height 20
click at [862, 320] on span "Select an option" at bounding box center [855, 318] width 20 height 20
click at [862, 320] on input "Select an option" at bounding box center [855, 318] width 20 height 20
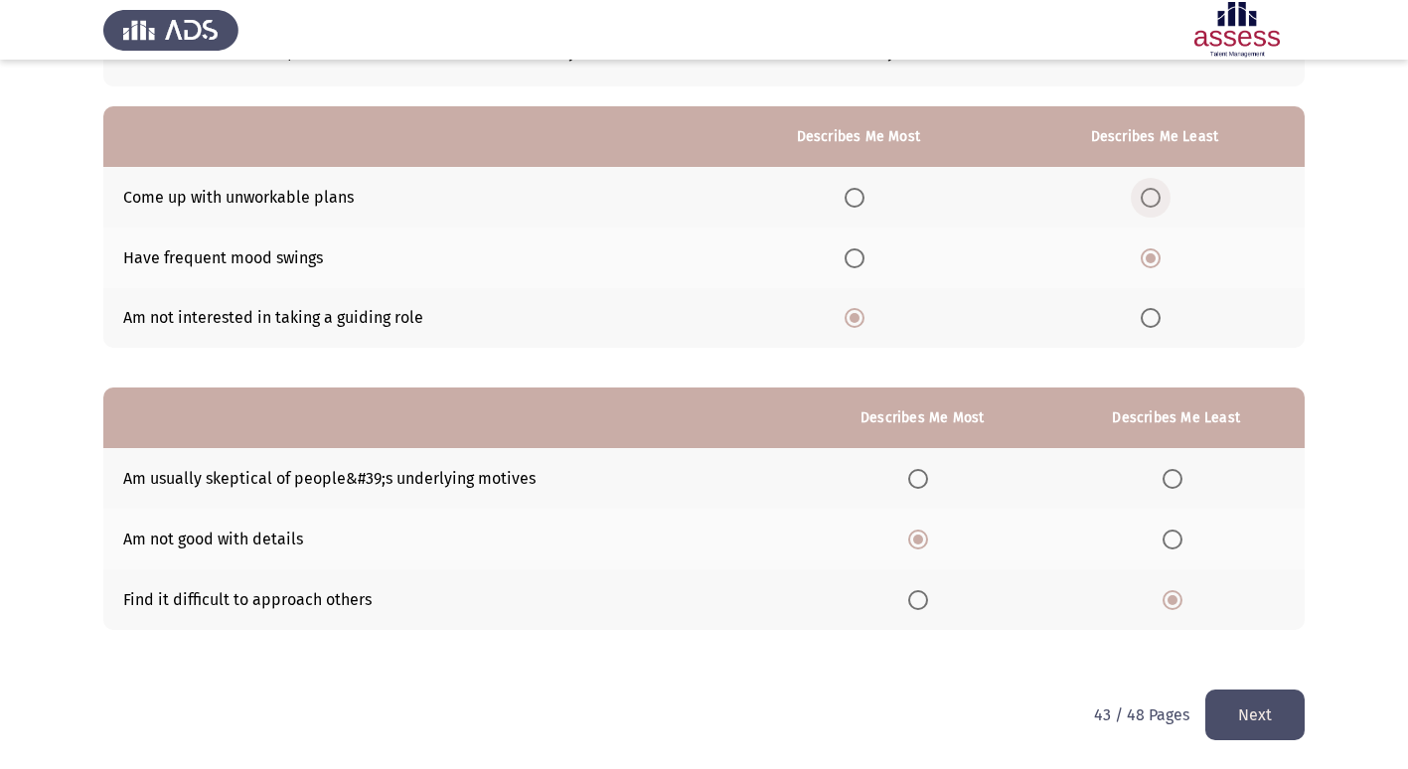
click at [1158, 191] on span "Select an option" at bounding box center [1151, 198] width 20 height 20
click at [1158, 191] on input "Select an option" at bounding box center [1151, 198] width 20 height 20
click at [1157, 257] on span "Select an option" at bounding box center [1151, 258] width 20 height 20
click at [1157, 257] on input "Select an option" at bounding box center [1151, 258] width 20 height 20
click at [1153, 202] on span "Select an option" at bounding box center [1151, 198] width 20 height 20
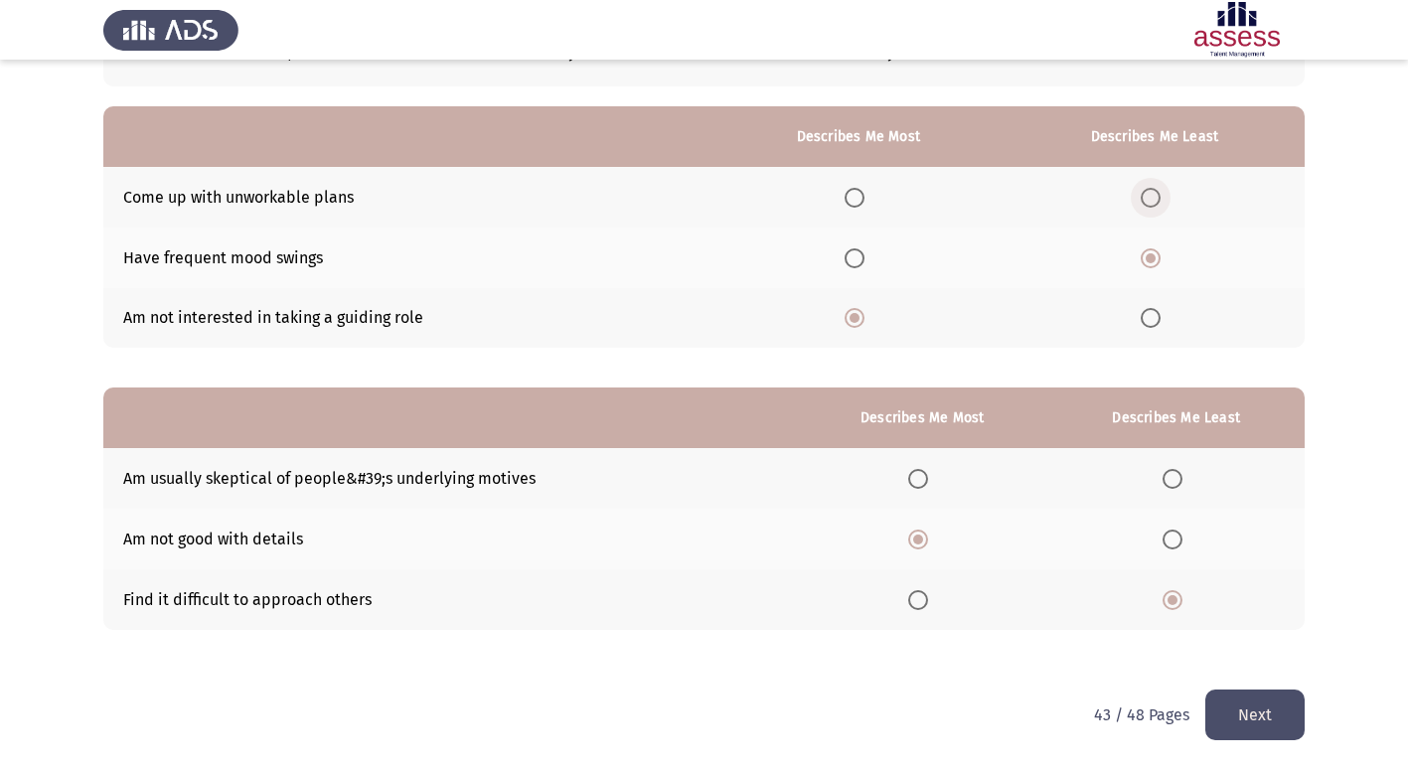
click at [1153, 202] on input "Select an option" at bounding box center [1151, 198] width 20 height 20
click at [1265, 729] on button "Next" at bounding box center [1255, 715] width 99 height 51
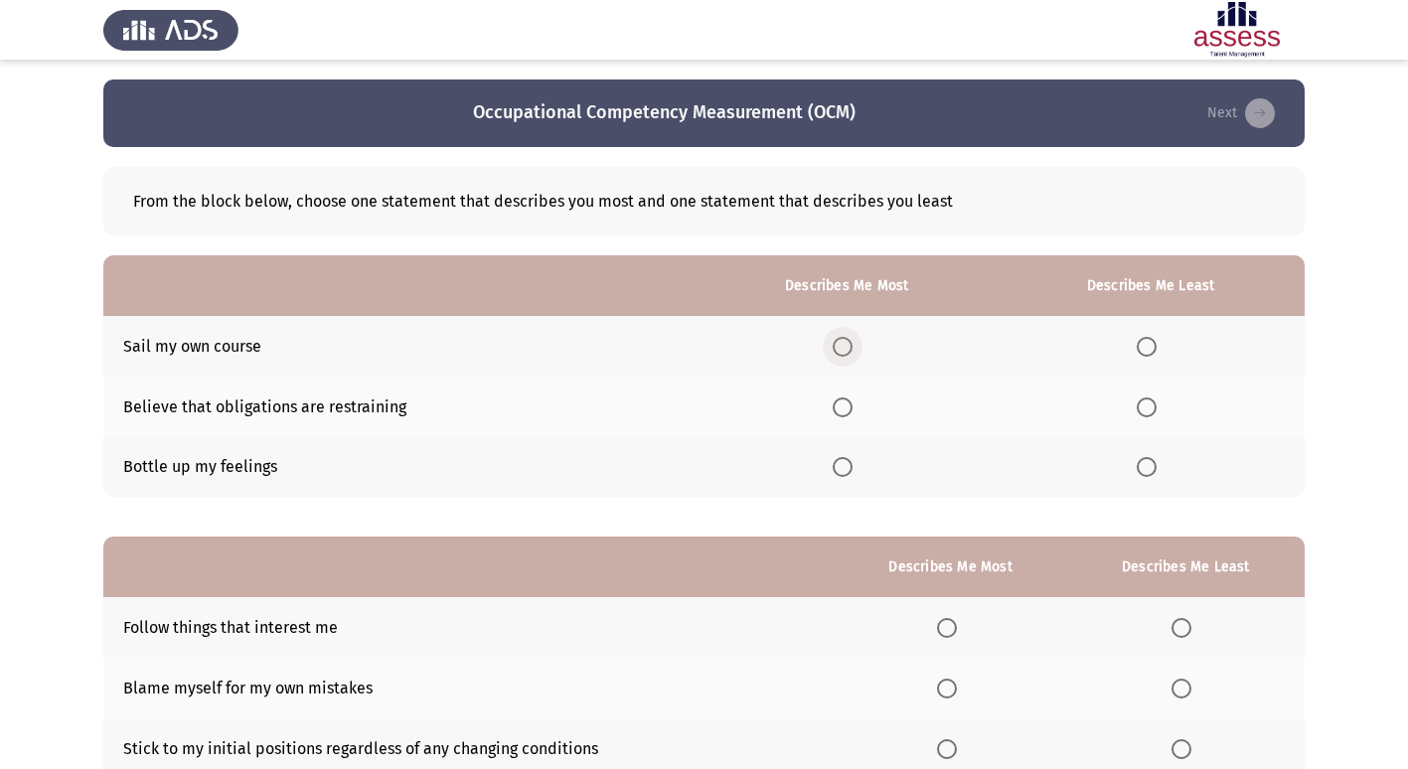
click at [853, 347] on span "Select an option" at bounding box center [843, 347] width 20 height 20
click at [853, 347] on input "Select an option" at bounding box center [843, 347] width 20 height 20
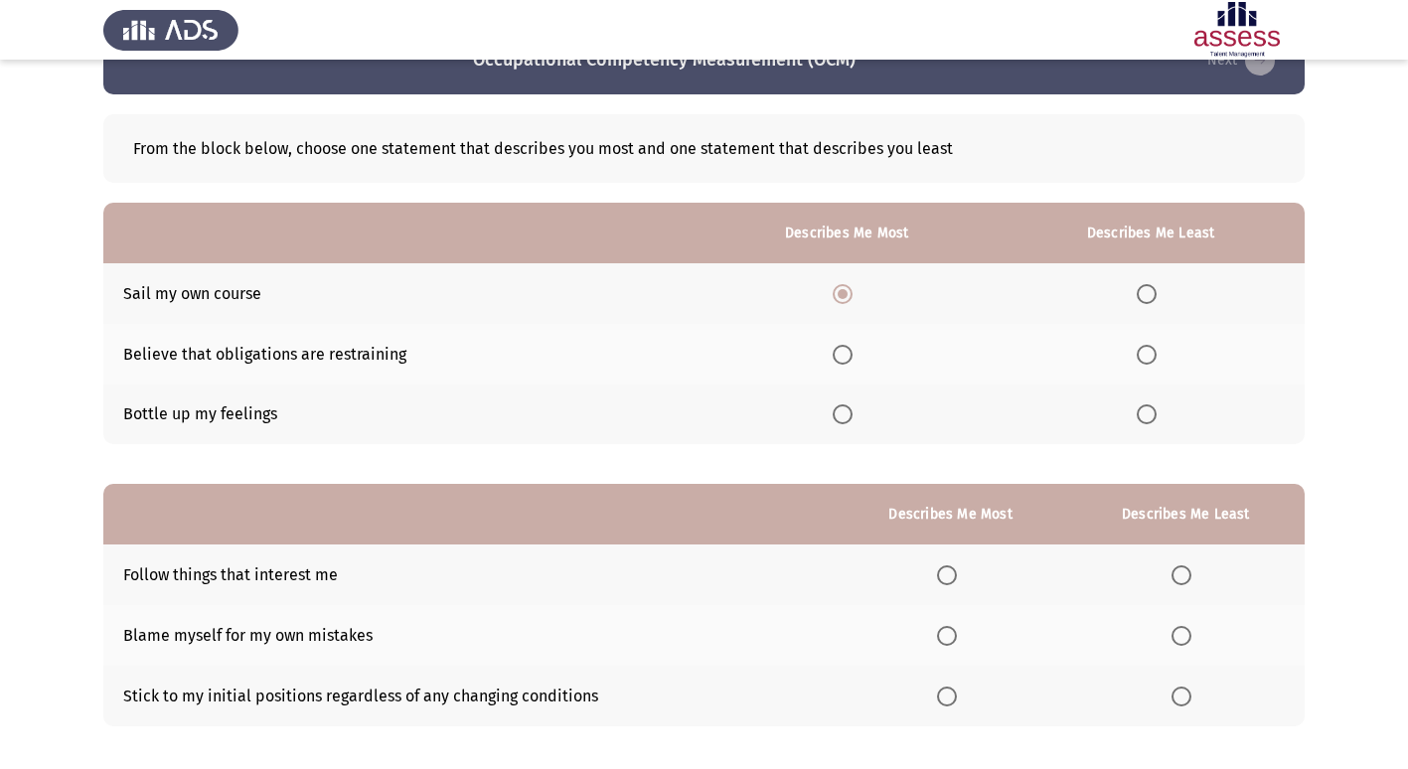
scroll to position [99, 0]
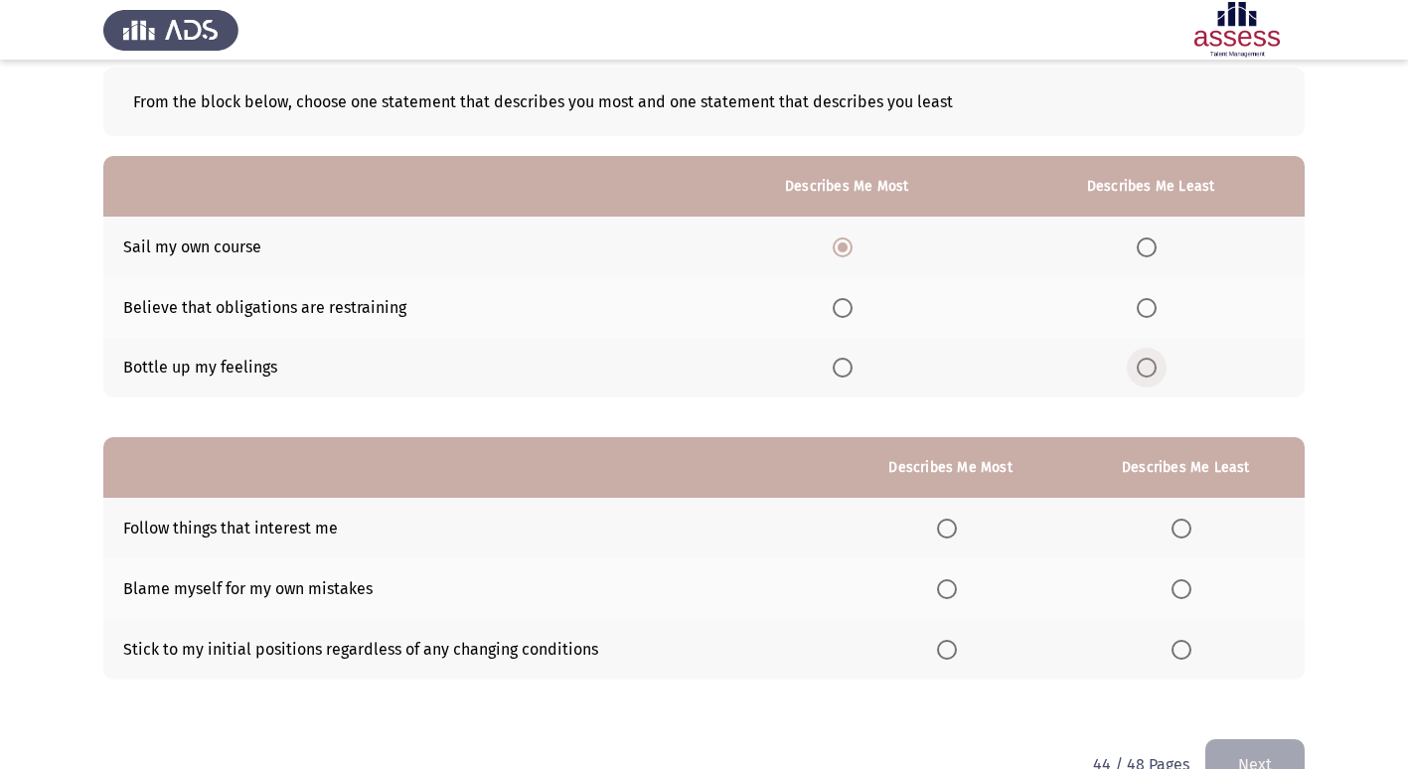
click at [1149, 366] on span "Select an option" at bounding box center [1147, 368] width 20 height 20
click at [1149, 366] on input "Select an option" at bounding box center [1147, 368] width 20 height 20
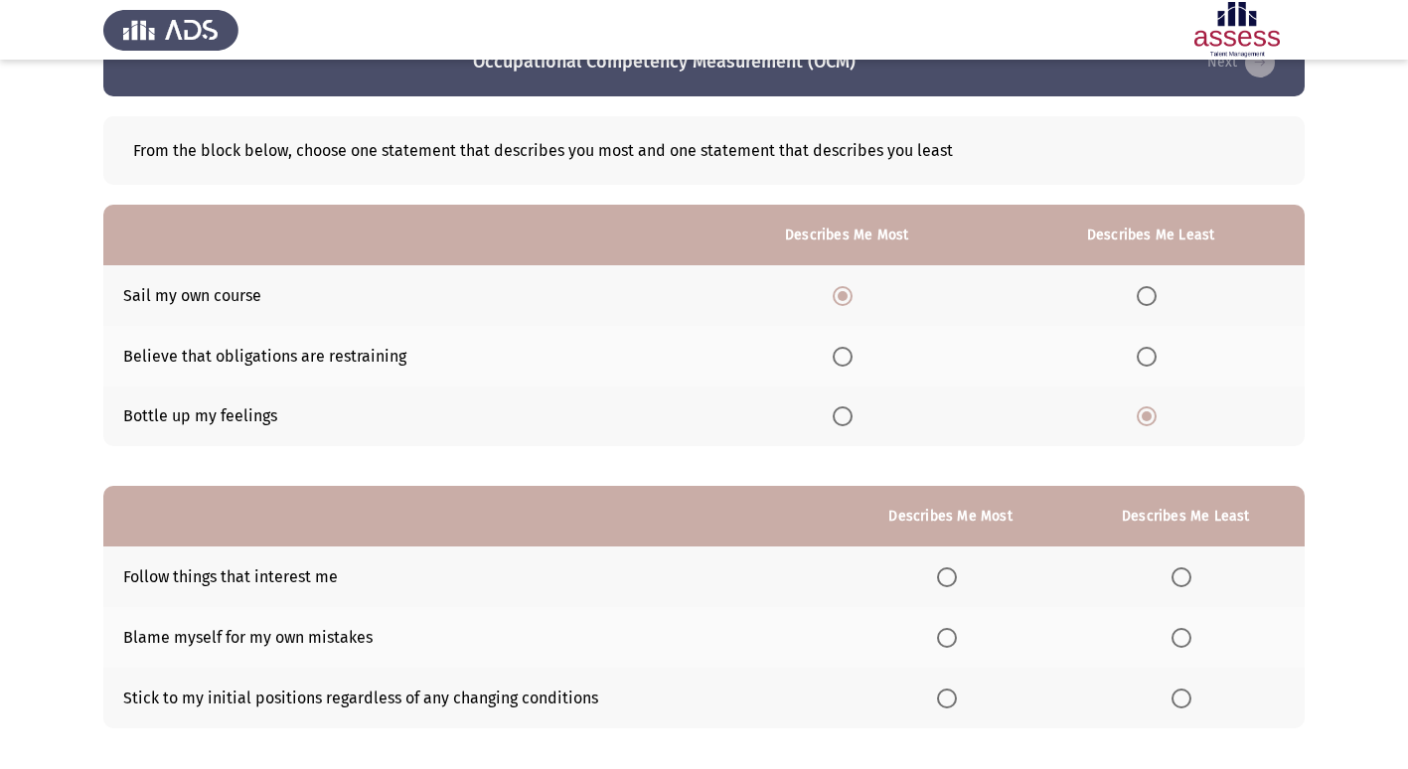
scroll to position [50, 0]
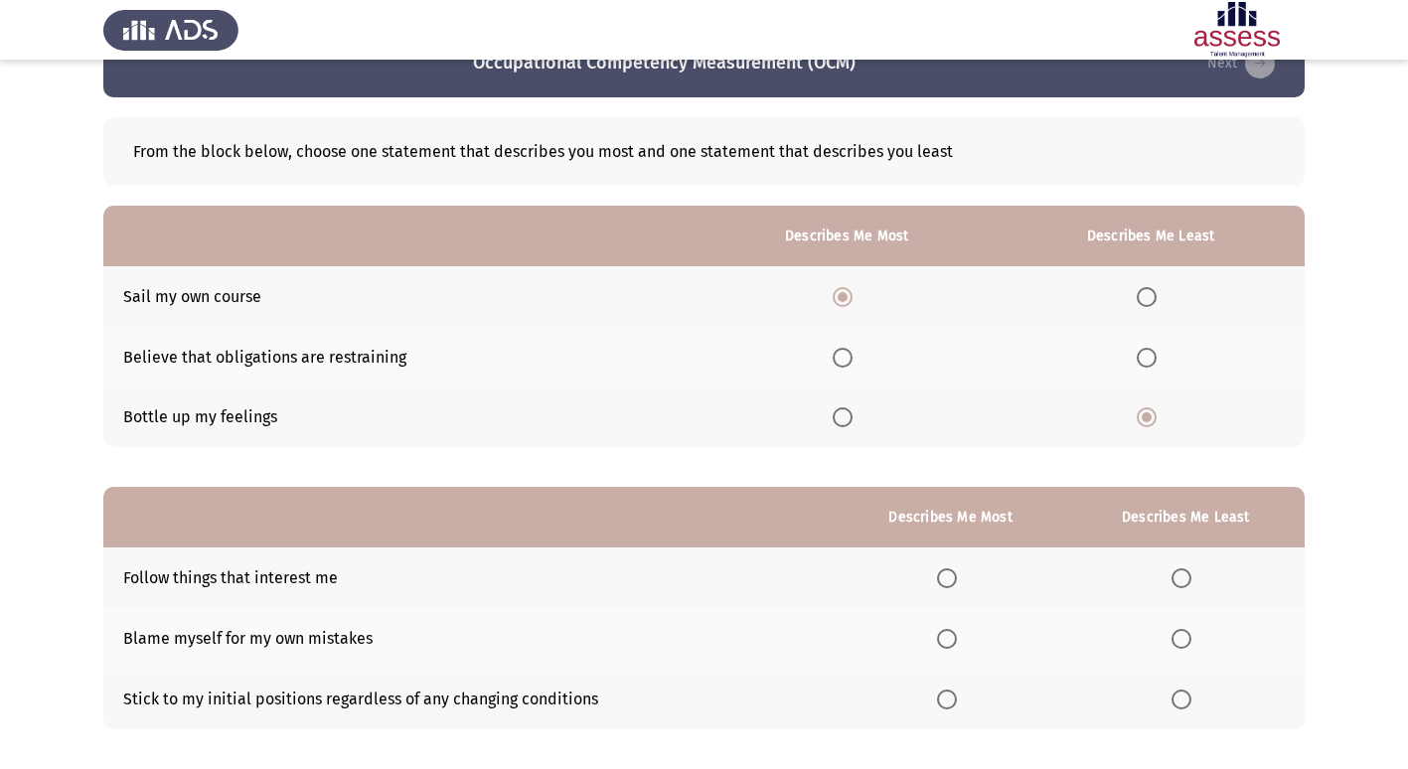
click at [942, 644] on span "Select an option" at bounding box center [947, 639] width 20 height 20
click at [942, 644] on input "Select an option" at bounding box center [947, 639] width 20 height 20
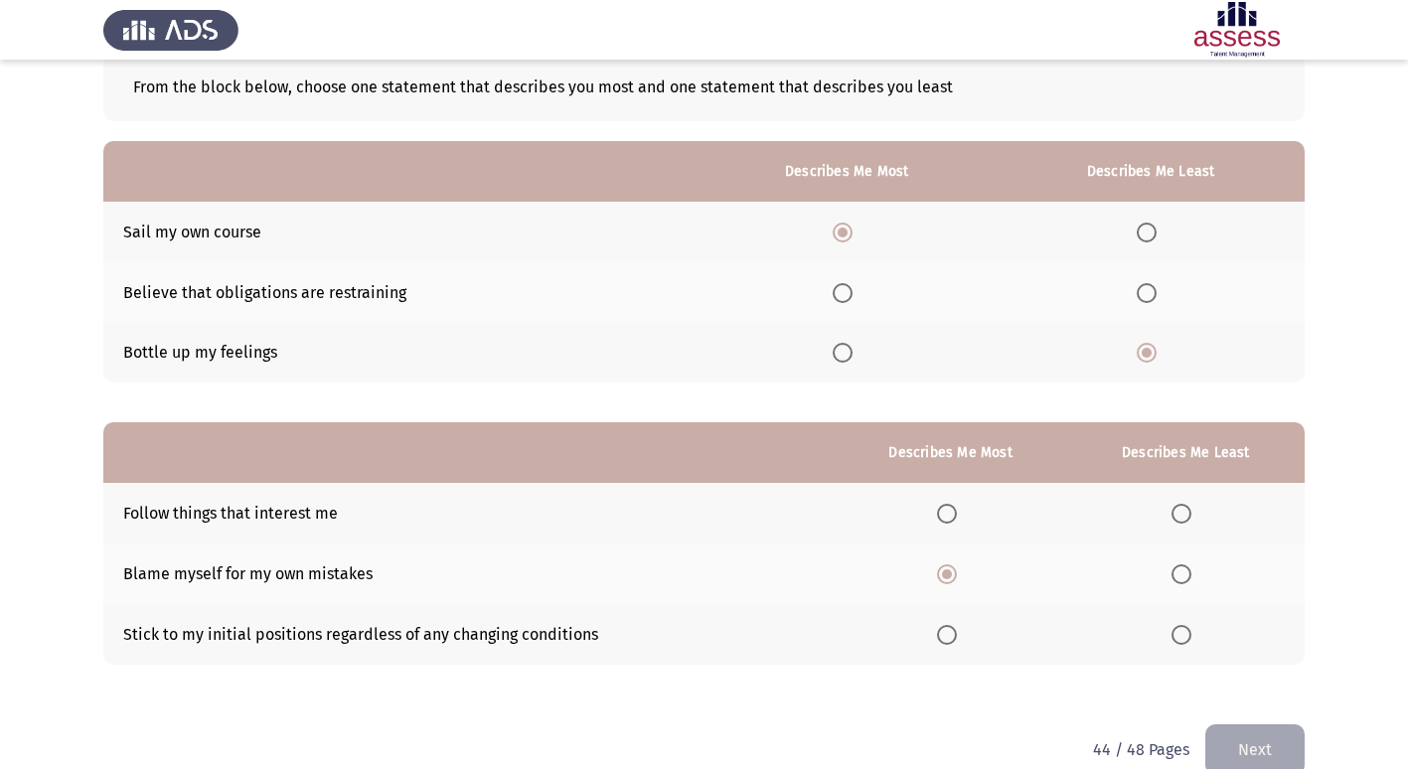
scroll to position [149, 0]
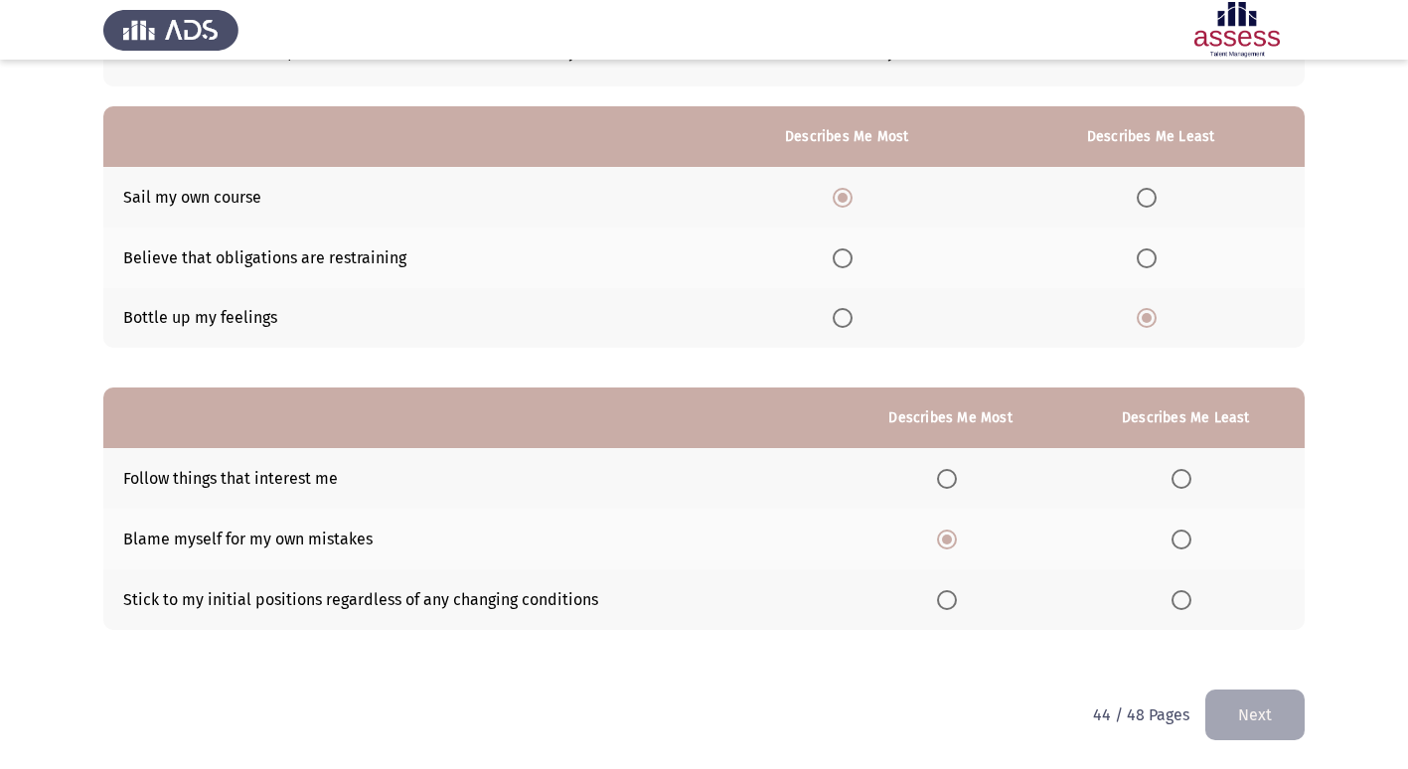
click at [1186, 608] on span "Select an option" at bounding box center [1182, 600] width 20 height 20
click at [1186, 608] on input "Select an option" at bounding box center [1182, 600] width 20 height 20
click at [1230, 710] on button "Next" at bounding box center [1255, 715] width 99 height 51
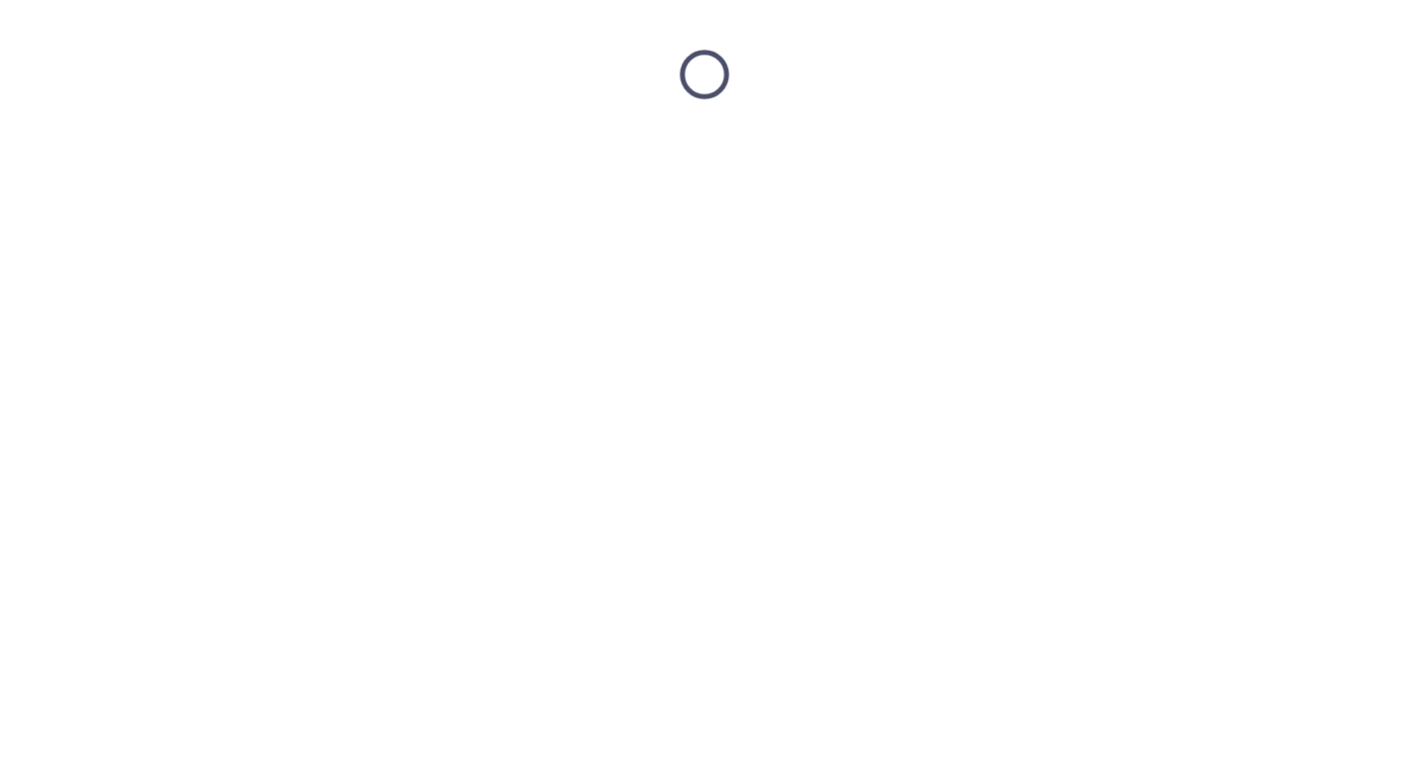
scroll to position [0, 0]
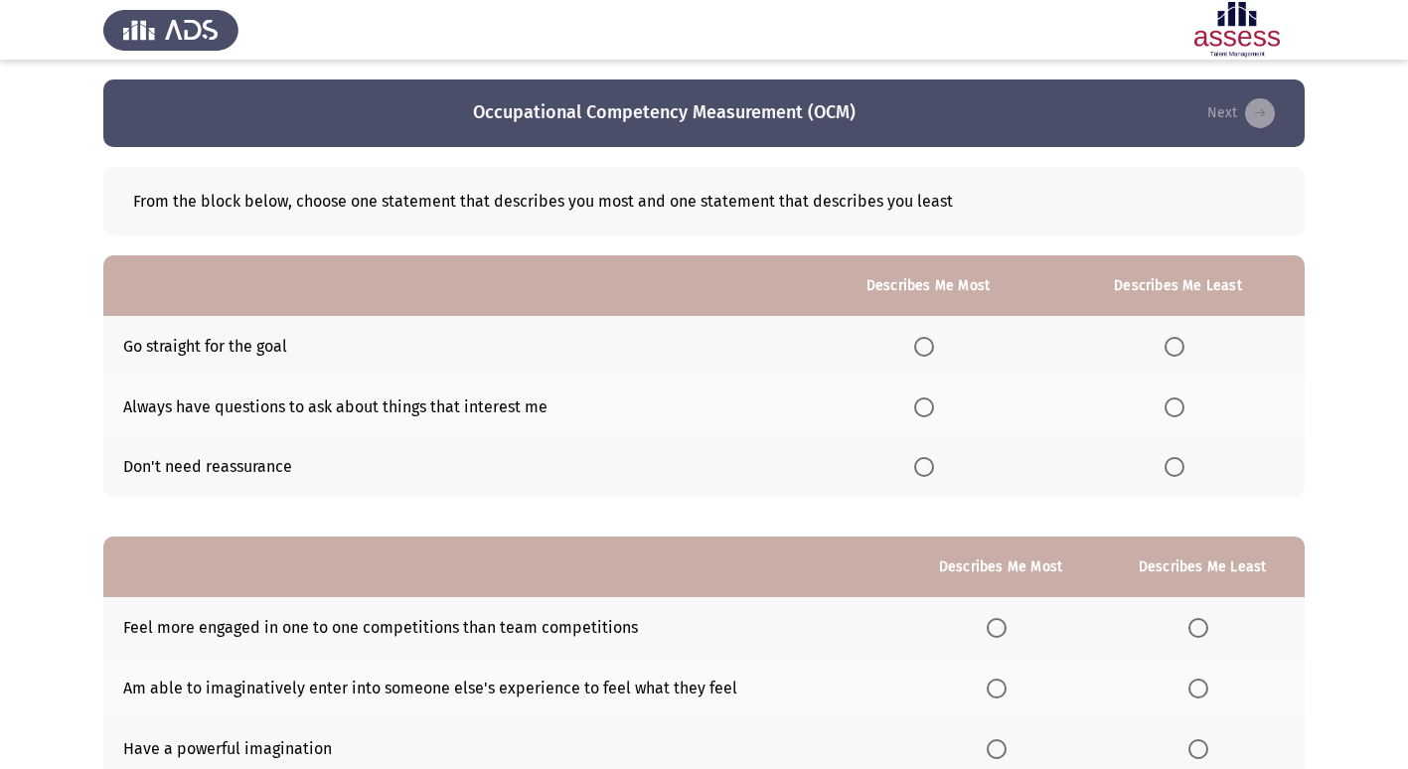
click at [927, 349] on span "Select an option" at bounding box center [924, 347] width 20 height 20
click at [927, 349] on input "Select an option" at bounding box center [924, 347] width 20 height 20
click at [1182, 406] on span "Select an option" at bounding box center [1175, 408] width 20 height 20
click at [1182, 406] on input "Select an option" at bounding box center [1175, 408] width 20 height 20
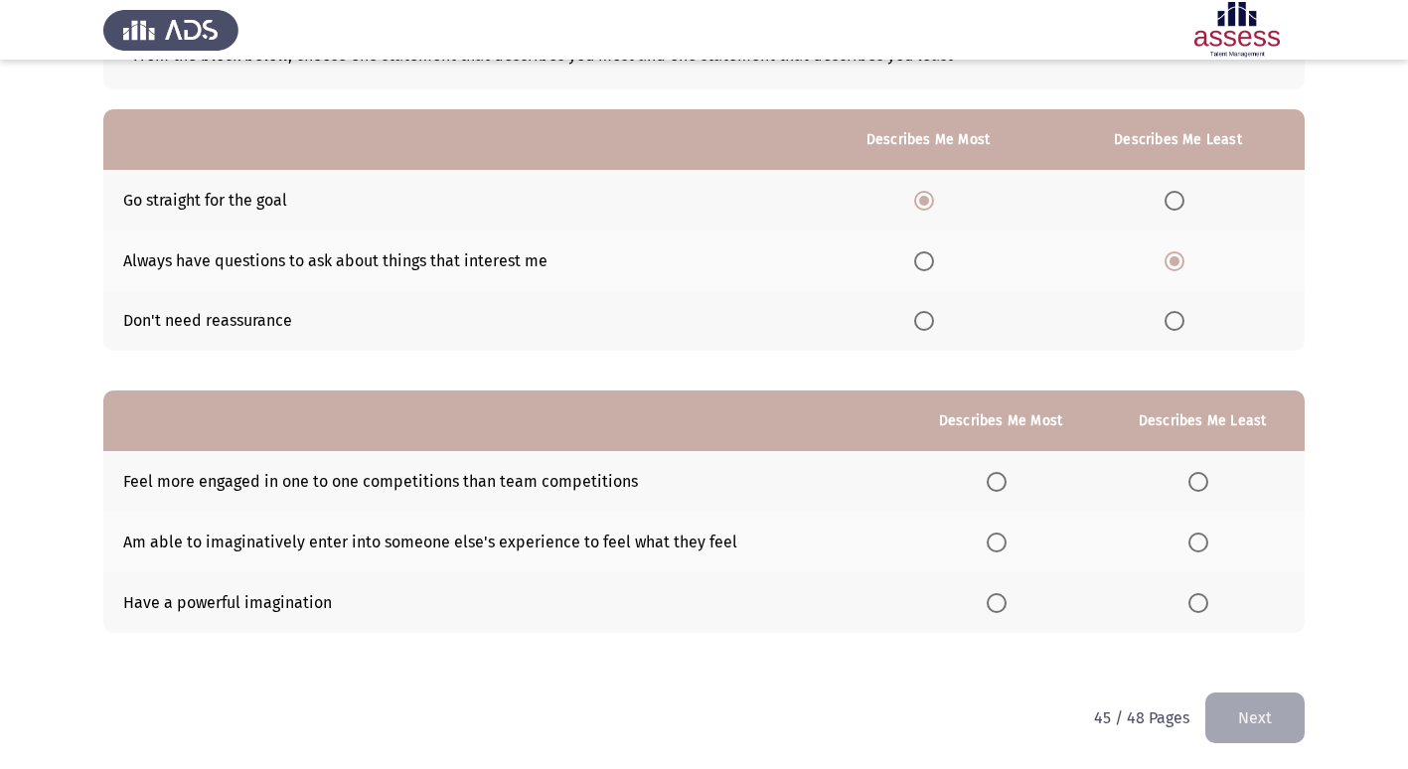
scroll to position [149, 0]
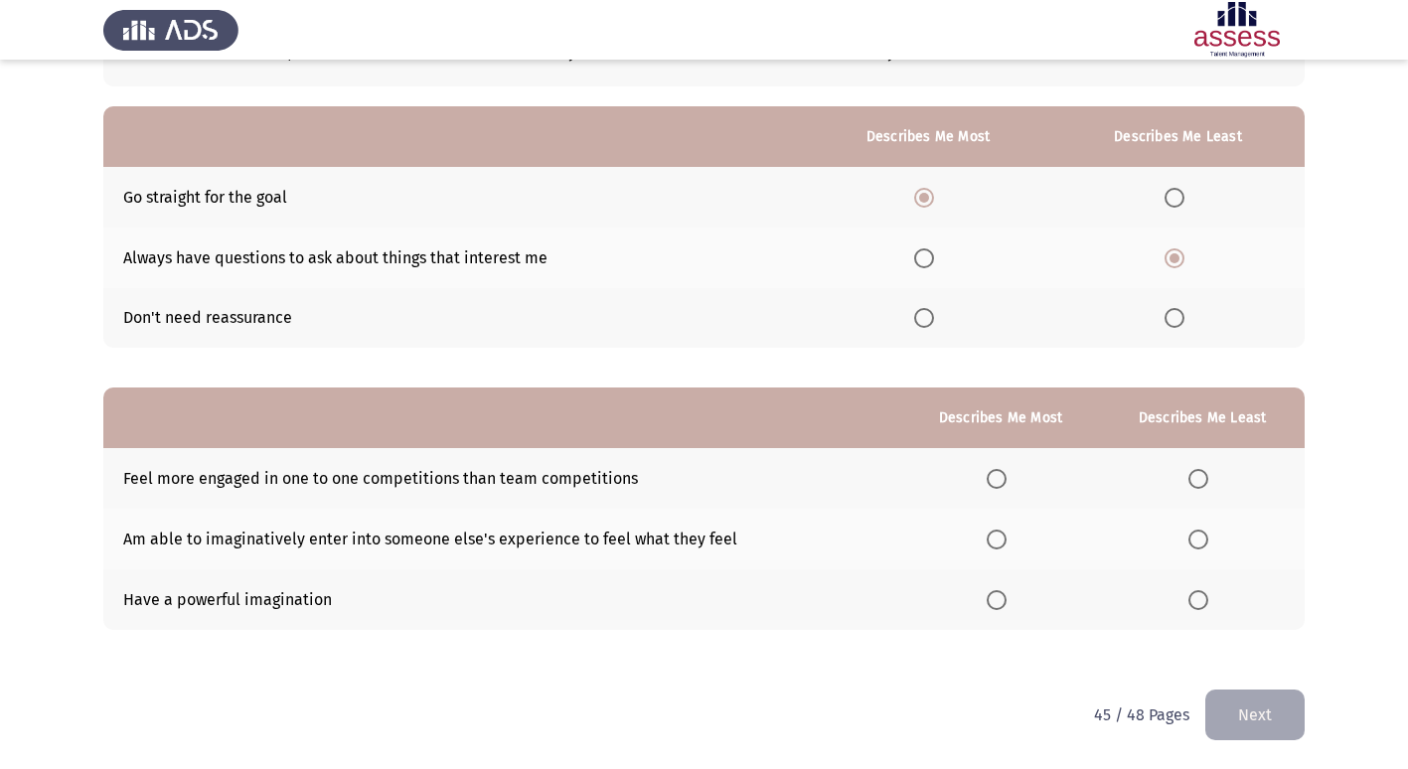
click at [998, 479] on span "Select an option" at bounding box center [997, 479] width 20 height 20
click at [998, 479] on input "Select an option" at bounding box center [997, 479] width 20 height 20
click at [1002, 606] on span "Select an option" at bounding box center [997, 600] width 20 height 20
click at [1002, 606] on input "Select an option" at bounding box center [997, 600] width 20 height 20
click at [1214, 478] on label "Select an option" at bounding box center [1203, 479] width 28 height 20
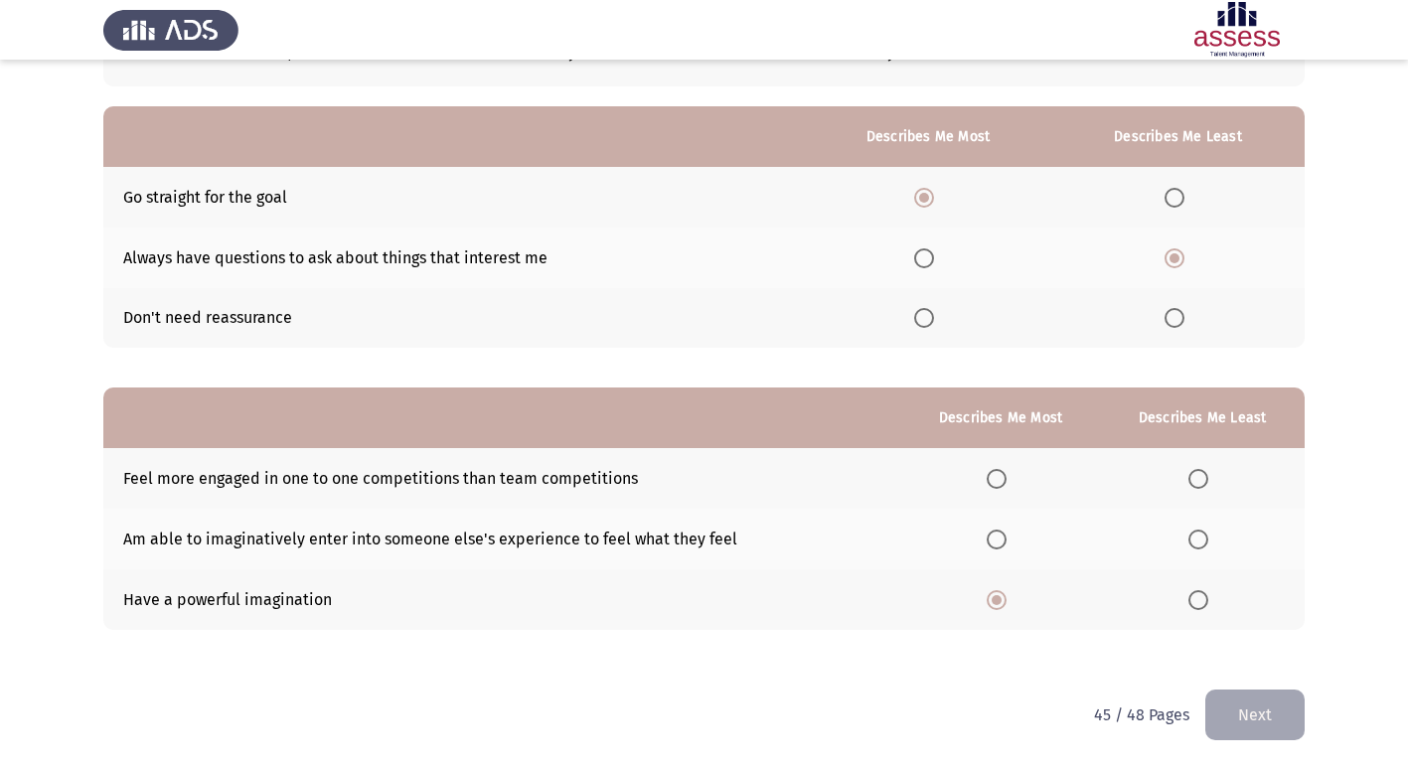
click at [1209, 478] on input "Select an option" at bounding box center [1199, 479] width 20 height 20
click at [1252, 710] on button "Next" at bounding box center [1255, 715] width 99 height 51
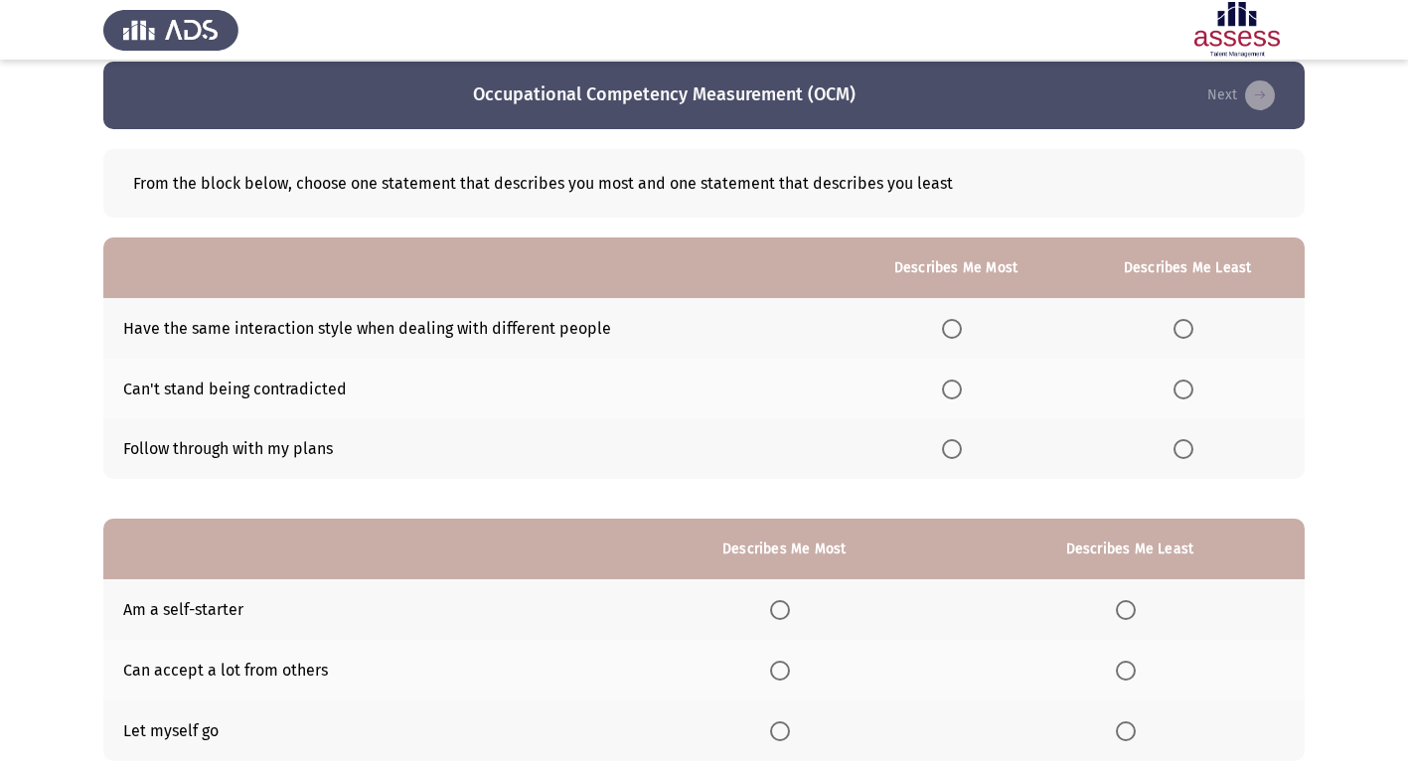
scroll to position [0, 0]
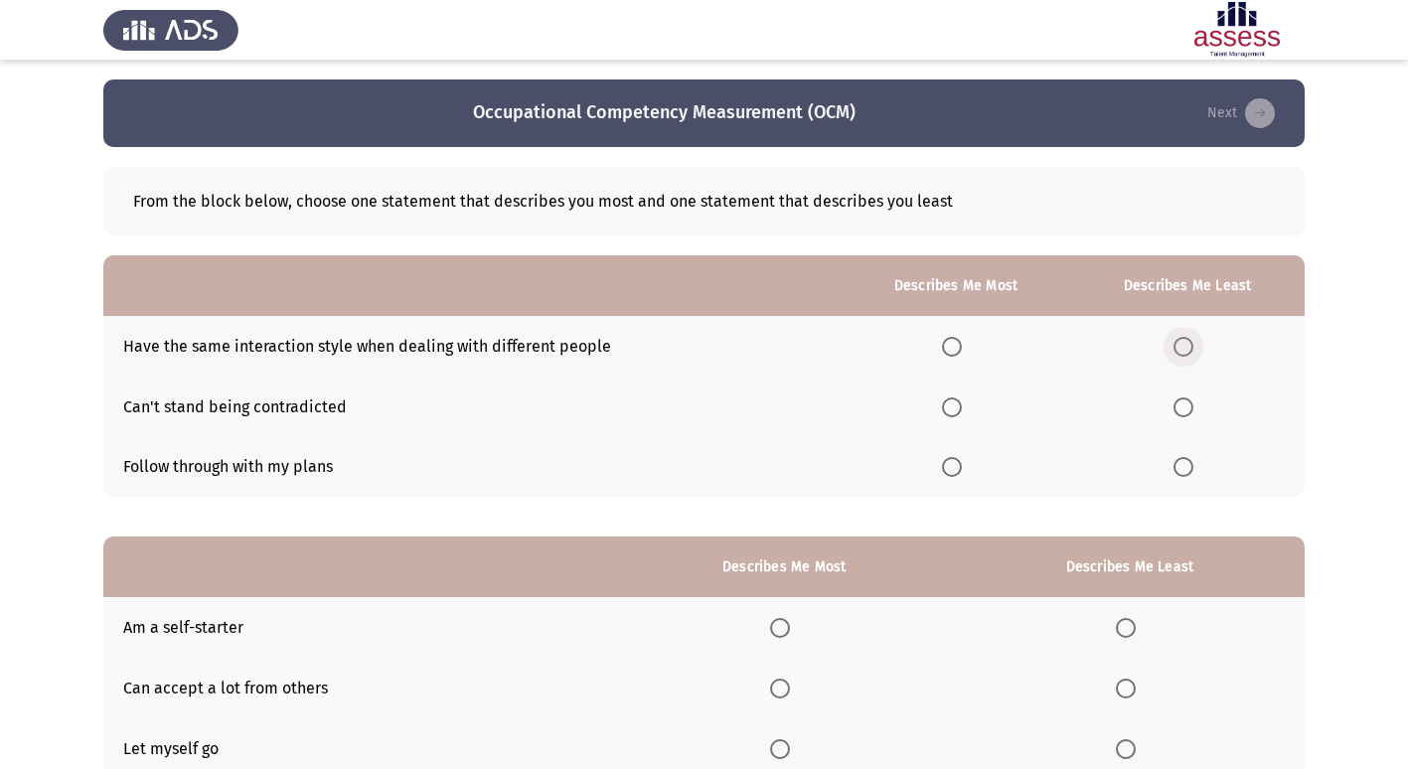
click at [1175, 352] on span "Select an option" at bounding box center [1184, 347] width 20 height 20
click at [1175, 352] on input "Select an option" at bounding box center [1184, 347] width 20 height 20
click at [956, 464] on span "Select an option" at bounding box center [952, 467] width 20 height 20
click at [956, 464] on input "Select an option" at bounding box center [952, 467] width 20 height 20
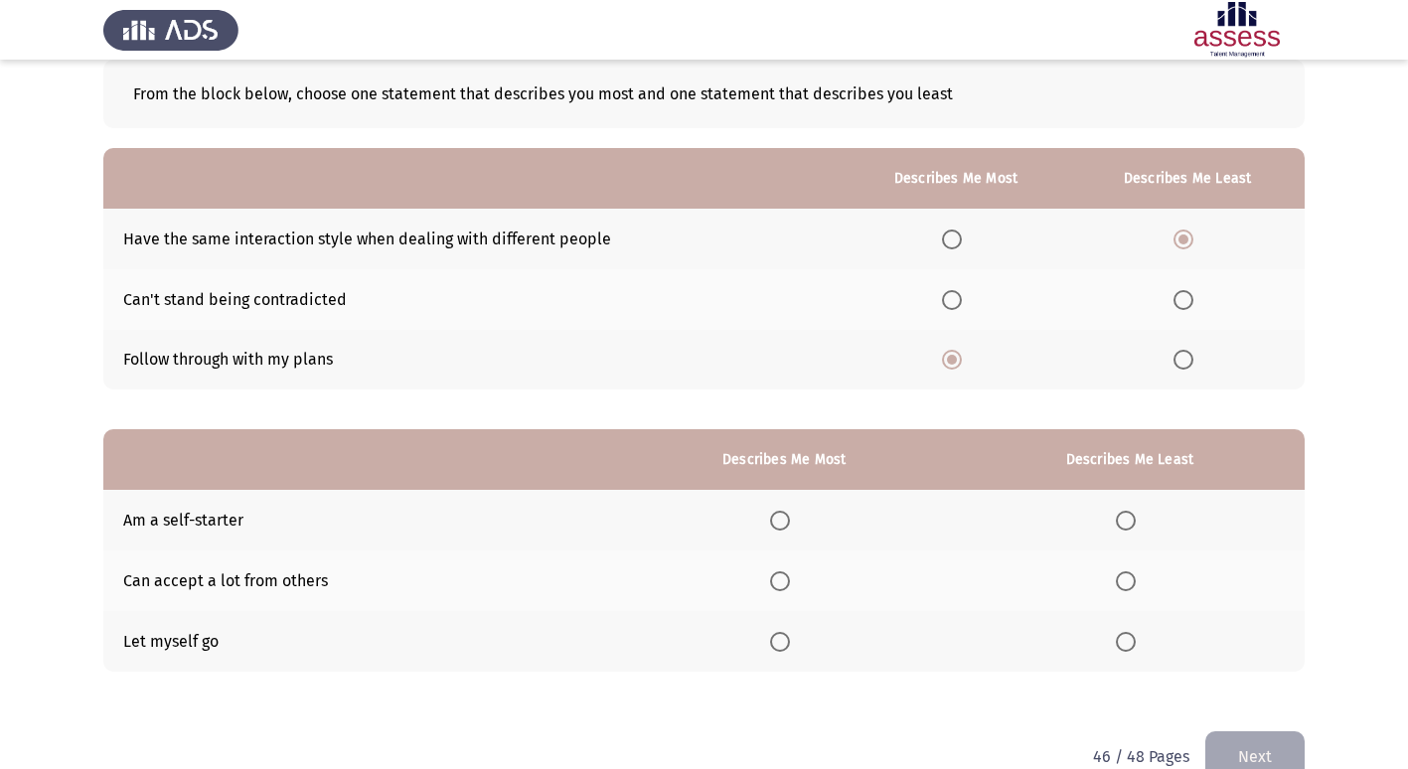
scroll to position [149, 0]
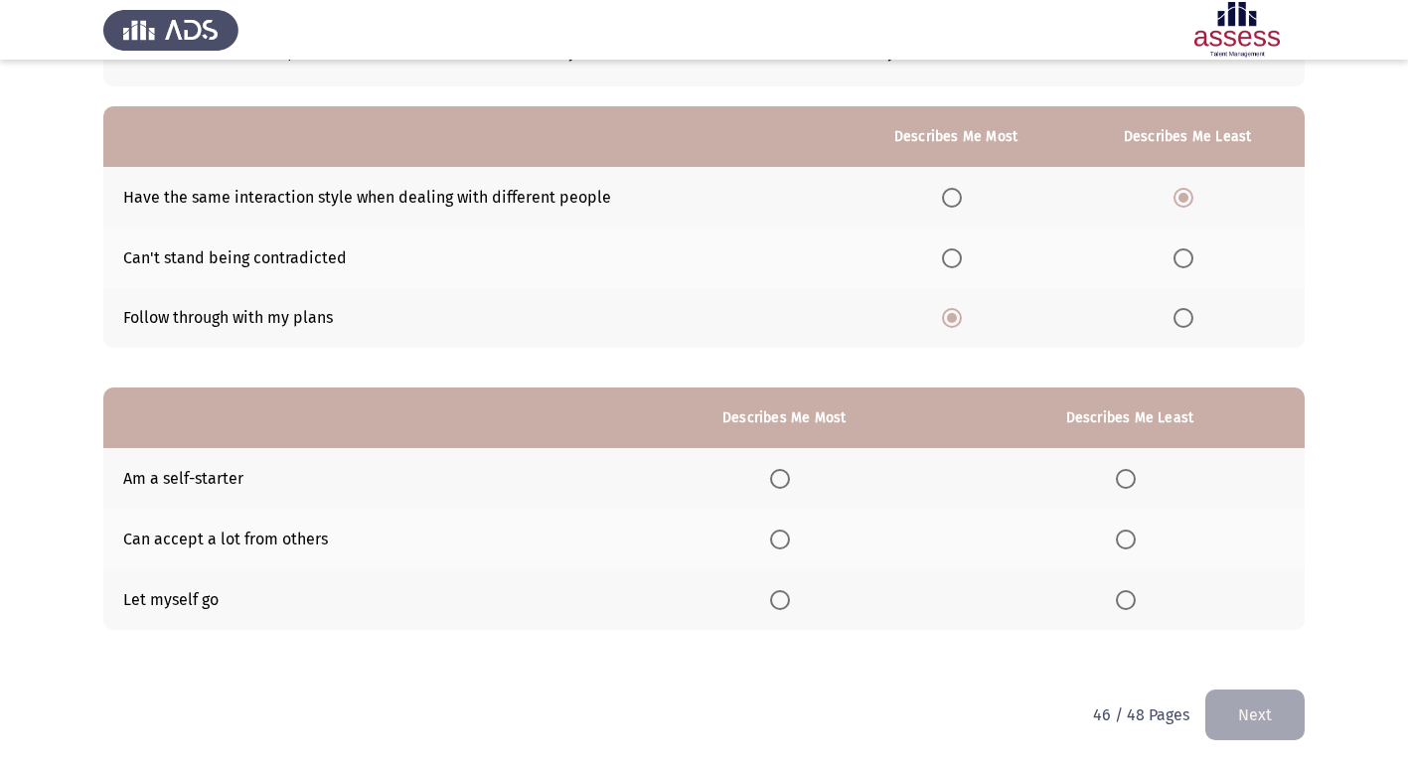
click at [1129, 603] on span "Select an option" at bounding box center [1126, 600] width 20 height 20
click at [1129, 603] on input "Select an option" at bounding box center [1126, 600] width 20 height 20
click at [779, 481] on span "Select an option" at bounding box center [780, 479] width 20 height 20
click at [779, 481] on input "Select an option" at bounding box center [780, 479] width 20 height 20
click at [1264, 709] on button "Next" at bounding box center [1255, 715] width 99 height 51
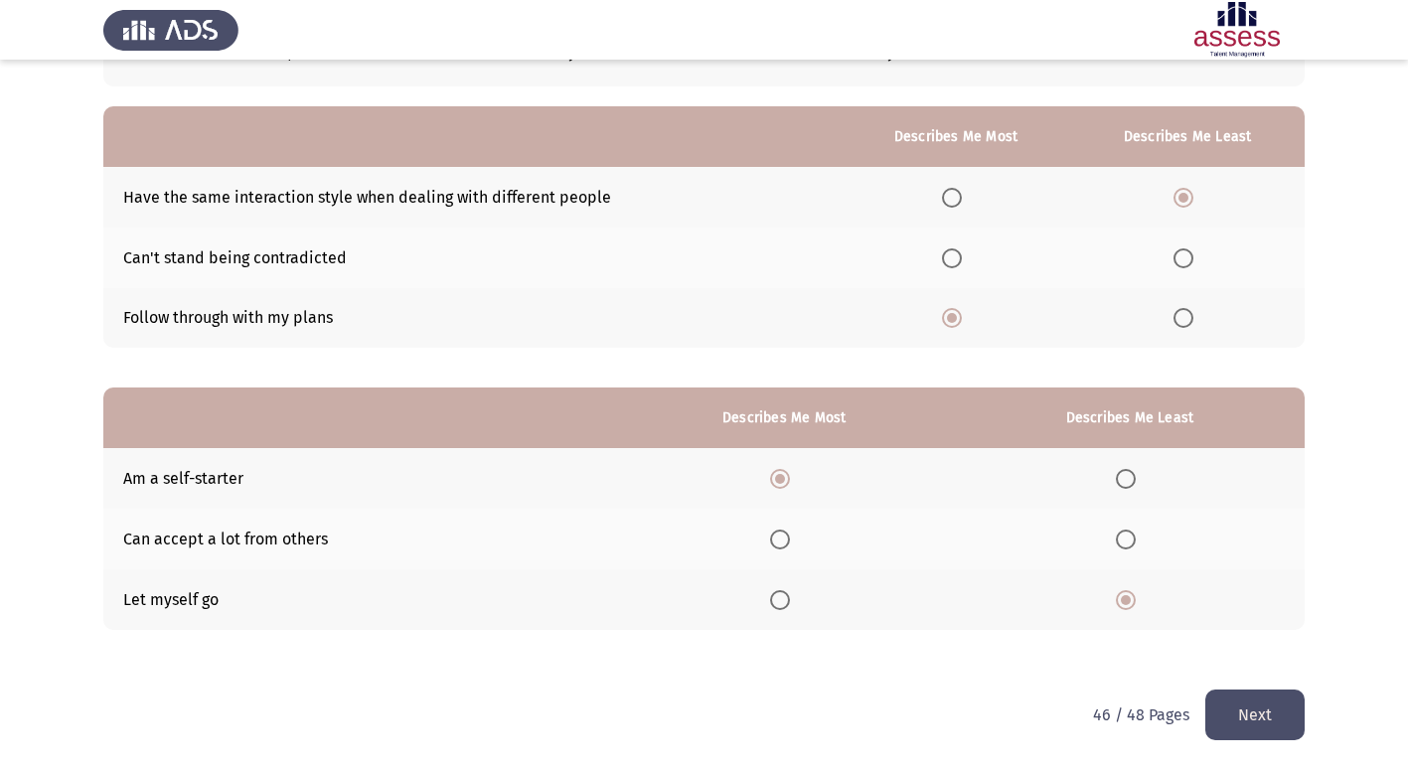
scroll to position [0, 0]
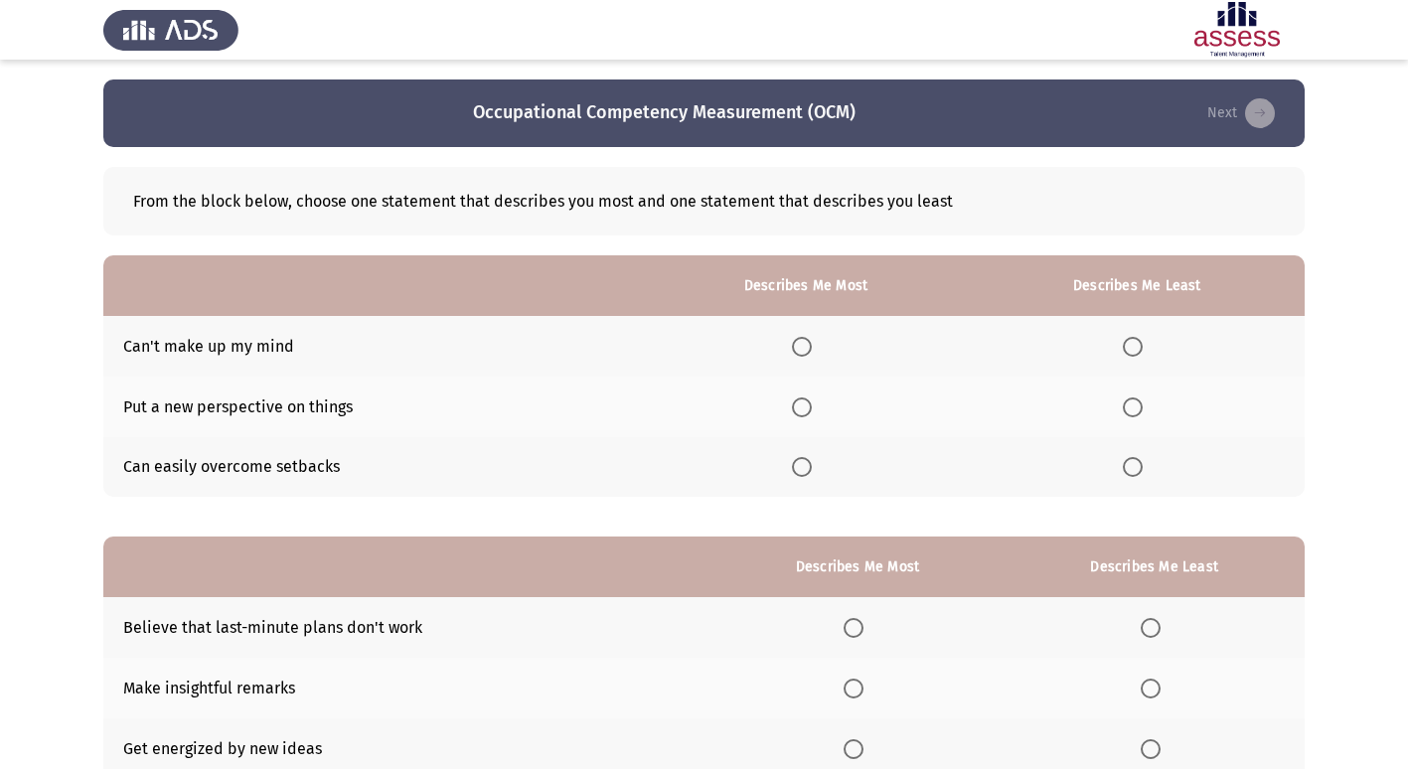
click at [1132, 339] on span "Select an option" at bounding box center [1133, 347] width 20 height 20
click at [1132, 339] on input "Select an option" at bounding box center [1133, 347] width 20 height 20
click at [811, 419] on th at bounding box center [805, 407] width 327 height 61
click at [811, 407] on span "Select an option" at bounding box center [802, 408] width 20 height 20
click at [811, 407] on input "Select an option" at bounding box center [802, 408] width 20 height 20
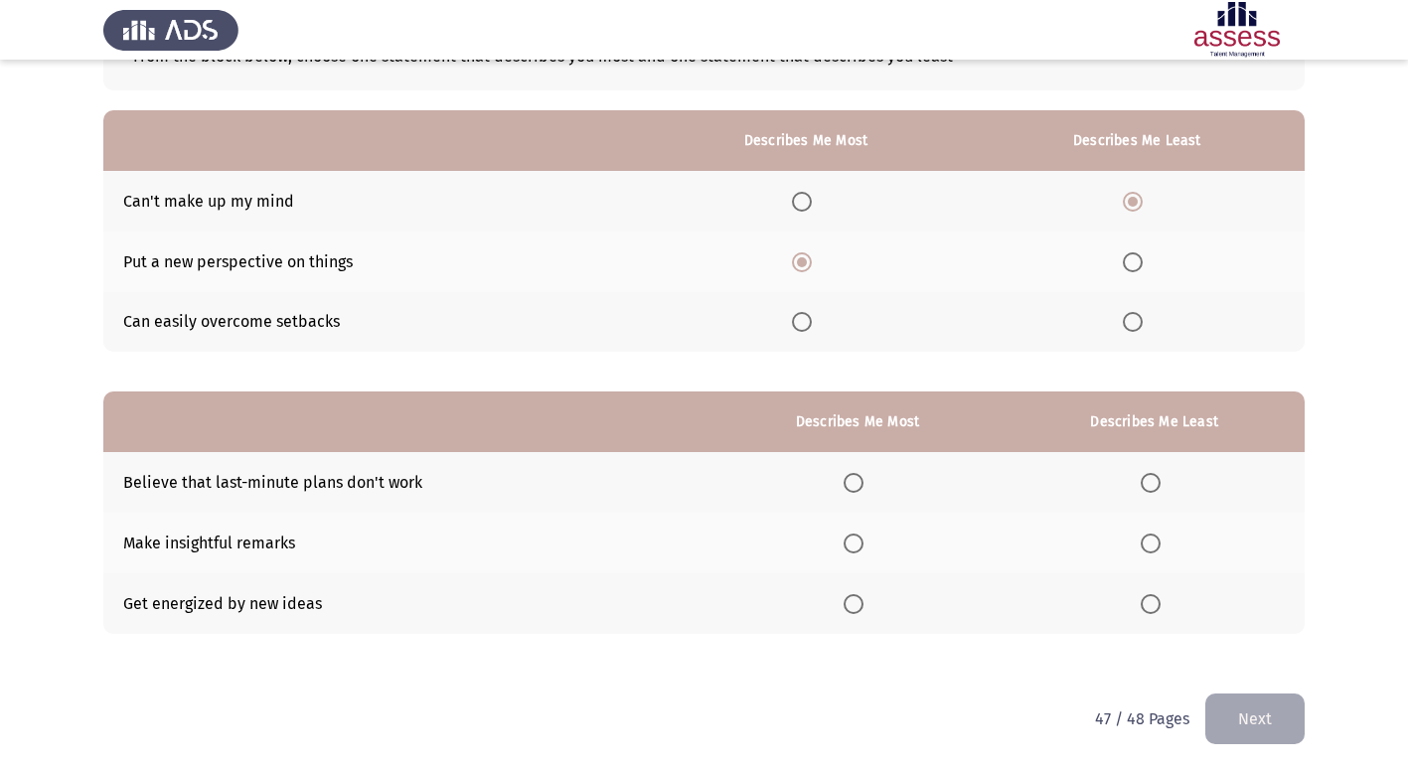
scroll to position [149, 0]
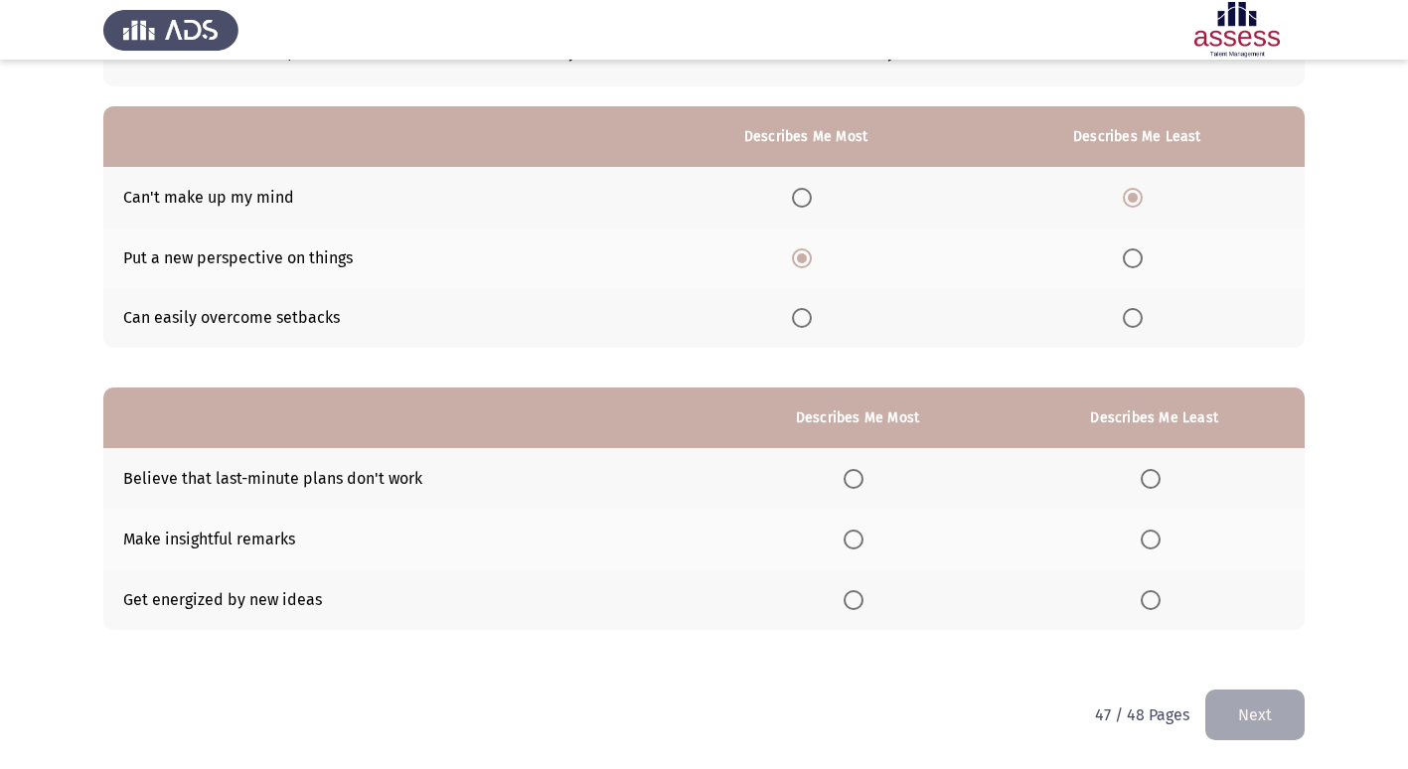
click at [851, 537] on span "Select an option" at bounding box center [854, 540] width 20 height 20
click at [851, 537] on input "Select an option" at bounding box center [854, 540] width 20 height 20
click at [1163, 477] on label "Select an option" at bounding box center [1155, 479] width 28 height 20
click at [1161, 477] on input "Select an option" at bounding box center [1151, 479] width 20 height 20
click at [1232, 727] on button "Next" at bounding box center [1255, 715] width 99 height 51
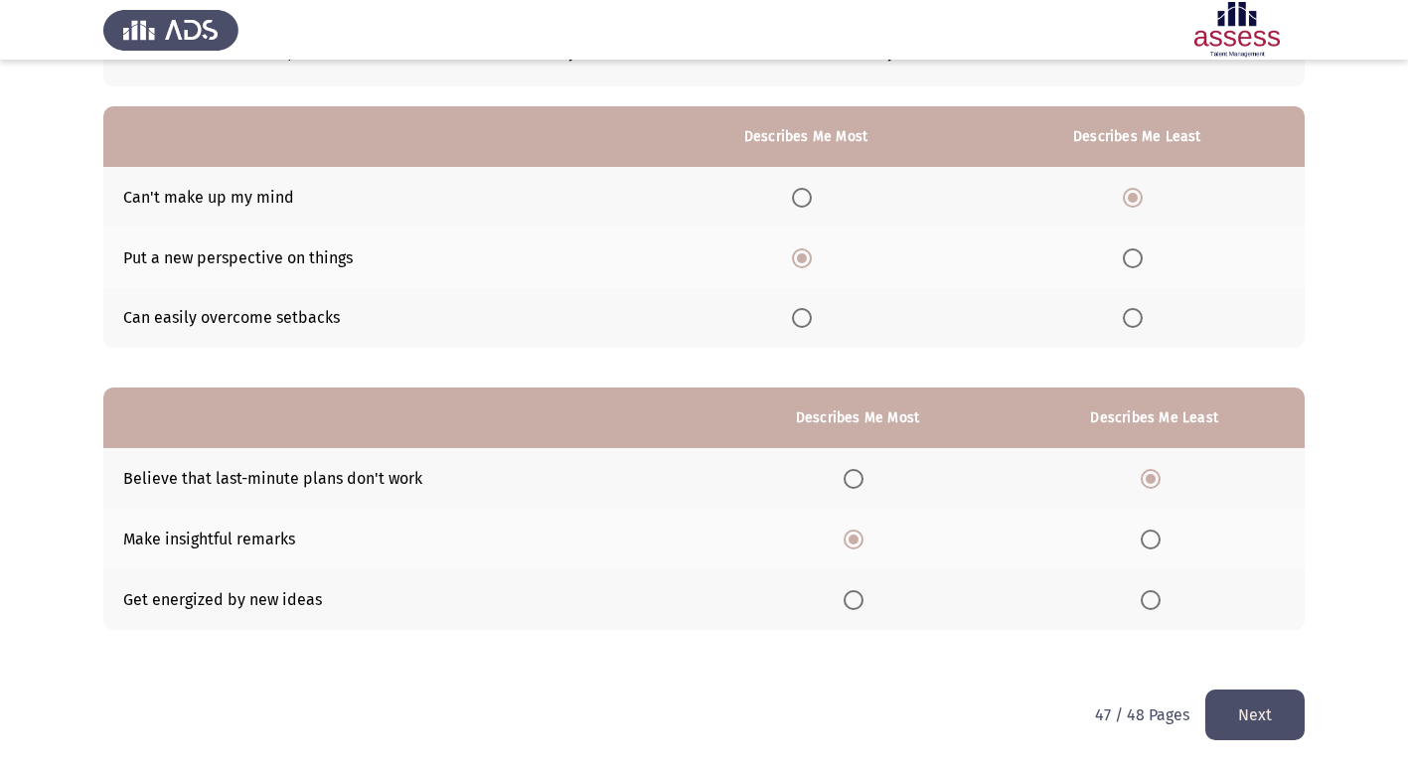
scroll to position [0, 0]
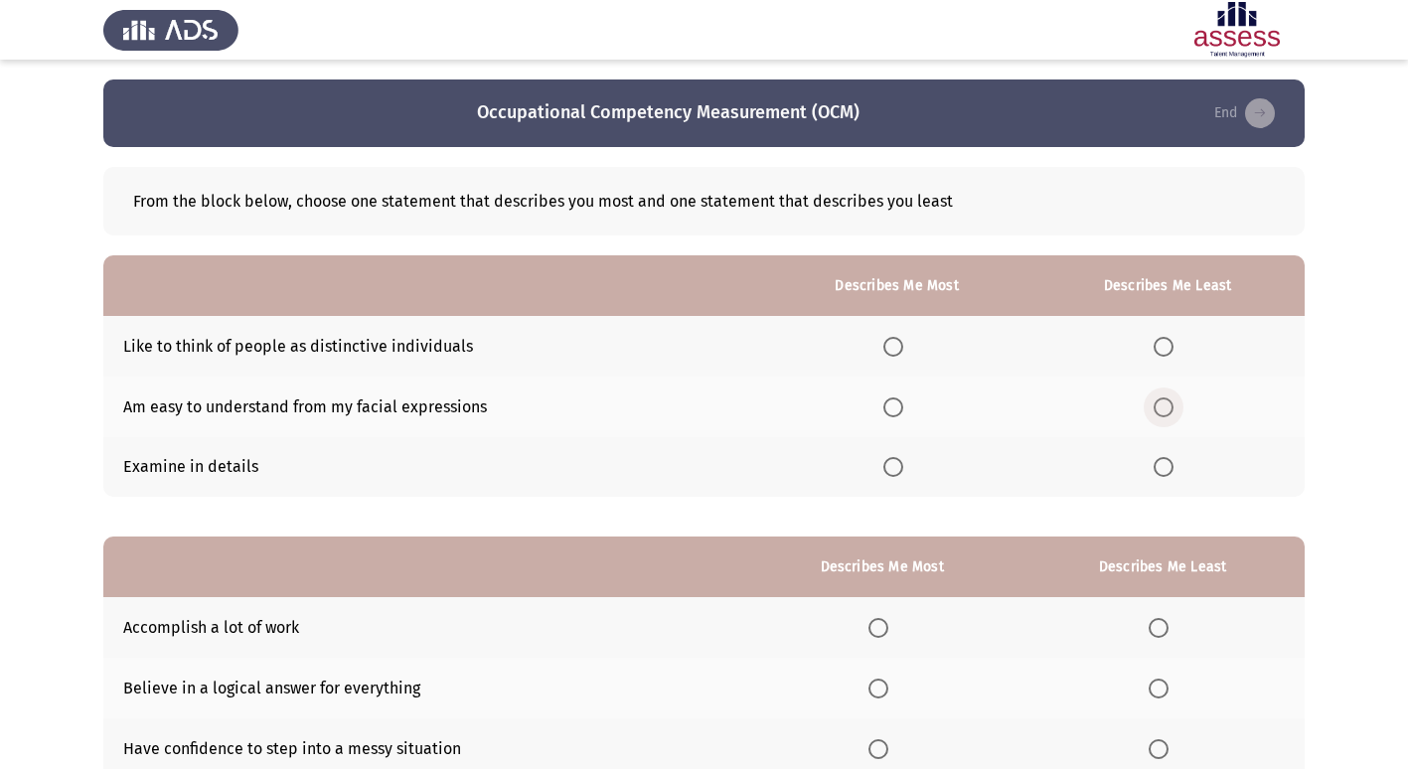
click at [1173, 410] on span "Select an option" at bounding box center [1164, 408] width 20 height 20
click at [1173, 410] on input "Select an option" at bounding box center [1164, 408] width 20 height 20
click at [909, 351] on label "Select an option" at bounding box center [898, 347] width 28 height 20
click at [903, 351] on input "Select an option" at bounding box center [894, 347] width 20 height 20
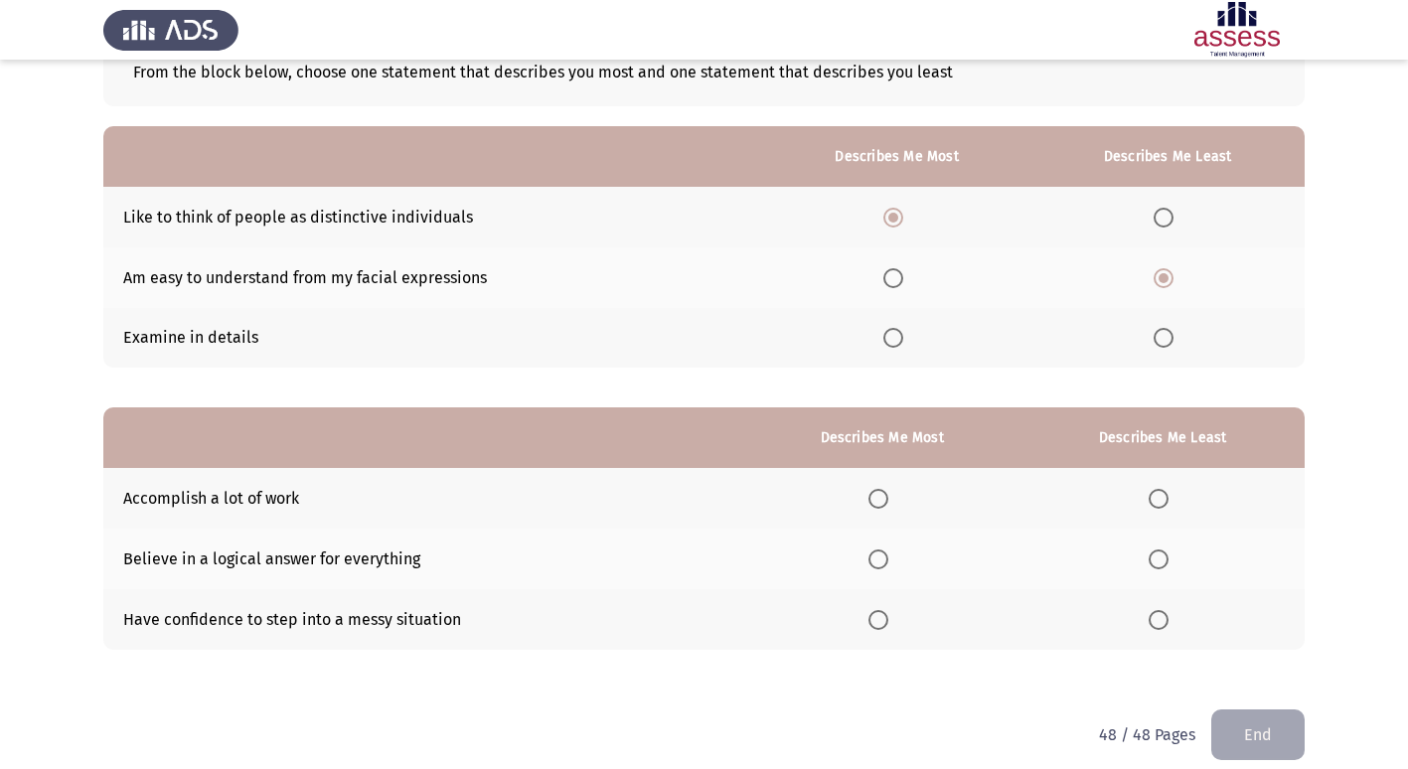
scroll to position [149, 0]
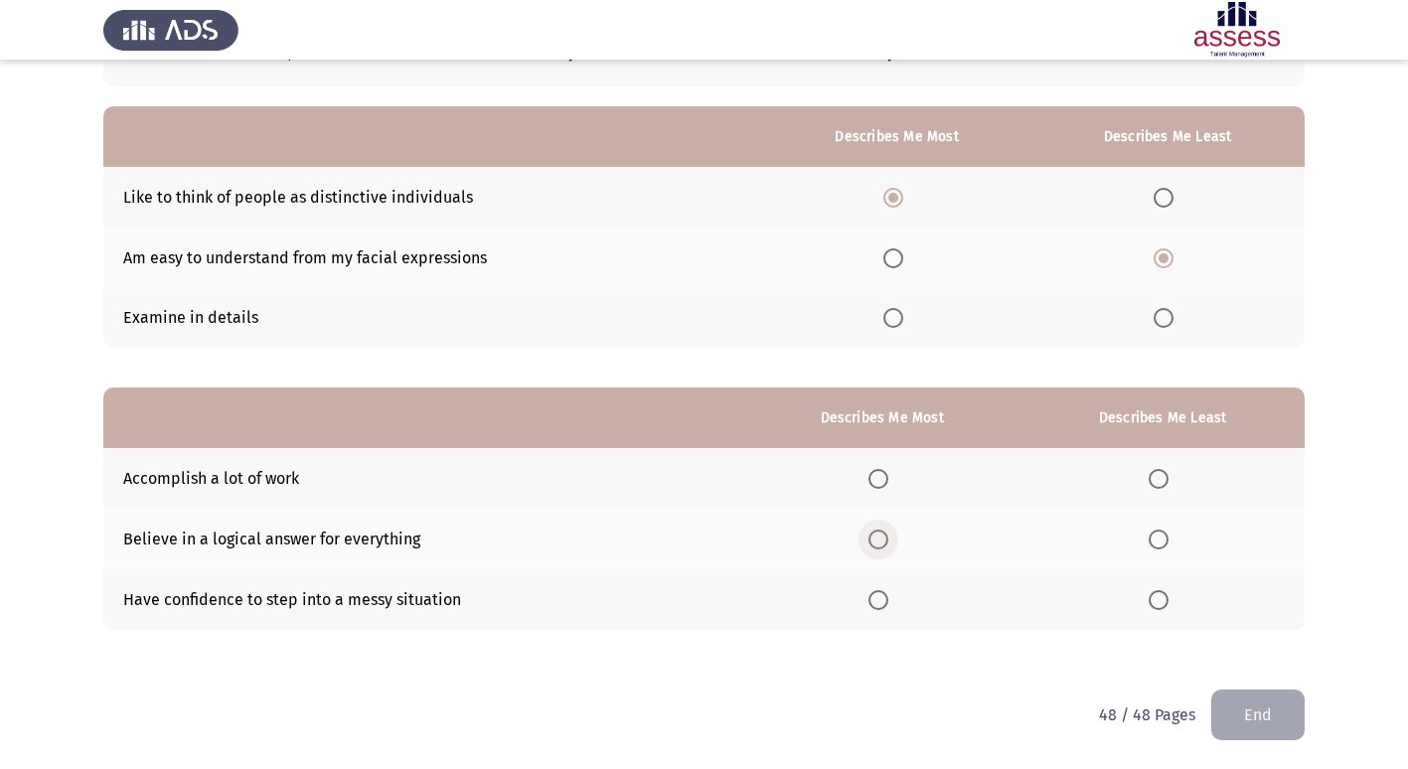
click at [880, 545] on span "Select an option" at bounding box center [879, 540] width 20 height 20
click at [880, 545] on input "Select an option" at bounding box center [879, 540] width 20 height 20
click at [889, 604] on span "Select an option" at bounding box center [879, 600] width 20 height 20
click at [889, 604] on input "Select an option" at bounding box center [879, 600] width 20 height 20
click at [1167, 544] on span "Select an option" at bounding box center [1159, 540] width 20 height 20
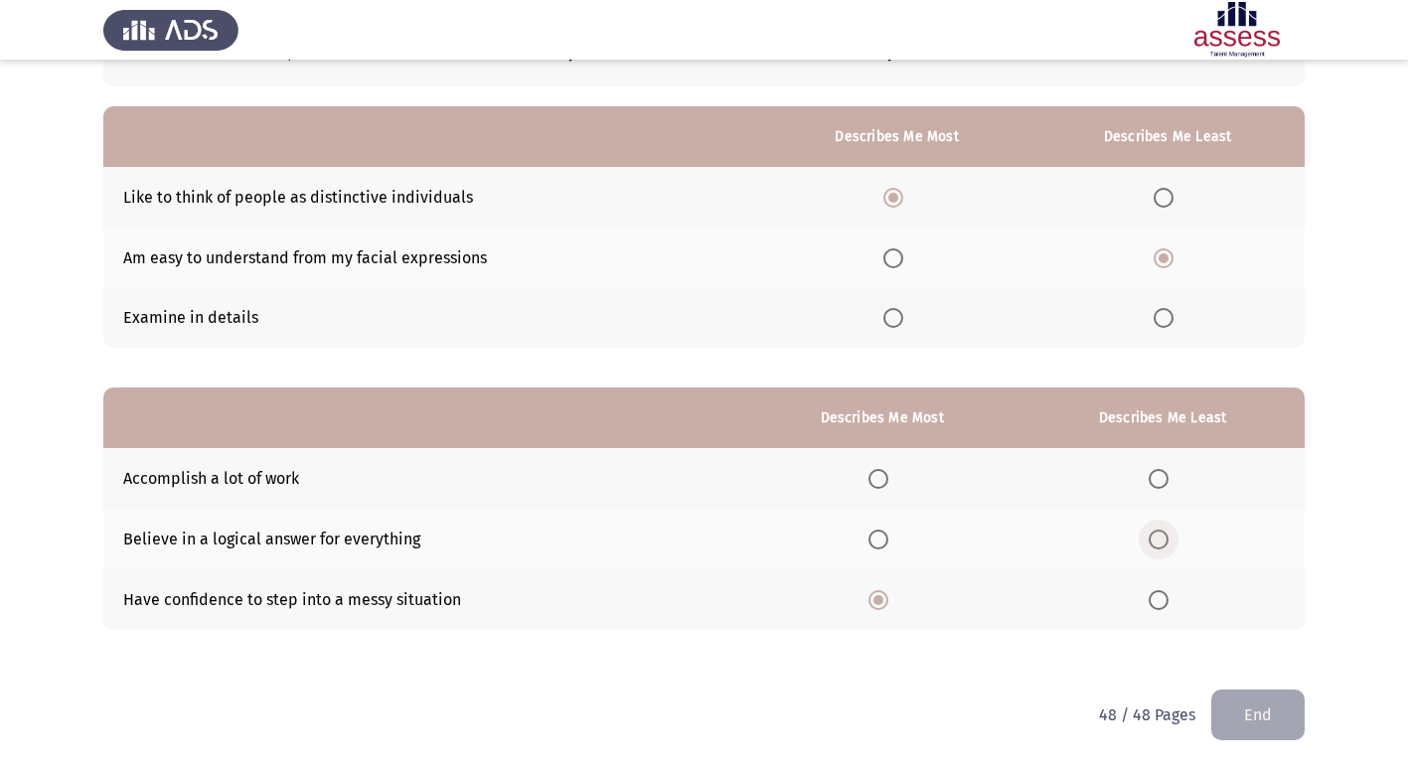
click at [1167, 544] on input "Select an option" at bounding box center [1159, 540] width 20 height 20
click at [1229, 716] on button "End" at bounding box center [1258, 715] width 93 height 51
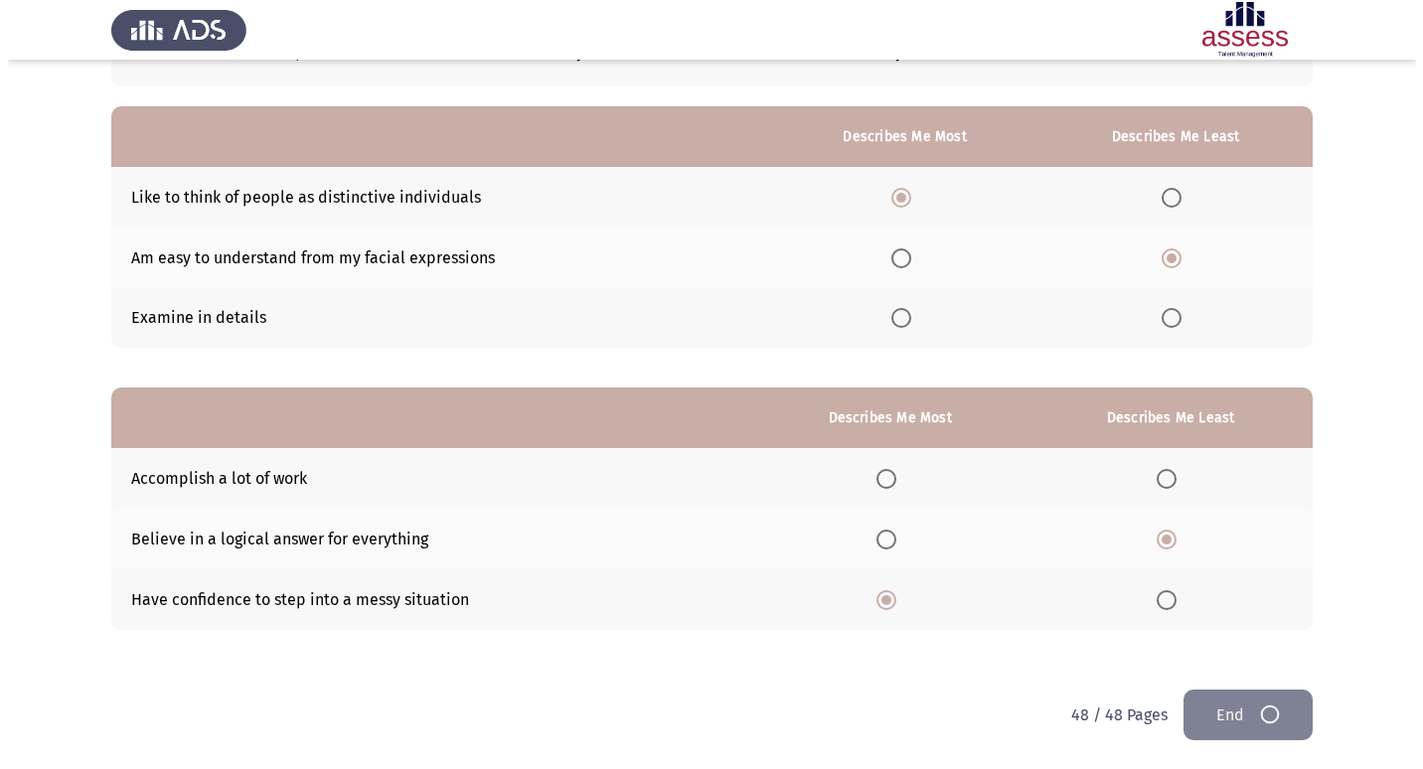
scroll to position [0, 0]
